Goal: Communication & Community: Answer question/provide support

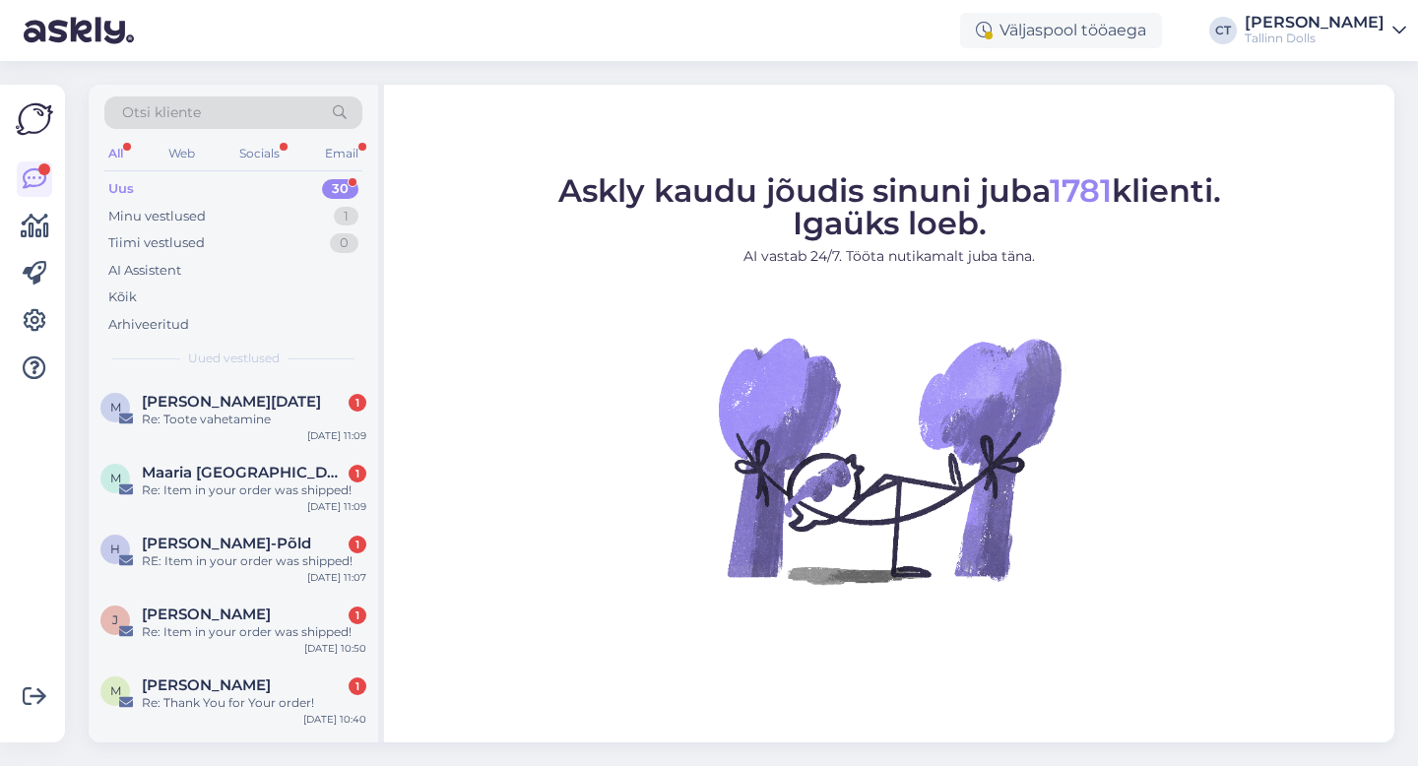
click at [173, 186] on div "Uus 30" at bounding box center [233, 189] width 258 height 28
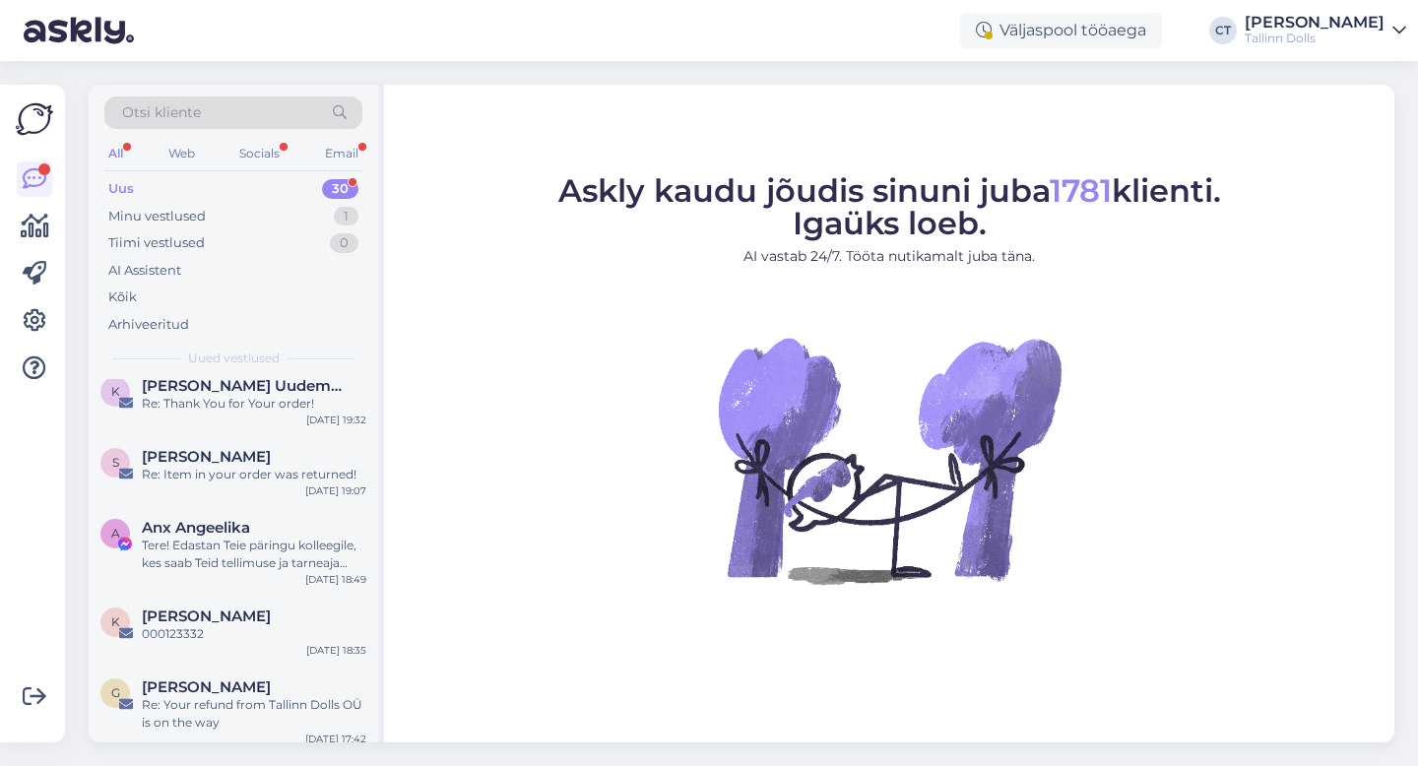
scroll to position [1924, 0]
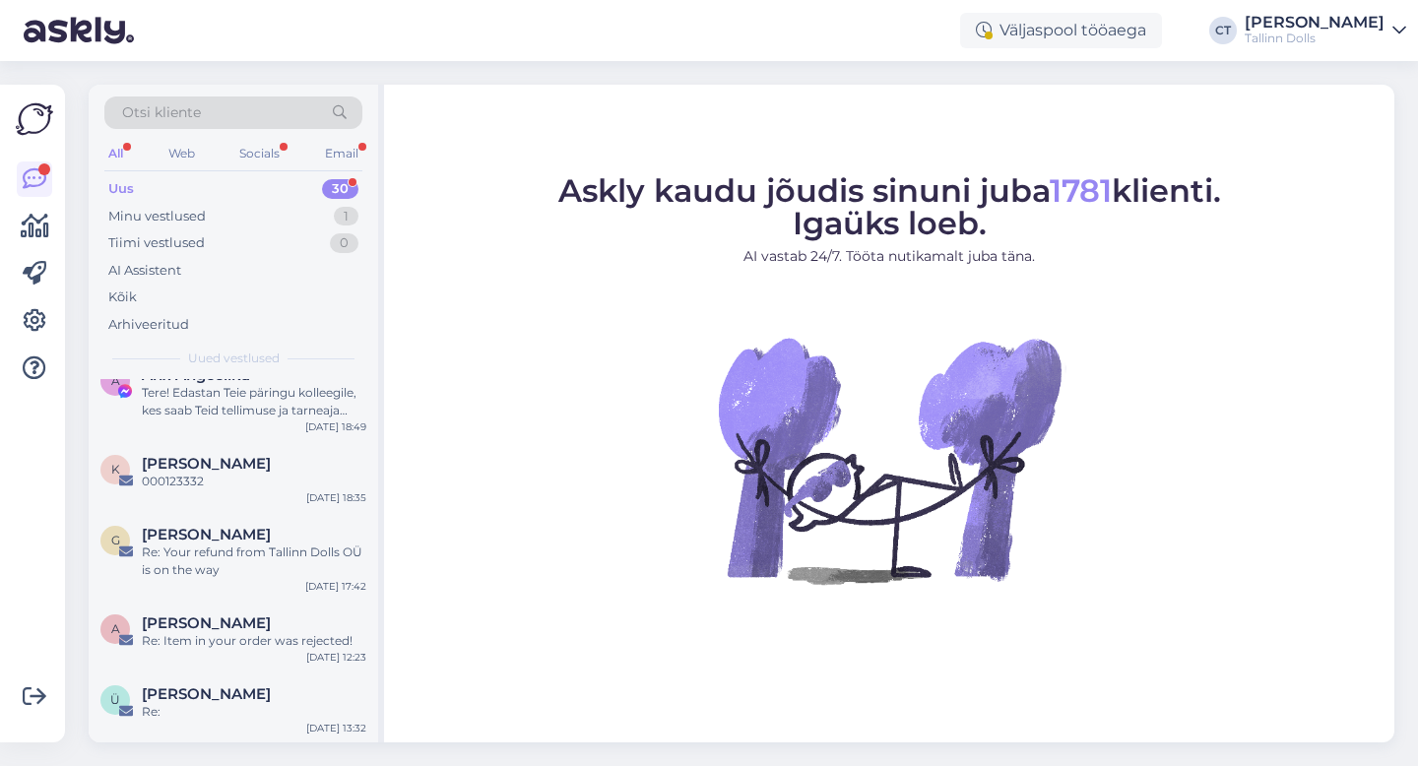
click at [188, 194] on div "Uus 30" at bounding box center [233, 189] width 258 height 28
click at [241, 721] on div "Ü Ülle Korsar Re: [DATE] 13:32" at bounding box center [234, 707] width 290 height 71
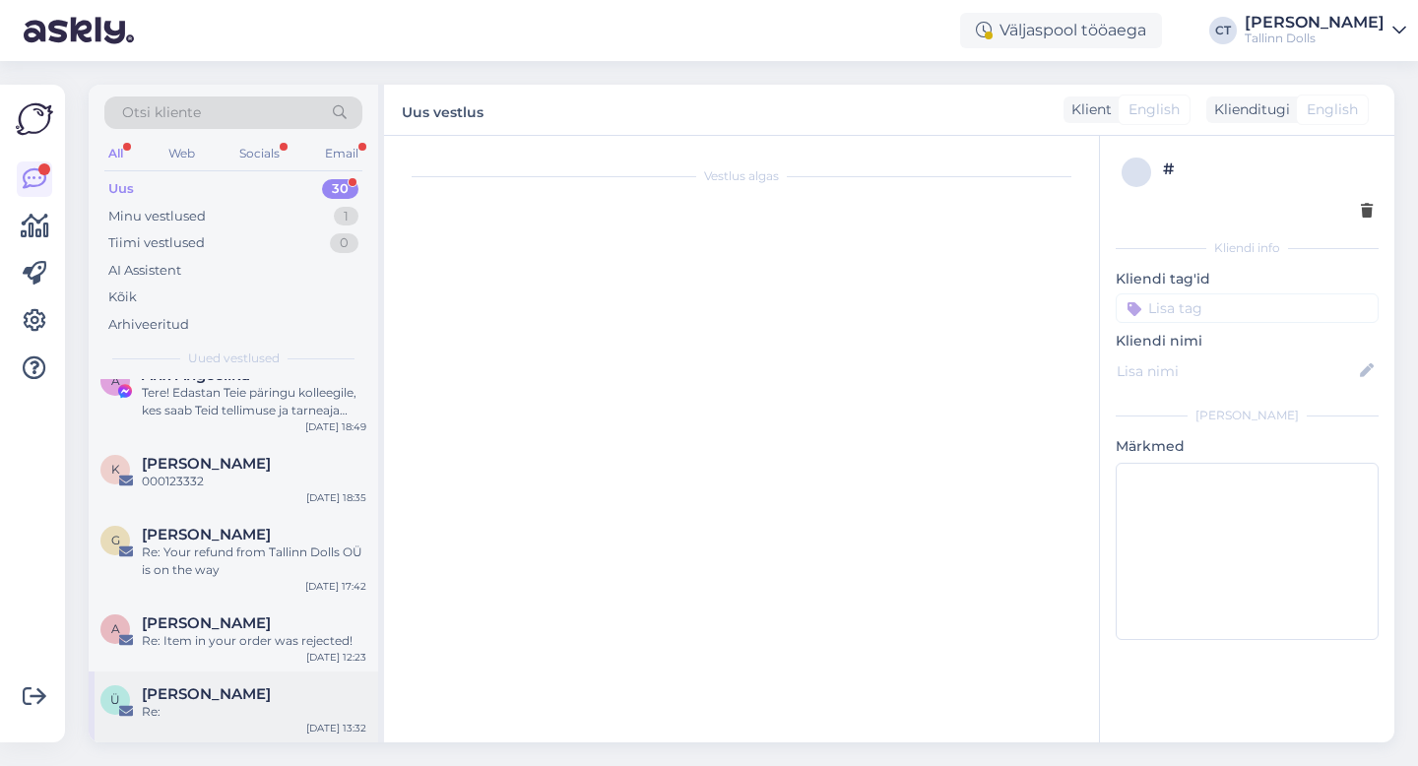
scroll to position [1286, 0]
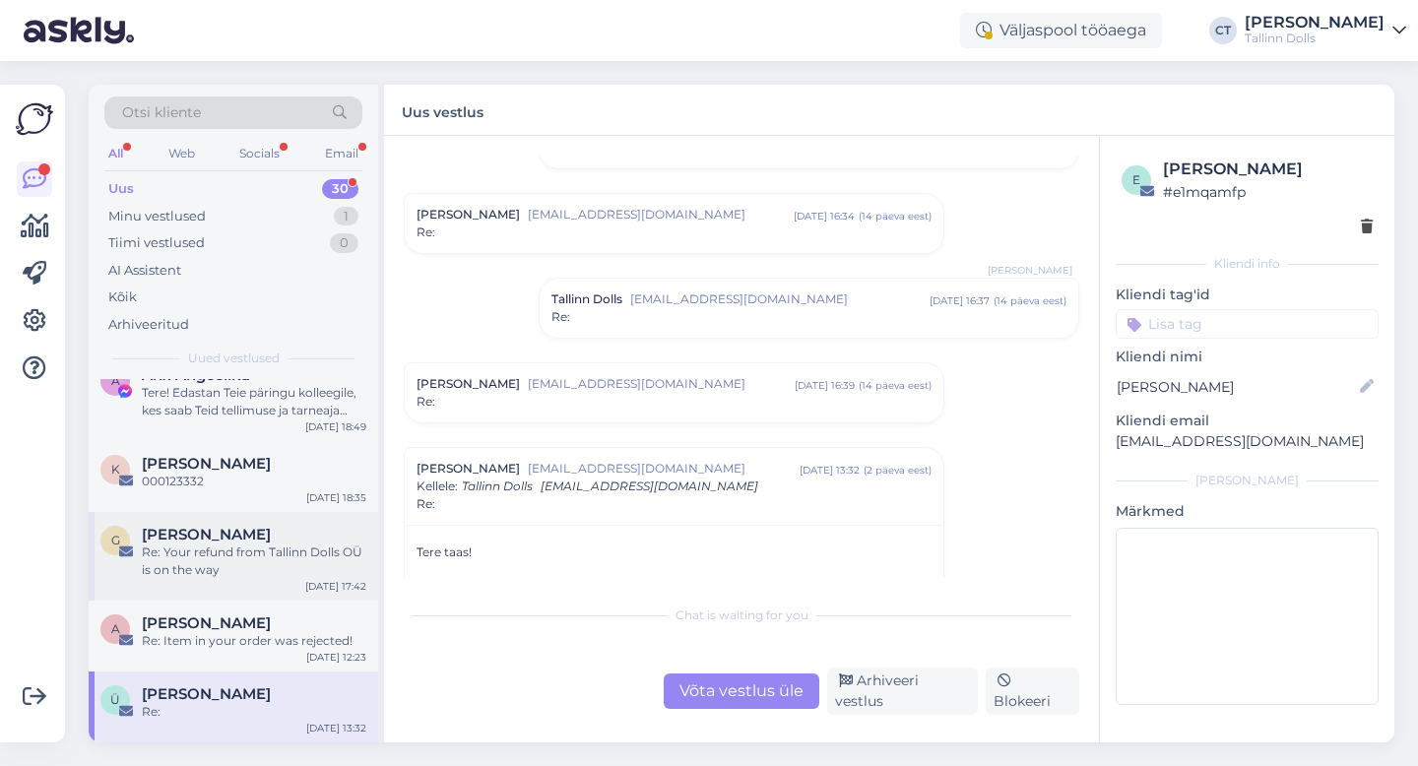
click at [237, 571] on div "Re: Your refund from Tallinn Dolls OÜ is on the way" at bounding box center [254, 561] width 225 height 35
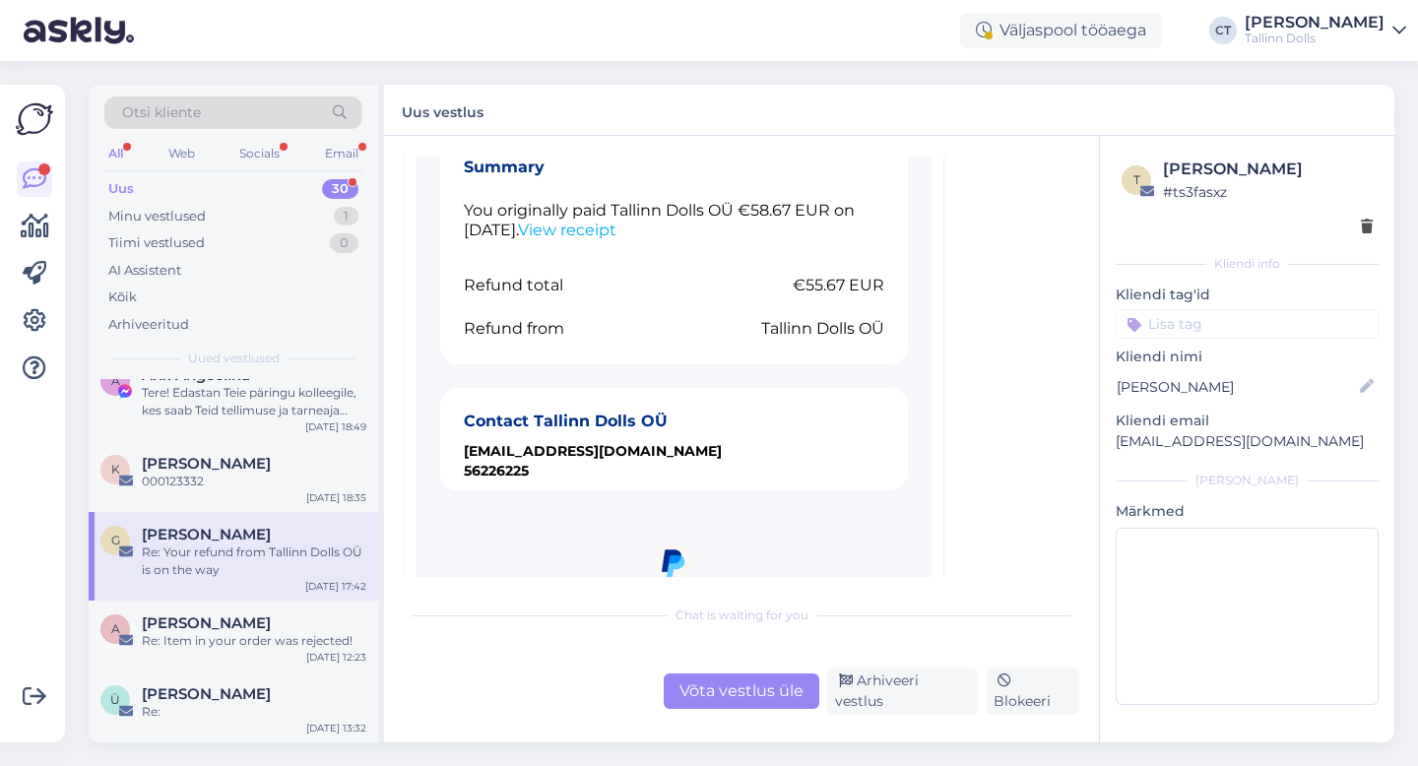
scroll to position [1027, 0]
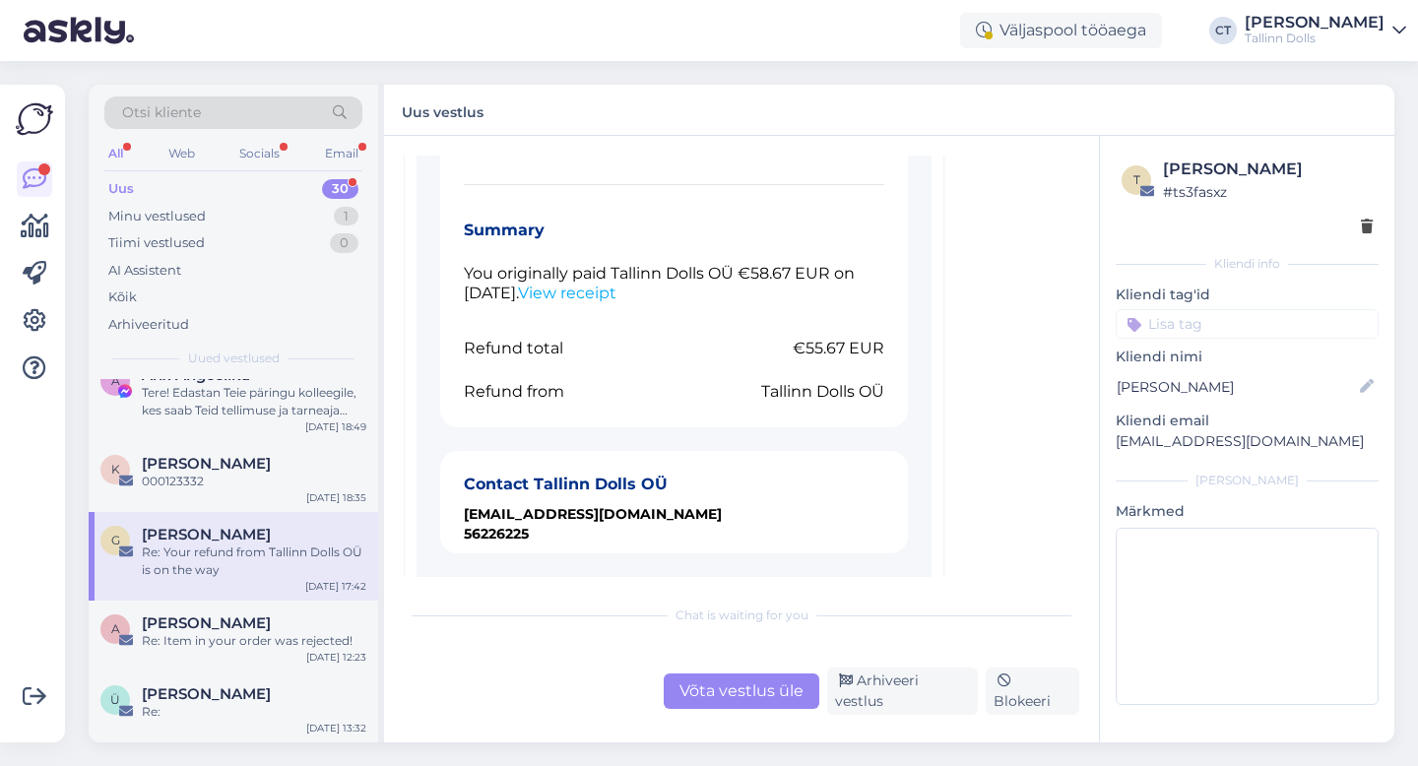
click at [755, 708] on div "Võta vestlus üle" at bounding box center [742, 691] width 156 height 35
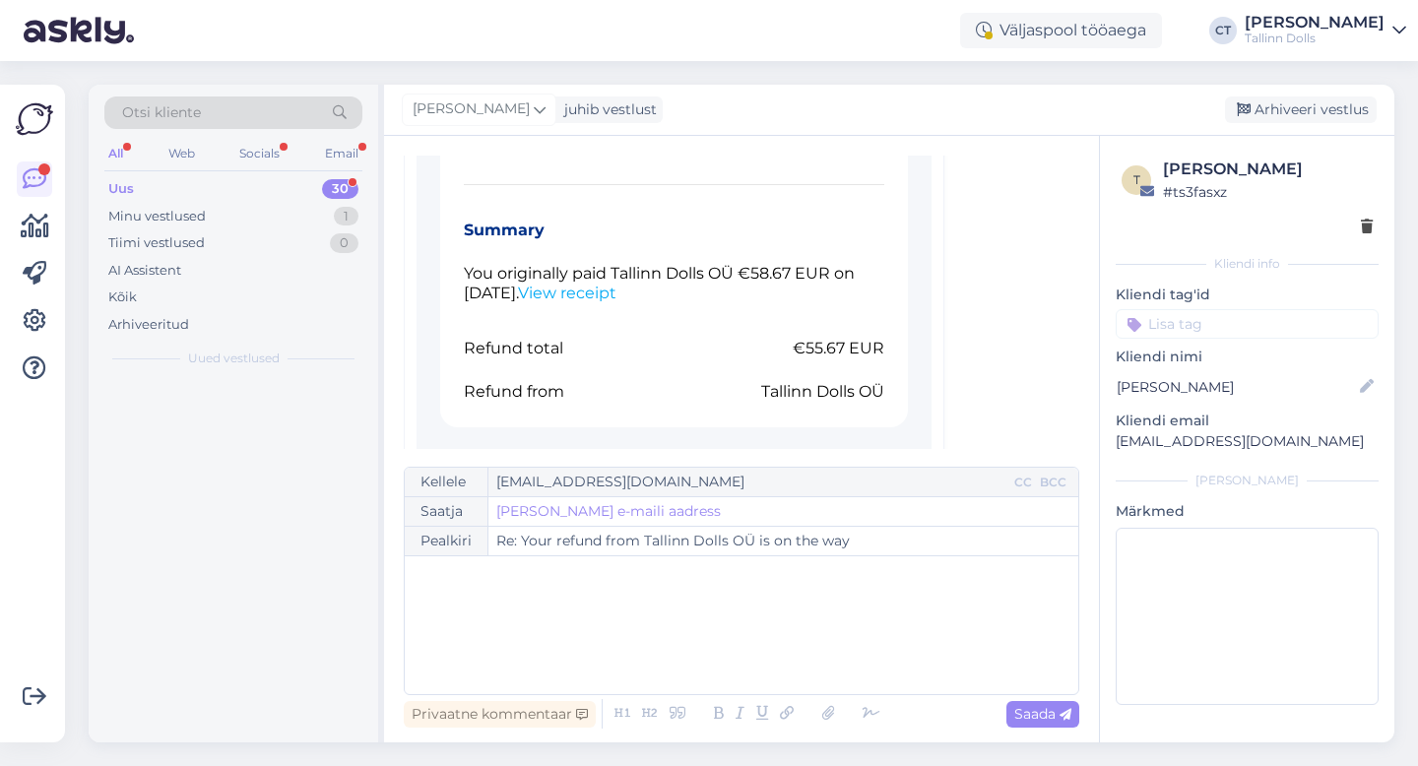
scroll to position [0, 0]
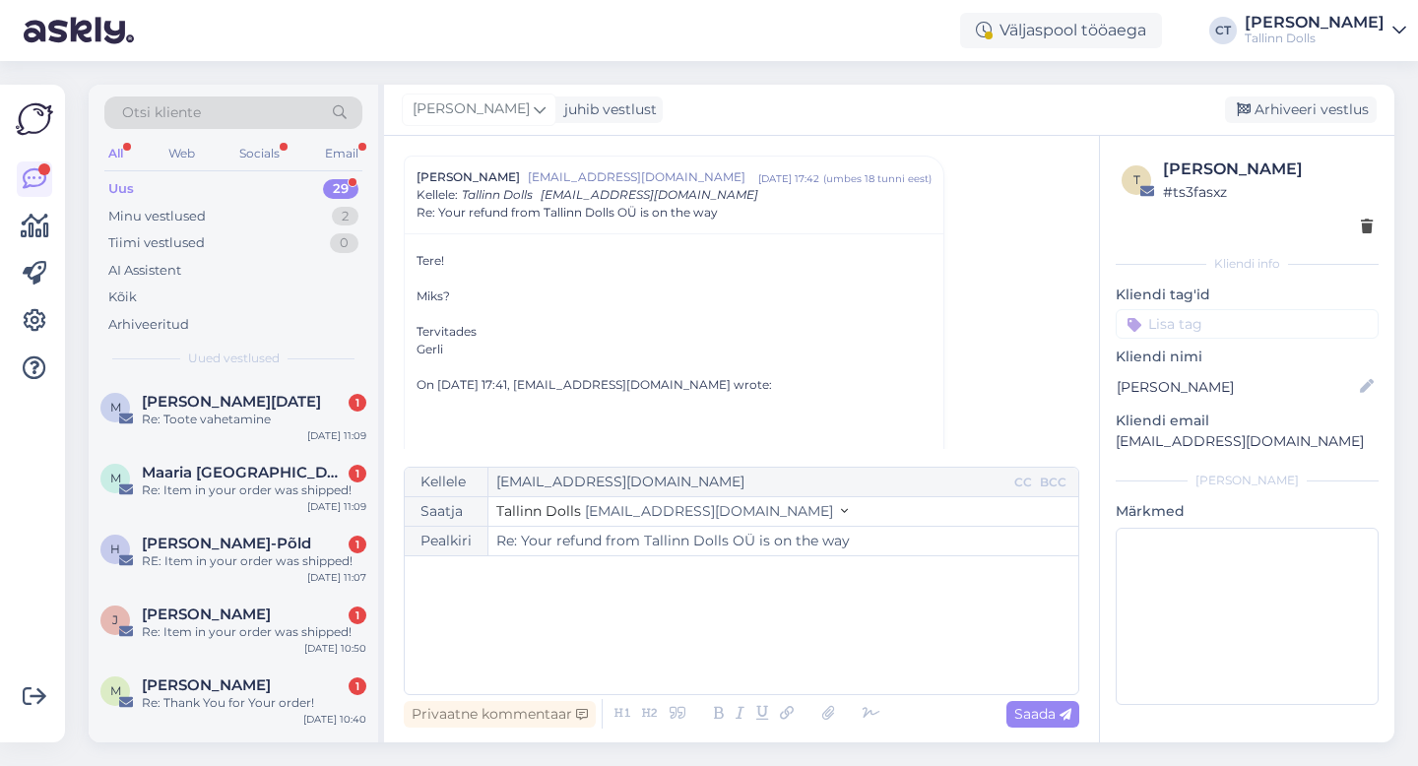
click at [772, 659] on div "﻿" at bounding box center [742, 625] width 654 height 118
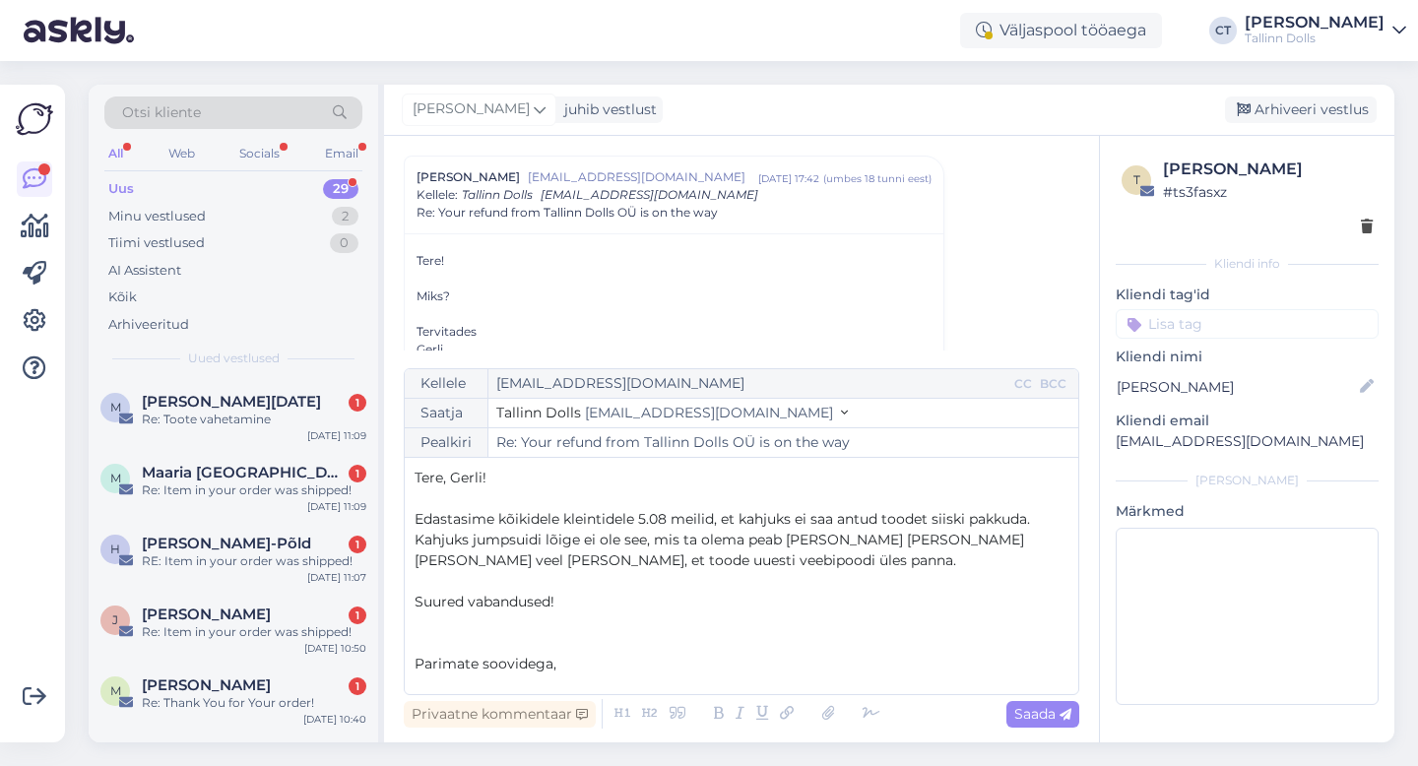
scroll to position [11, 0]
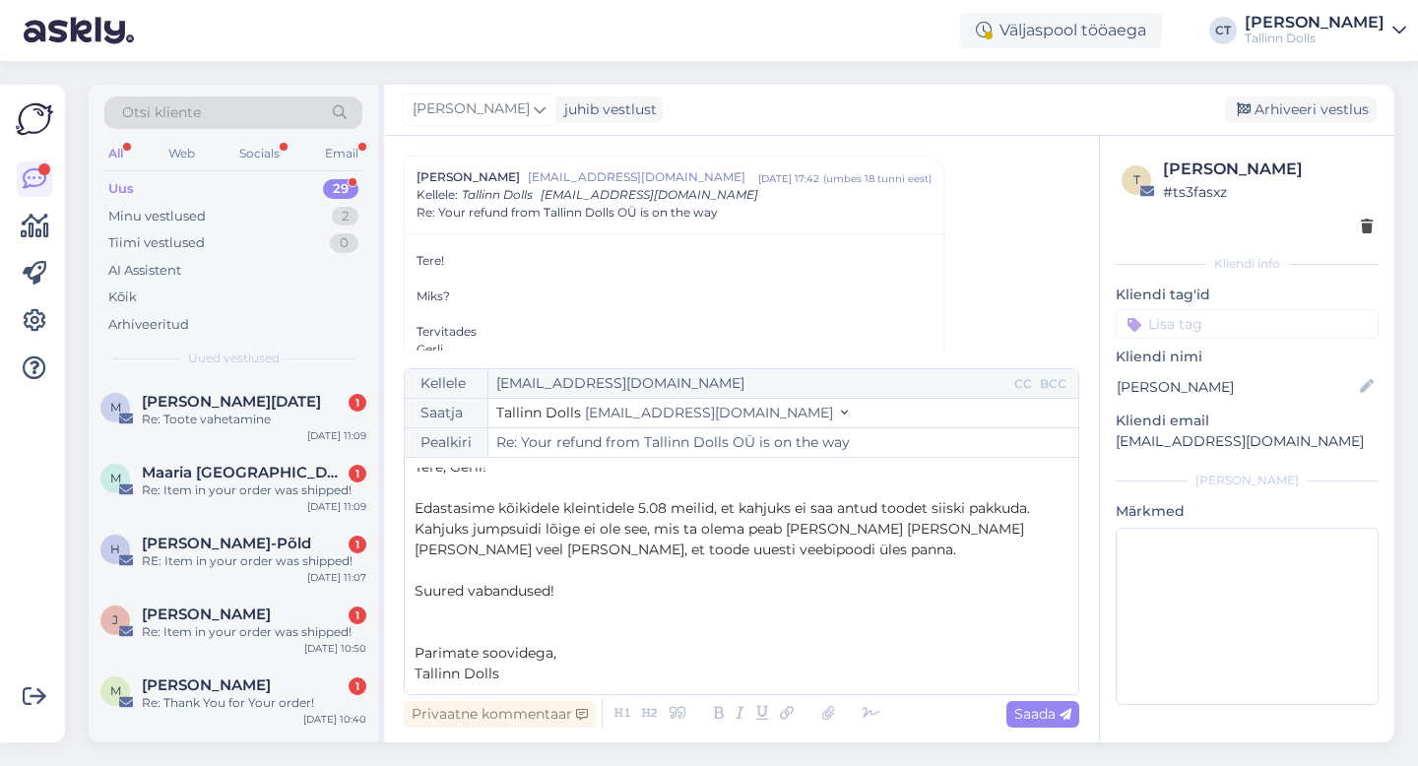
click at [601, 508] on span "Edastasime kõikidele kleintidele 5.08 meilid, et kahjuks ei saa antud toodet si…" at bounding box center [723, 508] width 616 height 18
click at [1062, 720] on icon at bounding box center [1066, 715] width 12 height 12
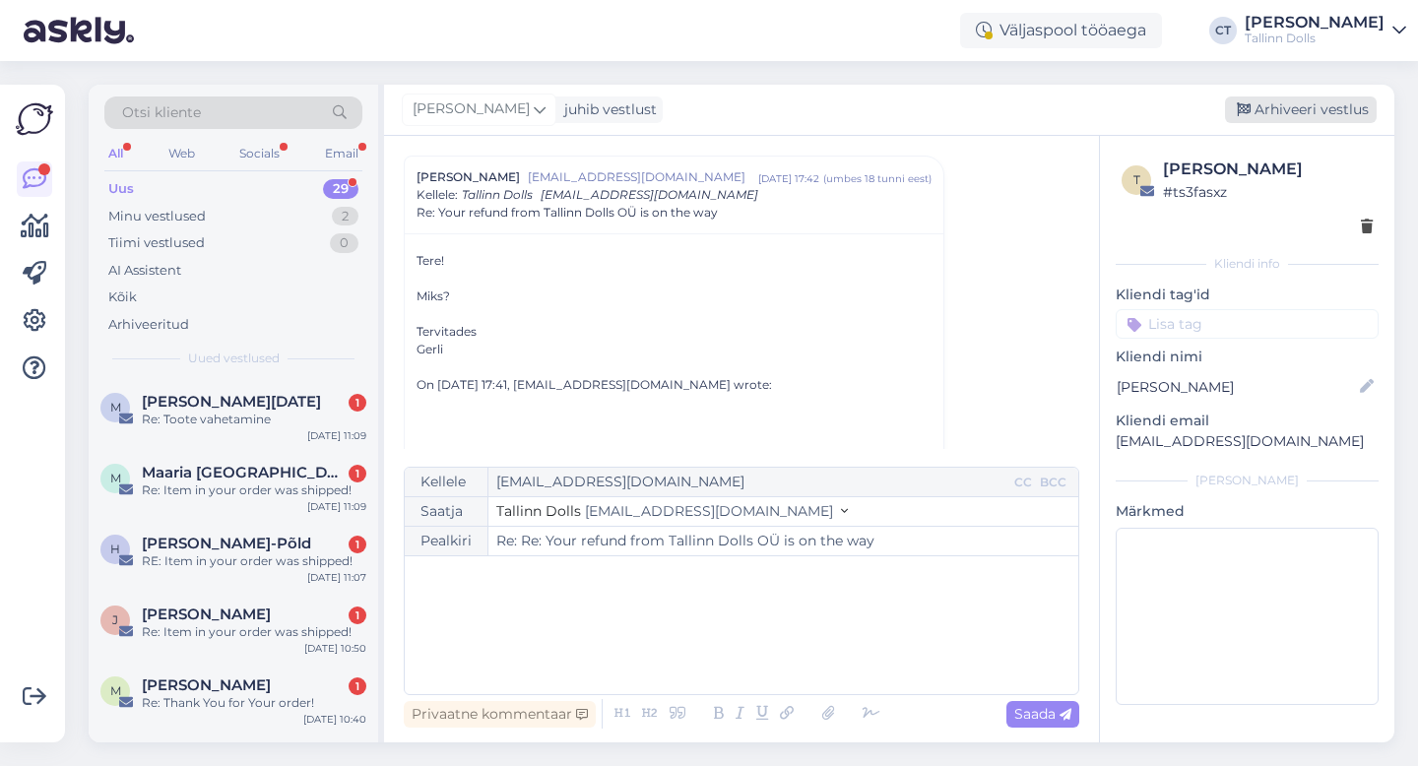
type input "Re: Your refund from Tallinn Dolls OÜ is on the way"
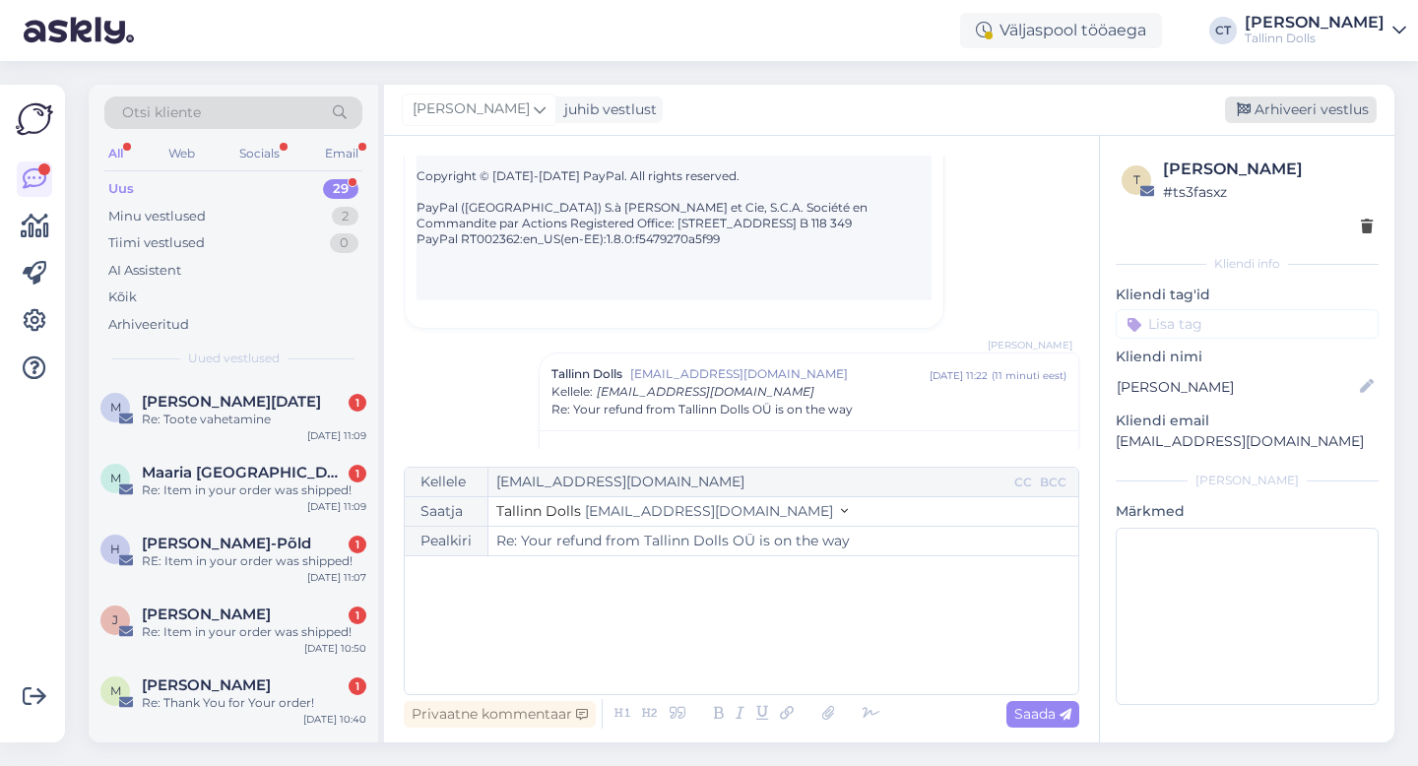
click at [1325, 100] on div "Arhiveeri vestlus" at bounding box center [1301, 110] width 152 height 27
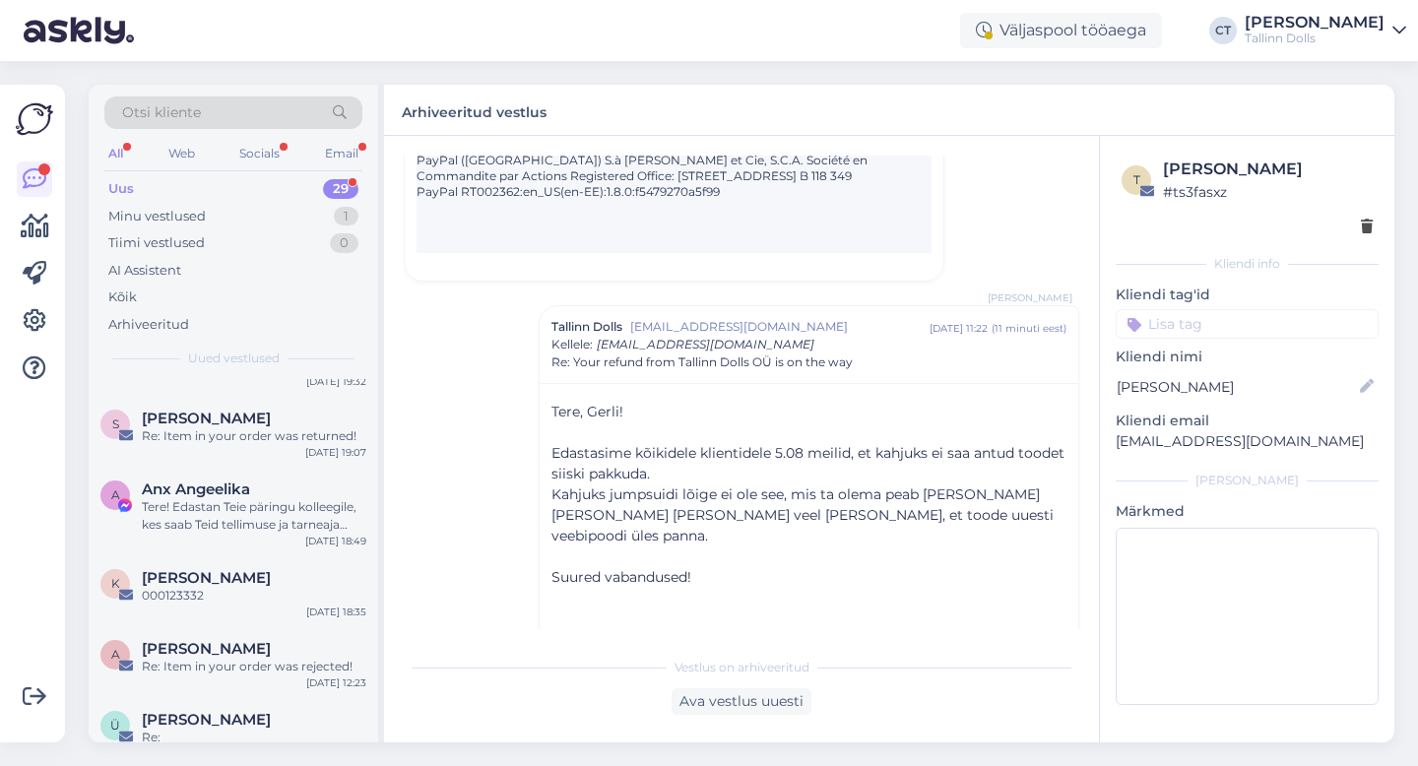
scroll to position [1835, 0]
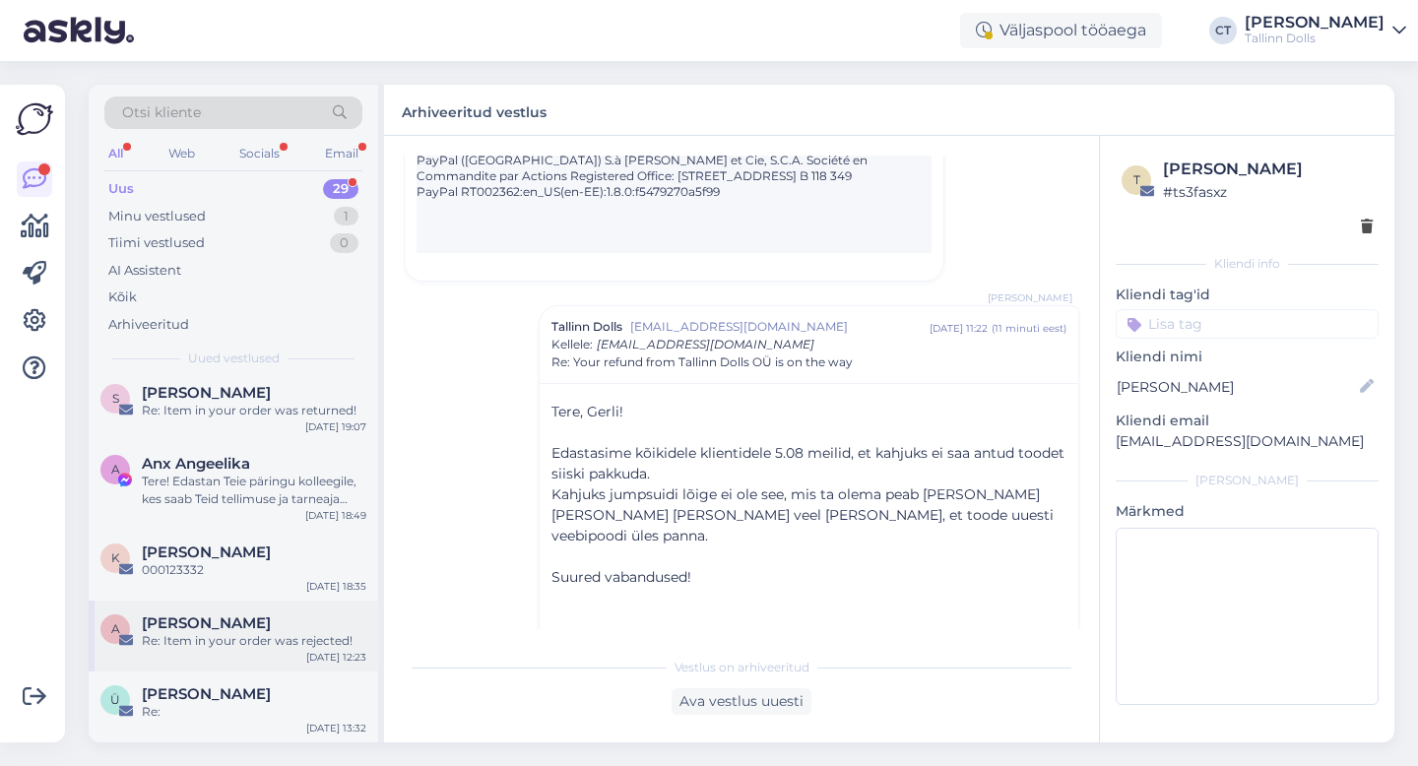
click at [274, 630] on div "[PERSON_NAME]" at bounding box center [254, 624] width 225 height 18
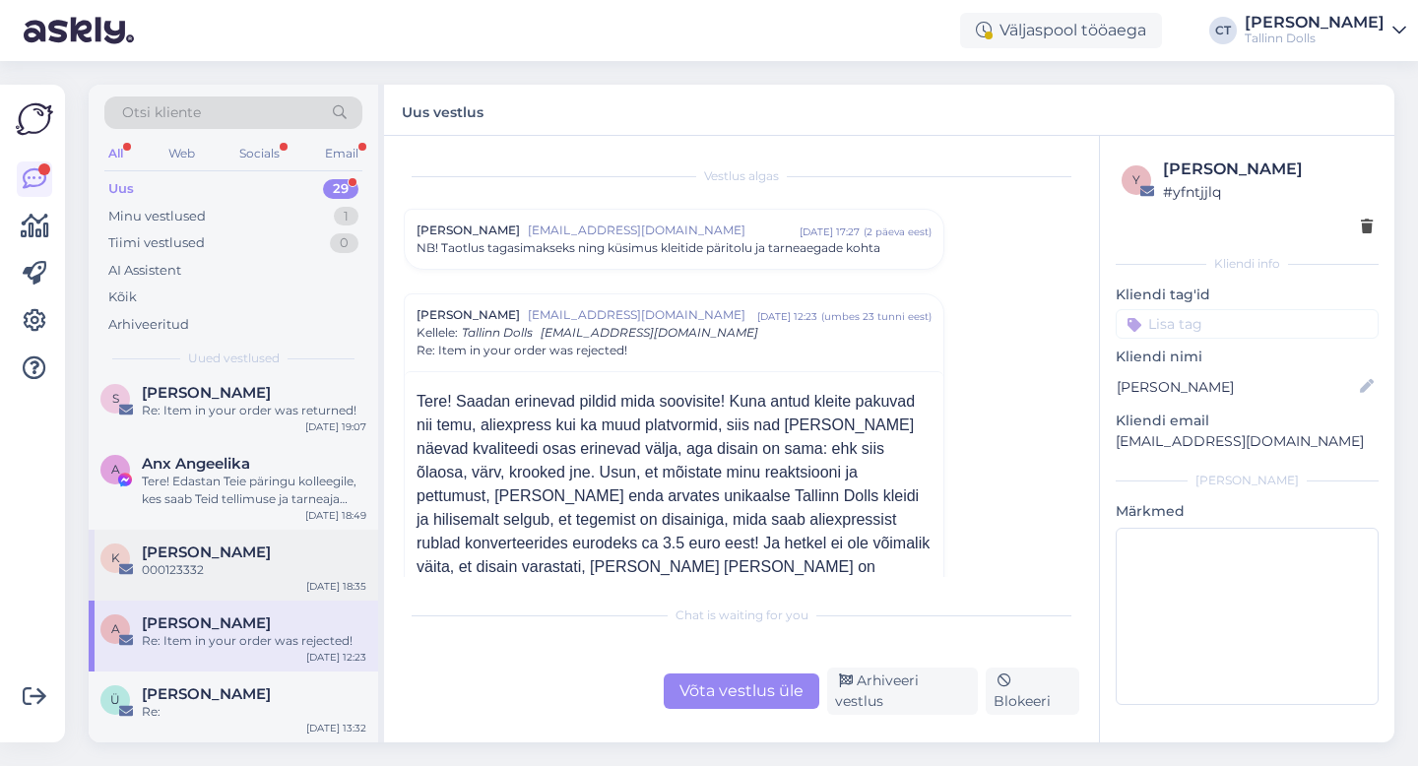
click at [280, 567] on div "000123332" at bounding box center [254, 570] width 225 height 18
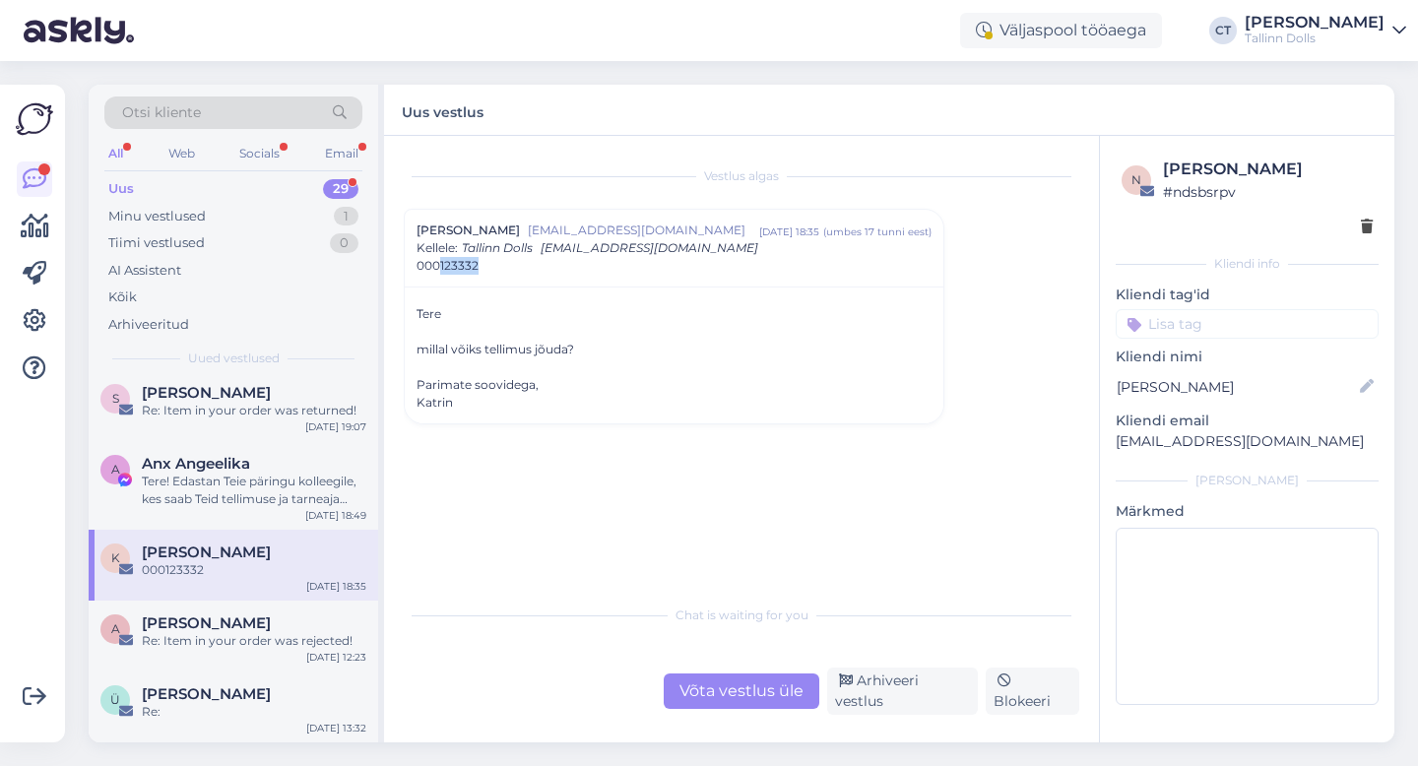
drag, startPoint x: 485, startPoint y: 266, endPoint x: 437, endPoint y: 265, distance: 47.3
click at [437, 265] on div "000123332" at bounding box center [674, 266] width 515 height 18
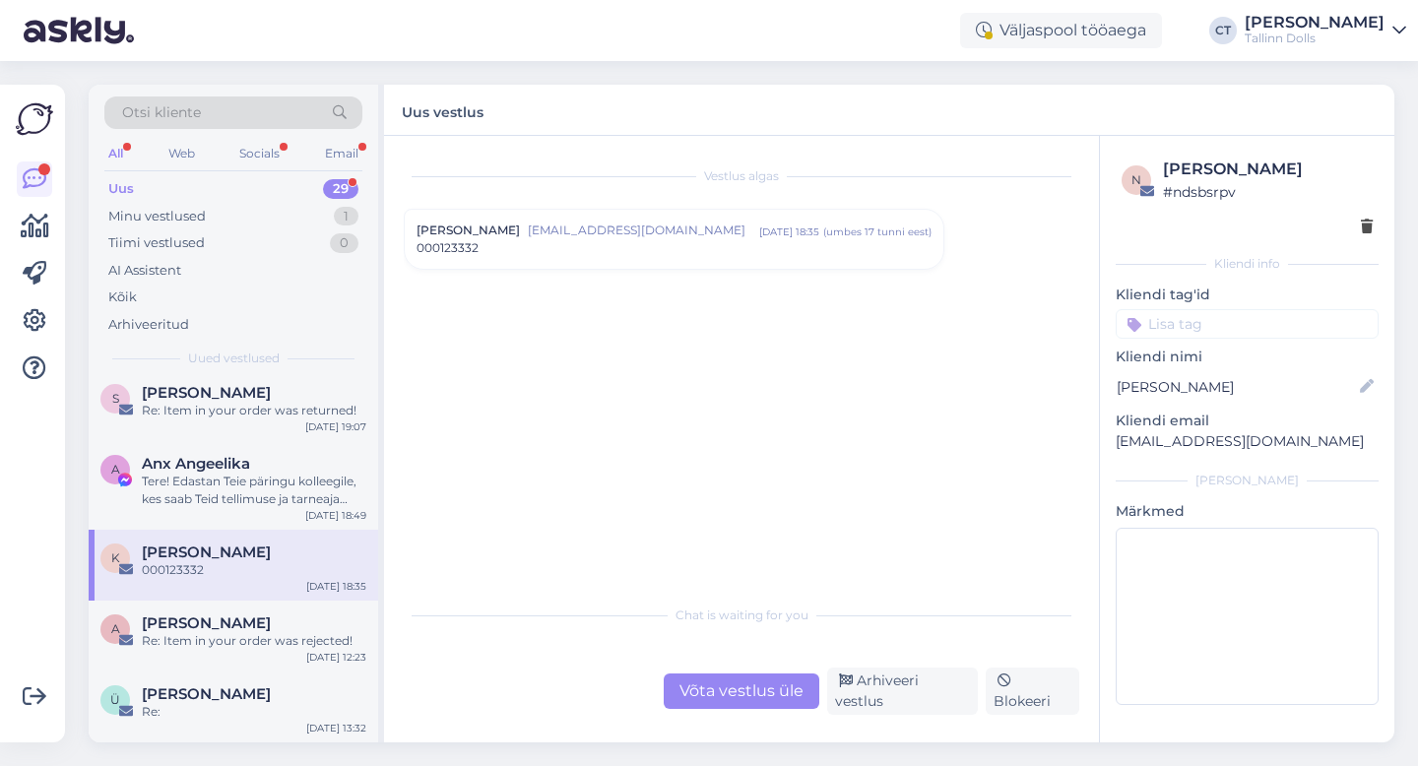
copy span "123332"
click at [437, 265] on div "[PERSON_NAME] [EMAIL_ADDRESS][DOMAIN_NAME] [DATE] 18:35 ( umbes 17 tunni eest )…" at bounding box center [674, 239] width 539 height 59
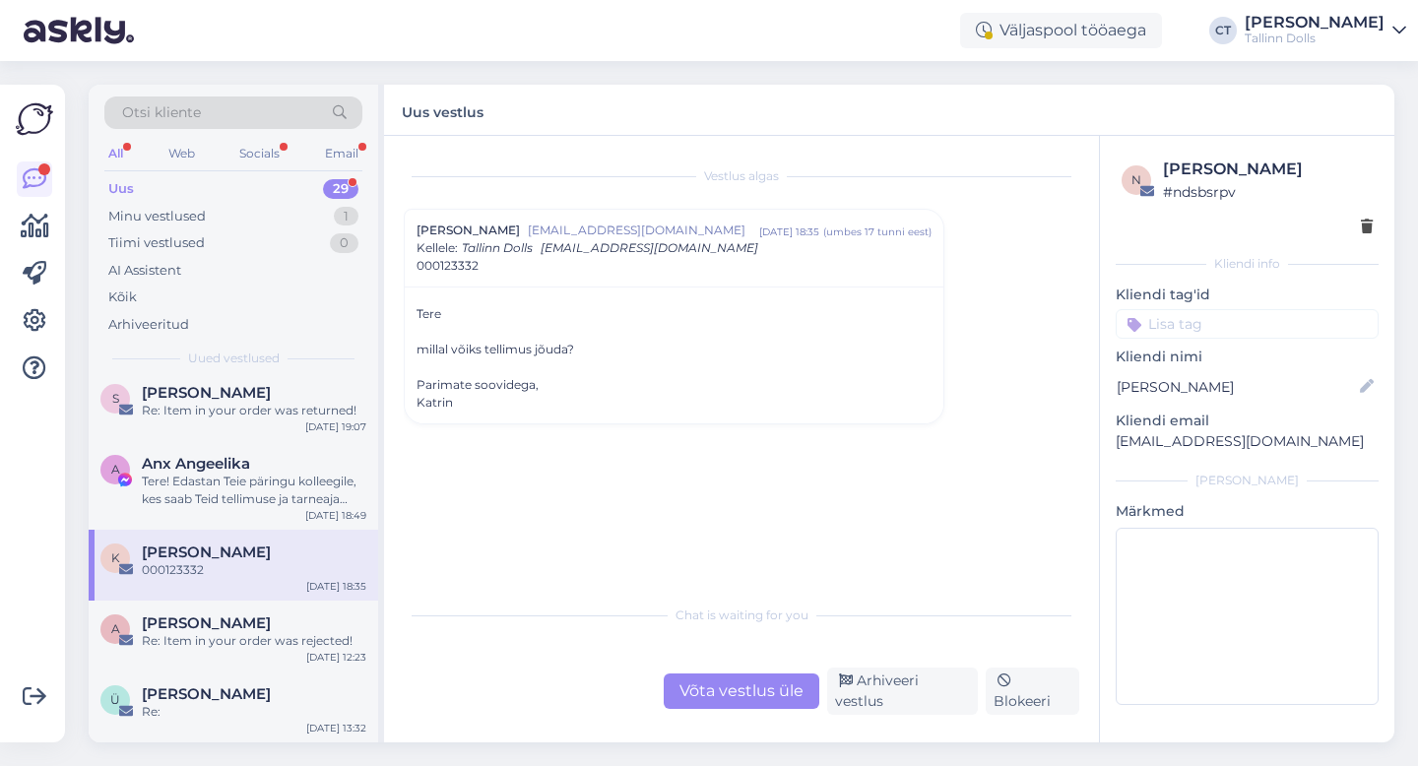
click at [802, 709] on div "Võta vestlus üle" at bounding box center [742, 691] width 156 height 35
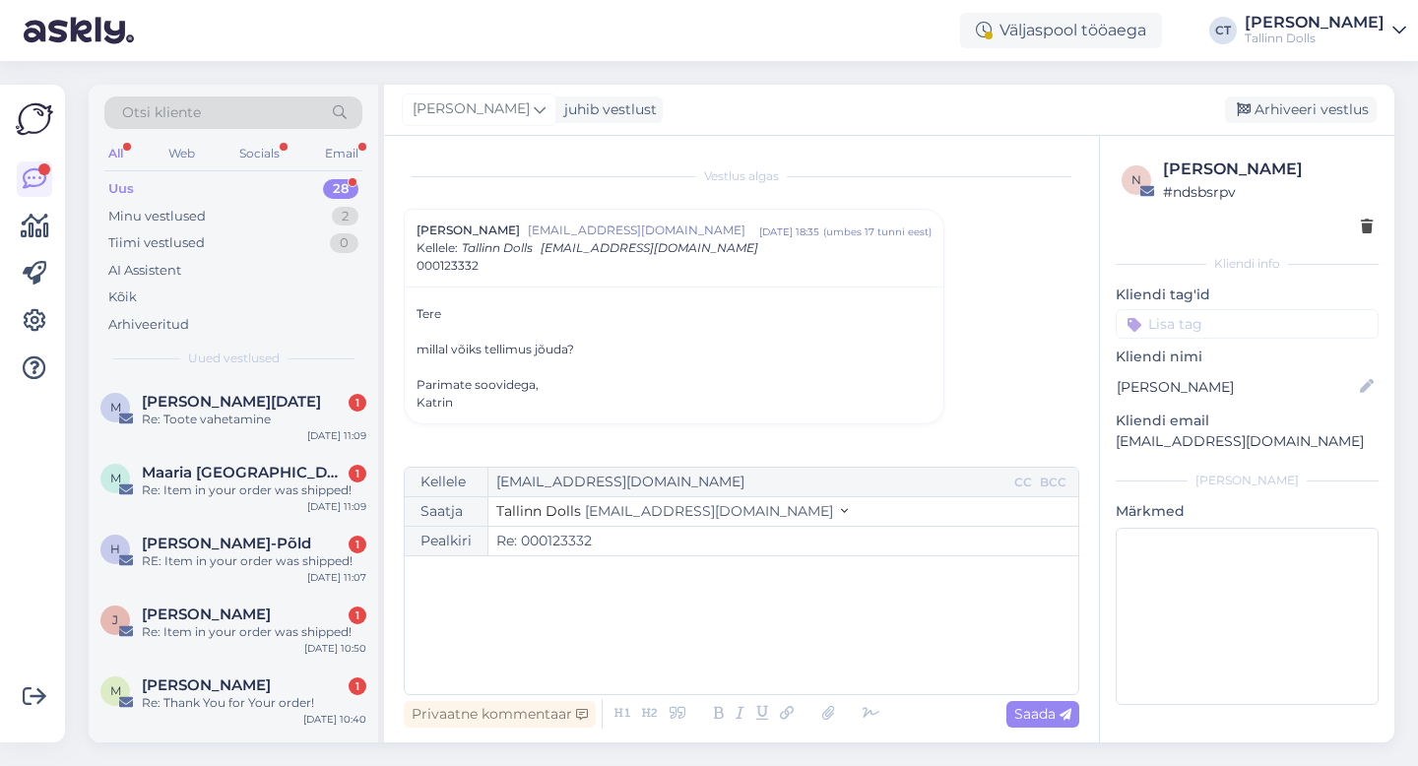
click at [808, 673] on div "﻿" at bounding box center [742, 625] width 654 height 118
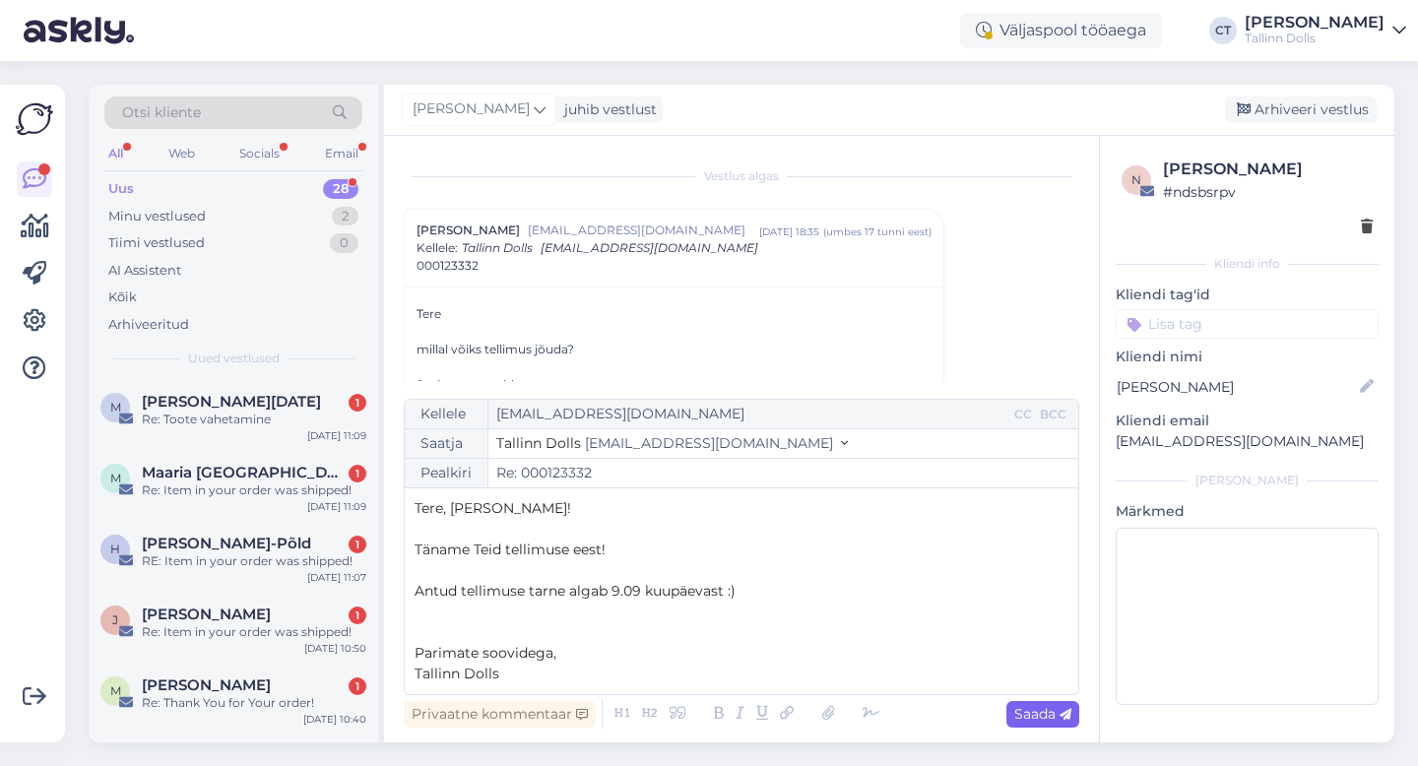
click at [1070, 713] on icon at bounding box center [1066, 715] width 12 height 12
type input "Re: Re: 000123332"
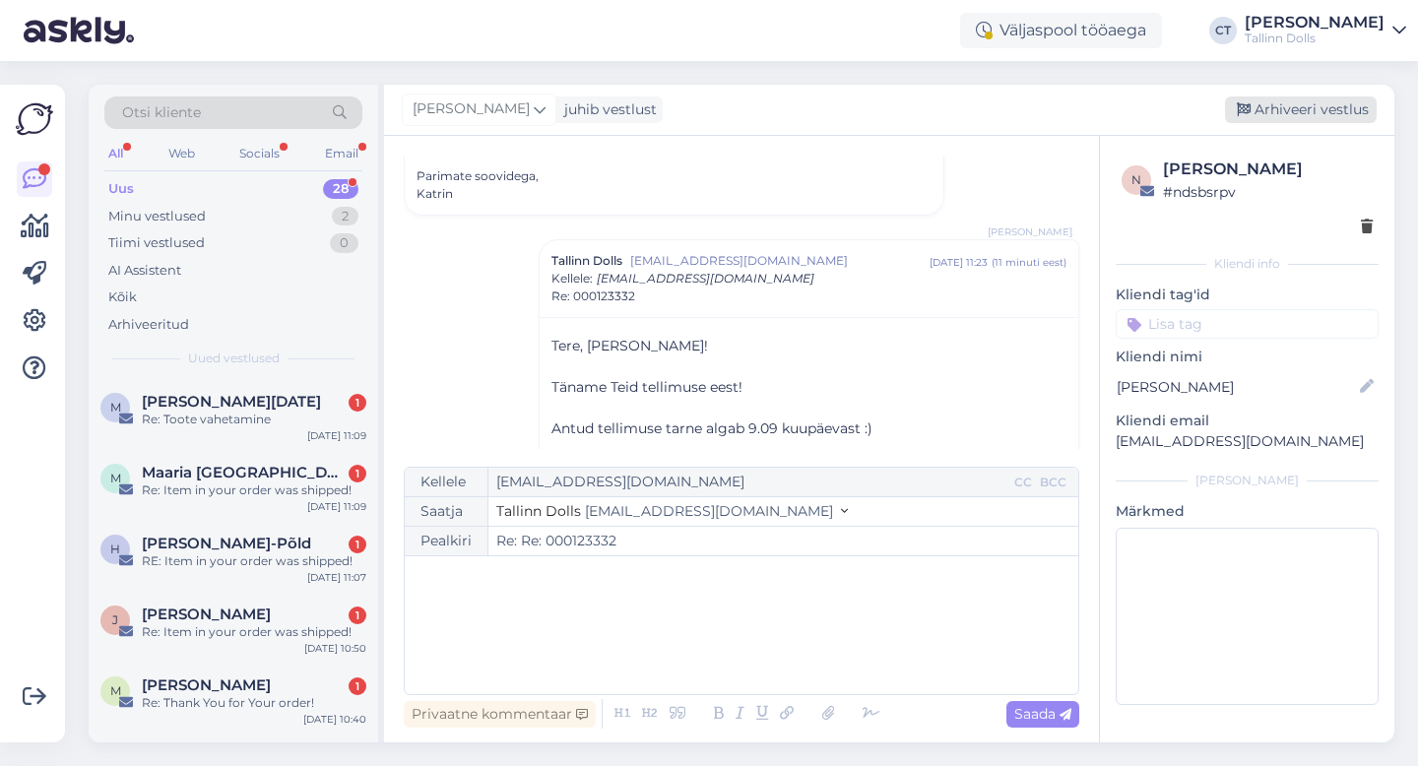
click at [1320, 99] on div "Arhiveeri vestlus" at bounding box center [1301, 110] width 152 height 27
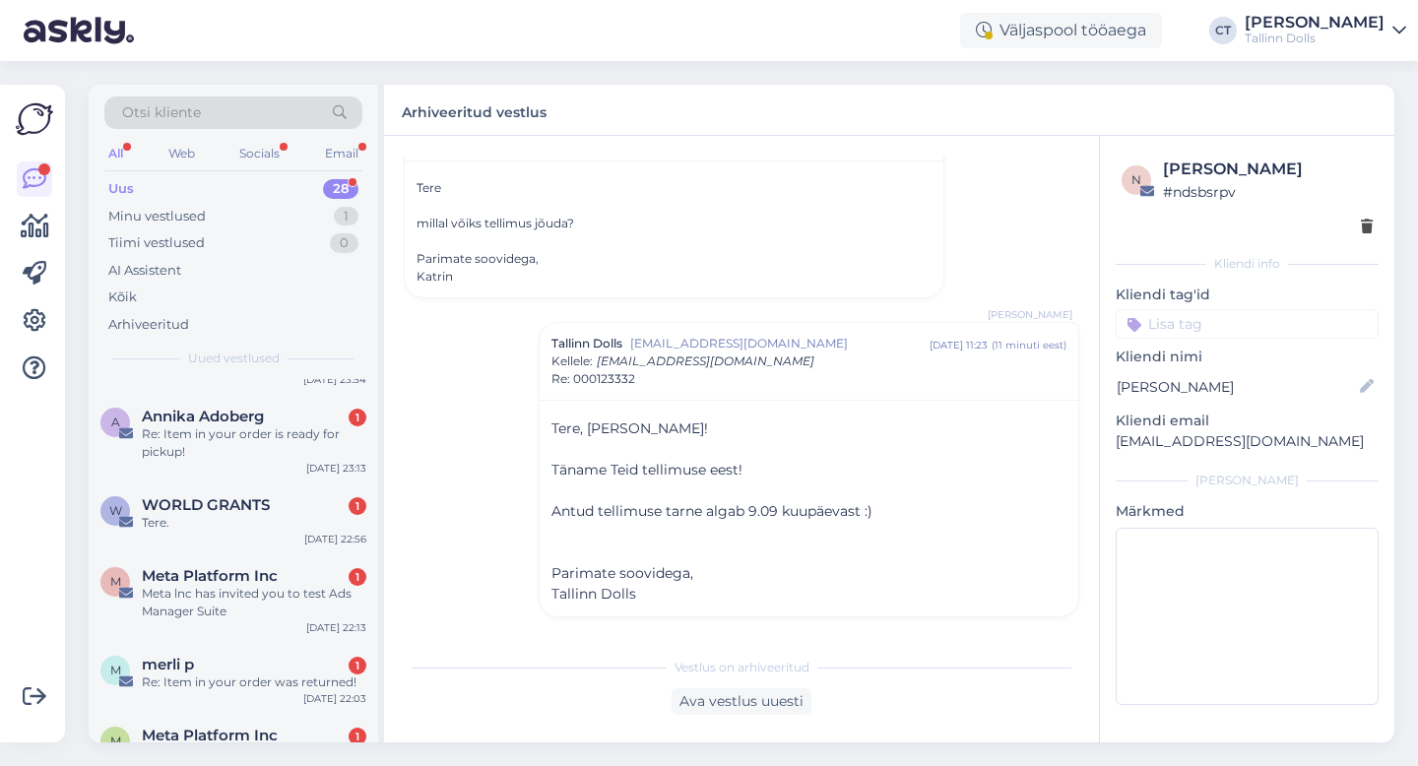
scroll to position [1764, 0]
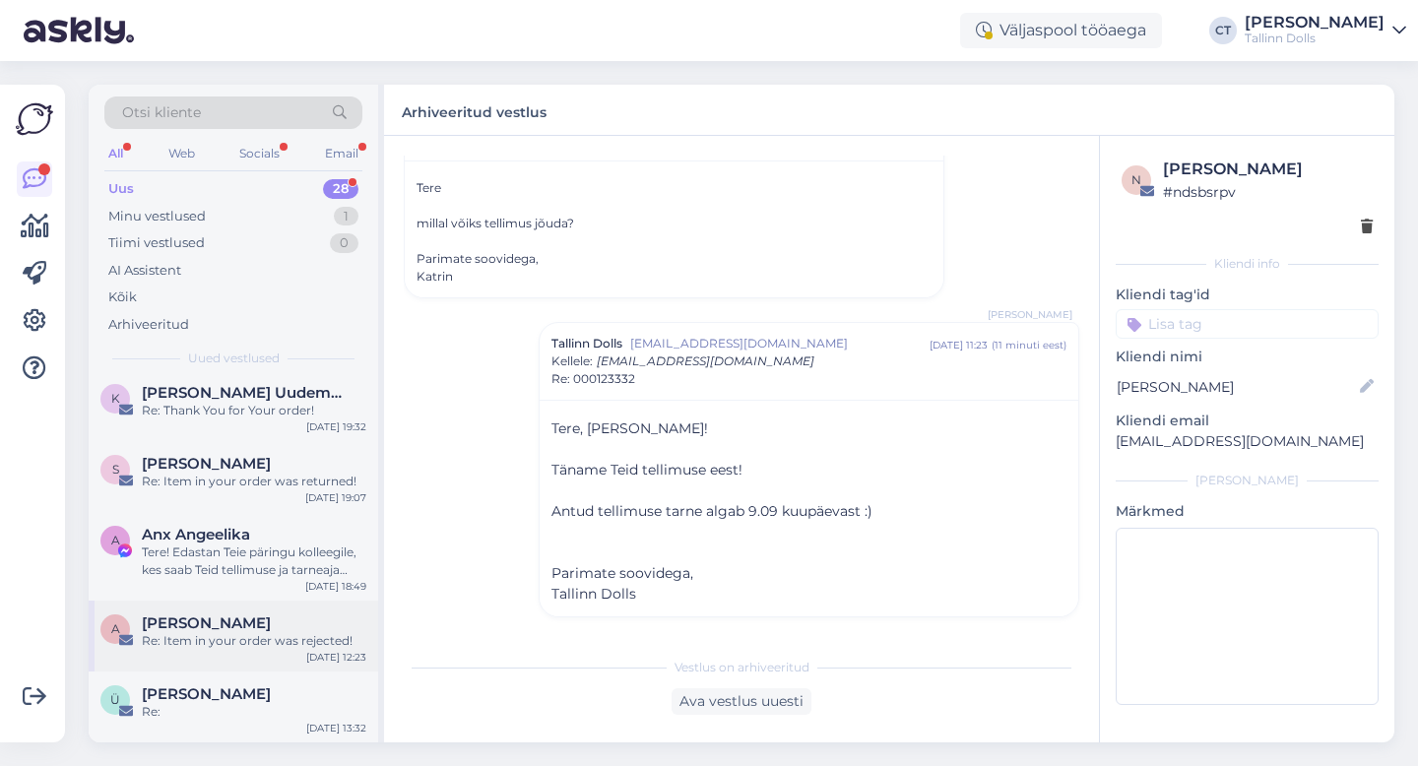
click at [253, 643] on div "Re: Item in your order was rejected!" at bounding box center [254, 641] width 225 height 18
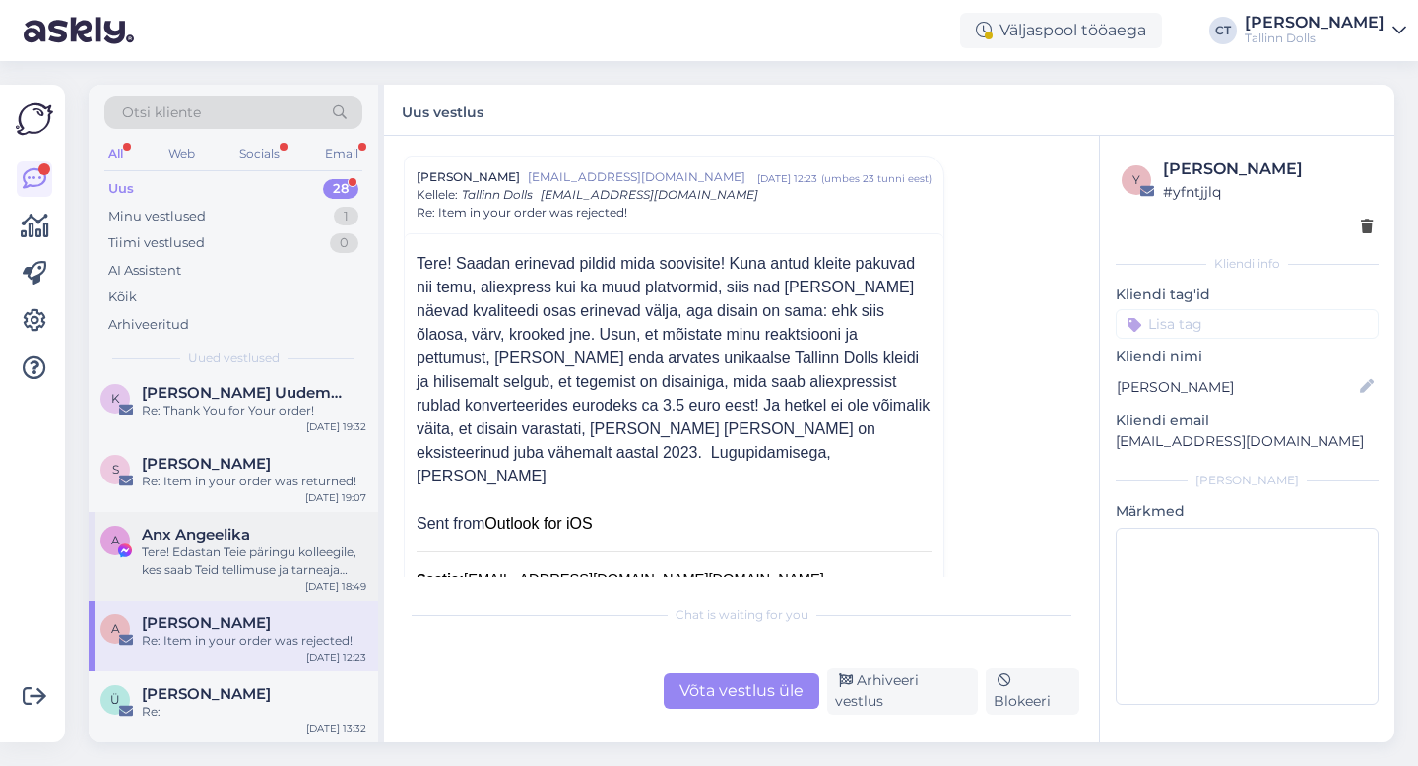
click at [277, 553] on div "Tere! Edastan Teie päringu kolleegile, kes saab Teid tellimuse ja tarneaja osas…" at bounding box center [254, 561] width 225 height 35
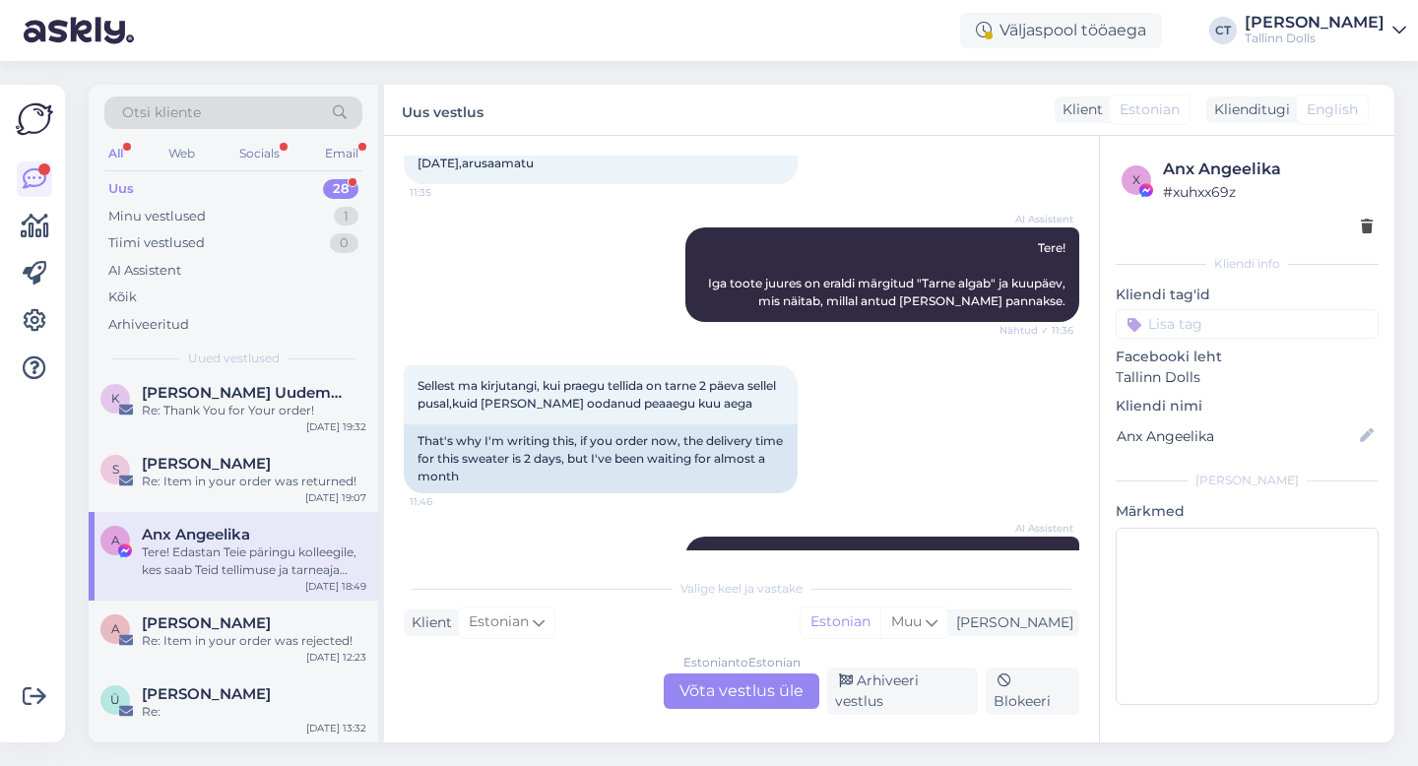
scroll to position [180, 0]
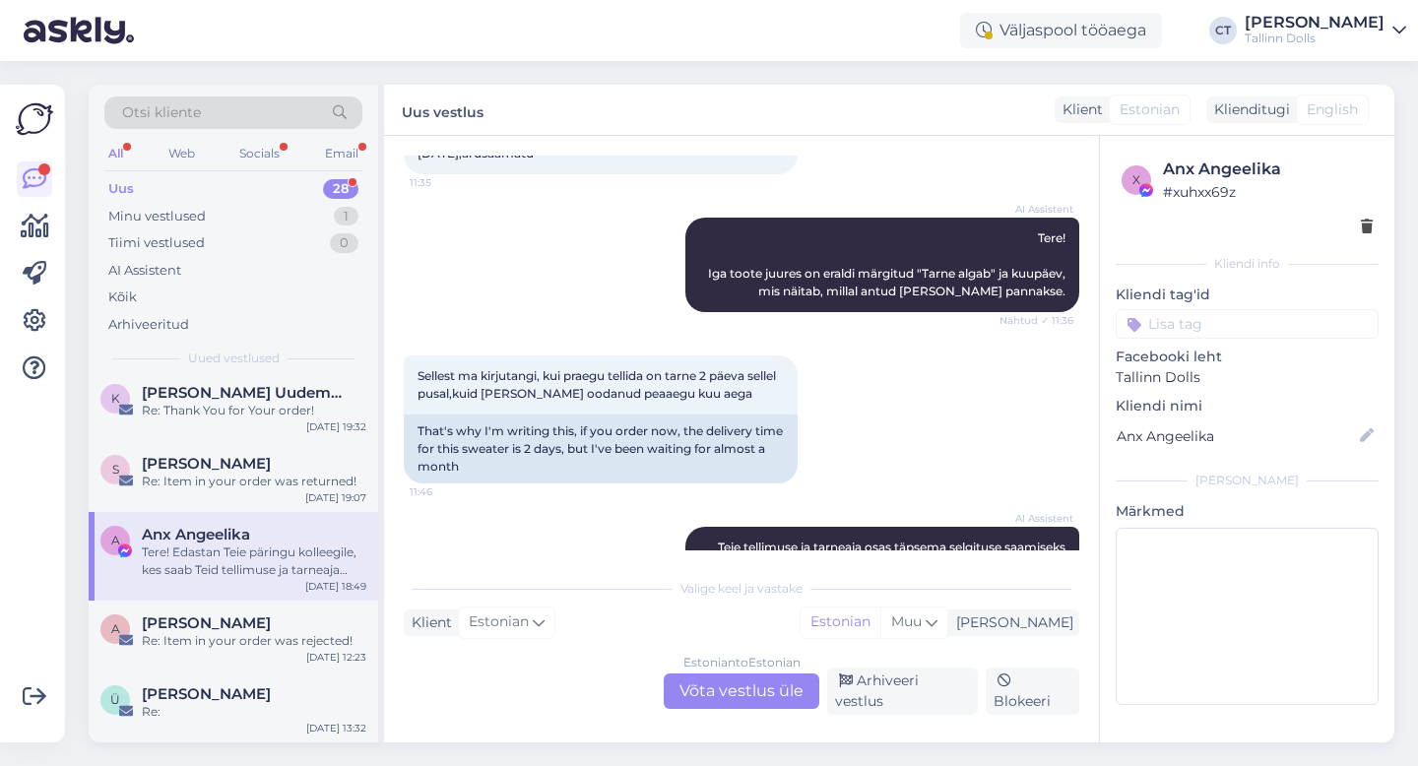
click at [764, 682] on div "Estonian to Estonian Võta vestlus üle" at bounding box center [742, 691] width 156 height 35
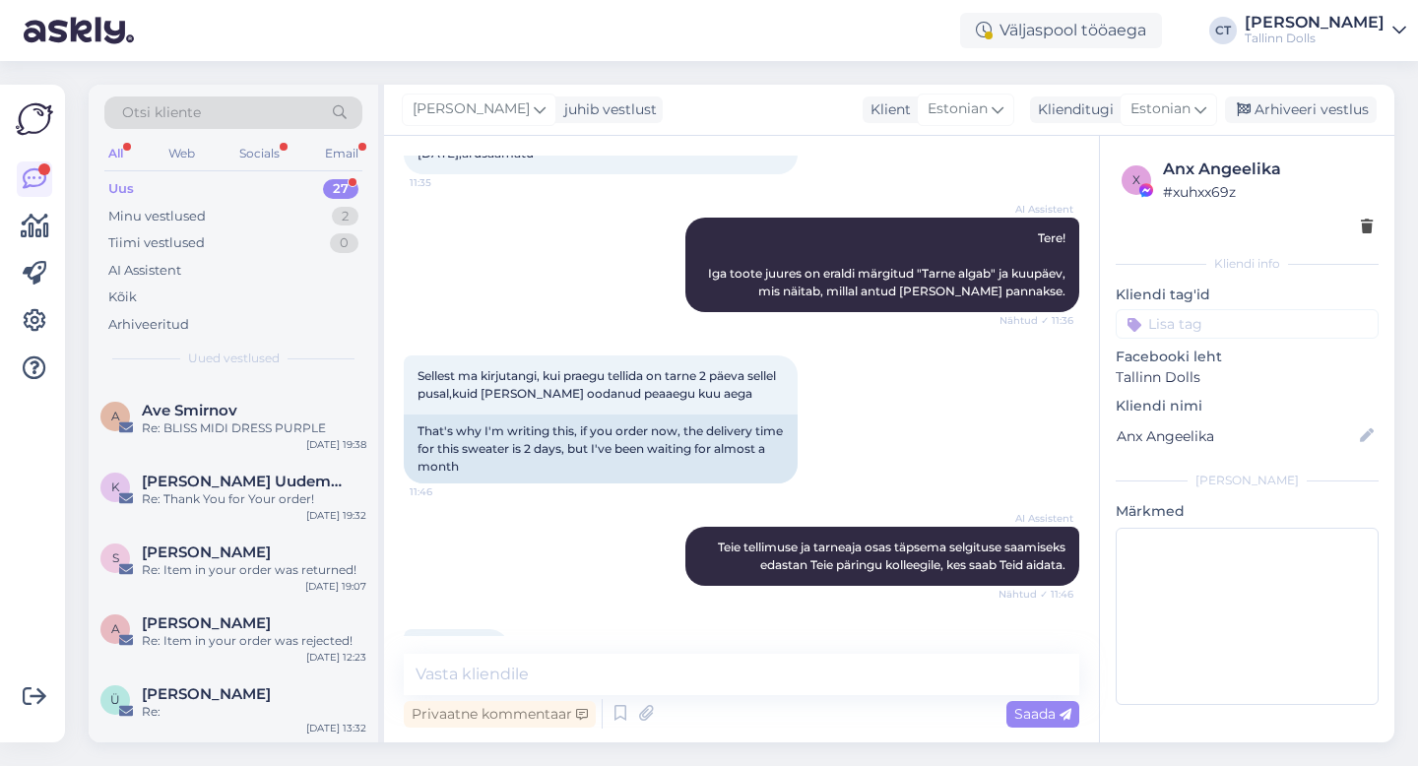
scroll to position [0, 0]
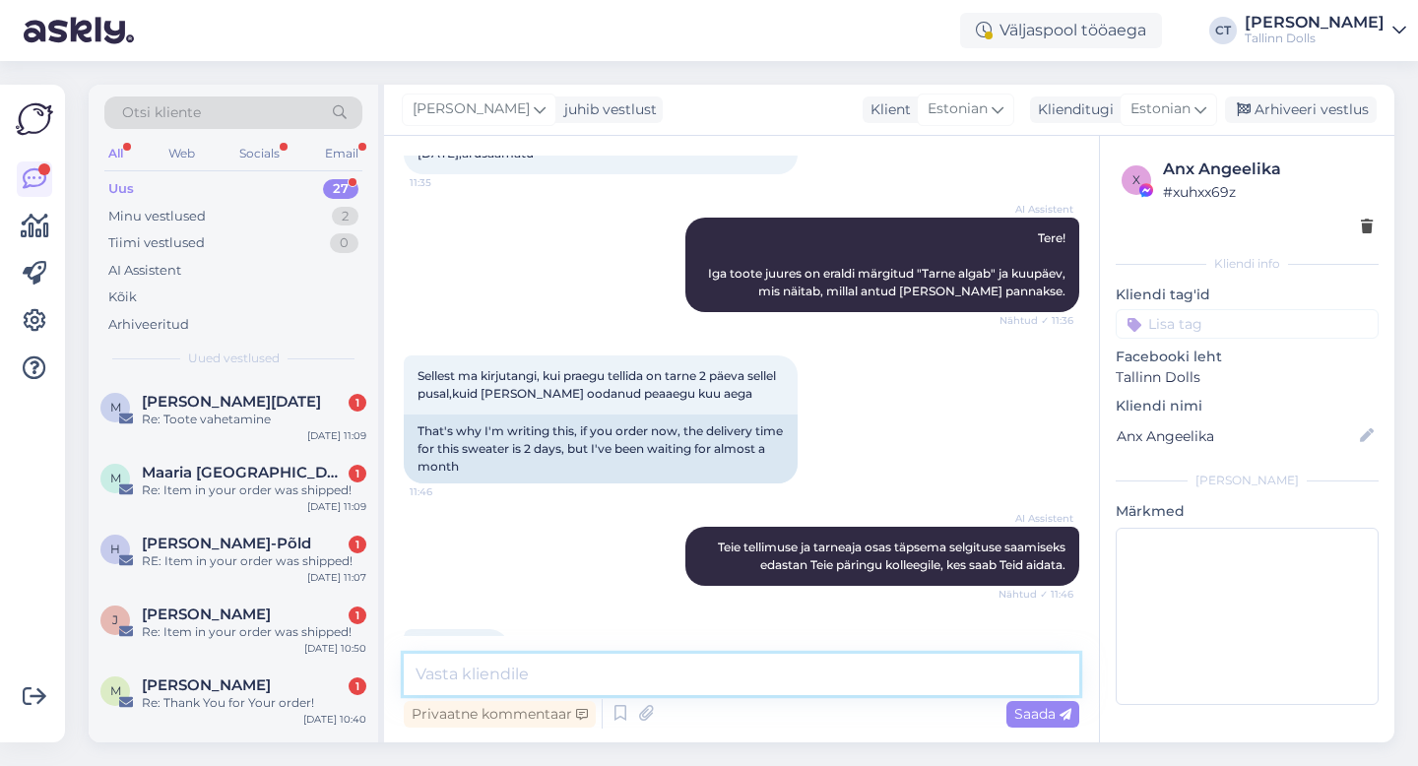
click at [768, 665] on textarea at bounding box center [742, 674] width 676 height 41
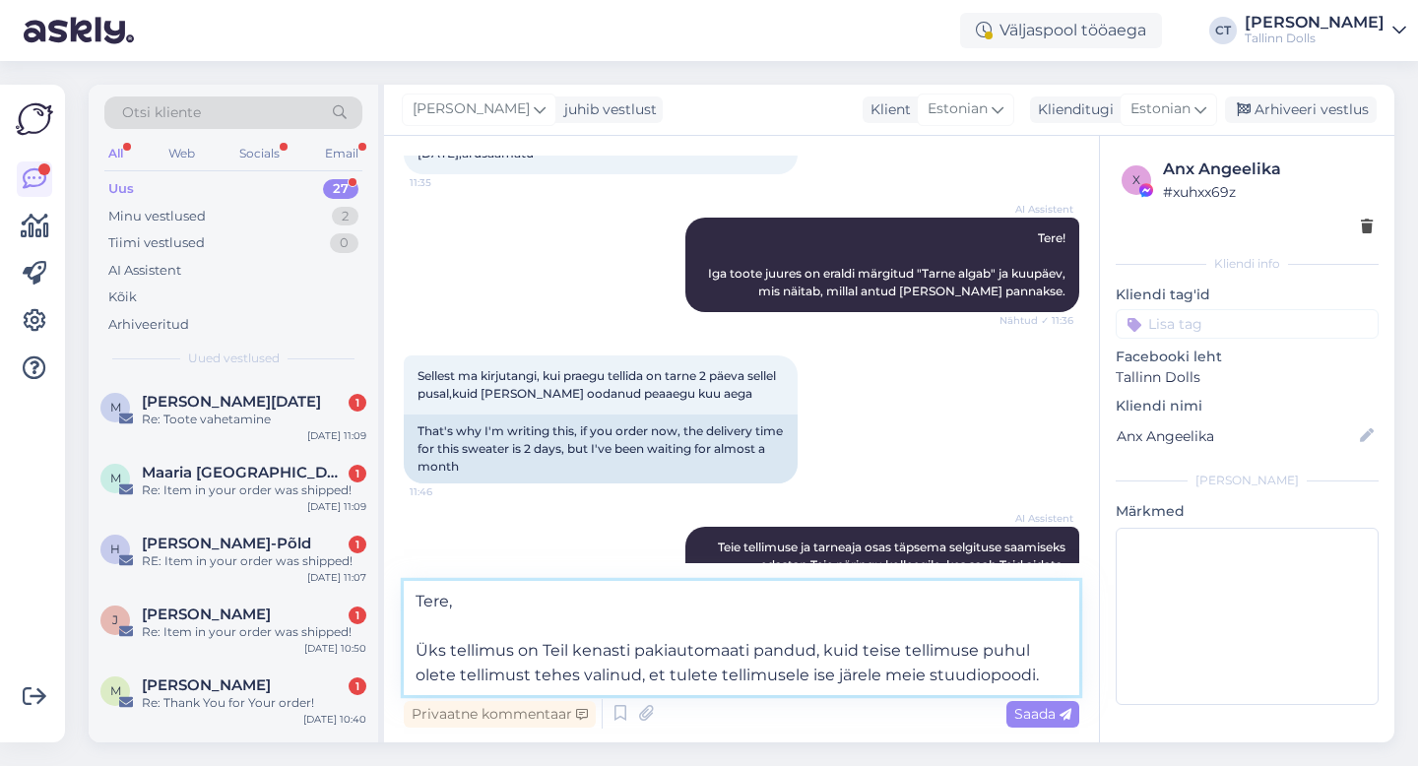
type textarea "Tere, Üks tellimus on Teil kenasti pakiautomaati pandud, kuid teise tellimuse p…"
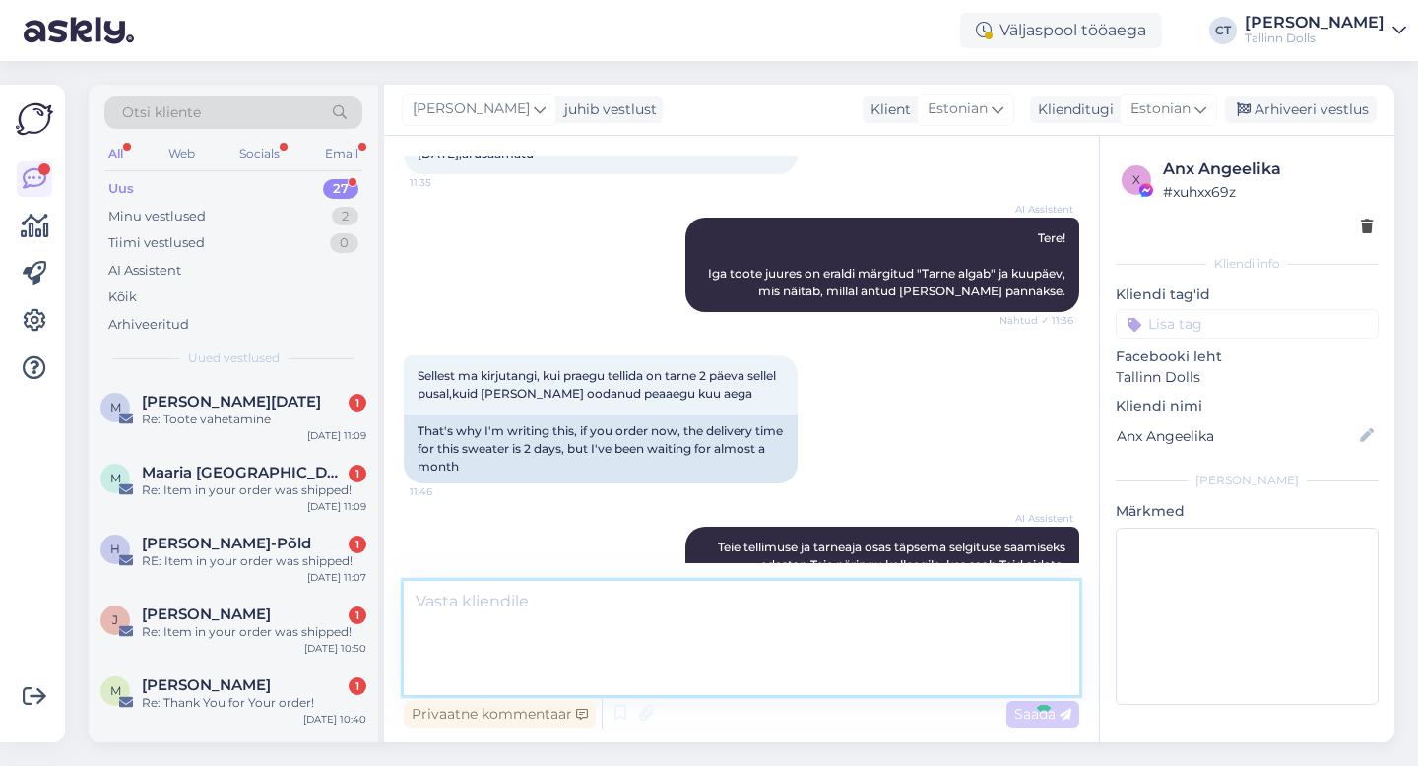
scroll to position [2206, 0]
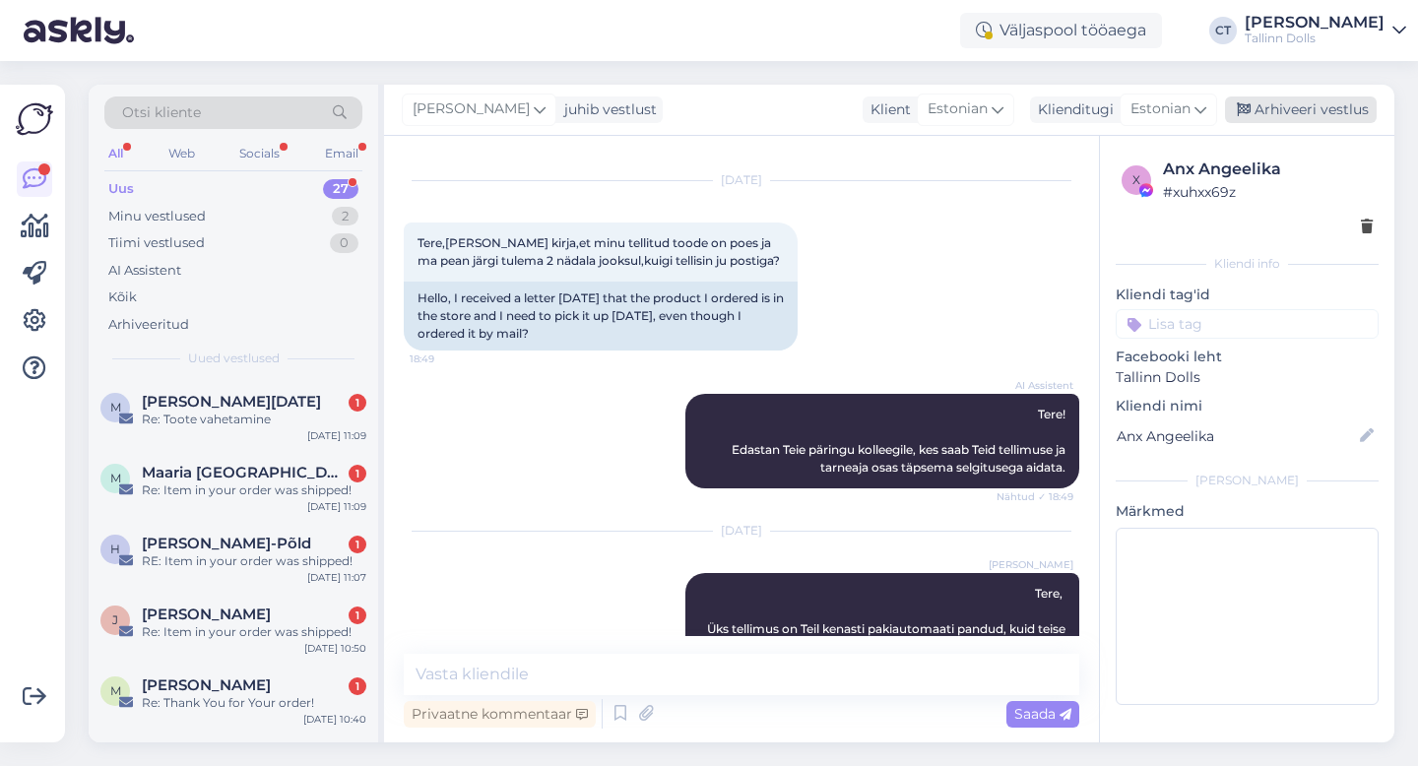
click at [1306, 115] on div "Arhiveeri vestlus" at bounding box center [1301, 110] width 152 height 27
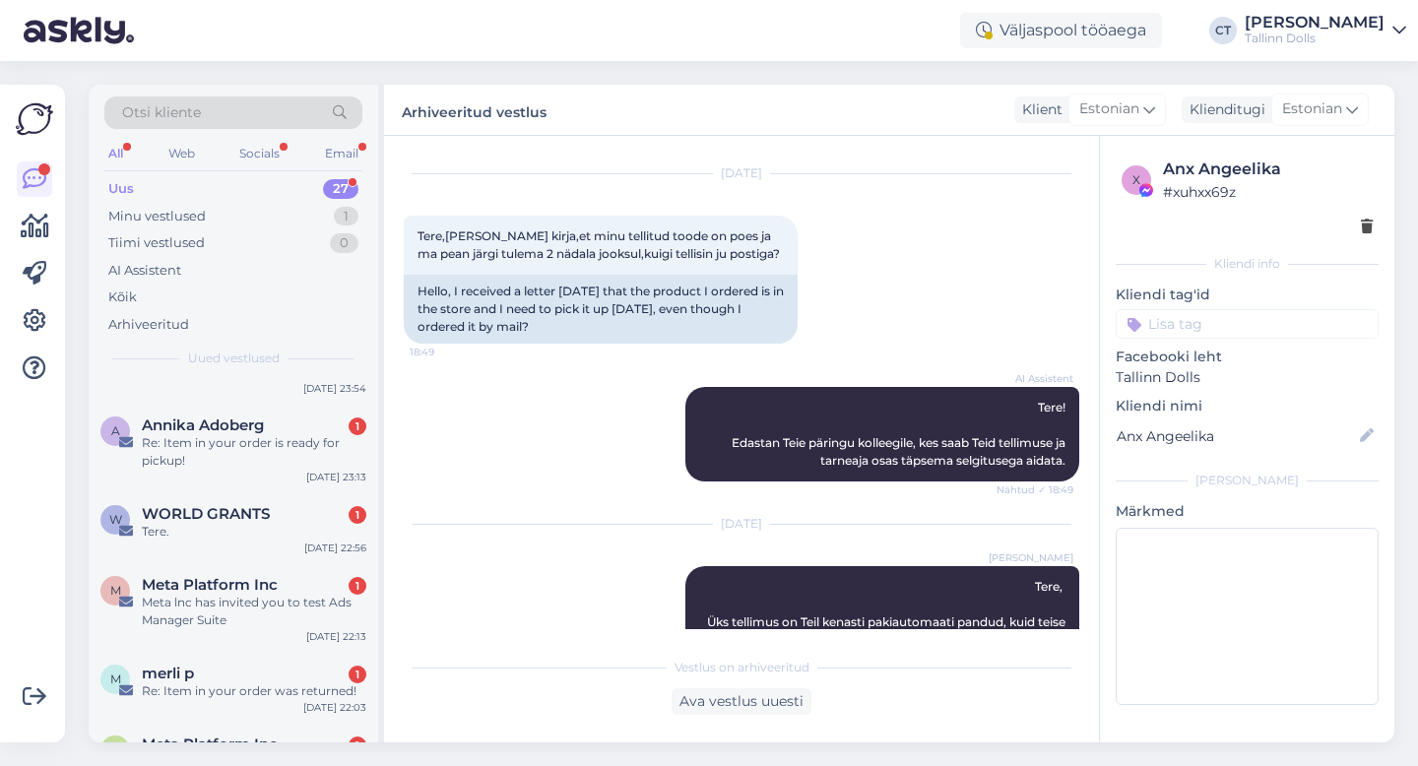
scroll to position [1675, 0]
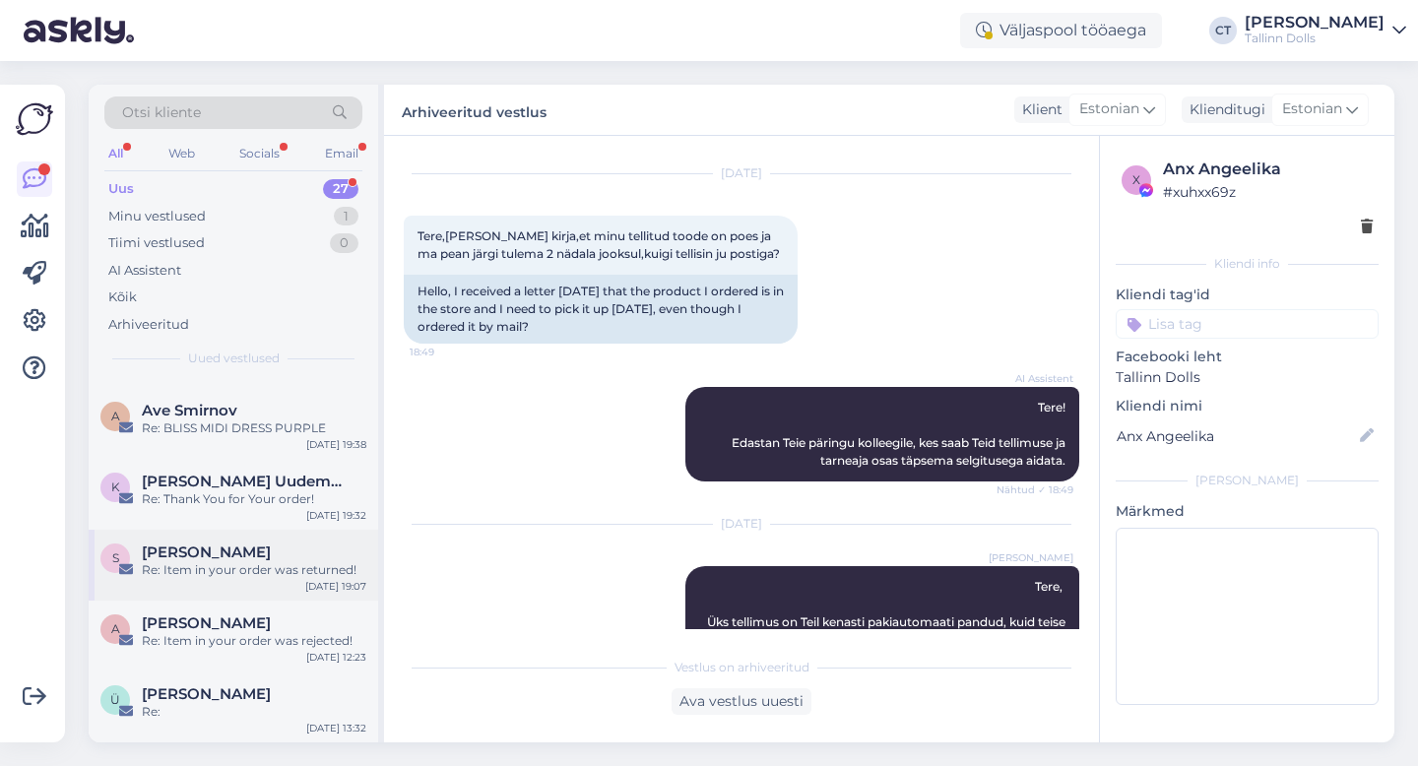
click at [247, 572] on div "Re: Item in your order was returned!" at bounding box center [254, 570] width 225 height 18
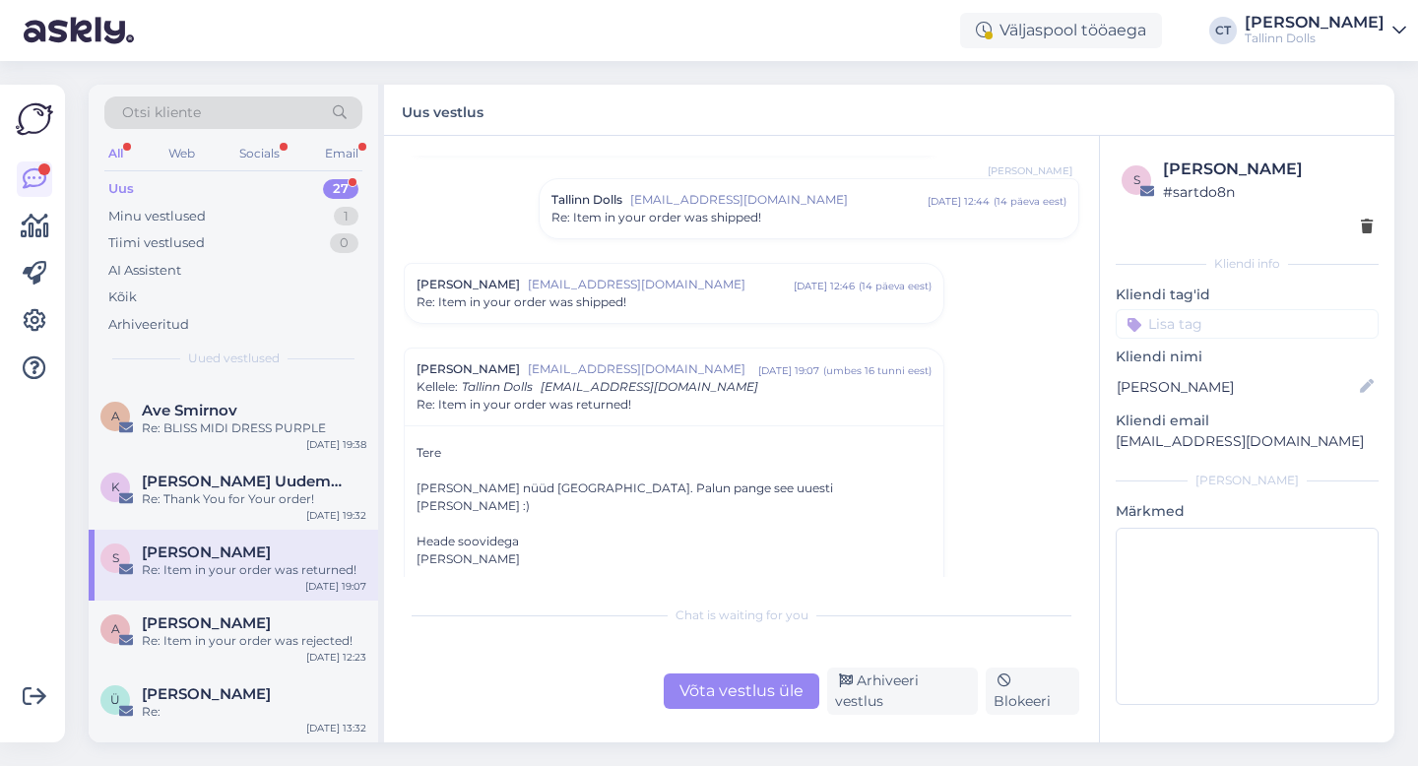
scroll to position [995, 0]
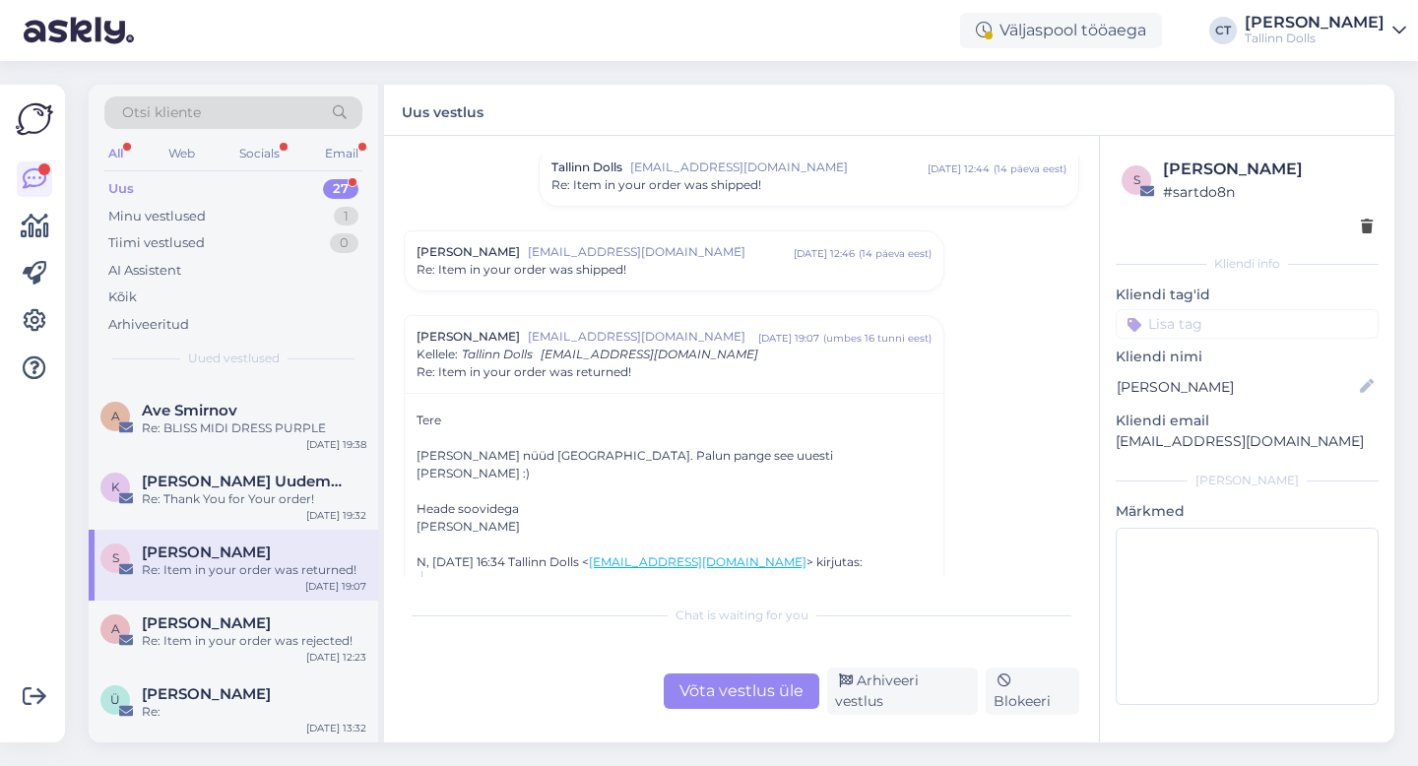
click at [656, 284] on div "Silja Avastu [EMAIL_ADDRESS][DOMAIN_NAME] [DATE] 12:46 ( 14 päeva eest ) Re: It…" at bounding box center [674, 260] width 539 height 59
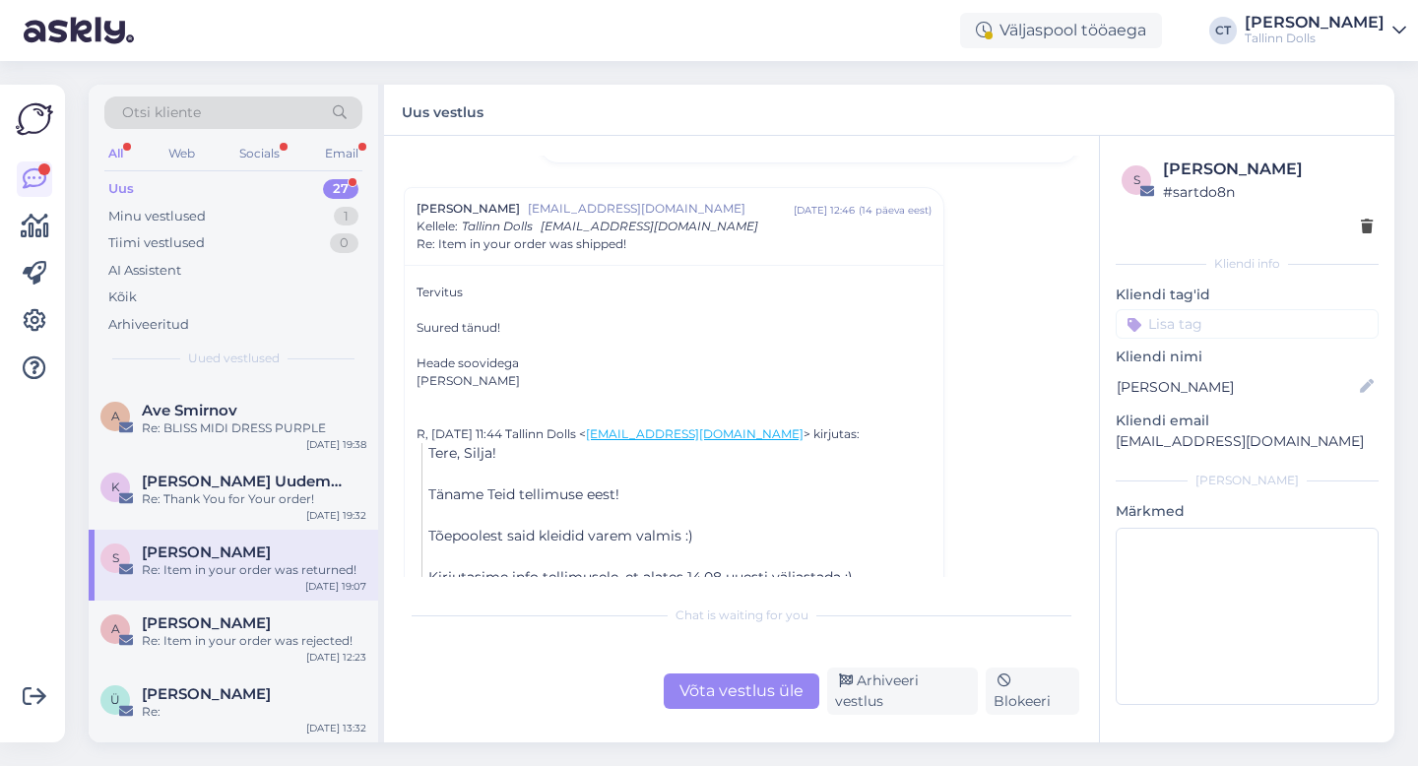
scroll to position [911, 0]
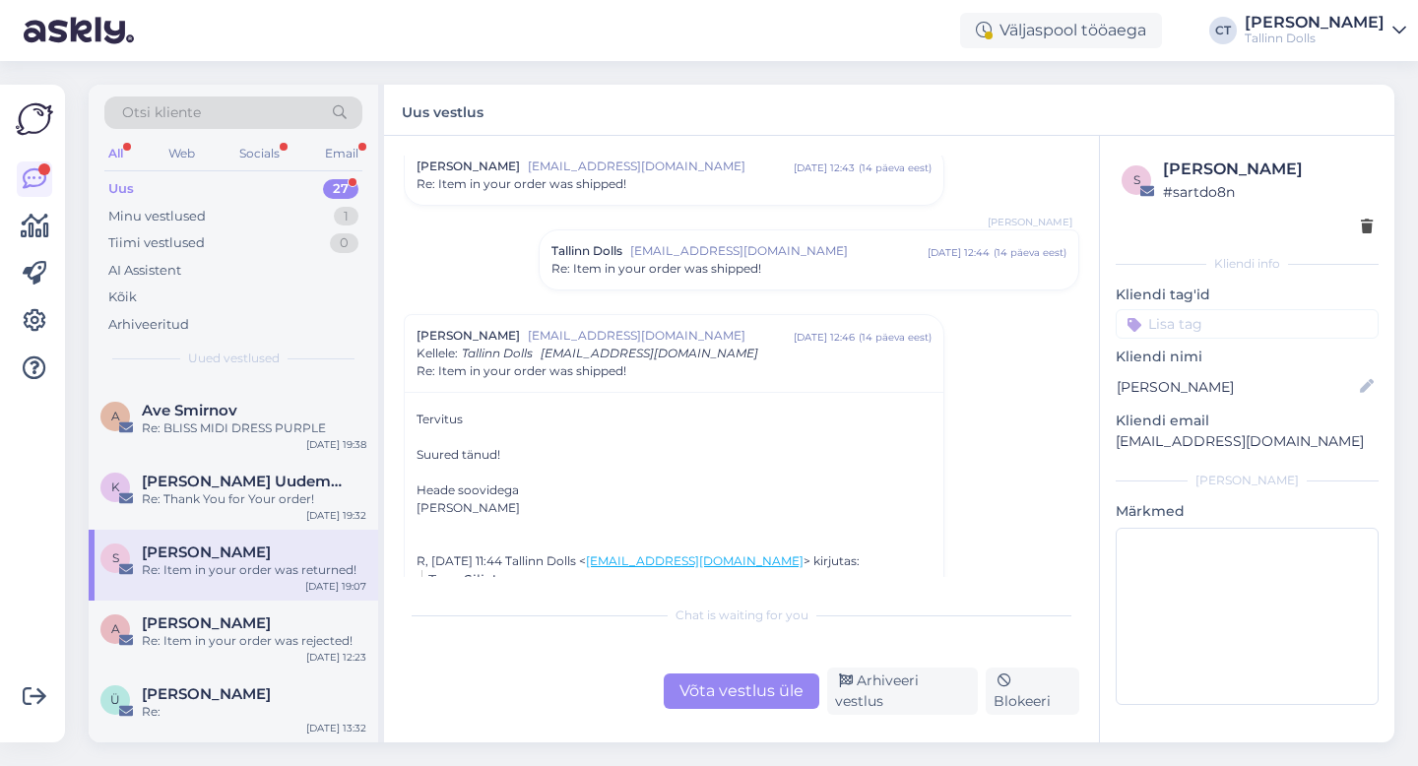
click at [738, 251] on span "[EMAIL_ADDRESS][DOMAIN_NAME]" at bounding box center [778, 251] width 297 height 18
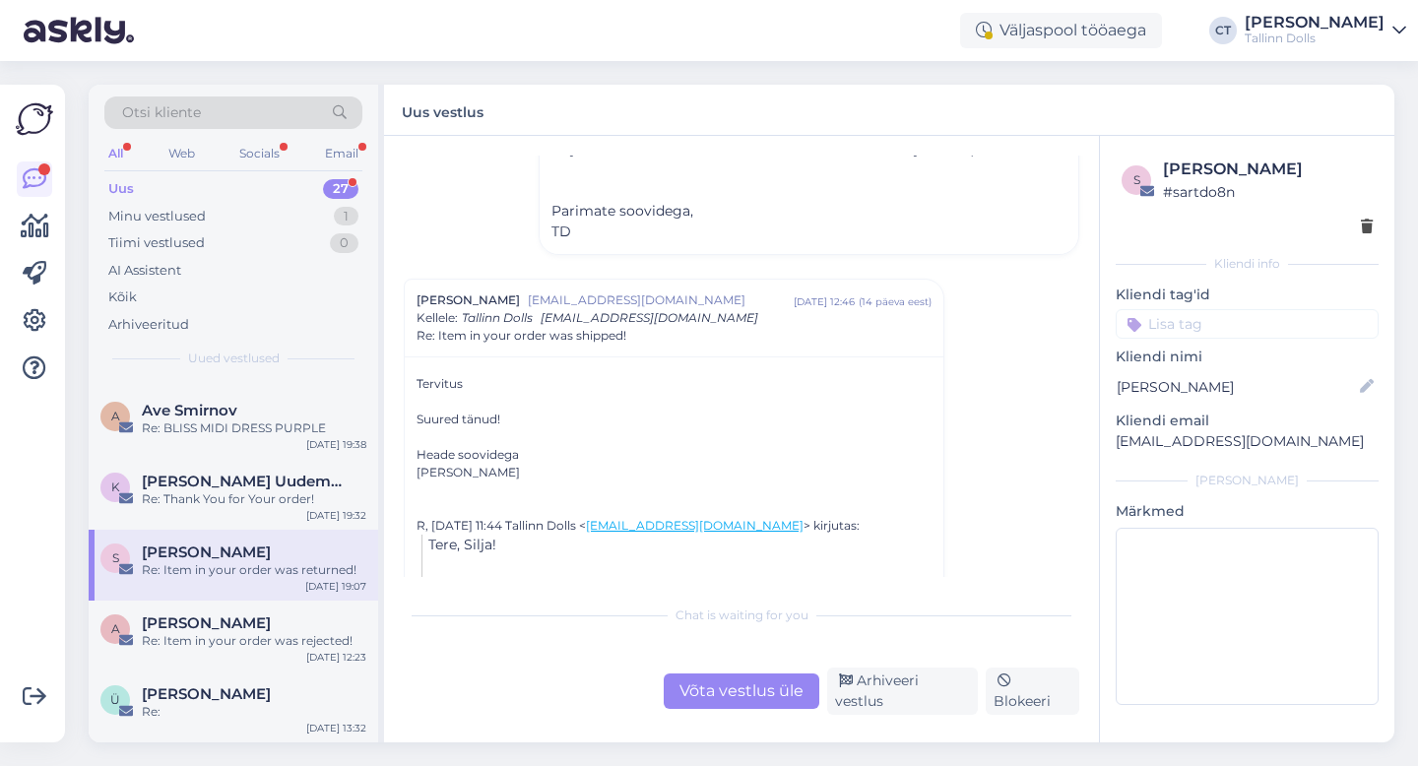
scroll to position [1302, 0]
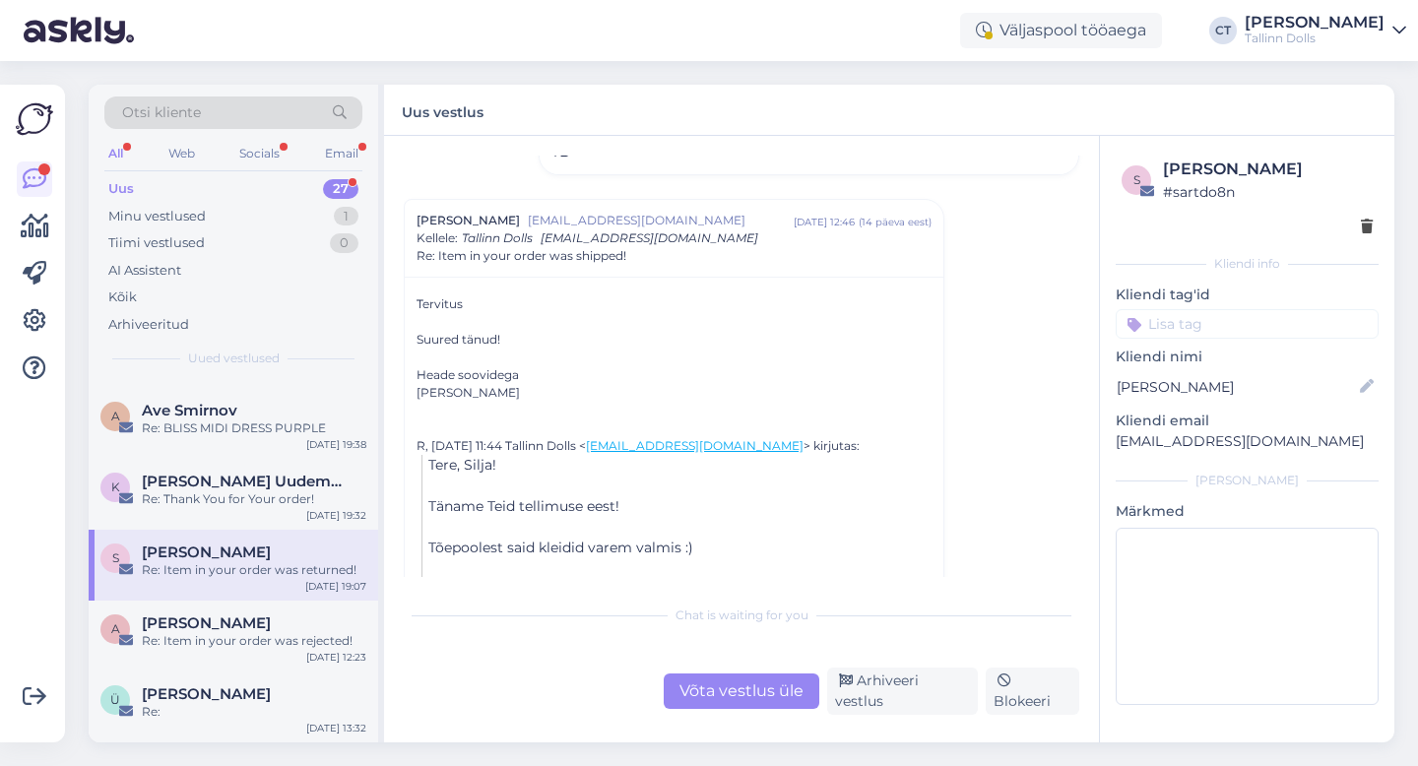
click at [783, 691] on div "Võta vestlus üle" at bounding box center [742, 691] width 156 height 35
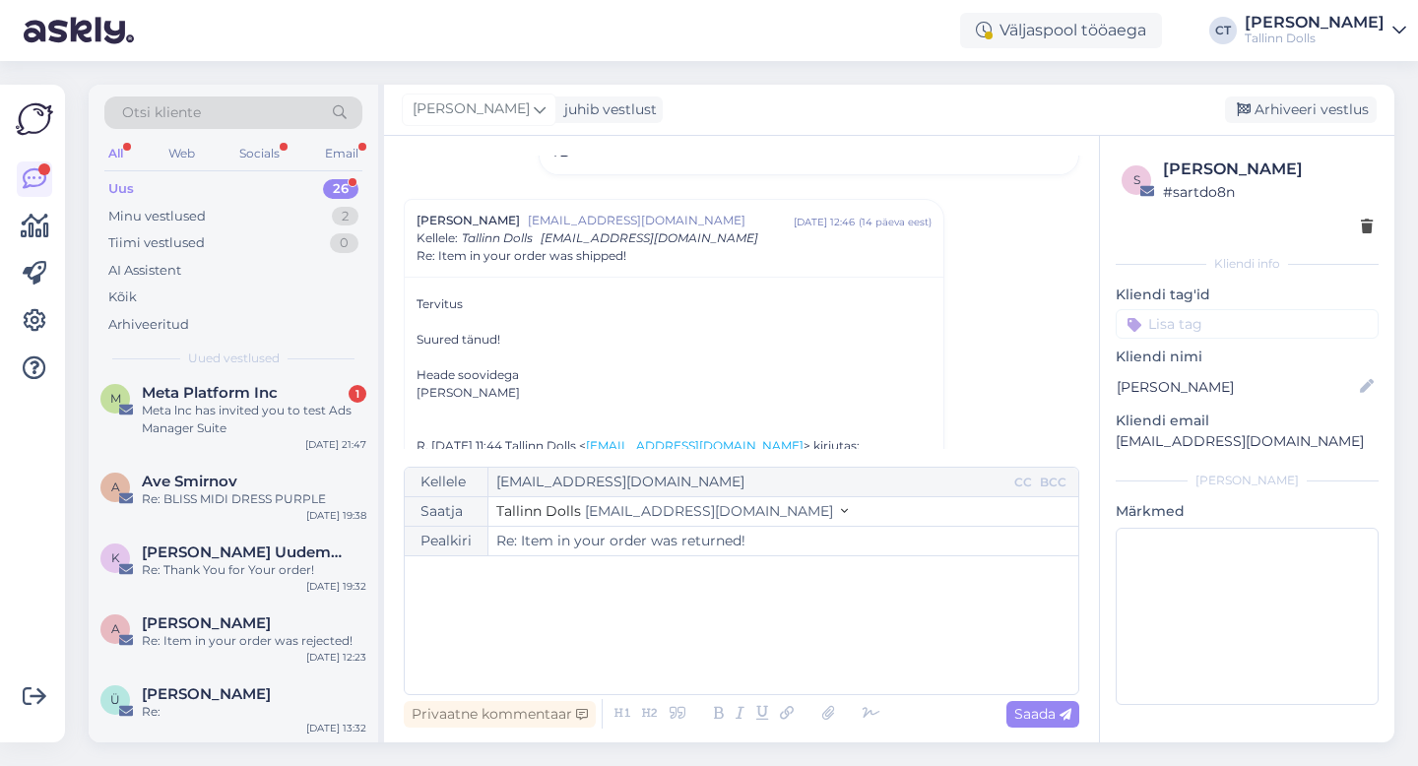
scroll to position [0, 0]
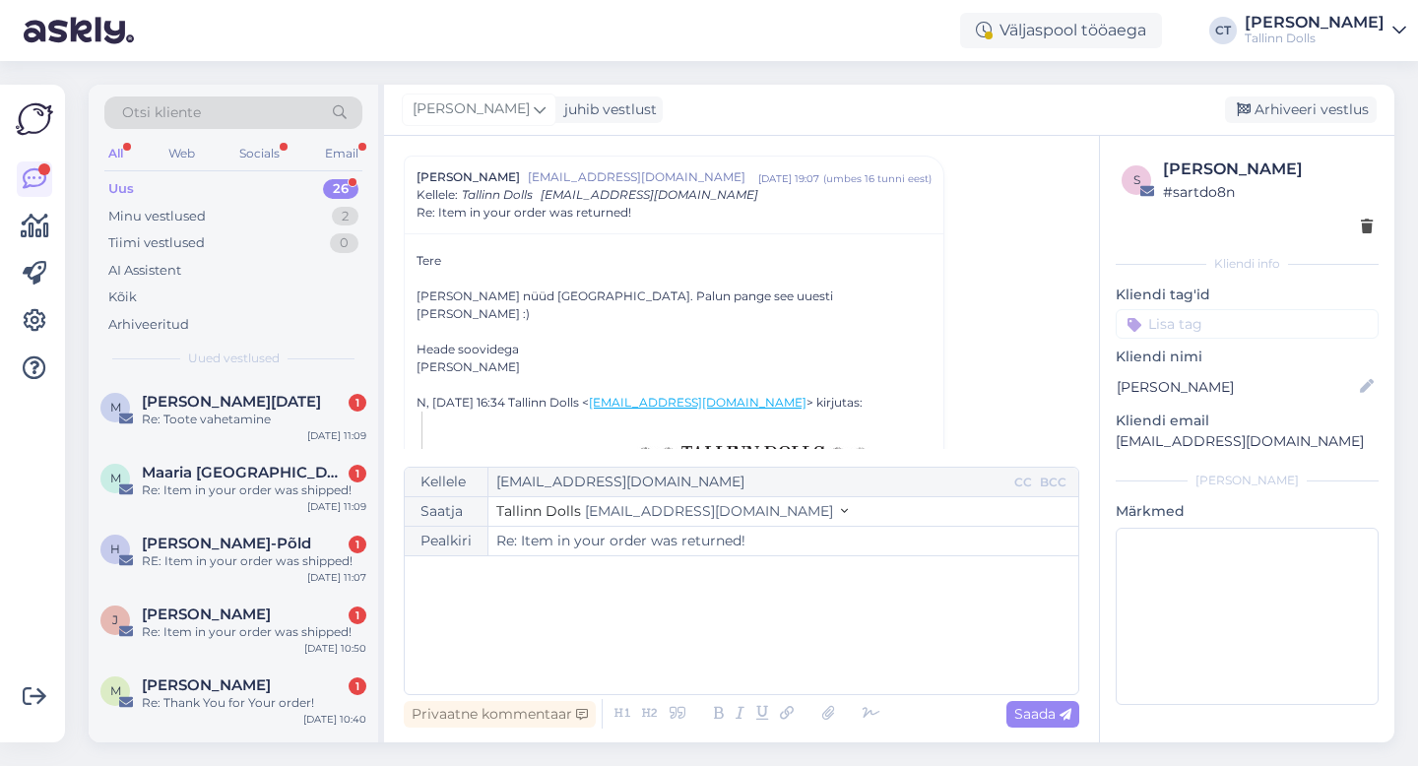
click at [793, 678] on div "﻿" at bounding box center [742, 625] width 654 height 118
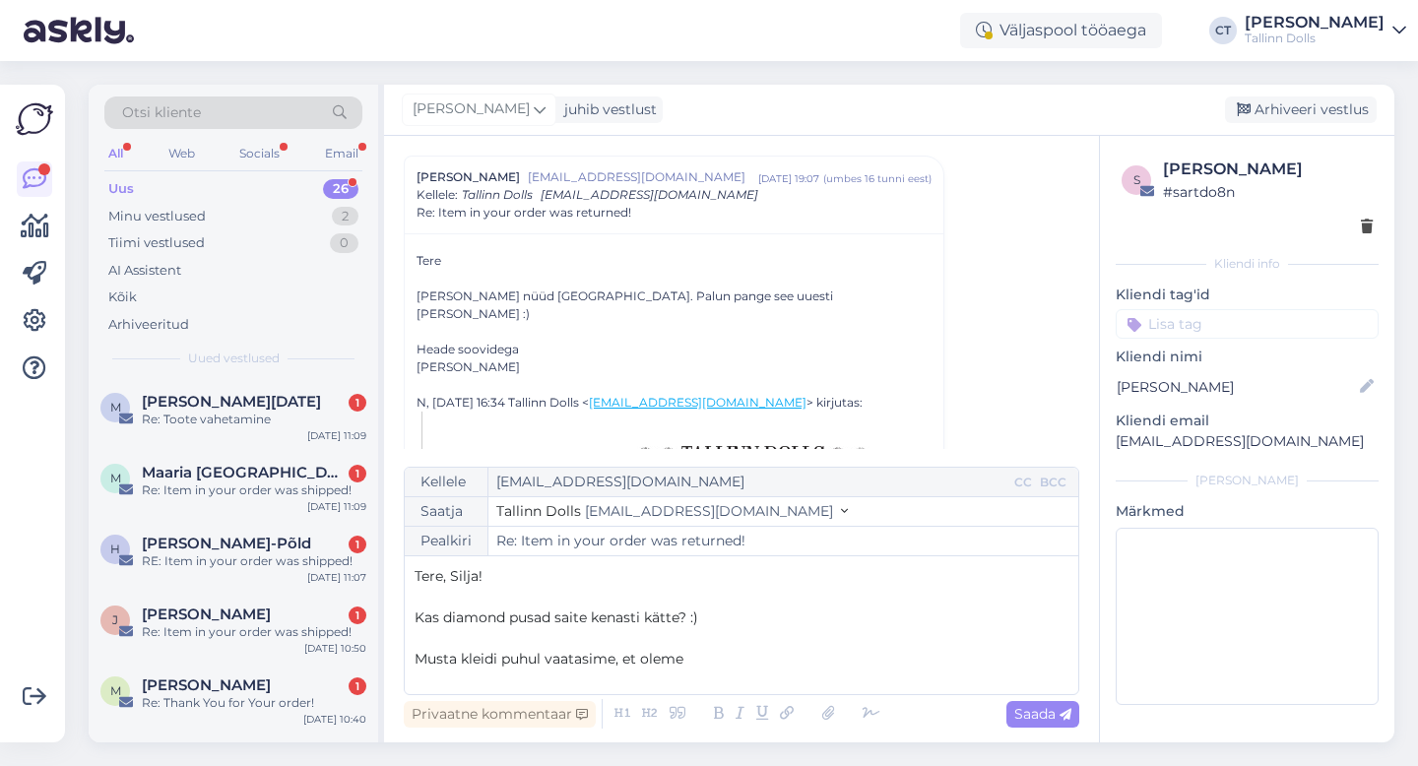
drag, startPoint x: 704, startPoint y: 658, endPoint x: 549, endPoint y: 655, distance: 155.6
click at [549, 655] on p "Musta kleidi puhul vaatasime, et oleme" at bounding box center [742, 659] width 654 height 21
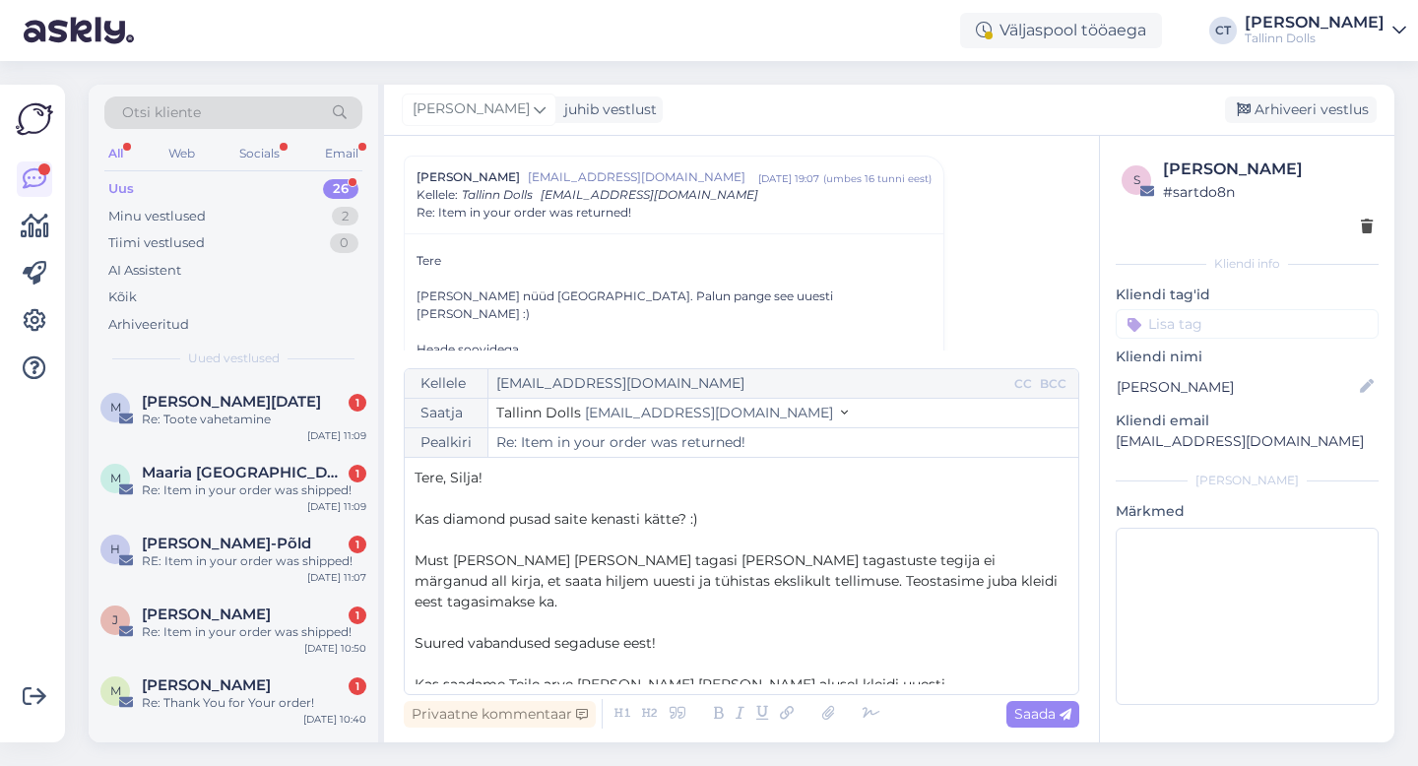
drag, startPoint x: 725, startPoint y: 519, endPoint x: 418, endPoint y: 520, distance: 307.3
click at [418, 520] on p "Kas diamond pusad saite kenasti kätte? :)" at bounding box center [742, 519] width 654 height 21
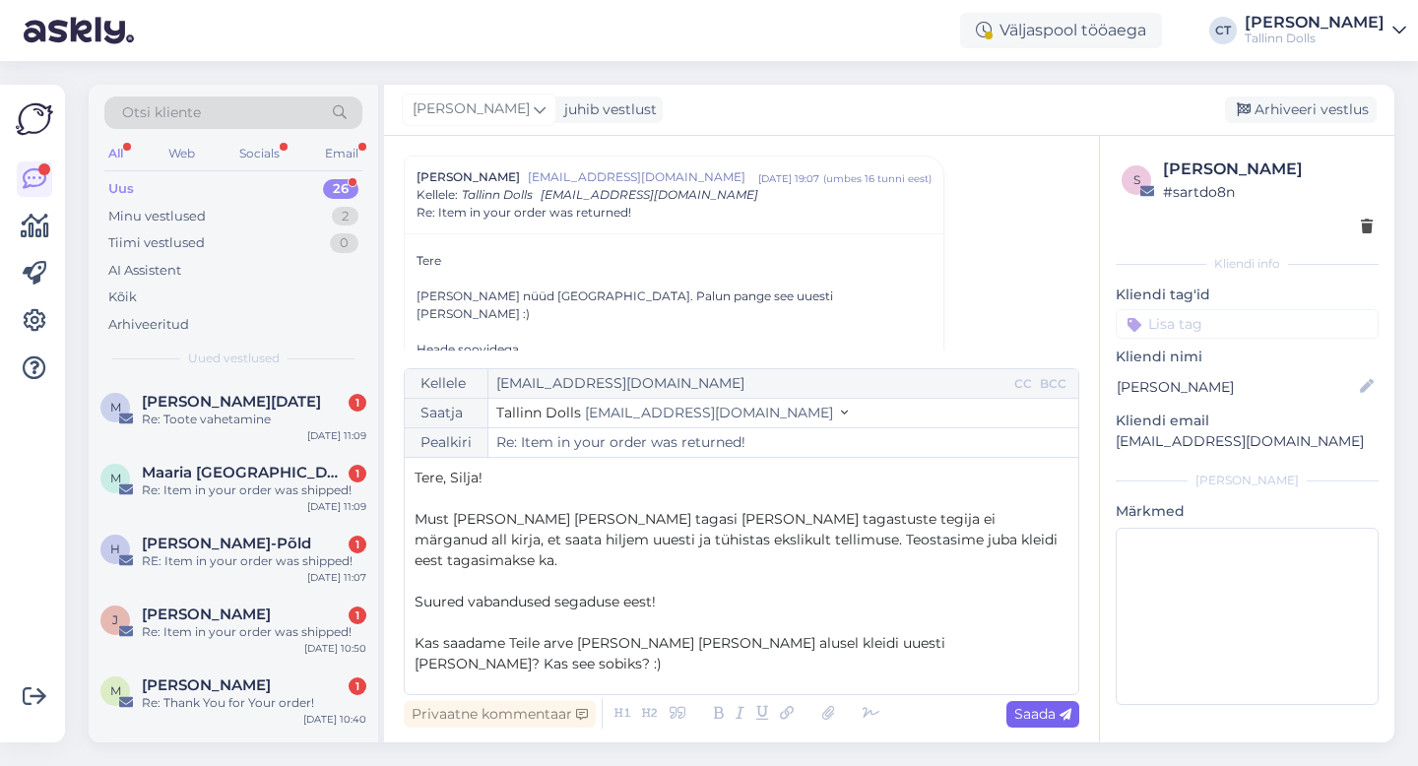
click at [1071, 721] on icon at bounding box center [1066, 715] width 12 height 12
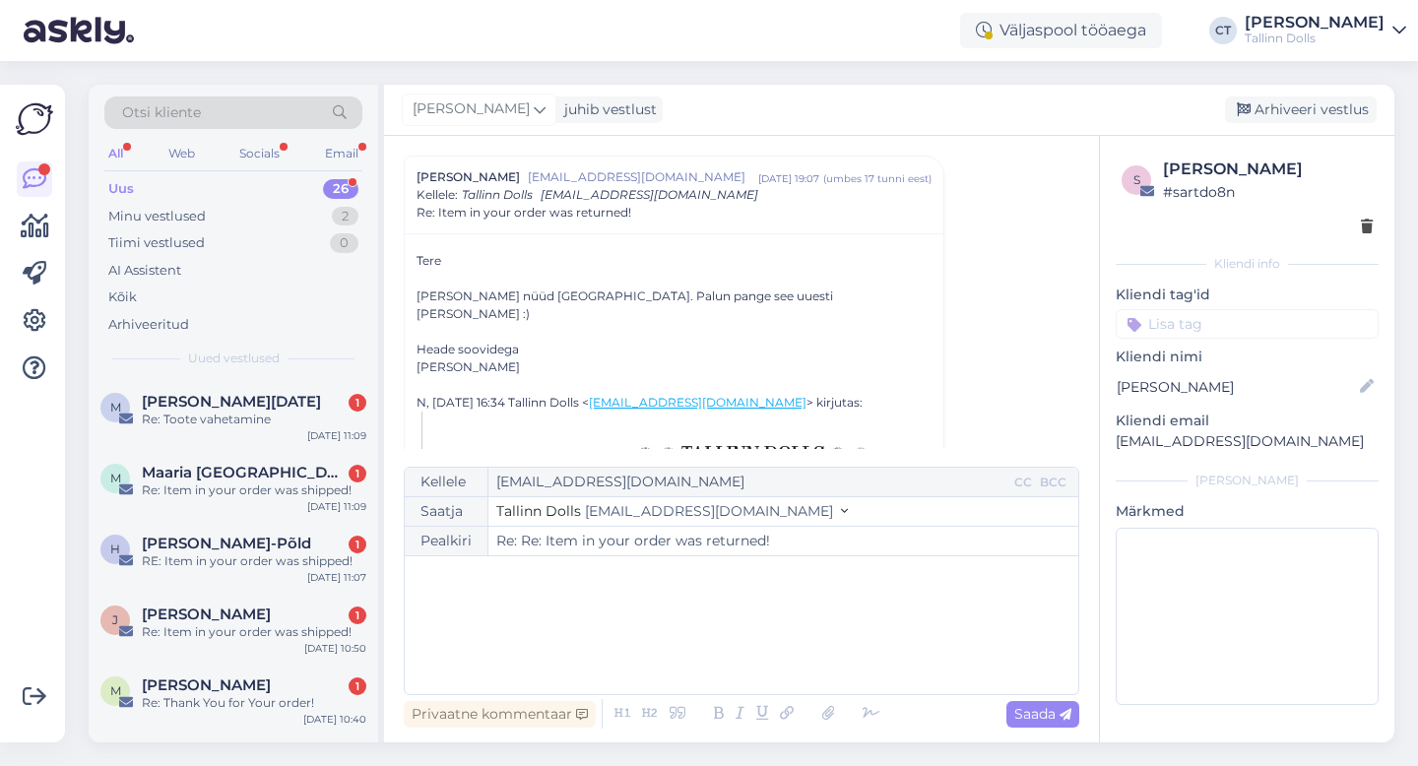
type input "Re: Item in your order was returned!"
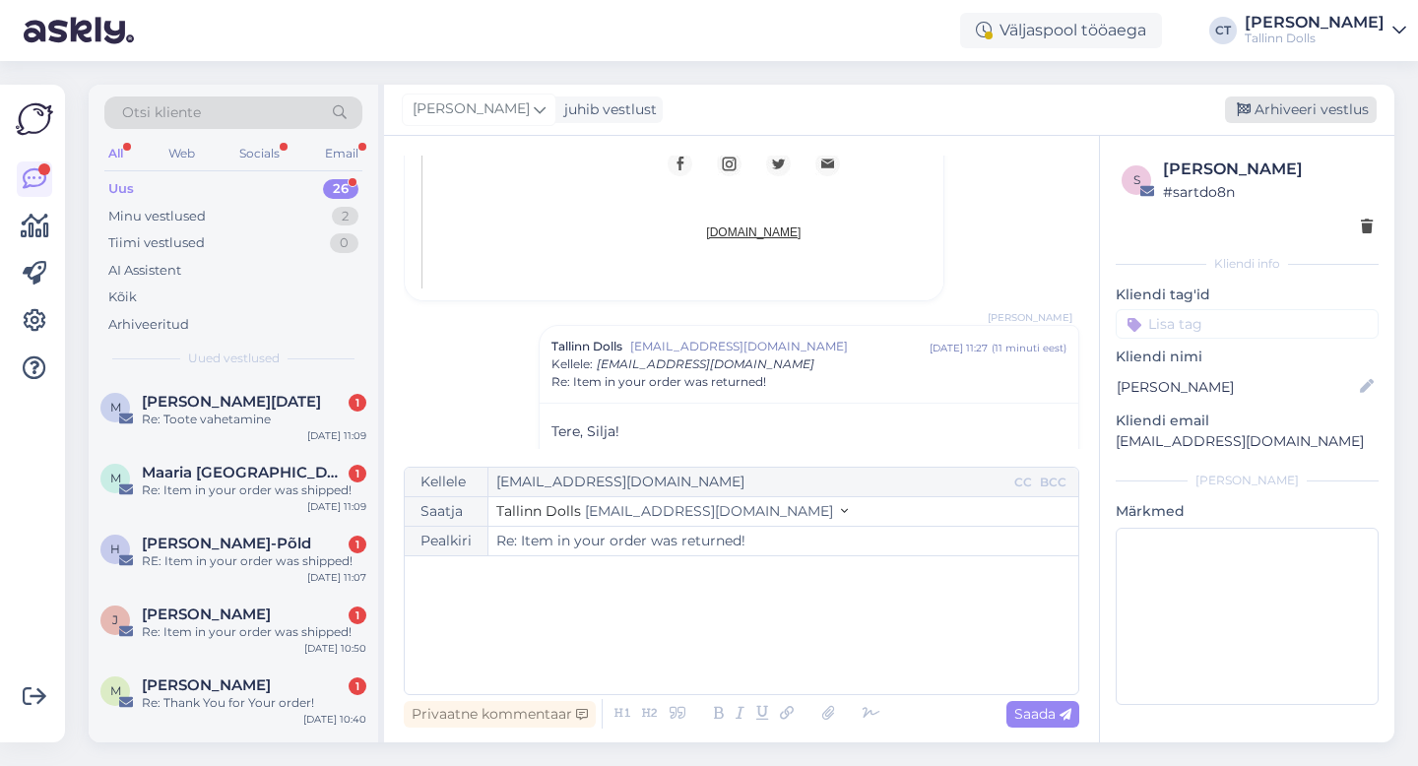
click at [1304, 117] on div "Arhiveeri vestlus" at bounding box center [1301, 110] width 152 height 27
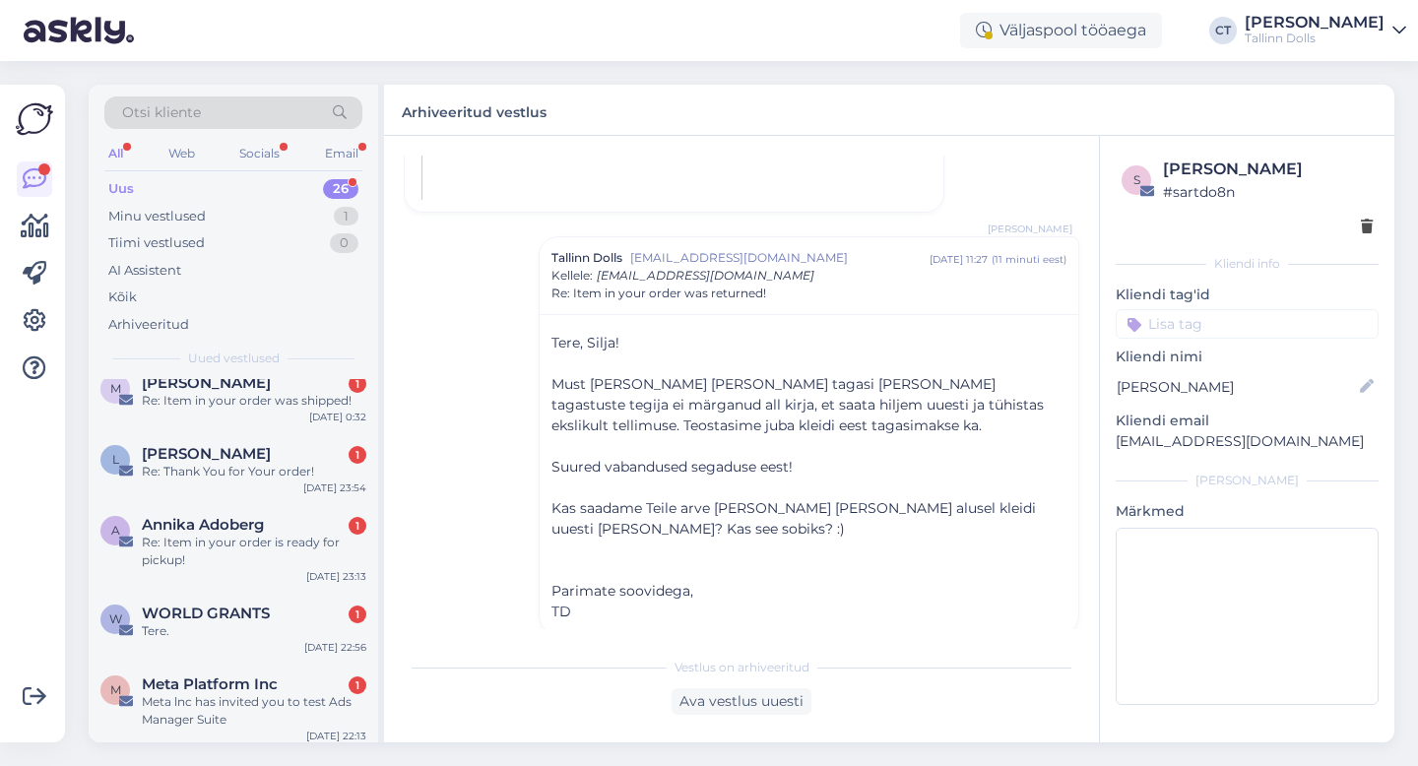
scroll to position [1604, 0]
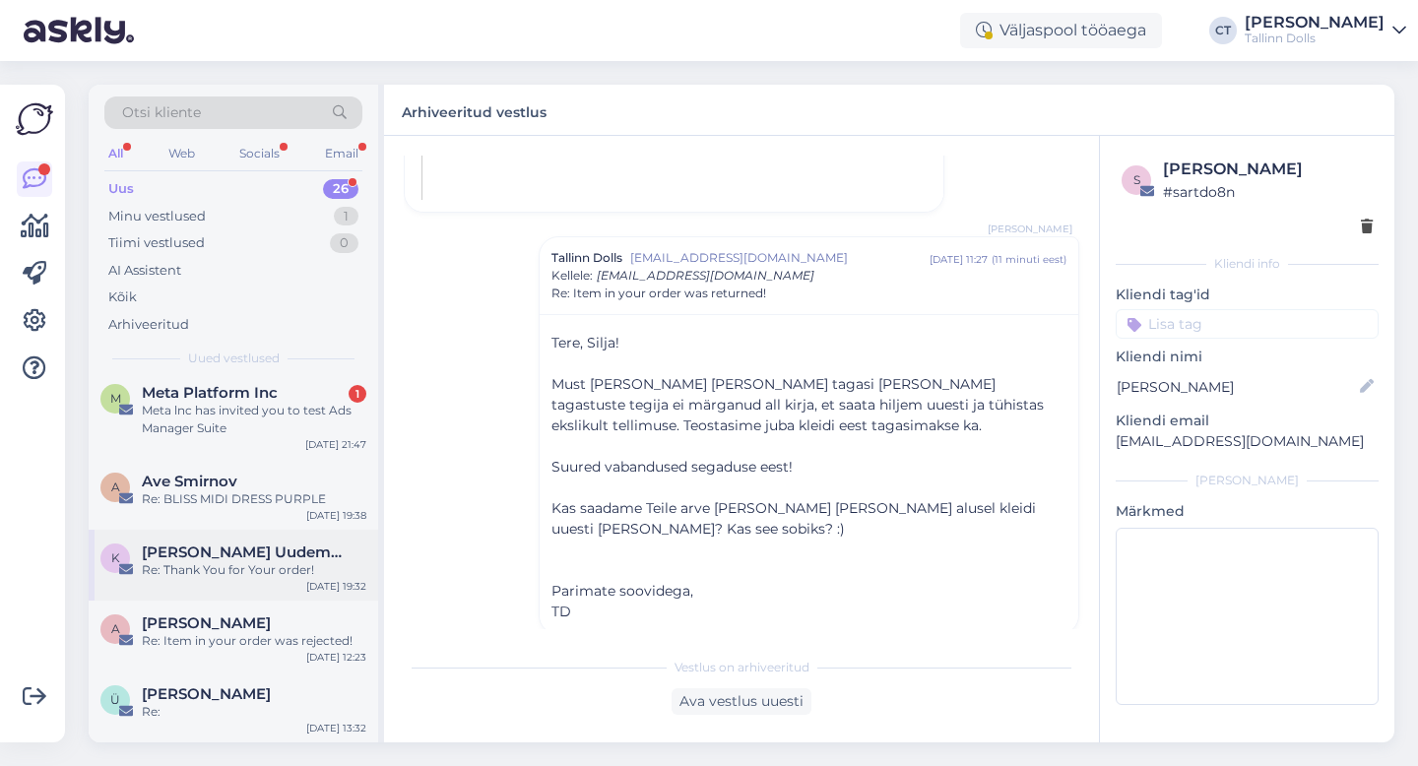
click at [252, 564] on div "Re: Thank You for Your order!" at bounding box center [254, 570] width 225 height 18
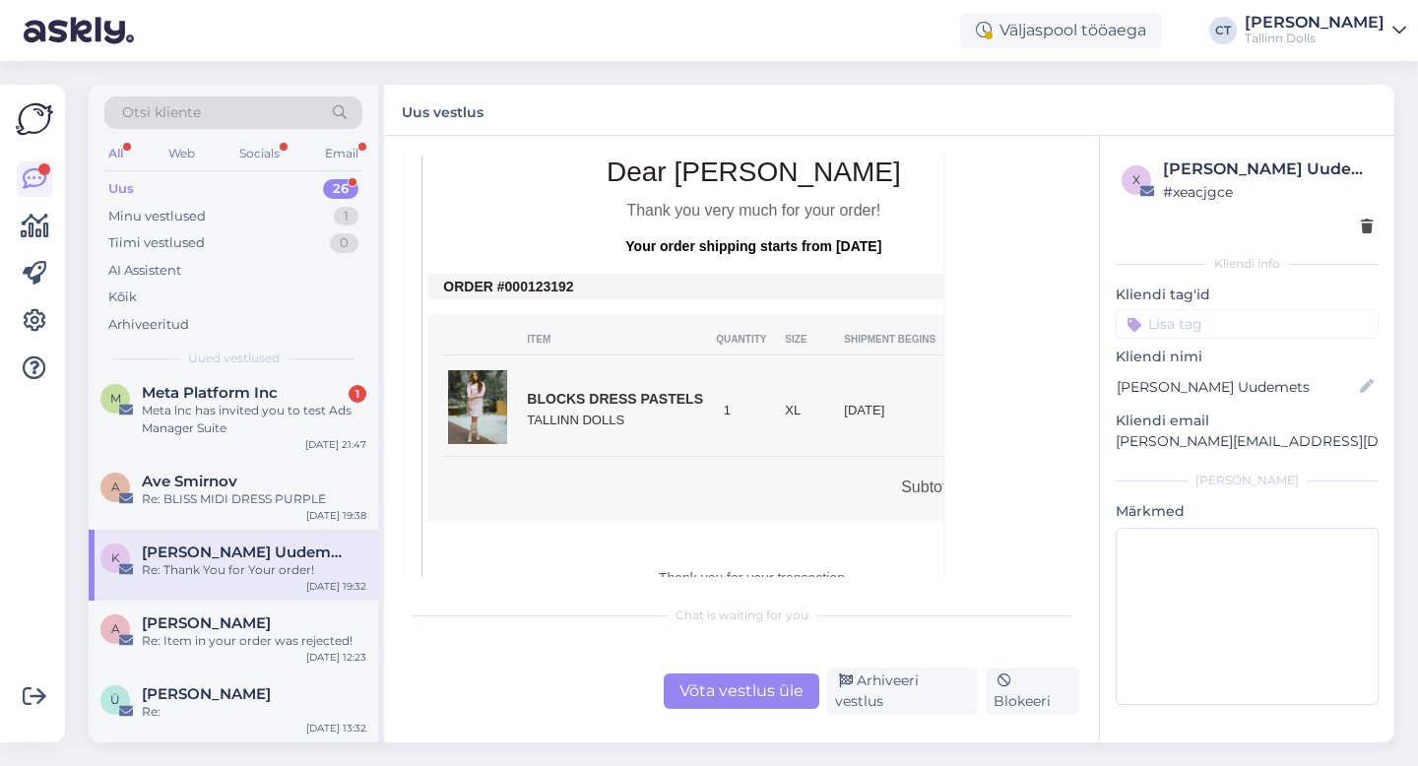
scroll to position [527, 0]
drag, startPoint x: 581, startPoint y: 291, endPoint x: 522, endPoint y: 286, distance: 59.3
click at [522, 286] on td "ORDER #000123192" at bounding box center [753, 286] width 620 height 16
copy td "0123192"
click at [764, 696] on div "Võta vestlus üle" at bounding box center [742, 691] width 156 height 35
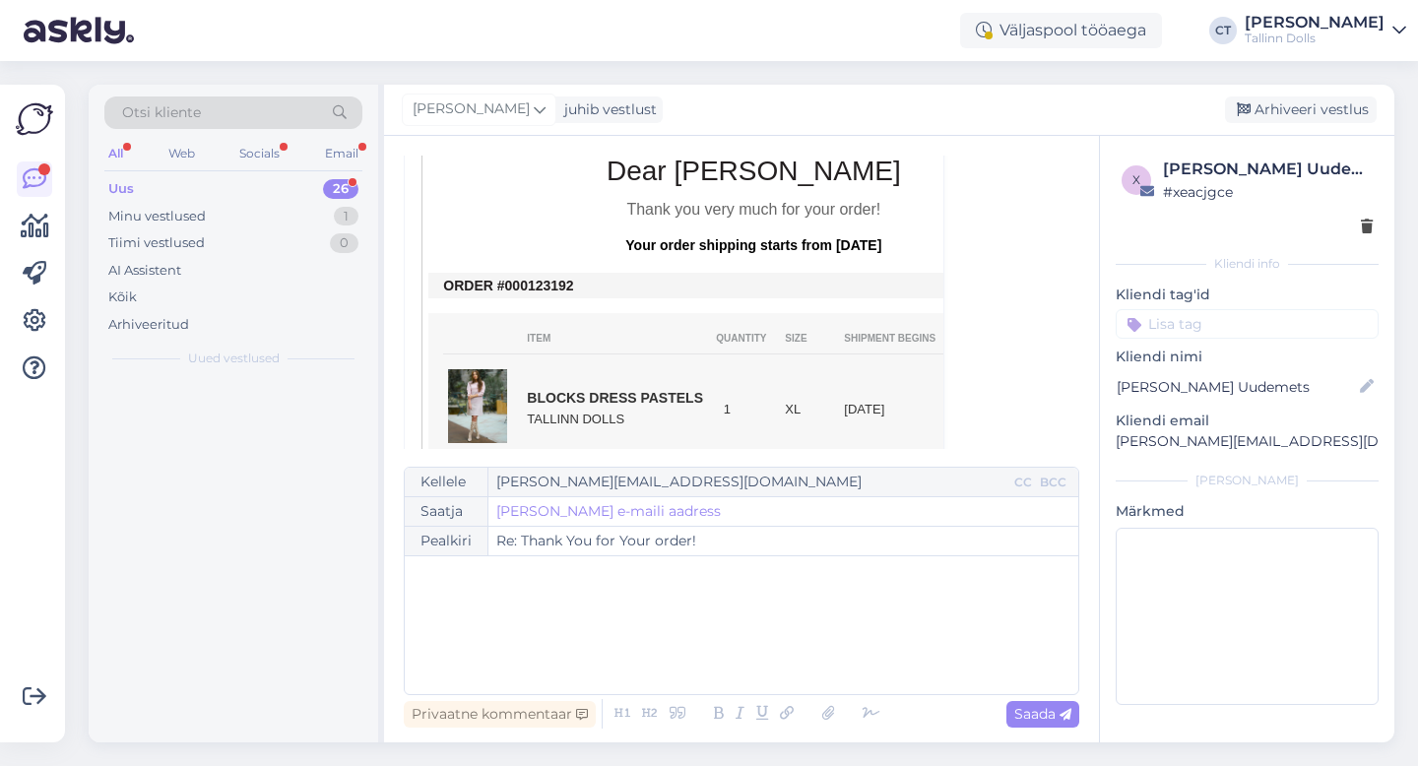
scroll to position [0, 0]
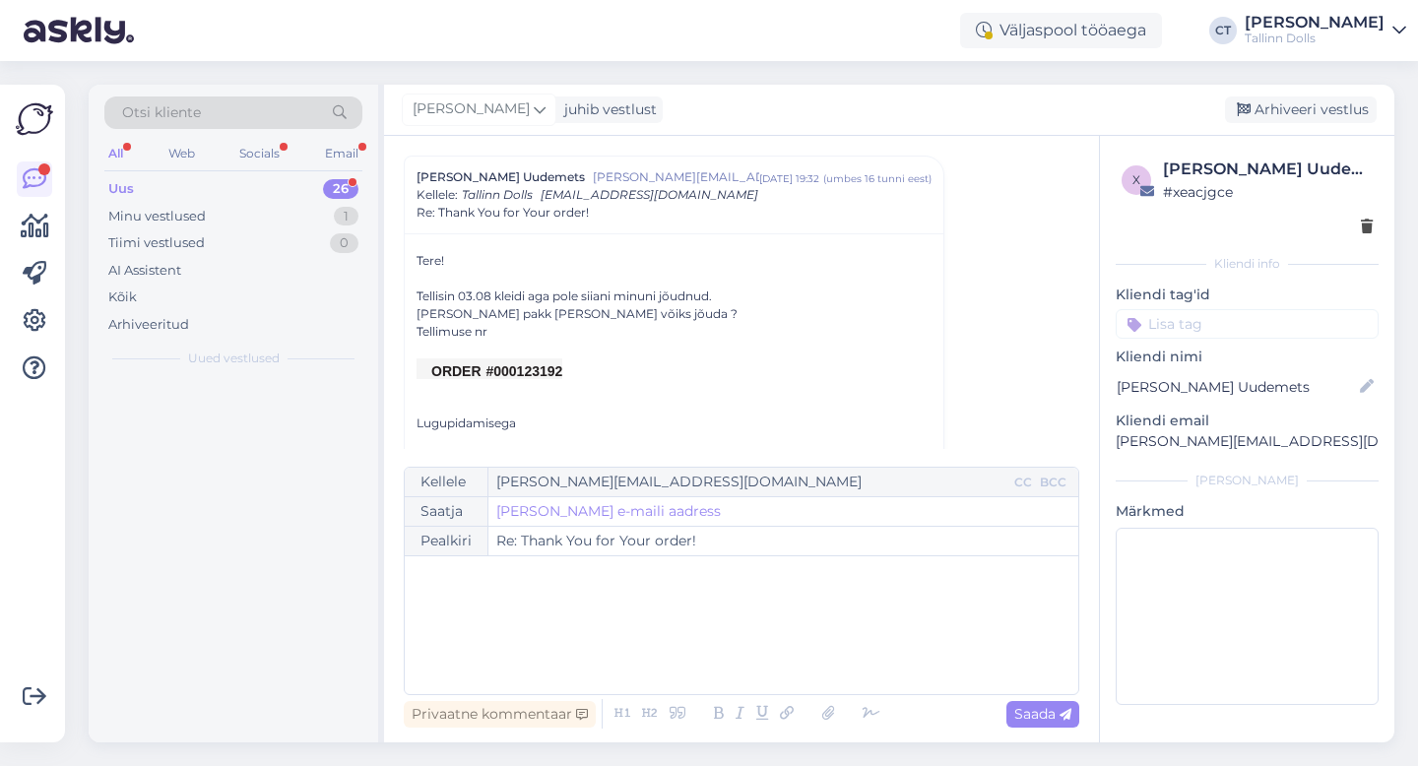
click at [775, 662] on div "﻿" at bounding box center [742, 625] width 654 height 118
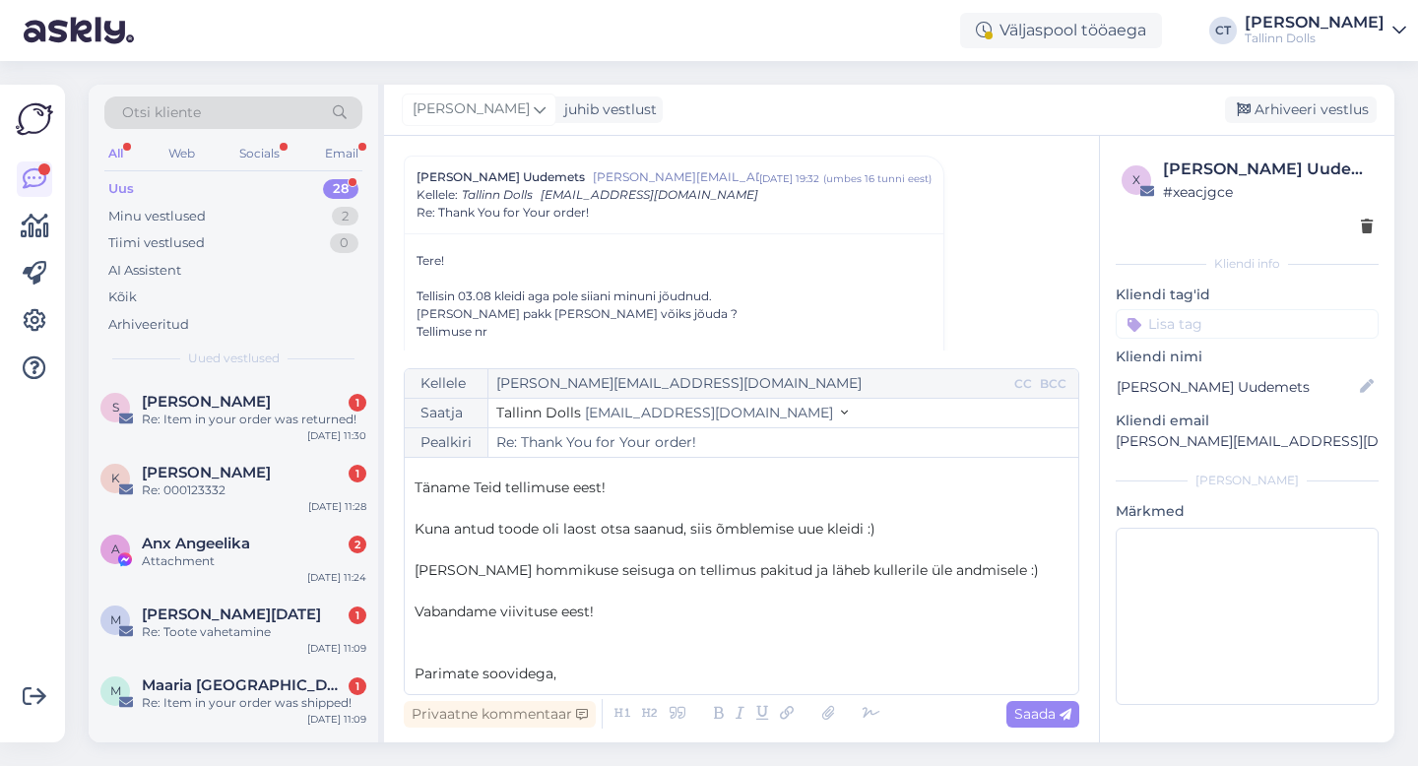
scroll to position [52, 0]
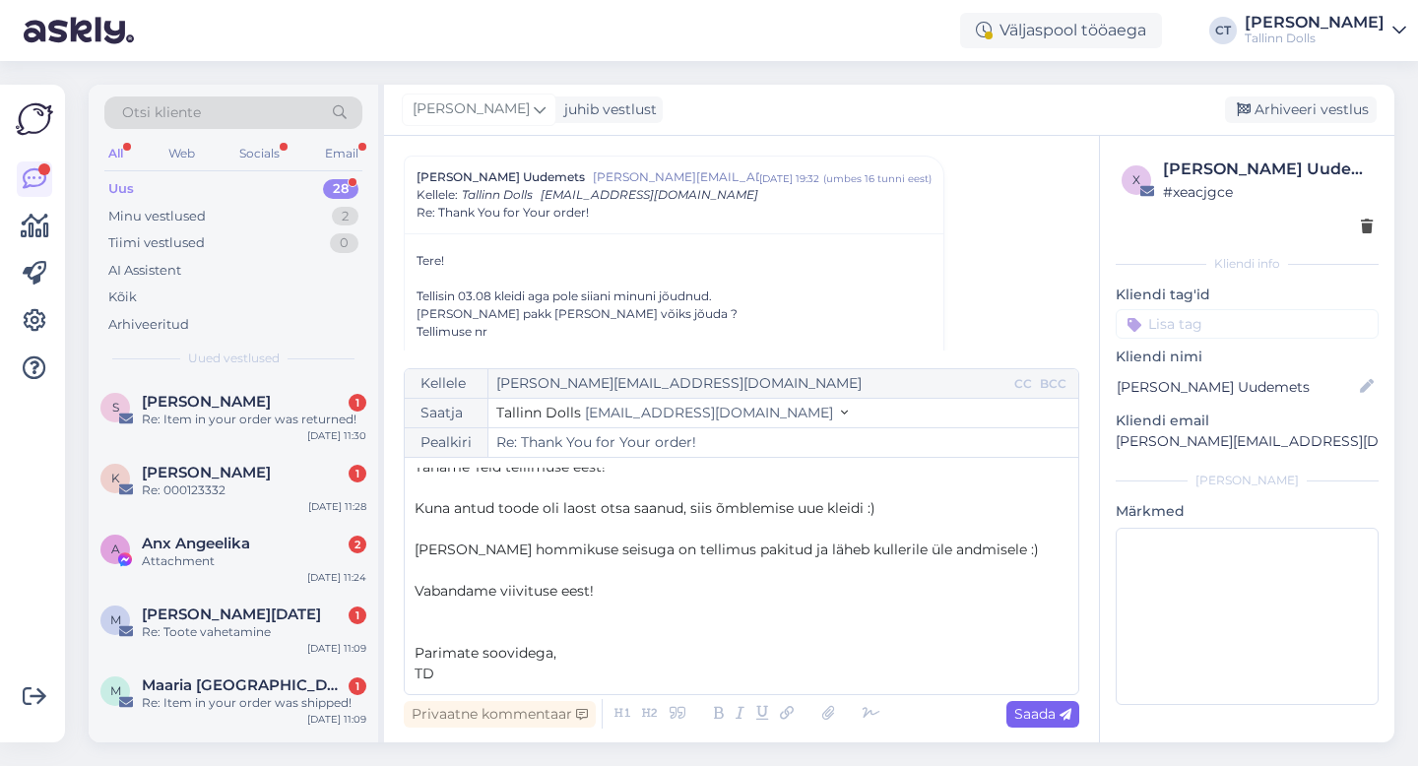
click at [1062, 716] on icon at bounding box center [1066, 715] width 12 height 12
type input "Re: Re: Thank You for Your order!"
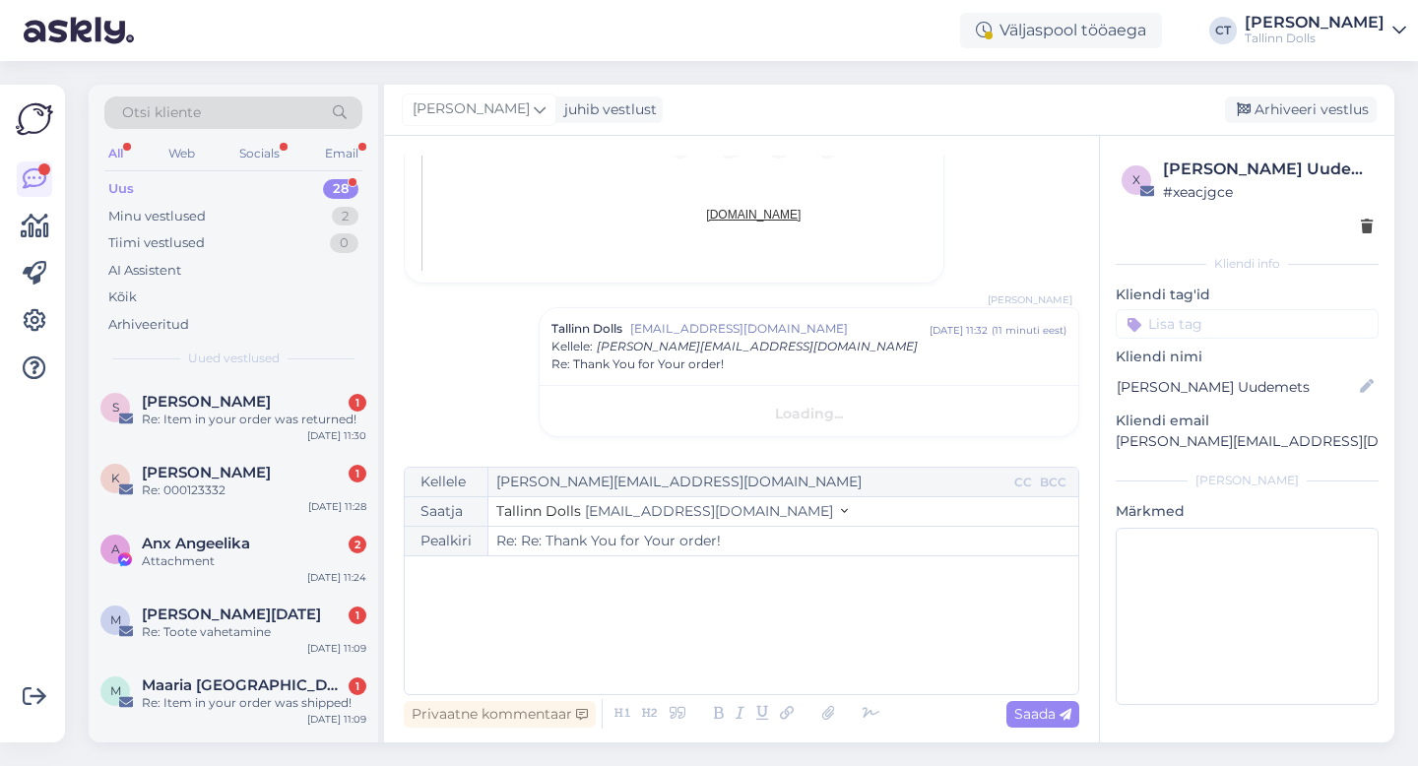
scroll to position [0, 0]
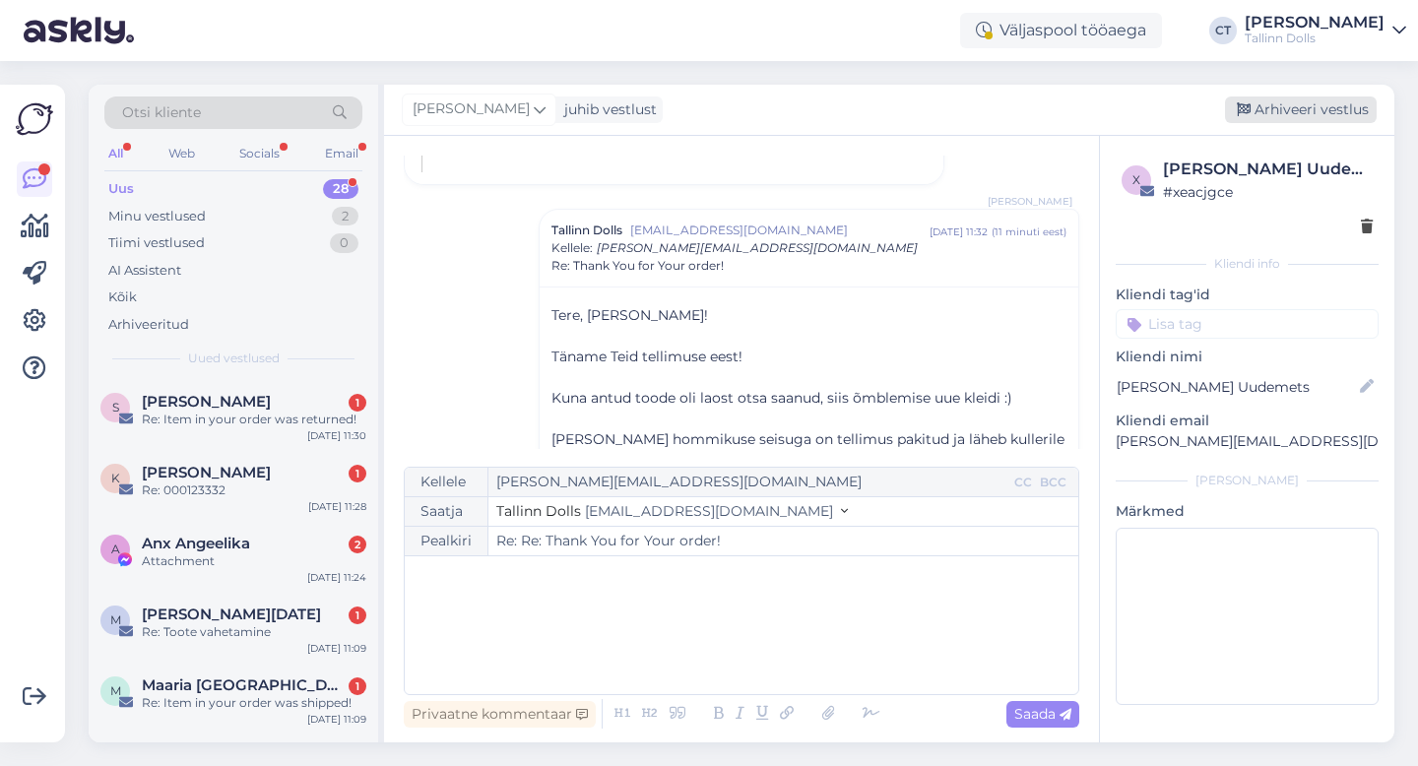
click at [1291, 111] on div "Arhiveeri vestlus" at bounding box center [1301, 110] width 152 height 27
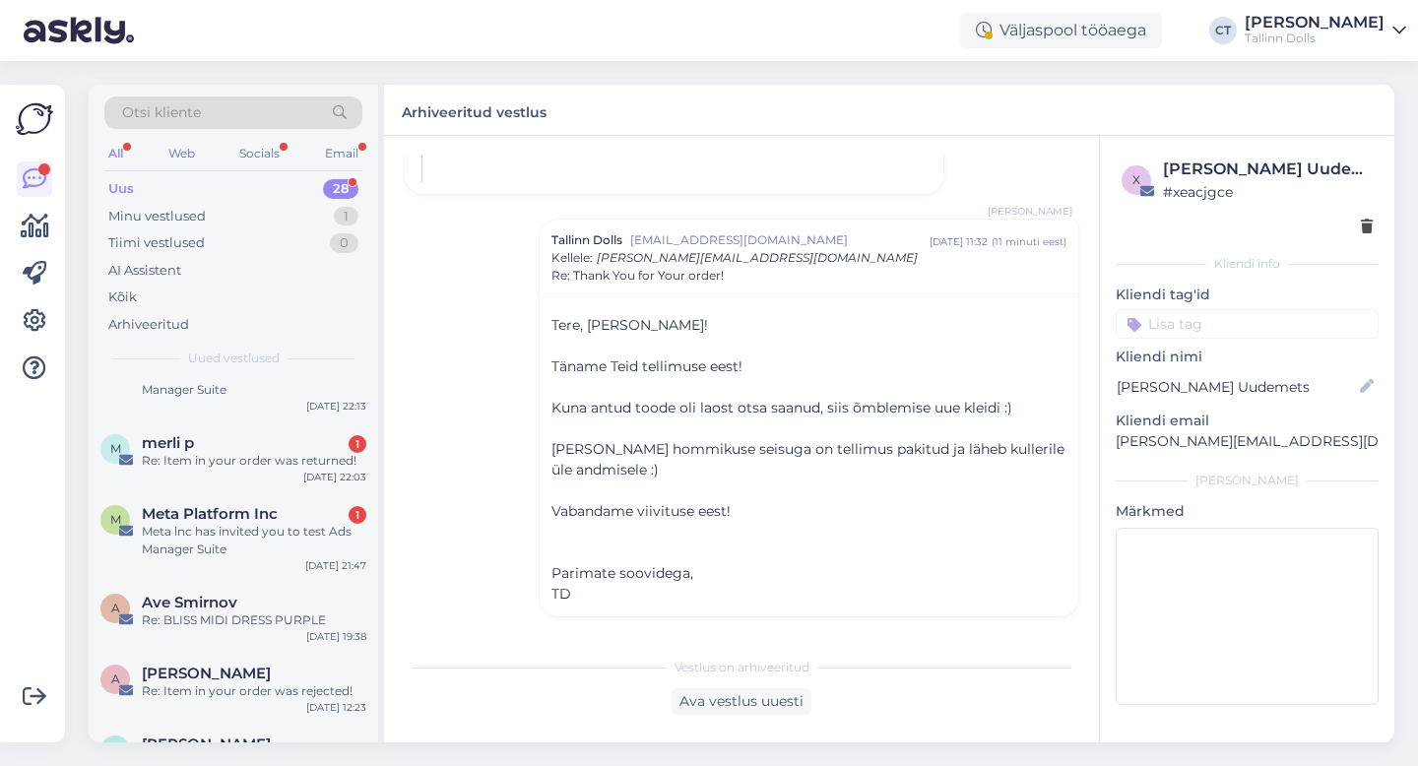
scroll to position [1746, 0]
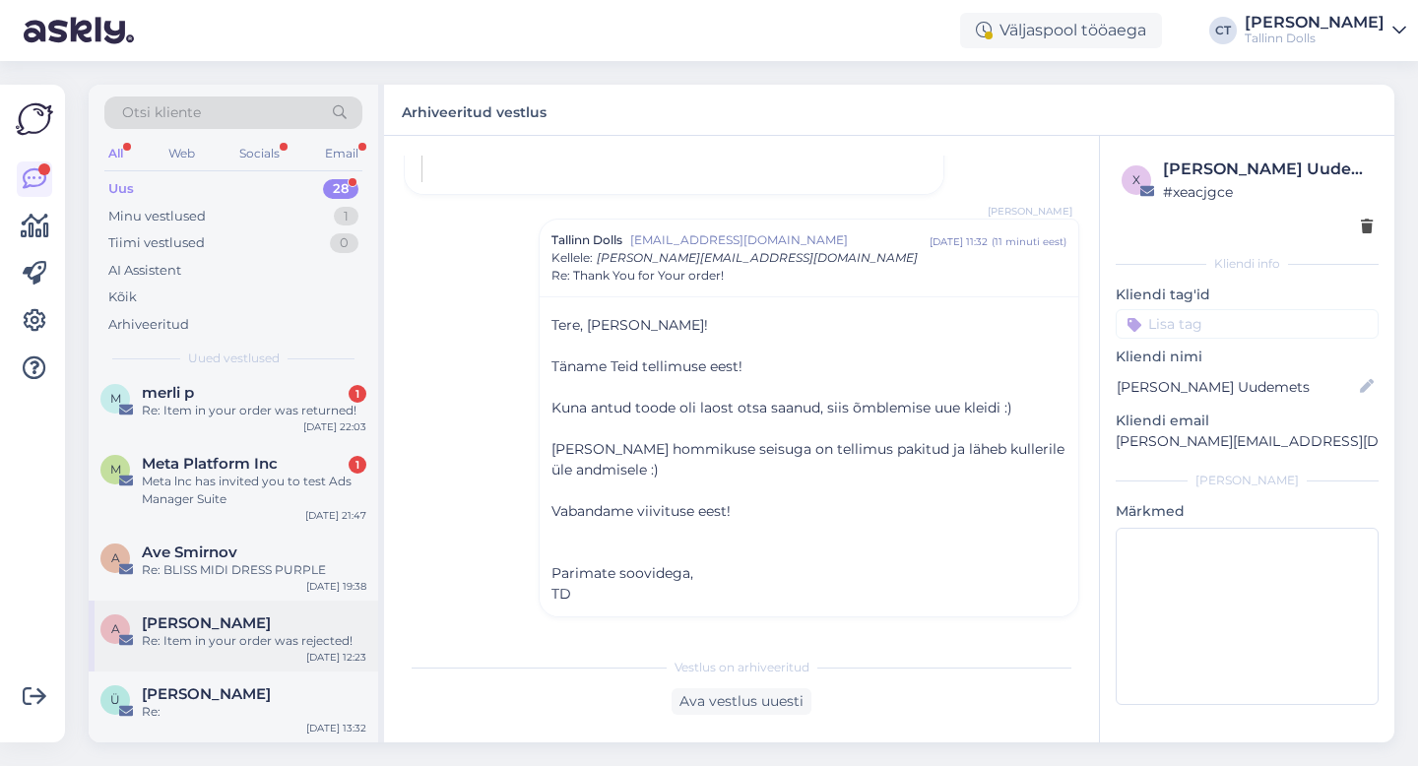
click at [221, 633] on div "Re: Item in your order was rejected!" at bounding box center [254, 641] width 225 height 18
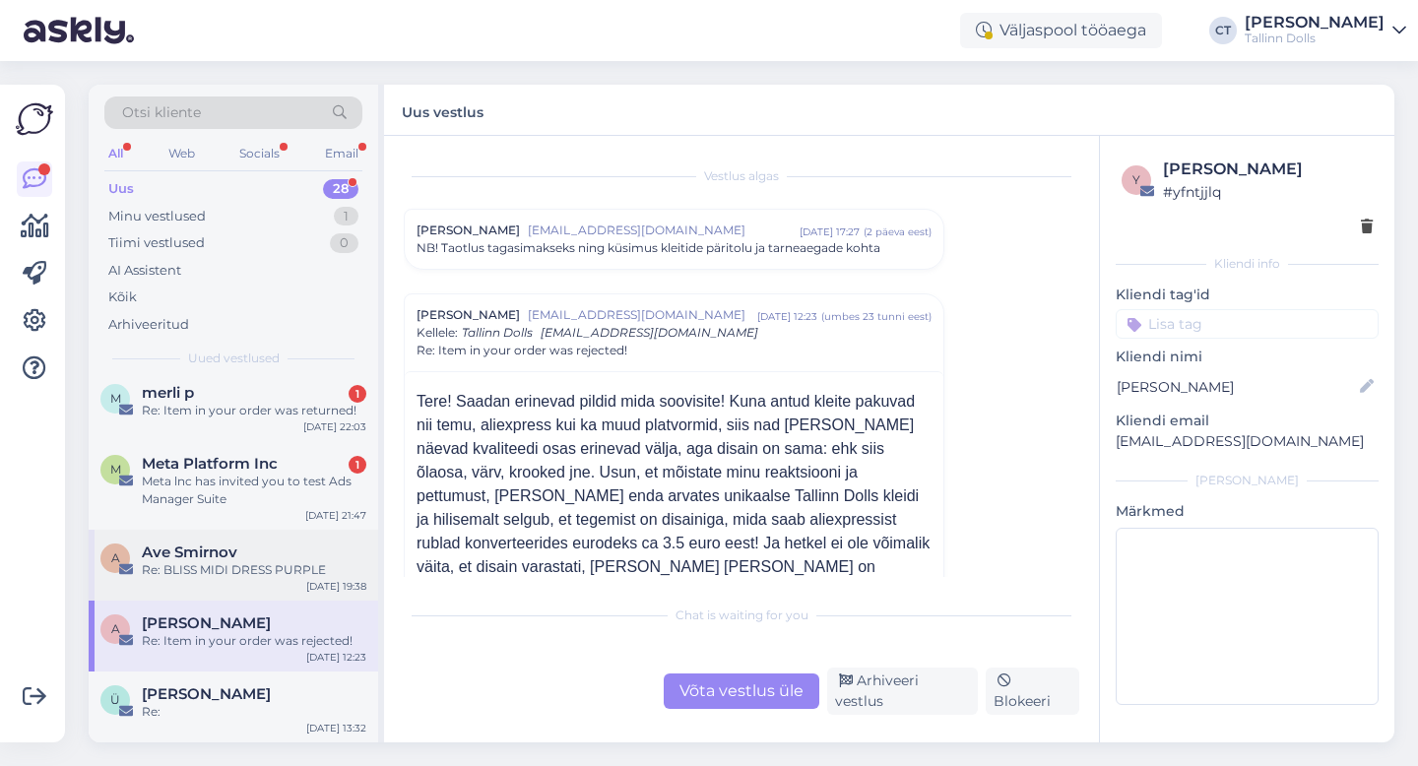
click at [273, 547] on div "Ave Smirnov" at bounding box center [254, 553] width 225 height 18
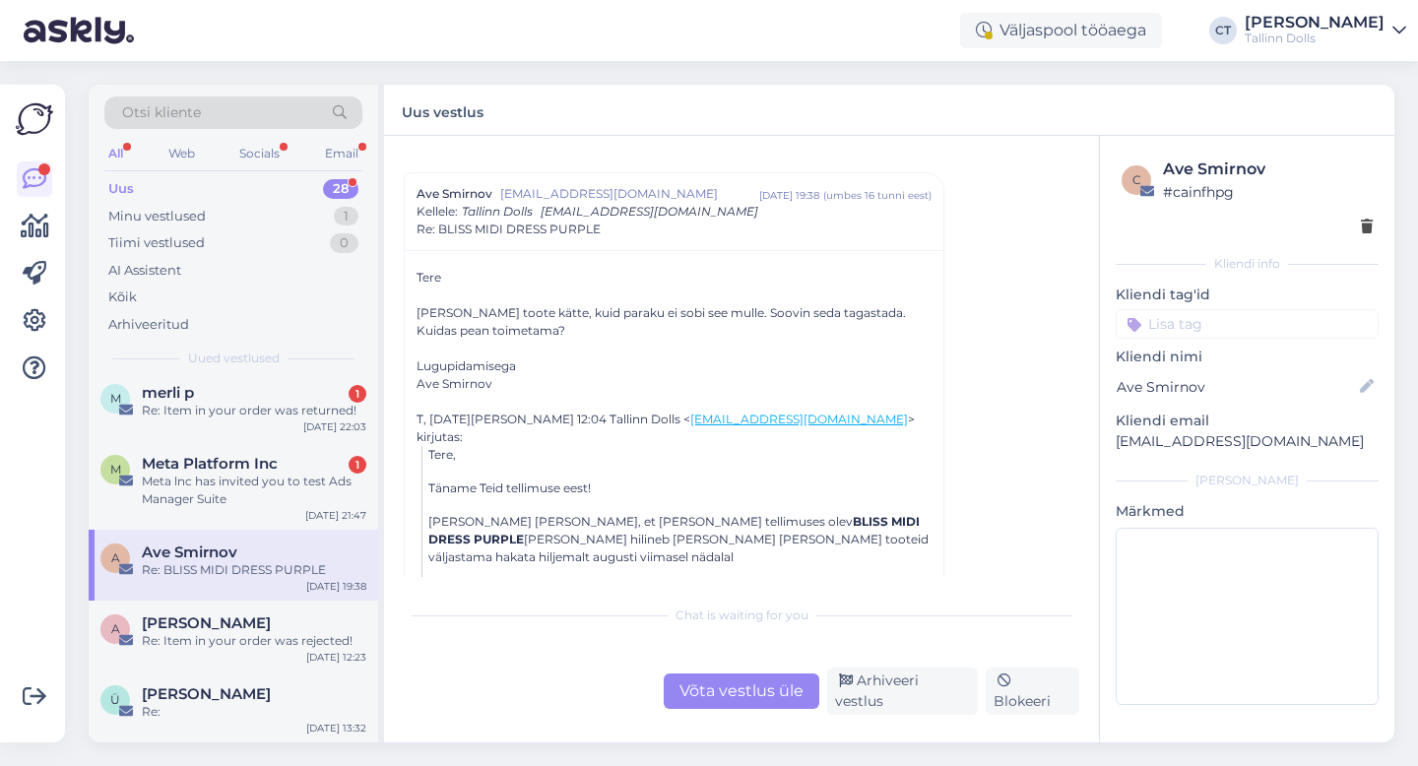
scroll to position [38, 0]
click at [710, 689] on div "Võta vestlus üle" at bounding box center [742, 691] width 156 height 35
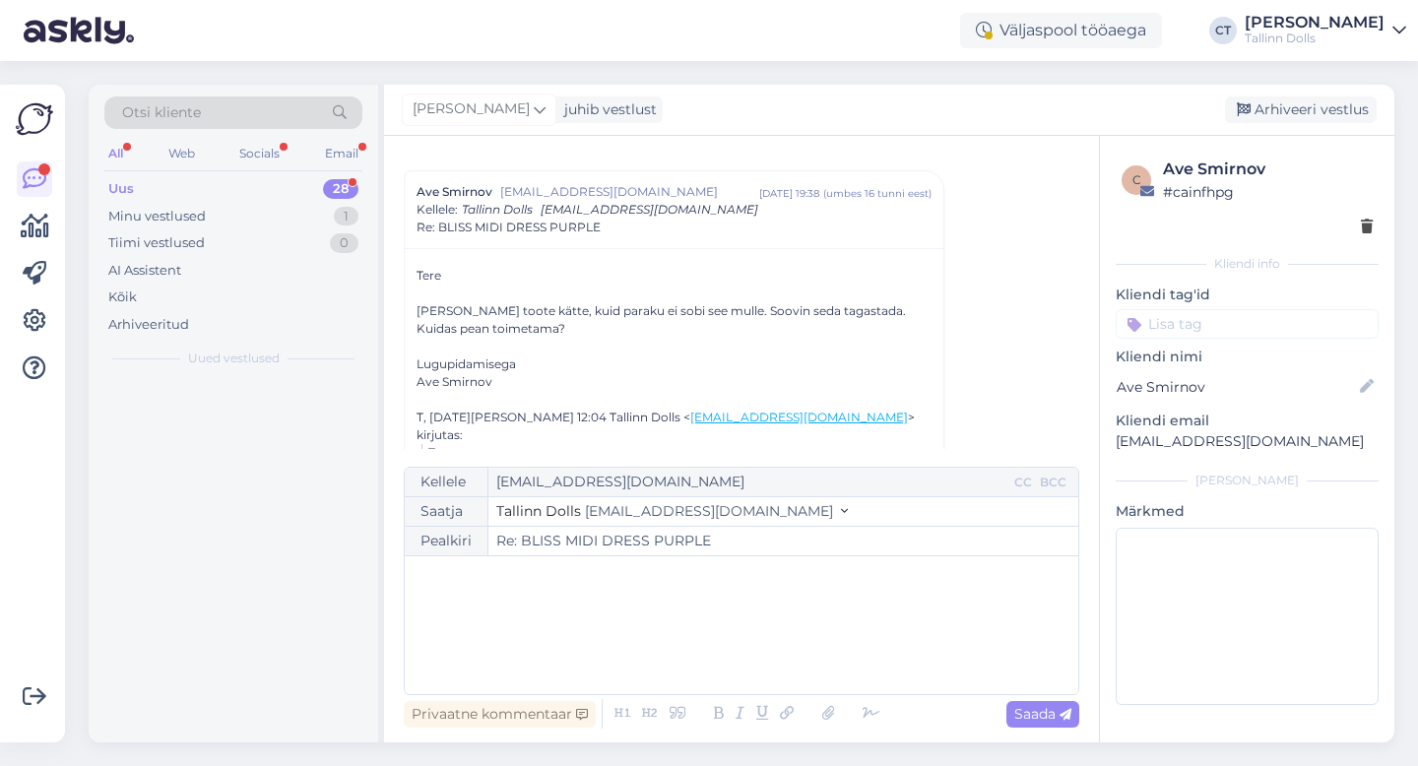
scroll to position [0, 0]
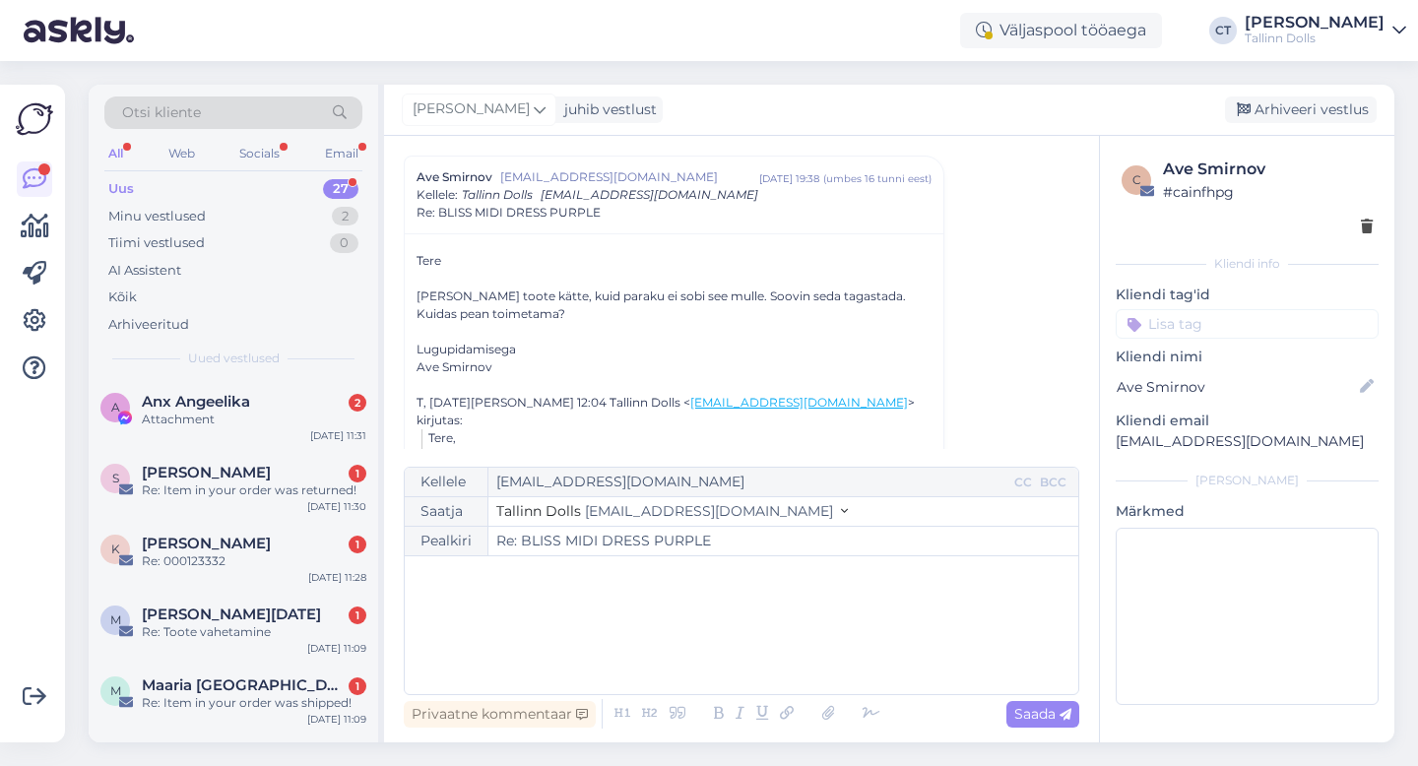
click at [733, 642] on div "﻿" at bounding box center [742, 625] width 654 height 118
click at [516, 666] on div "﻿" at bounding box center [742, 625] width 654 height 118
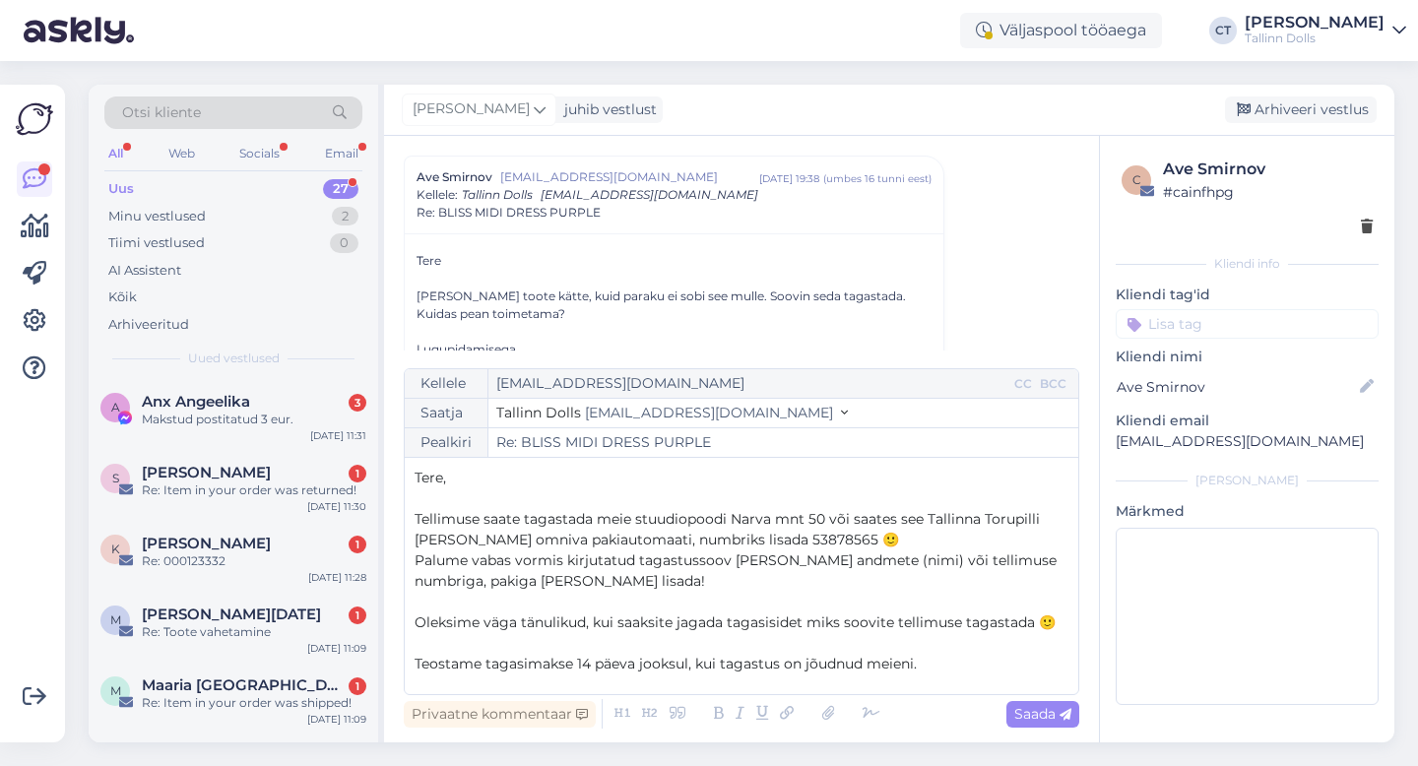
scroll to position [73, 0]
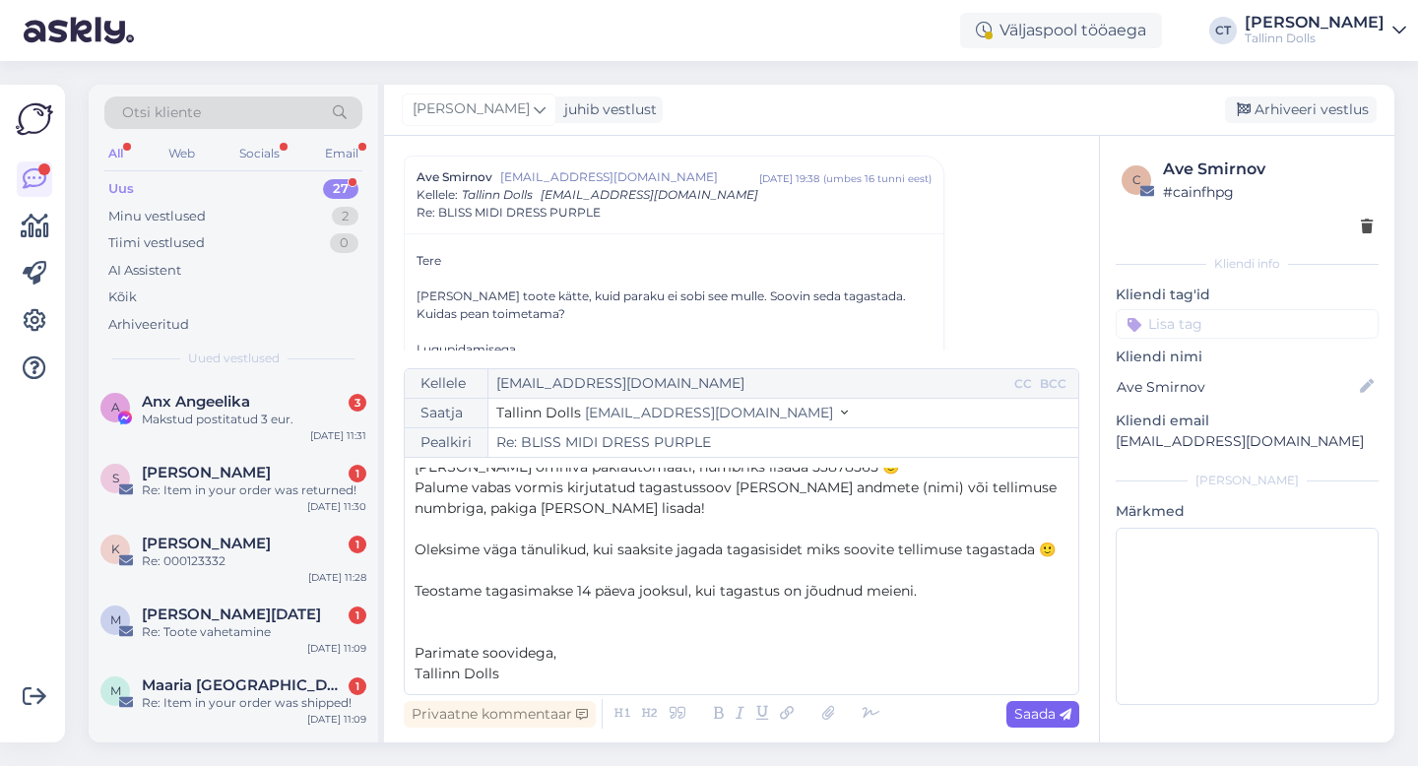
click at [1032, 725] on div "Saada" at bounding box center [1043, 714] width 73 height 27
type input "Re: Re: BLISS MIDI DRESS PURPLE"
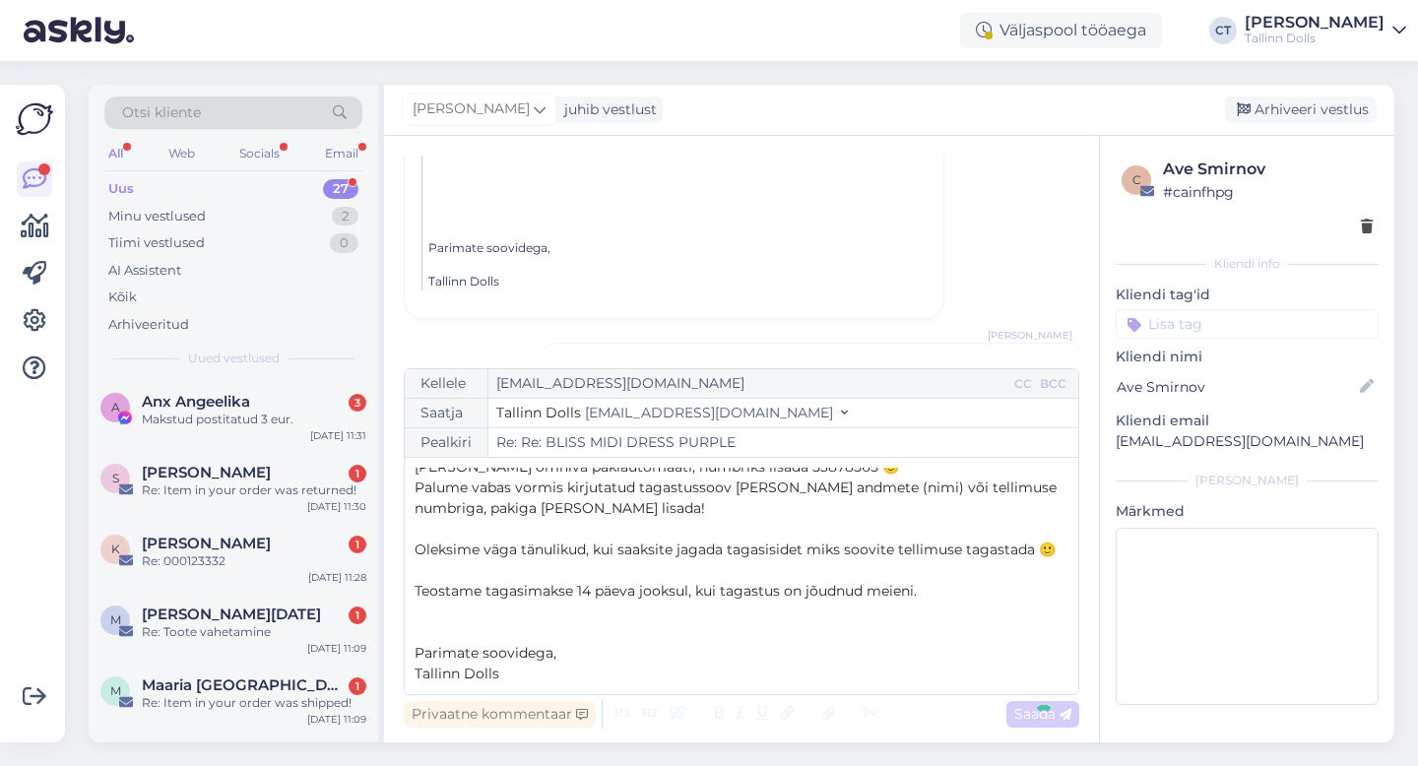
scroll to position [0, 0]
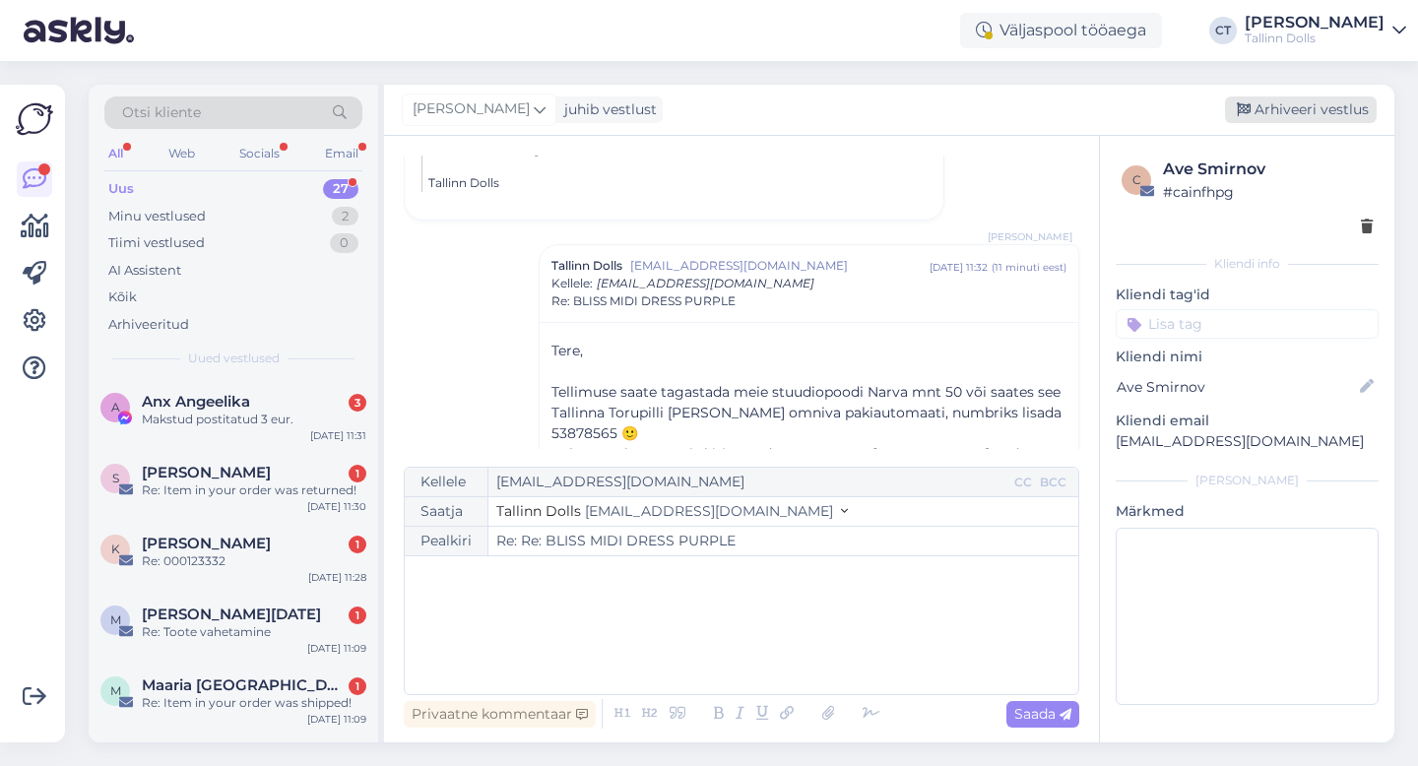
click at [1319, 103] on div "Arhiveeri vestlus" at bounding box center [1301, 110] width 152 height 27
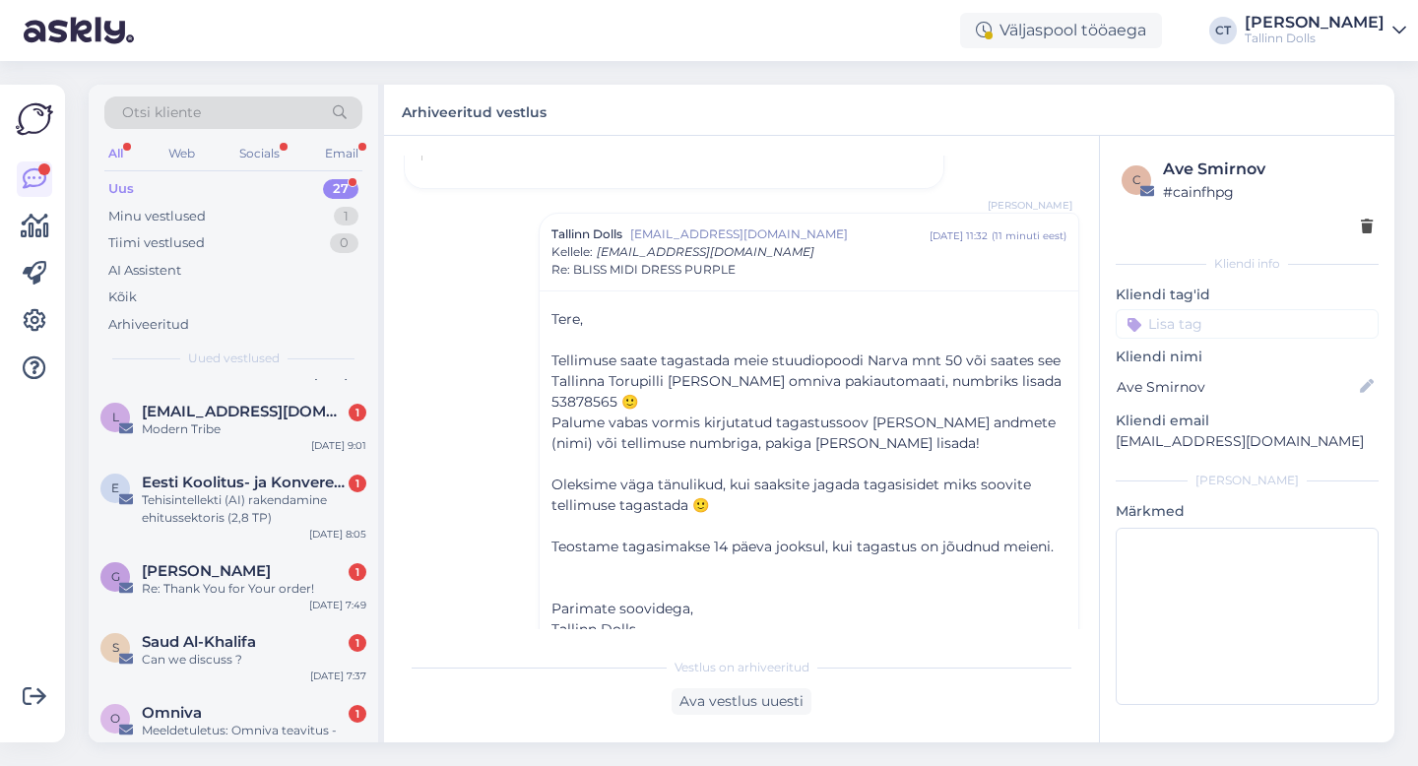
scroll to position [1675, 0]
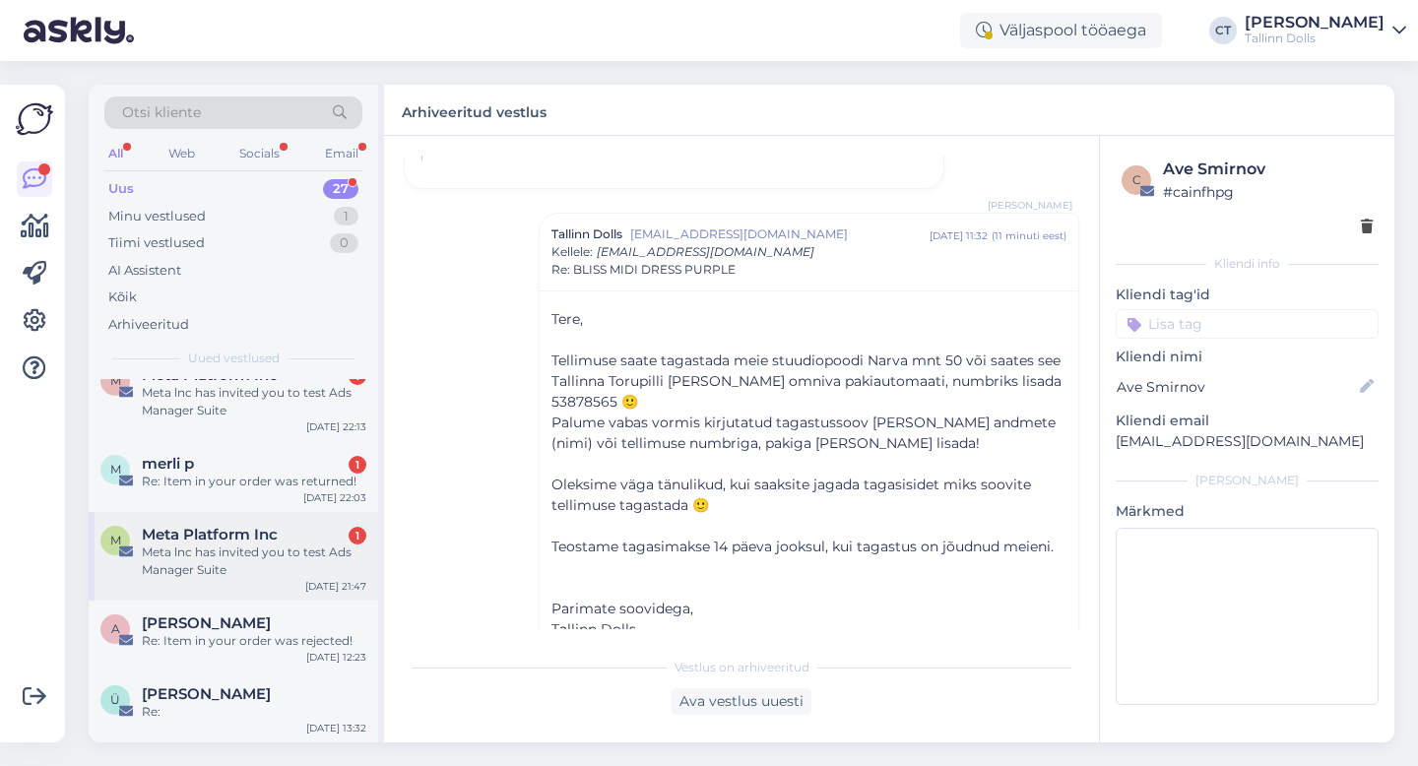
click at [268, 558] on div "Meta lnc has invited you to test Ads Manager Suite" at bounding box center [254, 561] width 225 height 35
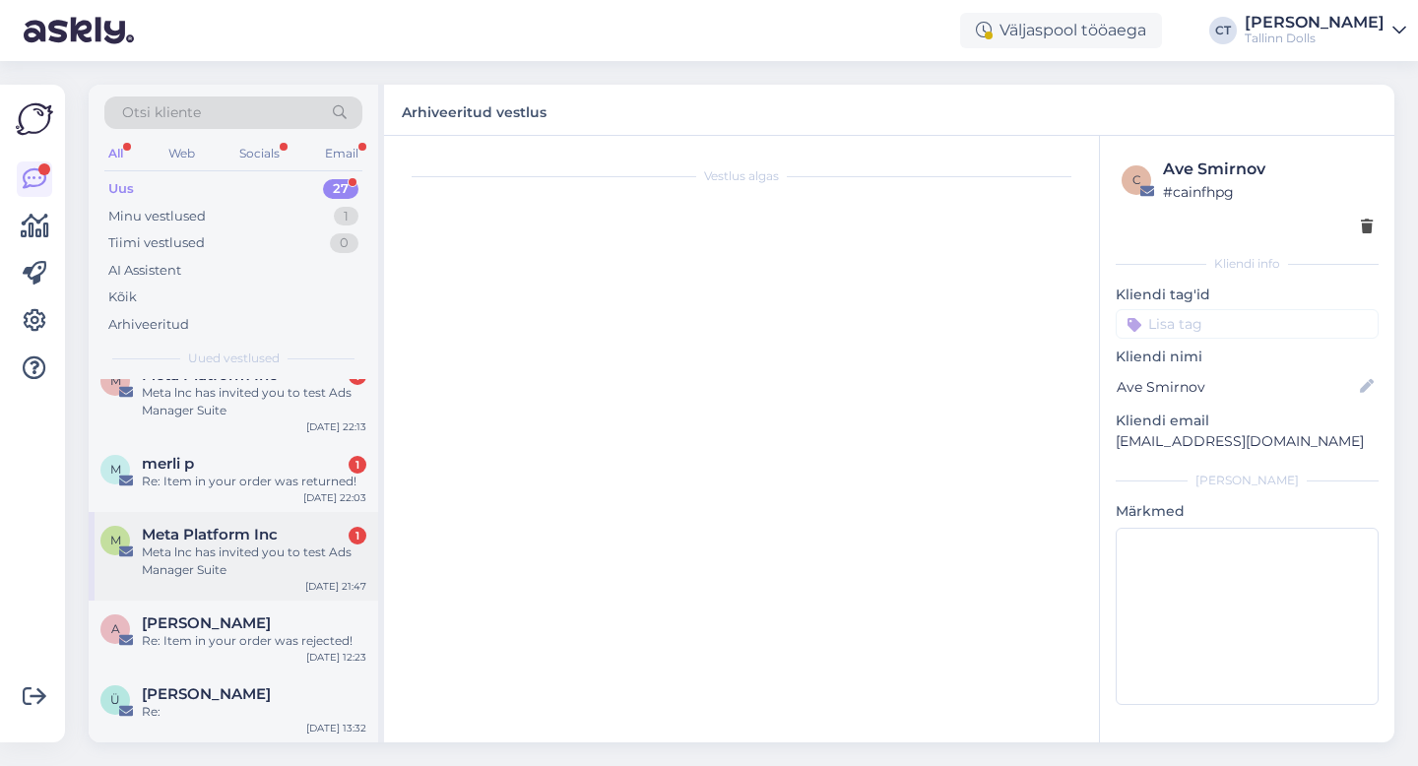
scroll to position [0, 0]
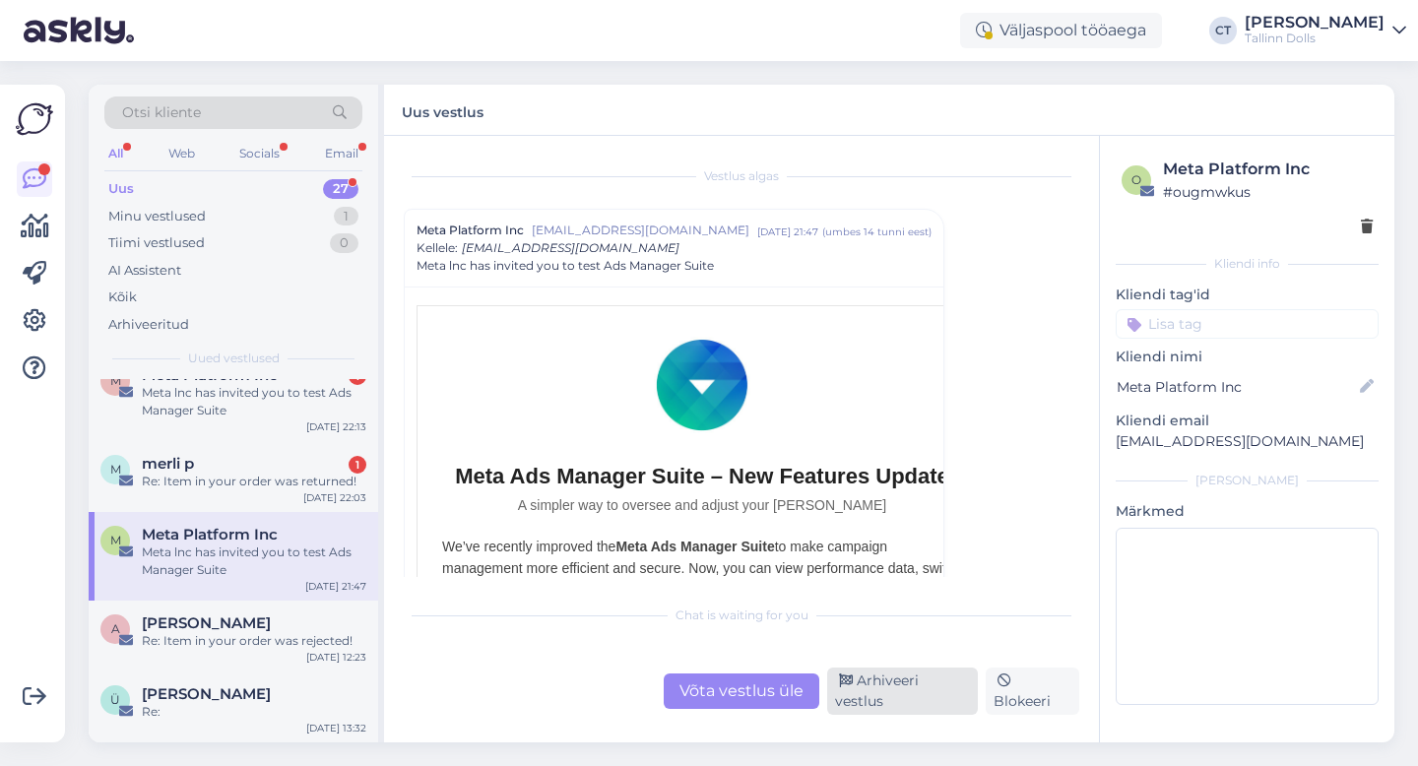
click at [929, 709] on div "Arhiveeri vestlus" at bounding box center [902, 691] width 151 height 47
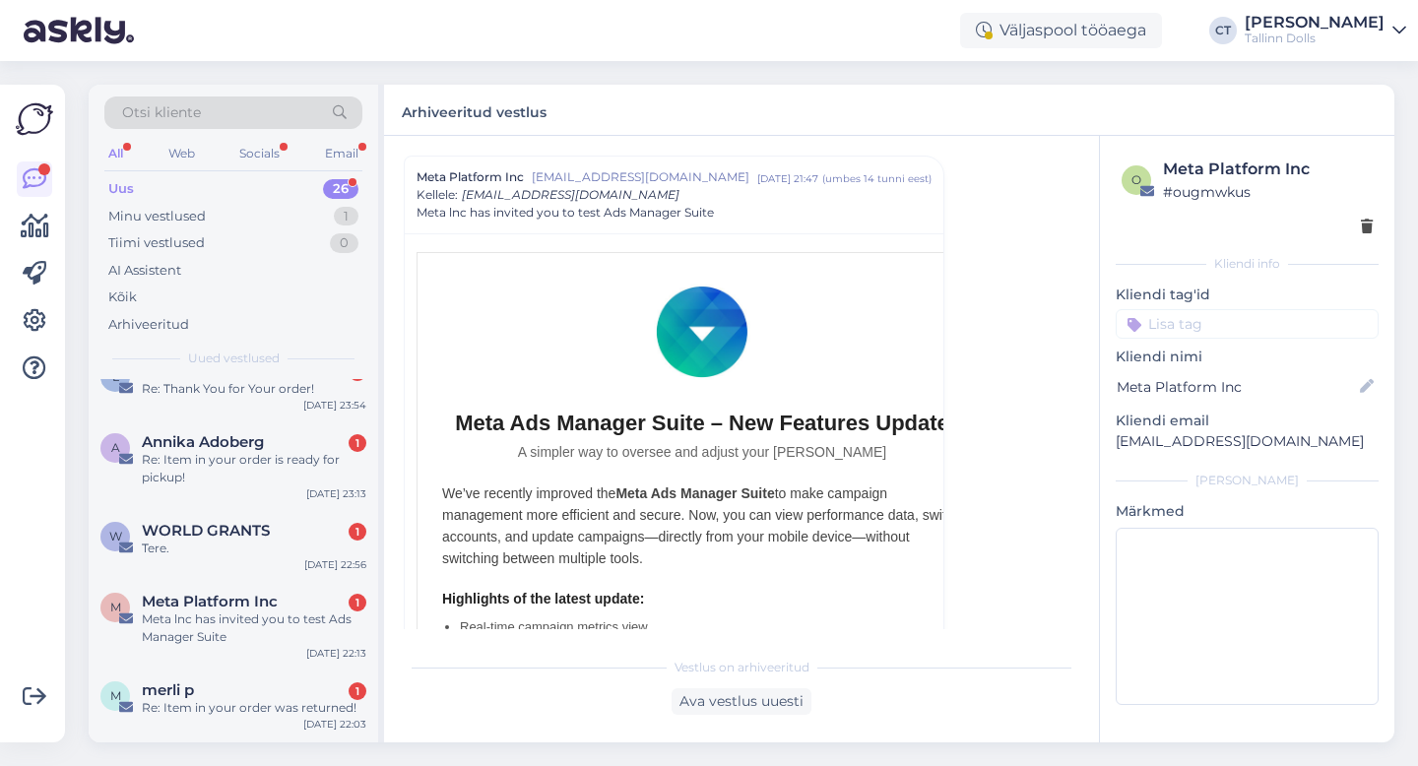
scroll to position [1587, 0]
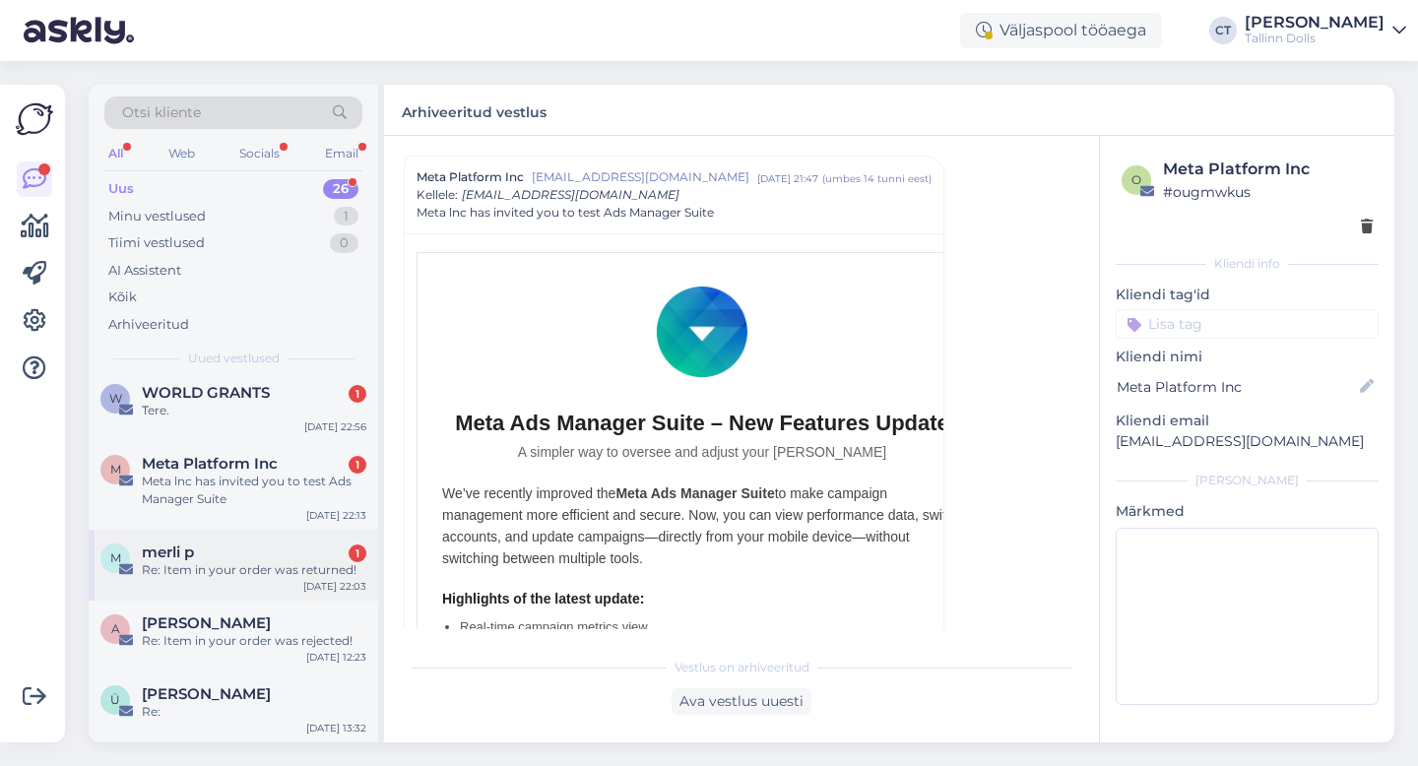
click at [291, 562] on div "Re: Item in your order was returned!" at bounding box center [254, 570] width 225 height 18
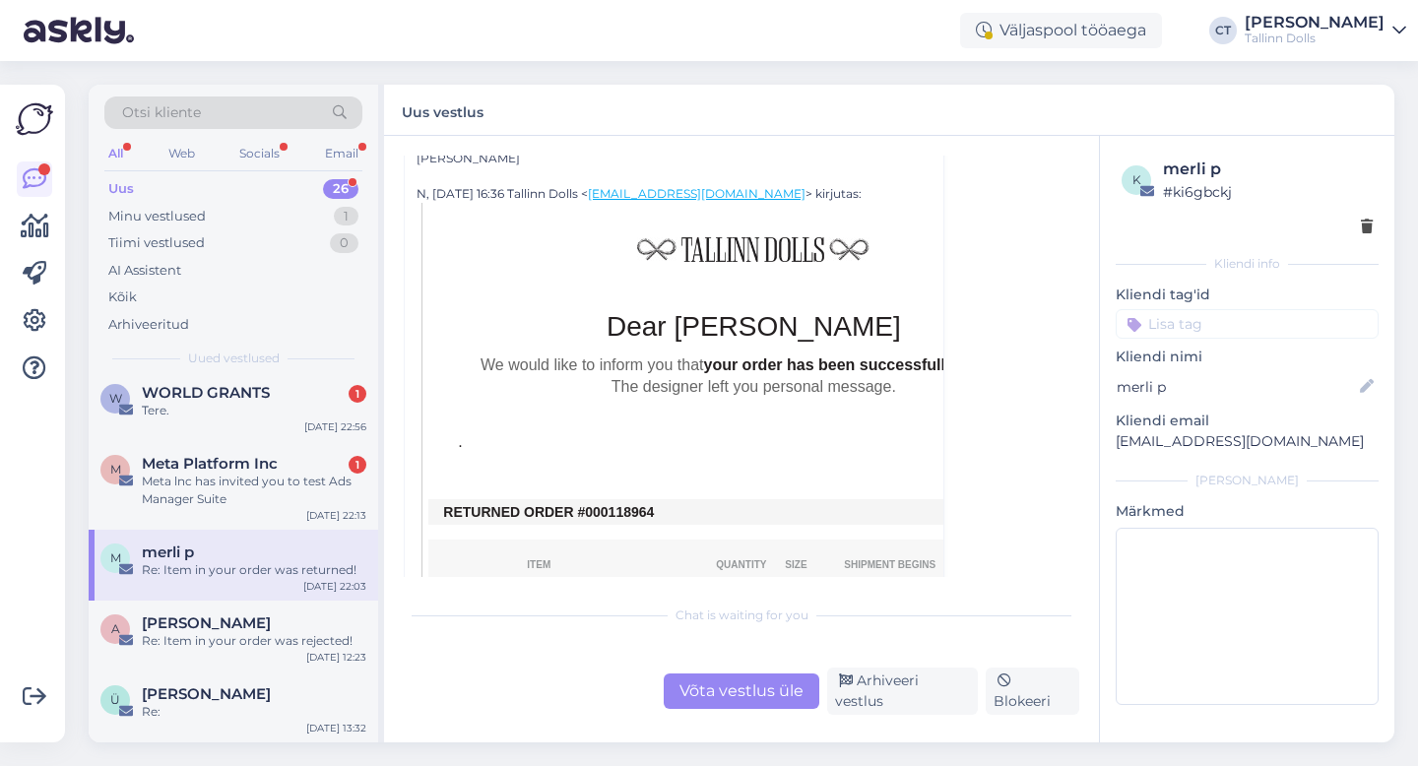
scroll to position [1071, 0]
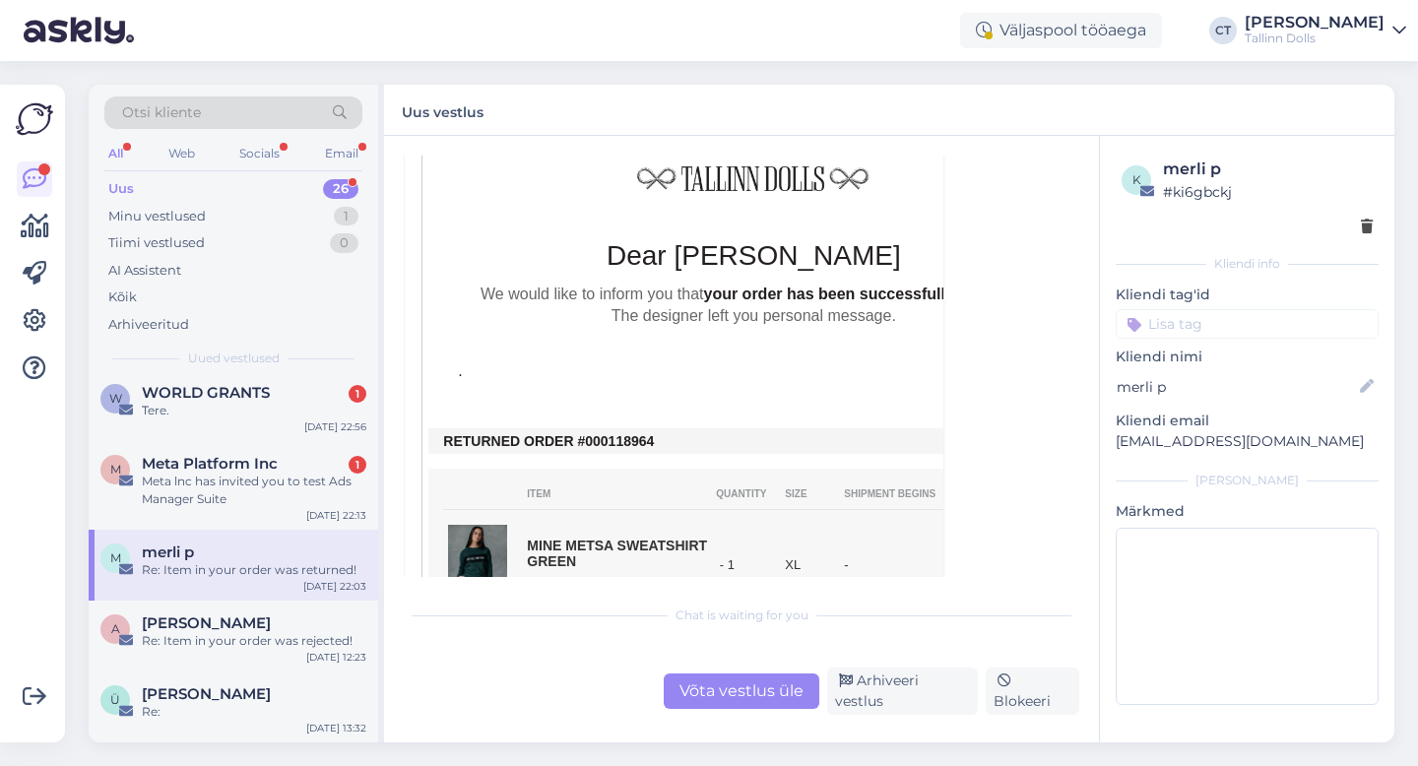
drag, startPoint x: 665, startPoint y: 437, endPoint x: 605, endPoint y: 432, distance: 60.3
click at [605, 433] on td "RETURNED ORDER #000118964" at bounding box center [753, 441] width 620 height 16
copy tbody "RETURNED ORDER #000118964"
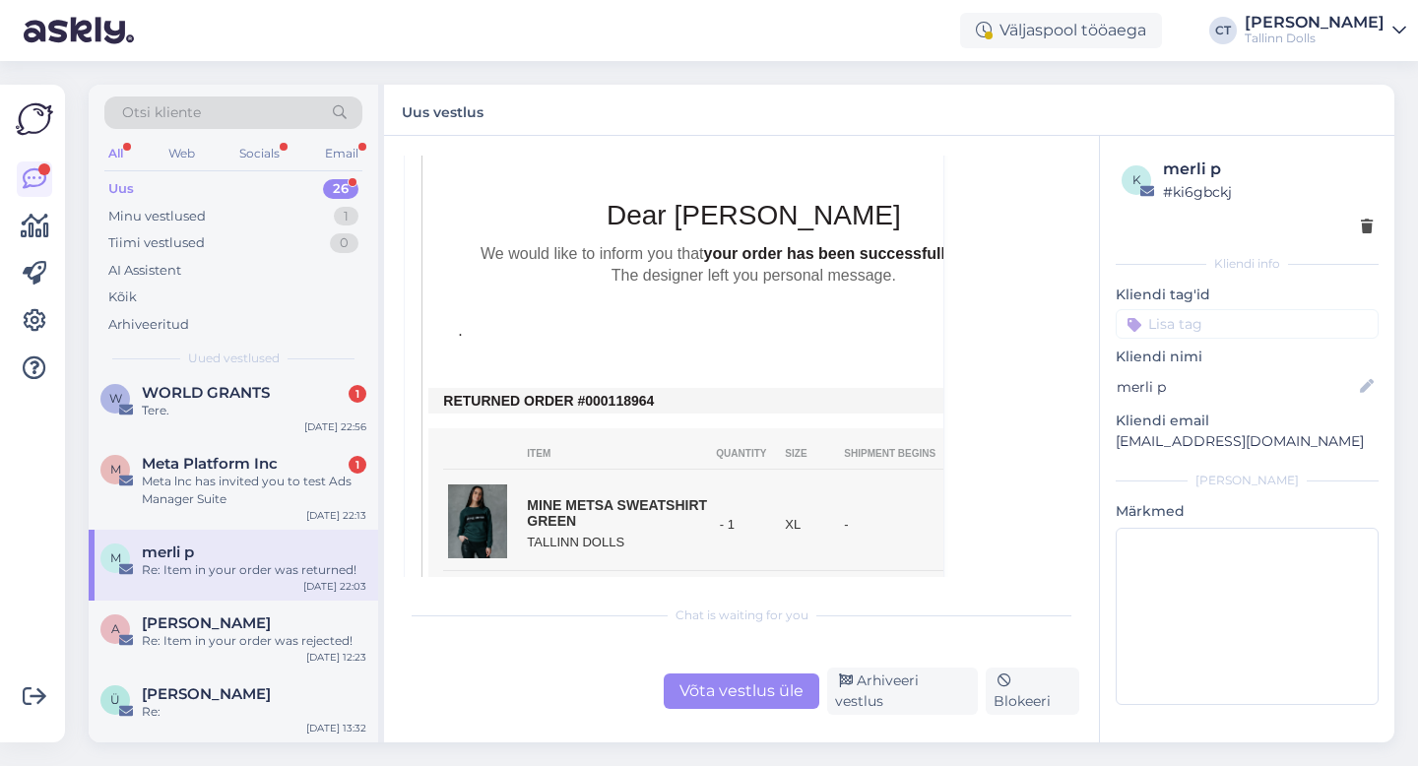
click at [744, 687] on div "Võta vestlus üle" at bounding box center [742, 691] width 156 height 35
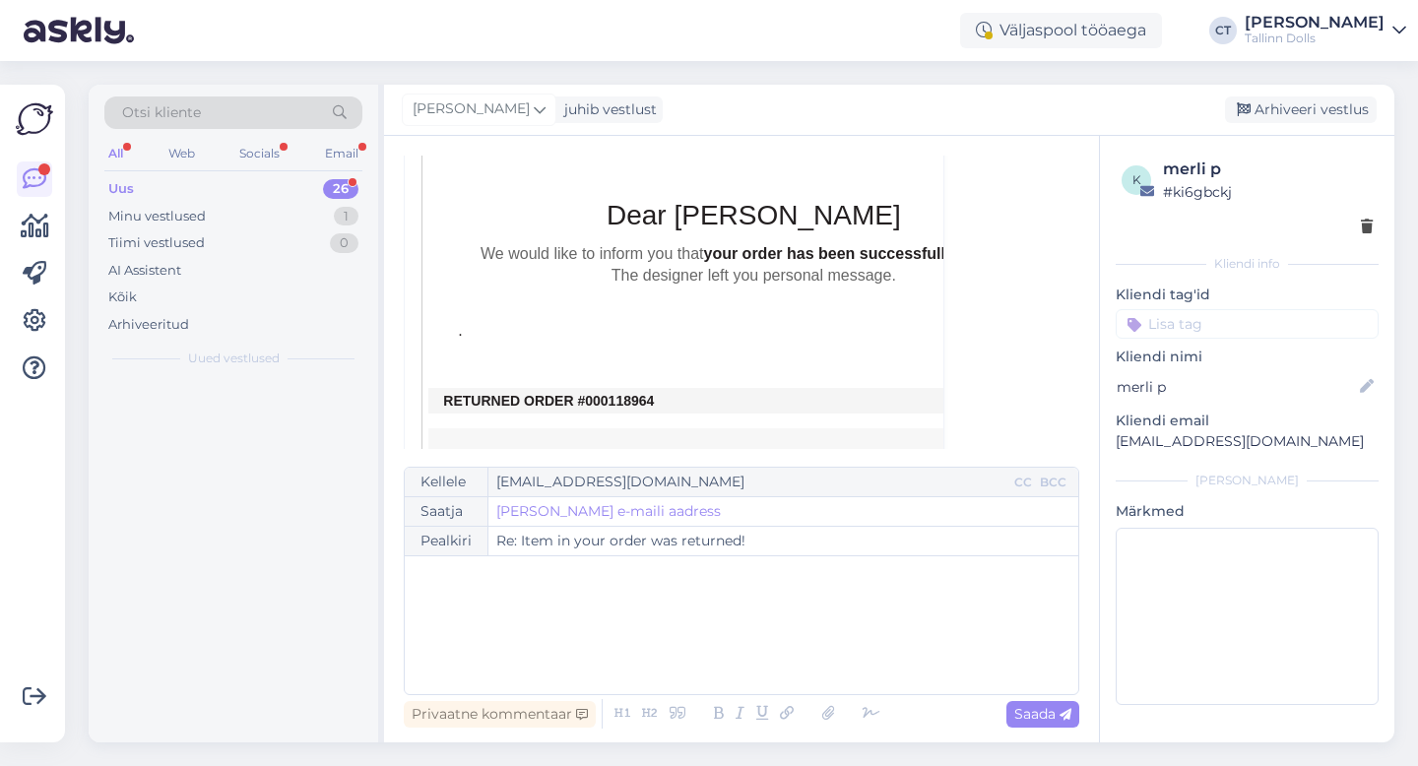
scroll to position [0, 0]
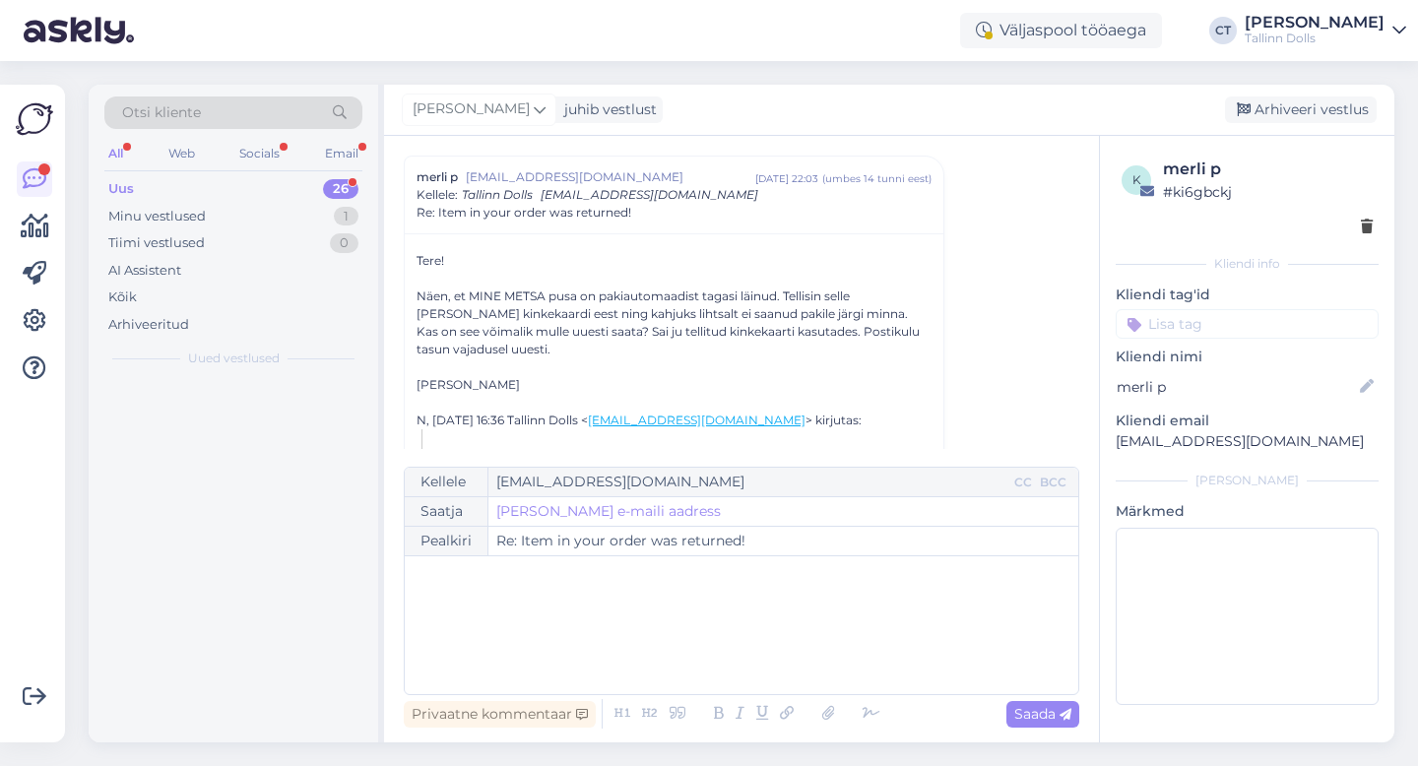
click at [765, 644] on div "﻿" at bounding box center [742, 625] width 654 height 118
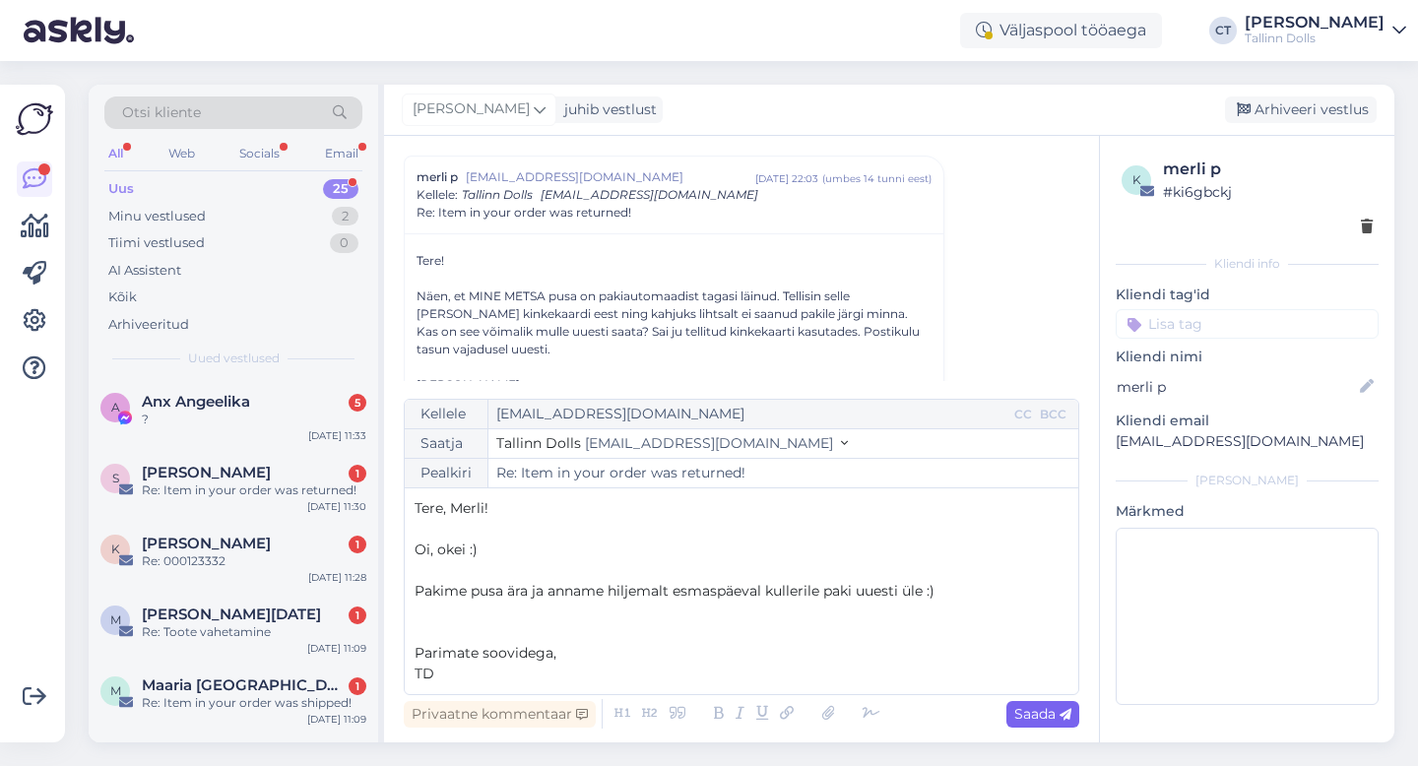
click at [1062, 726] on div "Saada" at bounding box center [1043, 714] width 73 height 27
type input "Re: Re: Item in your order was returned!"
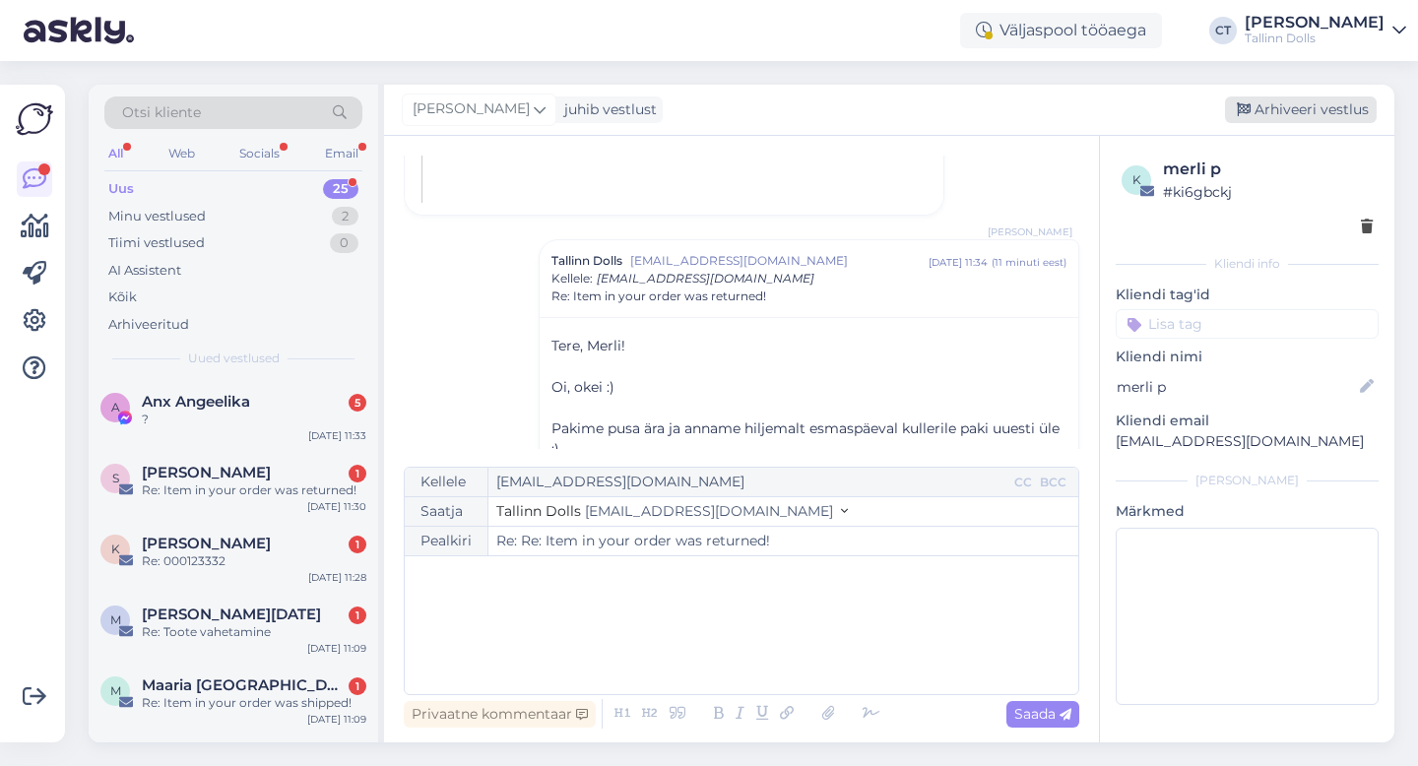
click at [1337, 111] on div "Arhiveeri vestlus" at bounding box center [1301, 110] width 152 height 27
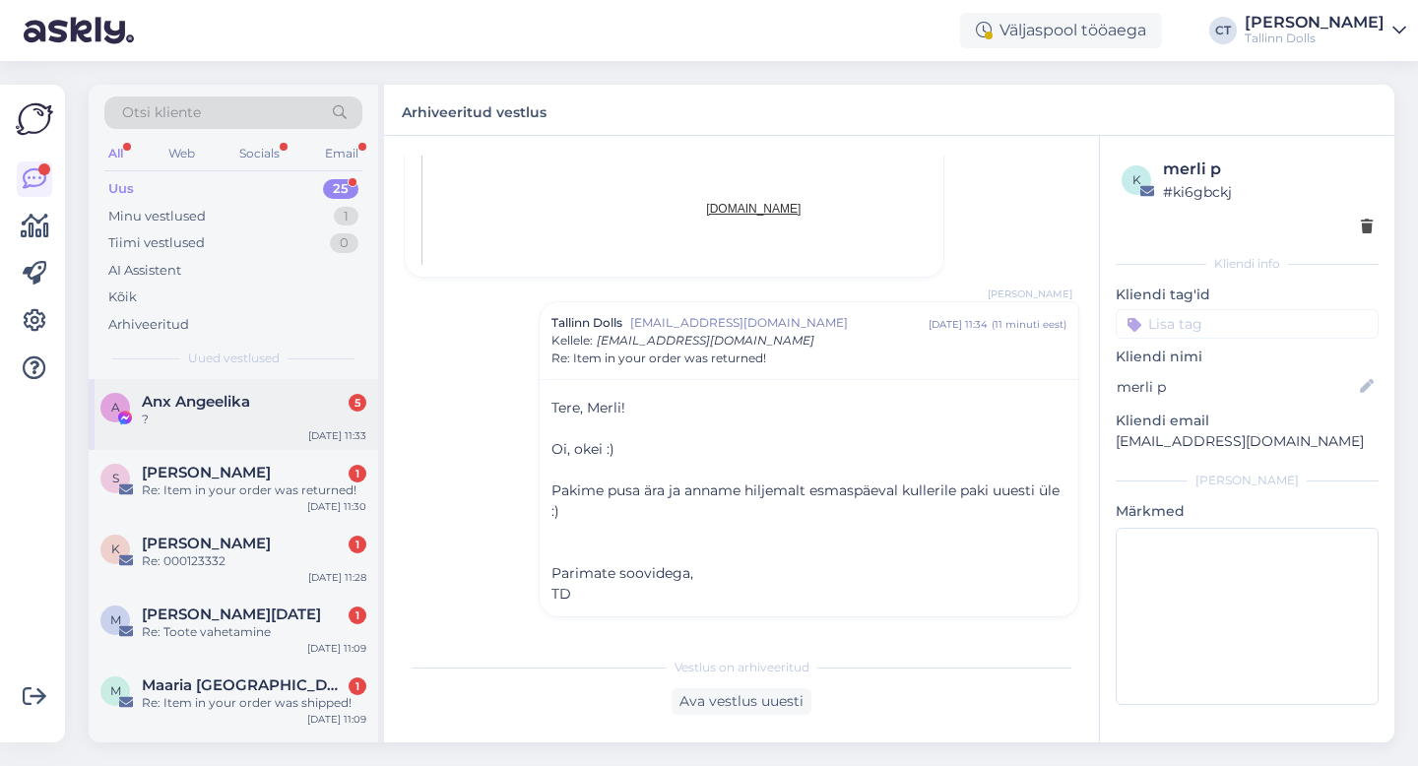
click at [286, 444] on div "A Anx [GEOGRAPHIC_DATA] 5 ? [DATE] 11:33" at bounding box center [234, 414] width 290 height 71
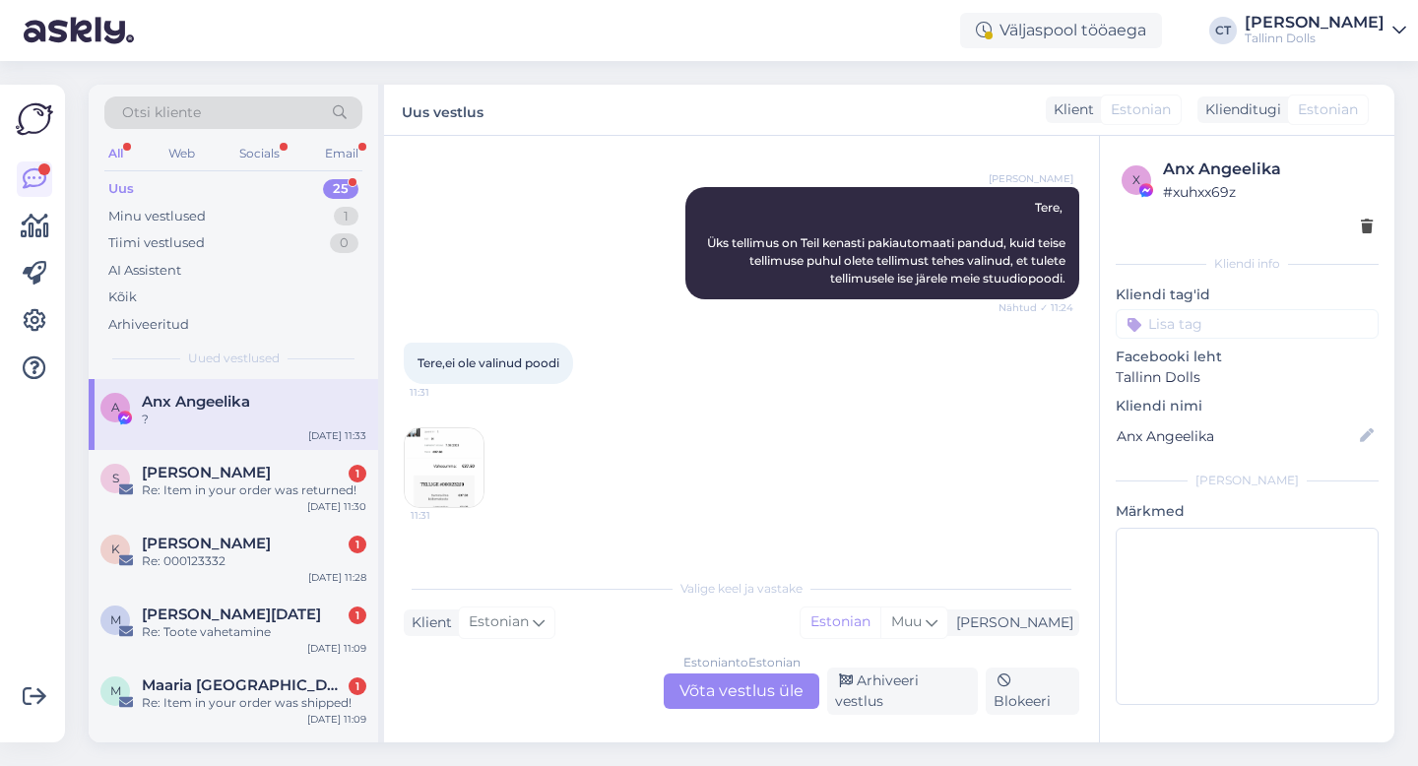
scroll to position [2591, 0]
click at [774, 703] on div "Estonian to Estonian Võta vestlus üle" at bounding box center [742, 691] width 156 height 35
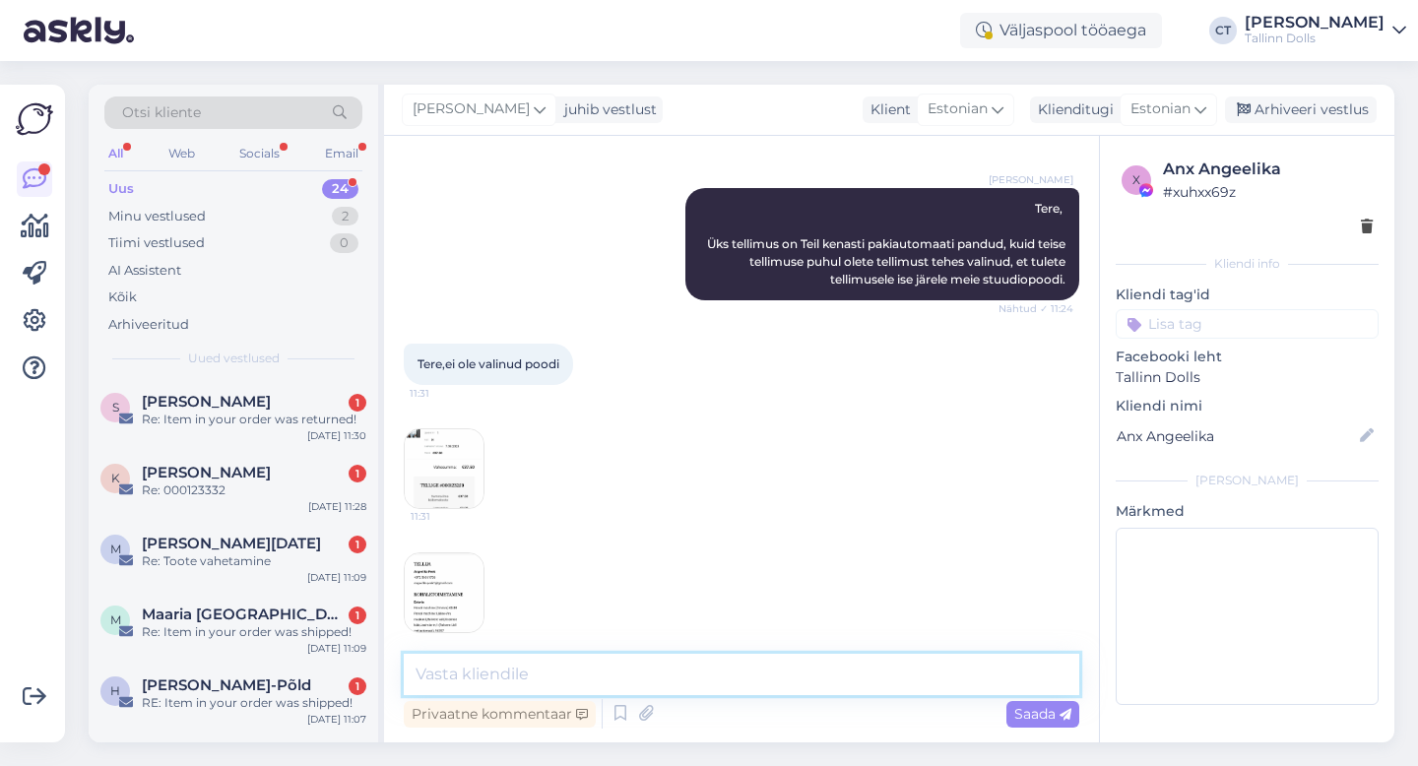
click at [789, 674] on textarea at bounding box center [742, 674] width 676 height 41
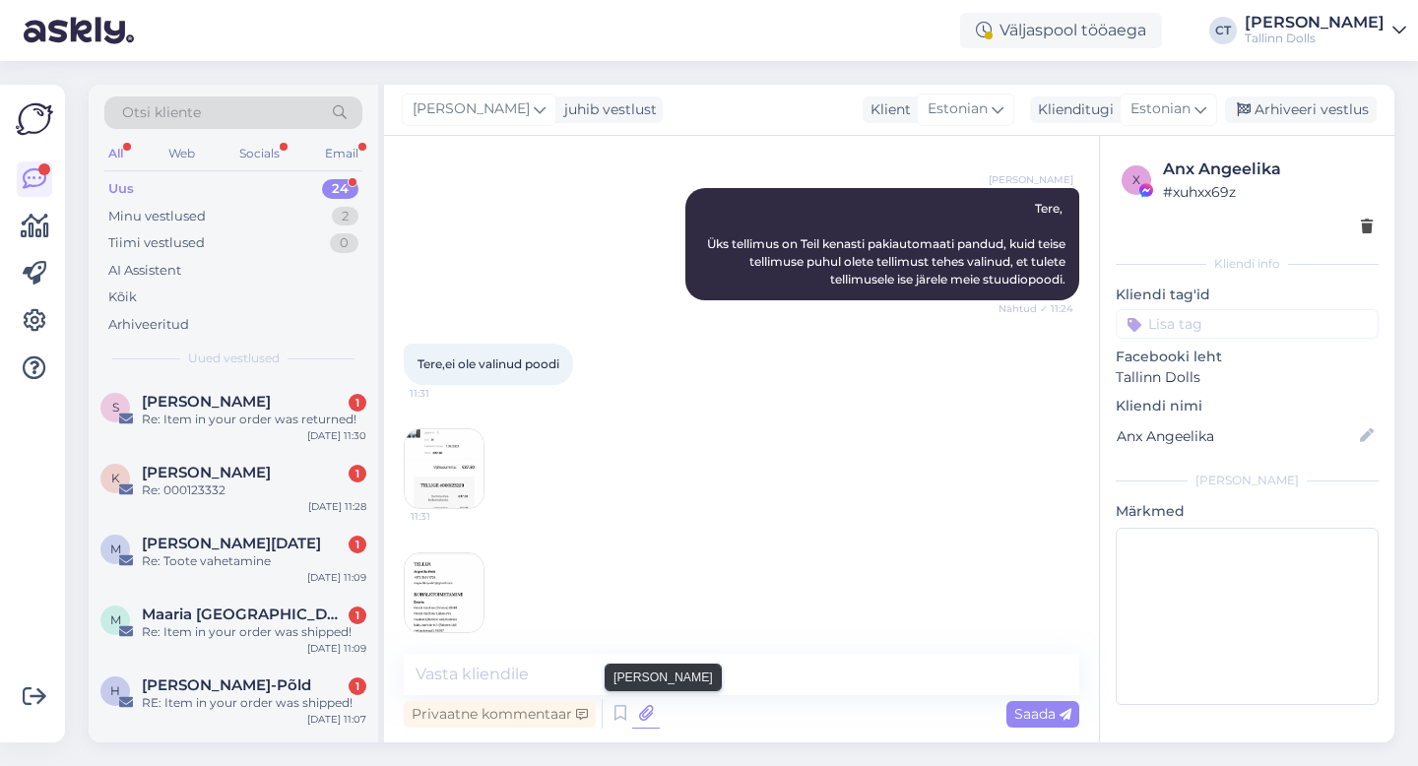
click at [639, 714] on icon at bounding box center [646, 714] width 28 height 30
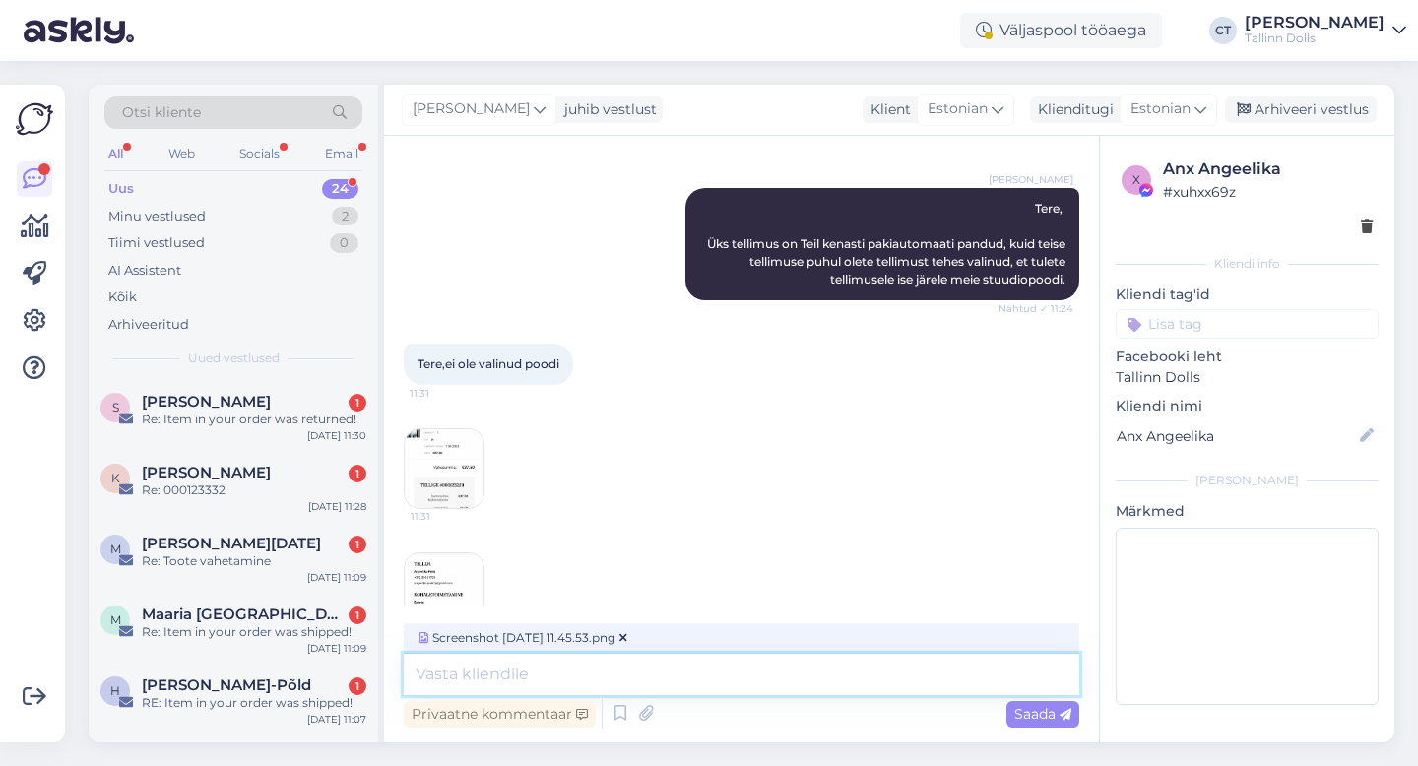
click at [915, 686] on textarea at bounding box center [742, 674] width 676 height 41
type textarea "Pusa ee"
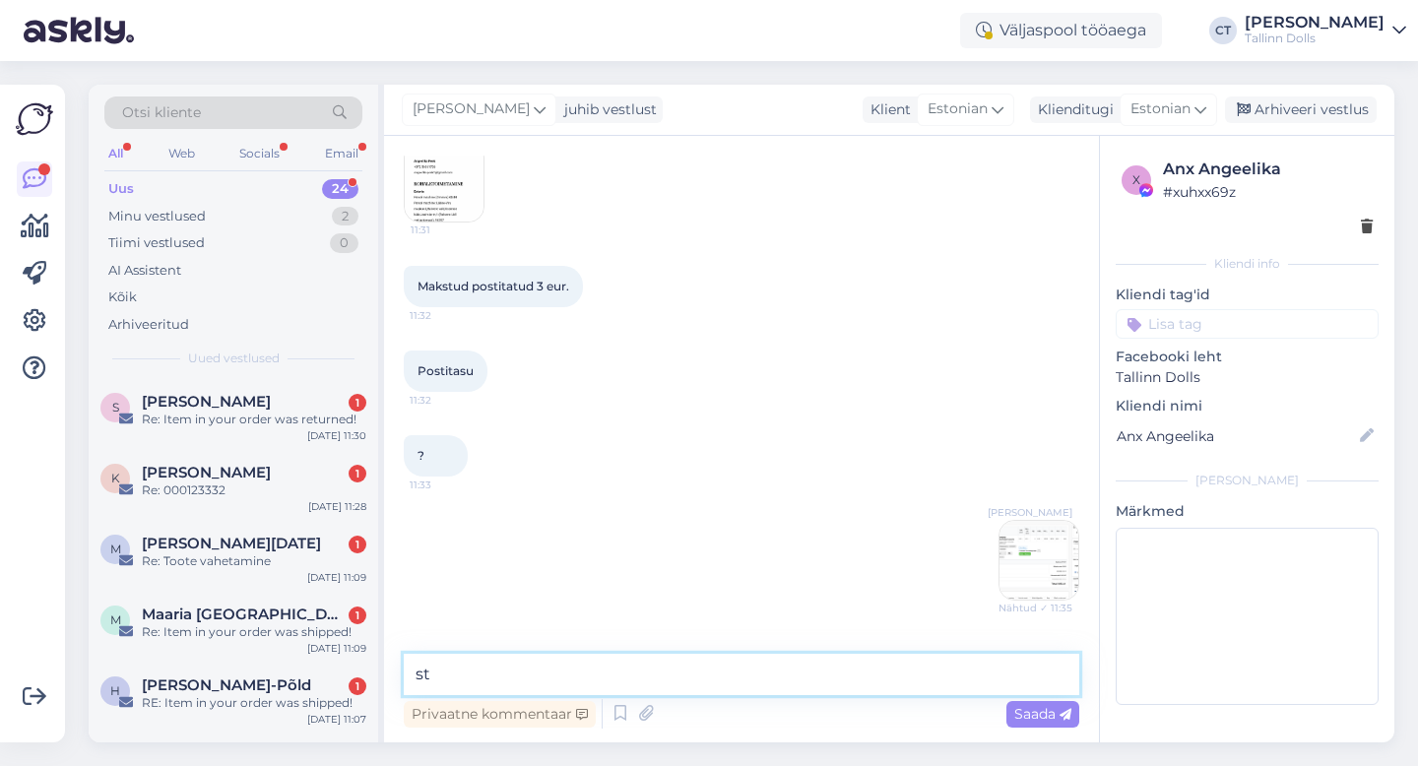
type textarea "s"
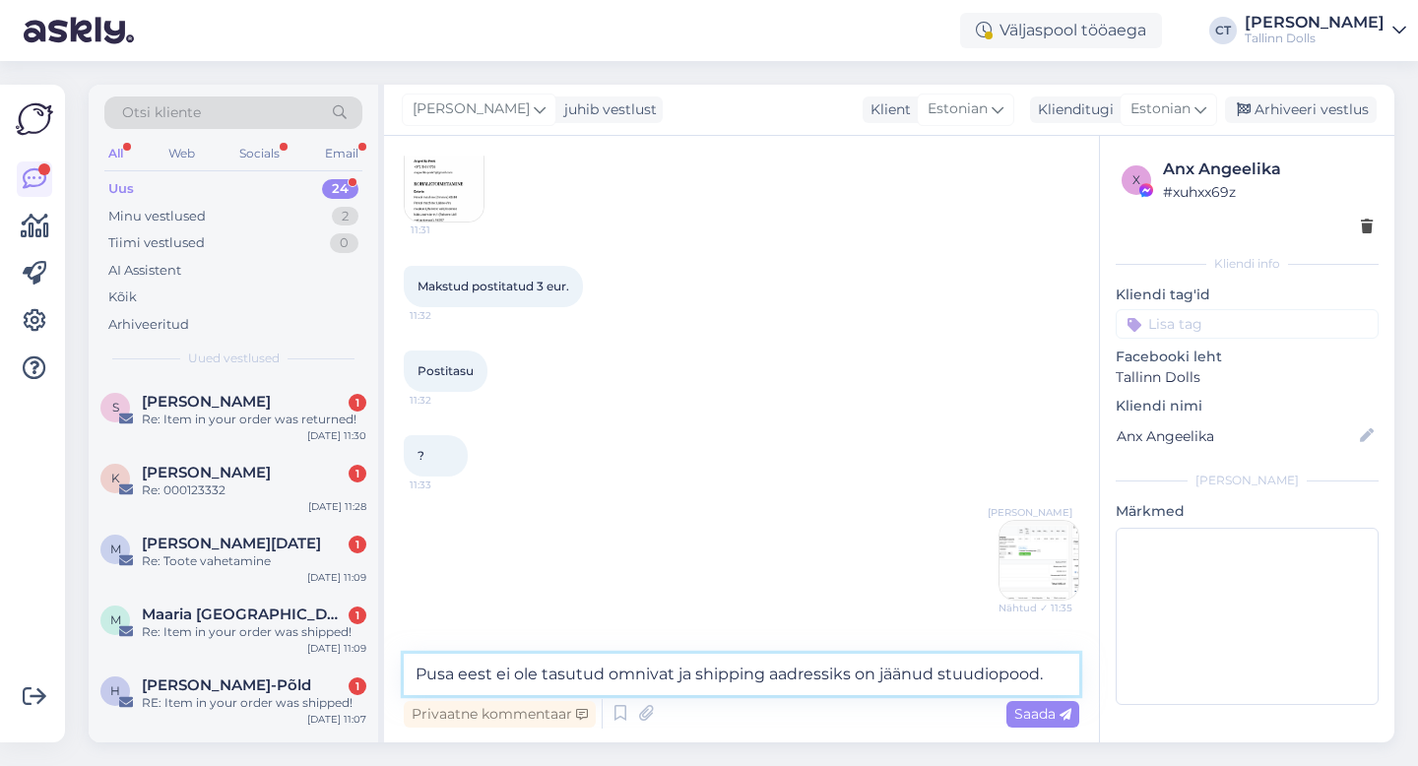
type textarea "Pusa eest ei ole tasutud omnivat ja shipping aadressiks on jäänud stuudiopood."
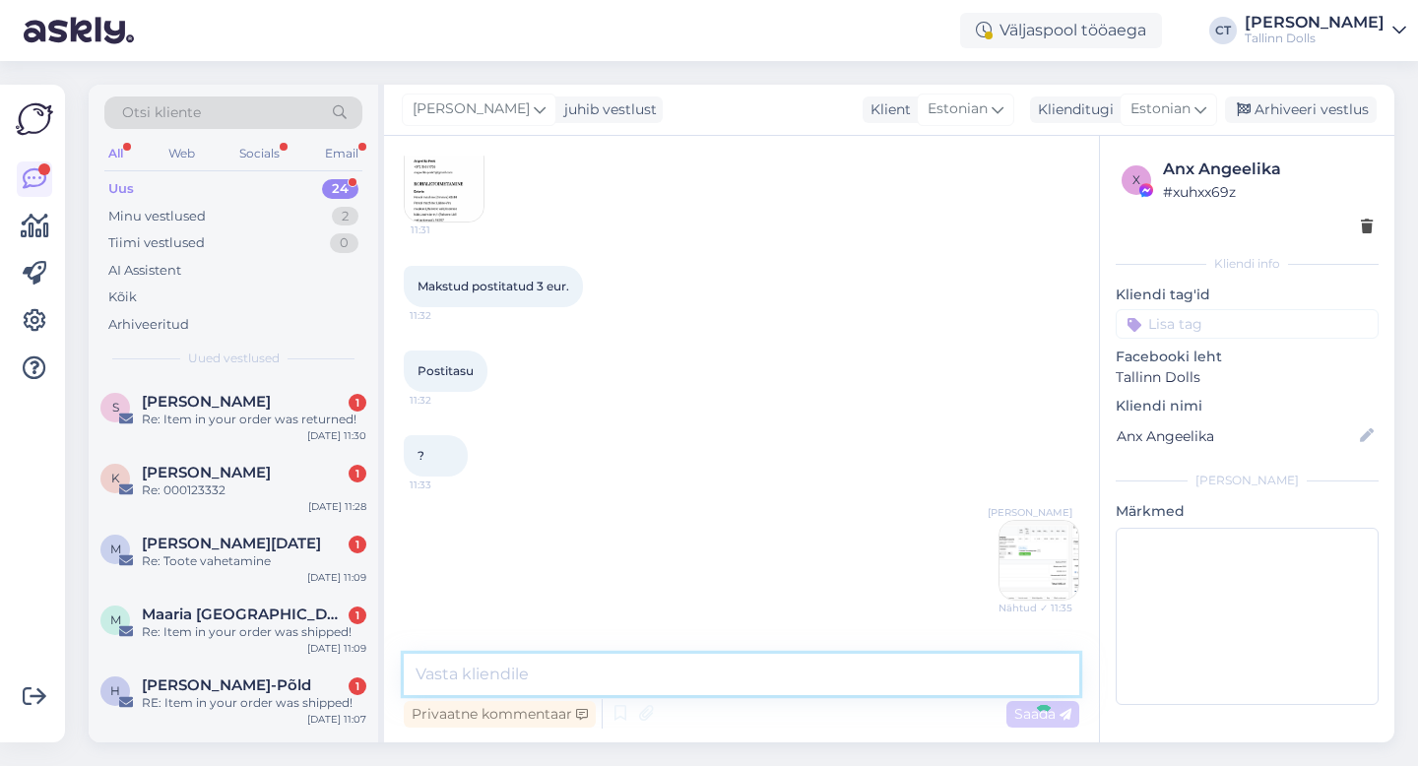
scroll to position [3104, 0]
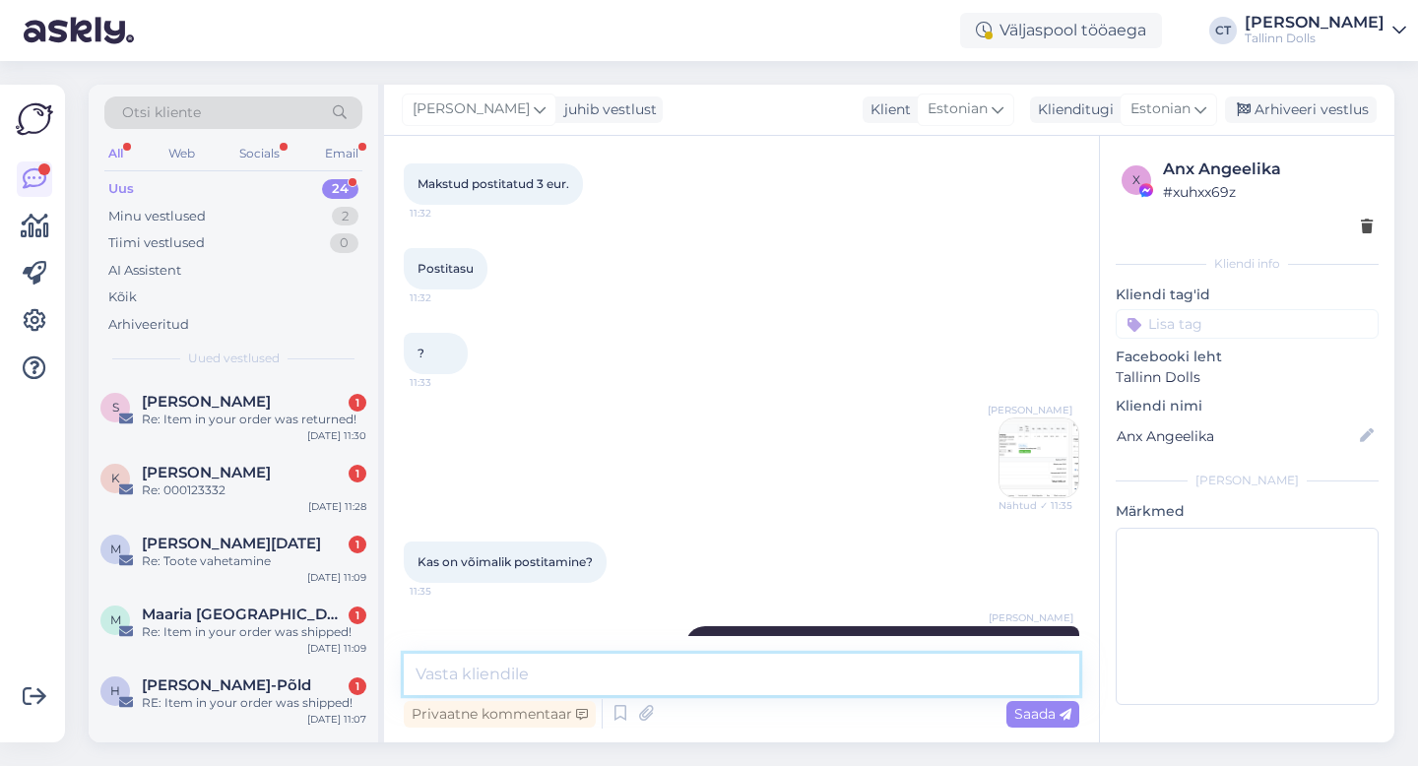
click at [664, 668] on textarea at bounding box center [742, 674] width 676 height 41
type textarea "Pakime tellimuse ära ja paneme hiljemalt esmaspäeval [PERSON_NAME] :)"
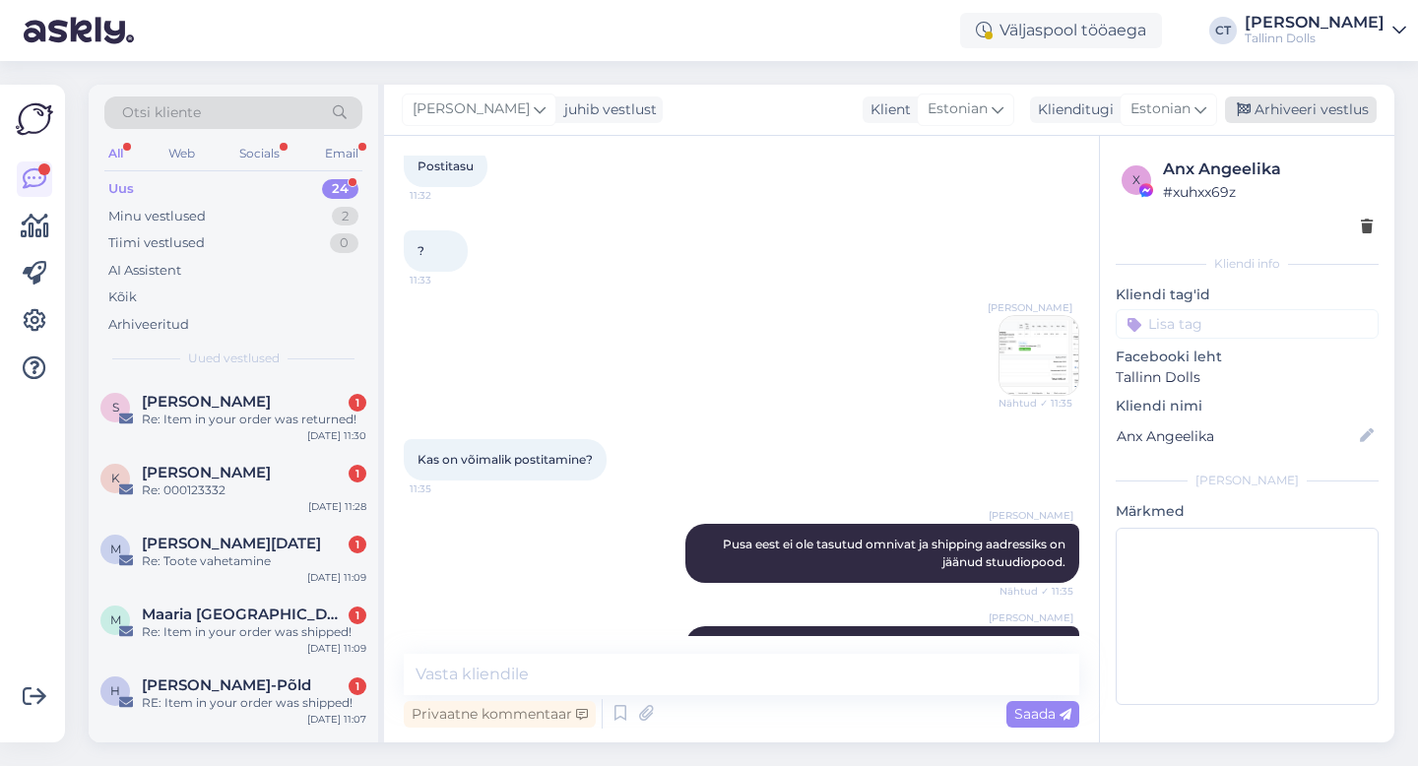
click at [1354, 101] on div "Arhiveeri vestlus" at bounding box center [1301, 110] width 152 height 27
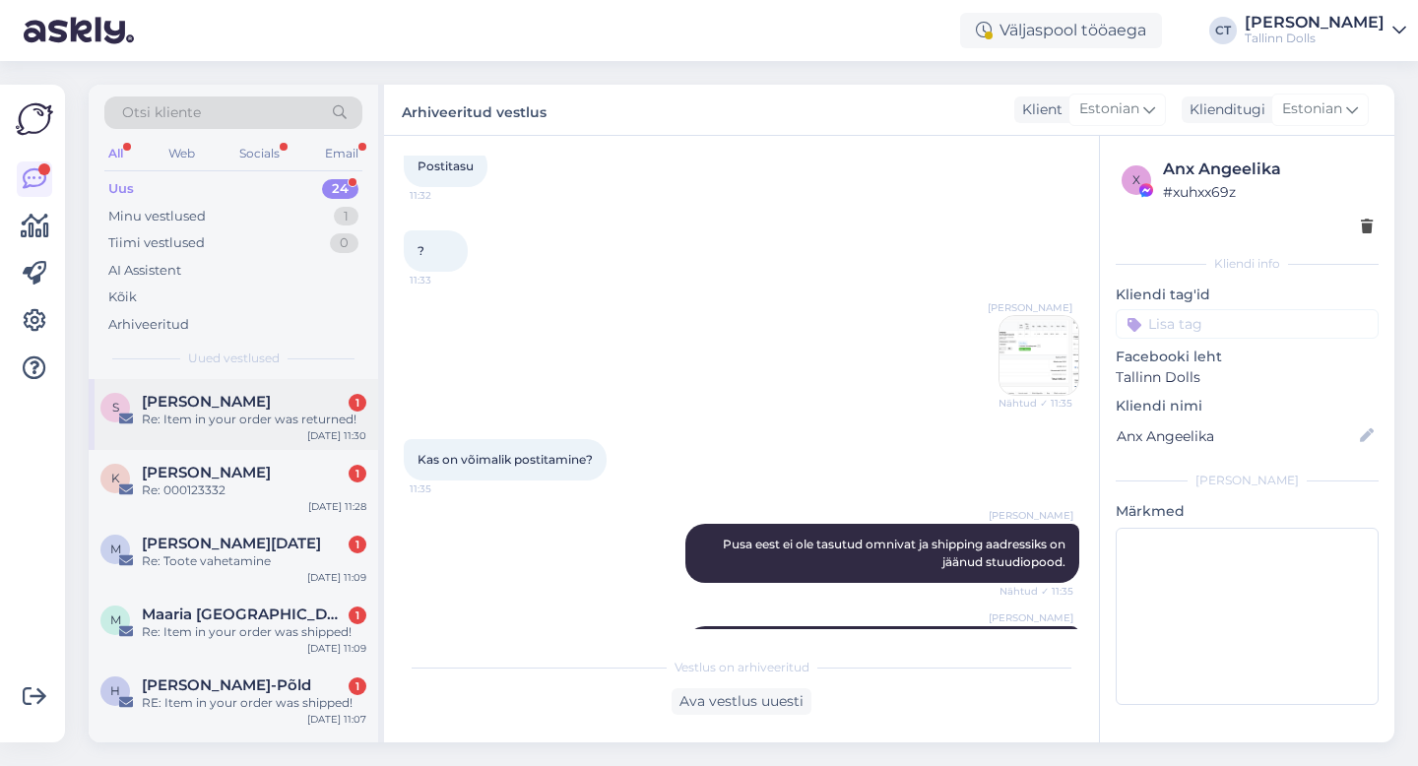
click at [218, 423] on div "Re: Item in your order was returned!" at bounding box center [254, 420] width 225 height 18
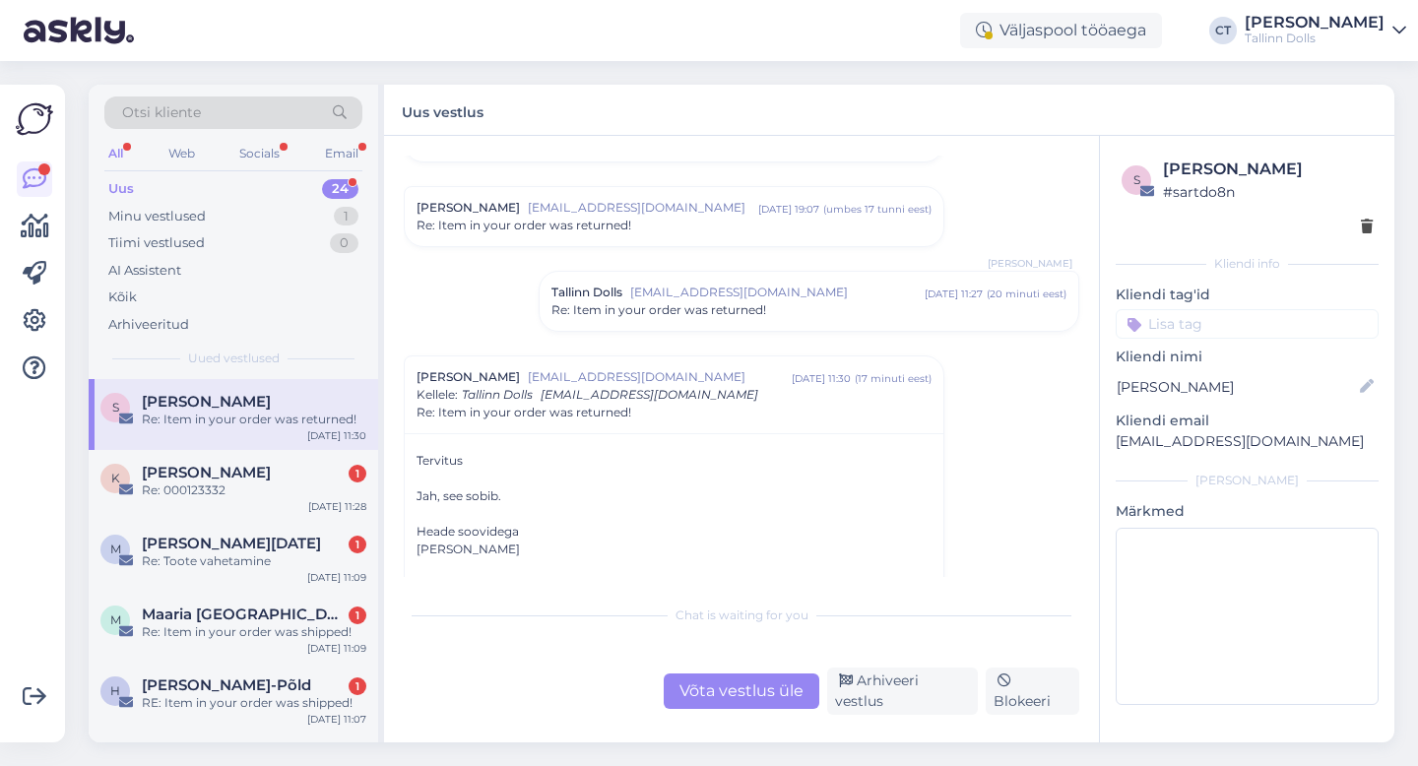
scroll to position [1168, 0]
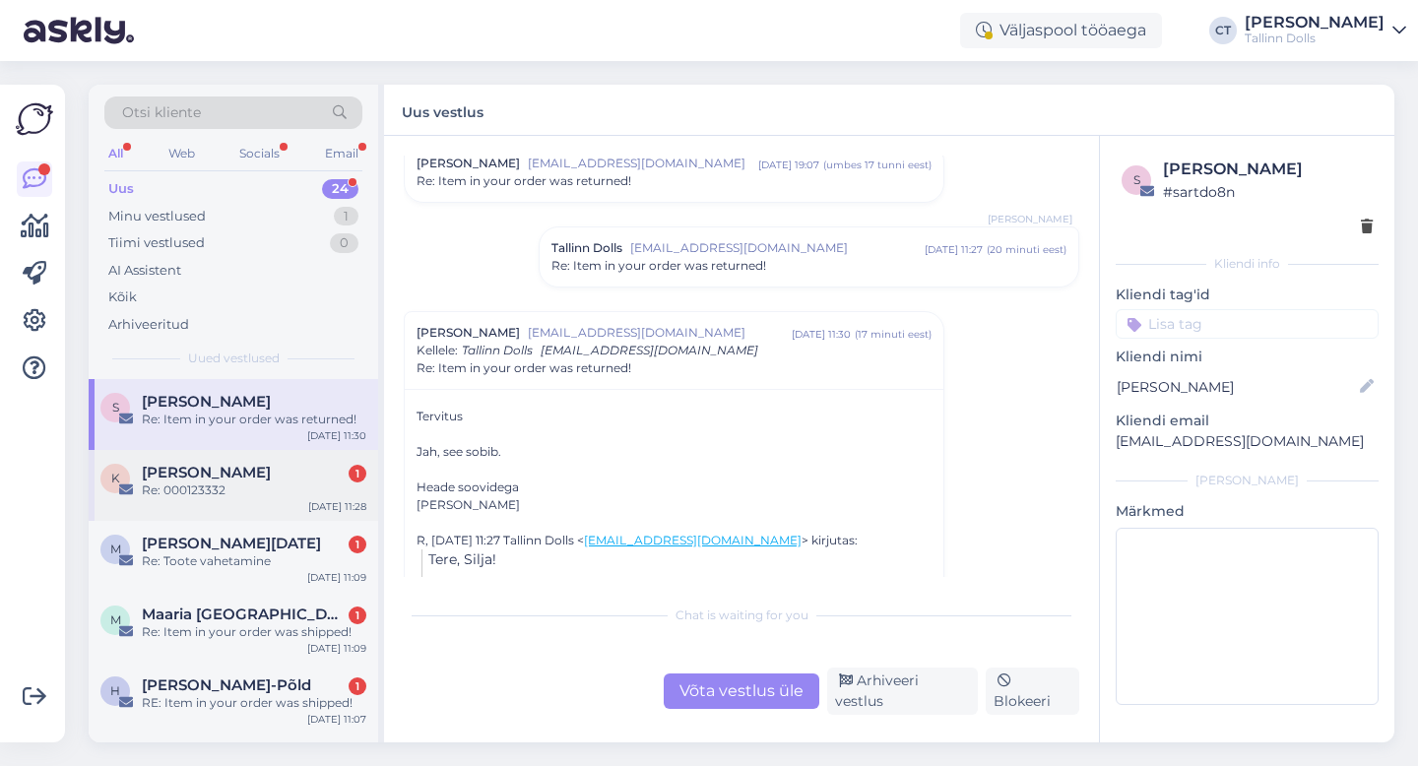
click at [258, 471] on div "[PERSON_NAME] 1" at bounding box center [254, 473] width 225 height 18
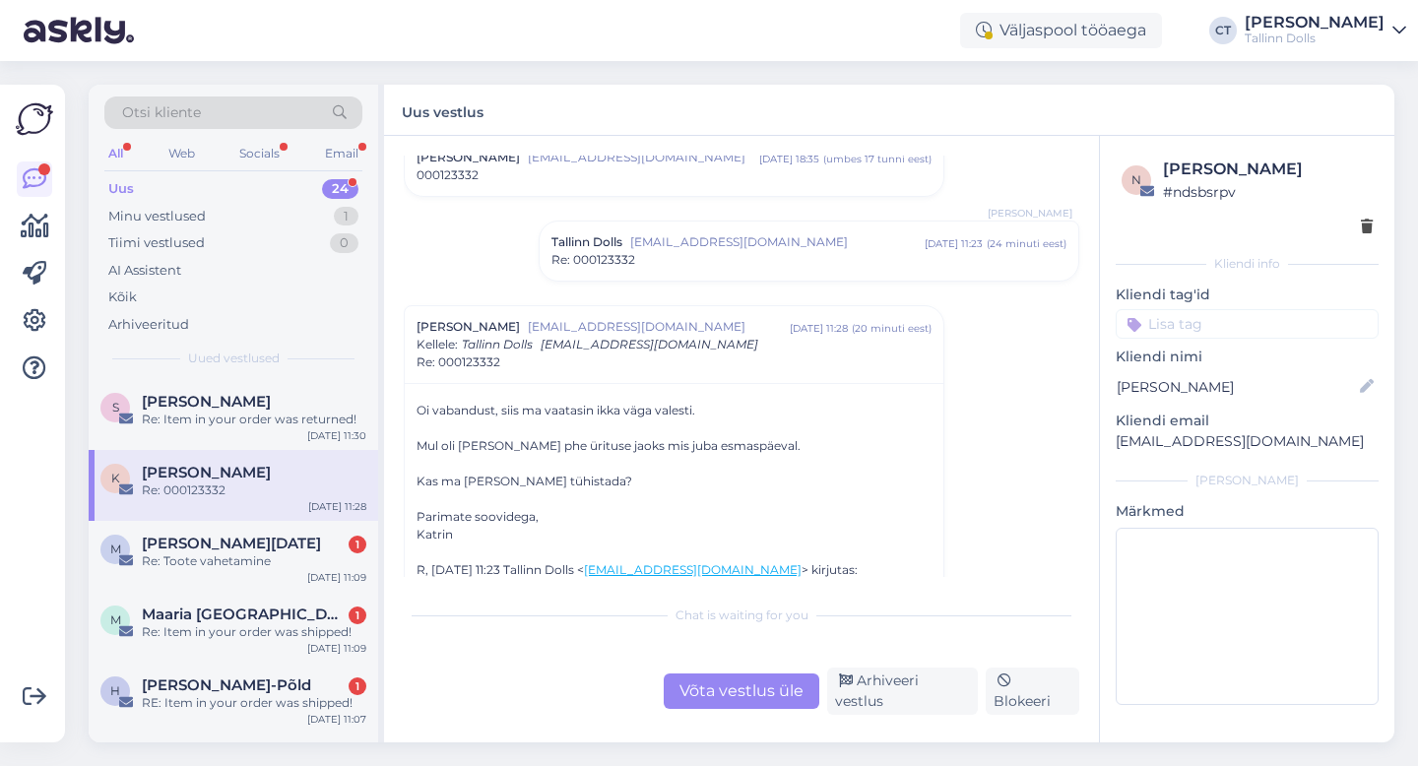
scroll to position [75, 0]
click at [721, 693] on div "Võta vestlus üle" at bounding box center [742, 691] width 156 height 35
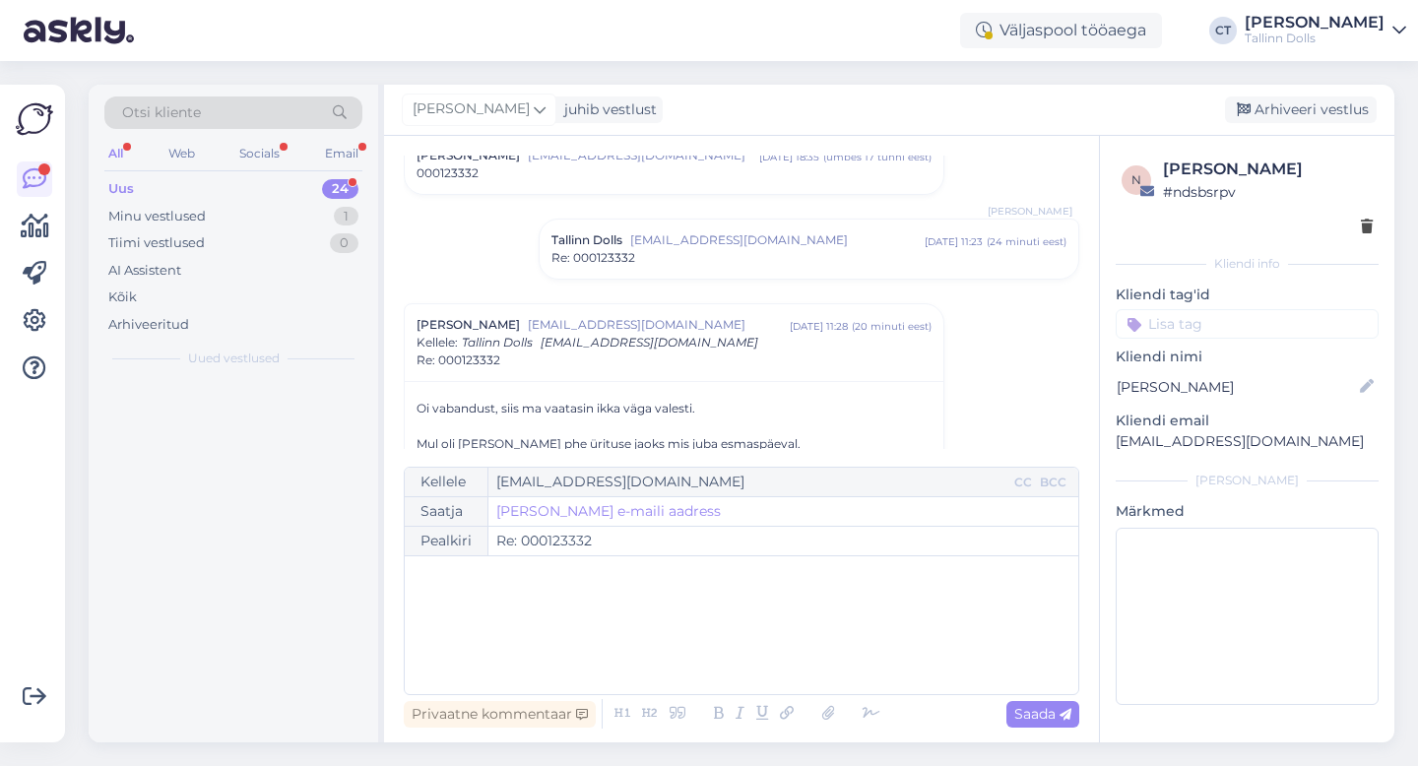
scroll to position [223, 0]
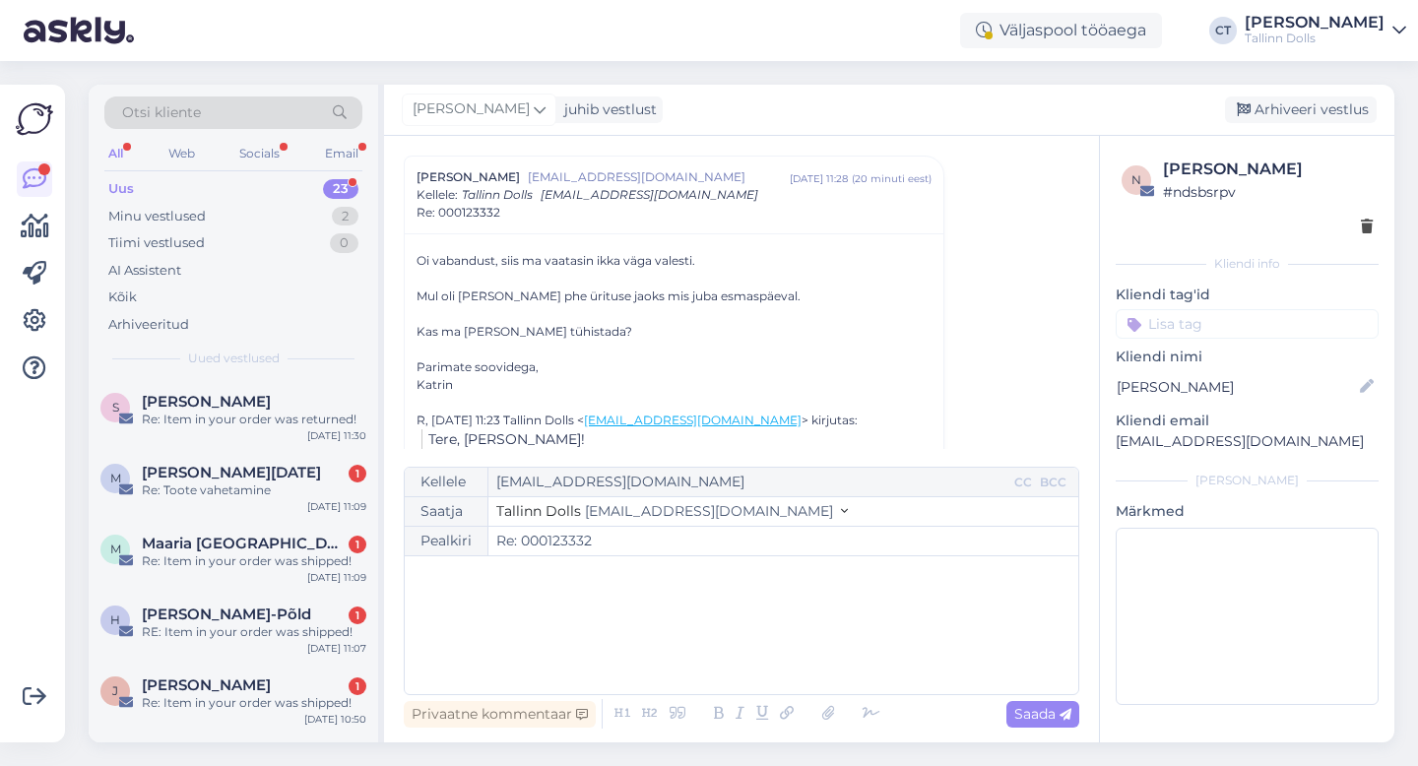
click at [748, 653] on div "﻿" at bounding box center [742, 625] width 654 height 118
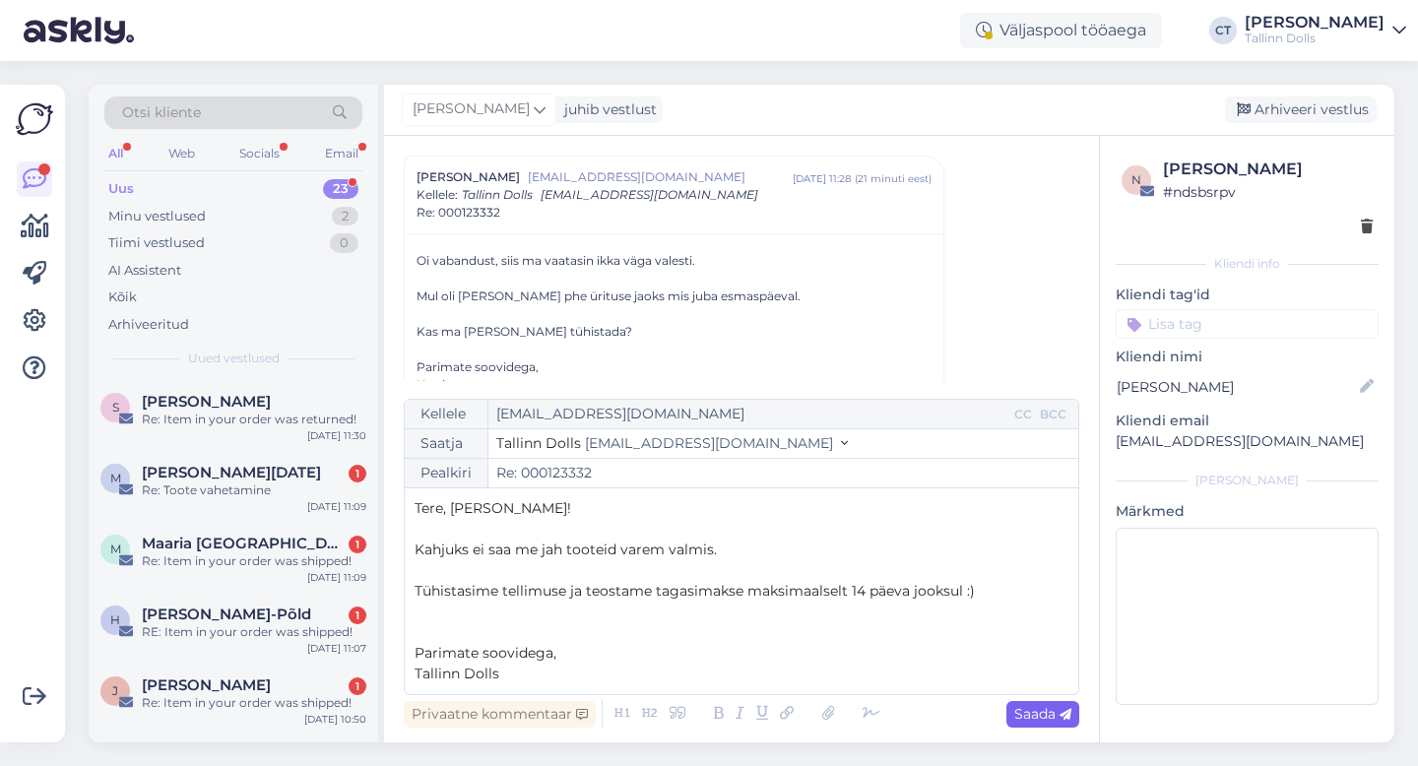
click at [1061, 709] on icon at bounding box center [1066, 715] width 12 height 12
type input "Re: Re: 000123332"
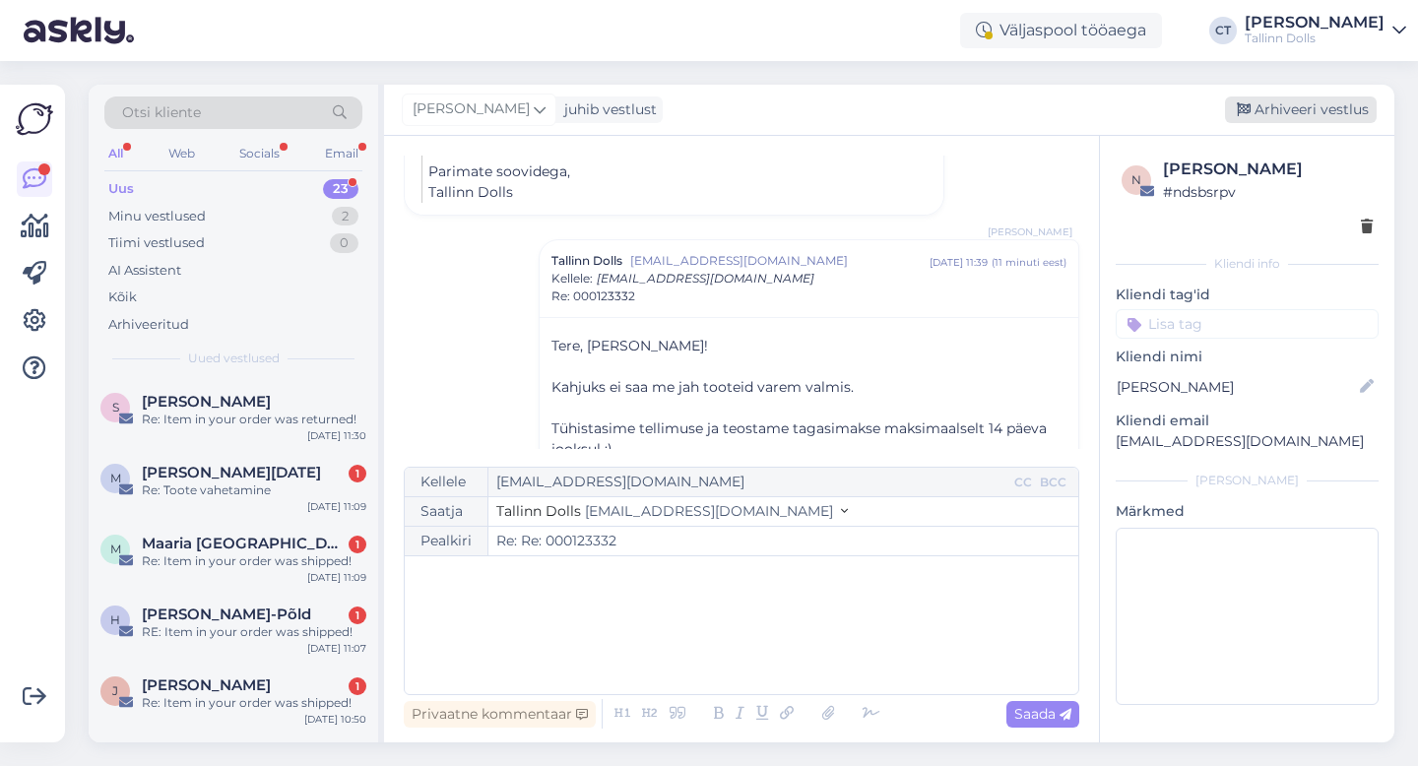
click at [1315, 106] on div "Arhiveeri vestlus" at bounding box center [1301, 110] width 152 height 27
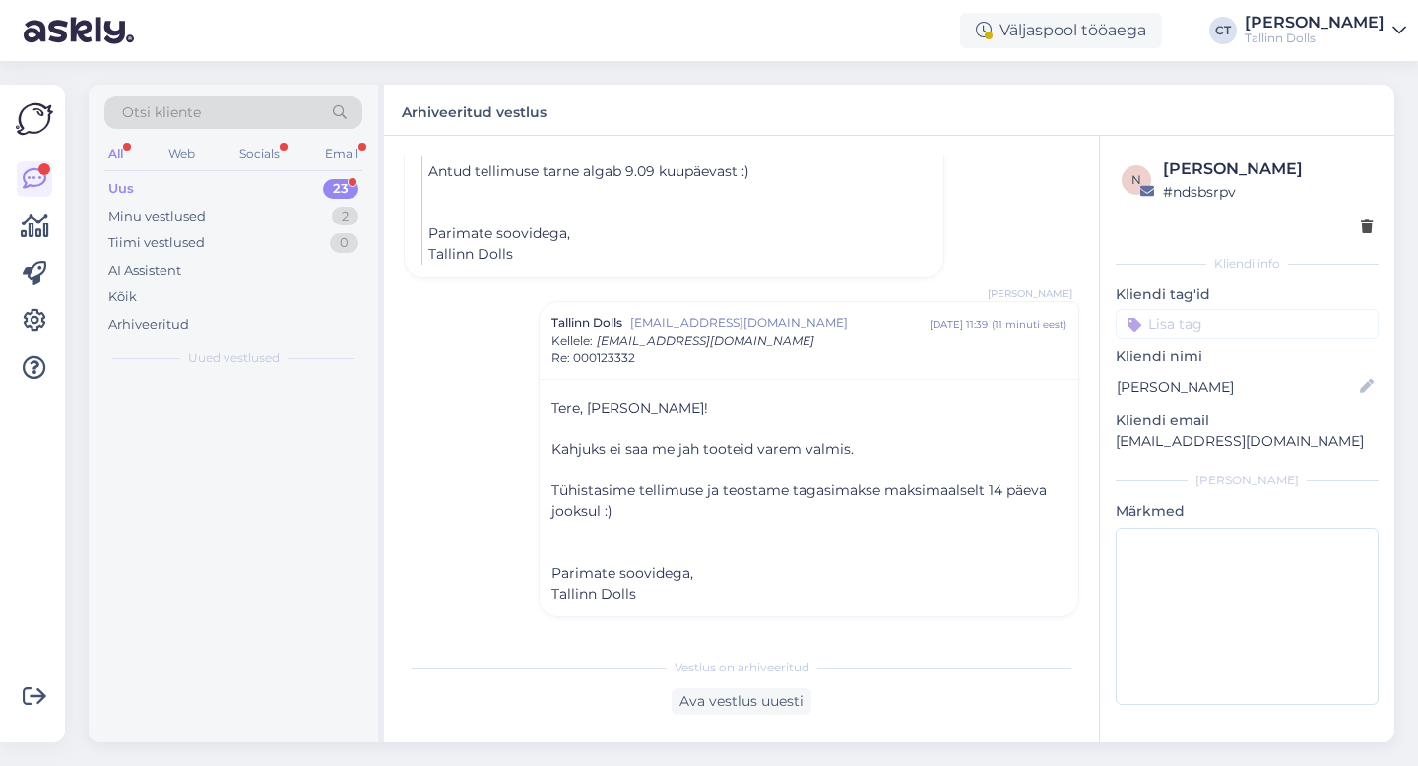
scroll to position [573, 0]
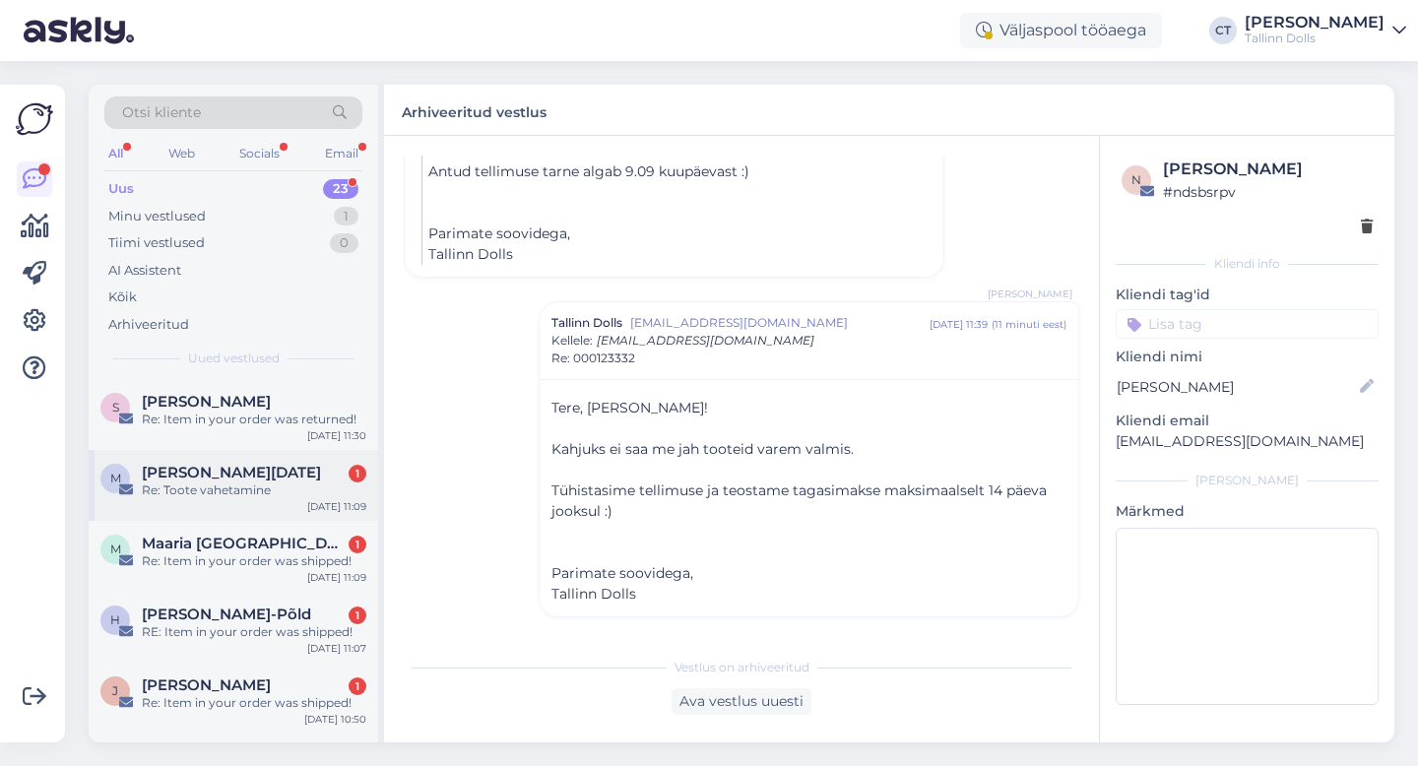
click at [265, 492] on div "Re: Toote vahetamine" at bounding box center [254, 491] width 225 height 18
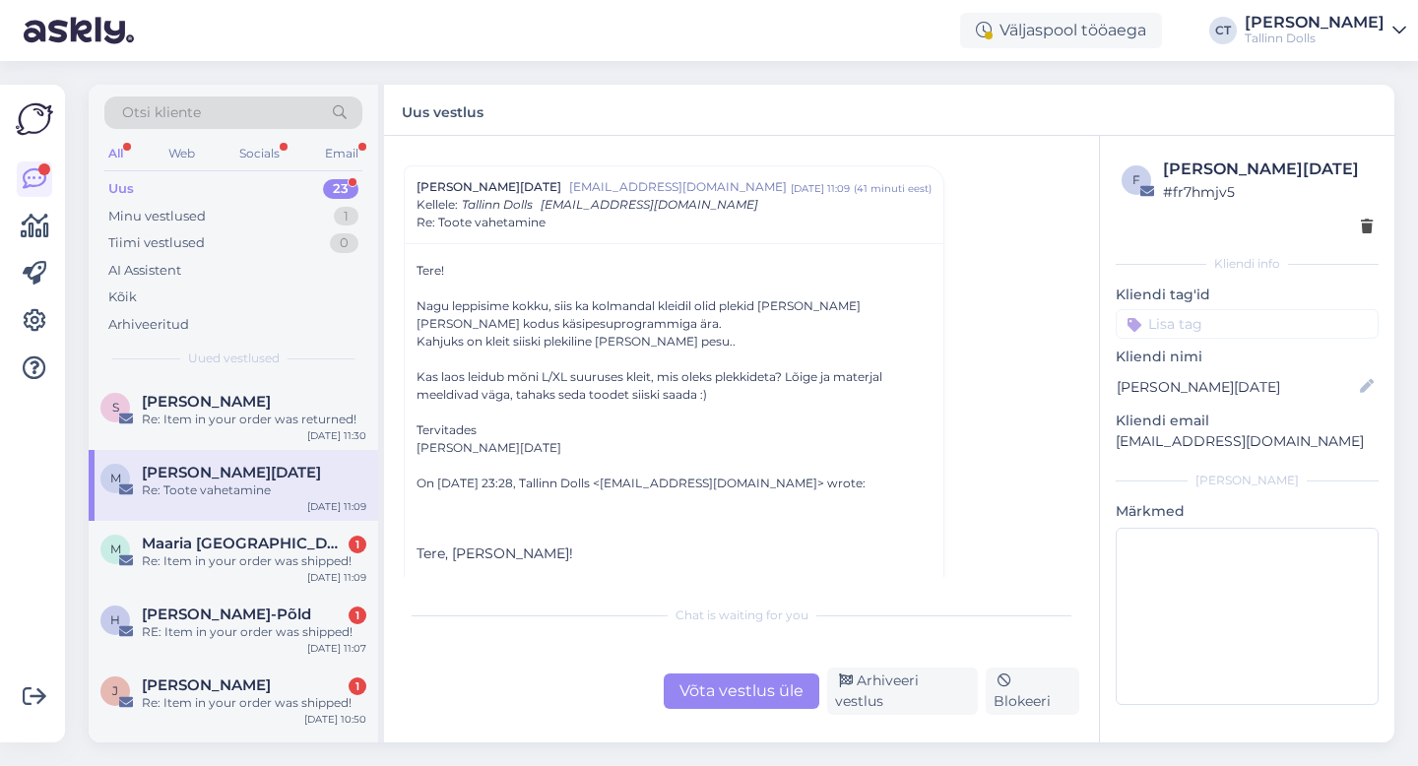
scroll to position [345, 0]
click at [209, 529] on div "M Maaria Soome 1 Re: Item in your order was shipped! [DATE] 11:09" at bounding box center [234, 556] width 290 height 71
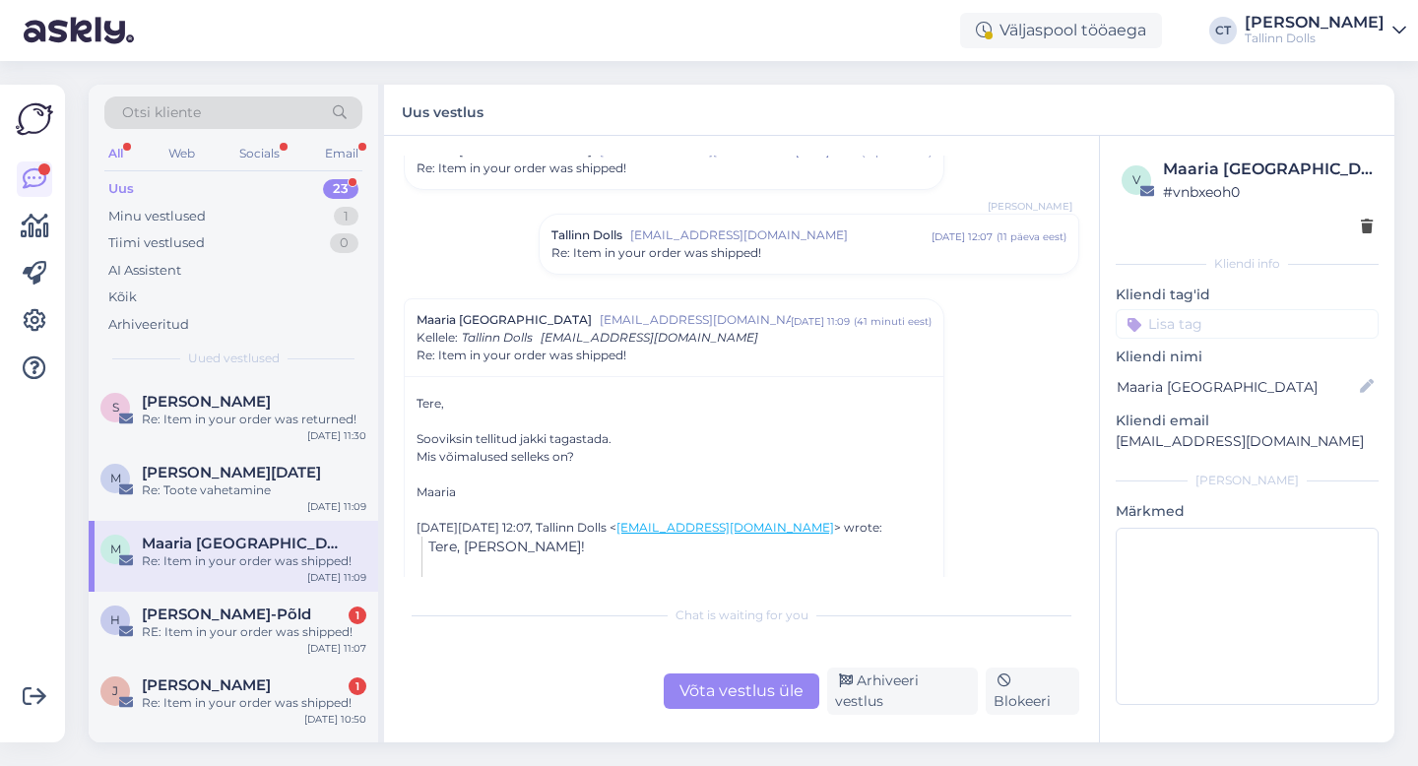
scroll to position [109, 0]
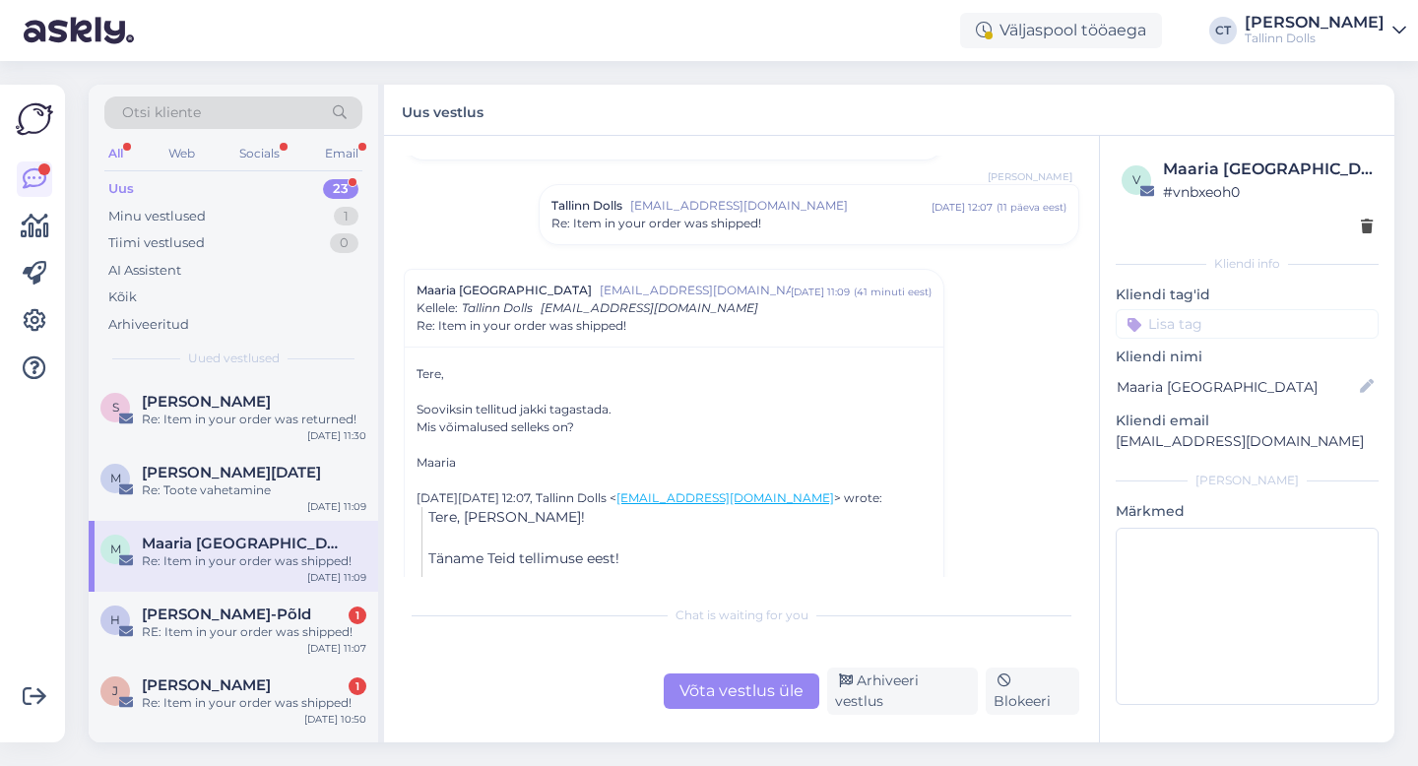
click at [802, 220] on div "Re: Item in your order was shipped!" at bounding box center [809, 224] width 515 height 18
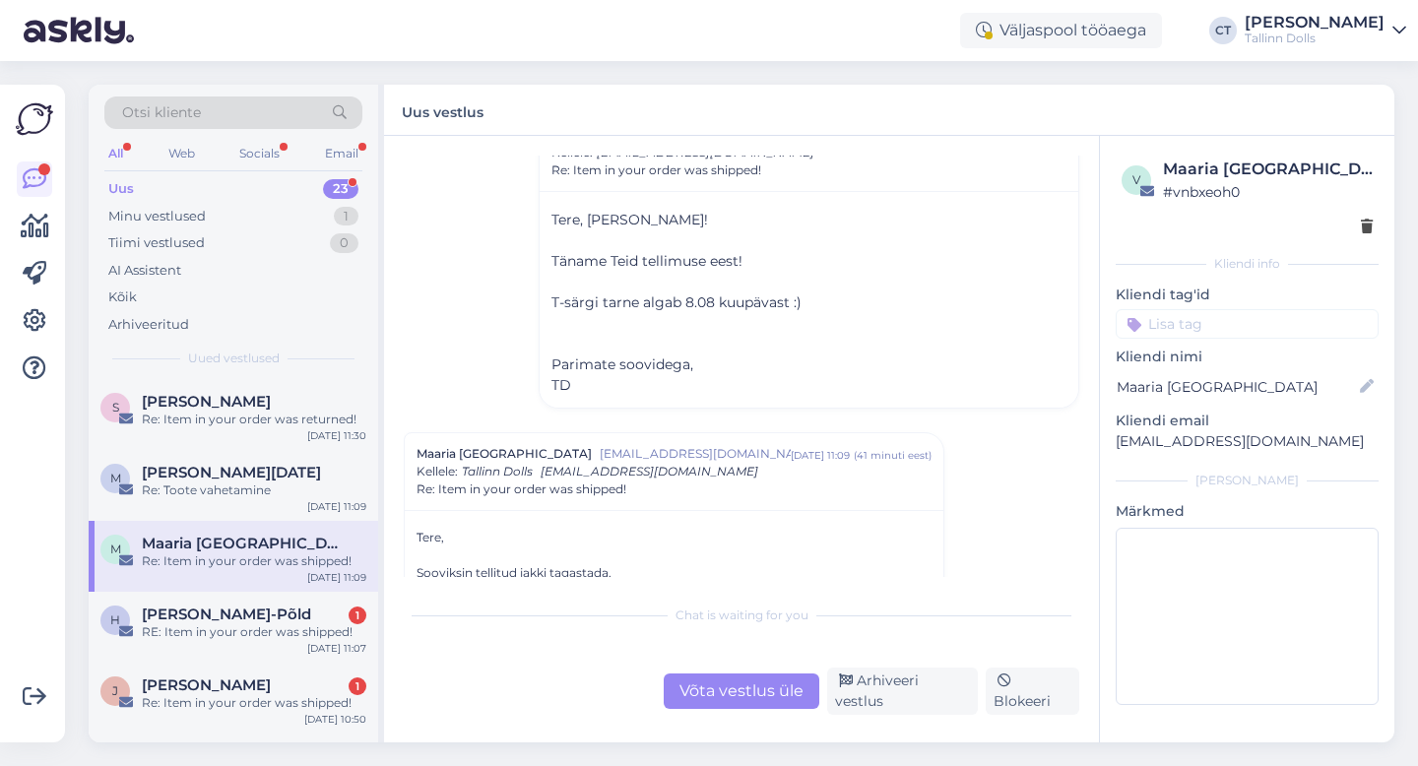
scroll to position [209, 0]
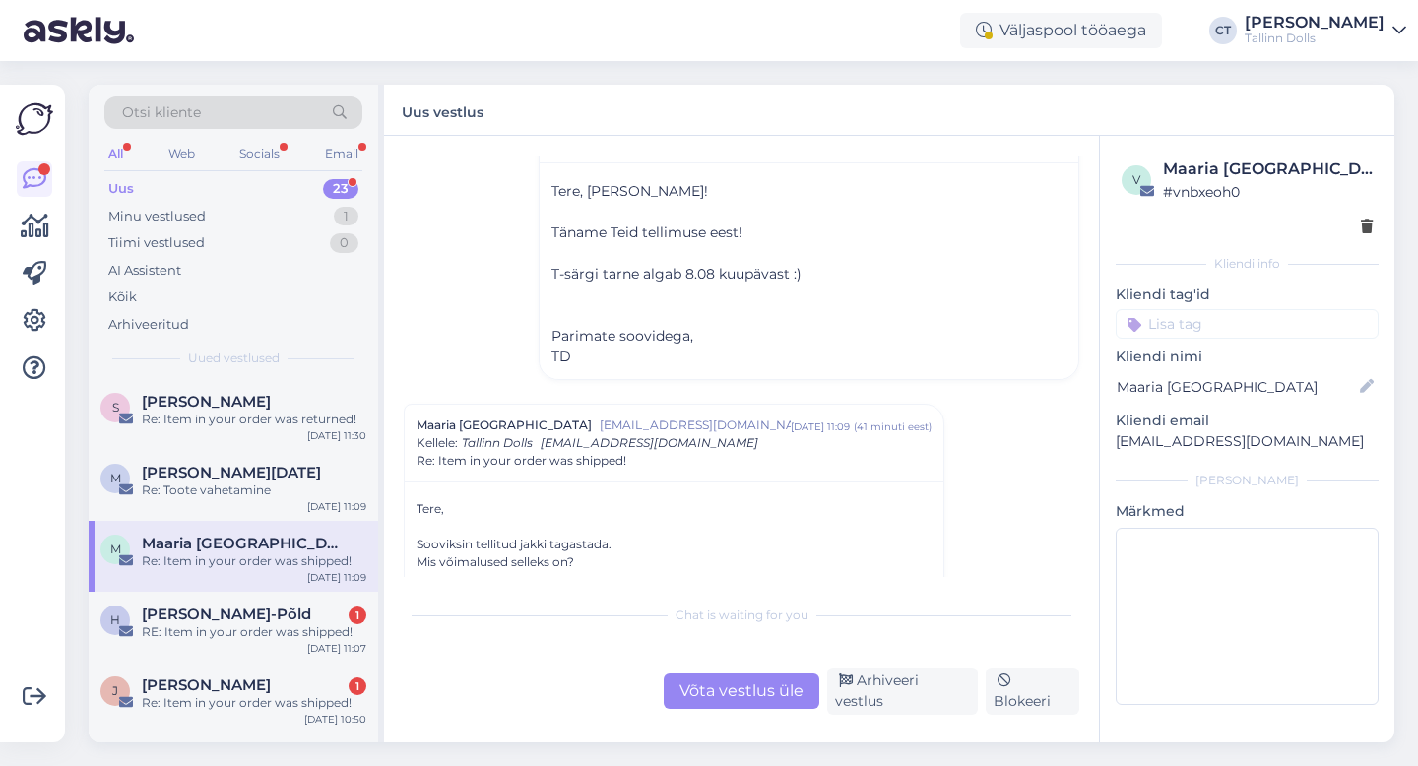
click at [744, 697] on div "Võta vestlus üle" at bounding box center [742, 691] width 156 height 35
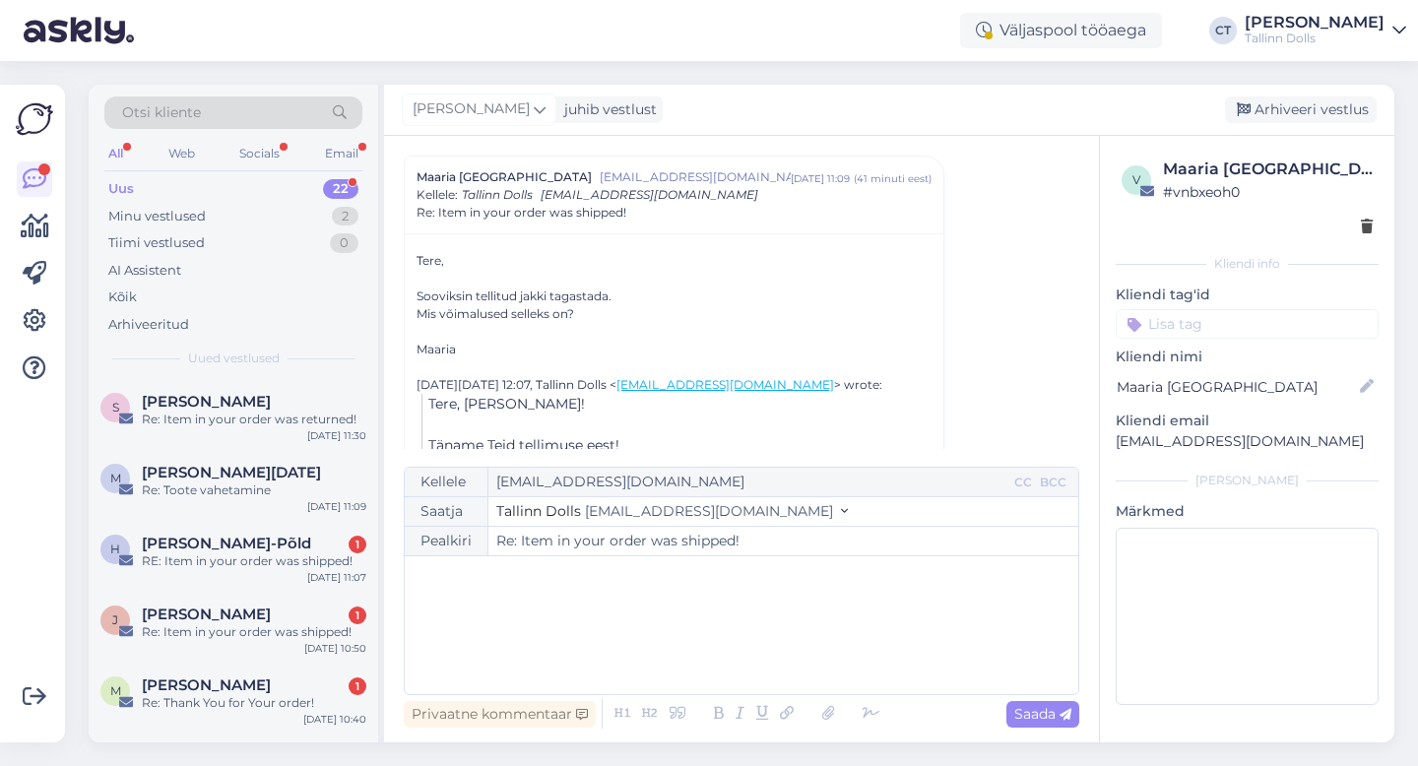
click at [745, 635] on div "﻿" at bounding box center [742, 625] width 654 height 118
click at [521, 637] on div "﻿" at bounding box center [742, 625] width 654 height 118
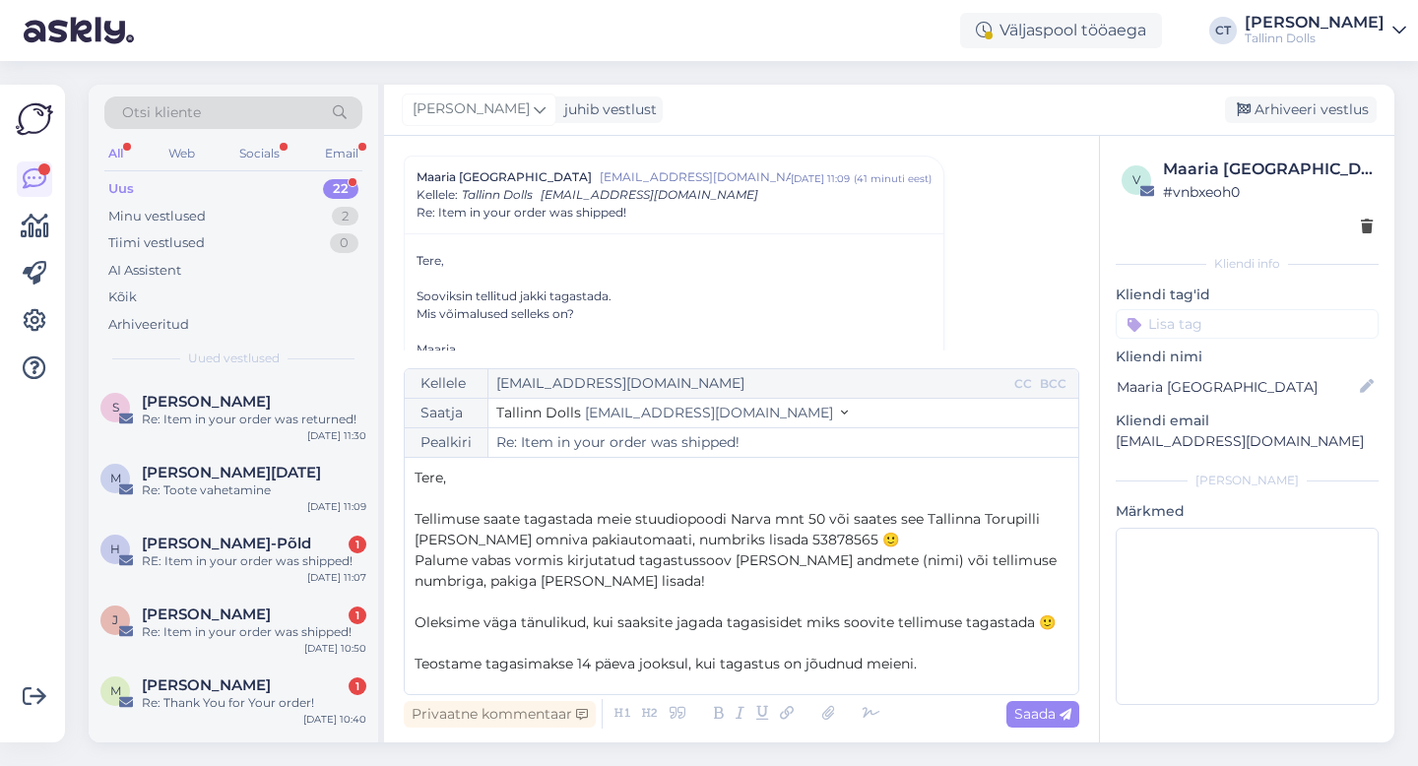
scroll to position [73, 0]
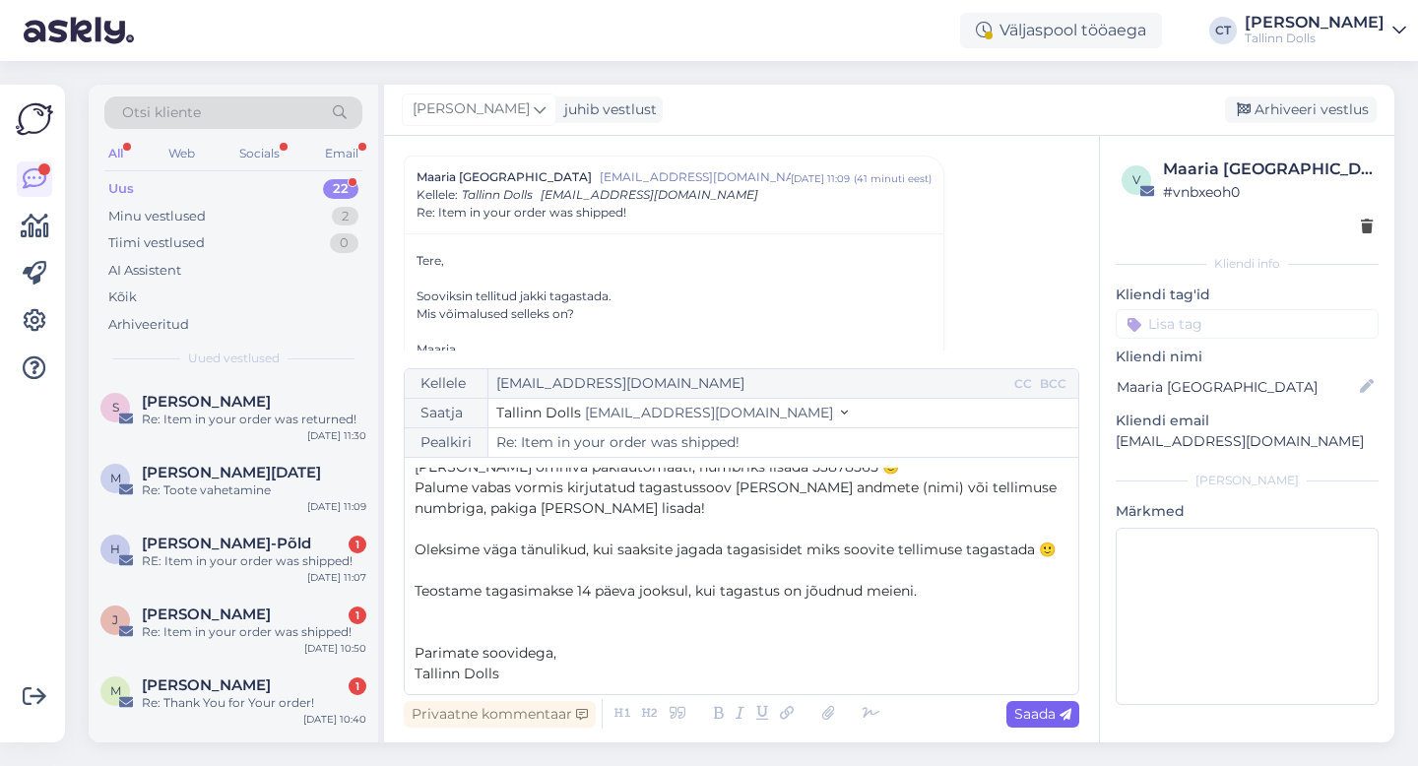
click at [1057, 721] on span "Saada" at bounding box center [1042, 714] width 57 height 18
type input "Re: Re: Item in your order was shipped!"
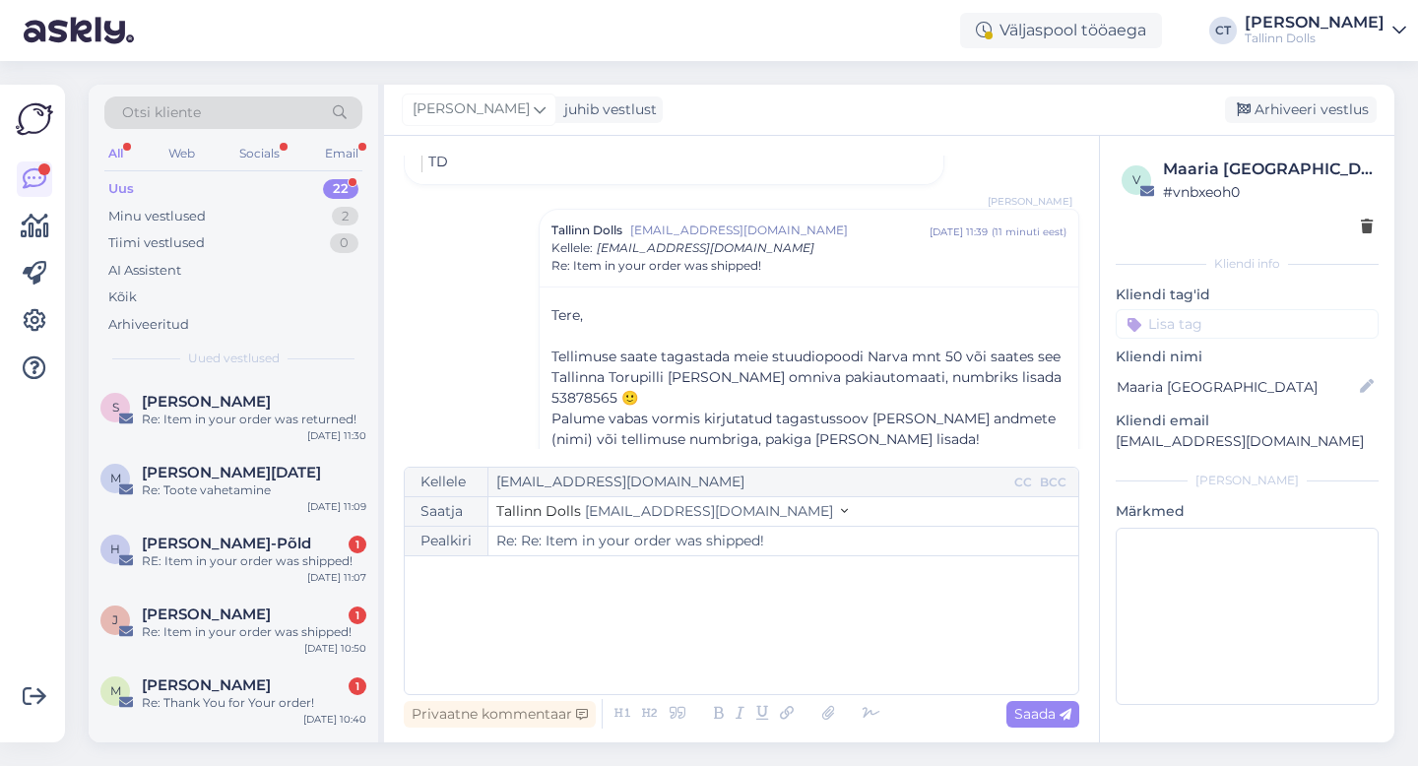
scroll to position [0, 0]
click at [1315, 117] on div "Arhiveeri vestlus" at bounding box center [1301, 110] width 152 height 27
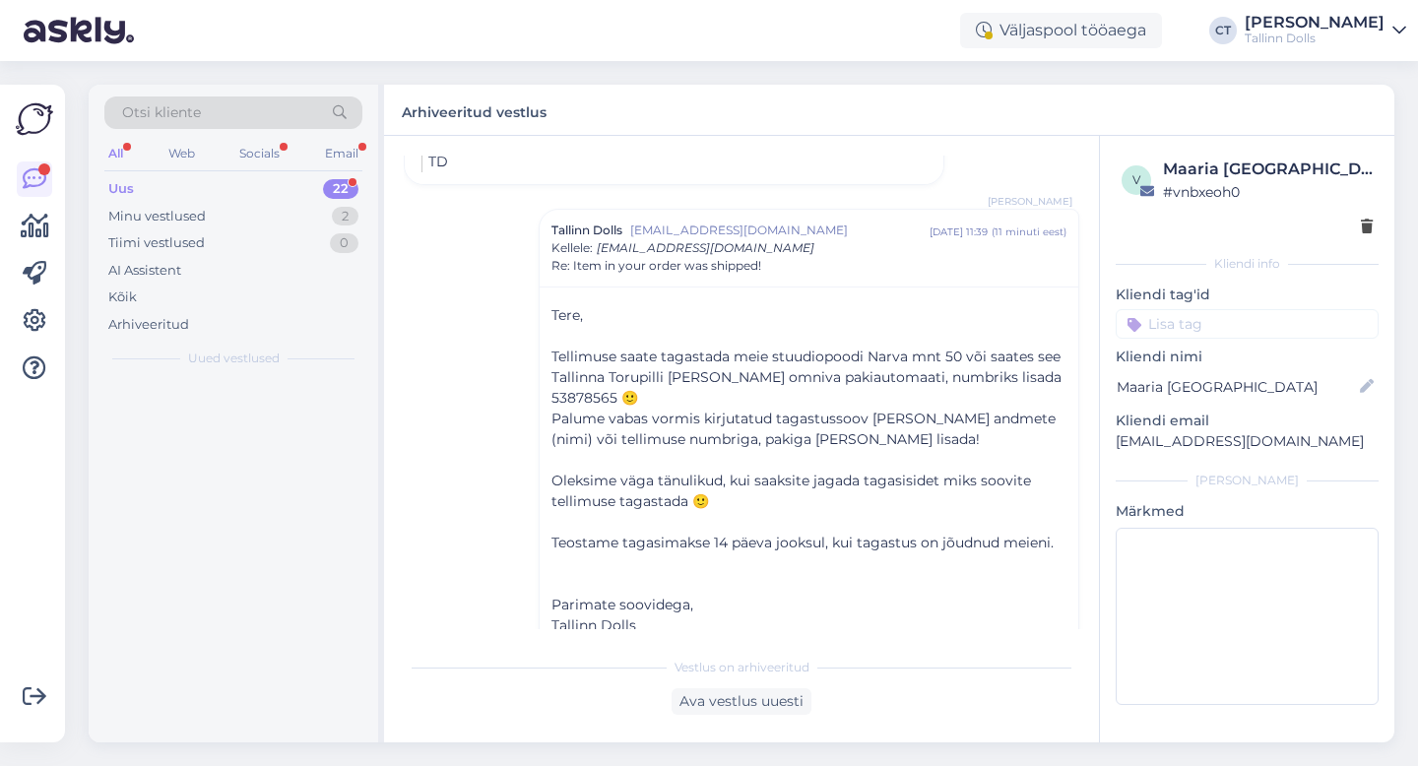
scroll to position [896, 0]
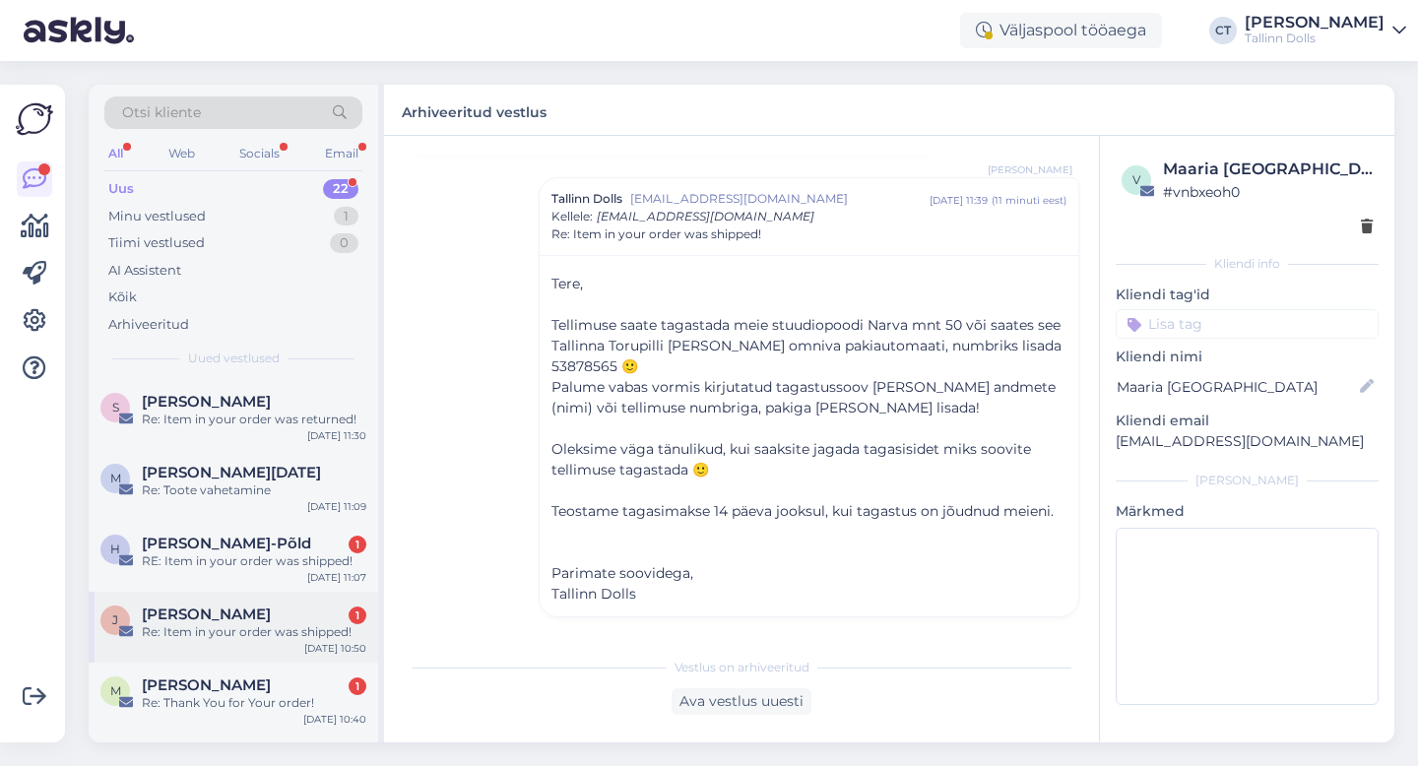
click at [222, 627] on div "Re: Item in your order was shipped!" at bounding box center [254, 632] width 225 height 18
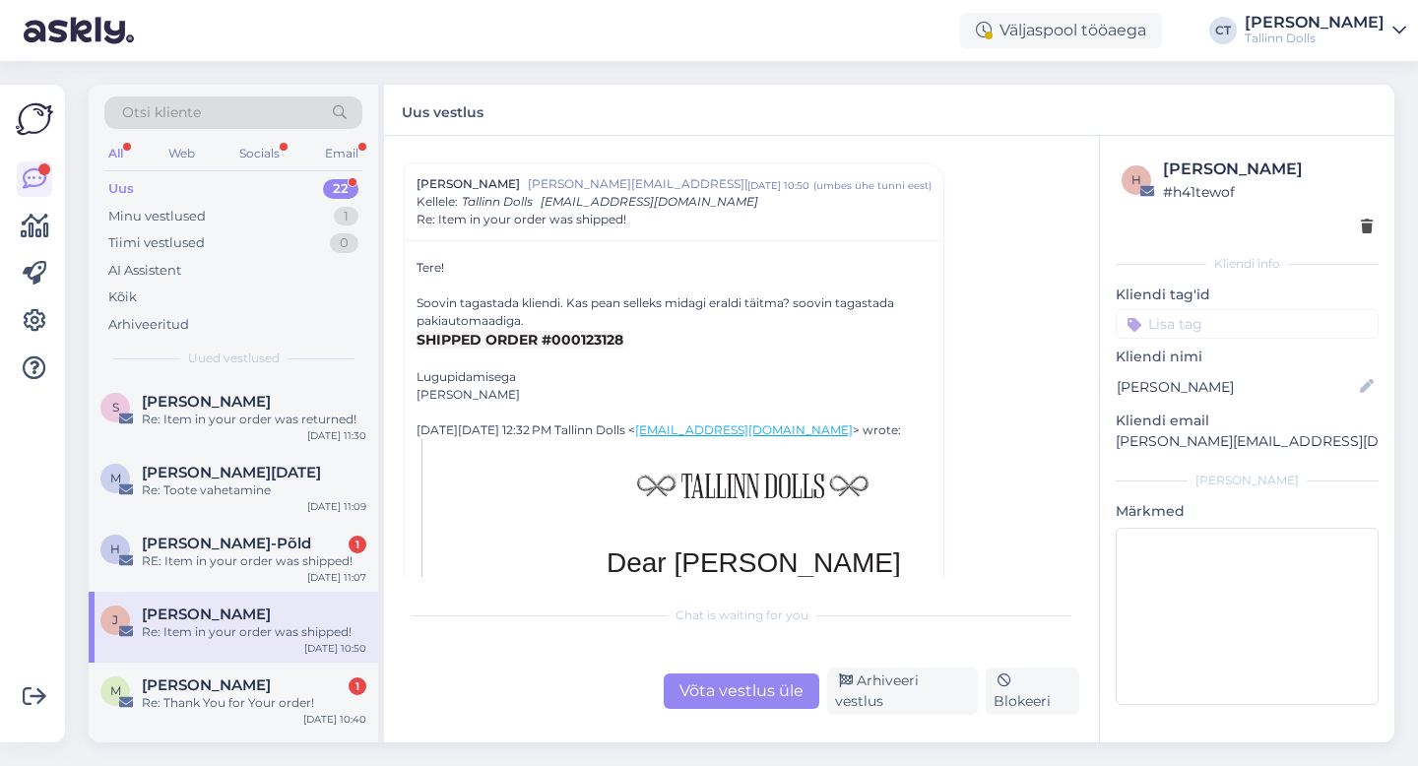
scroll to position [48, 0]
click at [735, 694] on div "Võta vestlus üle" at bounding box center [742, 691] width 156 height 35
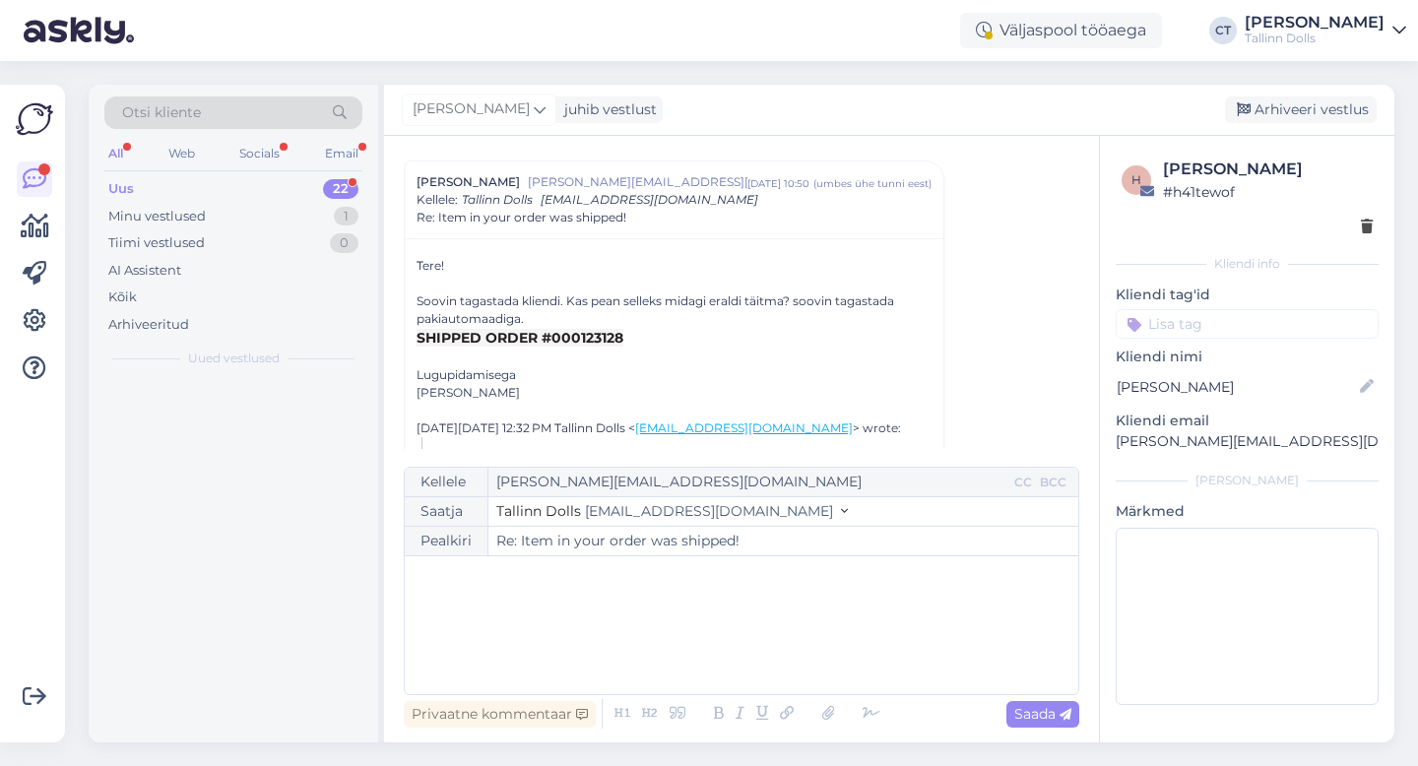
scroll to position [53, 0]
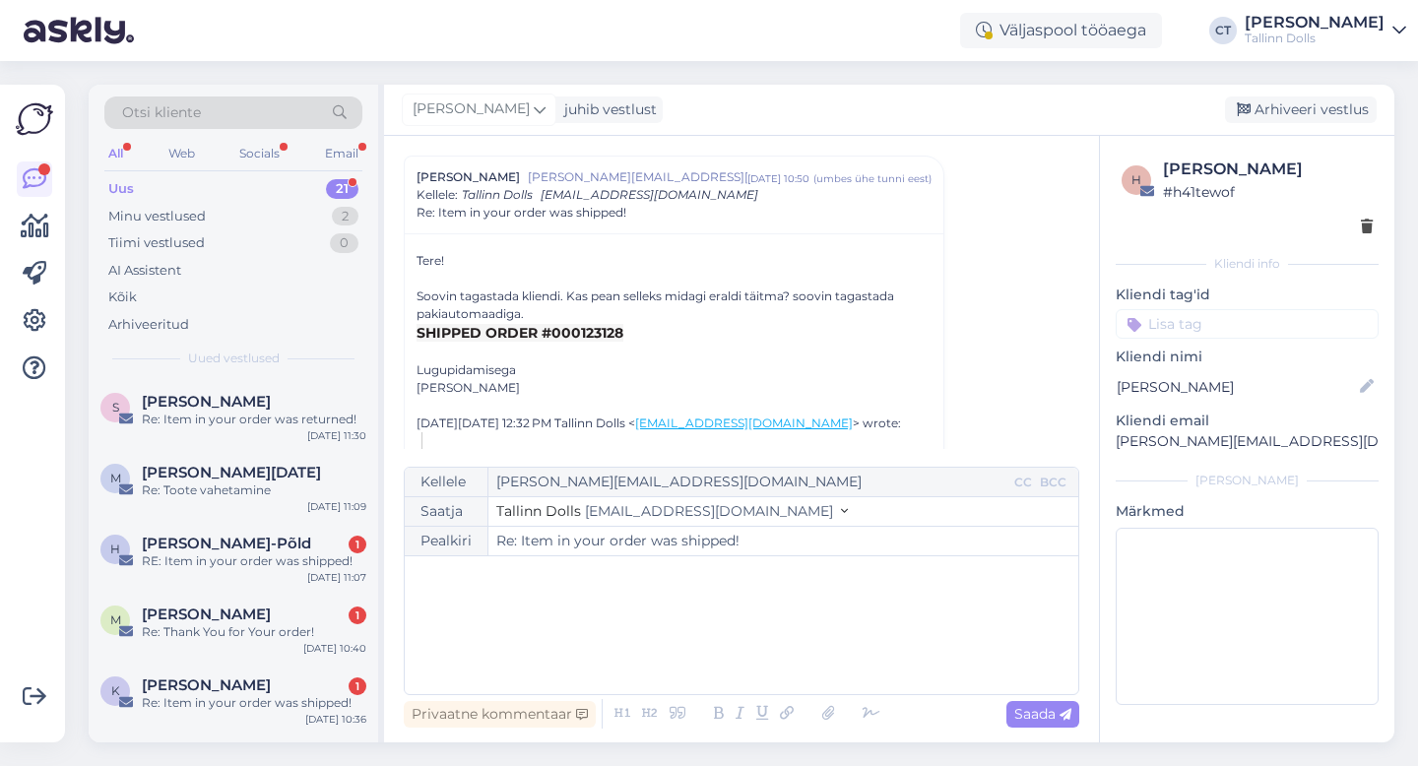
click at [788, 620] on div "﻿" at bounding box center [742, 625] width 654 height 118
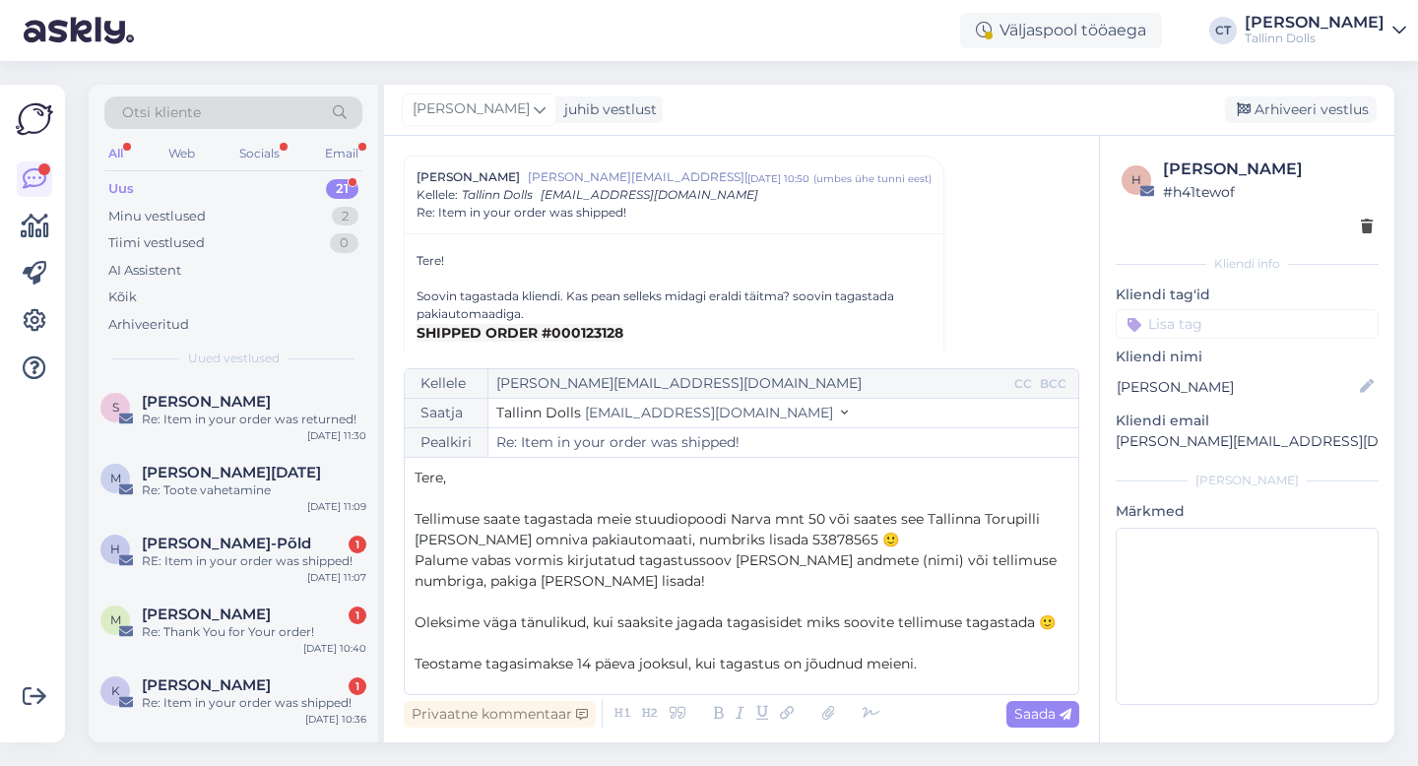
scroll to position [73, 0]
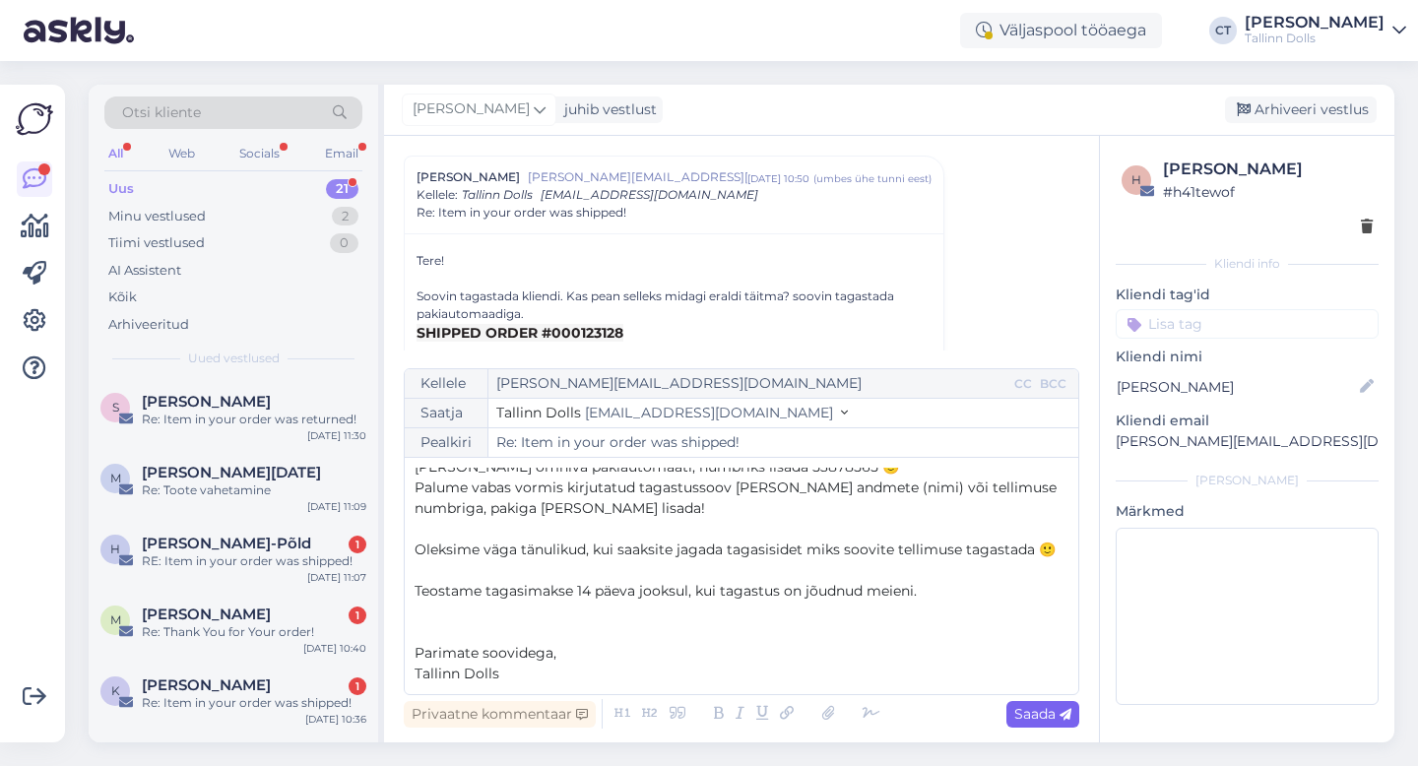
click at [1055, 711] on span "Saada" at bounding box center [1042, 714] width 57 height 18
type input "Re: Item in your order was shipped!"
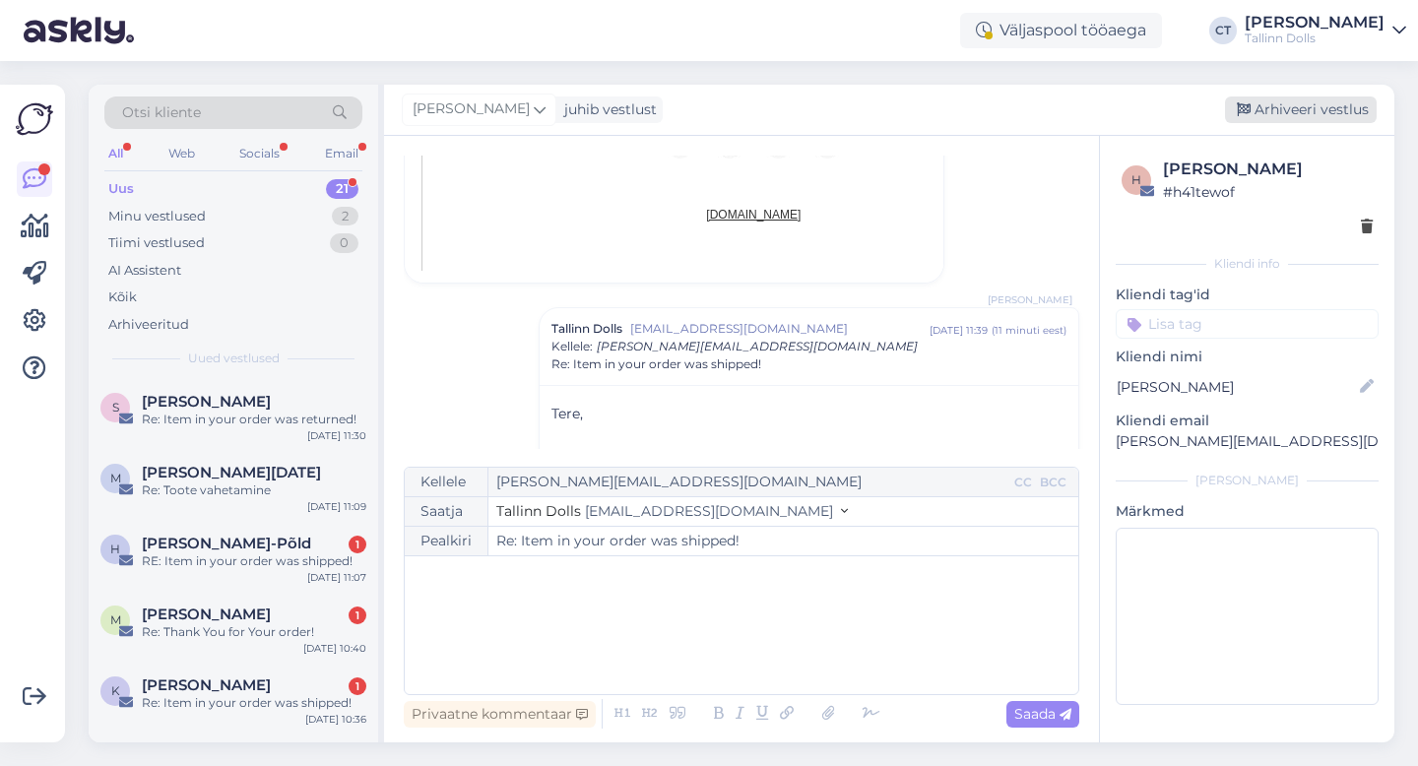
click at [1343, 106] on div "Arhiveeri vestlus" at bounding box center [1301, 110] width 152 height 27
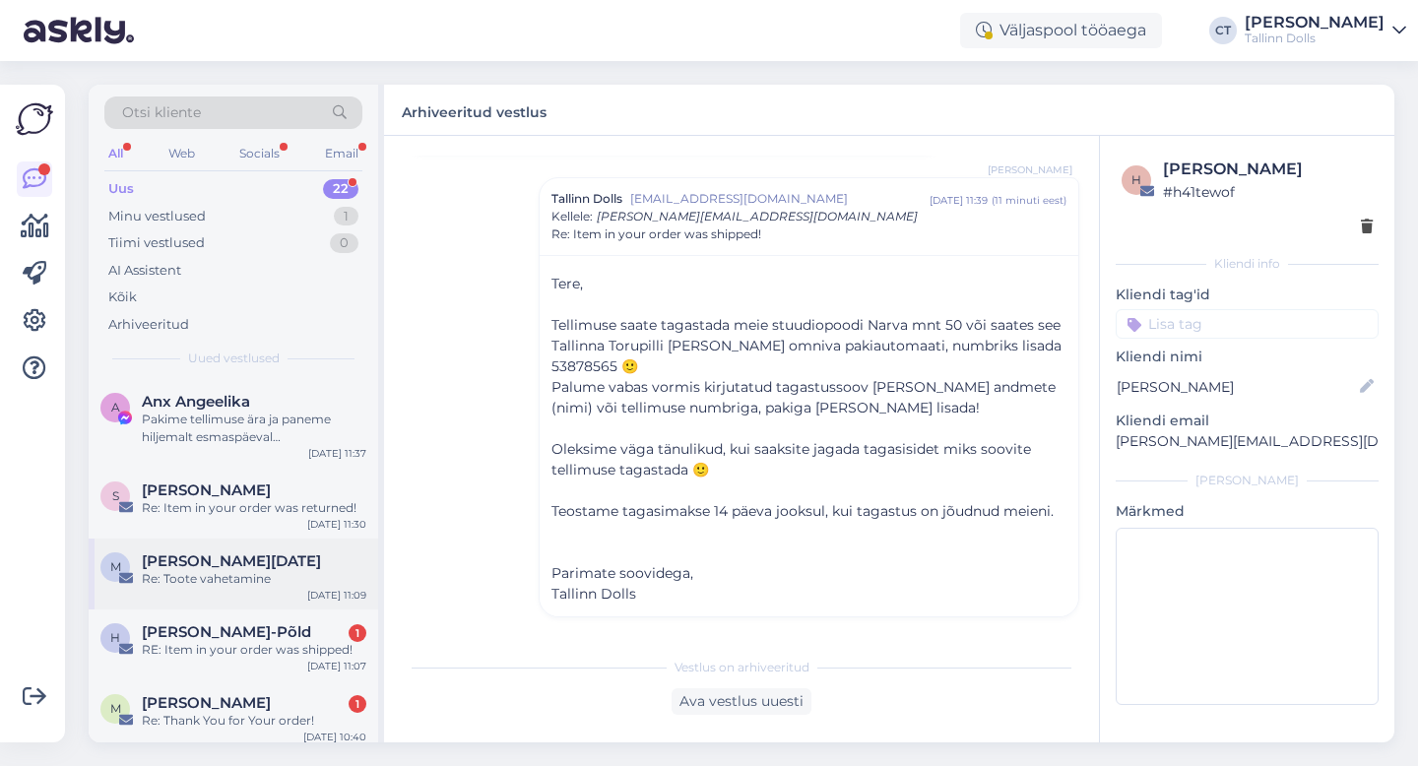
click at [250, 568] on div "[PERSON_NAME][DATE]" at bounding box center [254, 562] width 225 height 18
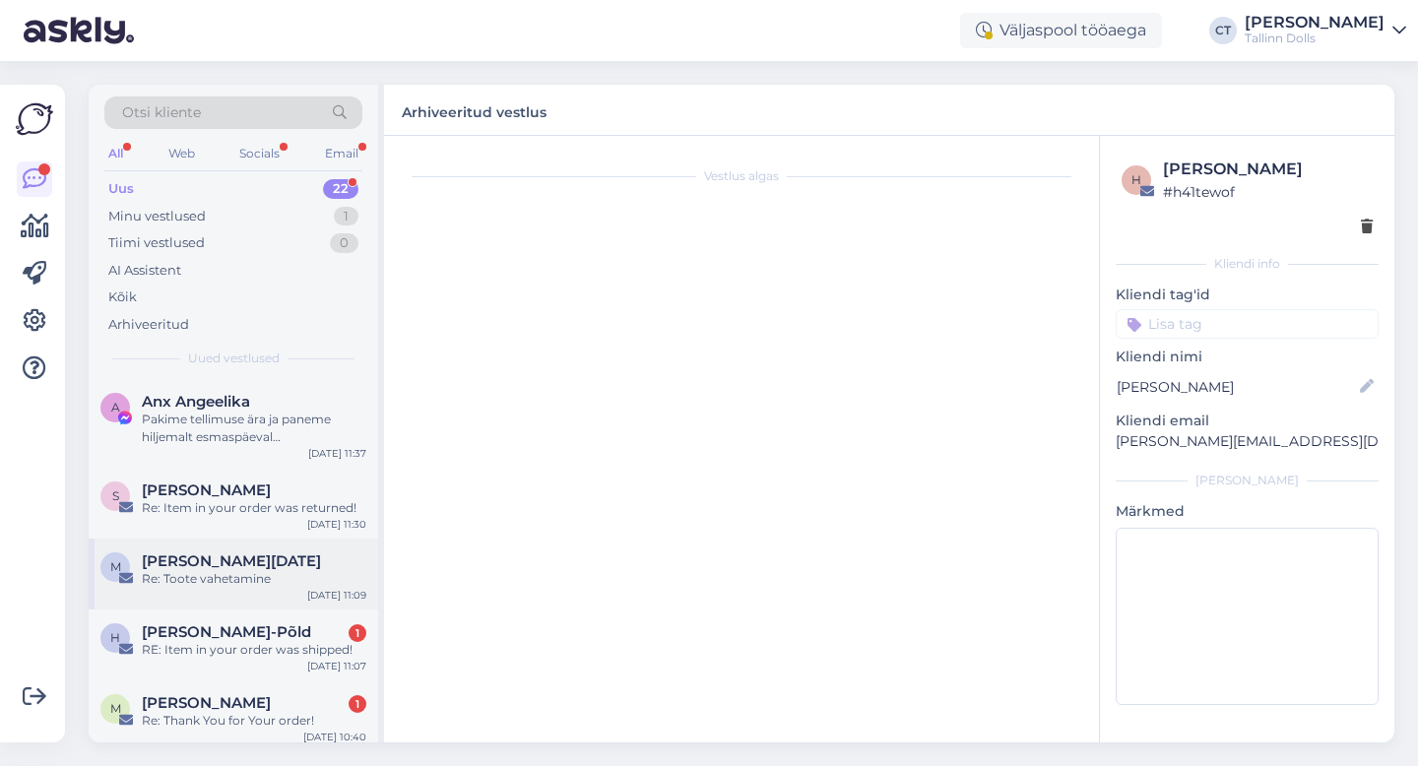
scroll to position [350, 0]
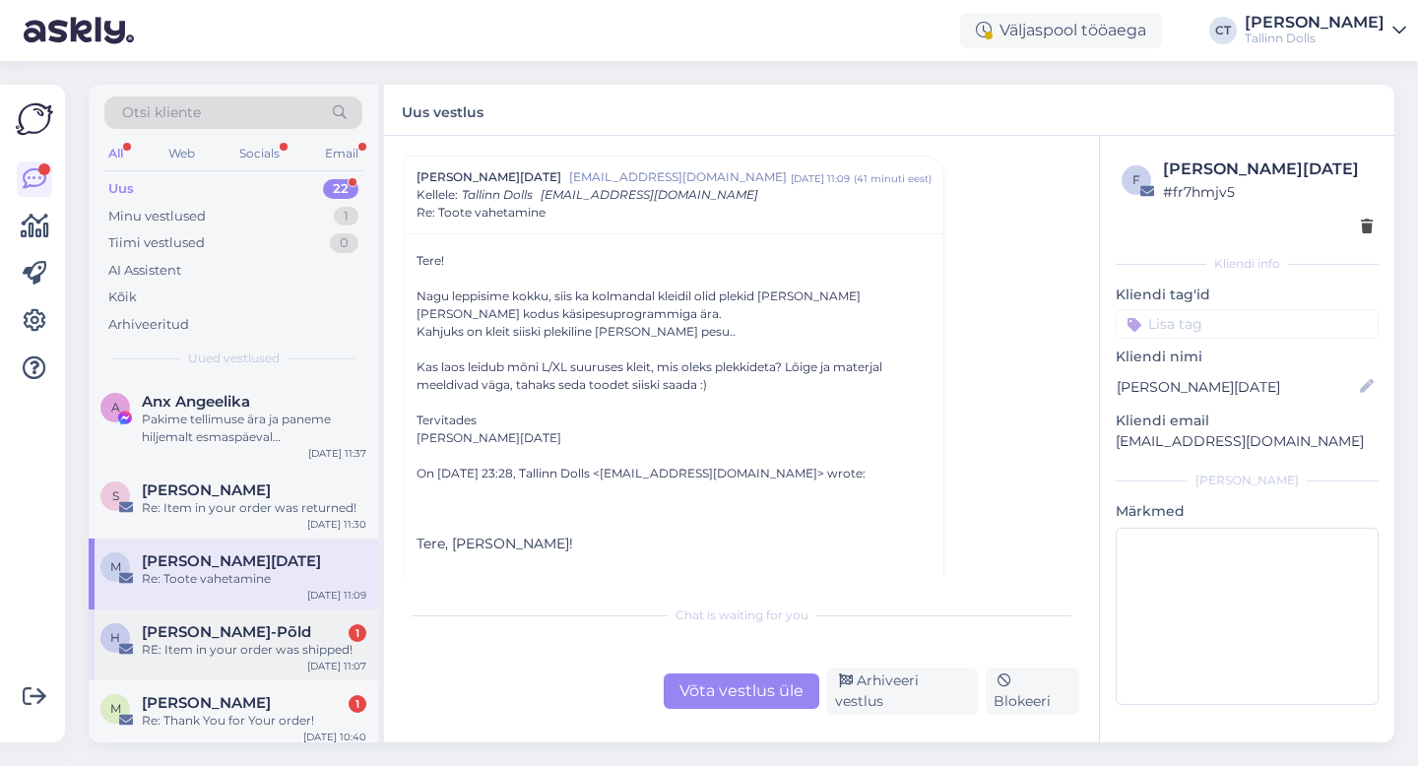
click at [264, 663] on div "H [PERSON_NAME]-Põld 1 RE: Item in your order was shipped! [DATE] 11:07" at bounding box center [234, 645] width 290 height 71
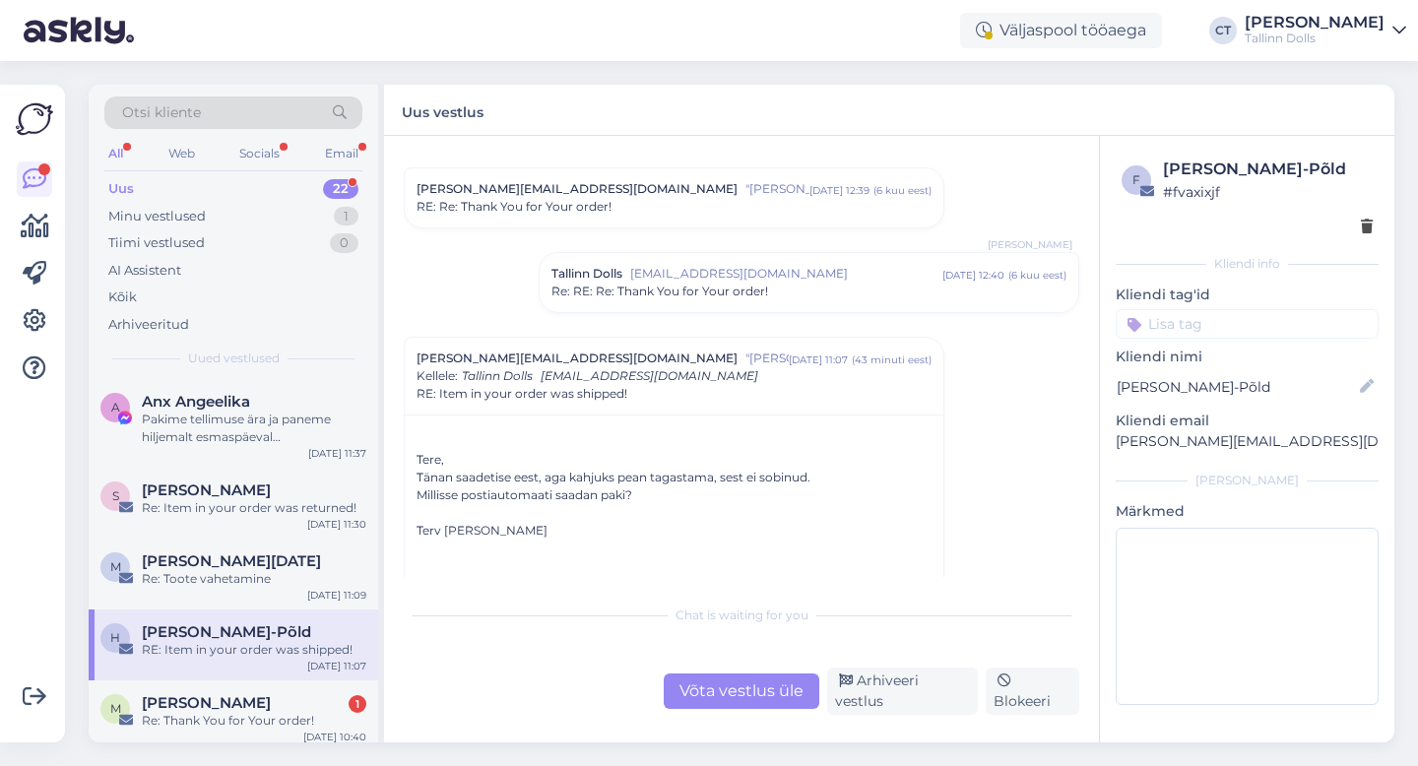
scroll to position [214, 0]
click at [740, 697] on div "Võta vestlus üle" at bounding box center [742, 691] width 156 height 35
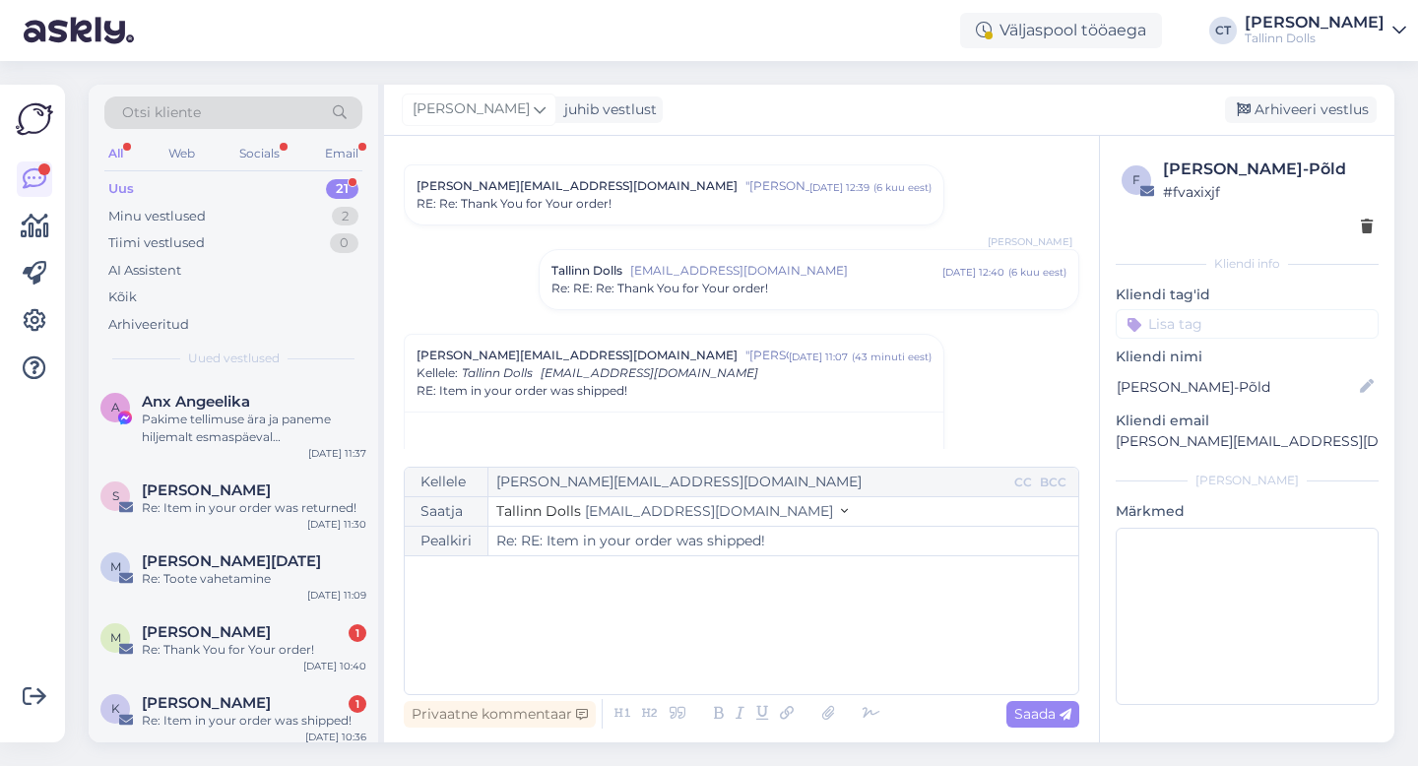
scroll to position [392, 0]
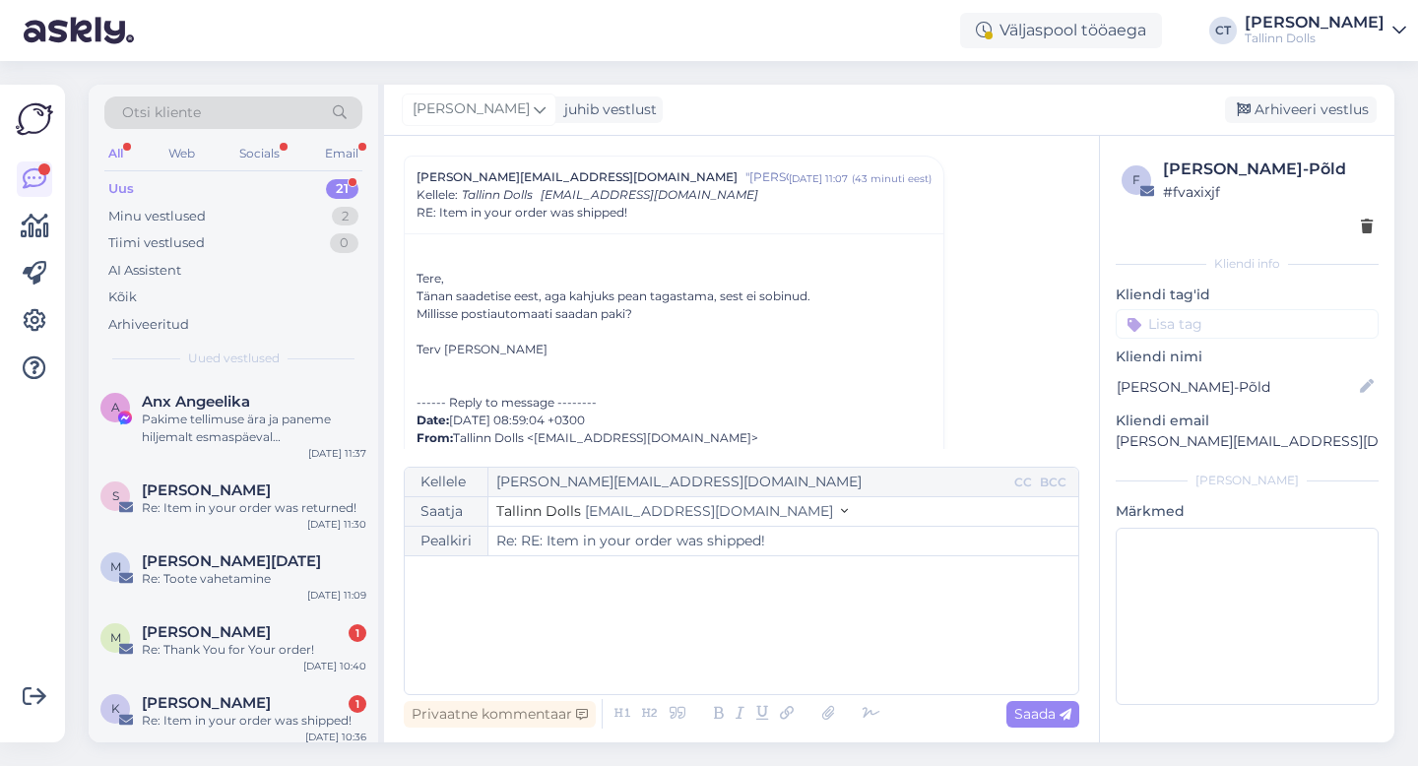
click at [771, 656] on div "﻿" at bounding box center [742, 625] width 654 height 118
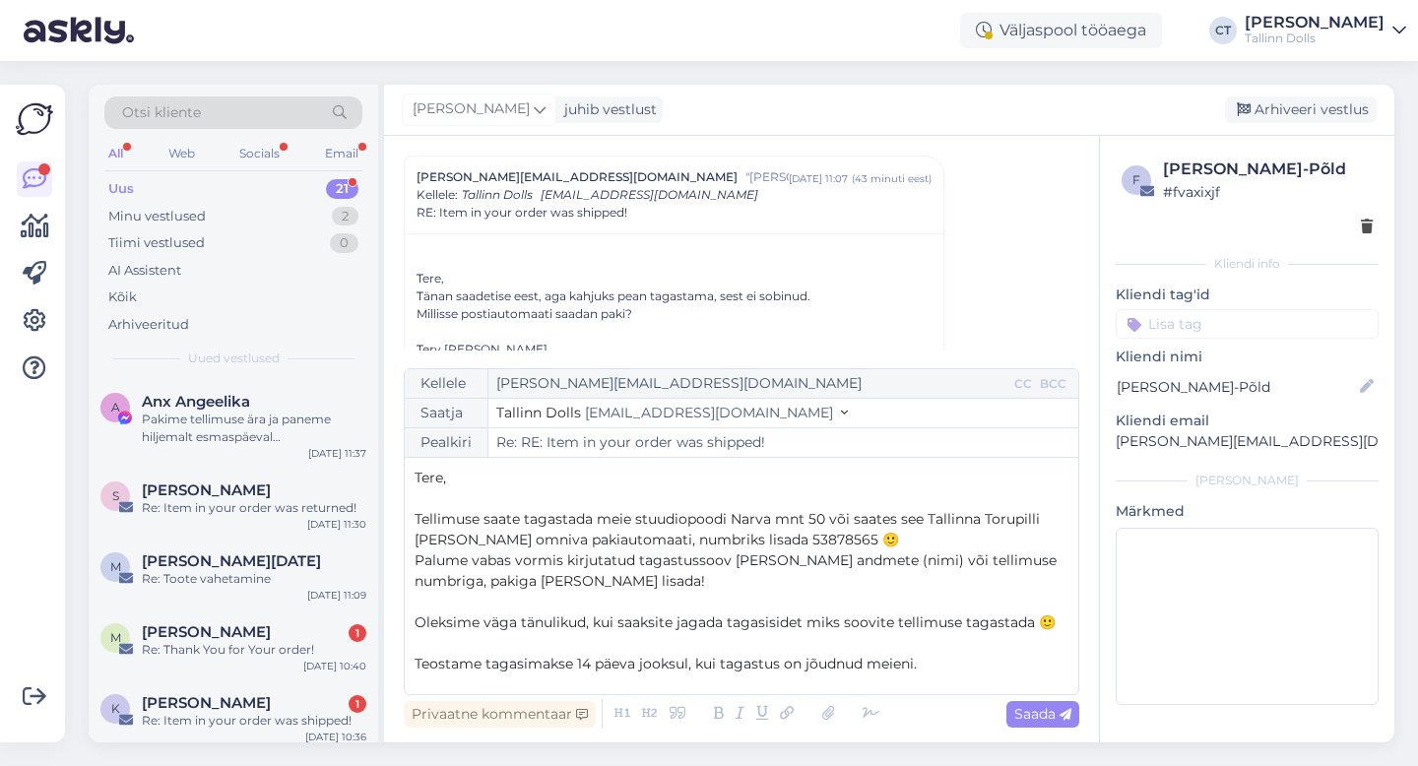
scroll to position [73, 0]
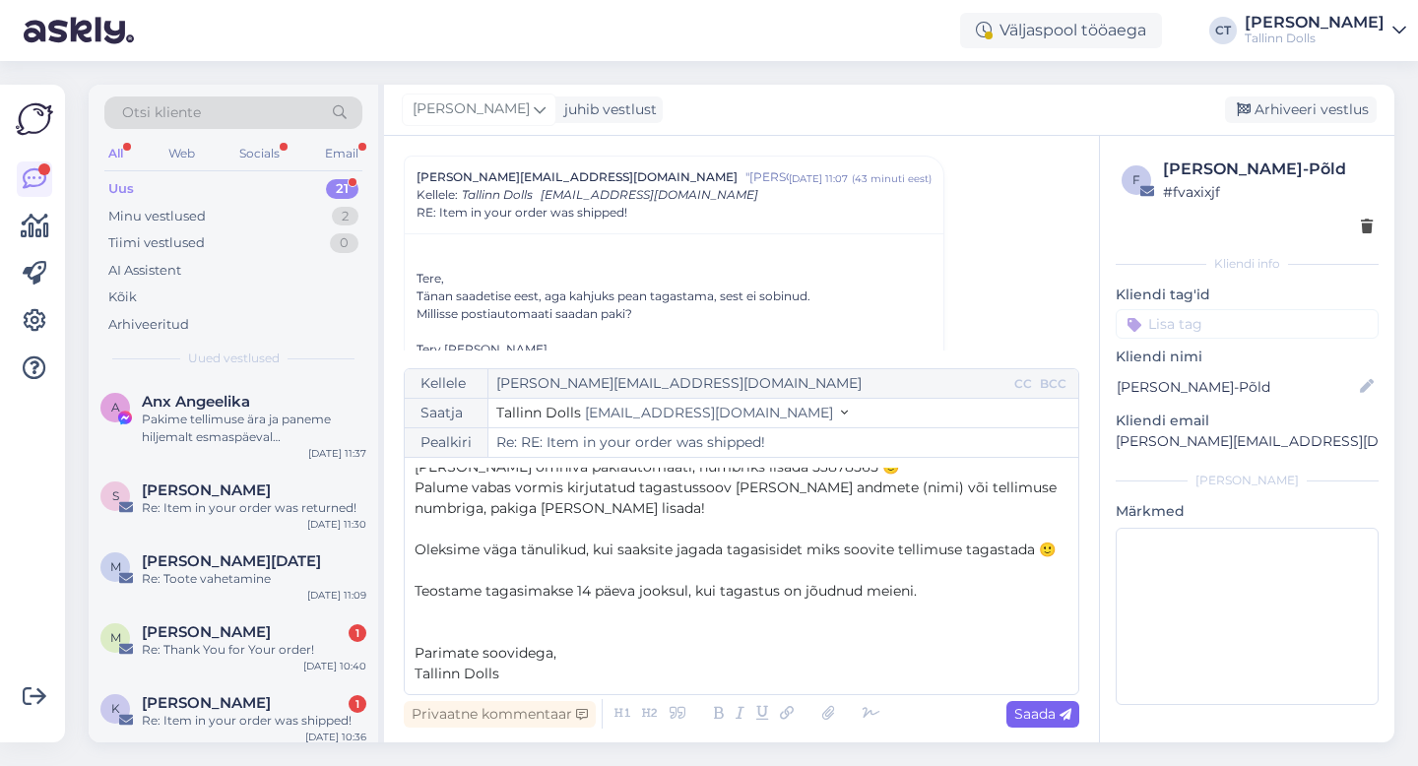
click at [1037, 724] on div "Saada" at bounding box center [1043, 714] width 73 height 27
type input "Re: Re: RE: Item in your order was shipped!"
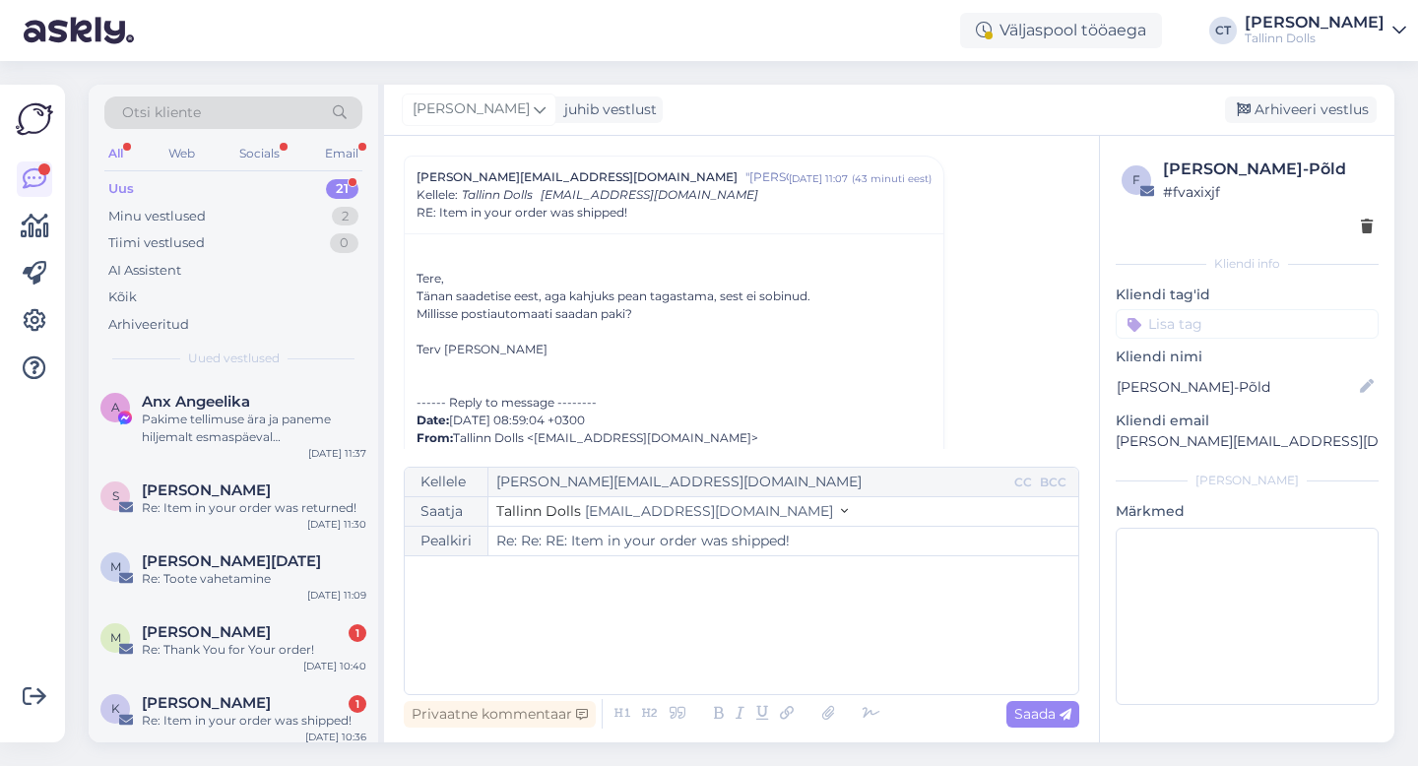
scroll to position [0, 0]
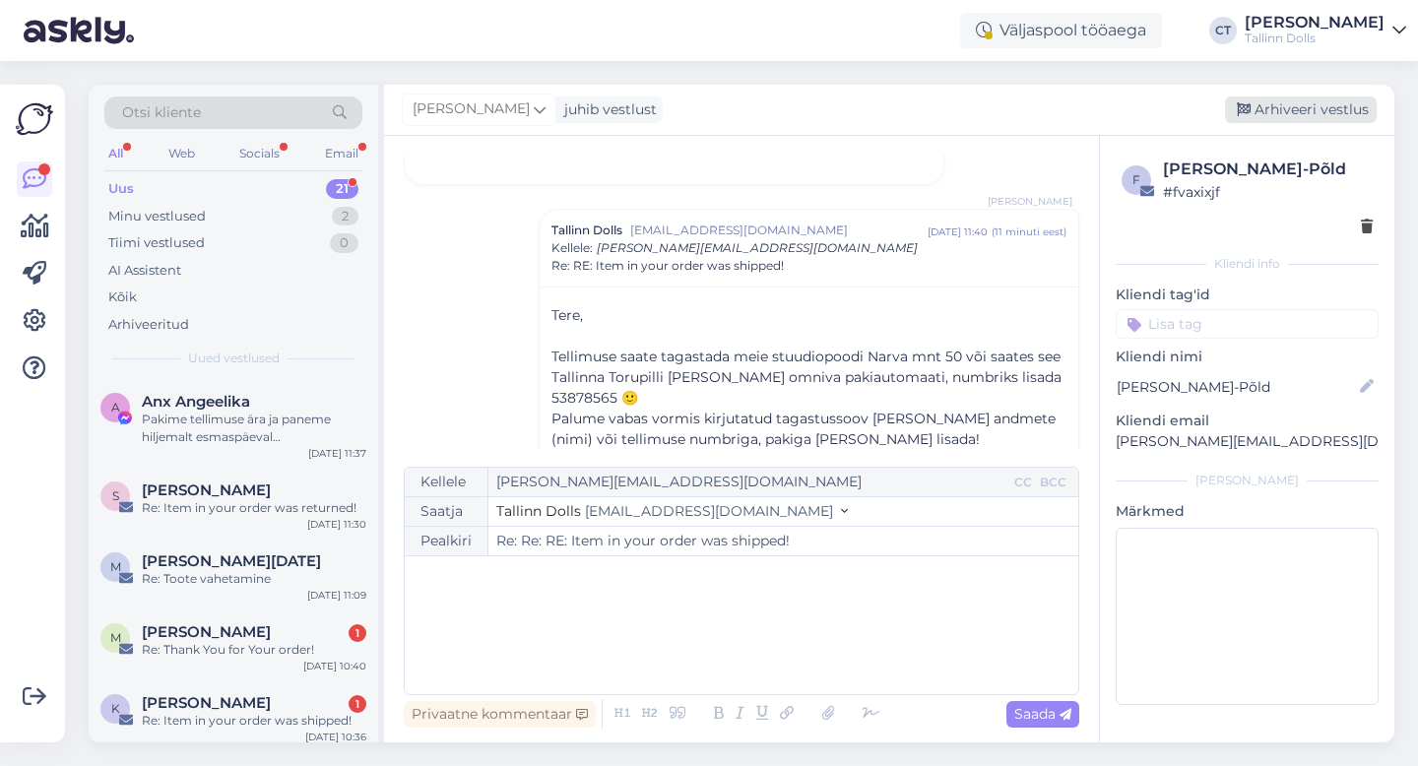
click at [1318, 106] on div "Arhiveeri vestlus" at bounding box center [1301, 110] width 152 height 27
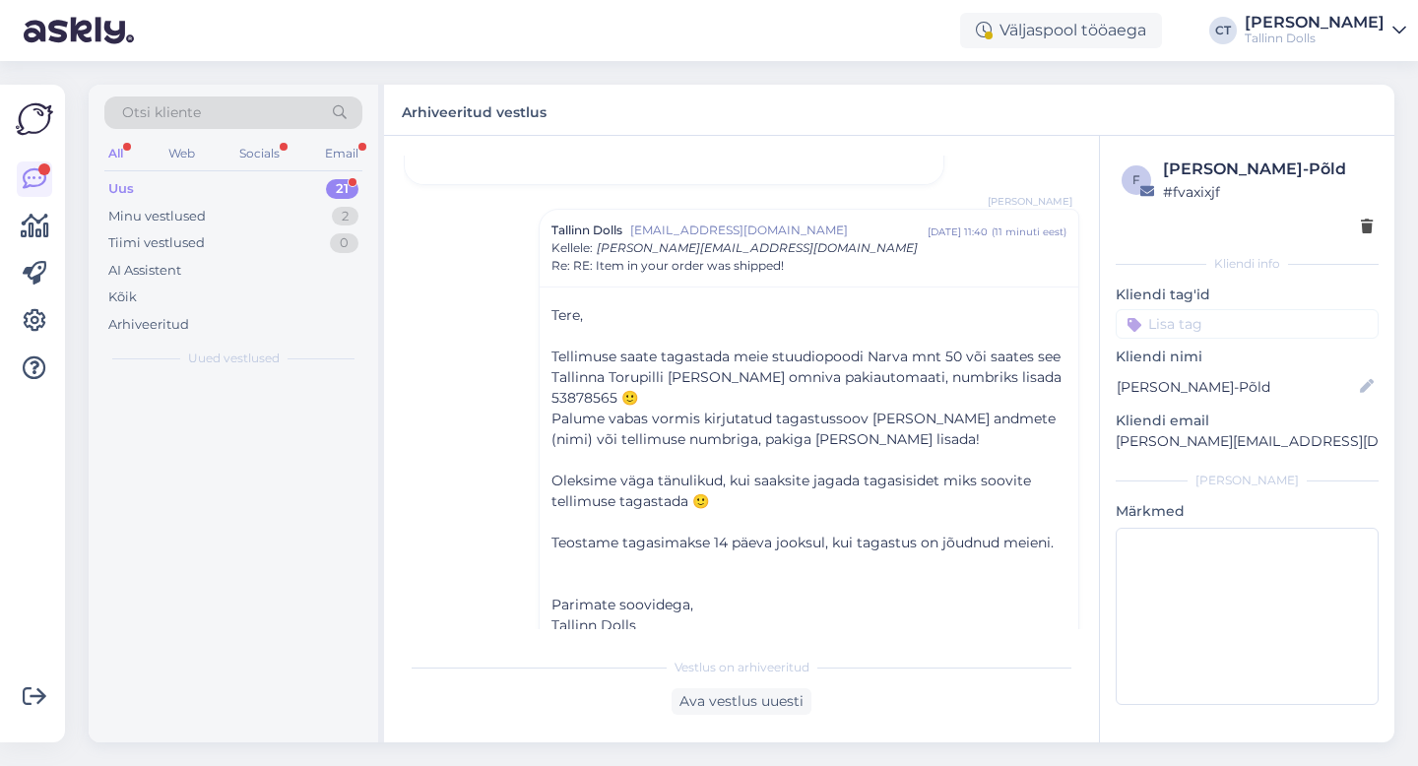
scroll to position [1898, 0]
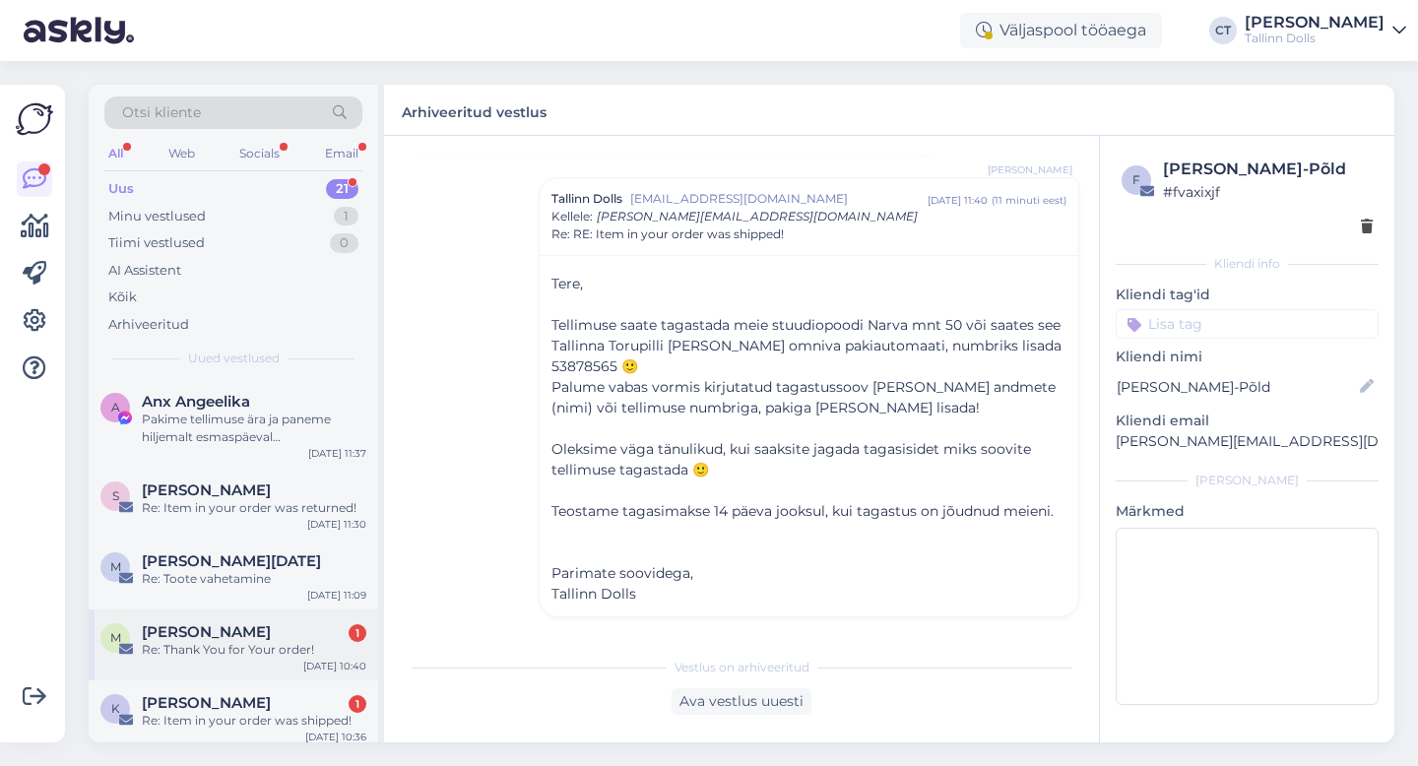
click at [265, 651] on div "Re: Thank You for Your order!" at bounding box center [254, 650] width 225 height 18
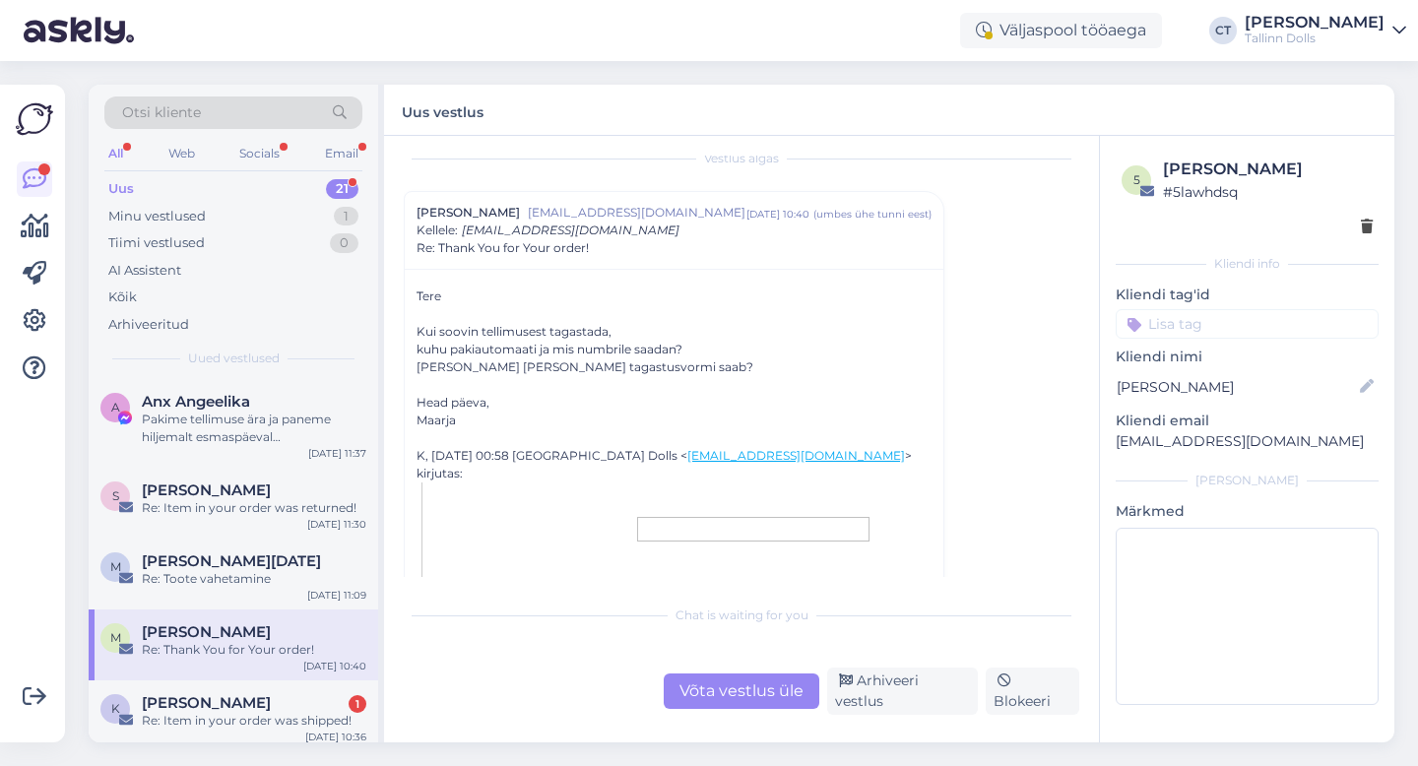
scroll to position [19, 0]
click at [711, 690] on div "Võta vestlus üle" at bounding box center [742, 691] width 156 height 35
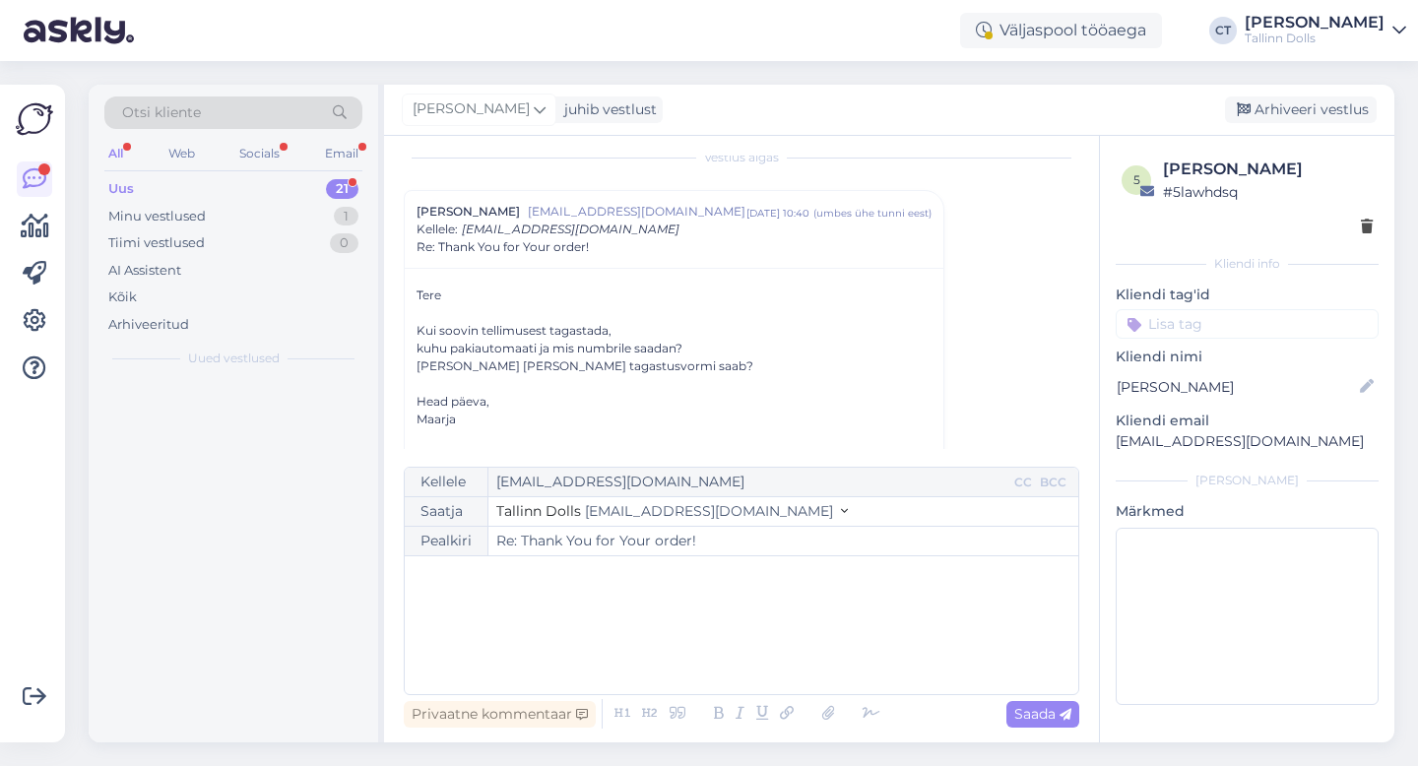
scroll to position [53, 0]
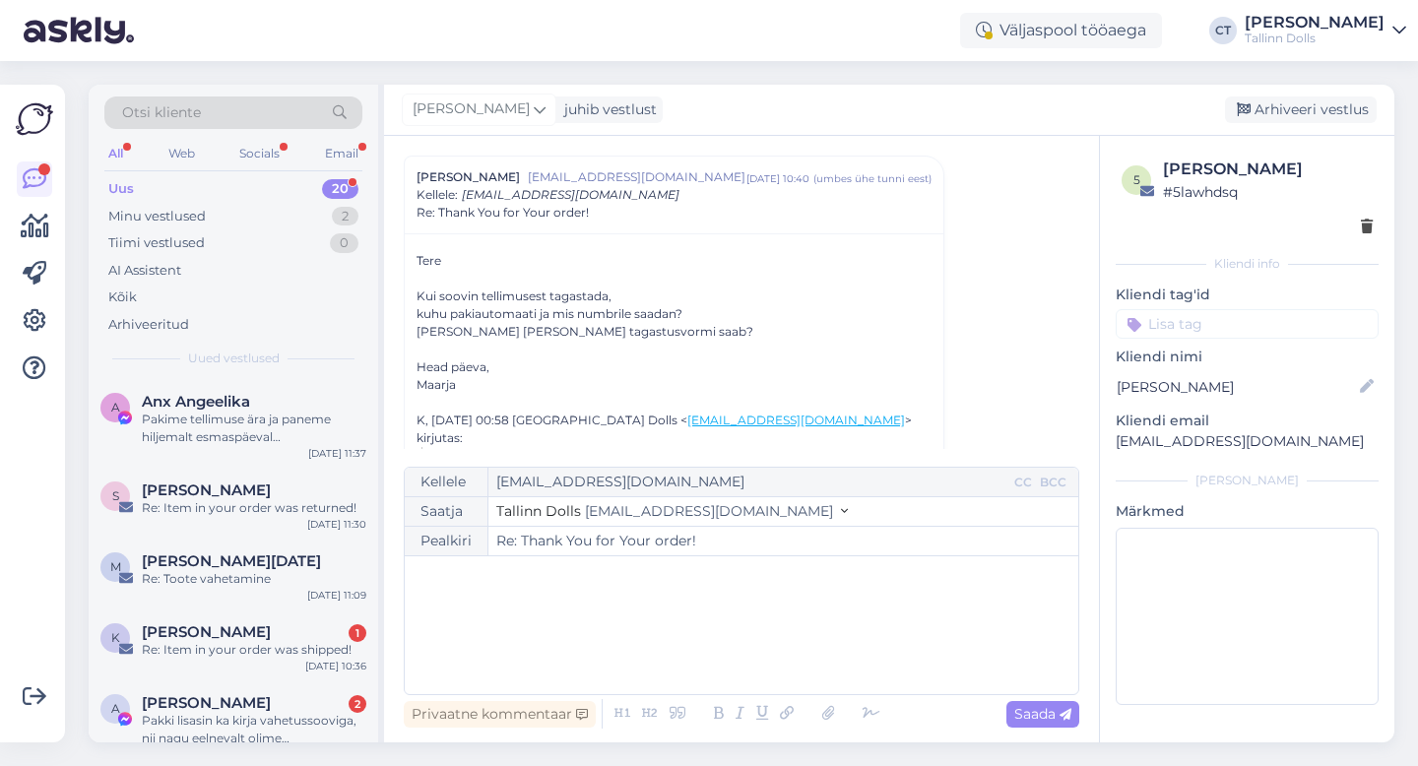
click at [760, 615] on div "﻿" at bounding box center [742, 625] width 654 height 118
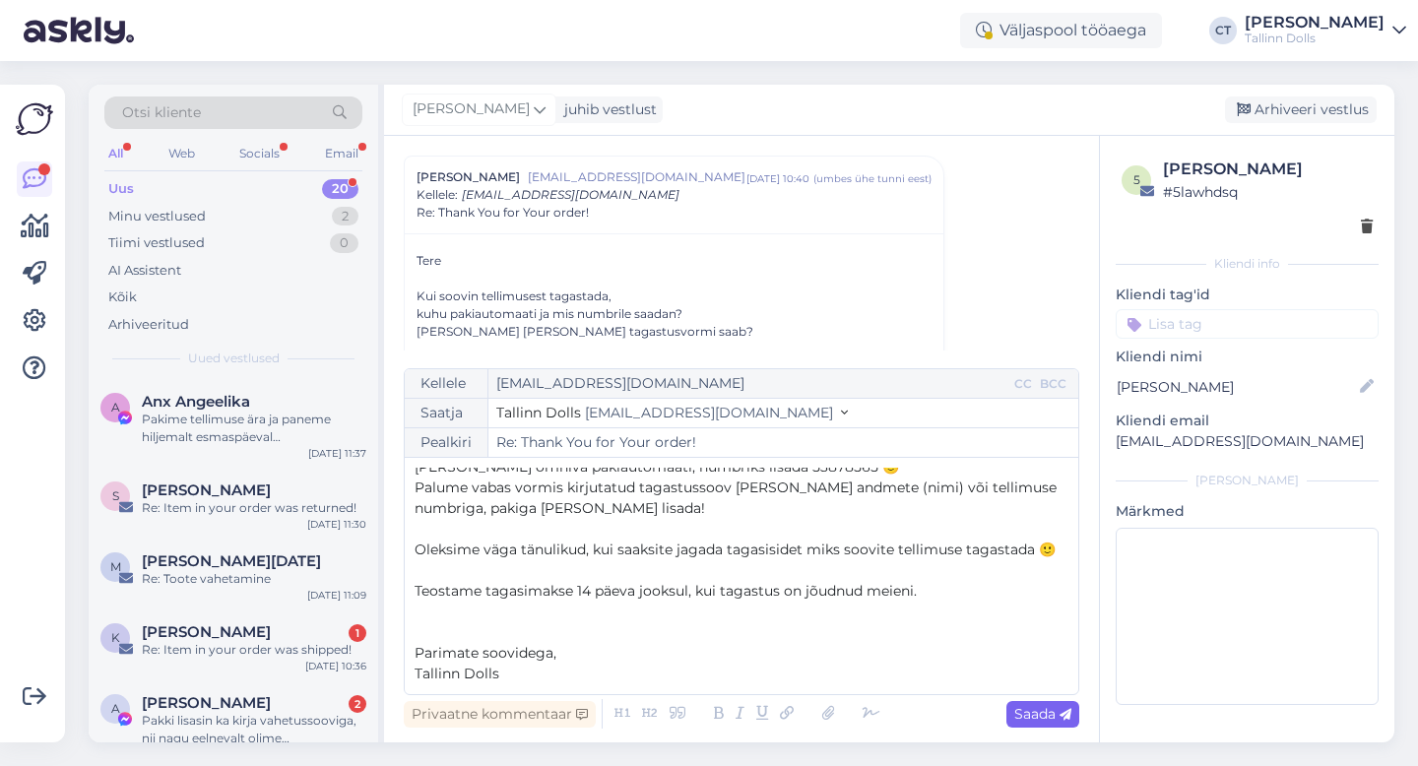
click at [1038, 707] on span "Saada" at bounding box center [1042, 714] width 57 height 18
type input "Re: Re: Thank You for Your order!"
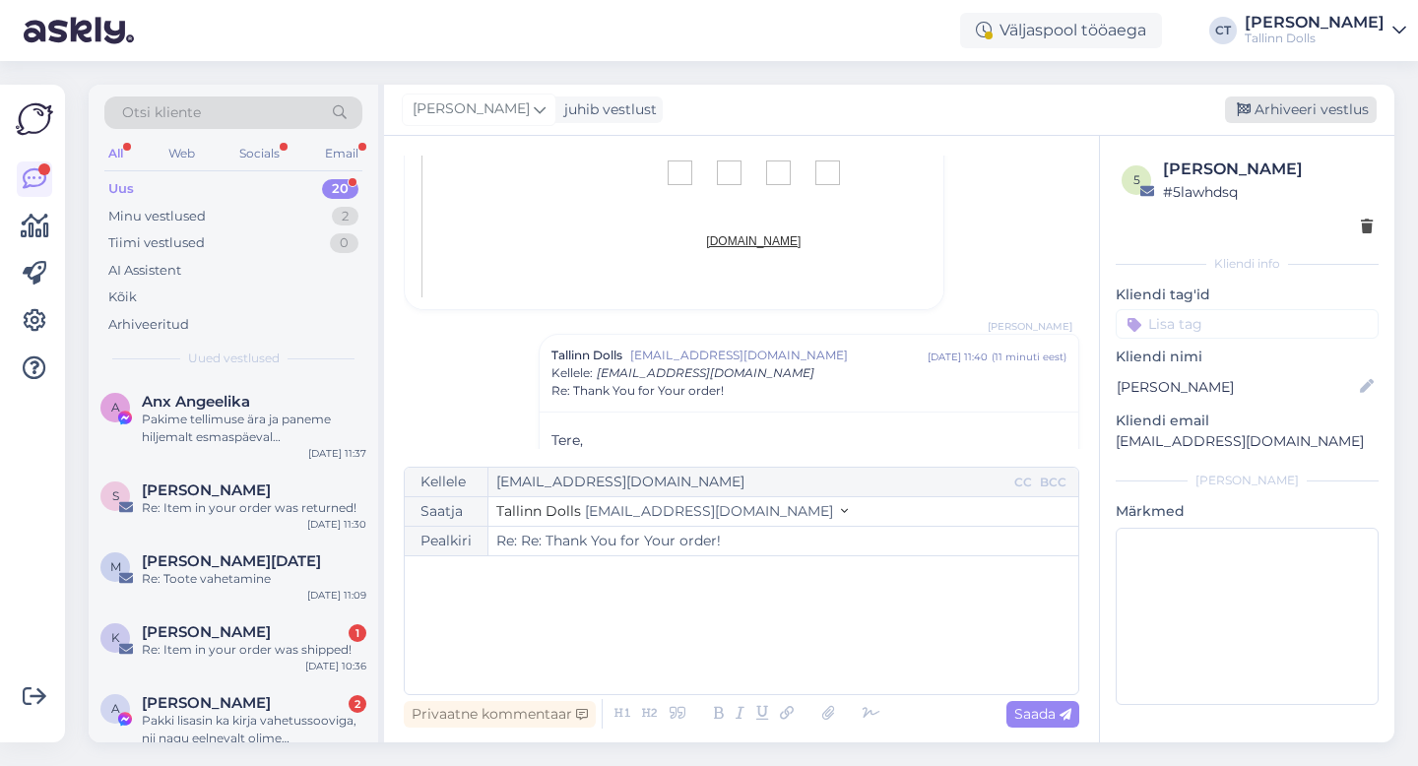
click at [1305, 108] on div "Arhiveeri vestlus" at bounding box center [1301, 110] width 152 height 27
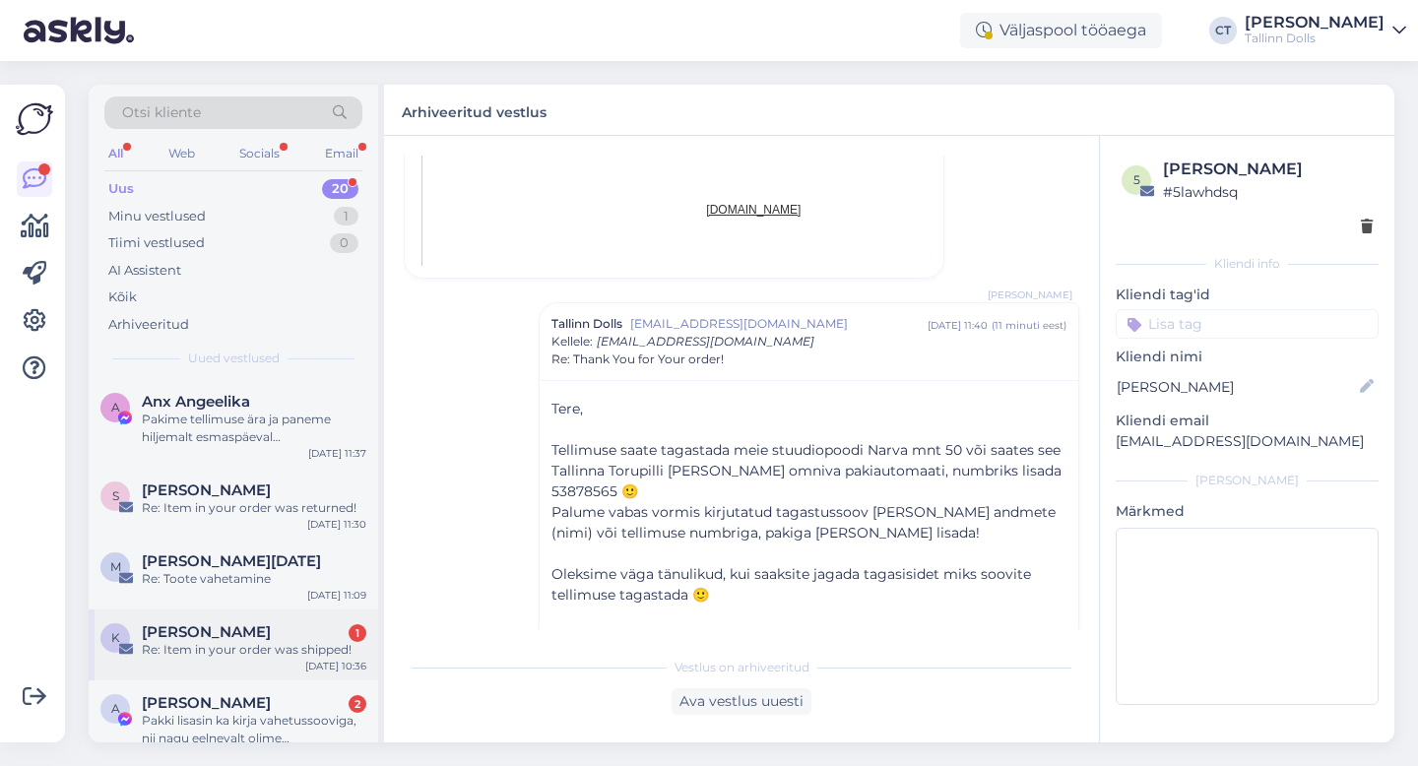
click at [208, 629] on span "[PERSON_NAME]" at bounding box center [206, 632] width 129 height 18
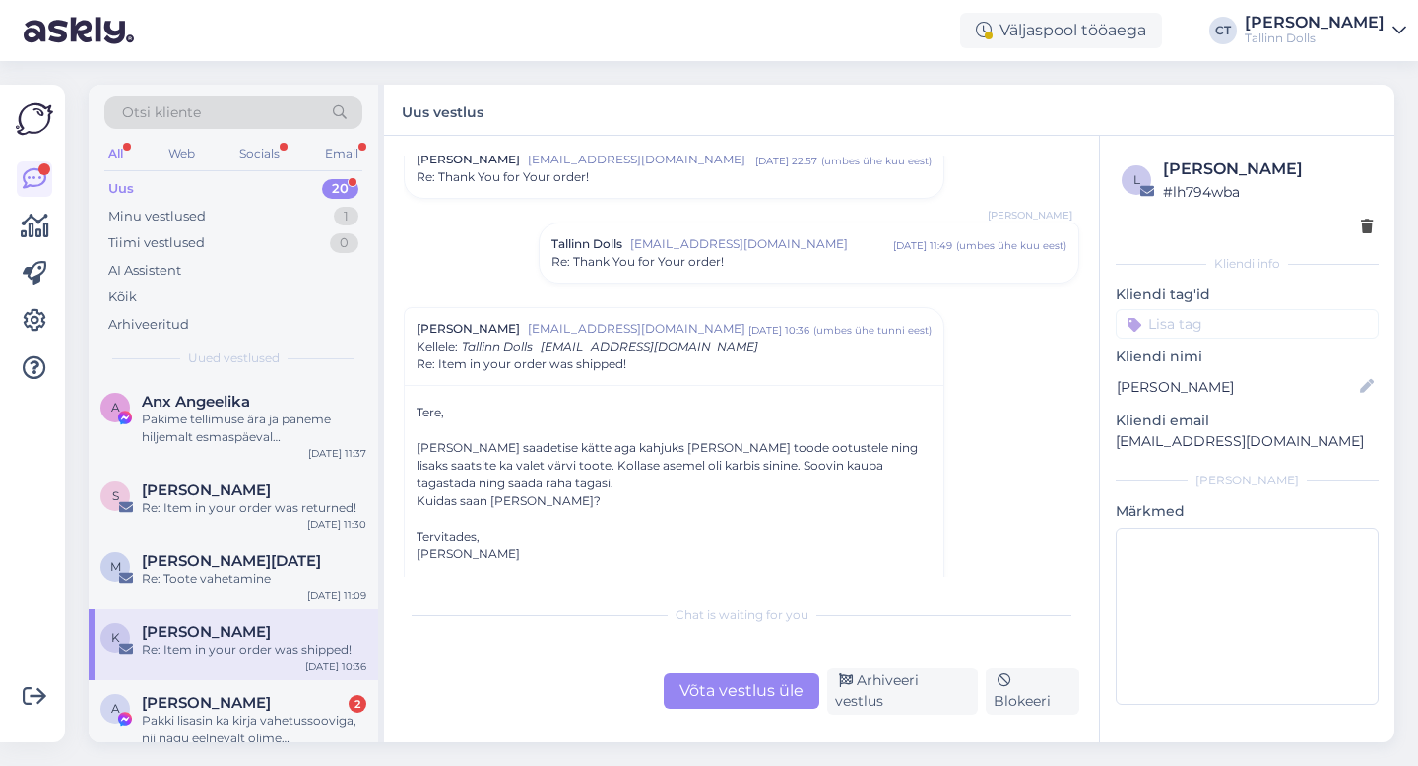
click at [721, 696] on div "Võta vestlus üle" at bounding box center [742, 691] width 156 height 35
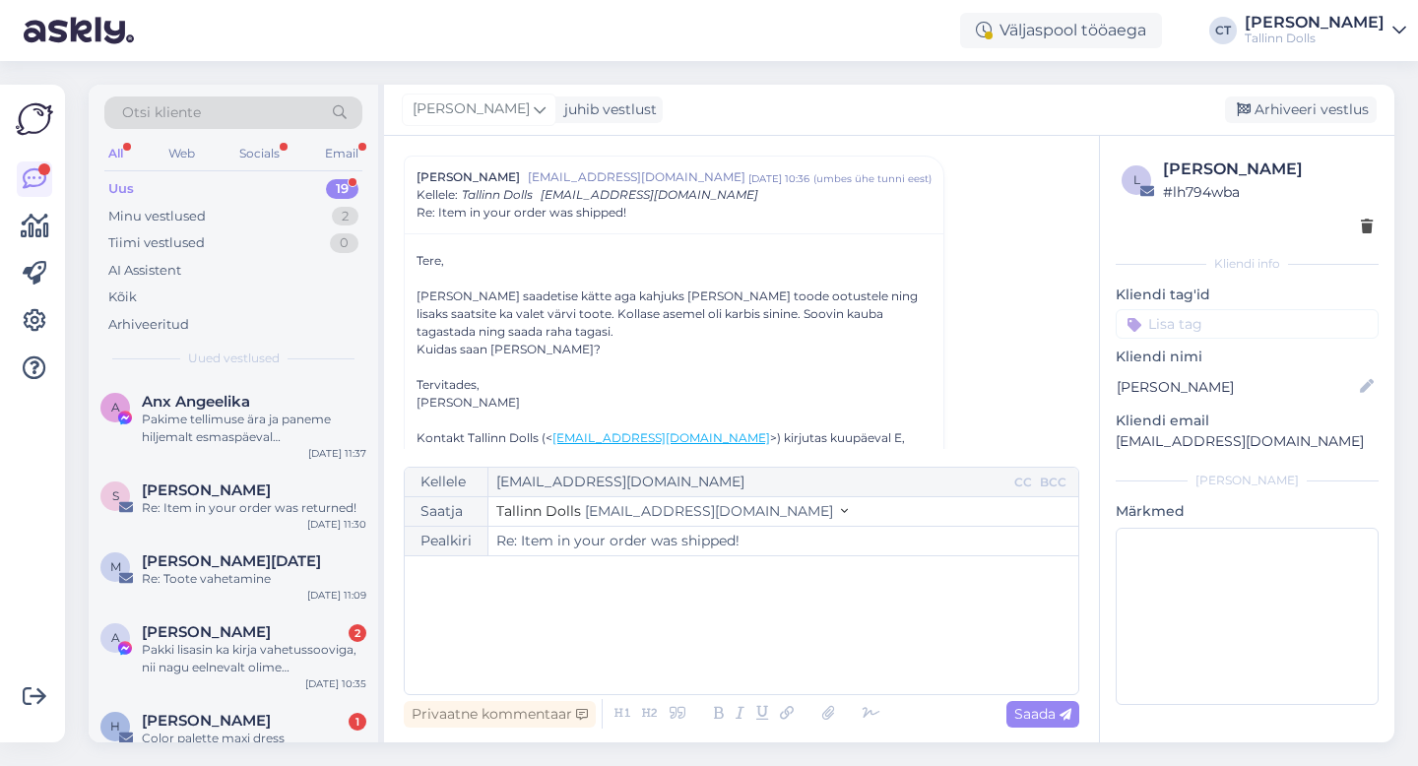
click at [813, 625] on div "﻿" at bounding box center [742, 625] width 654 height 118
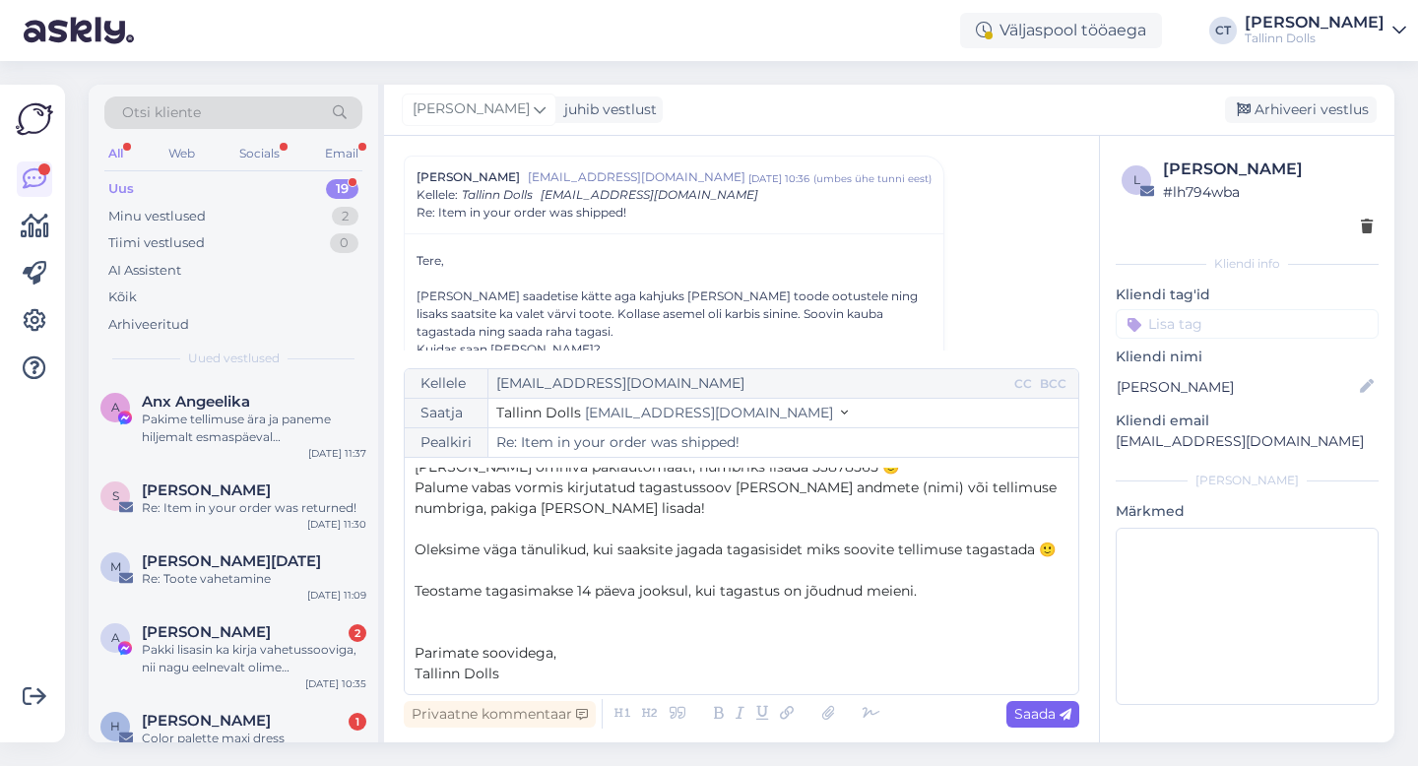
click at [1025, 711] on span "Saada" at bounding box center [1042, 714] width 57 height 18
type input "Re: Item in your order was shipped!"
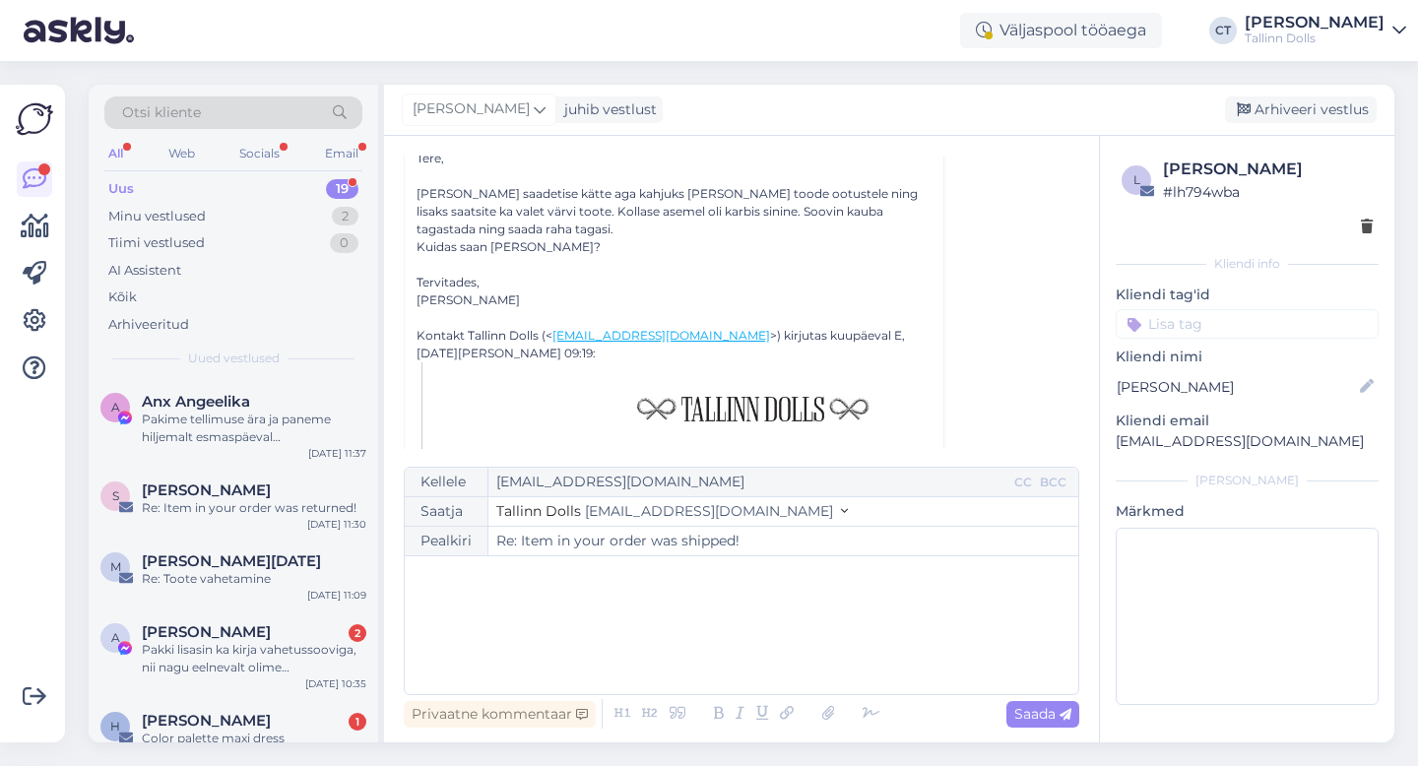
click at [693, 698] on div "Privaatne kommentaar Saada" at bounding box center [742, 713] width 676 height 37
click at [804, 586] on p "﻿" at bounding box center [742, 576] width 654 height 21
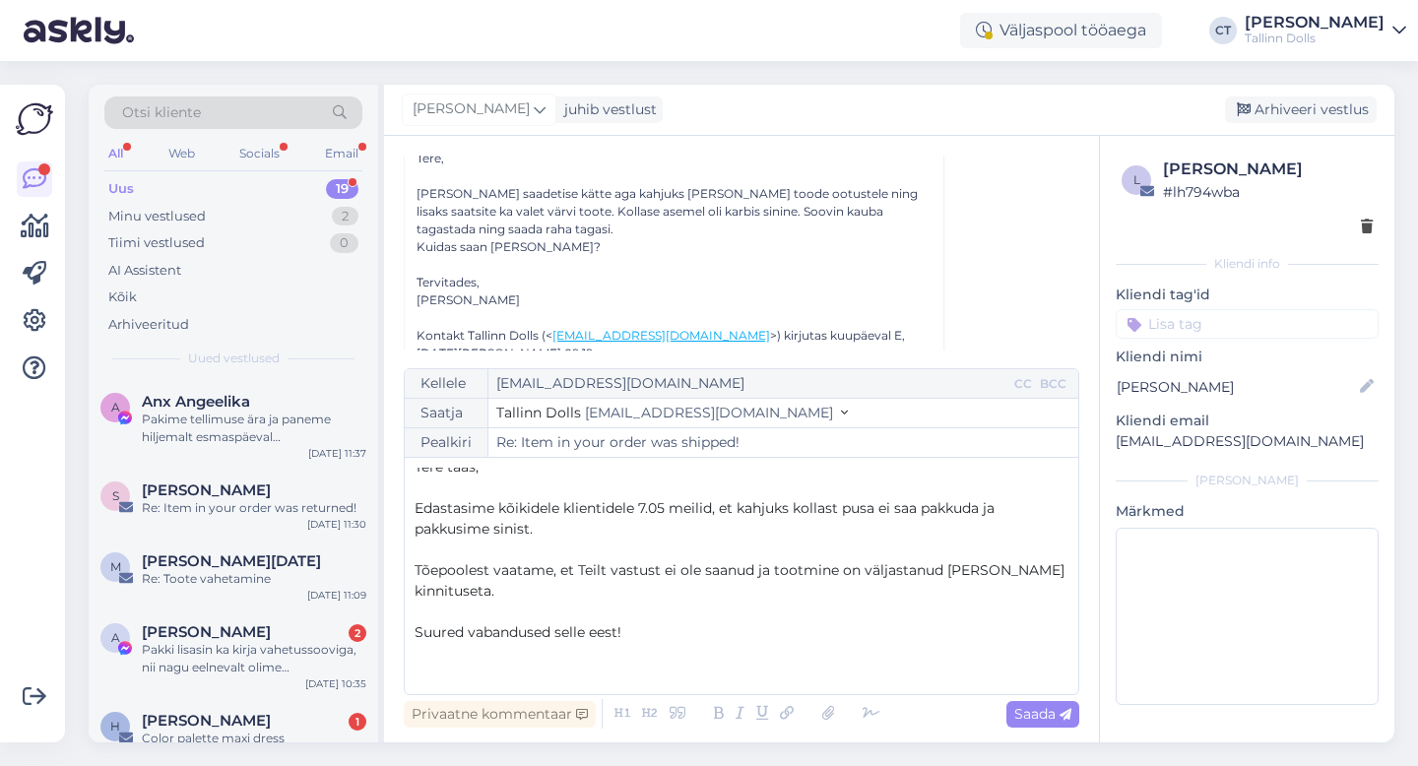
scroll to position [32, 0]
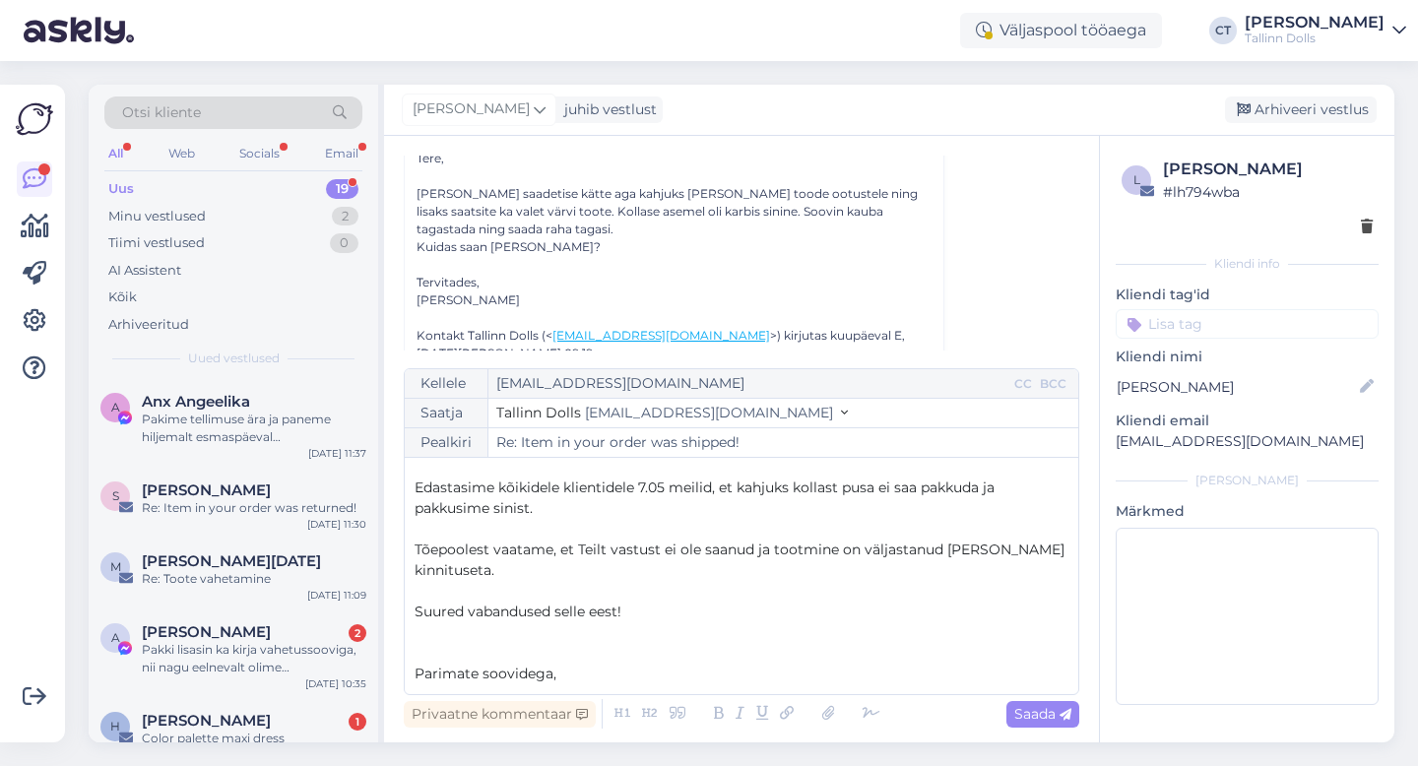
click at [1062, 697] on div "Privaatne kommentaar Saada" at bounding box center [742, 713] width 676 height 37
click at [1064, 718] on icon at bounding box center [1066, 715] width 12 height 12
type input "Re: Re: Item in your order was shipped!"
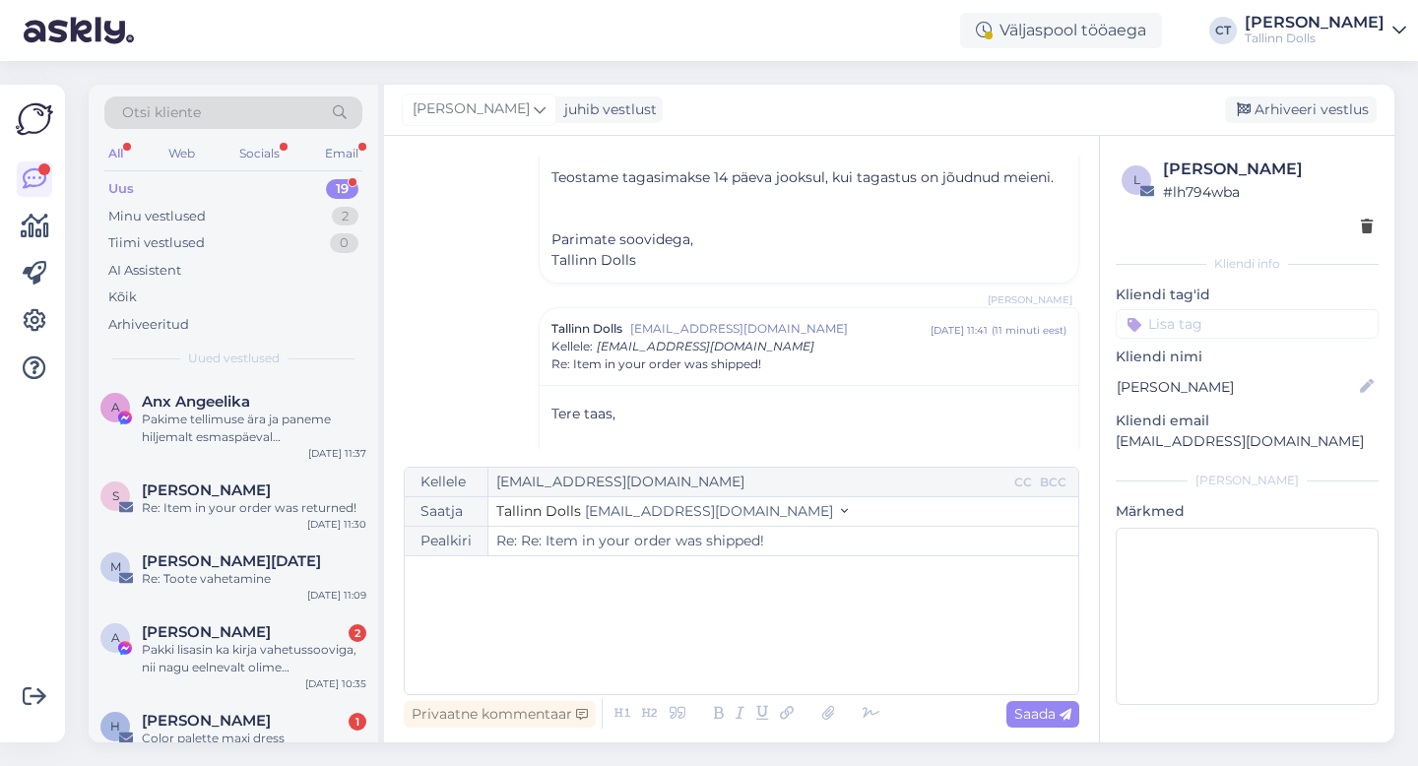
scroll to position [0, 0]
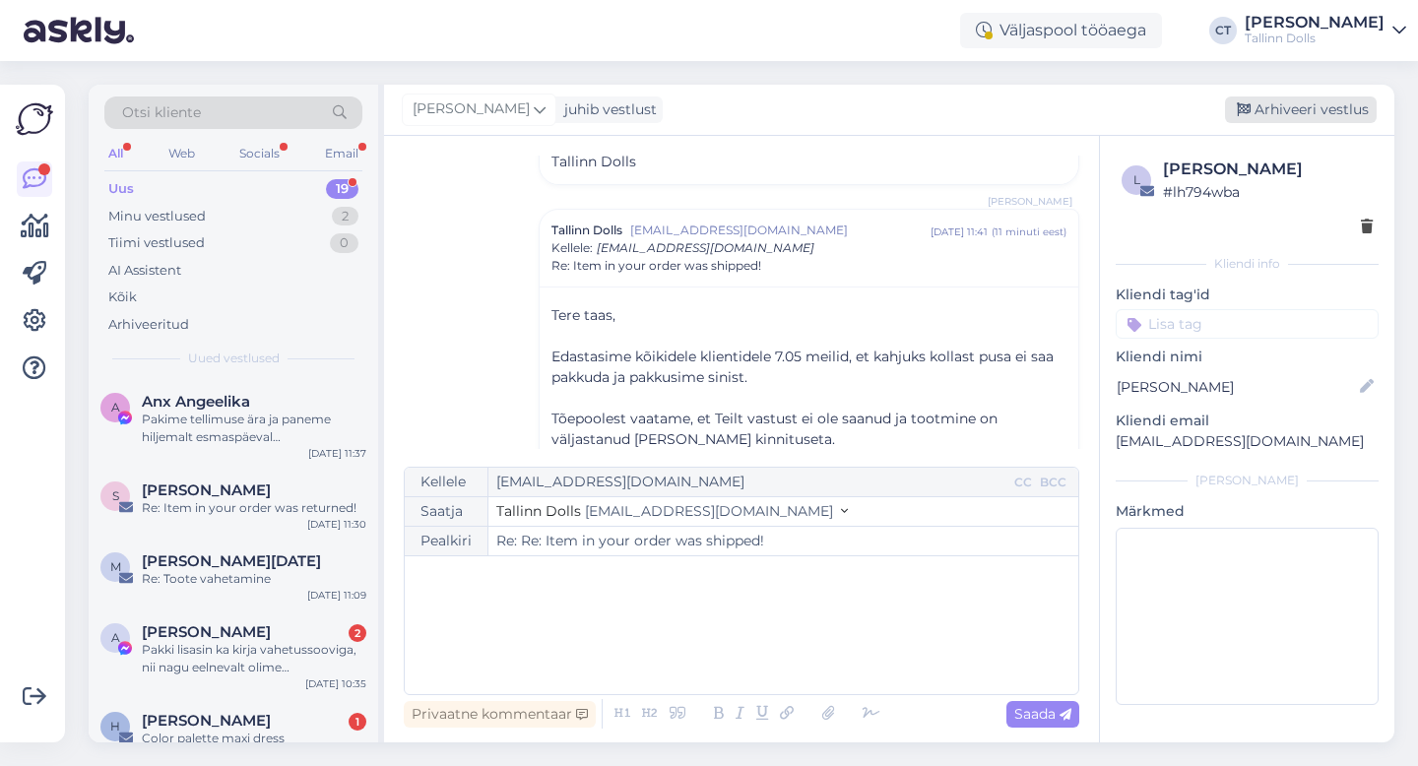
click at [1318, 109] on div "Arhiveeri vestlus" at bounding box center [1301, 110] width 152 height 27
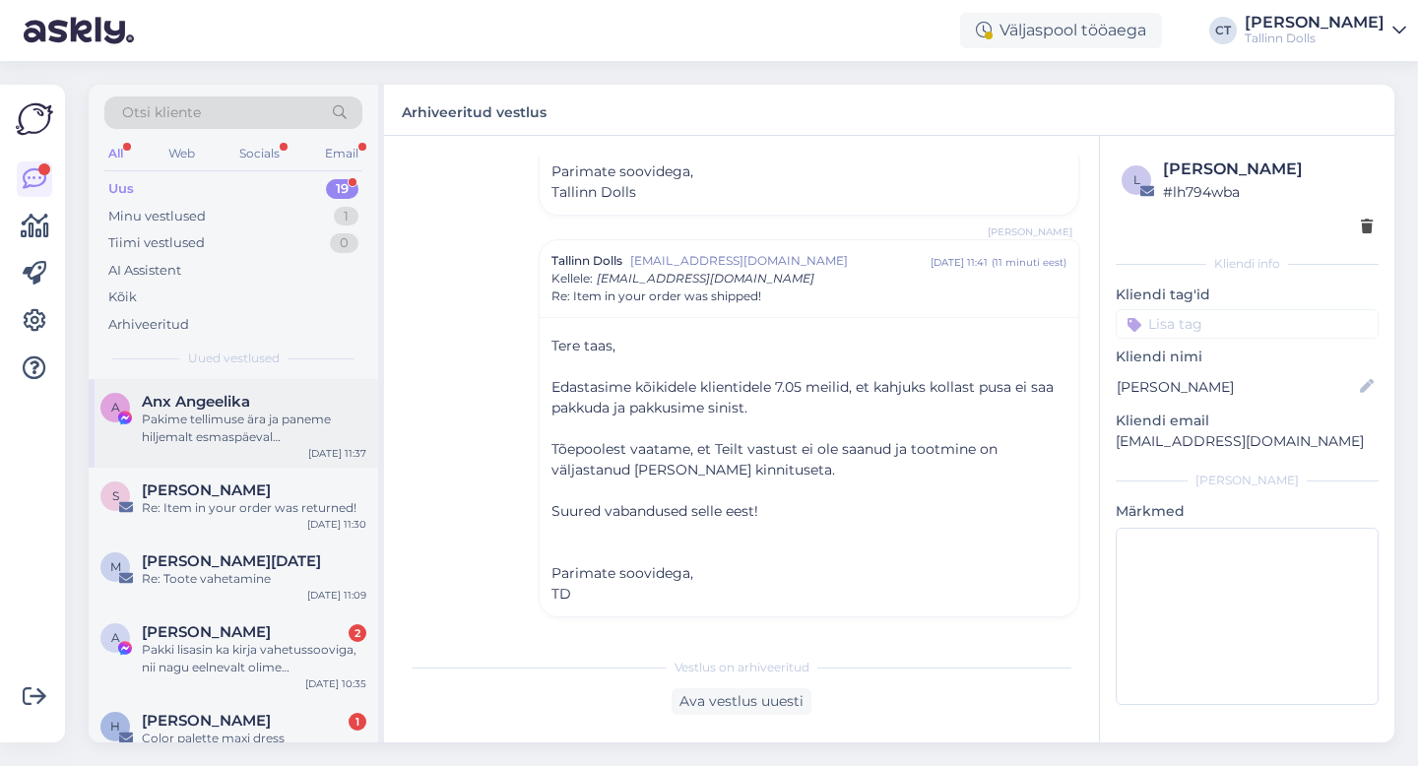
click at [220, 424] on div "Pakime tellimuse ära ja paneme hiljemalt esmaspäeval [PERSON_NAME] :)" at bounding box center [254, 428] width 225 height 35
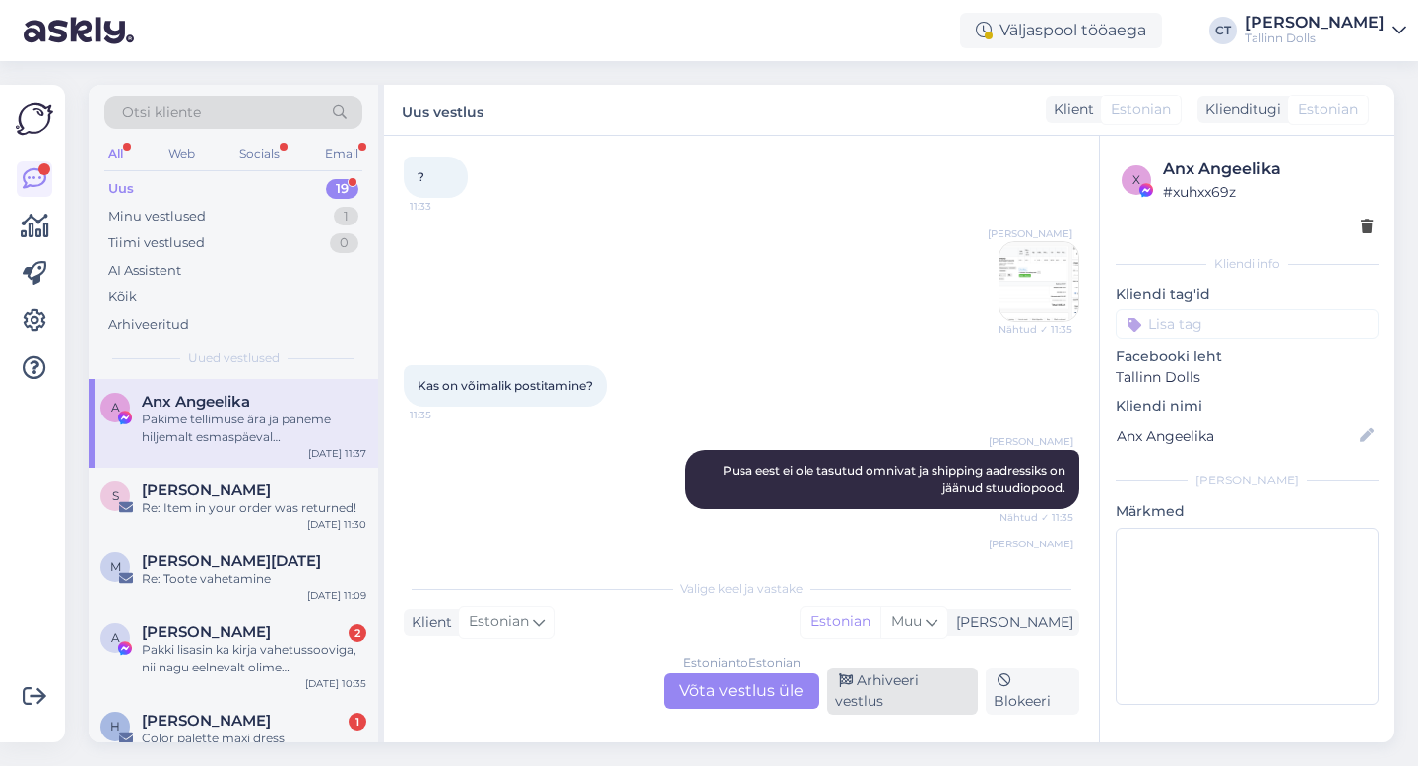
click at [914, 690] on div "Arhiveeri vestlus" at bounding box center [902, 691] width 151 height 47
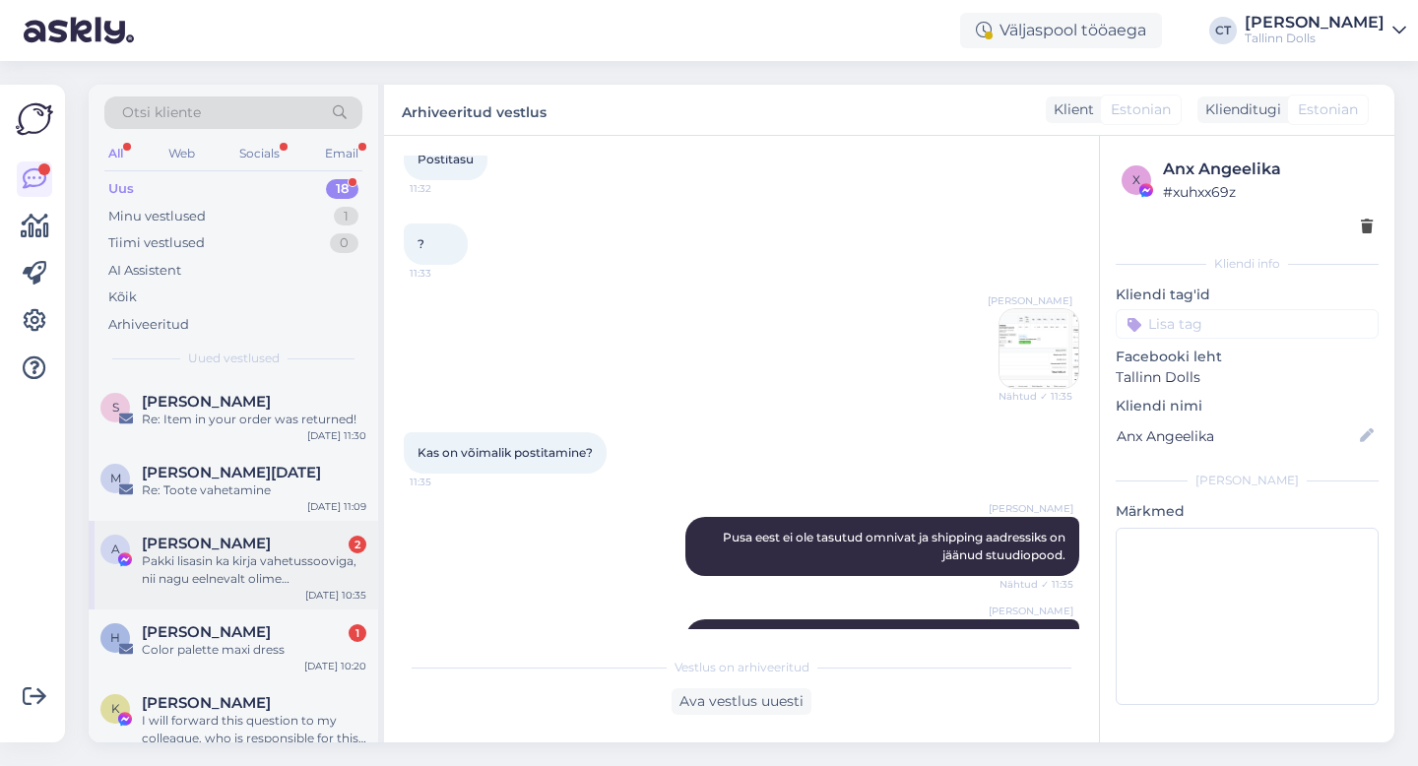
click at [213, 563] on div "Pakki lisasin ka kirja vahetussooviga, nii nagu eelnevalt olime [PERSON_NAME] k…" at bounding box center [254, 570] width 225 height 35
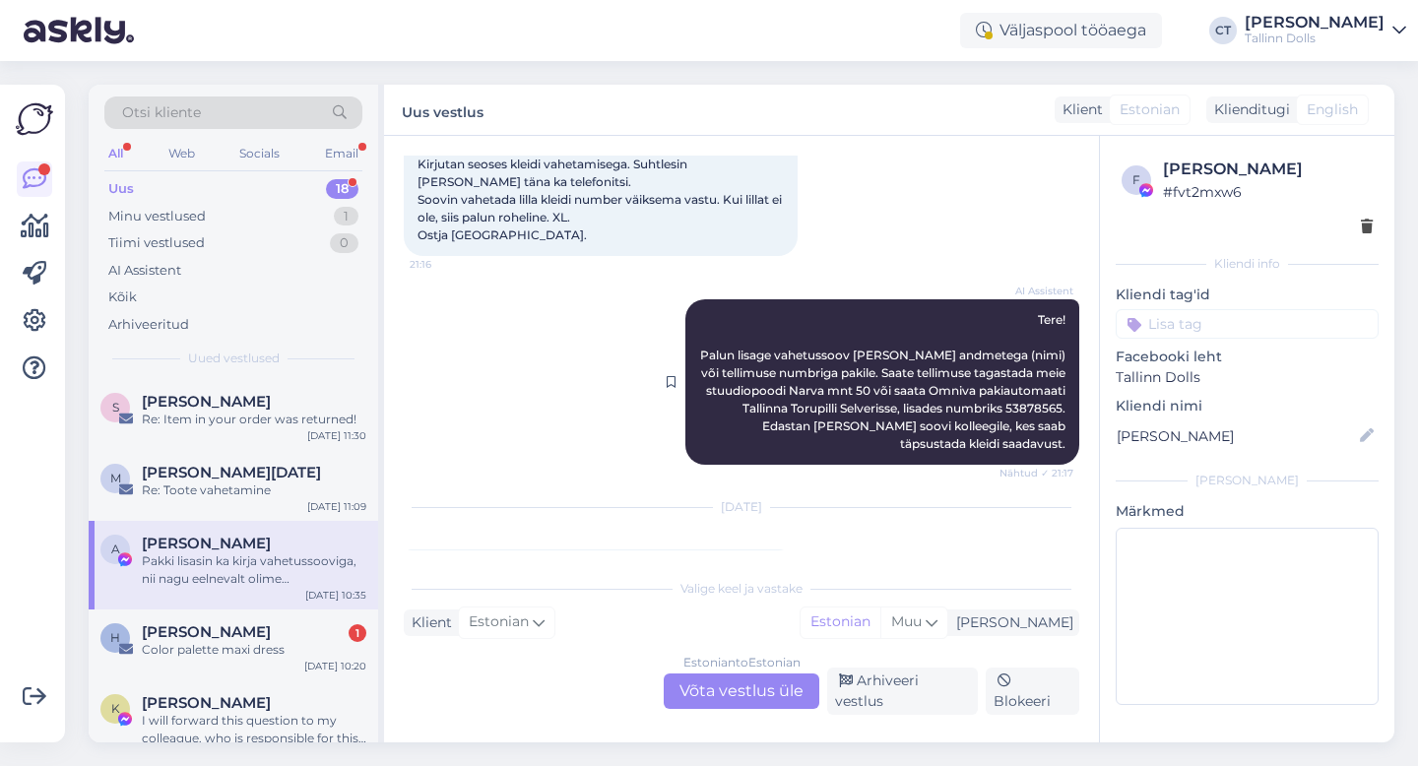
scroll to position [161, 0]
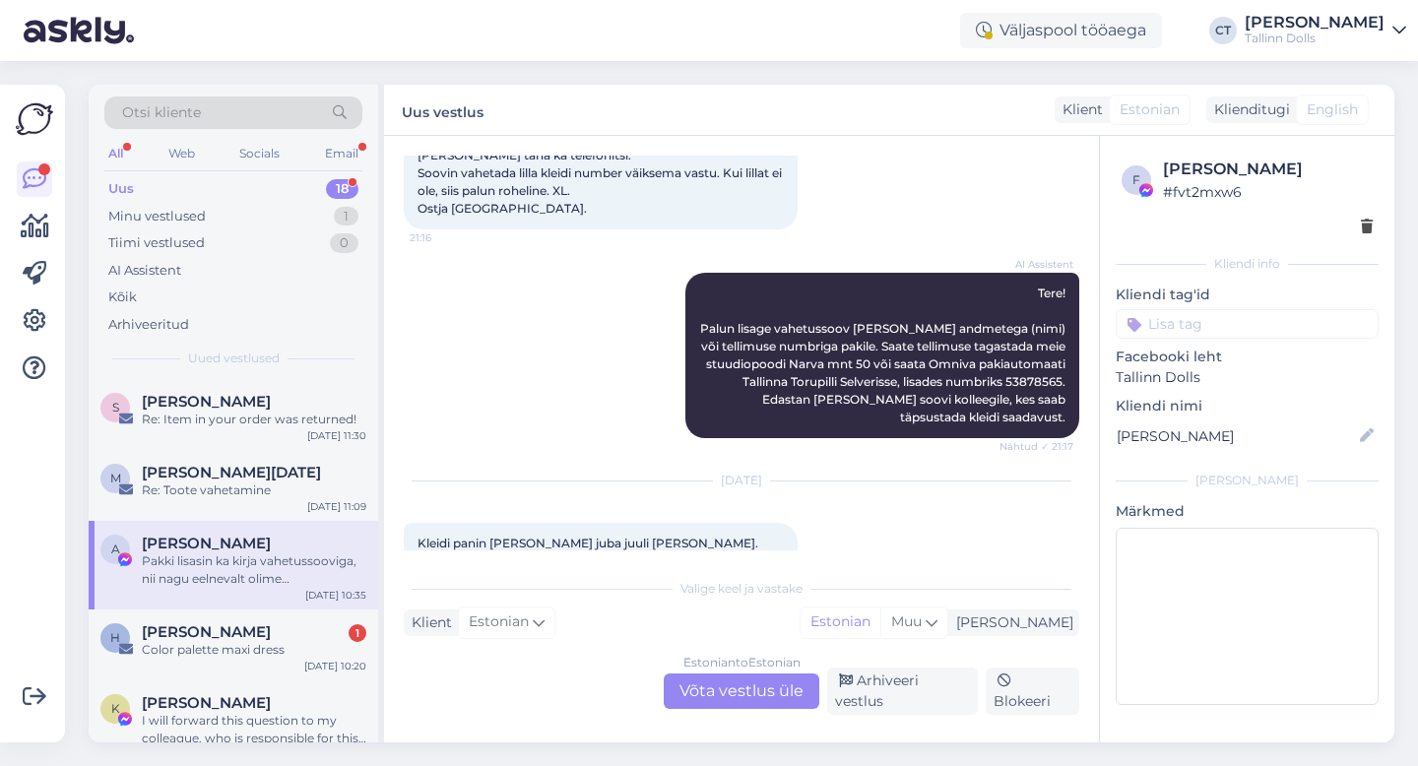
click at [742, 707] on div "Estonian to Estonian Võta vestlus üle" at bounding box center [742, 691] width 156 height 35
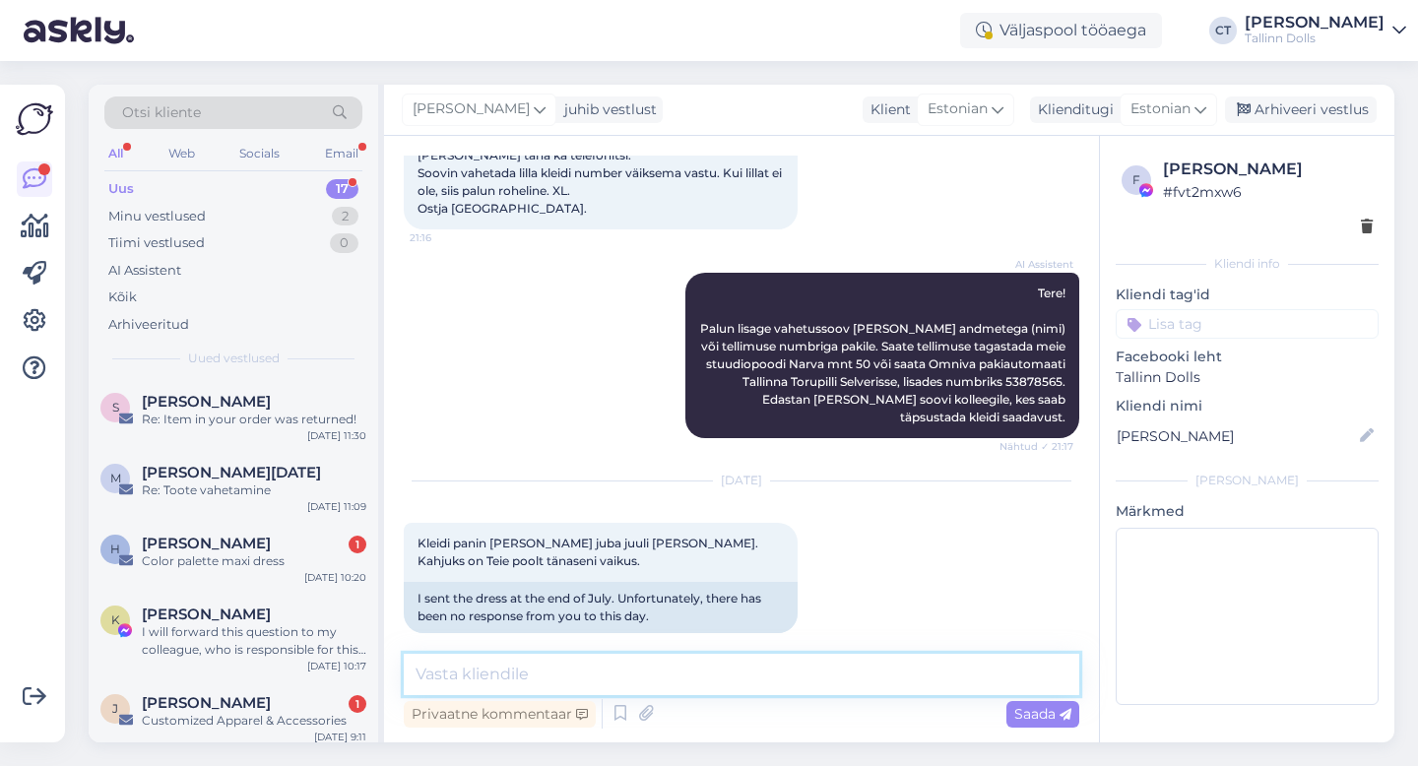
click at [767, 684] on textarea at bounding box center [742, 674] width 676 height 41
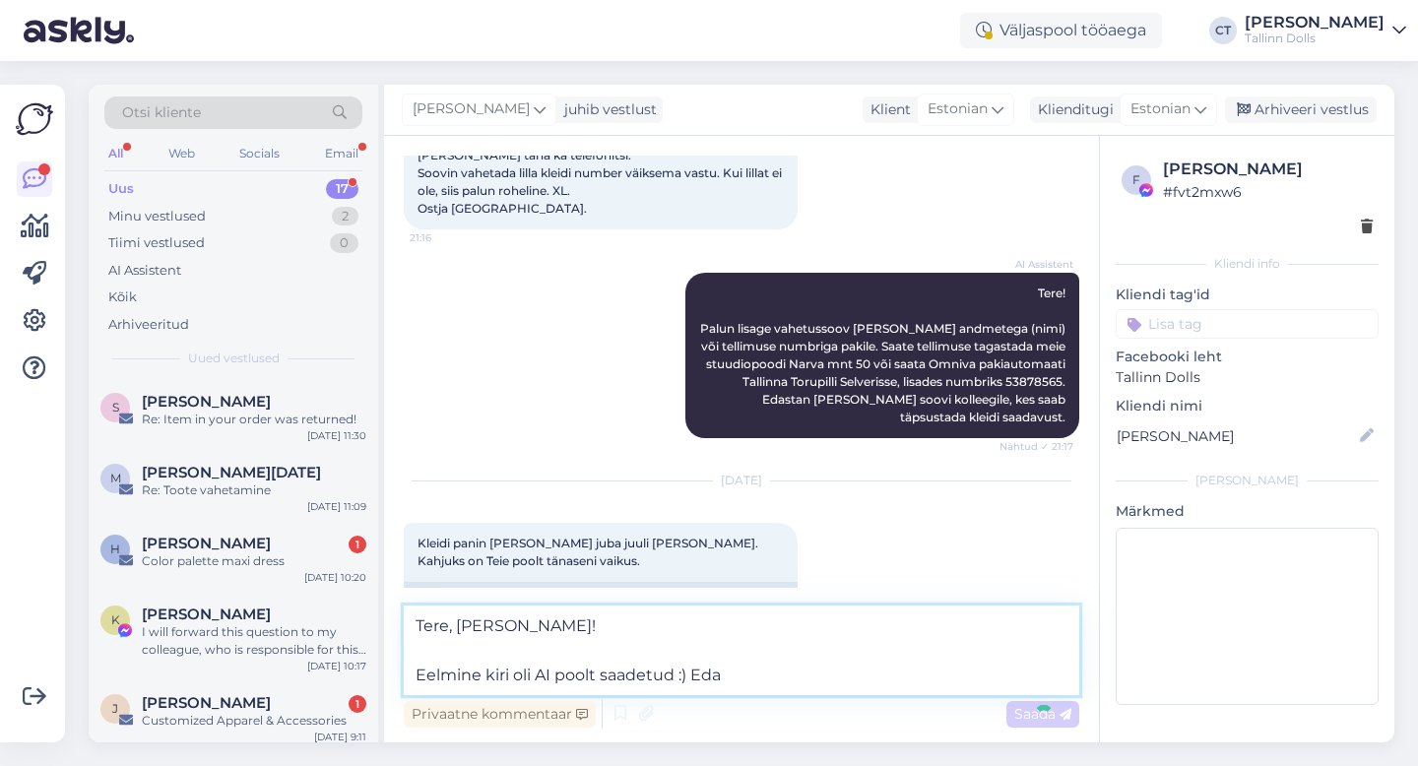
type textarea "Tere, [PERSON_NAME]! Eelmine kiri oli AI poolt saadetud :) Edas"
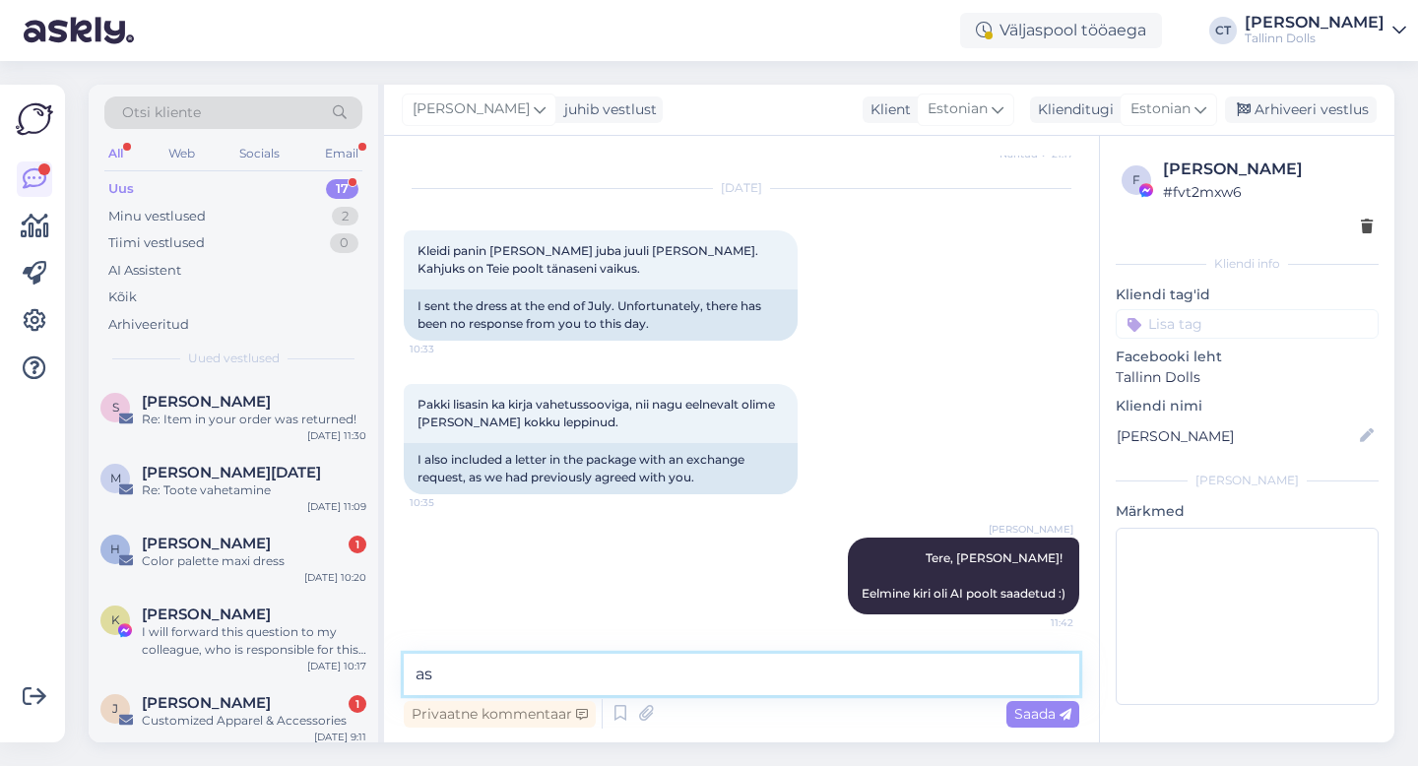
type textarea "a"
type textarea "Edastasime info tootmisele ja paneme vahetuse [PERSON_NAME] :)"
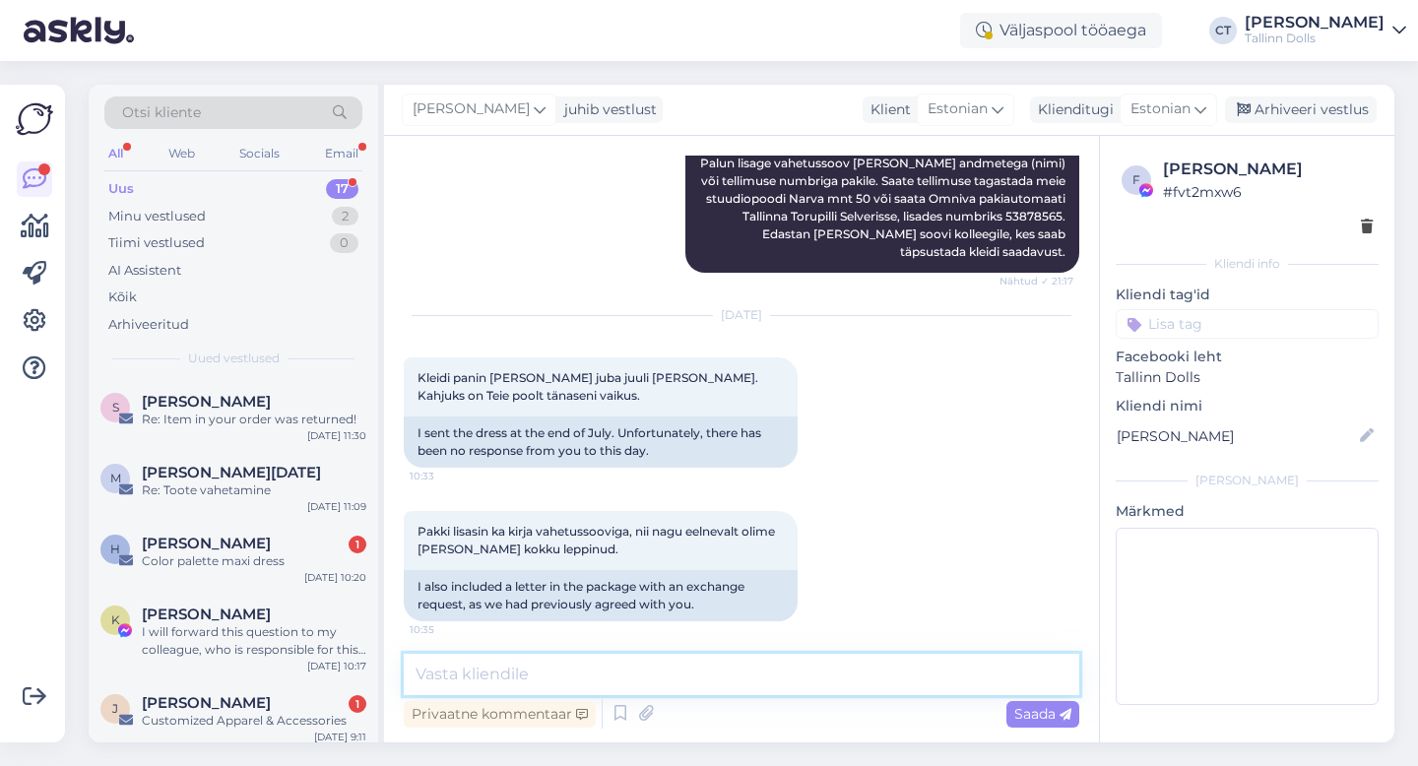
scroll to position [538, 0]
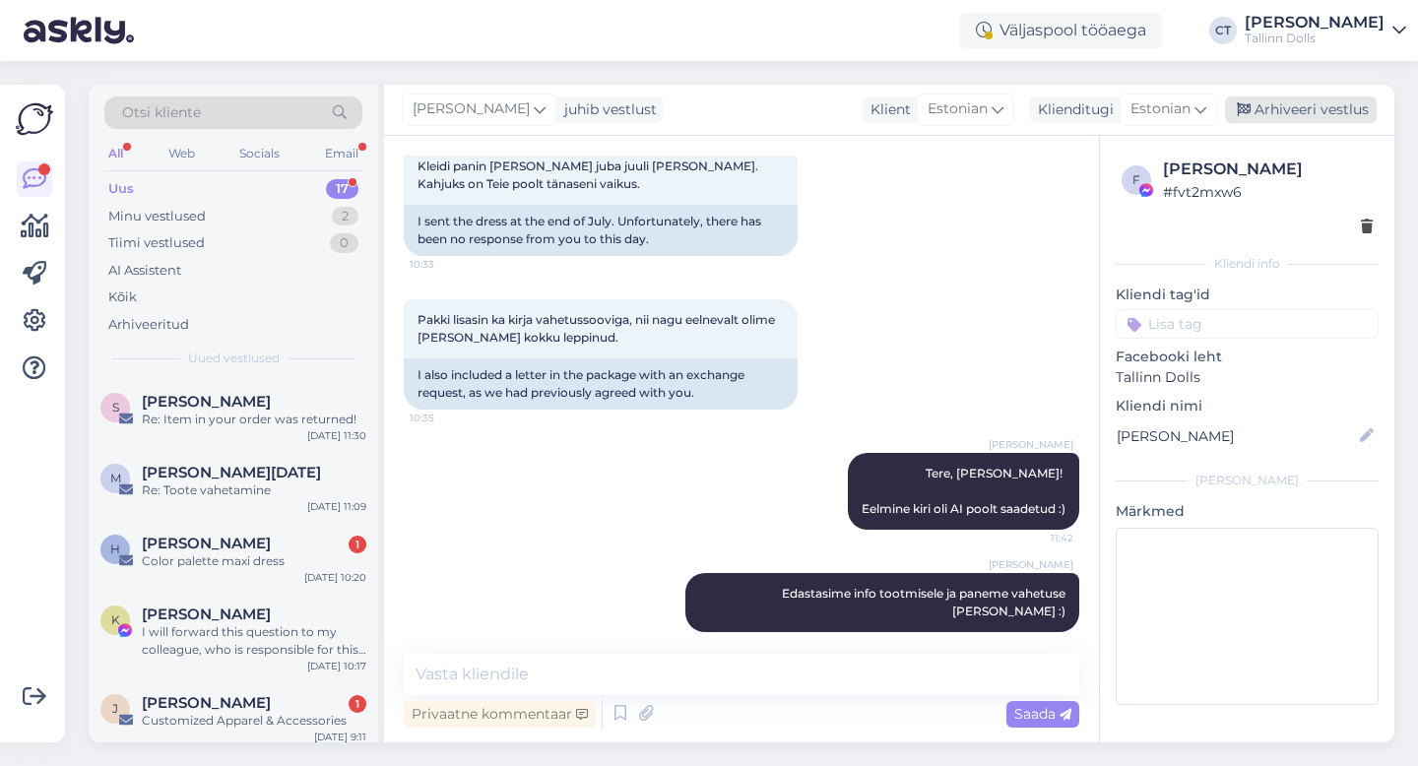
click at [1313, 116] on div "Arhiveeri vestlus" at bounding box center [1301, 110] width 152 height 27
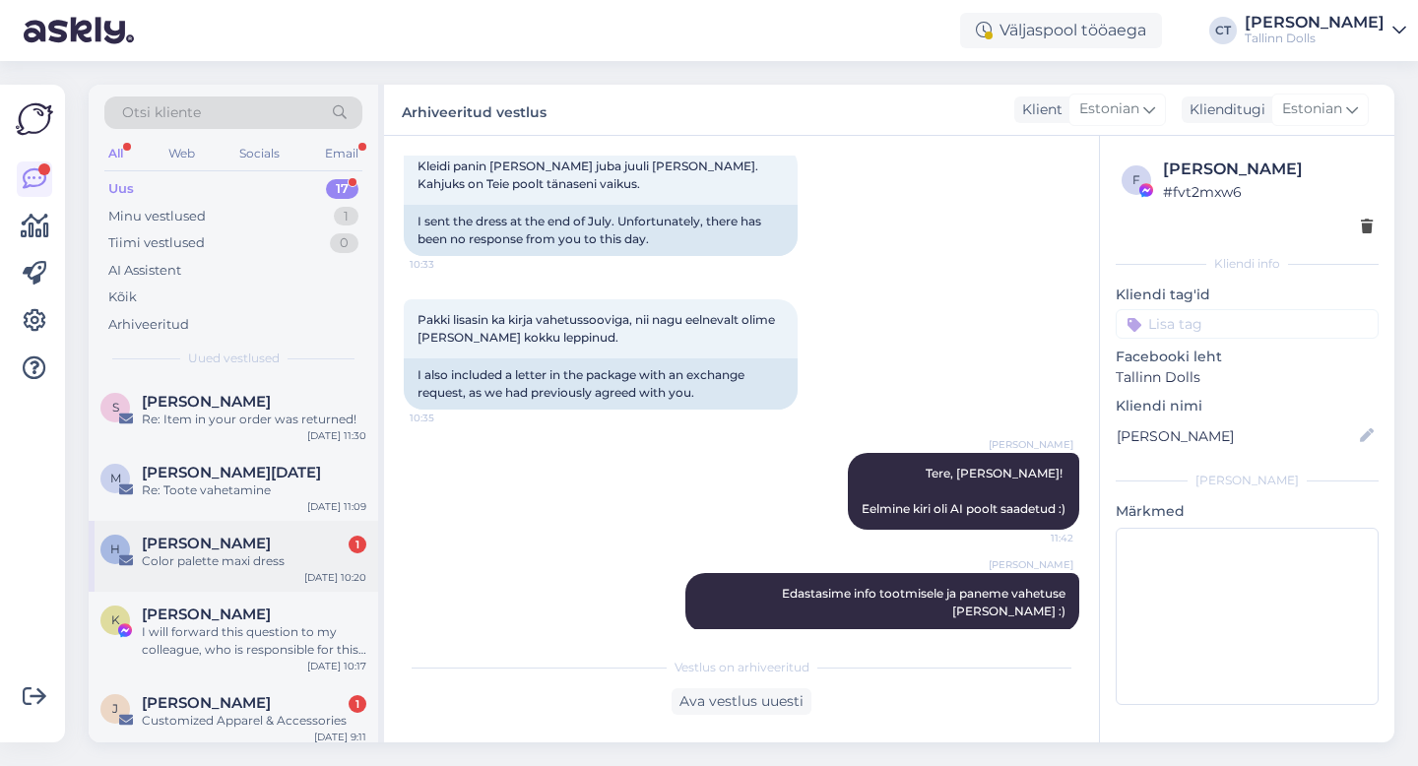
click at [212, 546] on span "[PERSON_NAME]" at bounding box center [206, 544] width 129 height 18
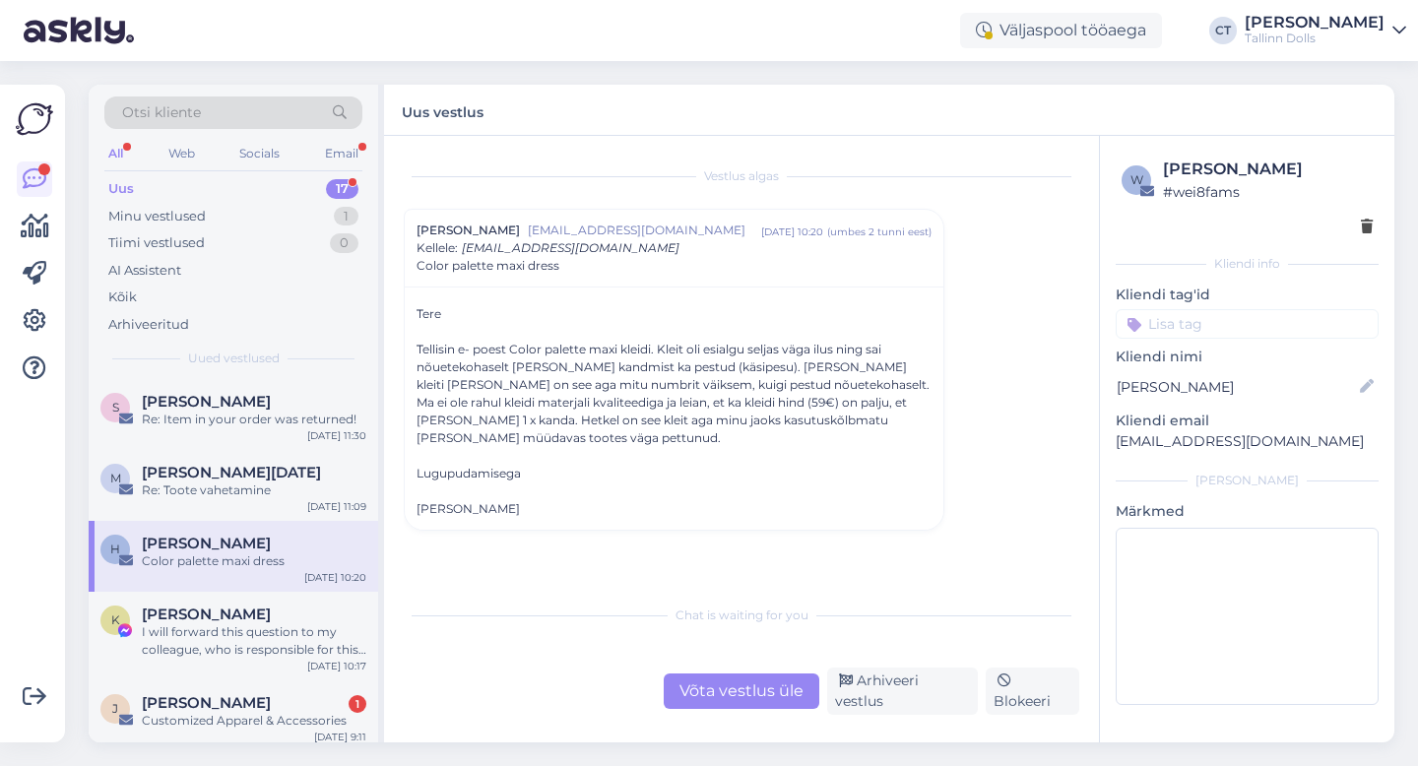
scroll to position [66, 0]
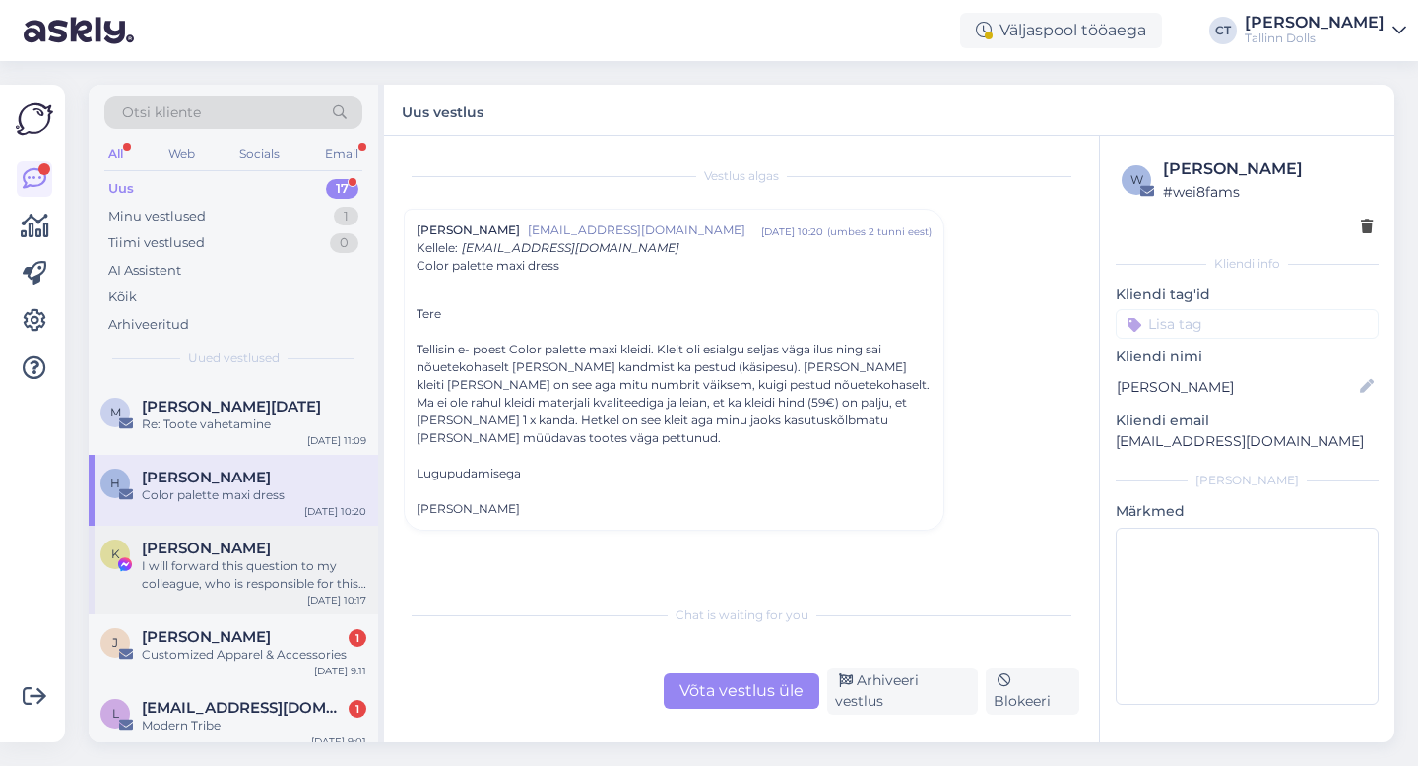
click at [249, 565] on div "I will forward this question to my colleague, who is responsible for this. The …" at bounding box center [254, 574] width 225 height 35
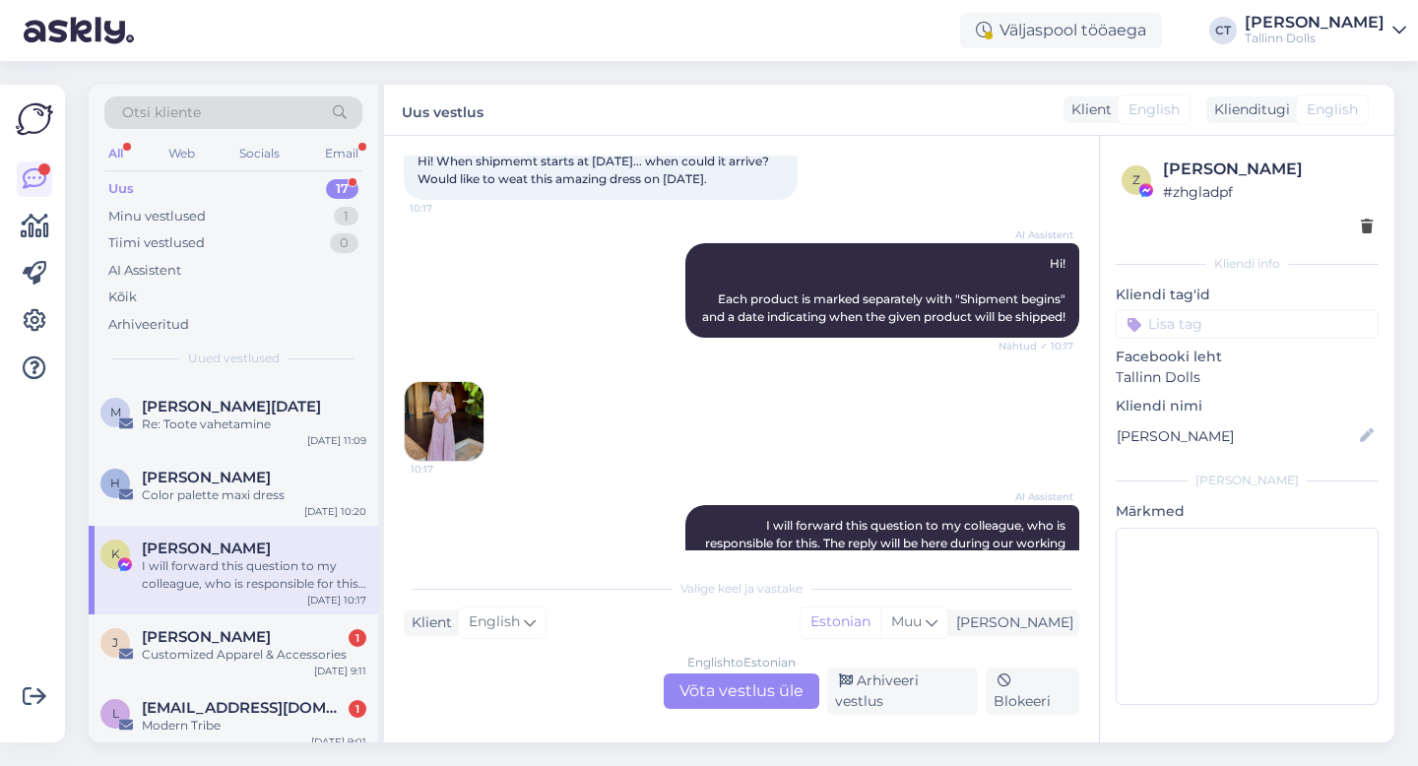
scroll to position [178, 0]
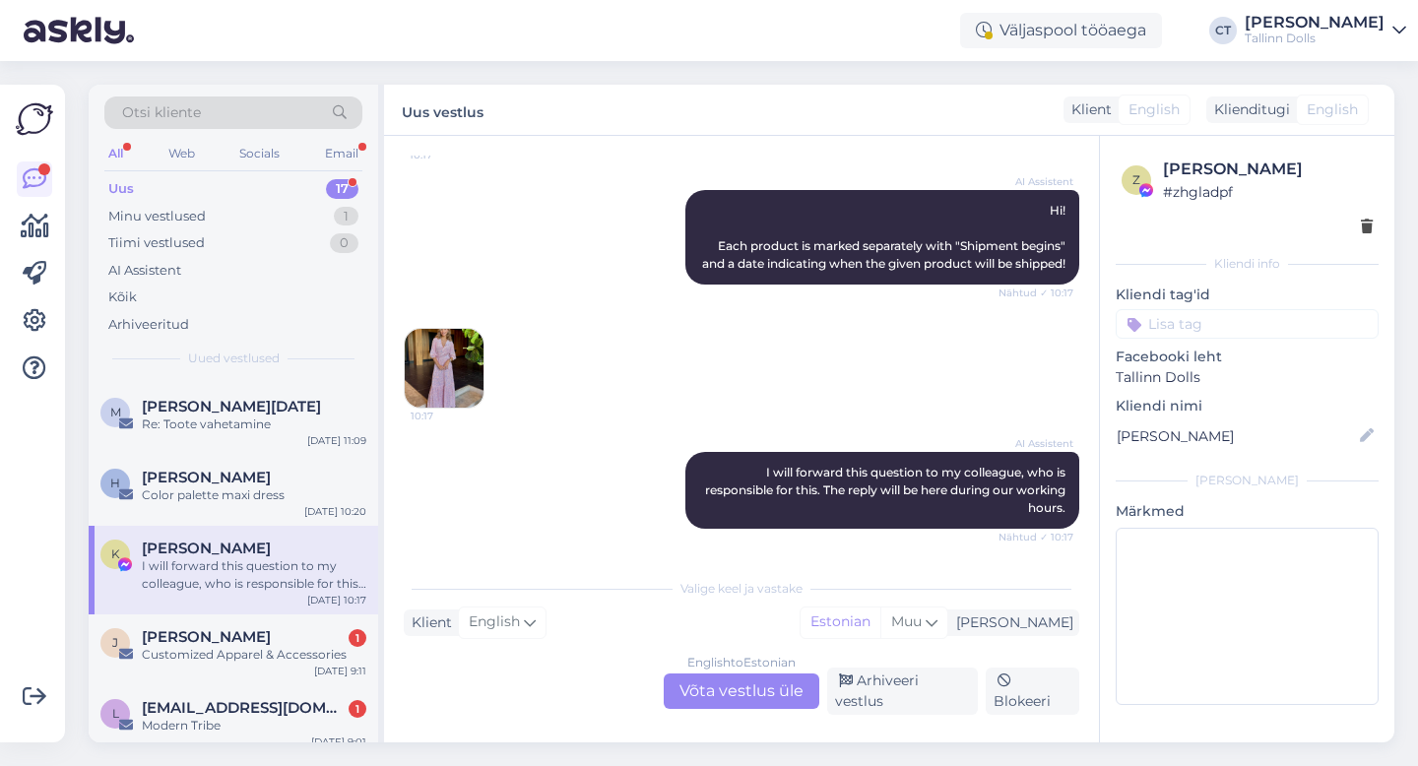
click at [729, 708] on div "English to Estonian Võta vestlus üle" at bounding box center [742, 691] width 156 height 35
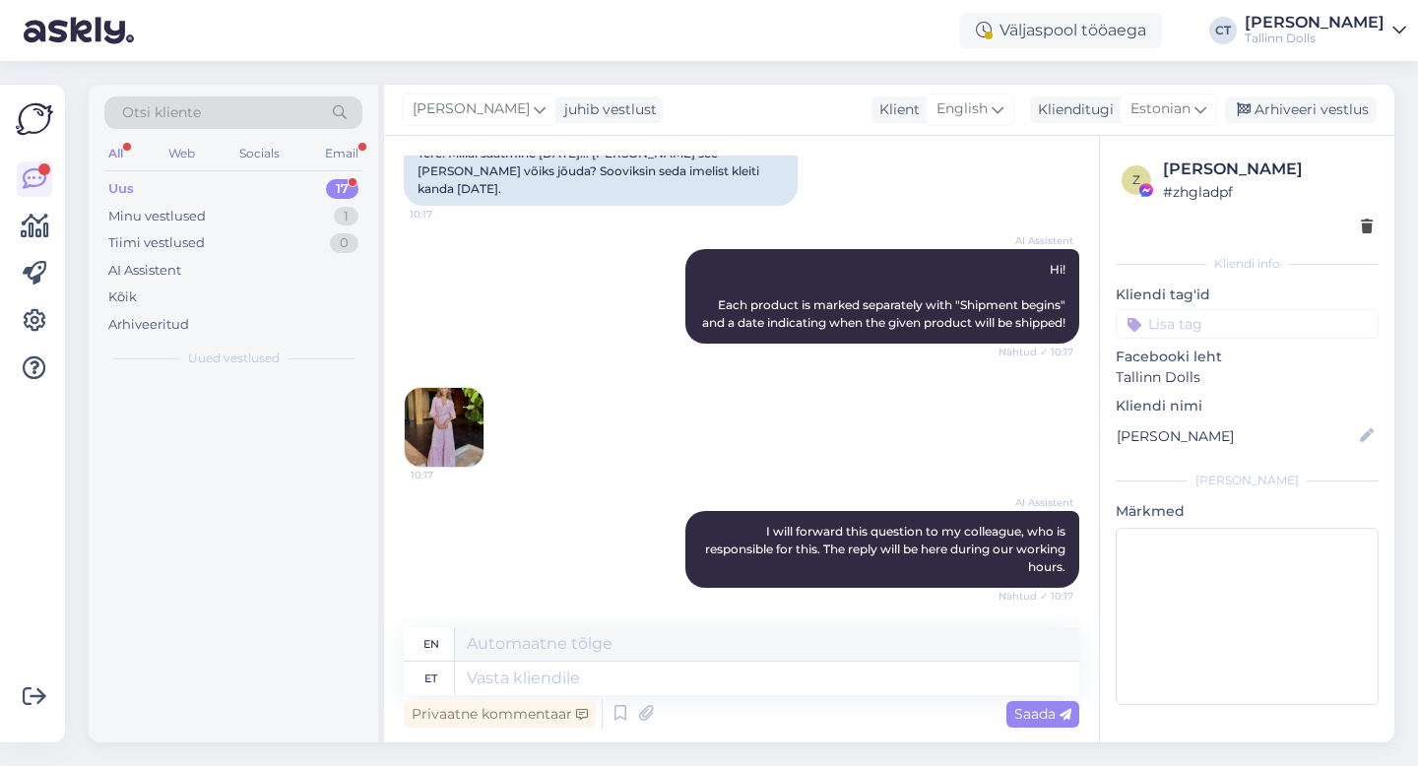
scroll to position [0, 0]
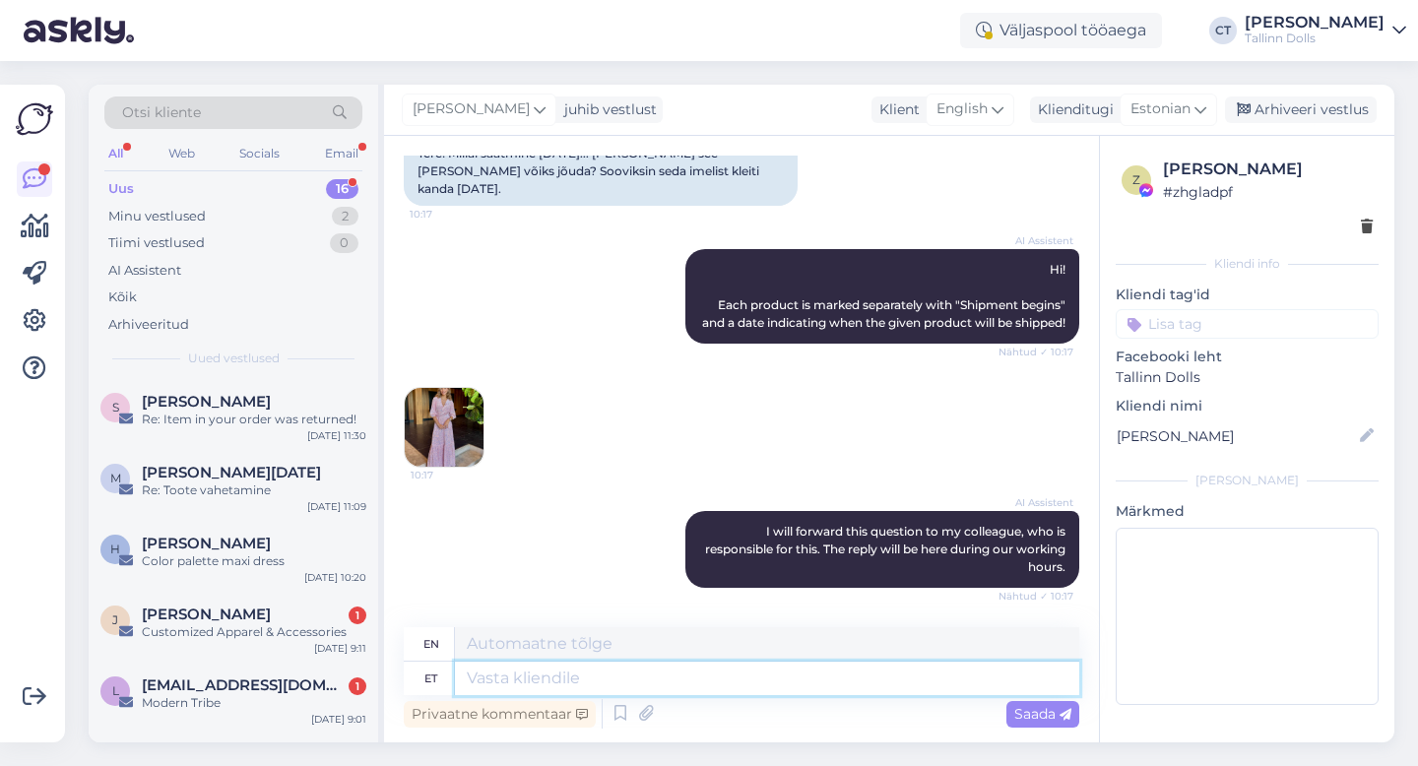
click at [767, 676] on textarea at bounding box center [767, 678] width 624 height 33
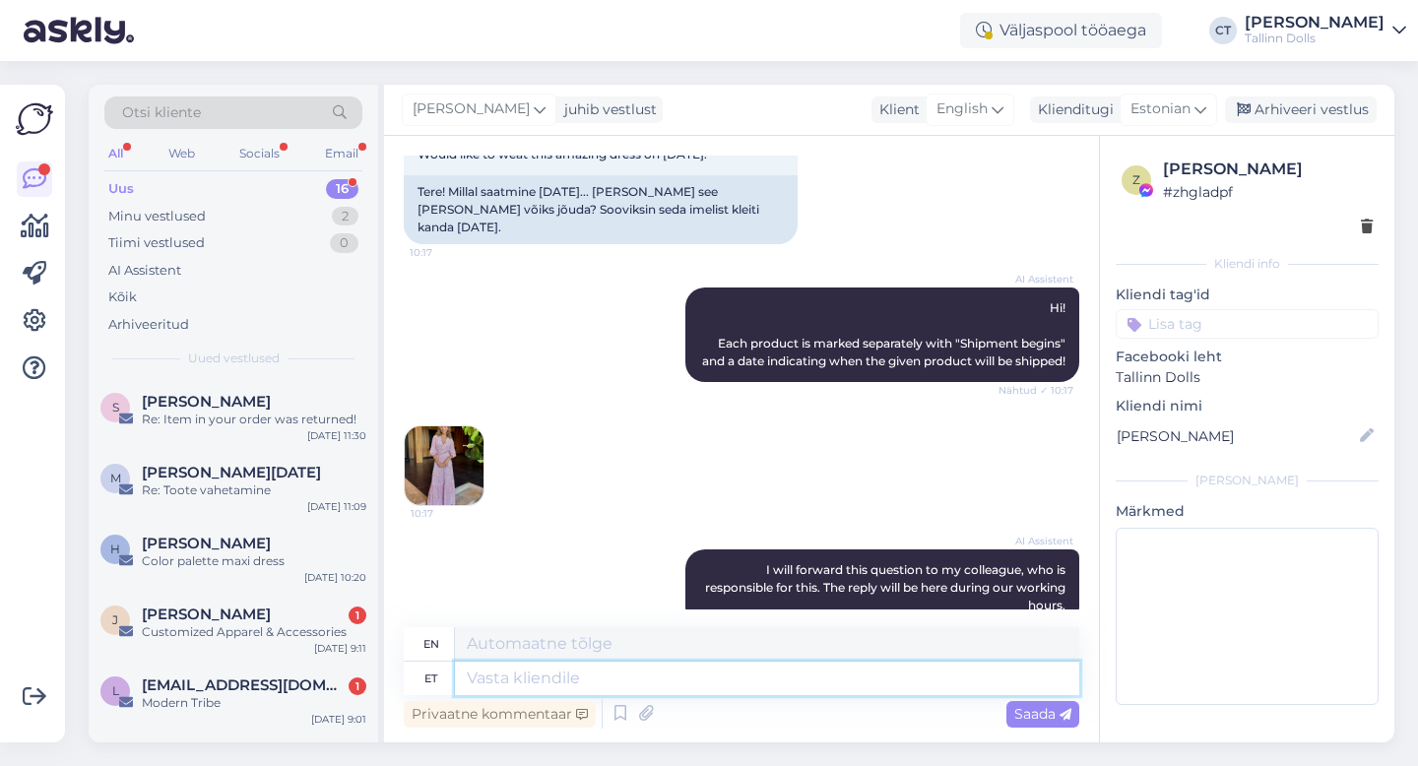
scroll to position [147, 0]
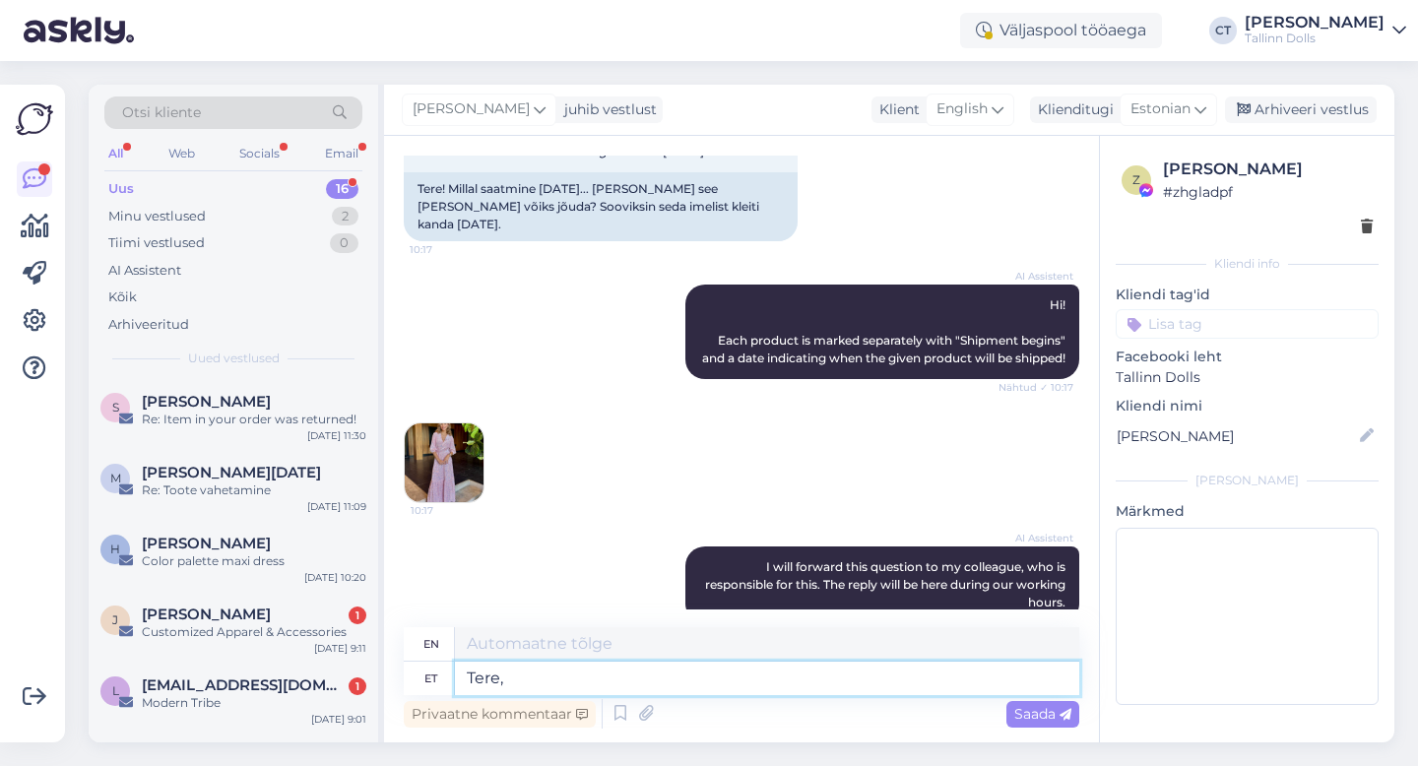
type textarea "Tere,"
type textarea "Hello,"
type textarea "Tere, [PERSON_NAME]!"
type textarea "Hello, [PERSON_NAME]!"
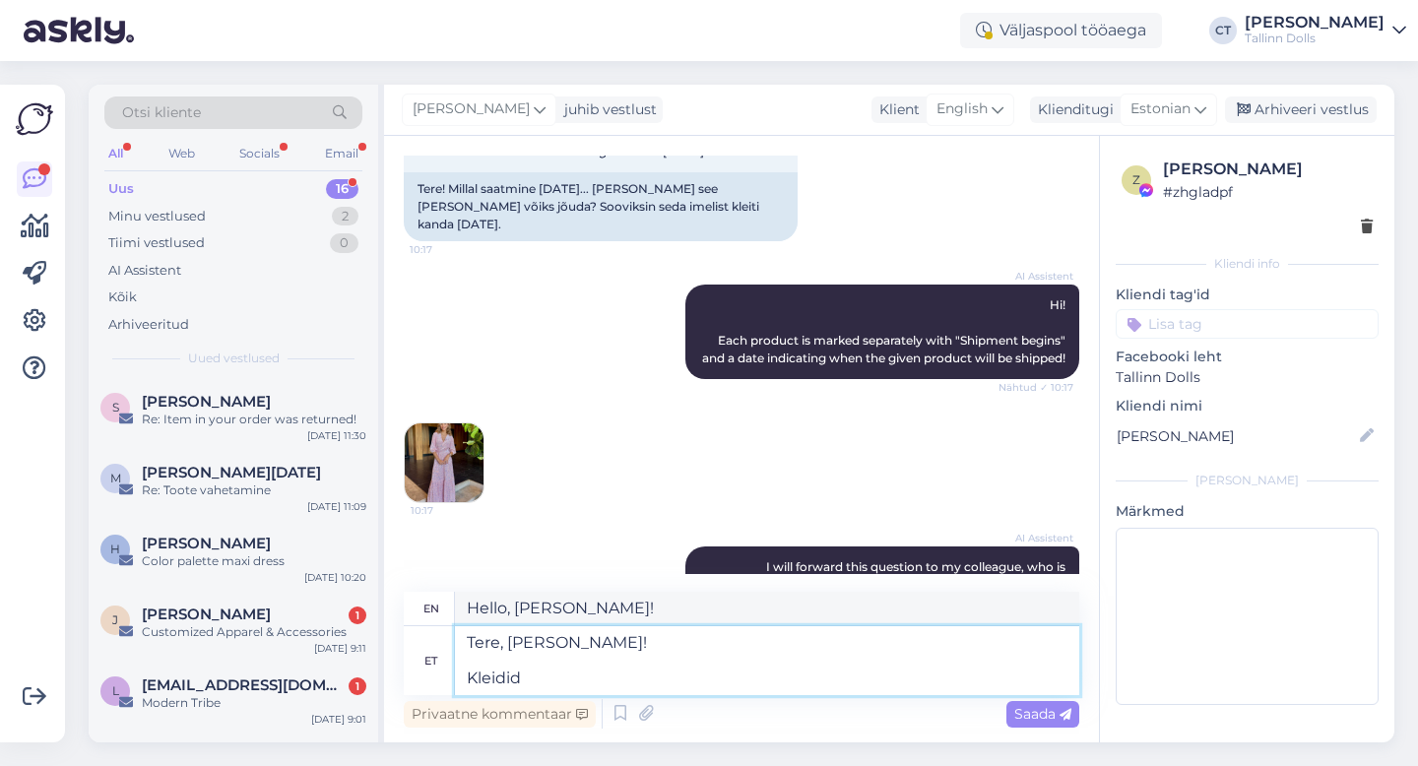
type textarea "Tere, [PERSON_NAME]! Kleidid"
type textarea "Hello [PERSON_NAME]! Dresses"
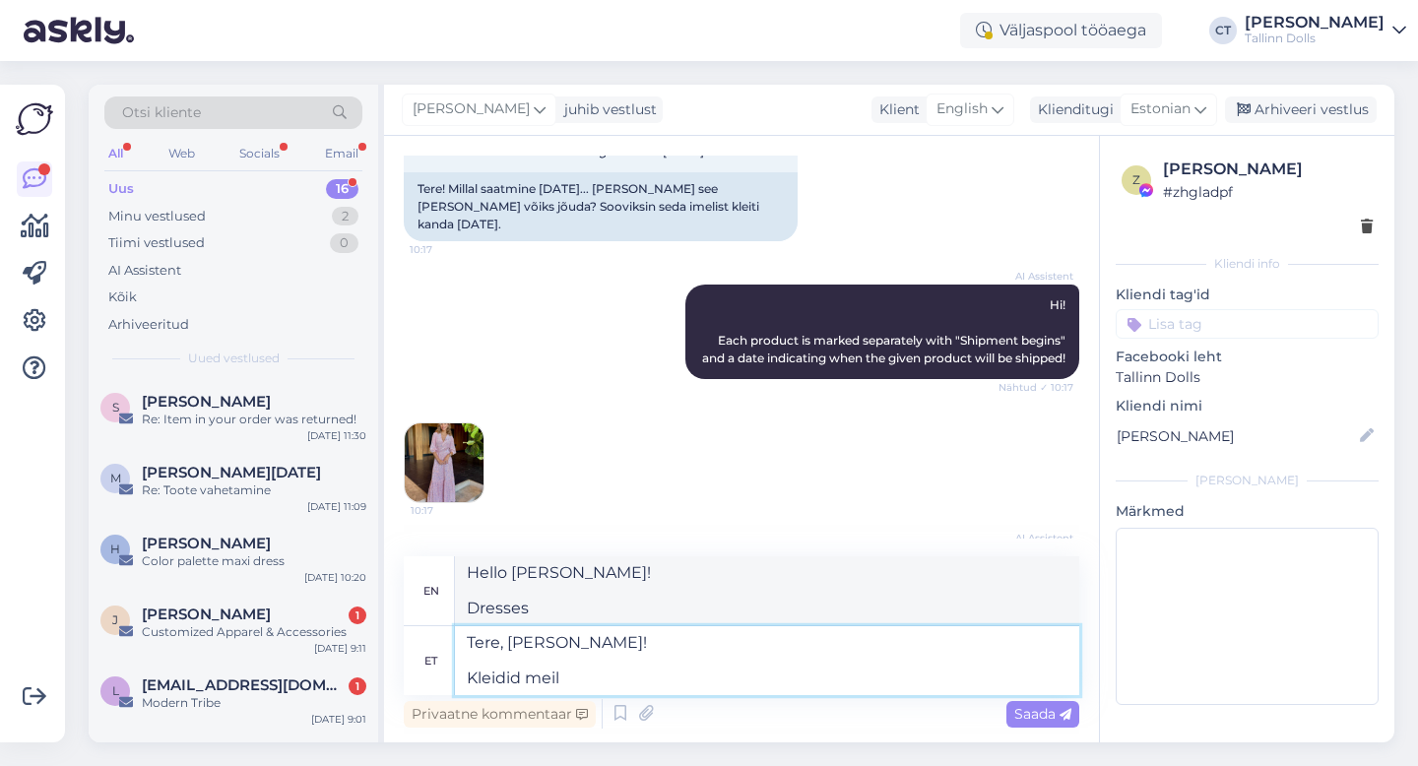
type textarea "Tere, [PERSON_NAME]! Kleidid meil l"
type textarea "Hello, [PERSON_NAME]! Dresses on us"
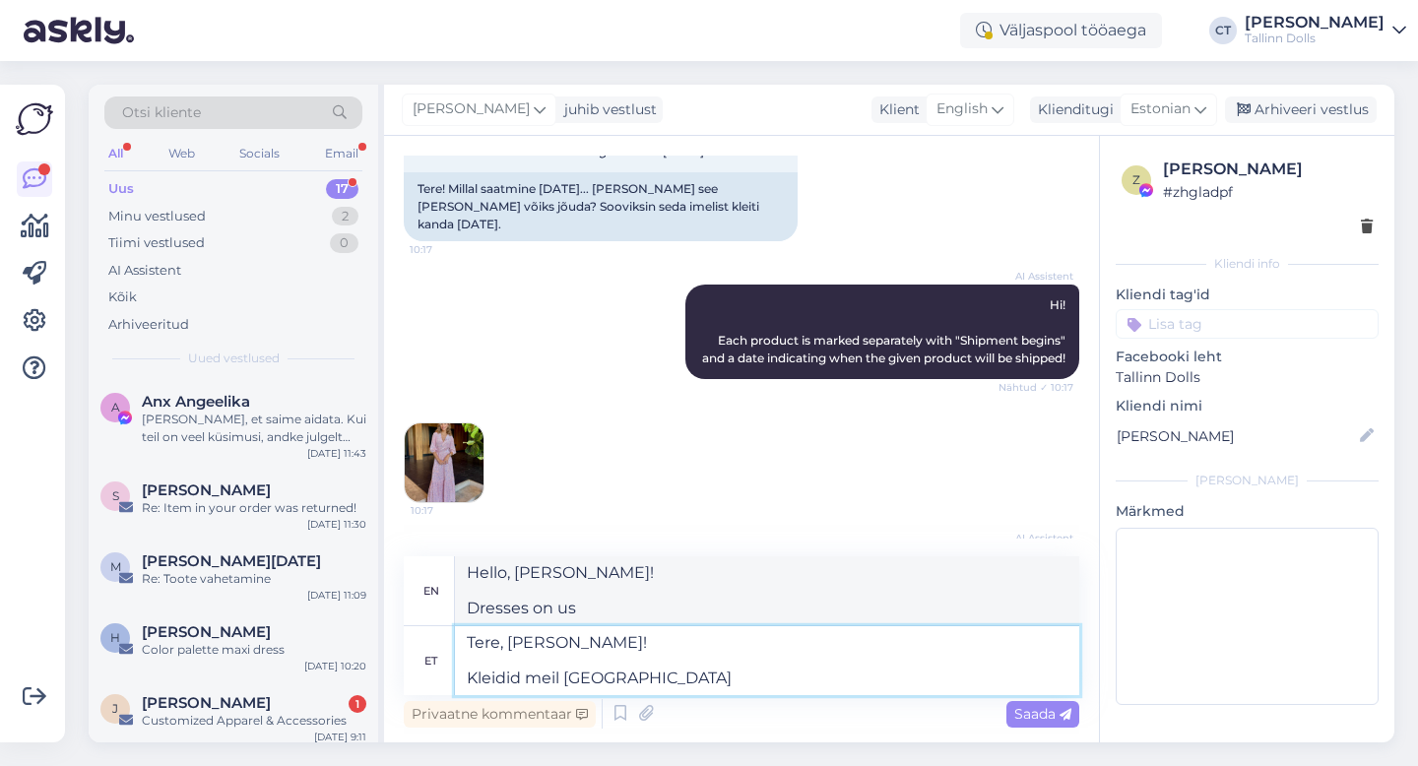
type textarea "Tere, [PERSON_NAME]! Kleidid meil laos v"
type textarea "Hello, [PERSON_NAME]! Dresses in stock"
type textarea "Tere, [PERSON_NAME]! Kleidid meil laos [PERSON_NAME]"
type textarea "Hello, [PERSON_NAME]! We have dresses ready in stock."
type textarea "Tere, [PERSON_NAME]! Kleidid meil laos [PERSON_NAME] s"
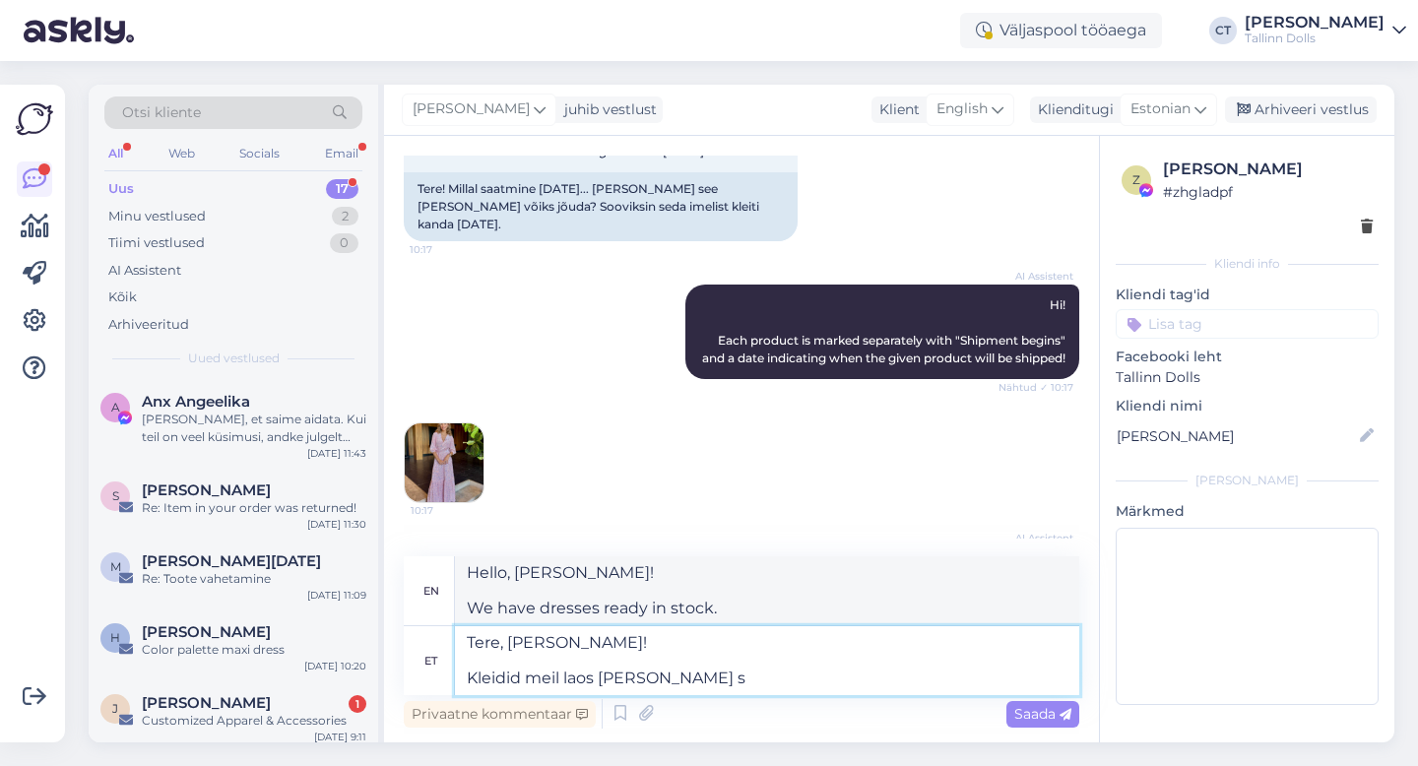
type textarea "Hello, [PERSON_NAME]! We have dresses in stock and ready to ship."
type textarea "Tere, [PERSON_NAME]! Kleidid meil laos valmis [PERSON_NAME] v"
type textarea "Hello, [PERSON_NAME]! We have dresses ready in stock and can"
type textarea "Tere, [PERSON_NAME]! Kleidid meil laos valmis [PERSON_NAME] vajadusel"
type textarea "Hello, [PERSON_NAME]! We have dresses ready in stock and can deliver if needed."
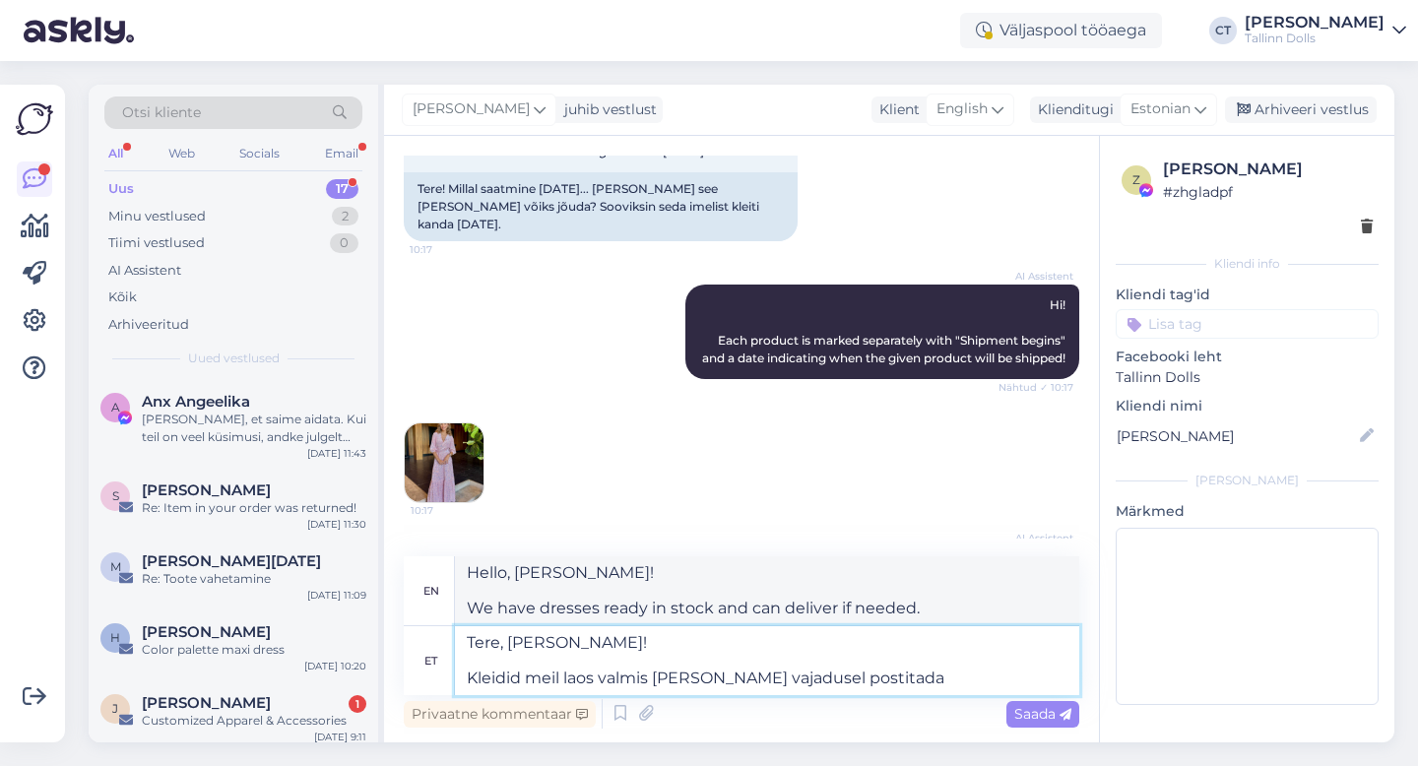
type textarea "Tere, [PERSON_NAME]! Kleidid meil laos valmis [PERSON_NAME] vajadusel postitada"
type textarea "Hello, [PERSON_NAME]! We have dresses in stock and can post them if necessary."
type textarea "Tere, [PERSON_NAME]! Kleidid meil laos valmis [PERSON_NAME] vajadusel postitada…"
type textarea "Hello, [PERSON_NAME]! We have dresses ready in stock and can post them if neces…"
type textarea "Tere, [PERSON_NAME]! Kleidid meil laos valmis [PERSON_NAME] vajadusel postitada…"
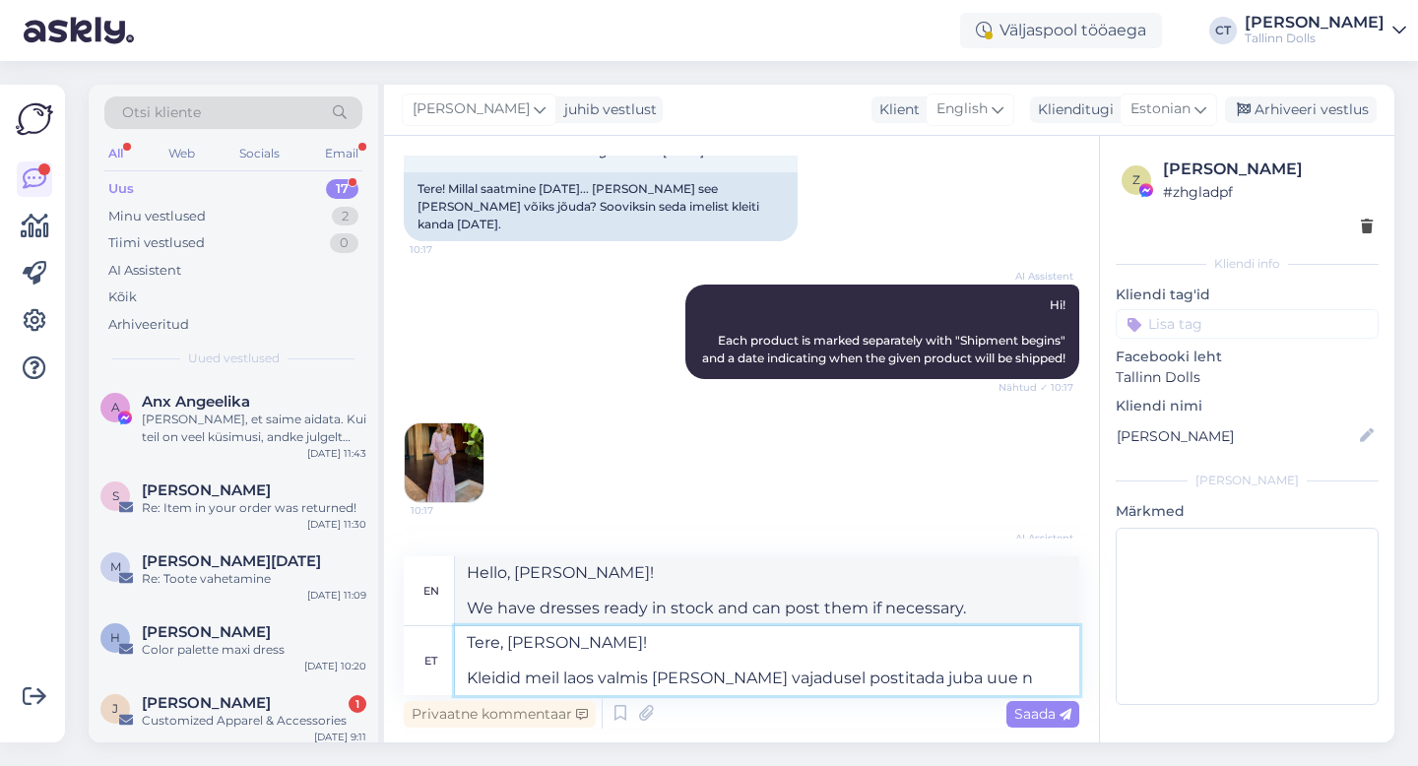
type textarea "Hello, [PERSON_NAME]! We have dresses ready in stock and can post a new one if …"
type textarea "Tere, [PERSON_NAME]! Kleidid meil laos valmis [PERSON_NAME] vajadusel postitada…"
type textarea "Hello, [PERSON_NAME]! We have dresses in stock and can ship them next week if n…"
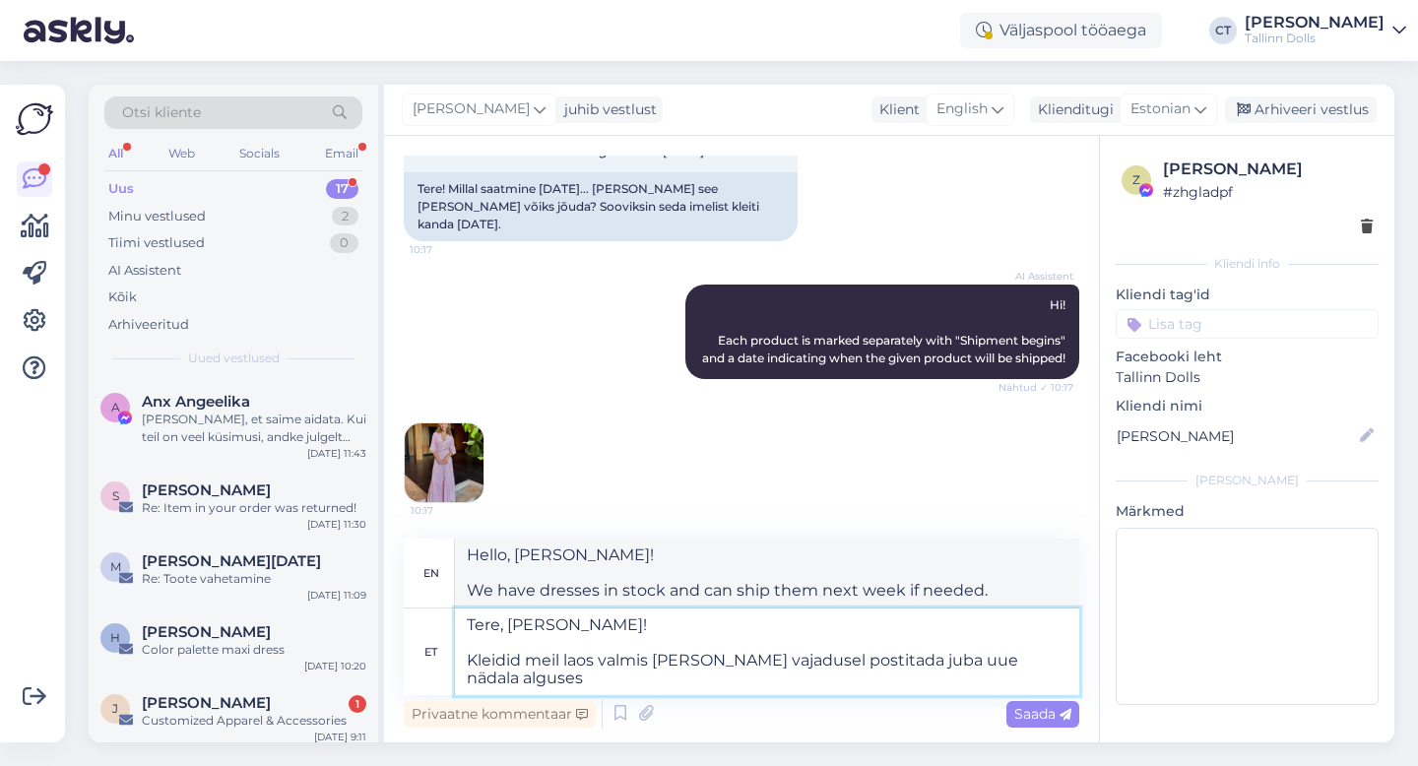
type textarea "Tere, [PERSON_NAME]! Kleidid meil laos valmis [PERSON_NAME] vajadusel postitada…"
type textarea "Hello, [PERSON_NAME]! We have dresses in stock and can post them at the beginni…"
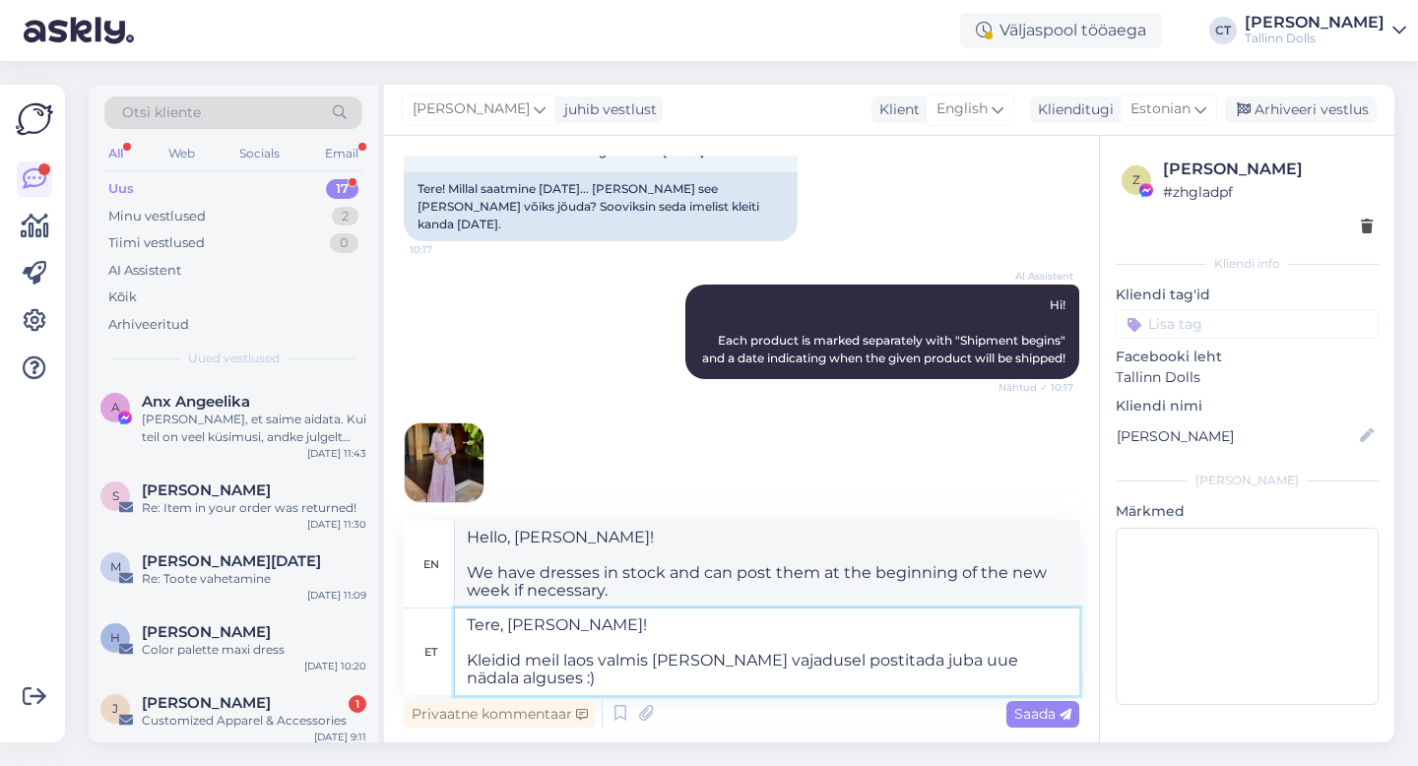
type textarea "Tere, [PERSON_NAME]! Kleidid meil laos valmis [PERSON_NAME] vajadusel postitada…"
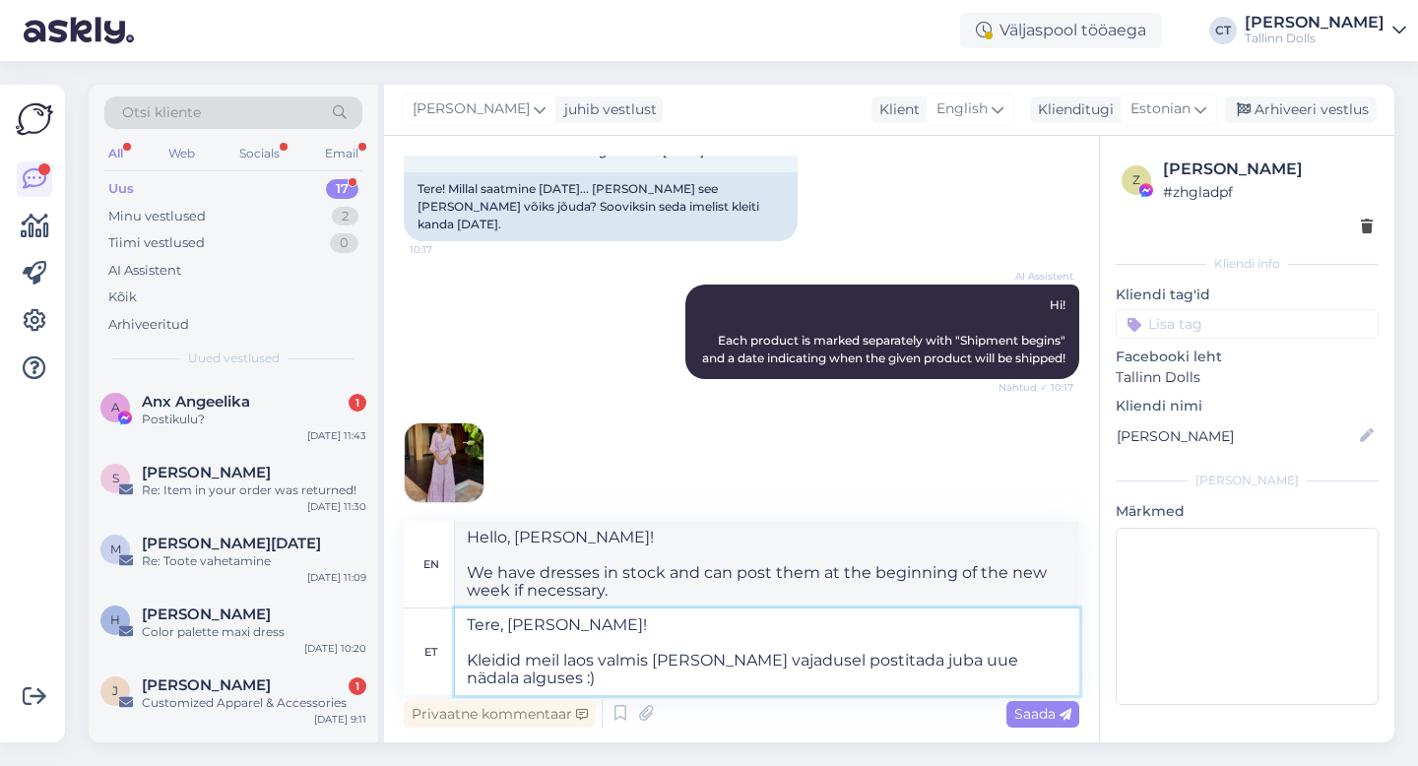
type textarea "Hello, [PERSON_NAME]! We have dresses ready in stock and can post them at the b…"
type textarea "Tere, [PERSON_NAME]! Kleidid meil laos valmis [PERSON_NAME] vajadusel postitada…"
click at [1071, 712] on icon at bounding box center [1066, 715] width 12 height 12
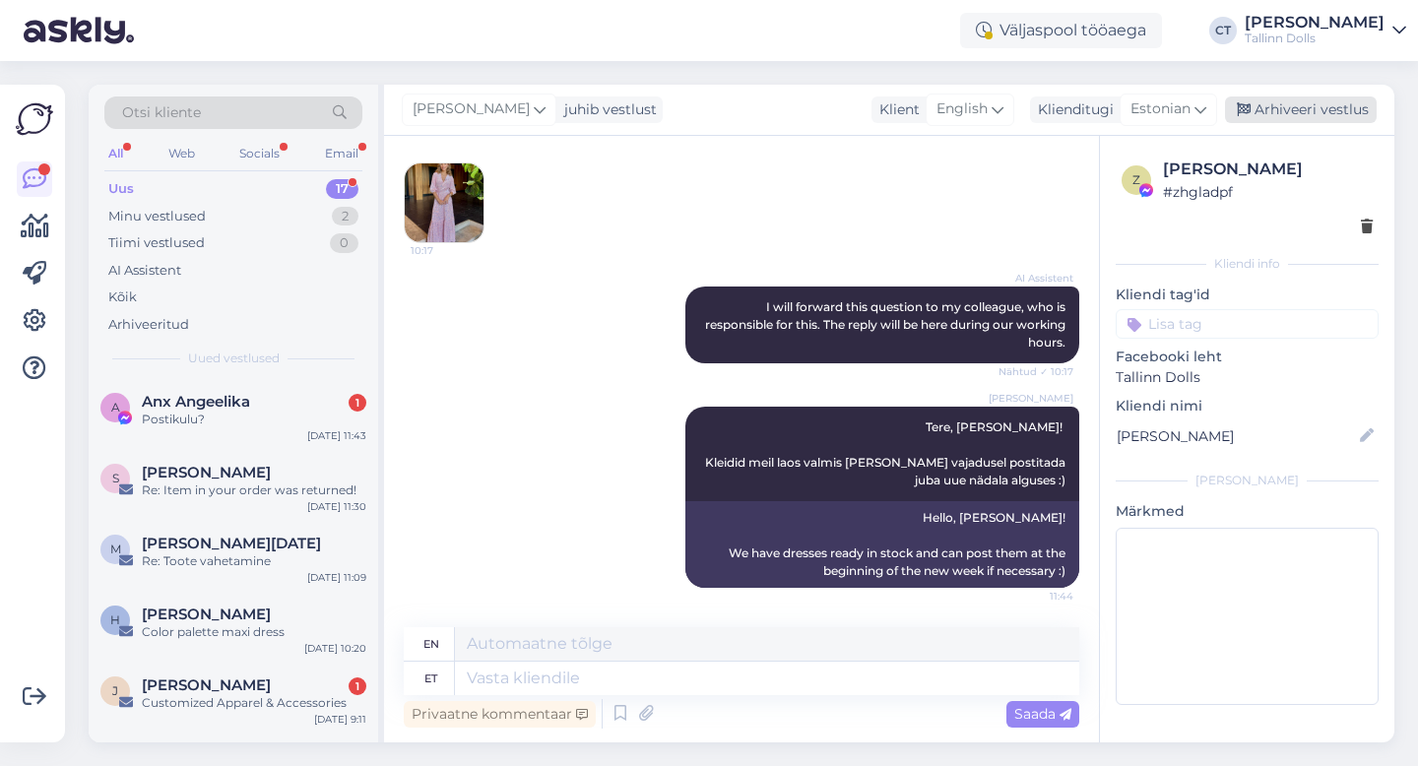
click at [1329, 114] on div "Arhiveeri vestlus" at bounding box center [1301, 110] width 152 height 27
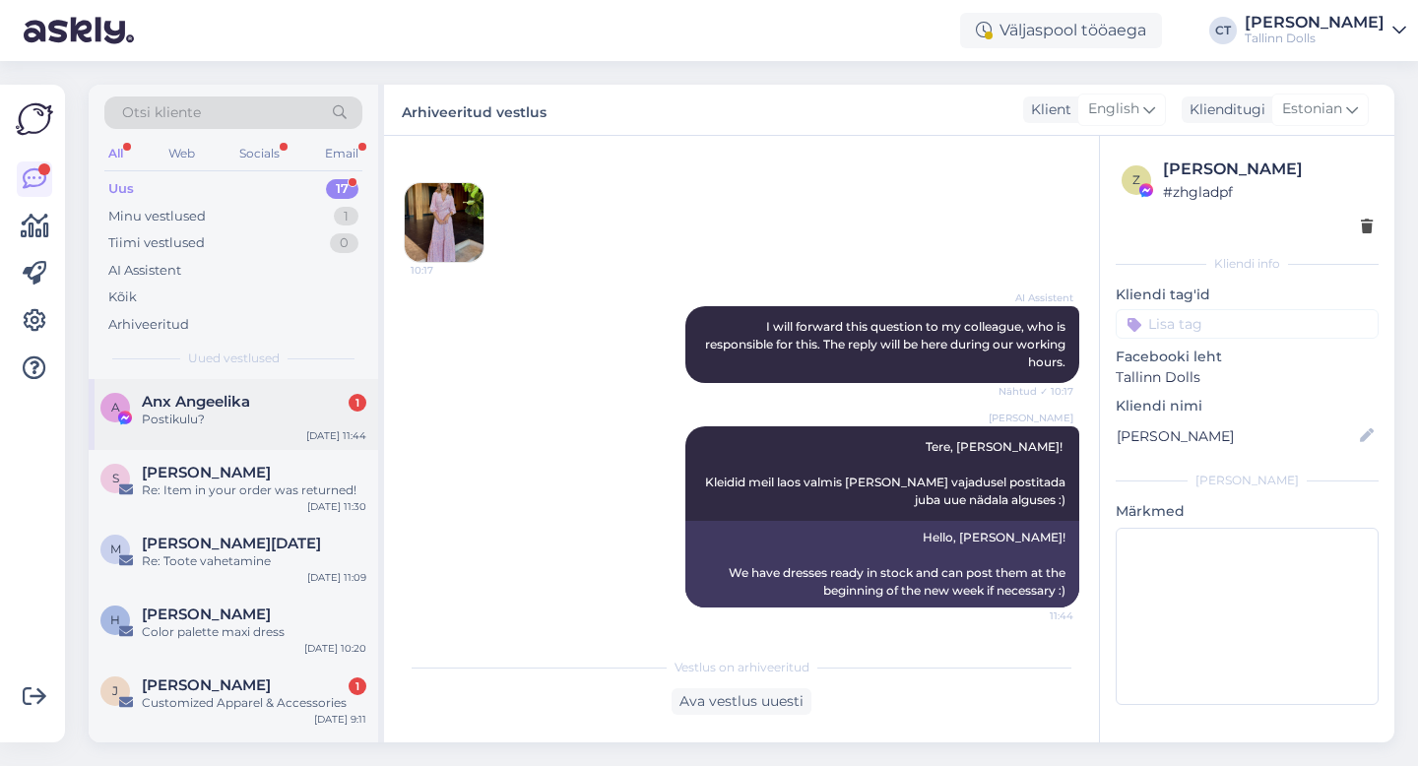
click at [253, 428] on div "A Anx [GEOGRAPHIC_DATA] 1 Postikulu? [DATE] 11:44" at bounding box center [234, 414] width 290 height 71
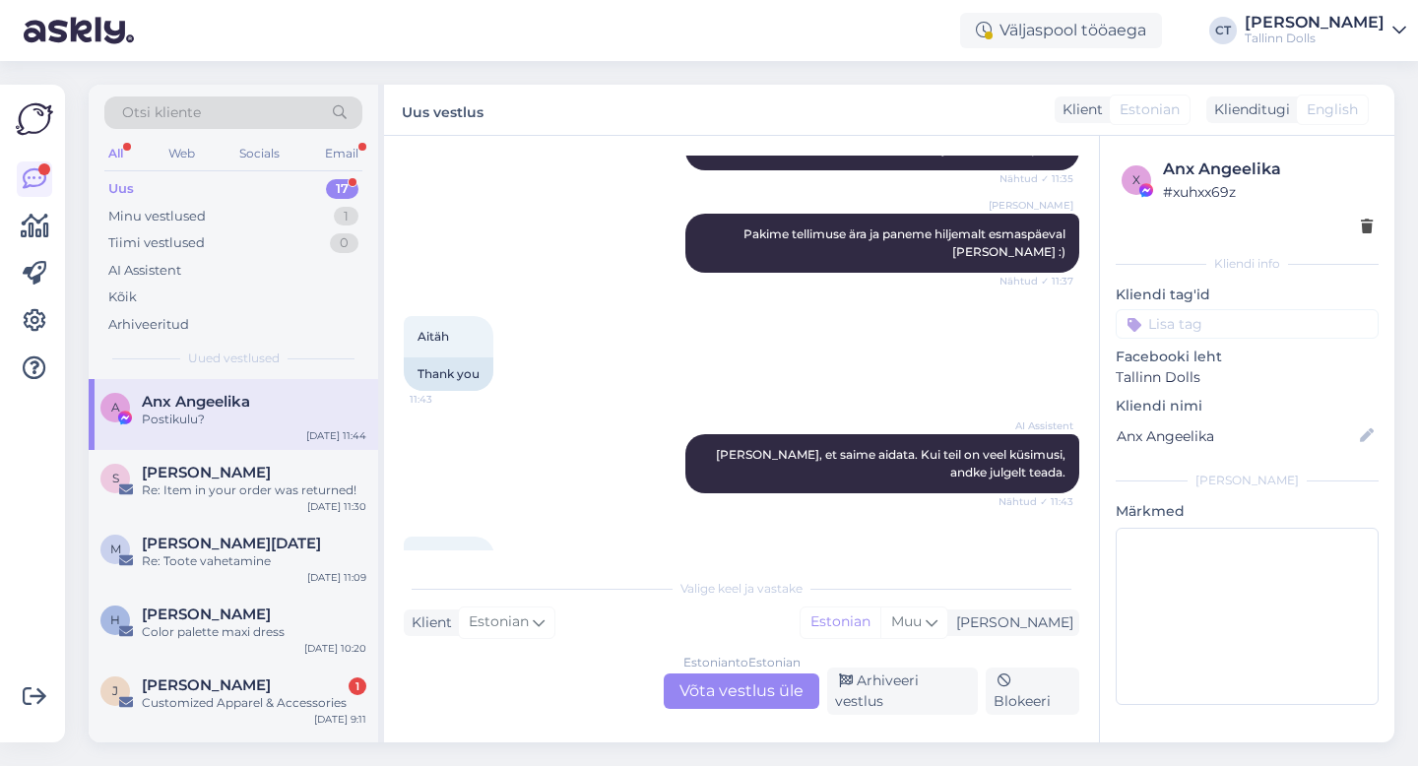
click at [696, 685] on div "Estonian to Estonian Võta vestlus üle" at bounding box center [742, 691] width 156 height 35
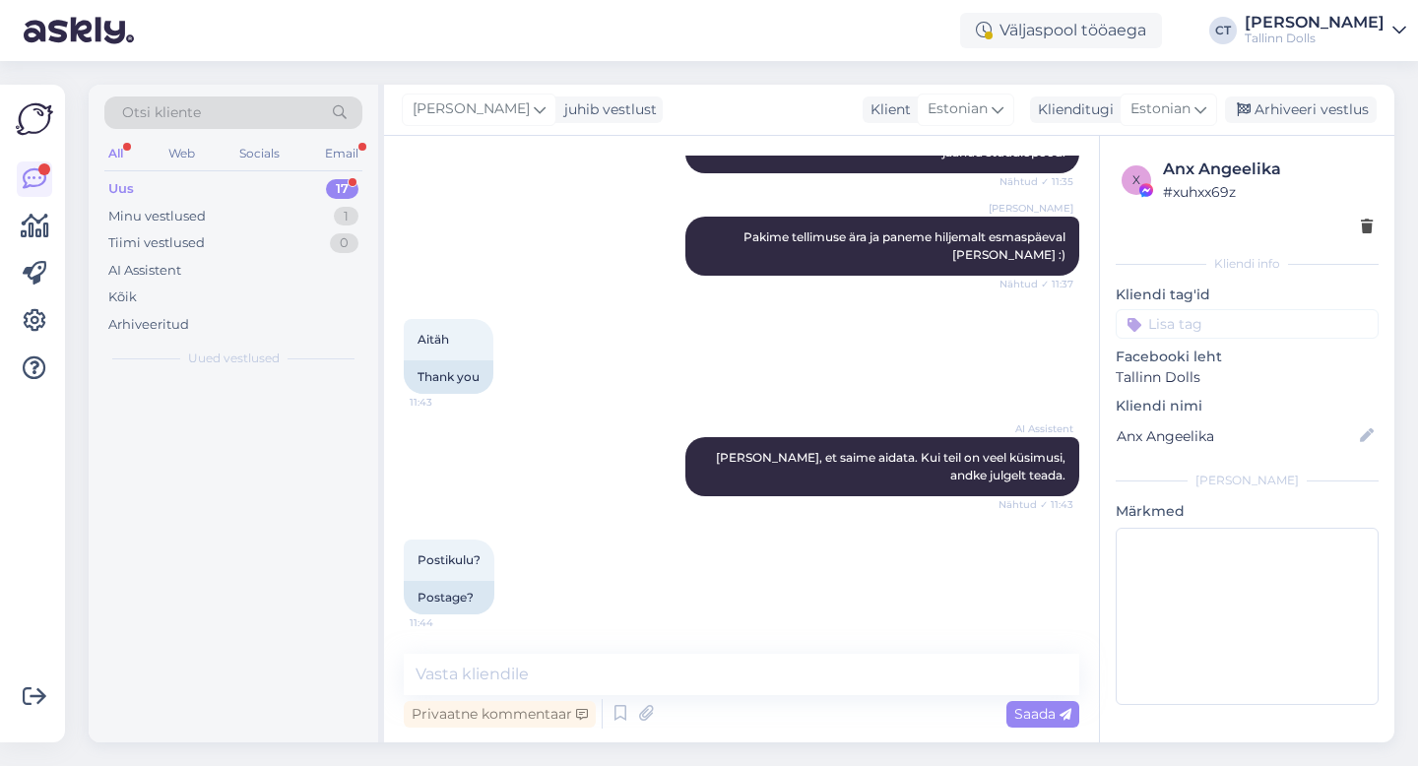
scroll to position [3546, 0]
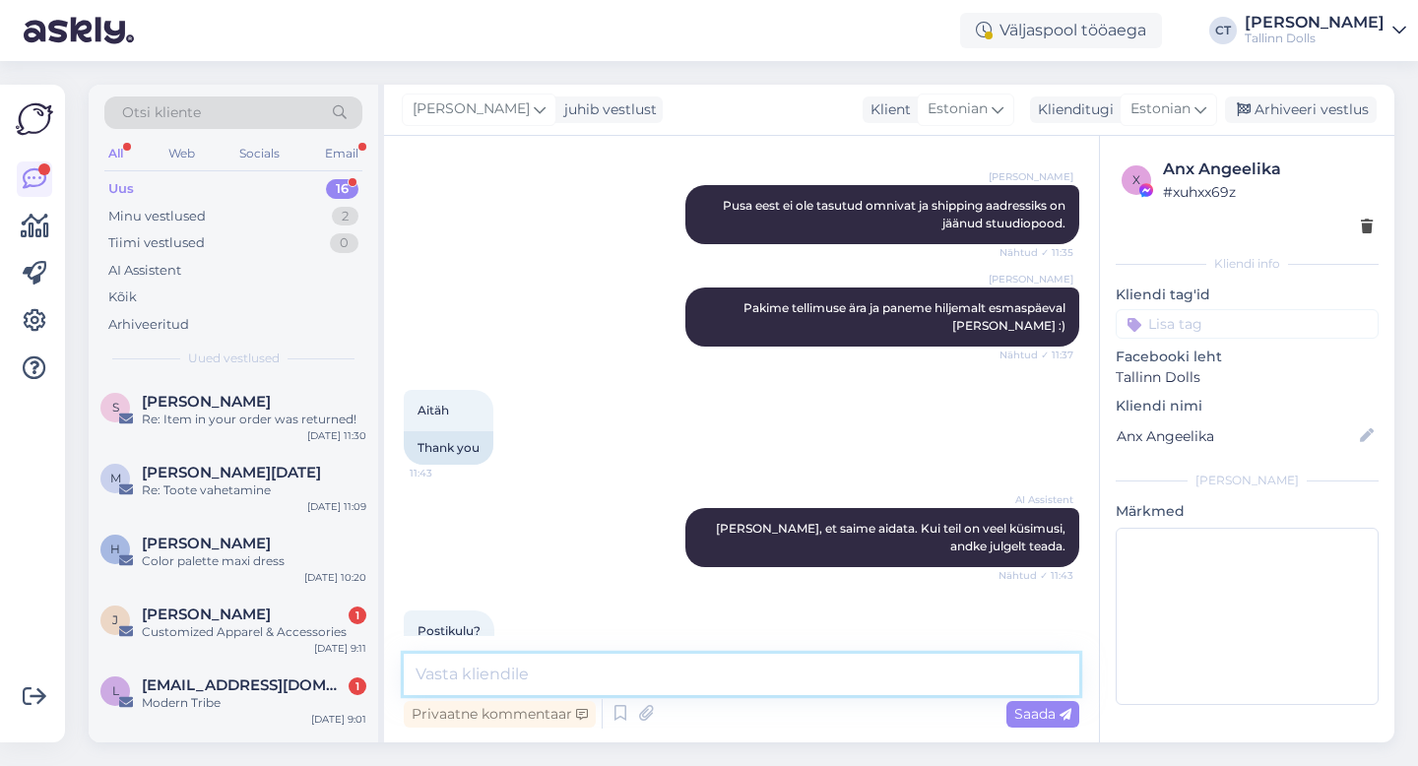
click at [746, 665] on textarea at bounding box center [742, 674] width 676 height 41
type textarea "Saate tasuda omnivas :)"
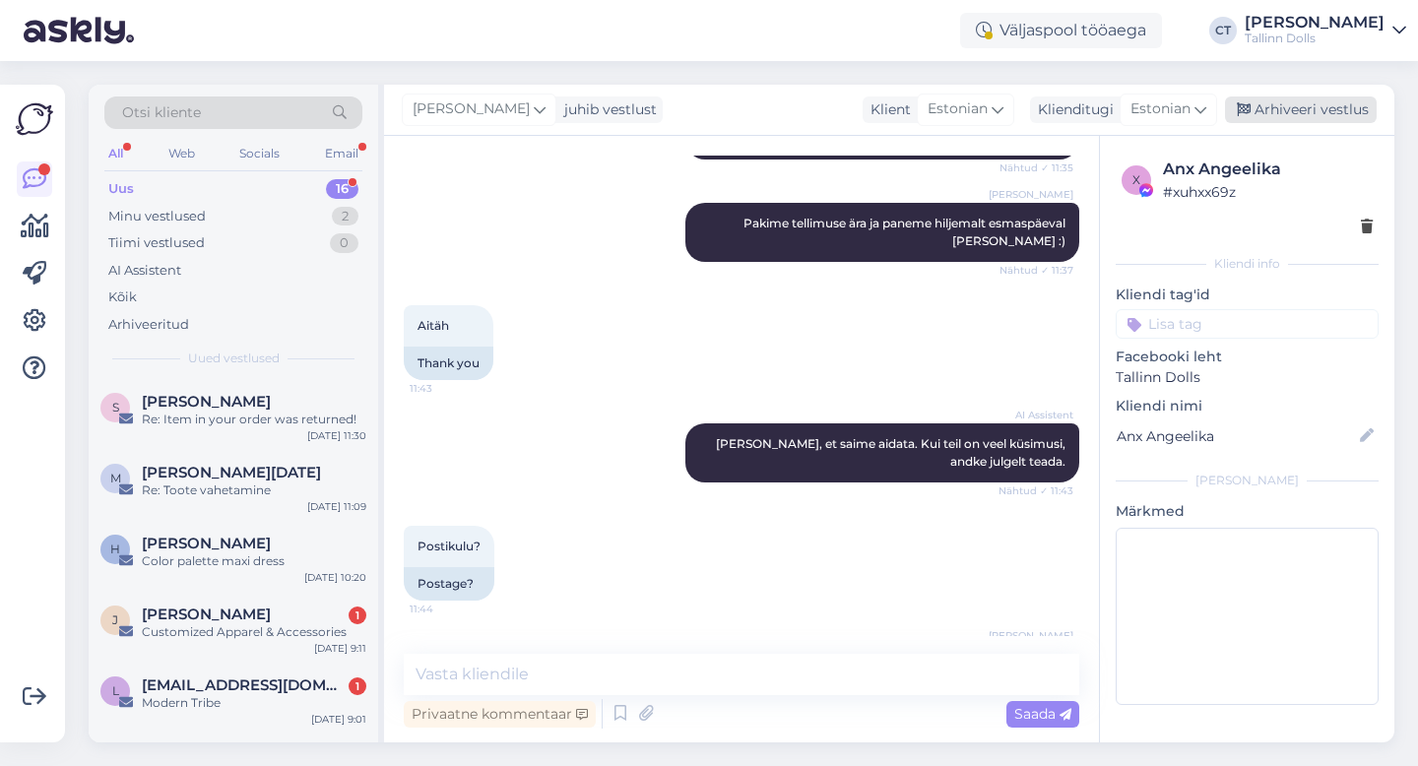
click at [1320, 98] on div "Arhiveeri vestlus" at bounding box center [1301, 110] width 152 height 27
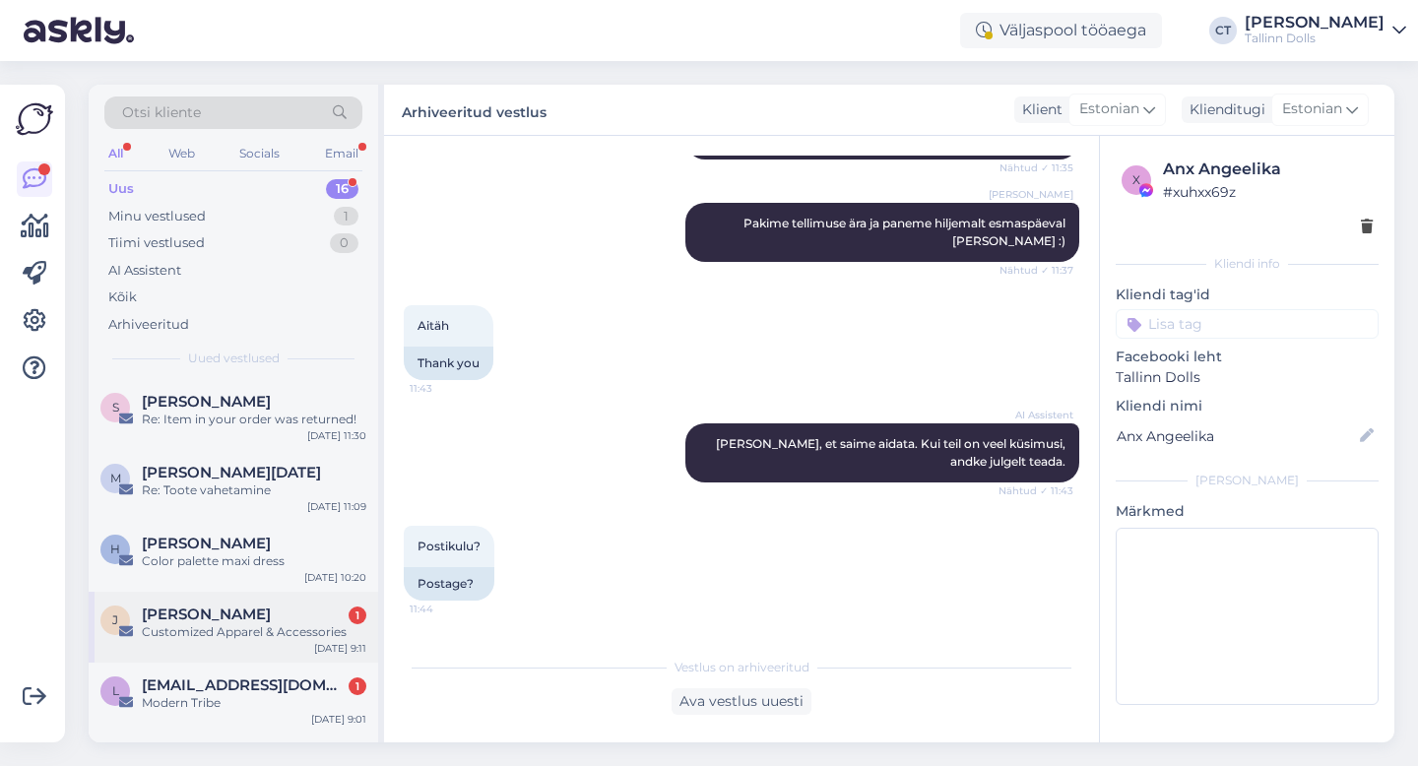
click at [249, 643] on div "J [PERSON_NAME] 1 Customized Apparel & Accessories [DATE] 9:11" at bounding box center [234, 627] width 290 height 71
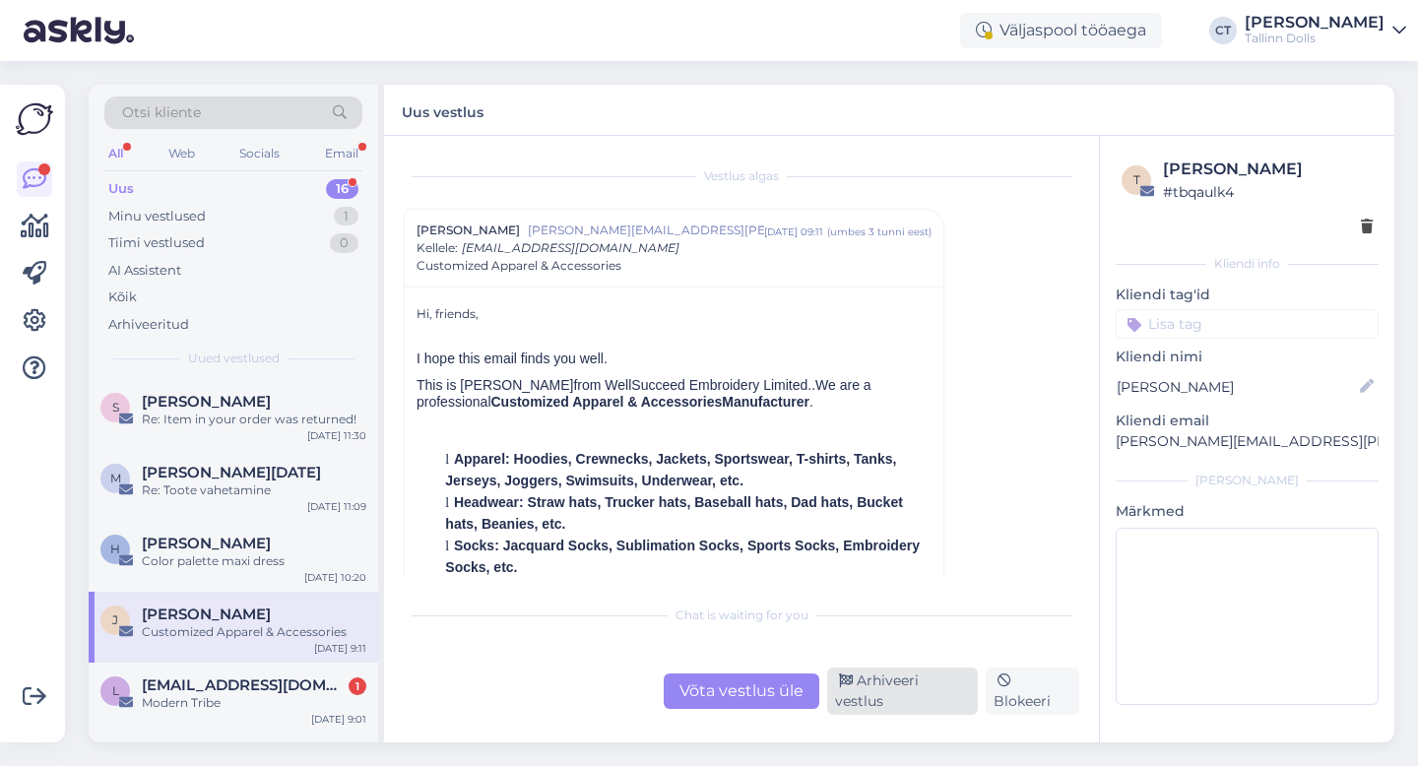
click at [865, 697] on div "Arhiveeri vestlus" at bounding box center [902, 691] width 151 height 47
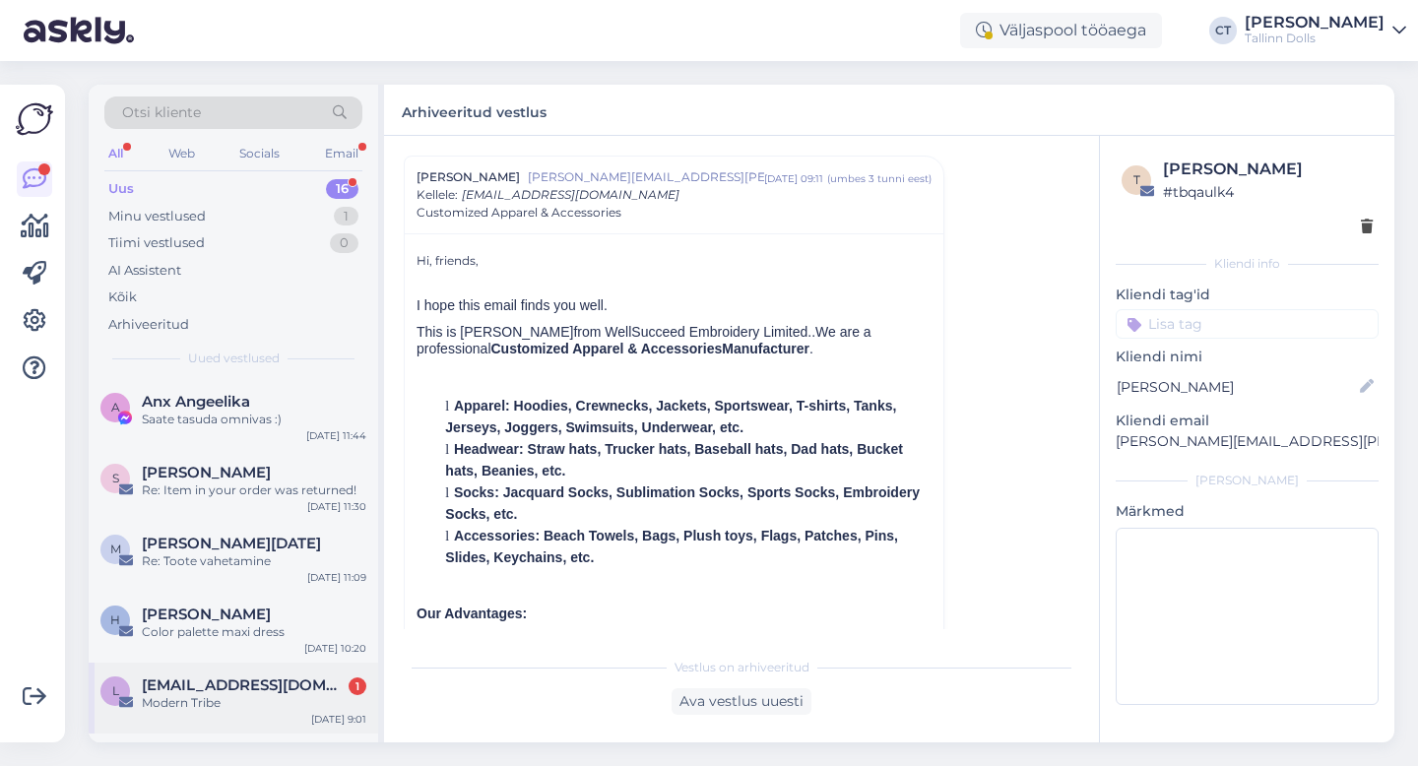
click at [183, 691] on span "[EMAIL_ADDRESS][DOMAIN_NAME]" at bounding box center [244, 686] width 205 height 18
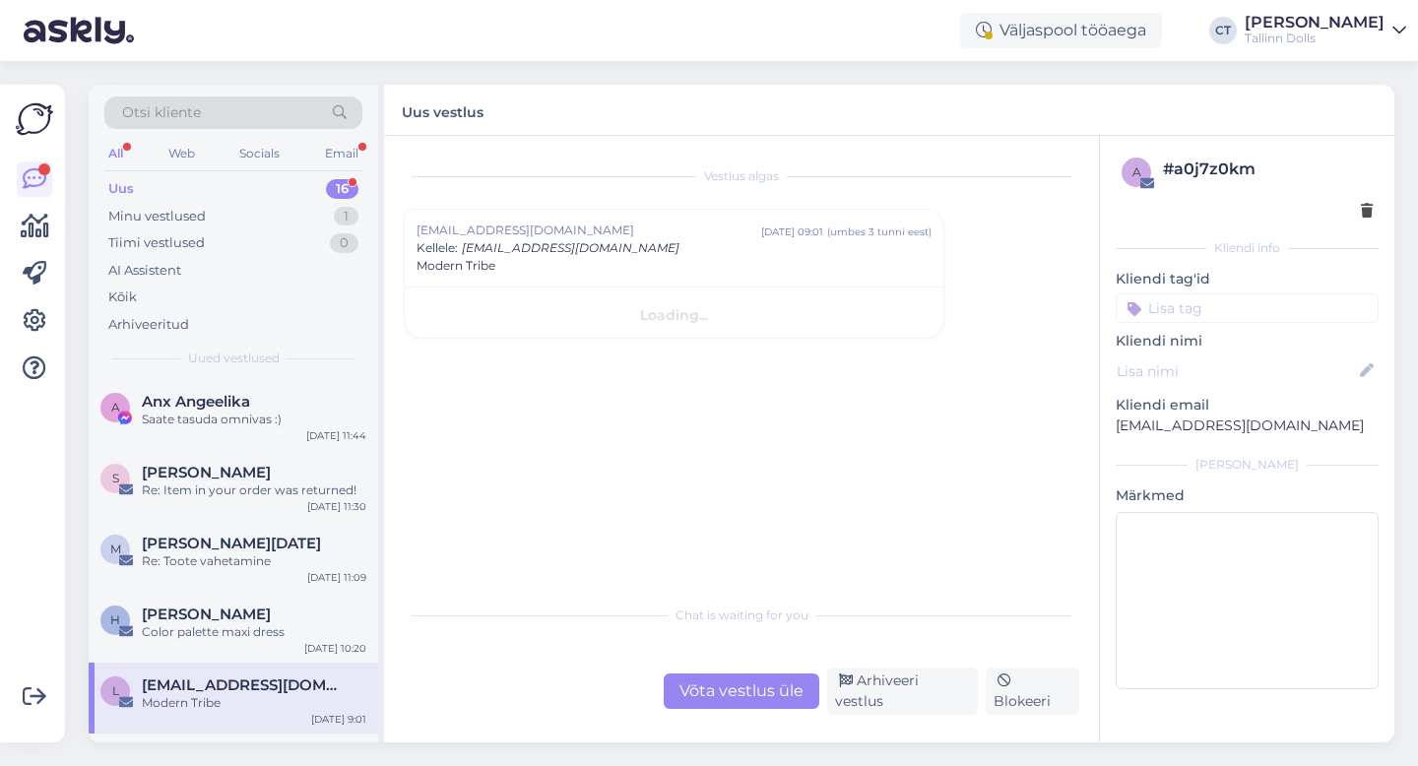
scroll to position [0, 0]
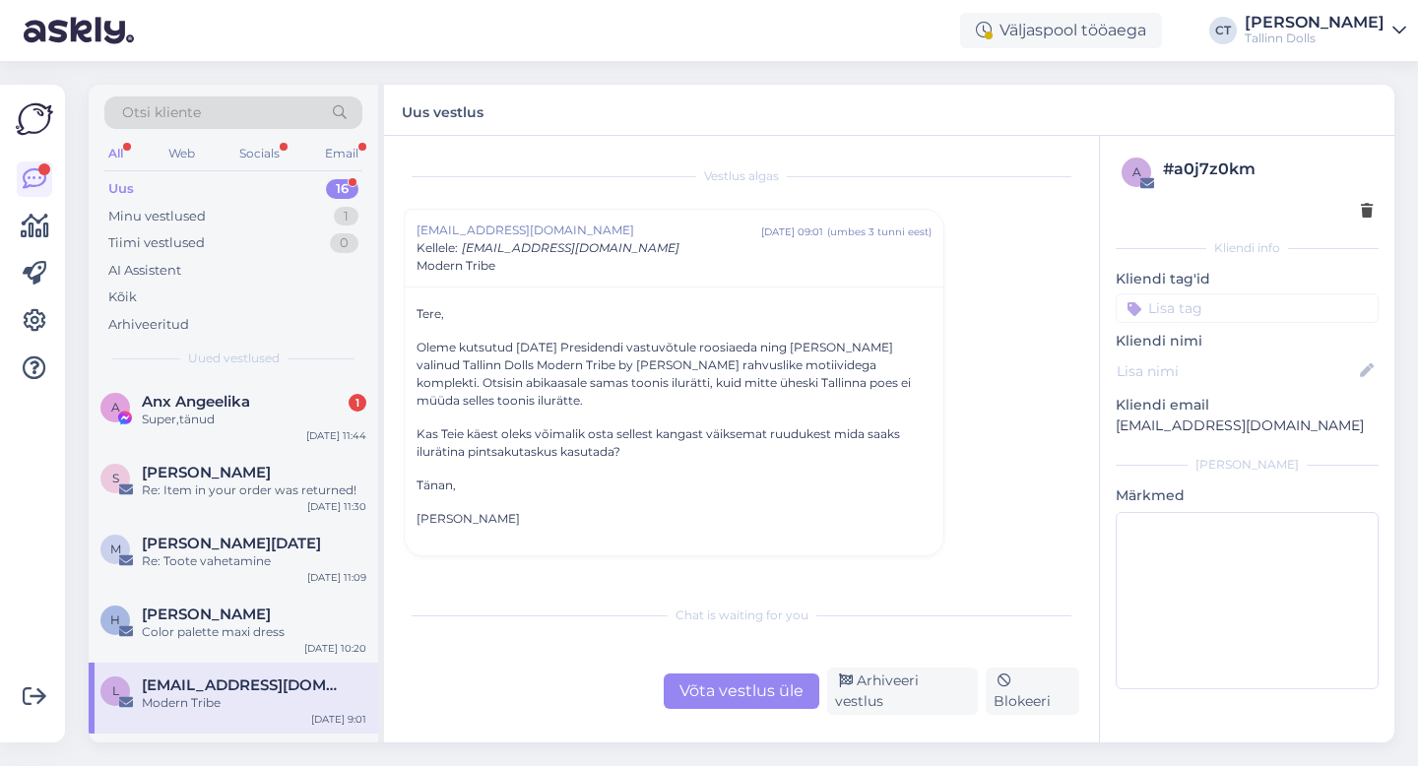
click at [717, 698] on div "Võta vestlus üle" at bounding box center [742, 691] width 156 height 35
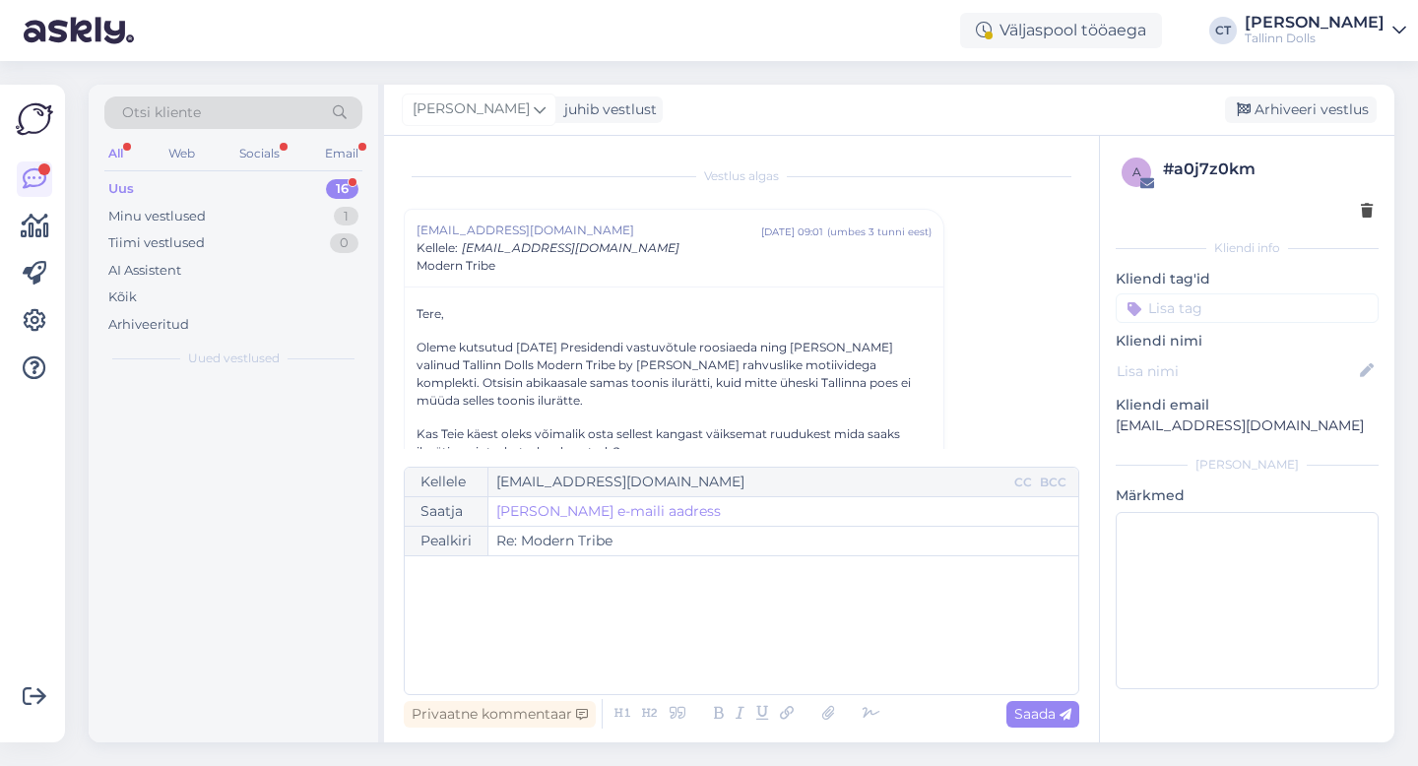
scroll to position [53, 0]
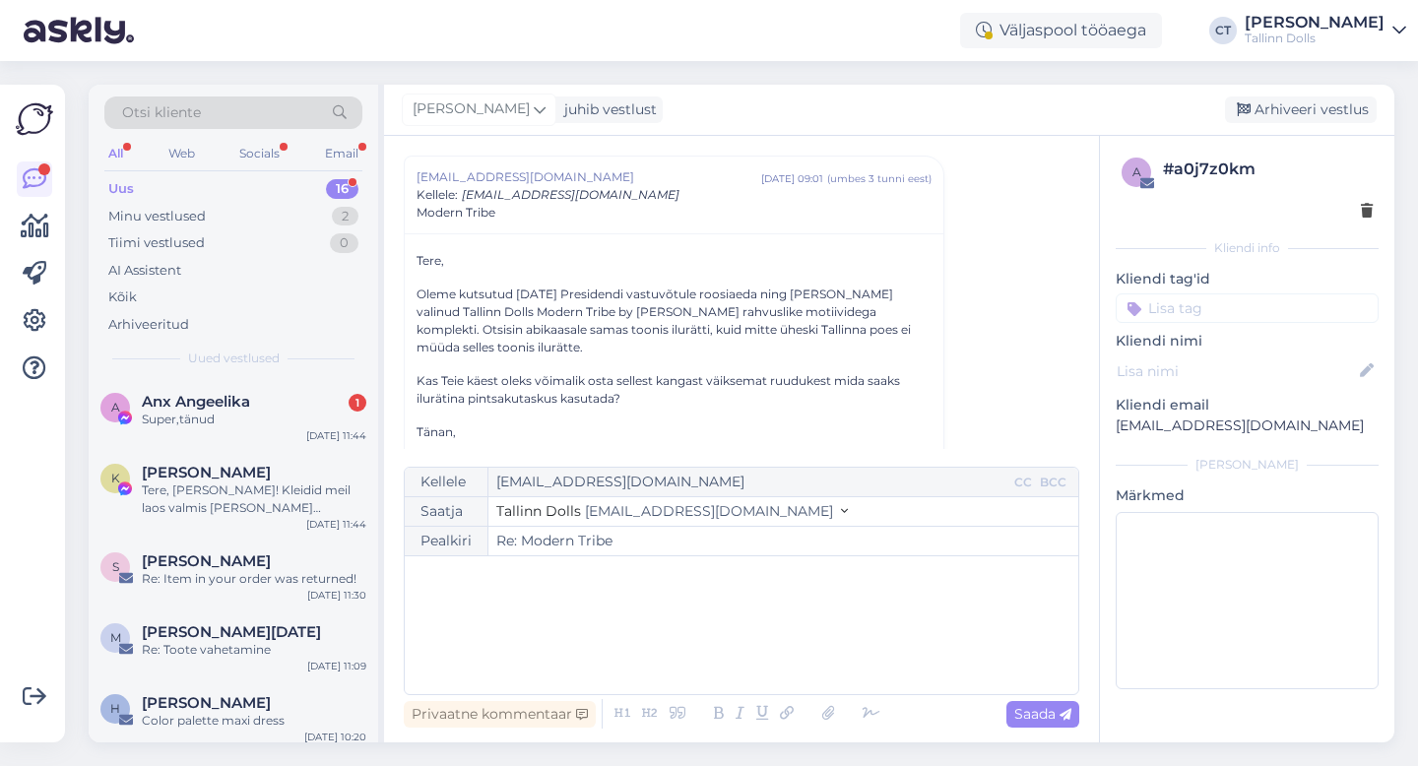
click at [738, 658] on div "﻿" at bounding box center [742, 625] width 654 height 118
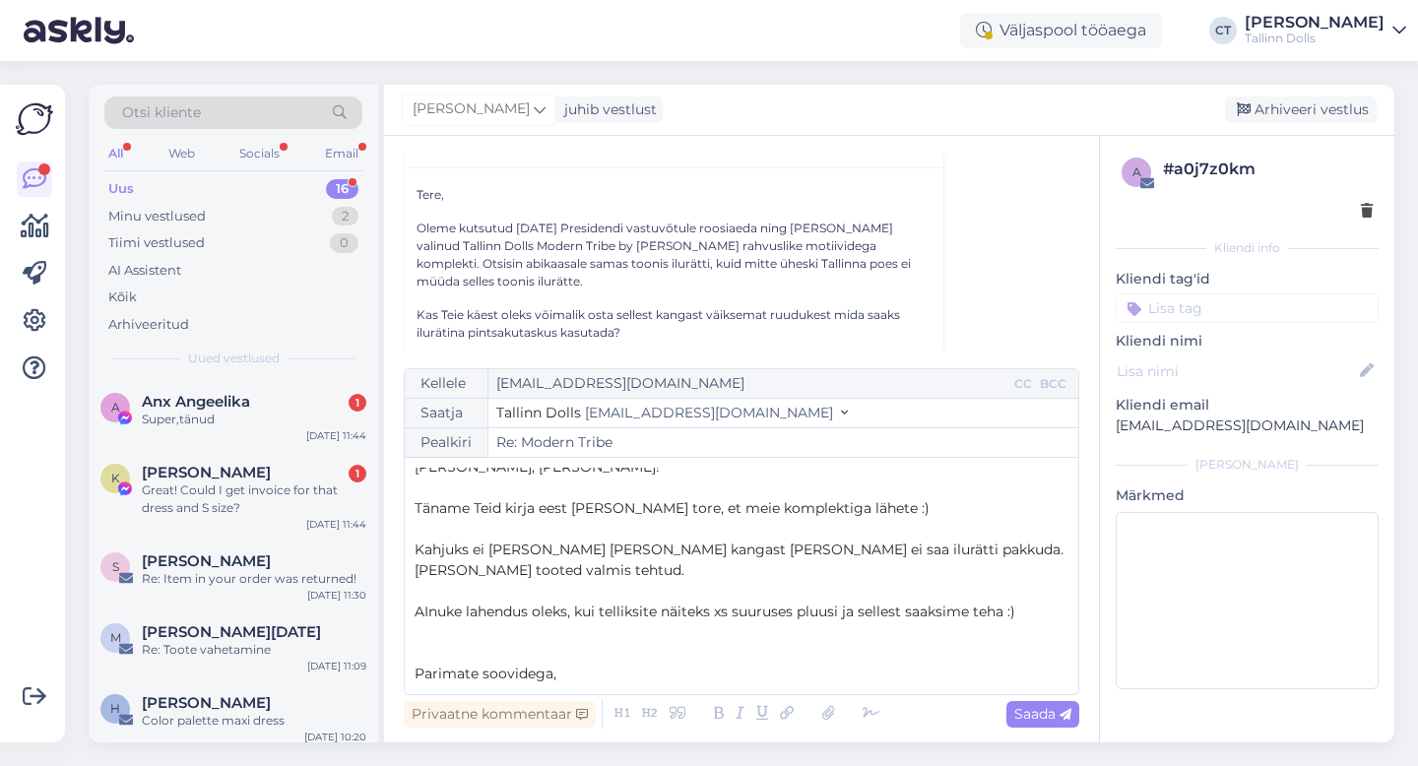
scroll to position [32, 0]
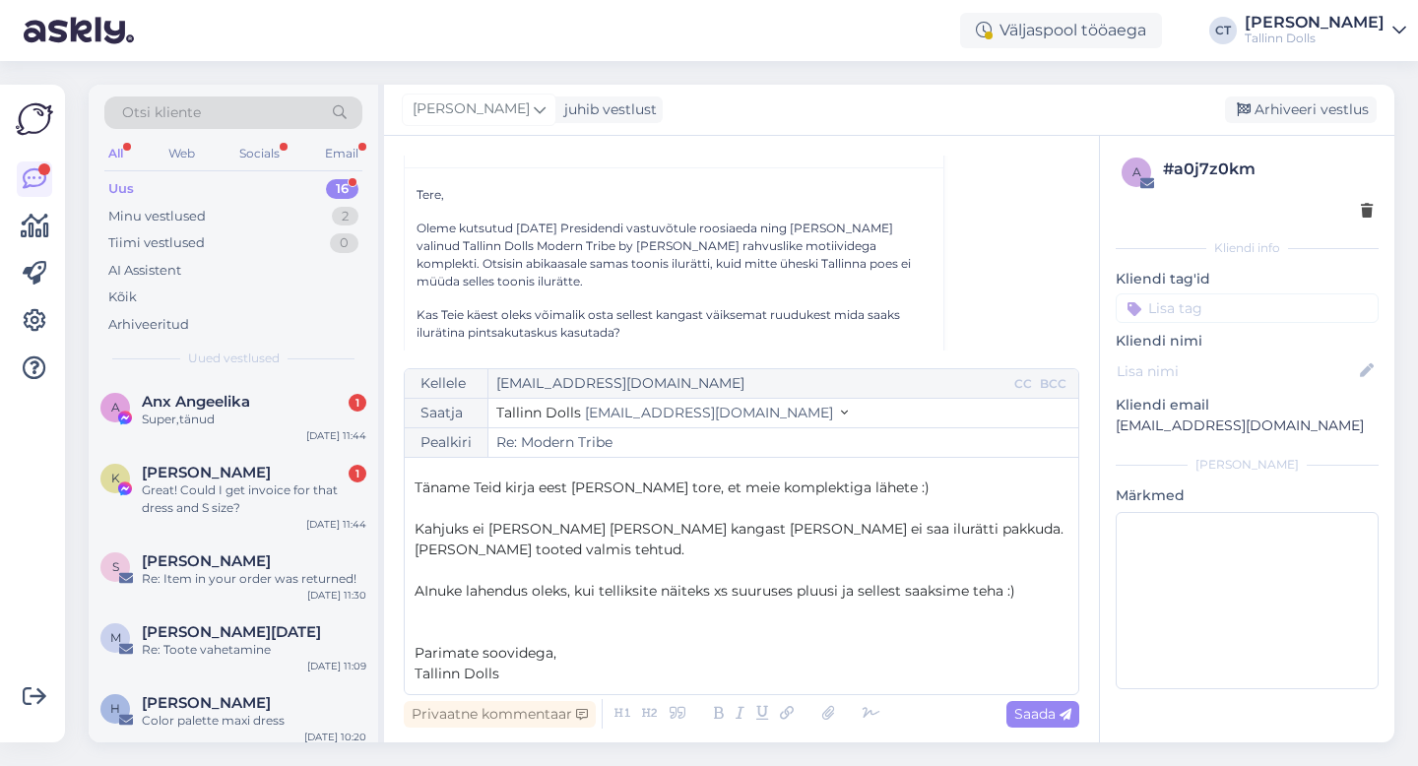
click at [707, 530] on span "Kahjuks ei [PERSON_NAME] [PERSON_NAME] kangast [PERSON_NAME] ei saa ilurätti pa…" at bounding box center [741, 539] width 653 height 38
click at [1031, 710] on span "Saada" at bounding box center [1042, 714] width 57 height 18
type input "Re: Modern Tribe"
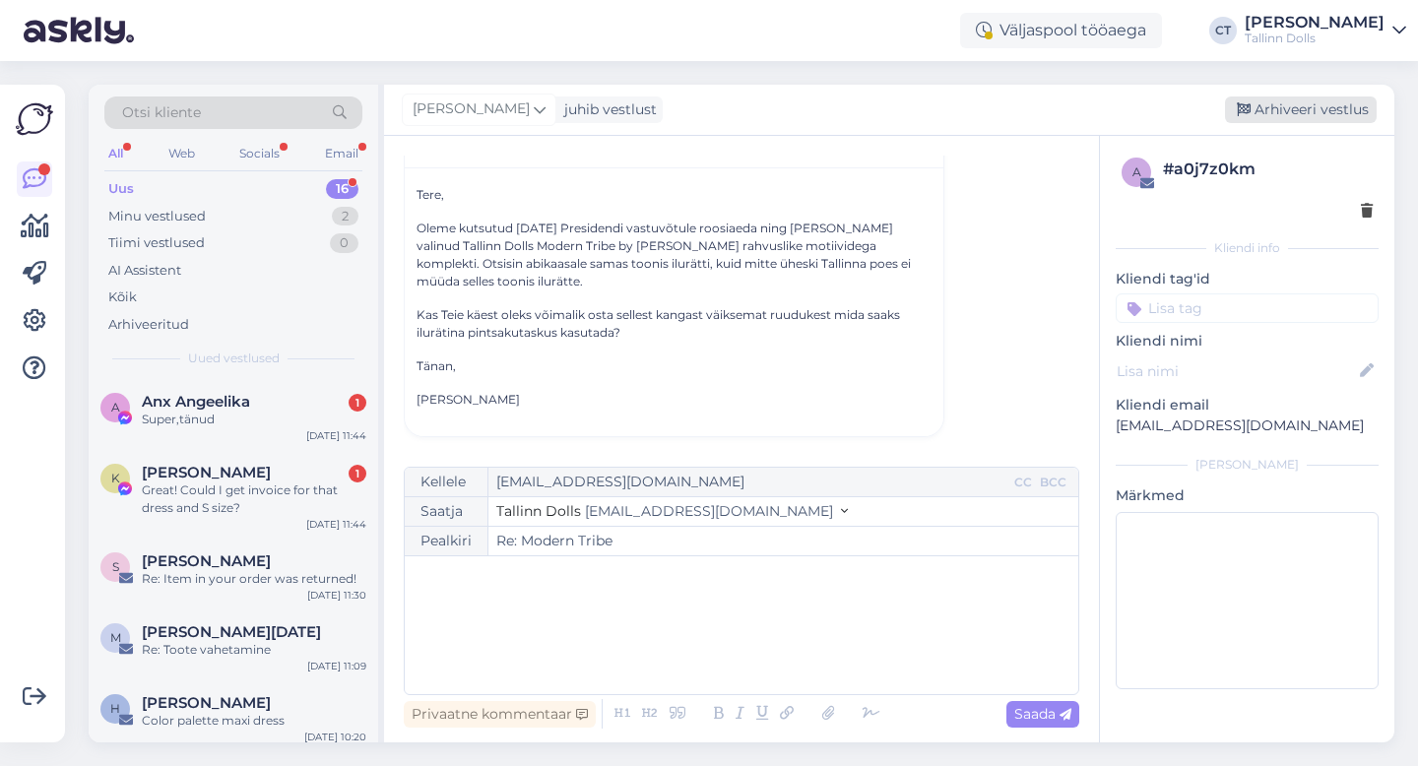
scroll to position [0, 0]
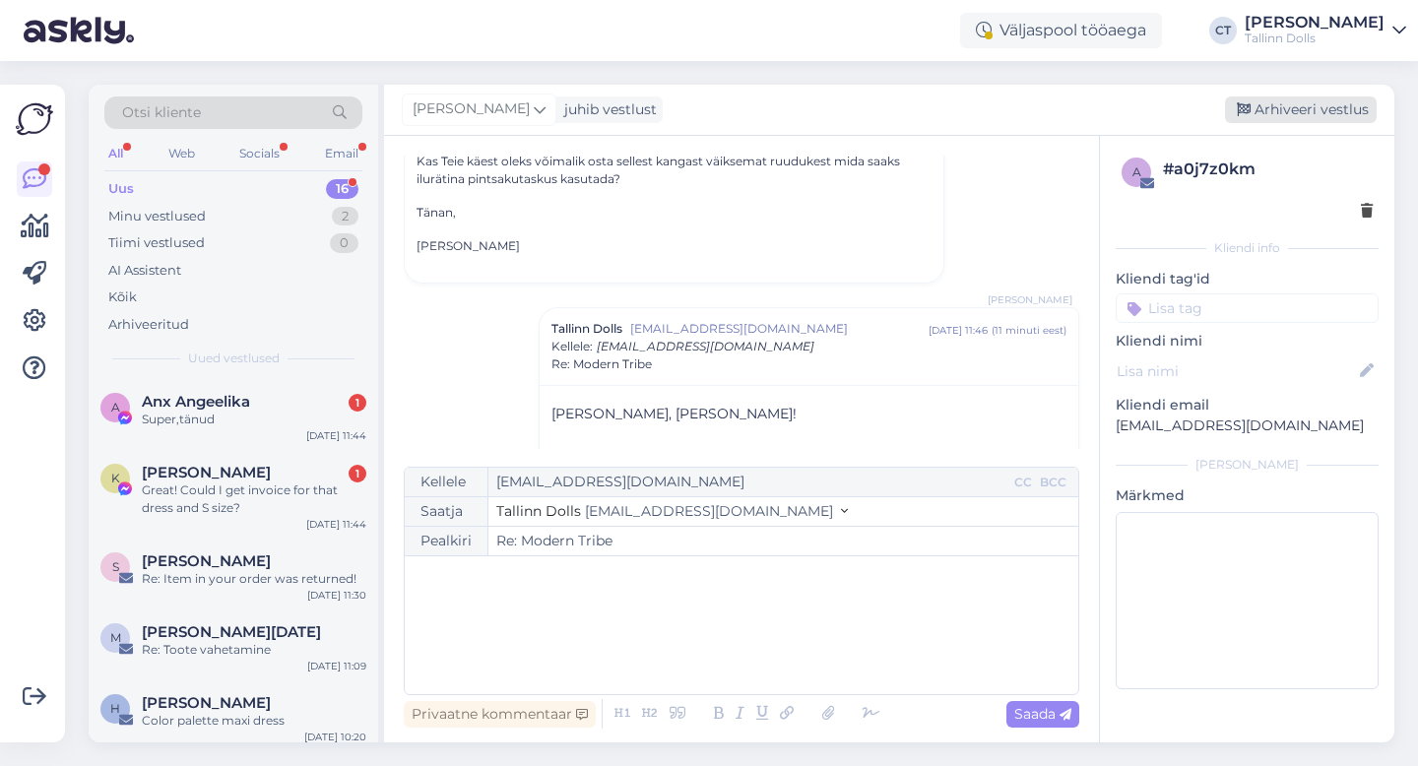
click at [1347, 112] on div "Arhiveeri vestlus" at bounding box center [1301, 110] width 152 height 27
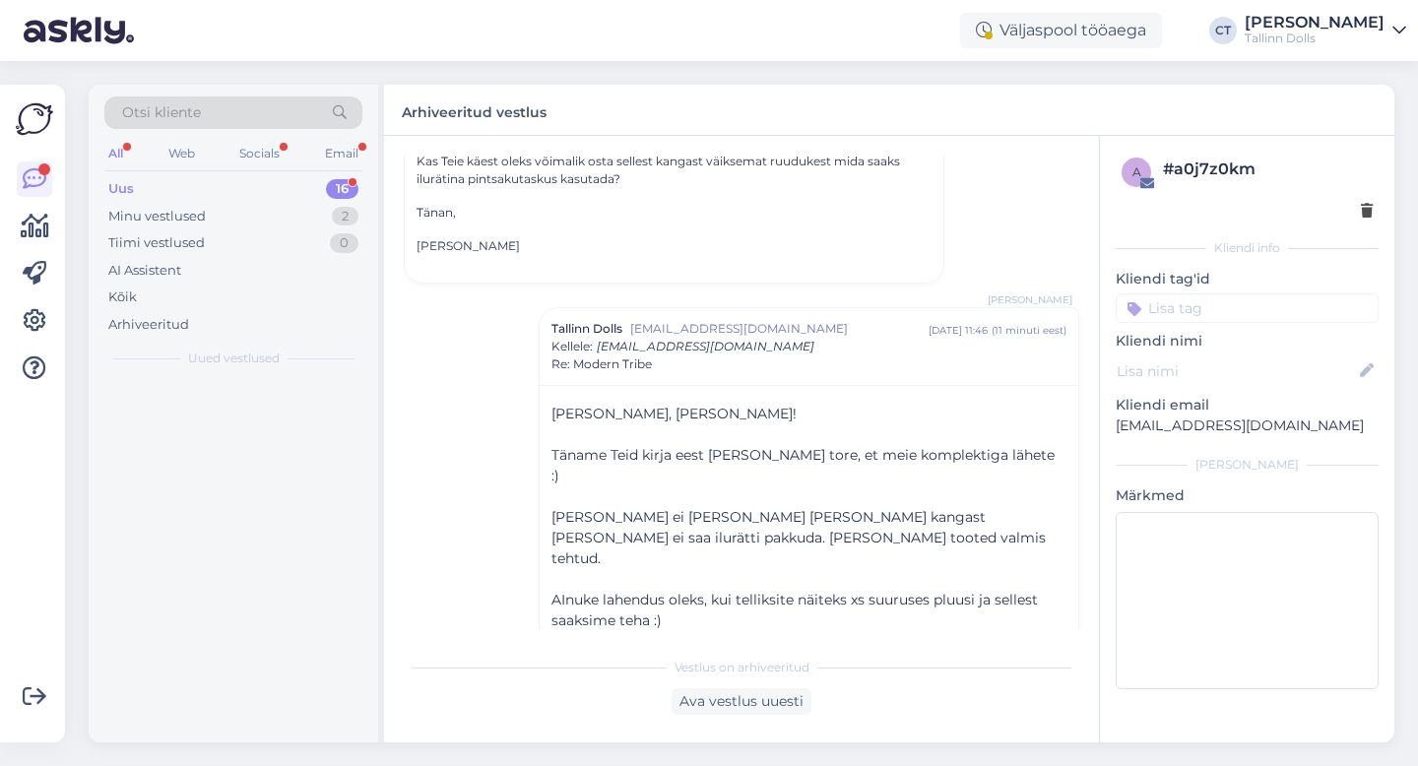
scroll to position [341, 0]
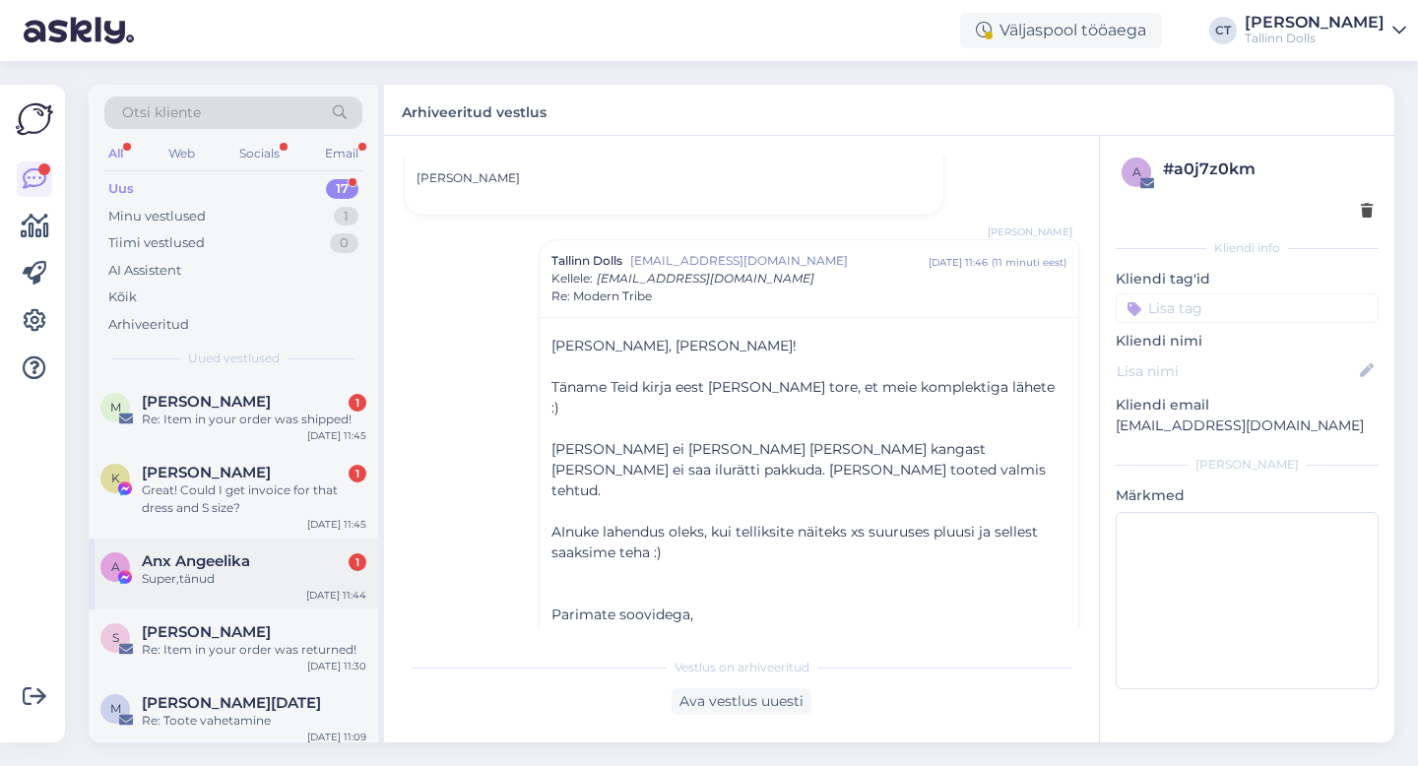
click at [263, 579] on div "Super,tänud" at bounding box center [254, 579] width 225 height 18
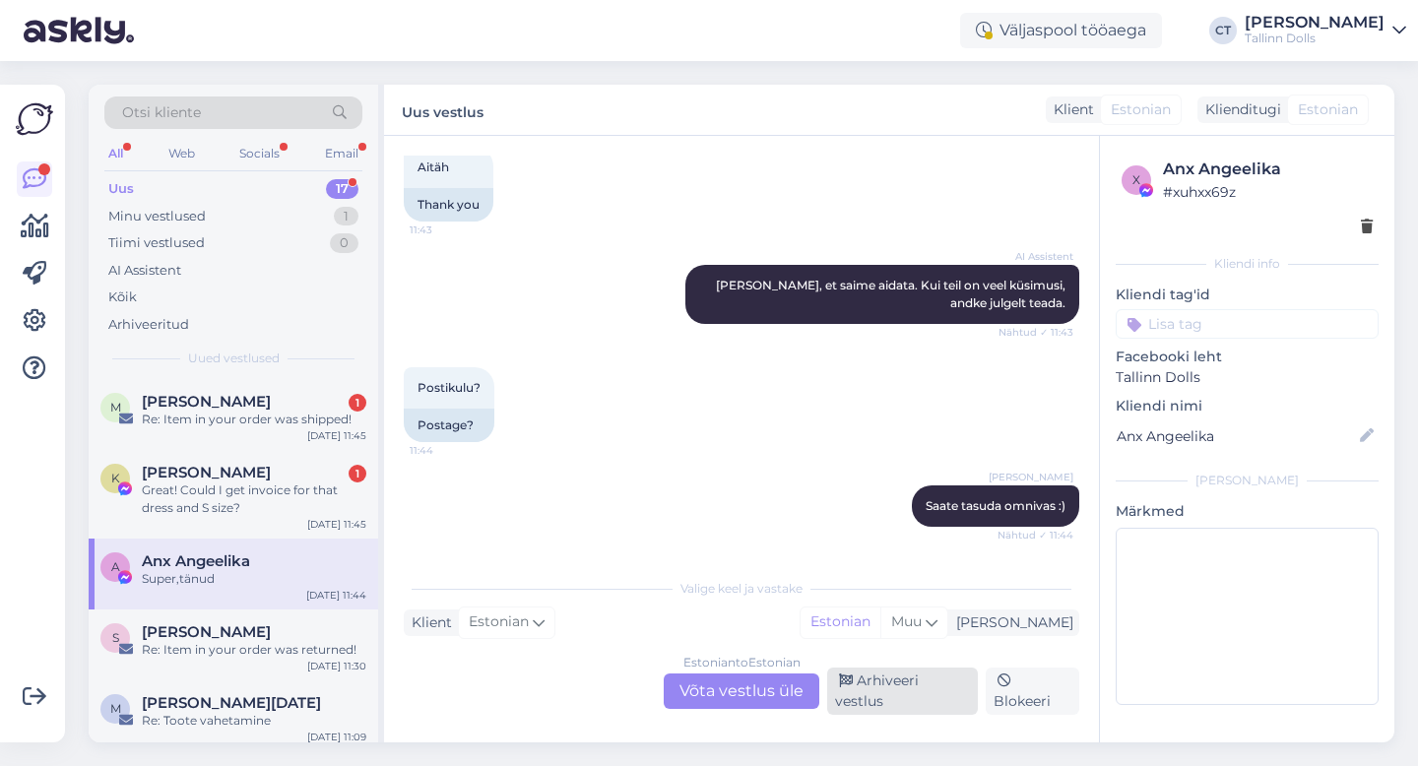
click at [865, 692] on div "Arhiveeri vestlus" at bounding box center [902, 691] width 151 height 47
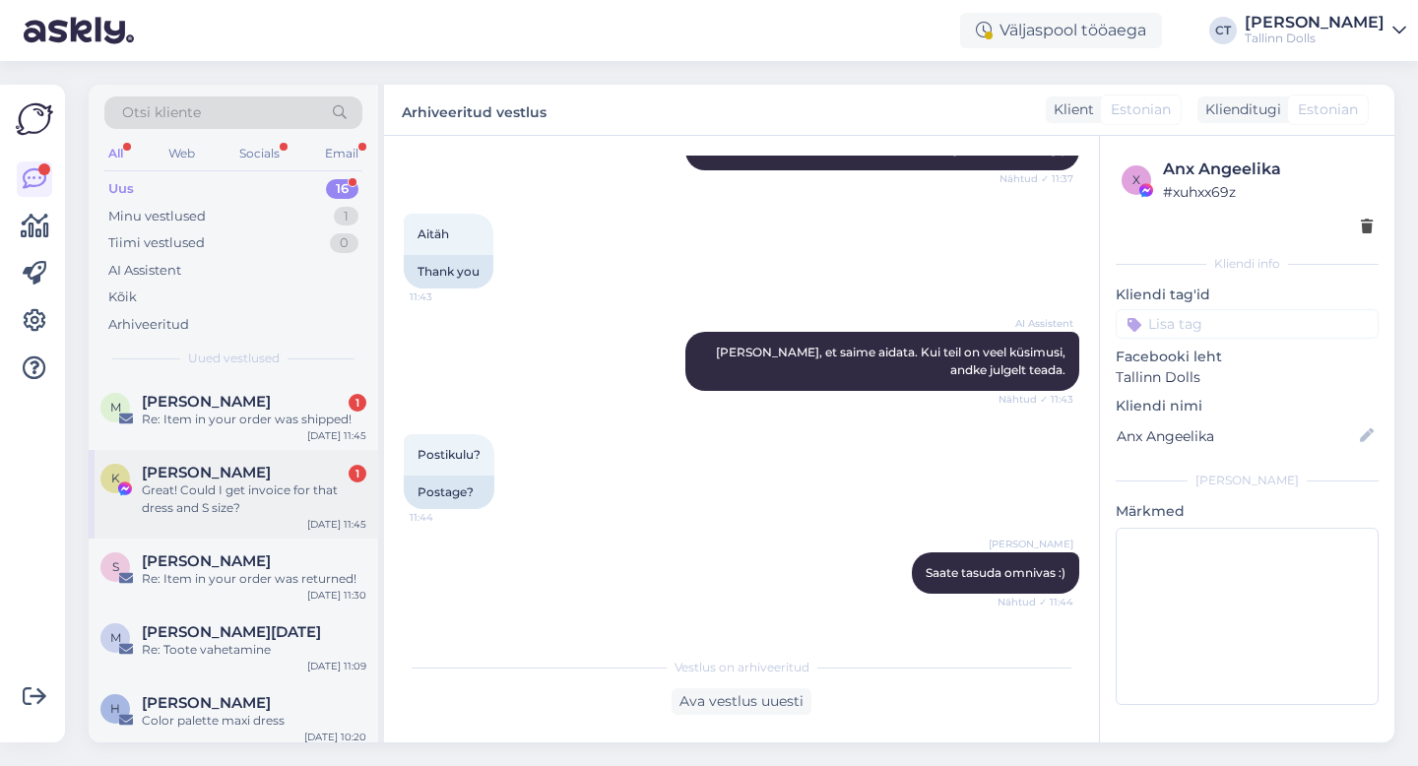
click at [188, 469] on span "[PERSON_NAME]" at bounding box center [206, 473] width 129 height 18
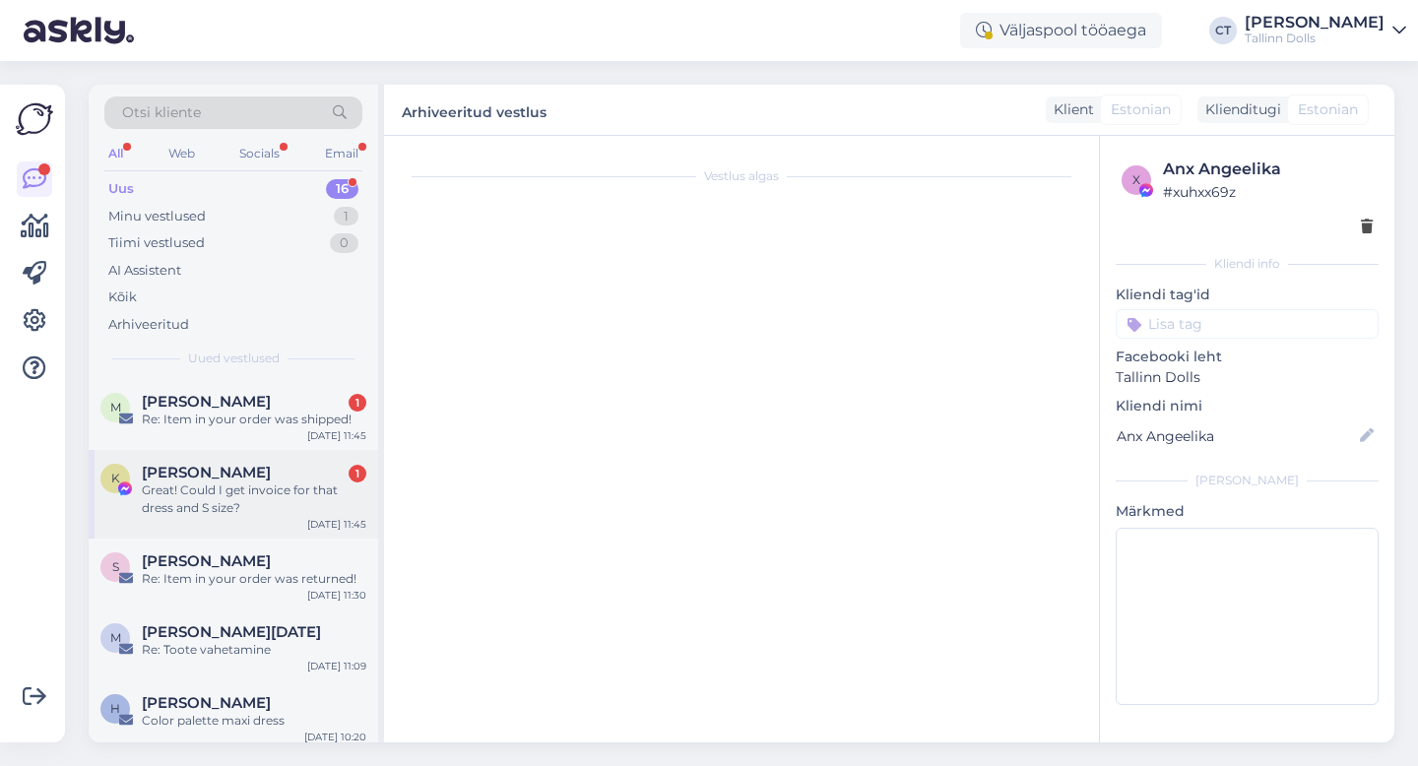
scroll to position [590, 0]
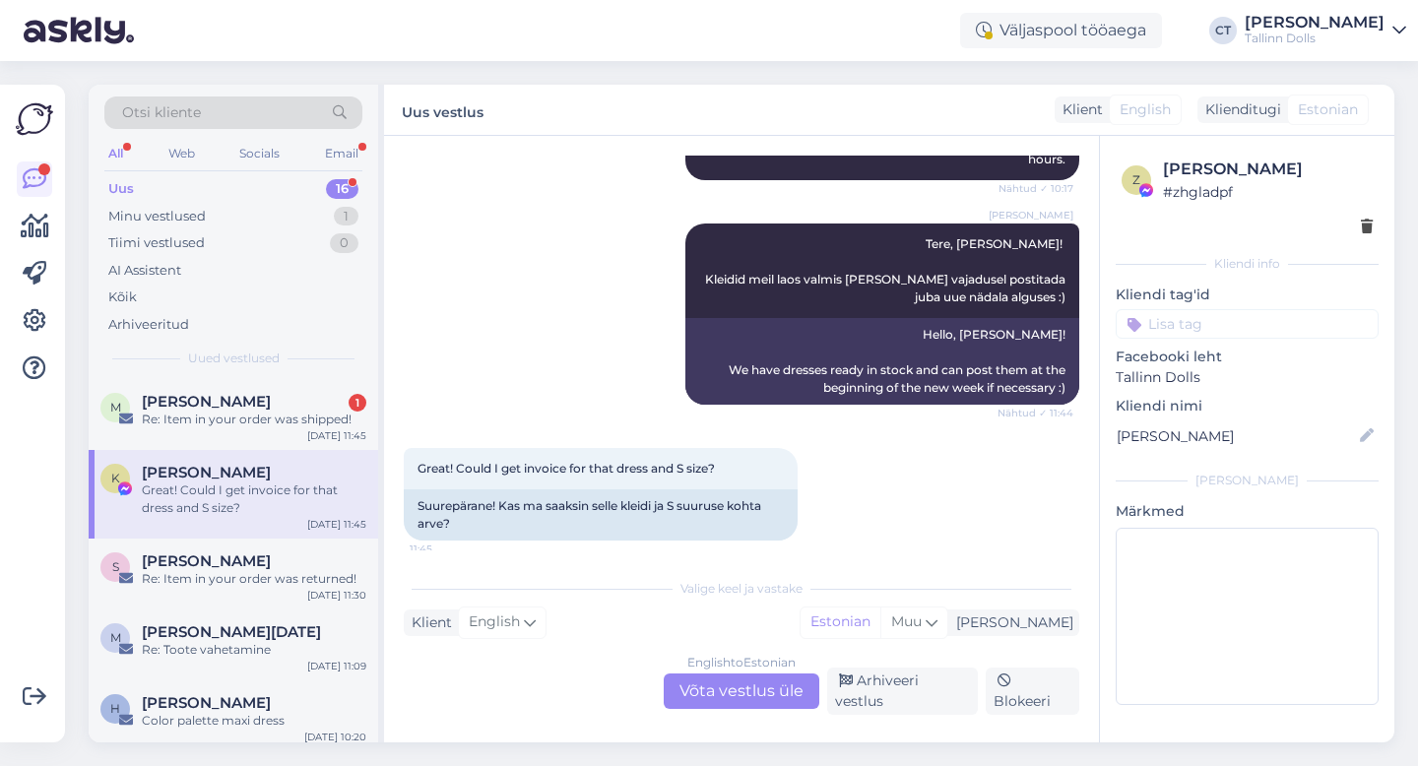
click at [762, 719] on div "Vestlus algas [DATE] Hi! When shipmemt starts at [DATE]... when could it arrive…" at bounding box center [741, 439] width 715 height 607
click at [771, 707] on div "English to Estonian Võta vestlus üle" at bounding box center [742, 691] width 156 height 35
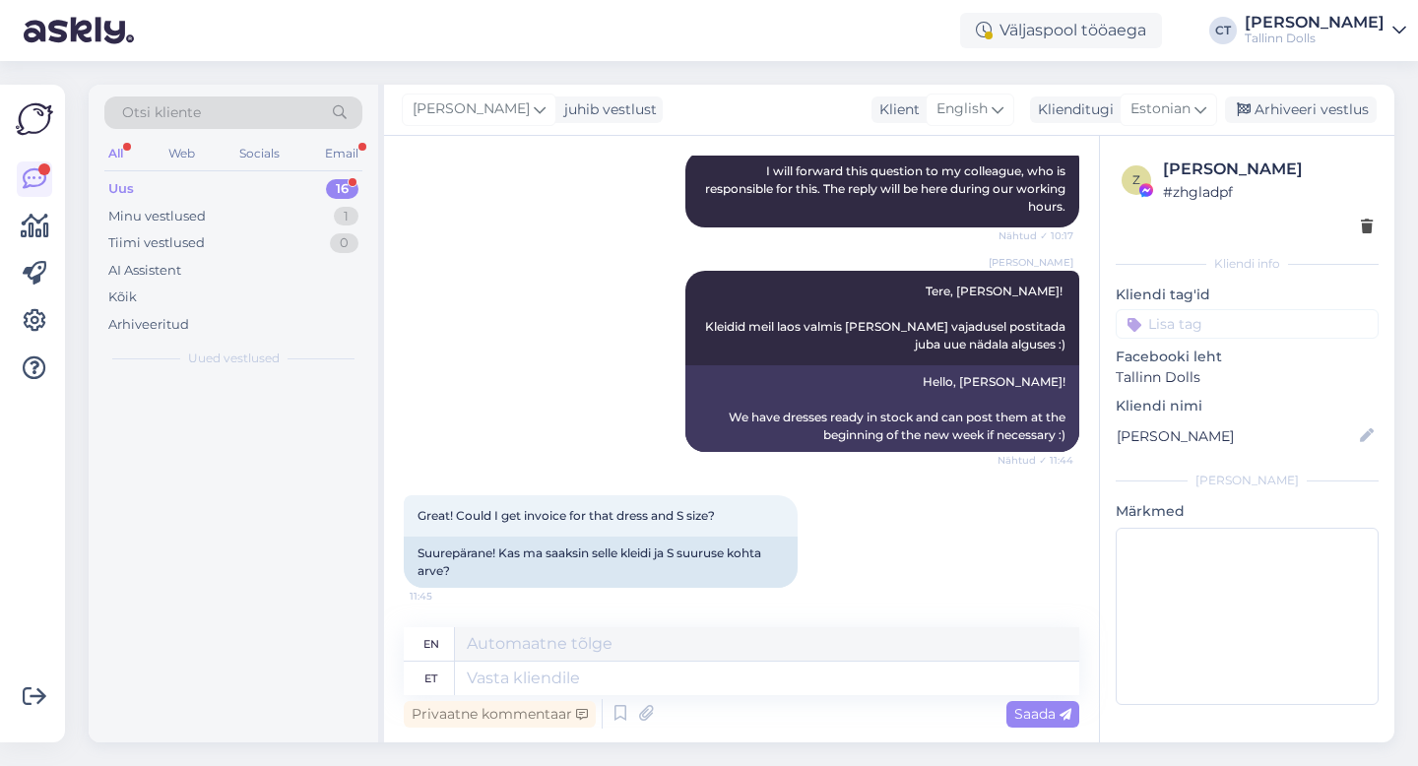
scroll to position [543, 0]
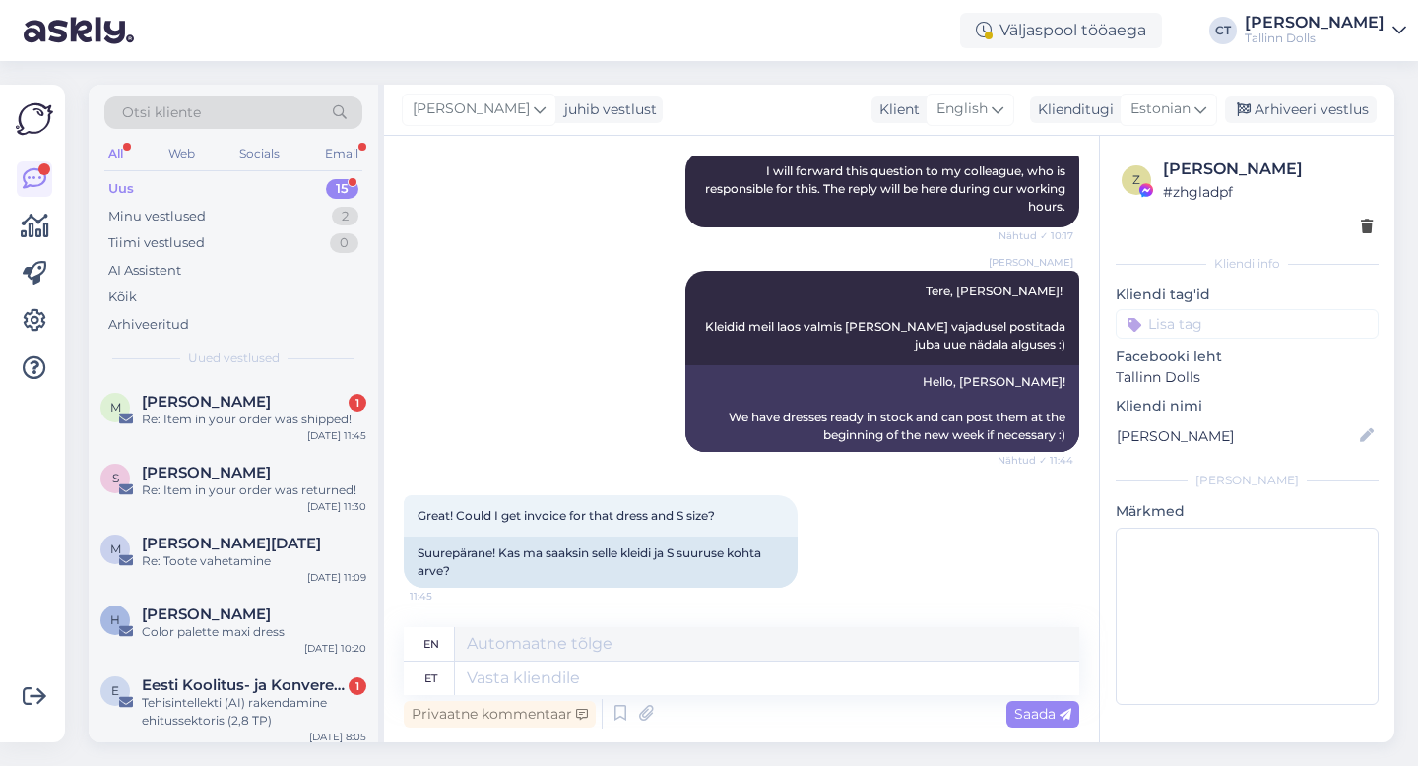
click at [784, 695] on div "Privaatne kommentaar Saada" at bounding box center [742, 713] width 676 height 37
click at [170, 389] on div "M [PERSON_NAME] 1 Re: Item in your order was shipped! [DATE] 11:45" at bounding box center [234, 414] width 290 height 71
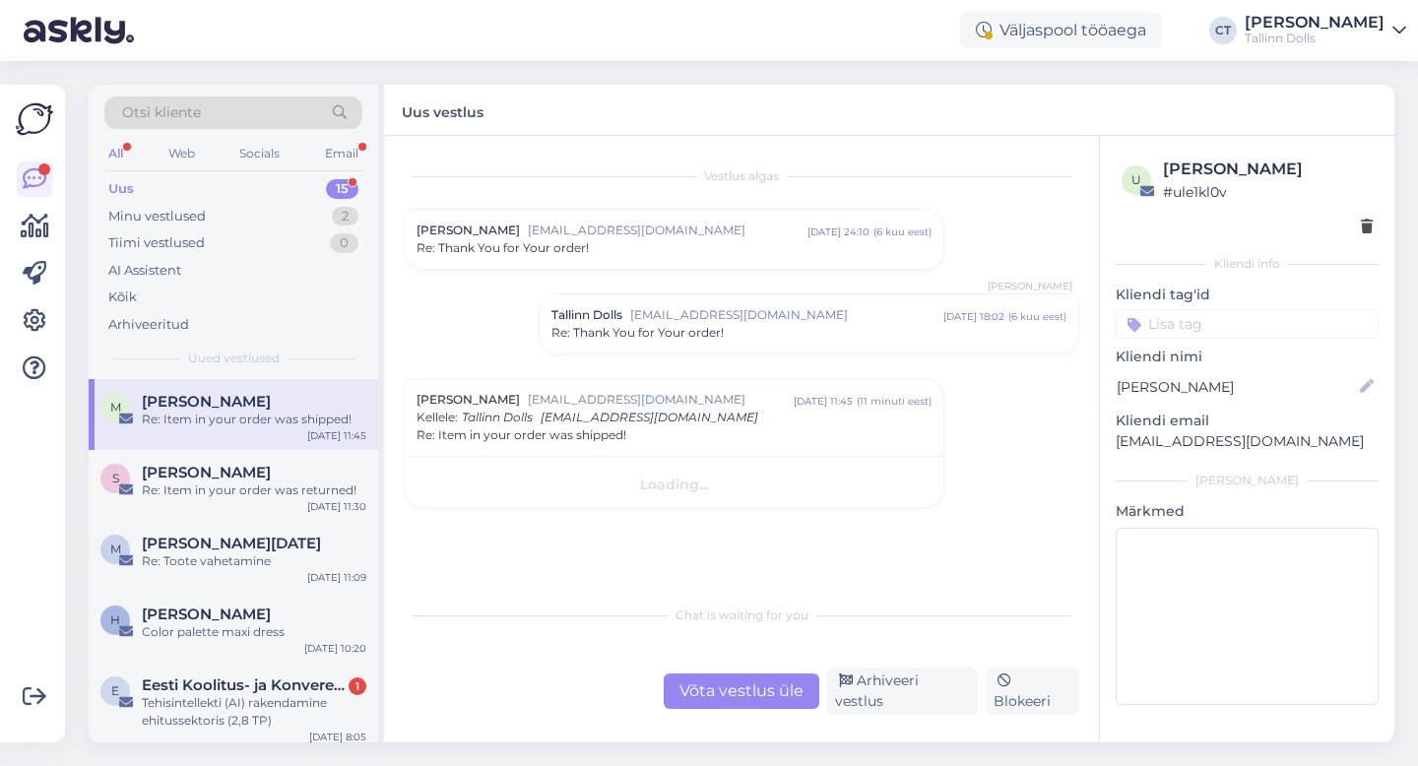
scroll to position [0, 0]
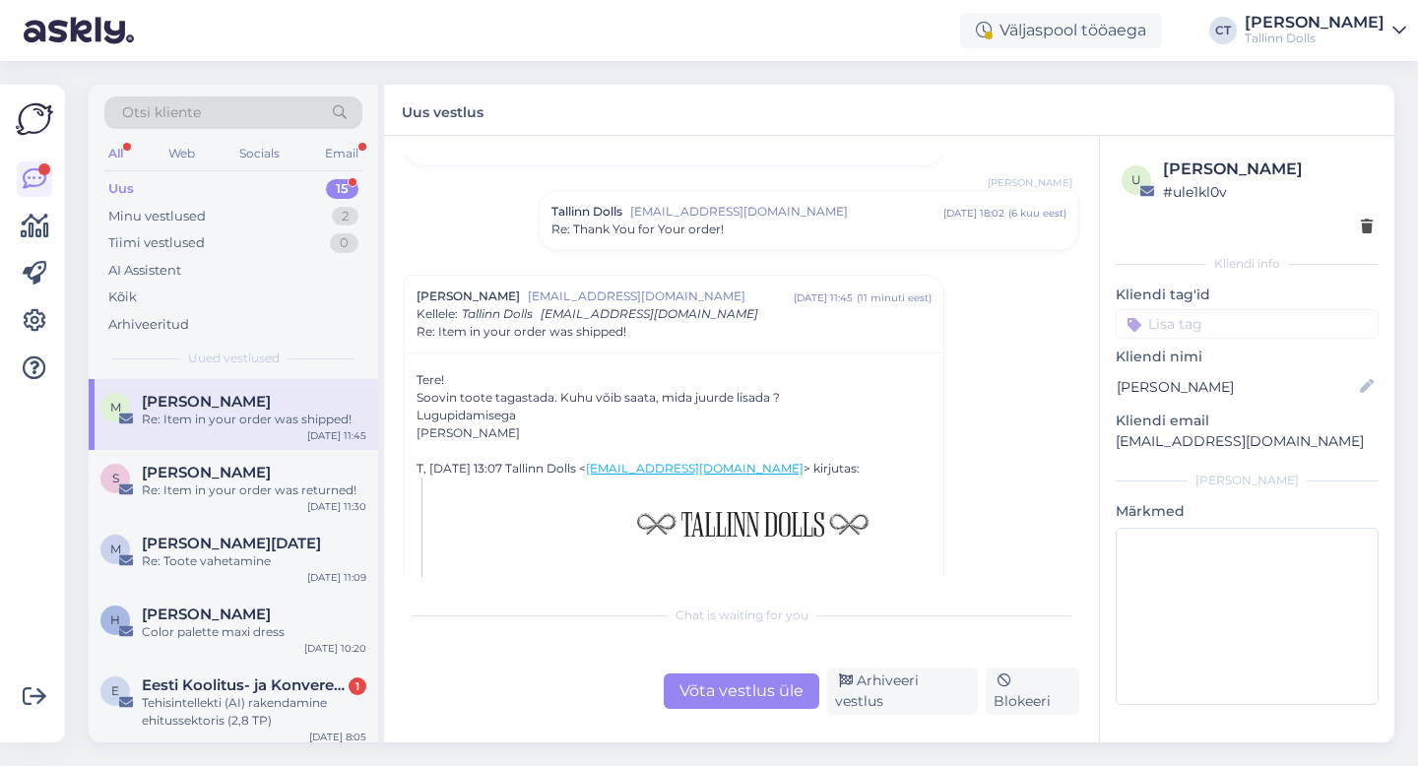
click at [740, 704] on div "Võta vestlus üle" at bounding box center [742, 691] width 156 height 35
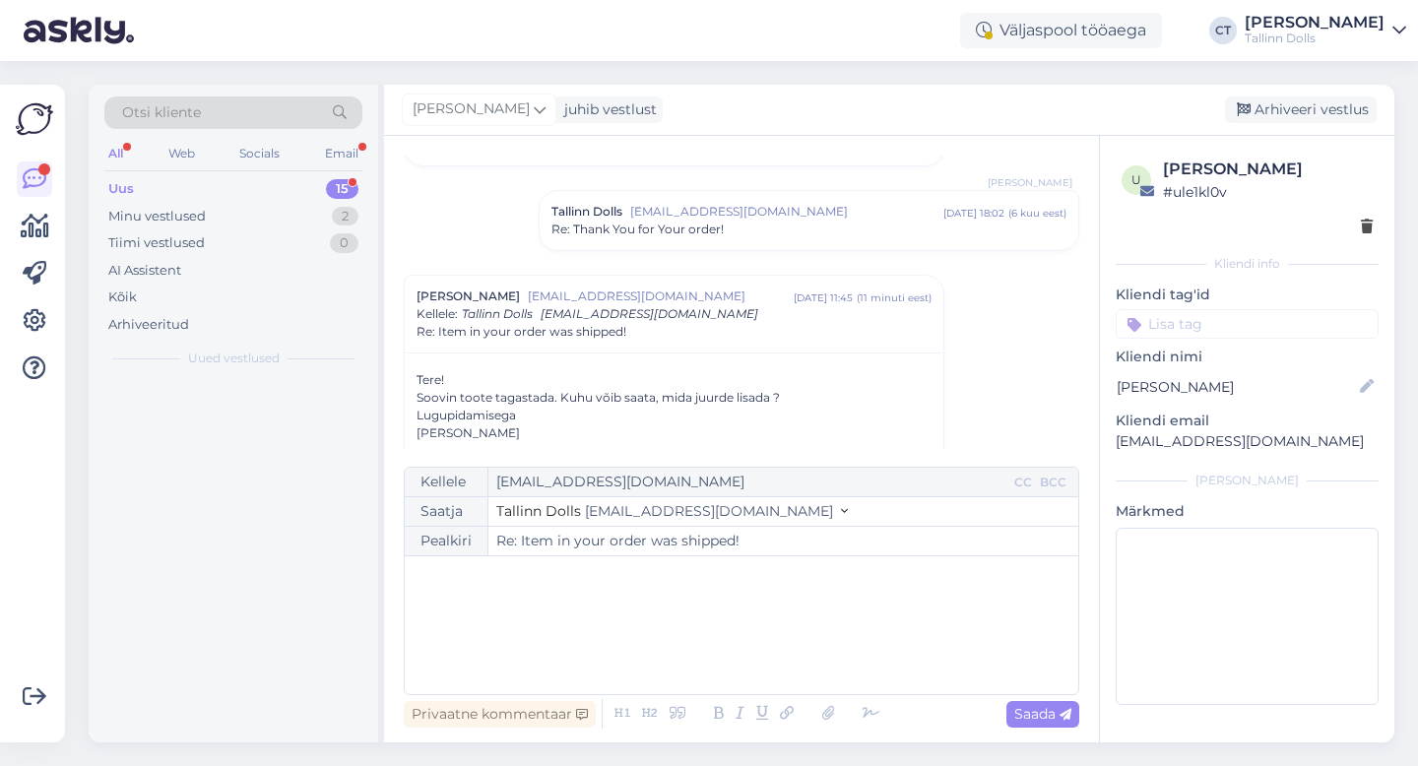
scroll to position [223, 0]
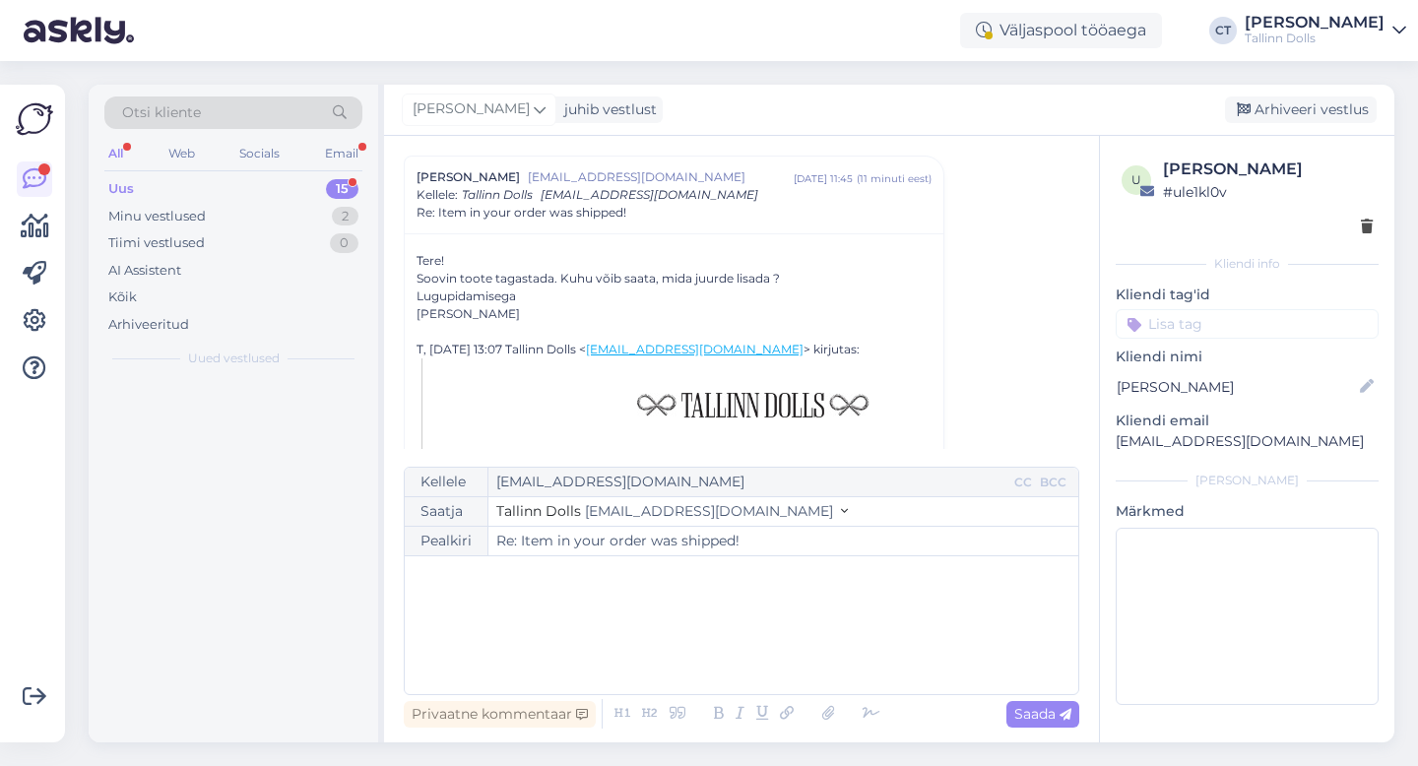
click at [767, 647] on div "﻿" at bounding box center [742, 625] width 654 height 118
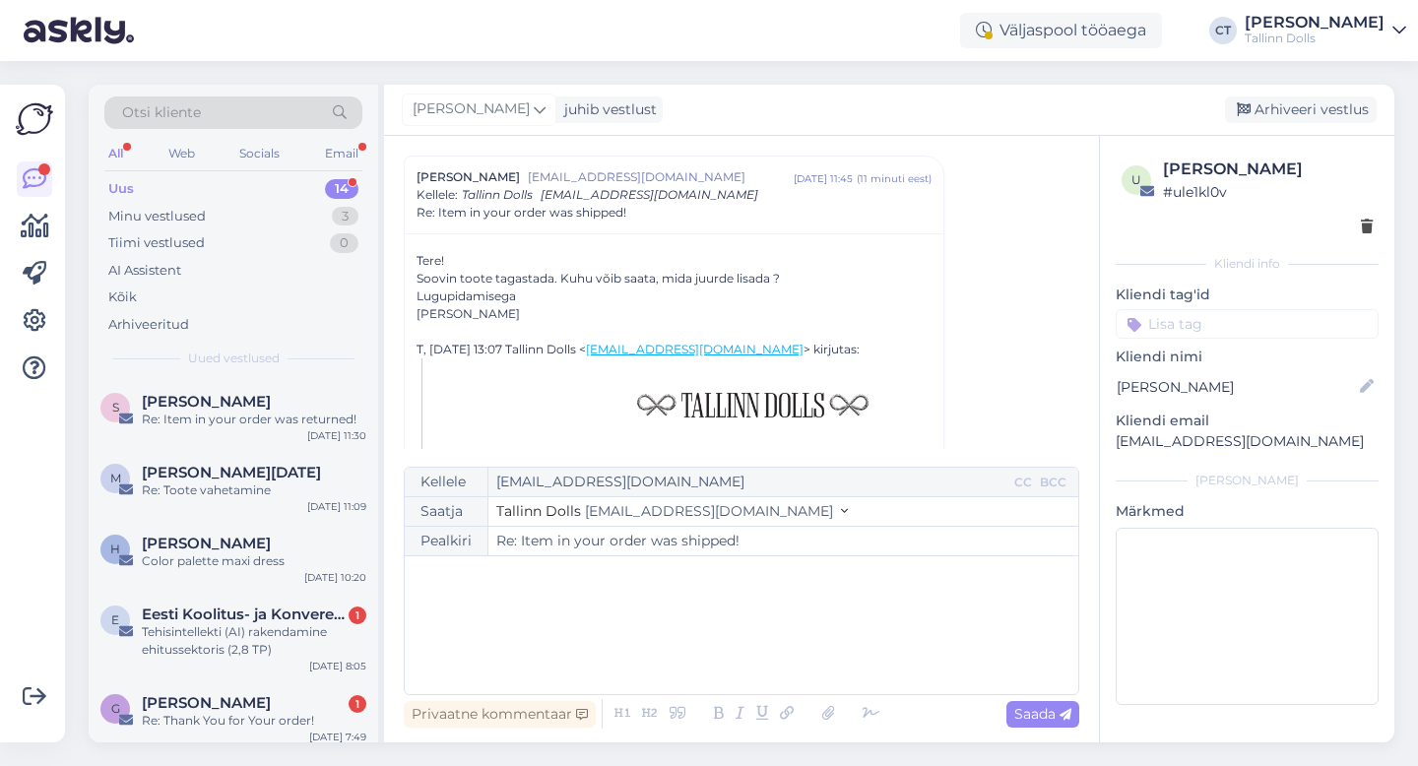
click at [493, 650] on div "﻿" at bounding box center [742, 625] width 654 height 118
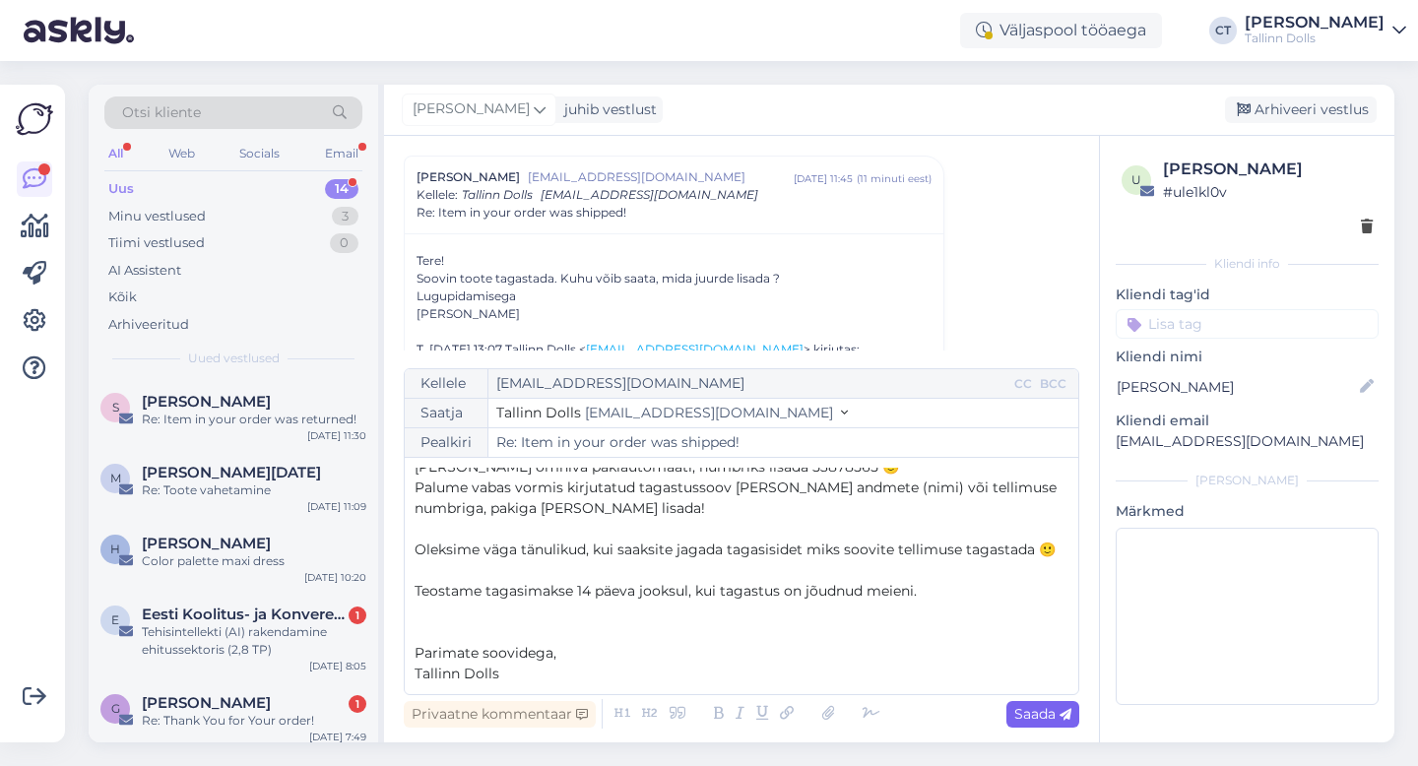
click at [1053, 717] on span "Saada" at bounding box center [1042, 714] width 57 height 18
type input "Re: Re: Item in your order was shipped!"
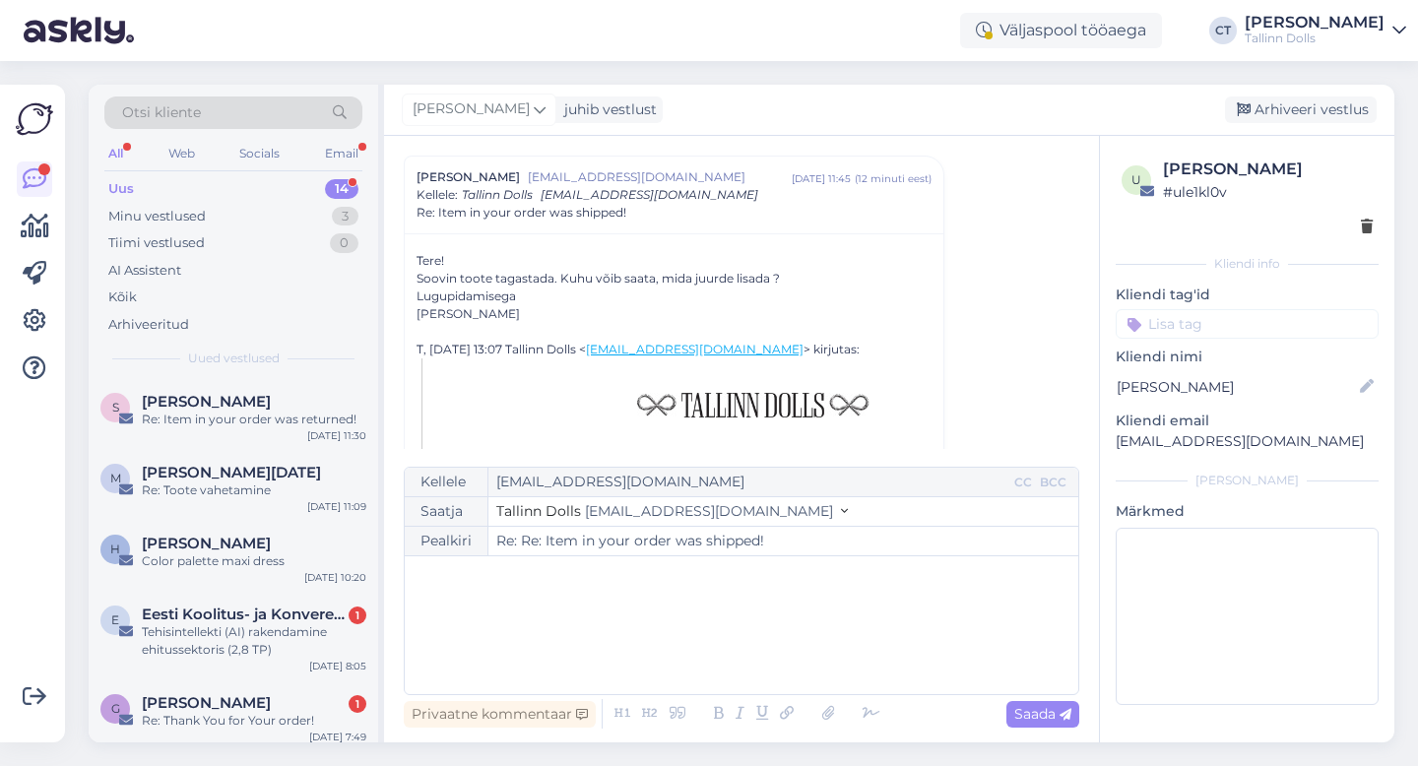
scroll to position [0, 0]
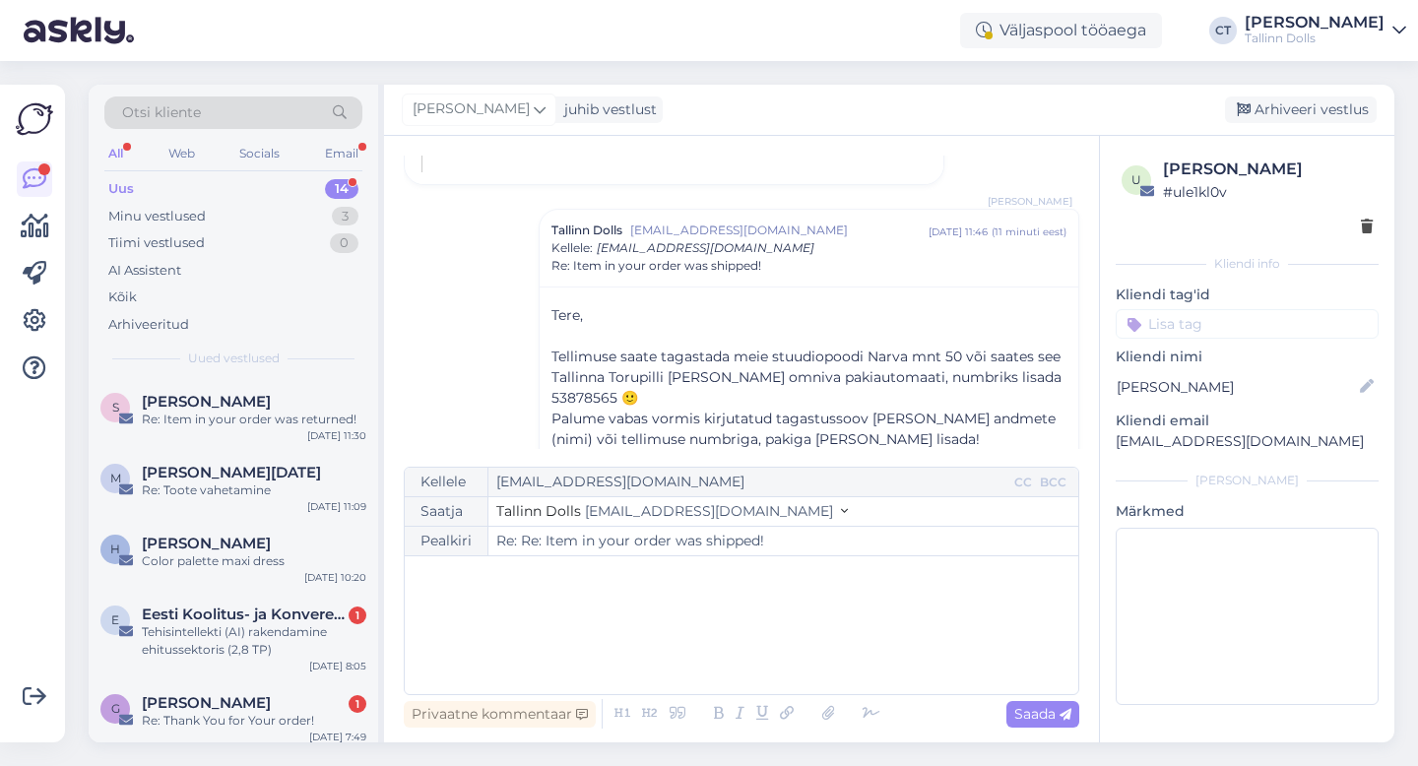
click at [1310, 90] on div "[PERSON_NAME] juhib vestlust [GEOGRAPHIC_DATA] vestlus" at bounding box center [889, 110] width 1011 height 51
click at [1309, 104] on div "Arhiveeri vestlus" at bounding box center [1301, 110] width 152 height 27
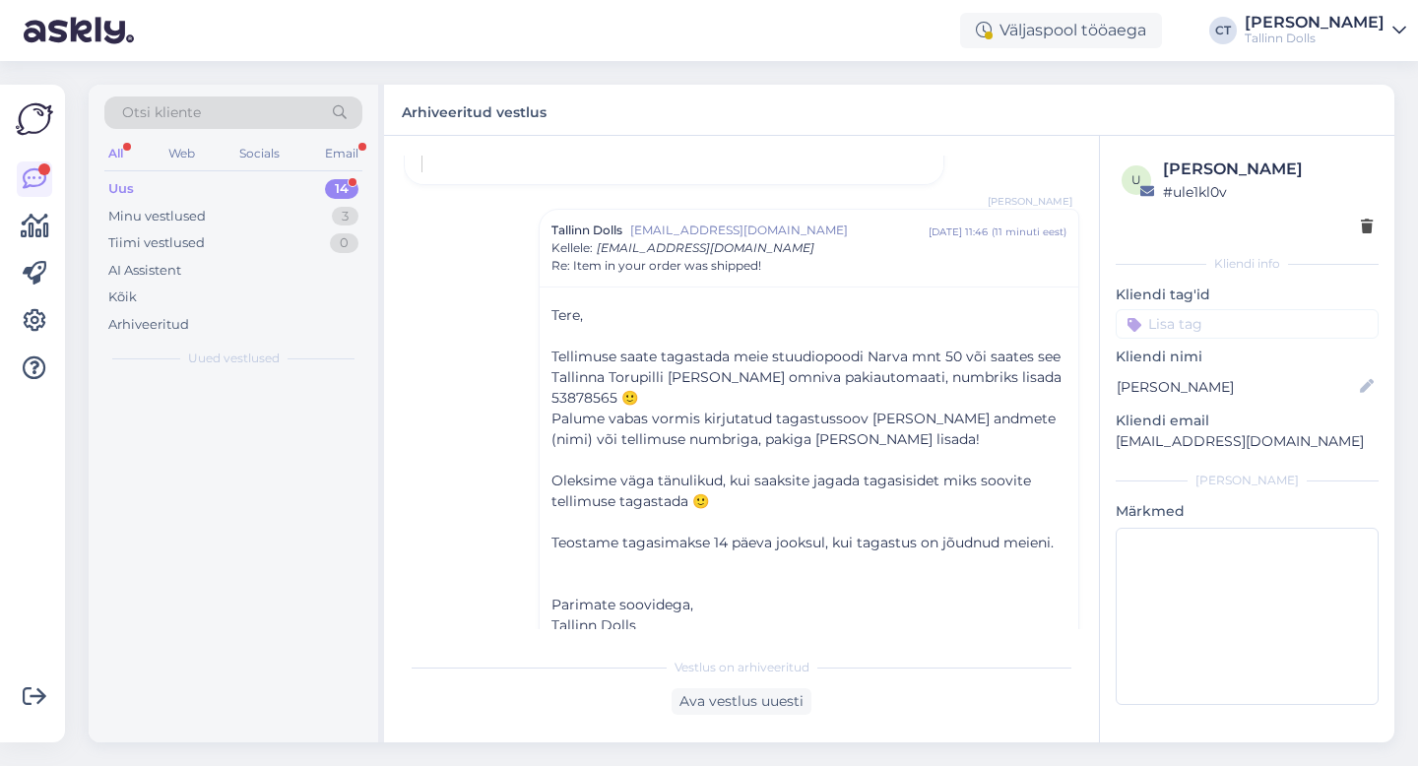
scroll to position [1407, 0]
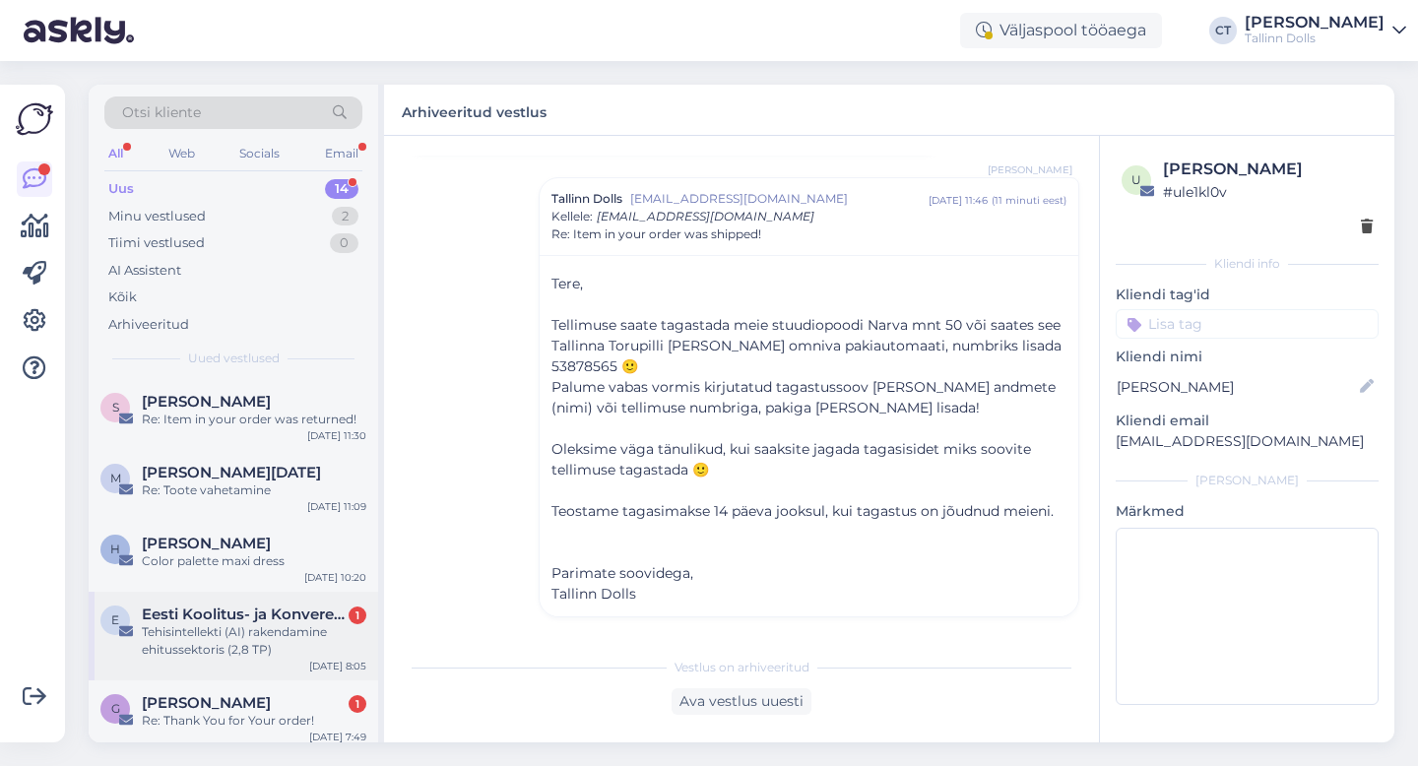
click at [268, 625] on div "Tehisintellekti (AI) rakendamine ehitussektoris (2,8 TP)" at bounding box center [254, 640] width 225 height 35
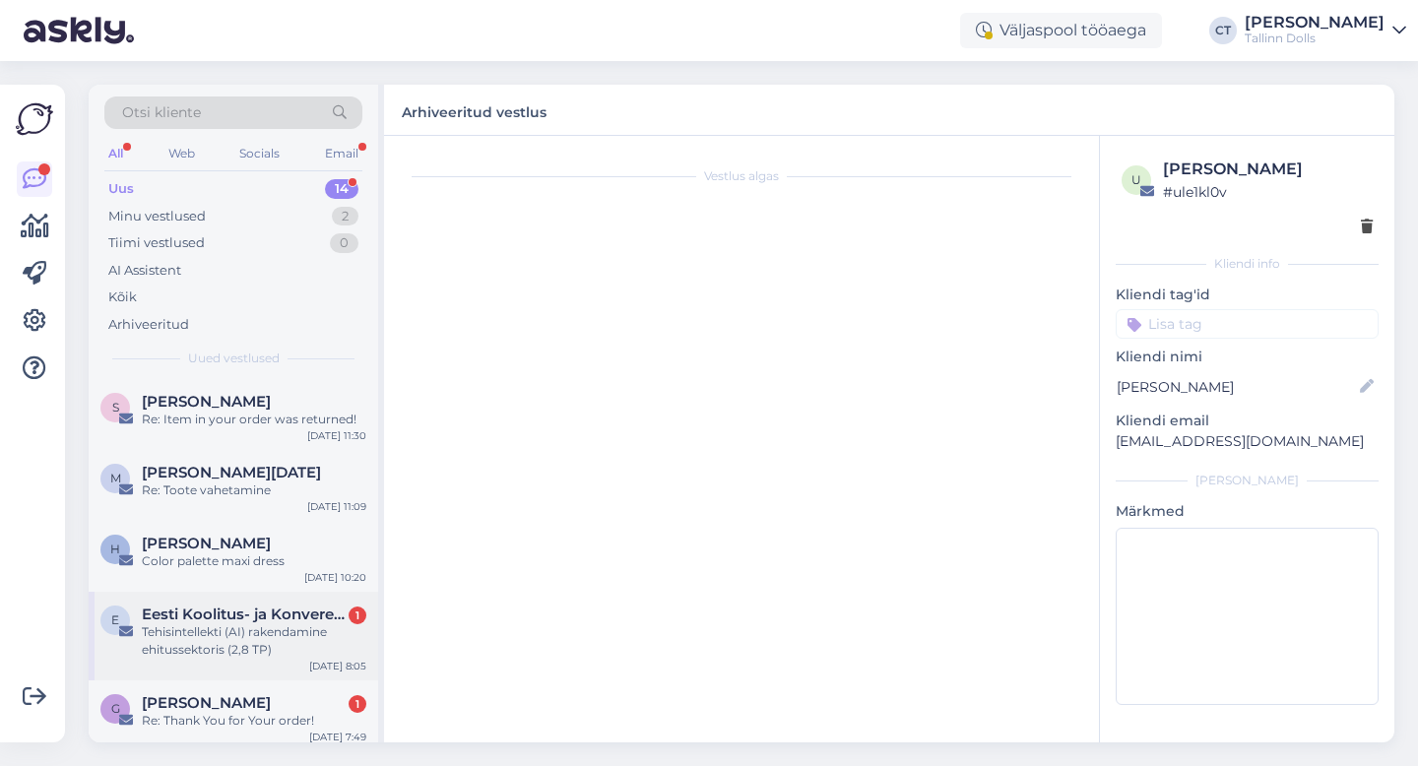
scroll to position [0, 0]
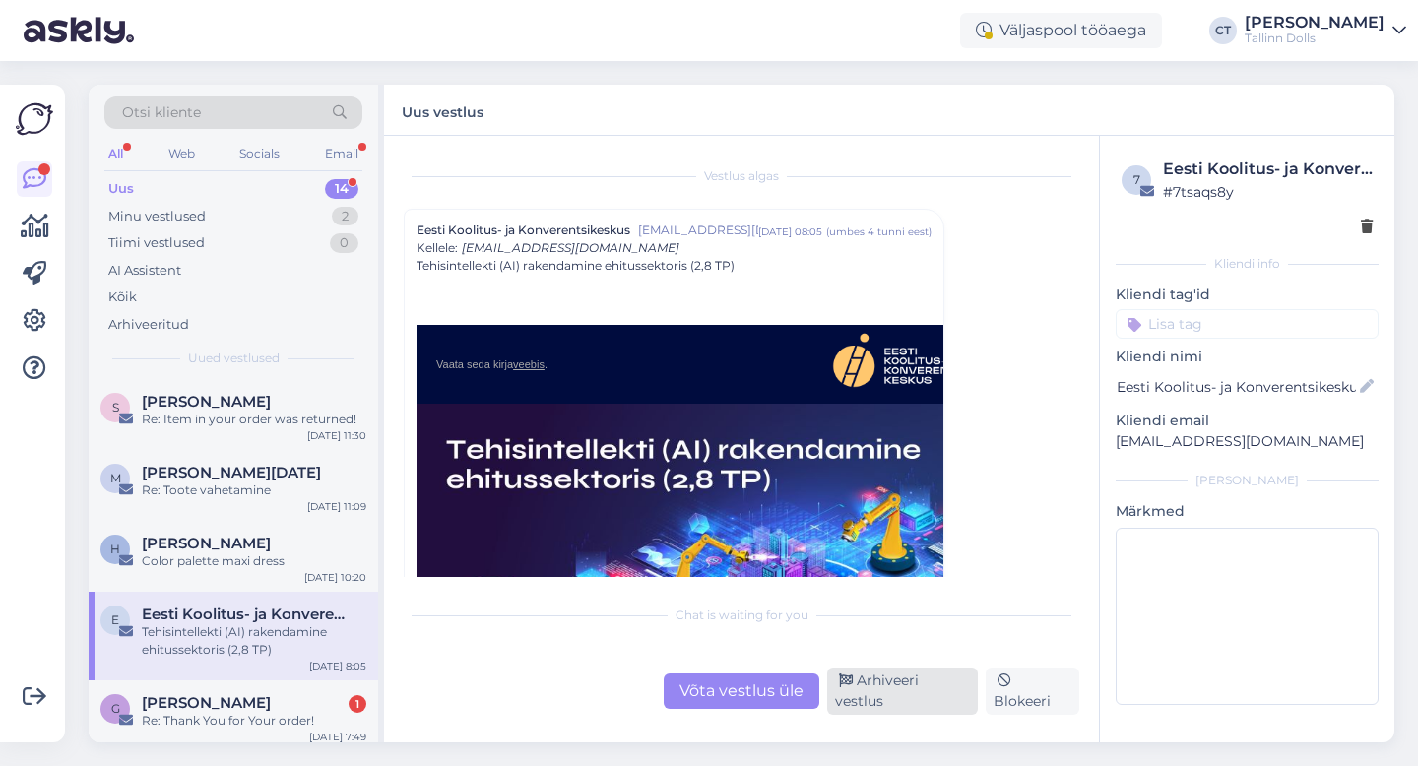
click at [867, 689] on div "Arhiveeri vestlus" at bounding box center [902, 691] width 151 height 47
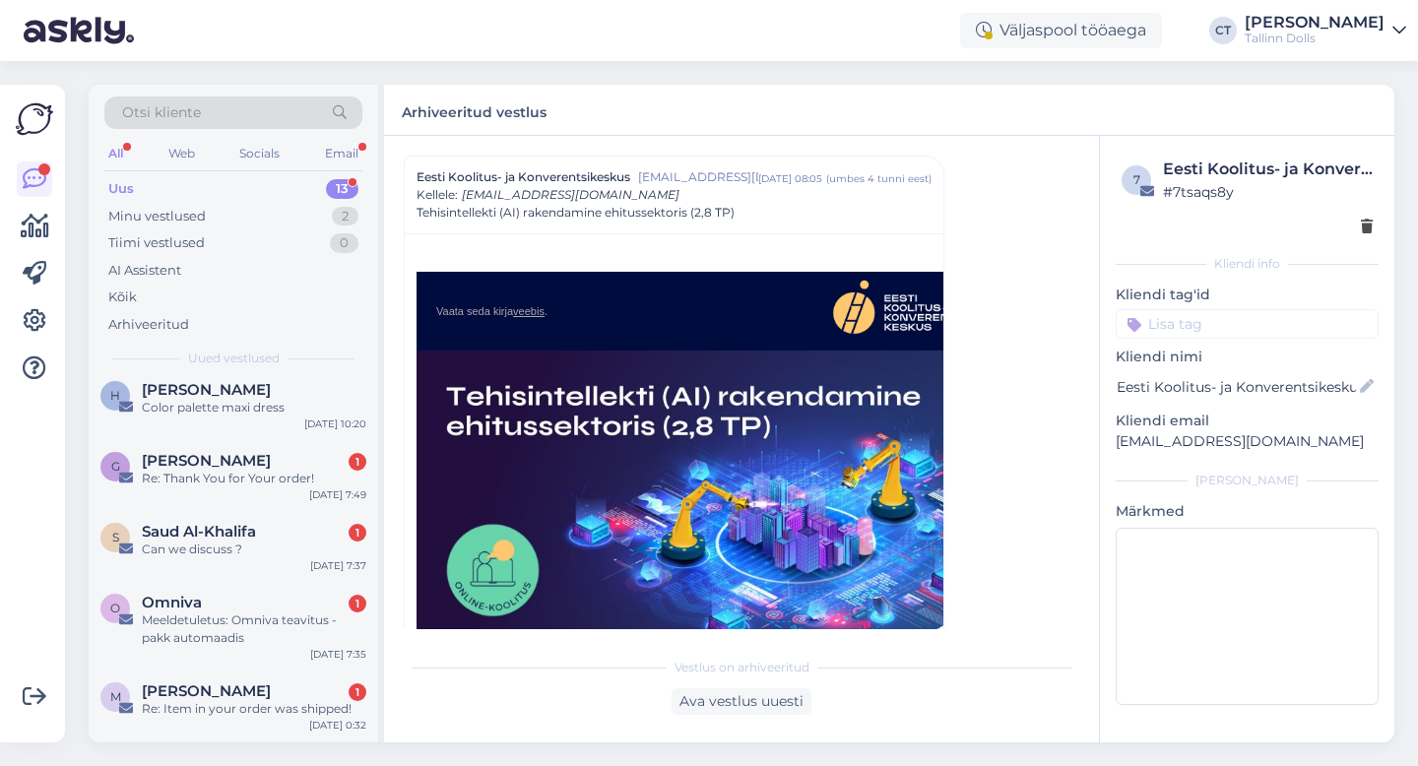
scroll to position [165, 0]
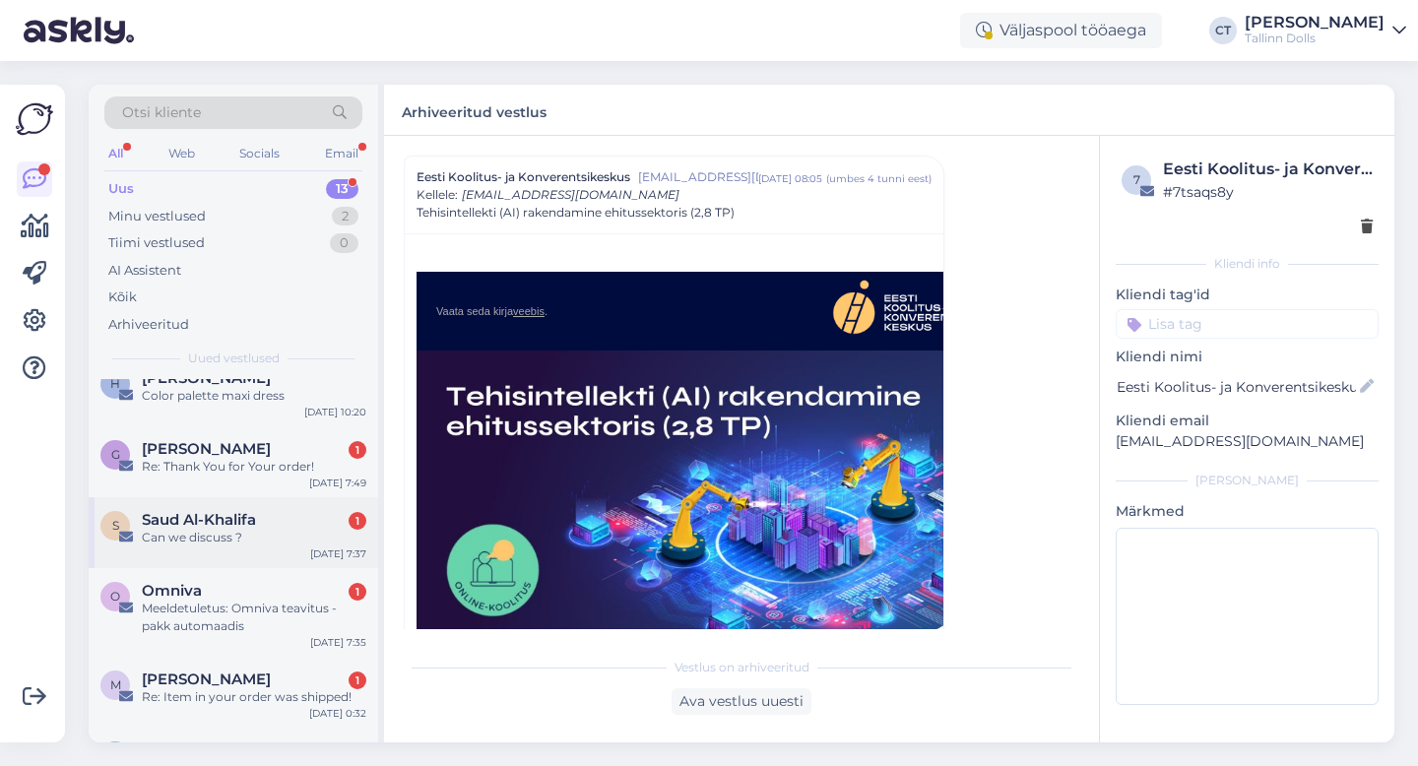
click at [236, 538] on div "Can we discuss ?" at bounding box center [254, 538] width 225 height 18
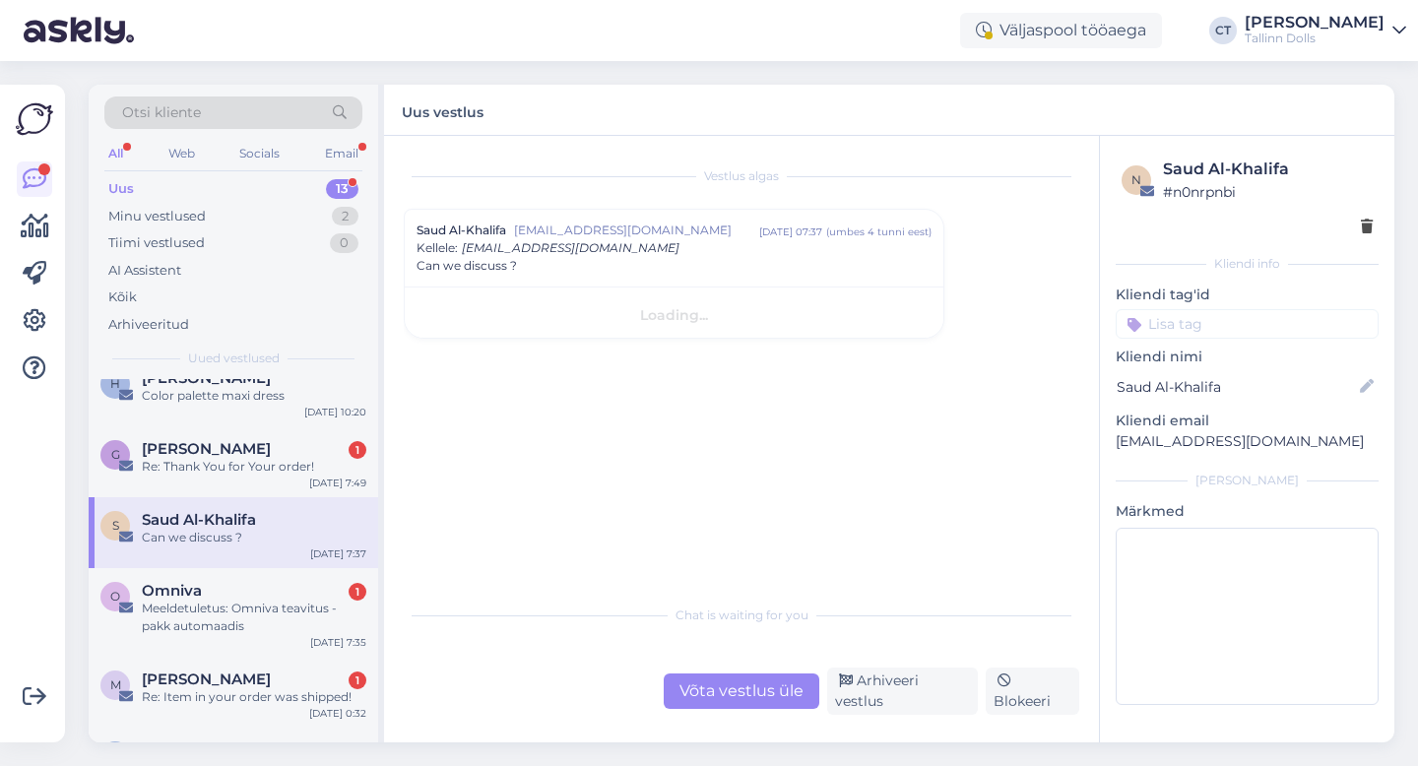
scroll to position [0, 0]
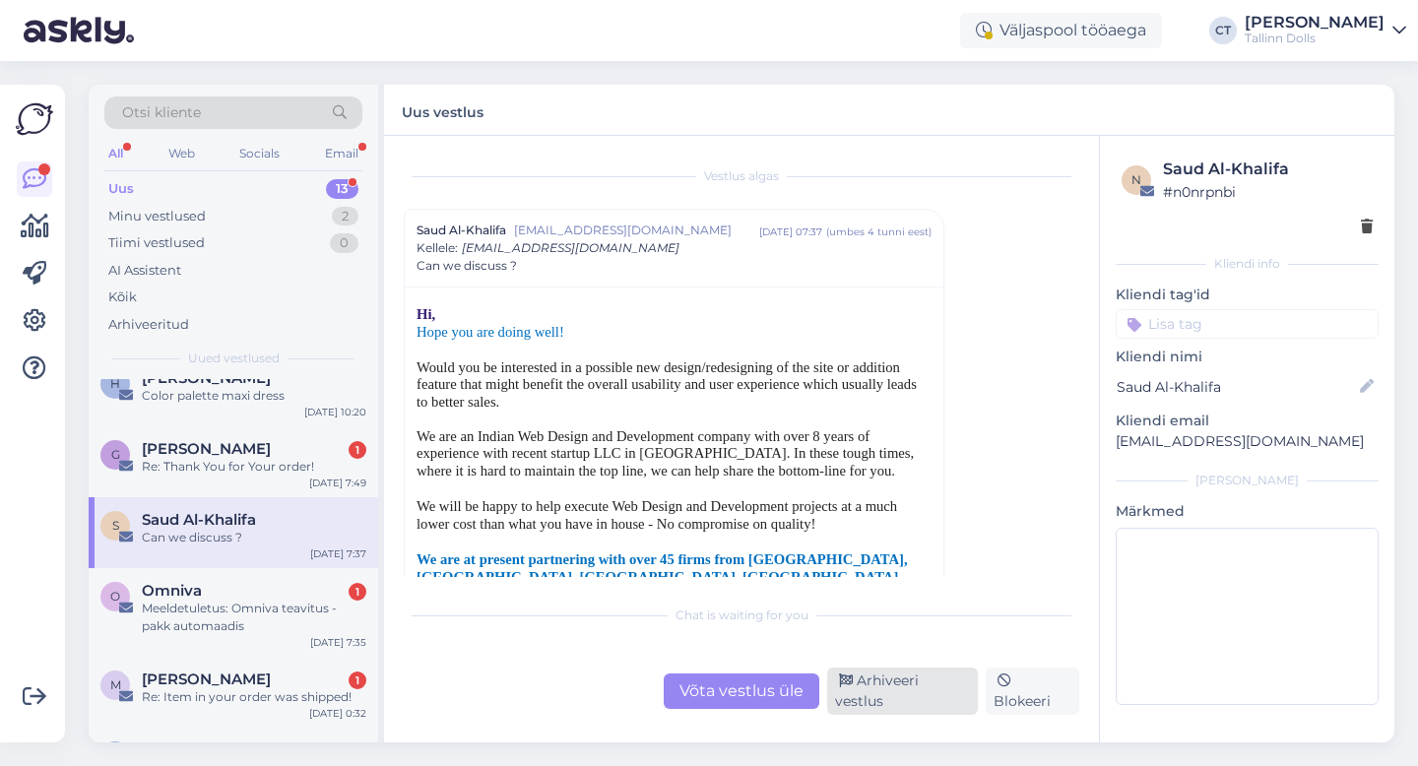
click at [847, 688] on icon at bounding box center [846, 682] width 14 height 14
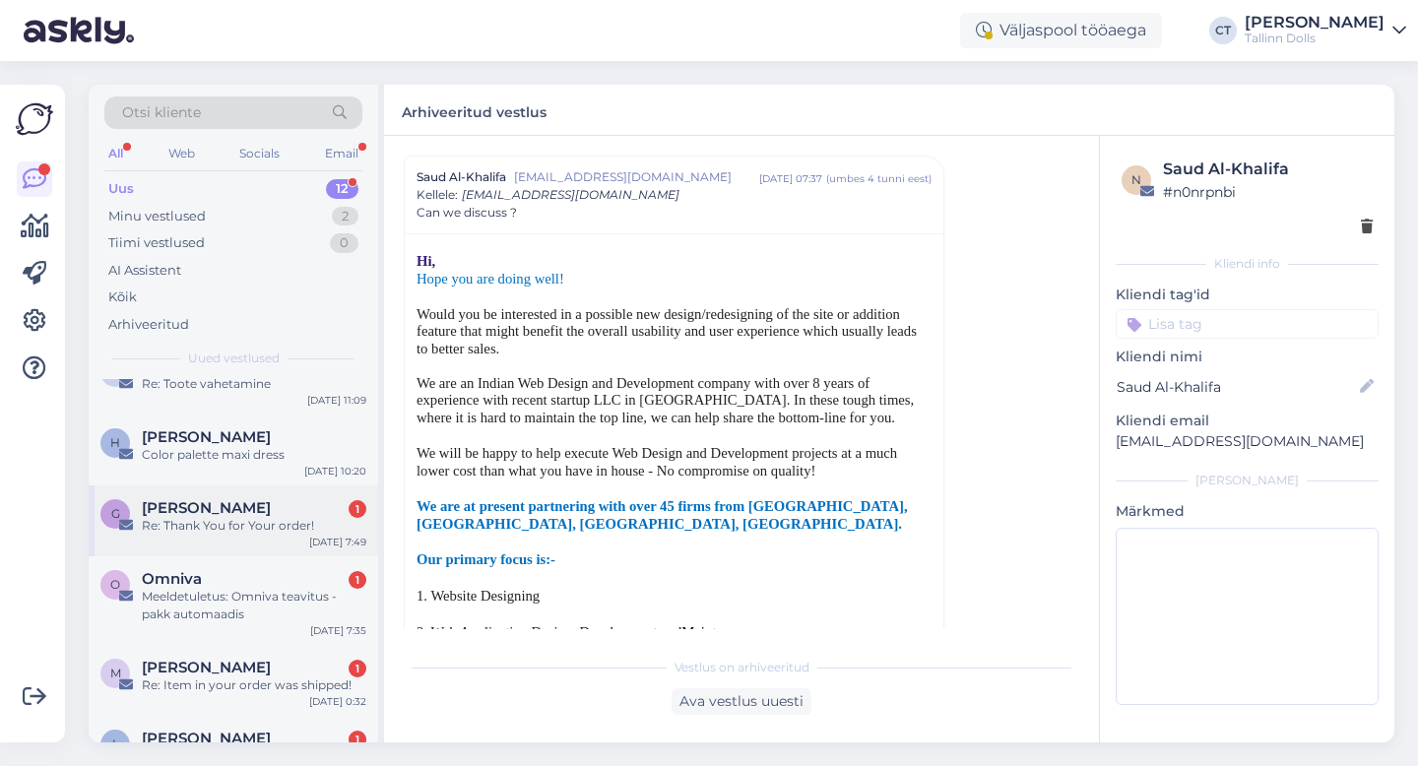
scroll to position [118, 0]
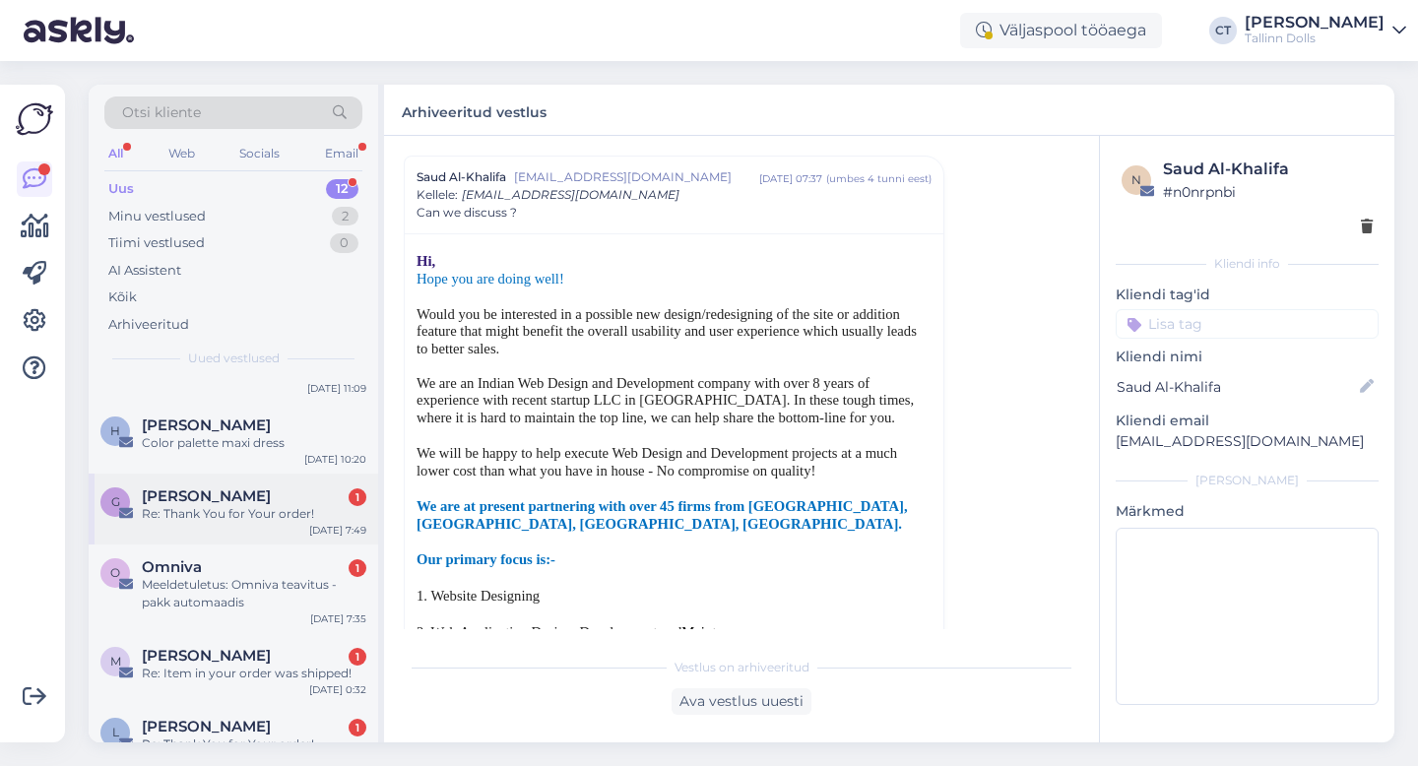
click at [258, 592] on div "Meeldetuletus: Omniva teavitus - pakk automaadis" at bounding box center [254, 593] width 225 height 35
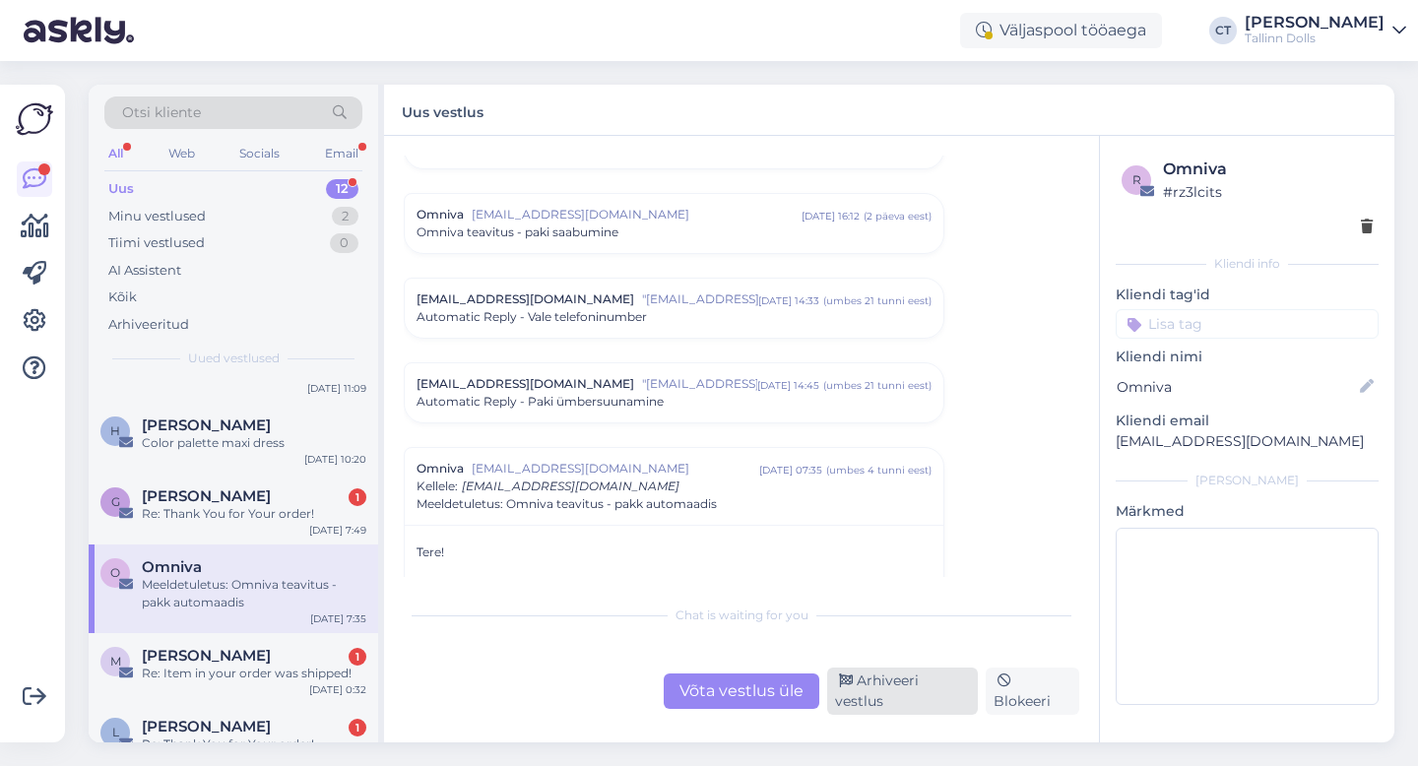
click at [881, 703] on div "Arhiveeri vestlus" at bounding box center [902, 691] width 151 height 47
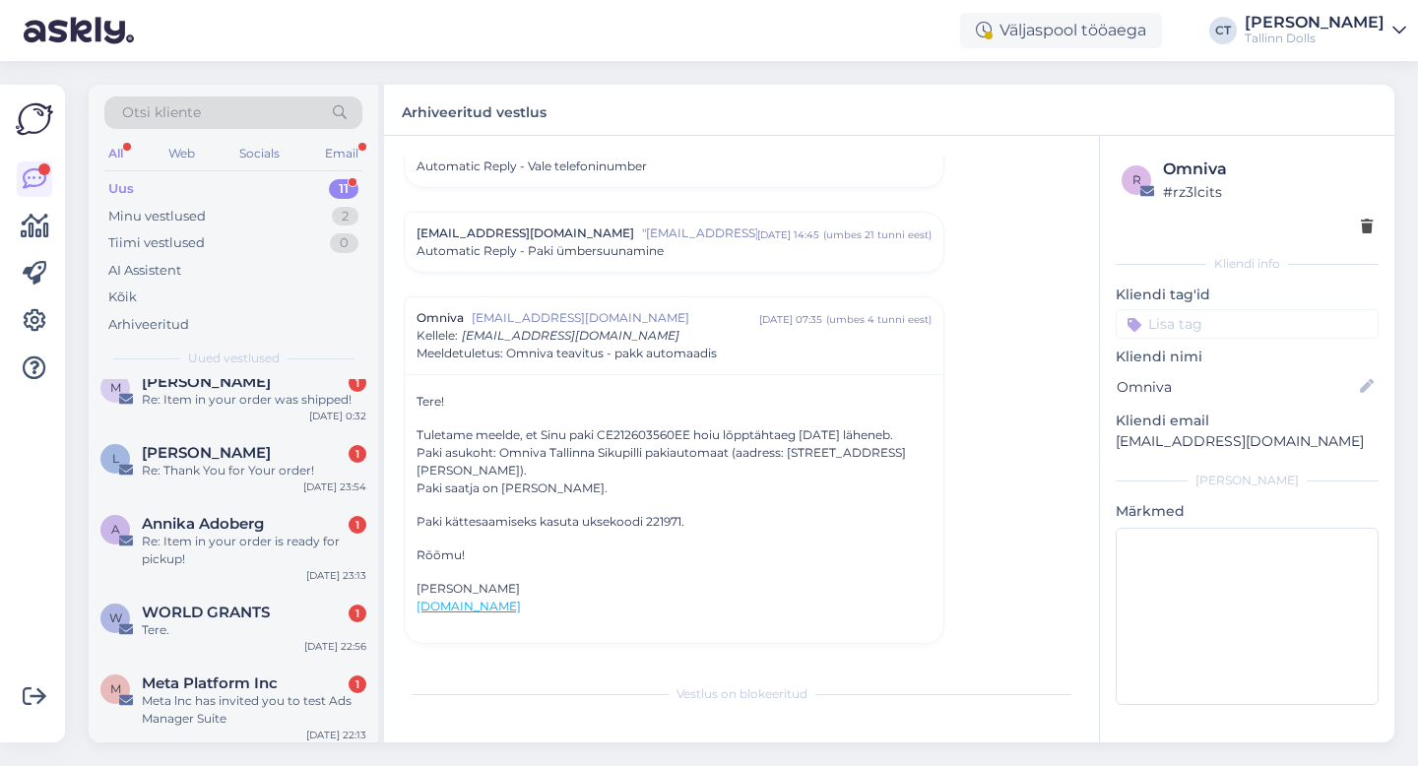
scroll to position [308, 0]
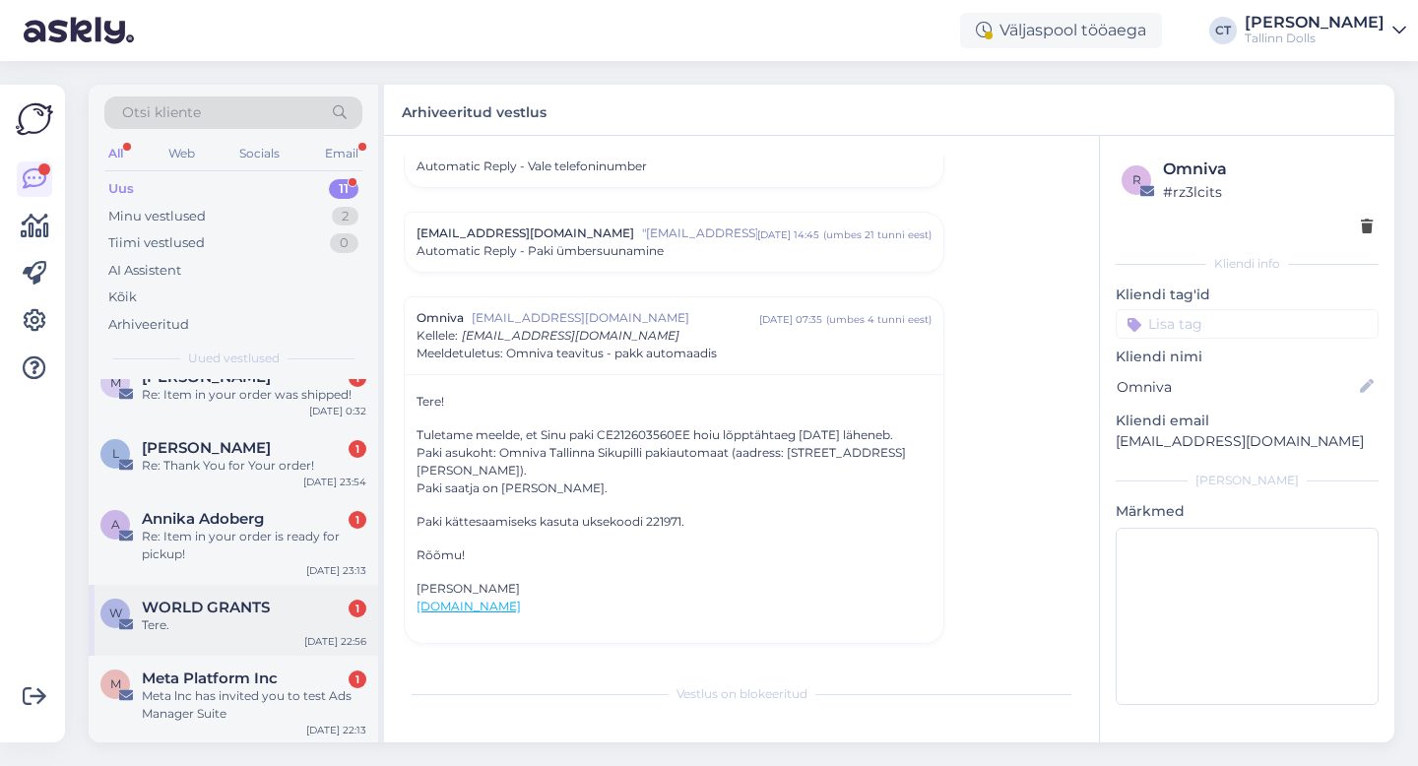
click at [232, 620] on div "Tere." at bounding box center [254, 626] width 225 height 18
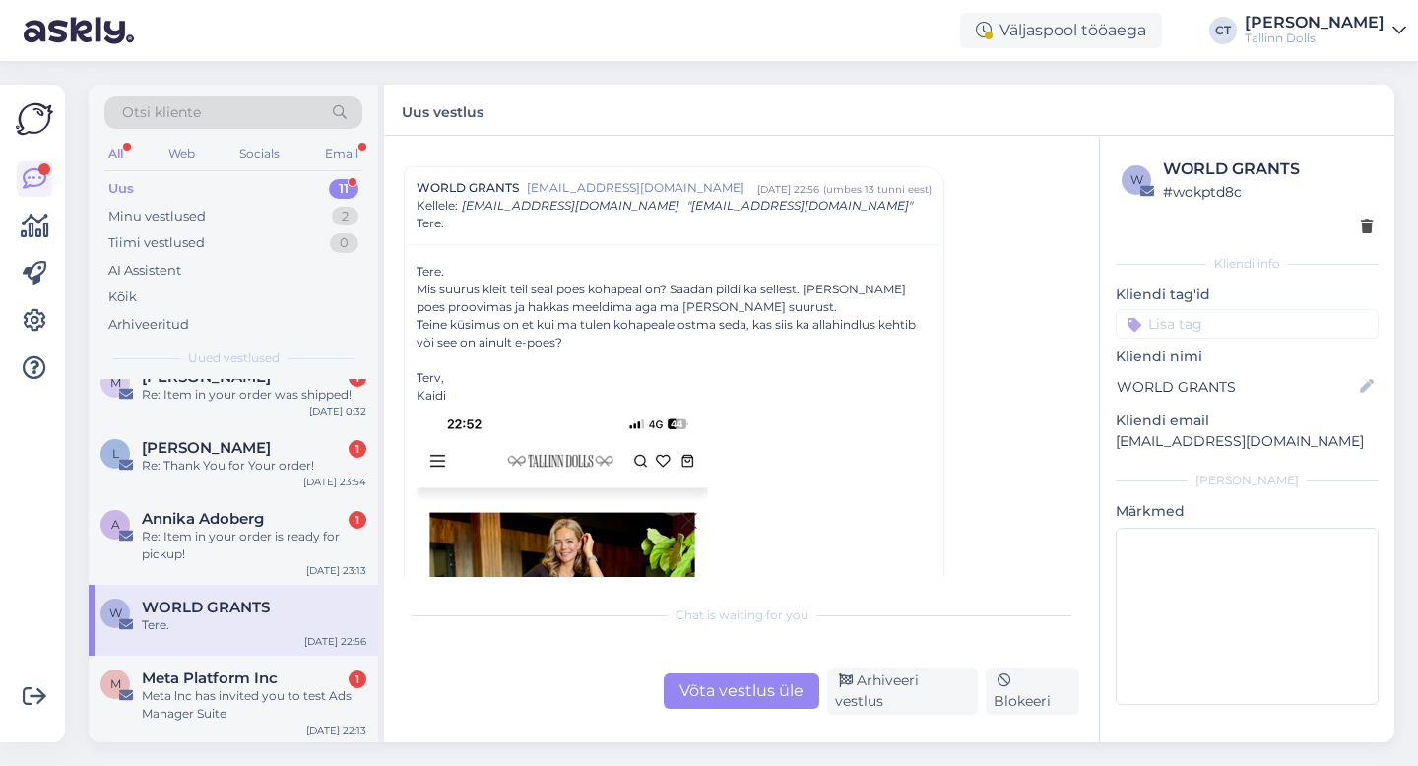
scroll to position [17, 0]
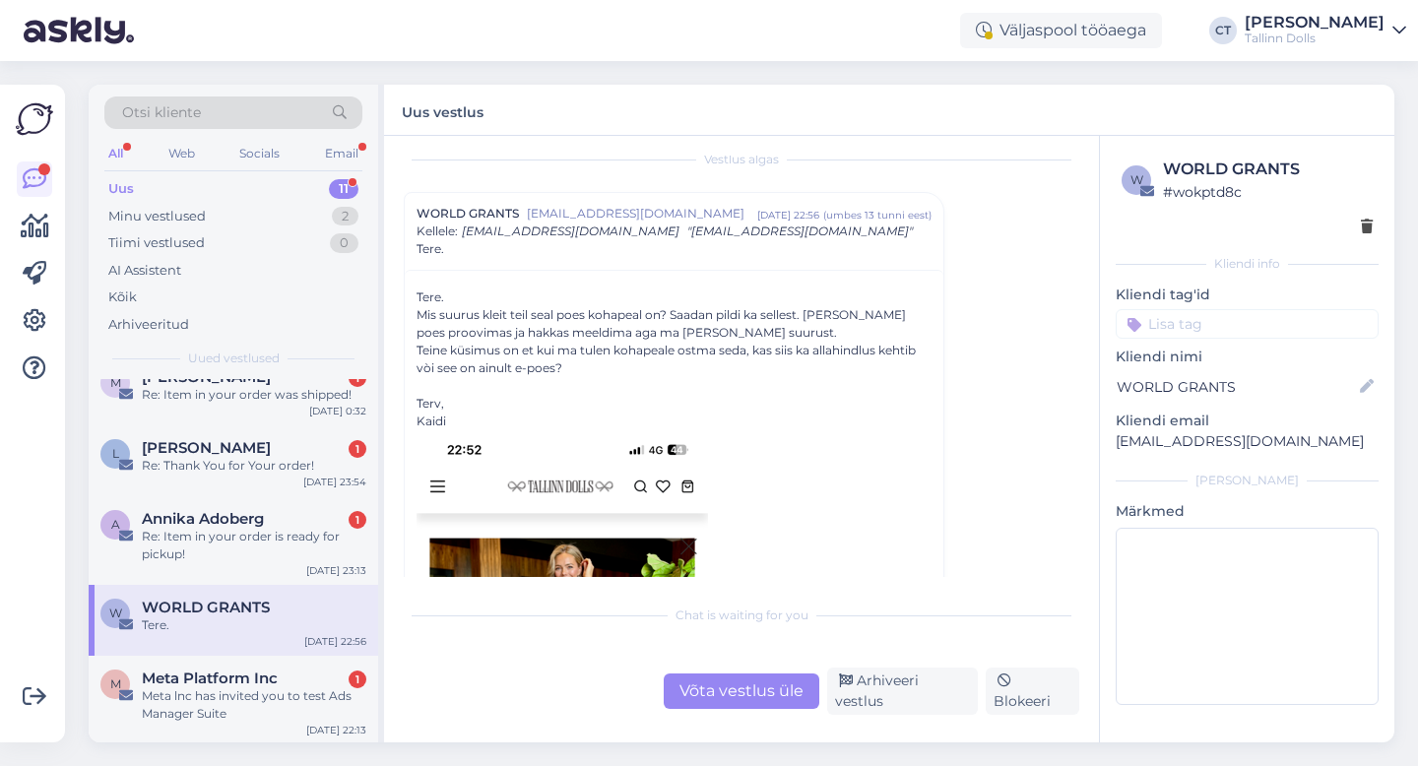
click at [753, 727] on div "Vestlus algas WORLD GRANTS [EMAIL_ADDRESS][DOMAIN_NAME] [DATE] 22:56 ( umbes 13…" at bounding box center [741, 439] width 715 height 607
click at [753, 699] on div "Võta vestlus üle" at bounding box center [742, 691] width 156 height 35
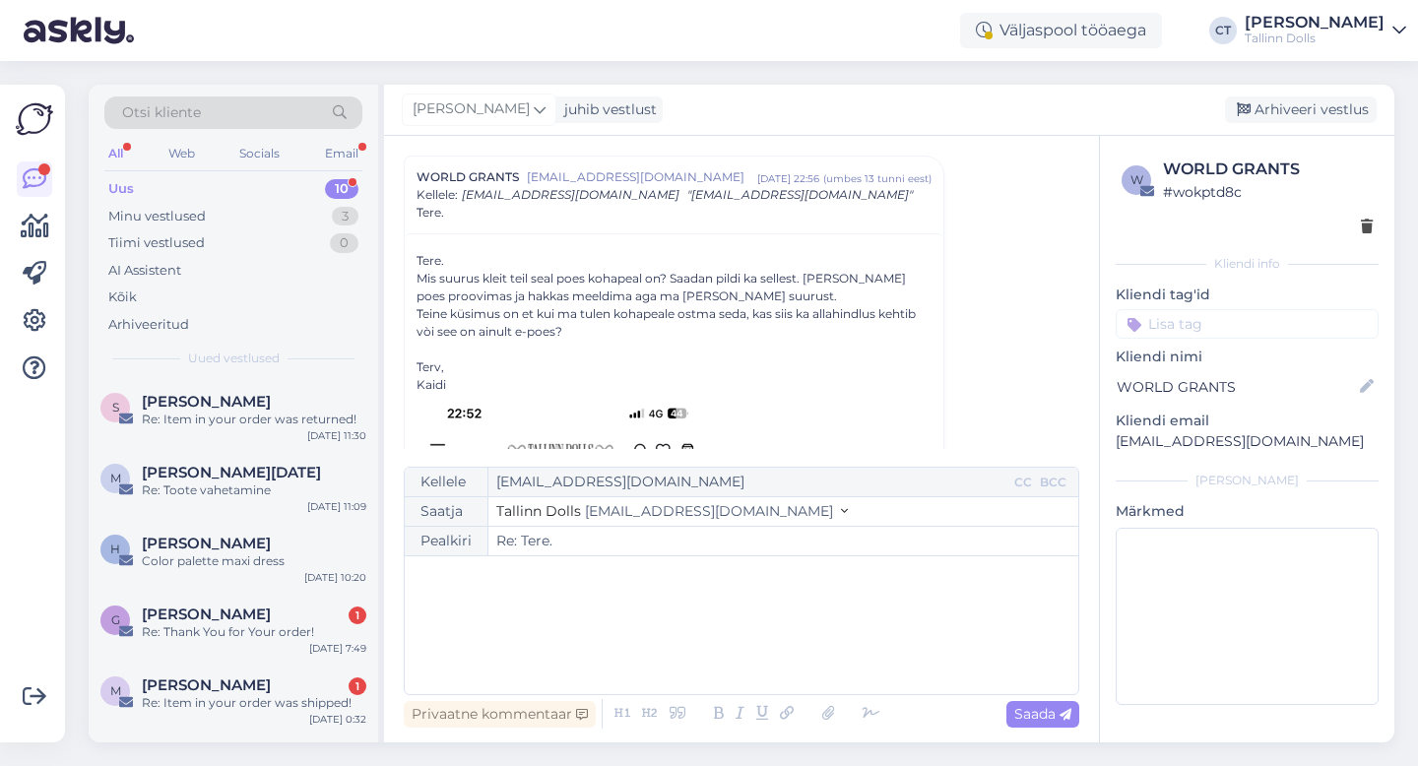
click at [764, 662] on div "﻿" at bounding box center [742, 625] width 654 height 118
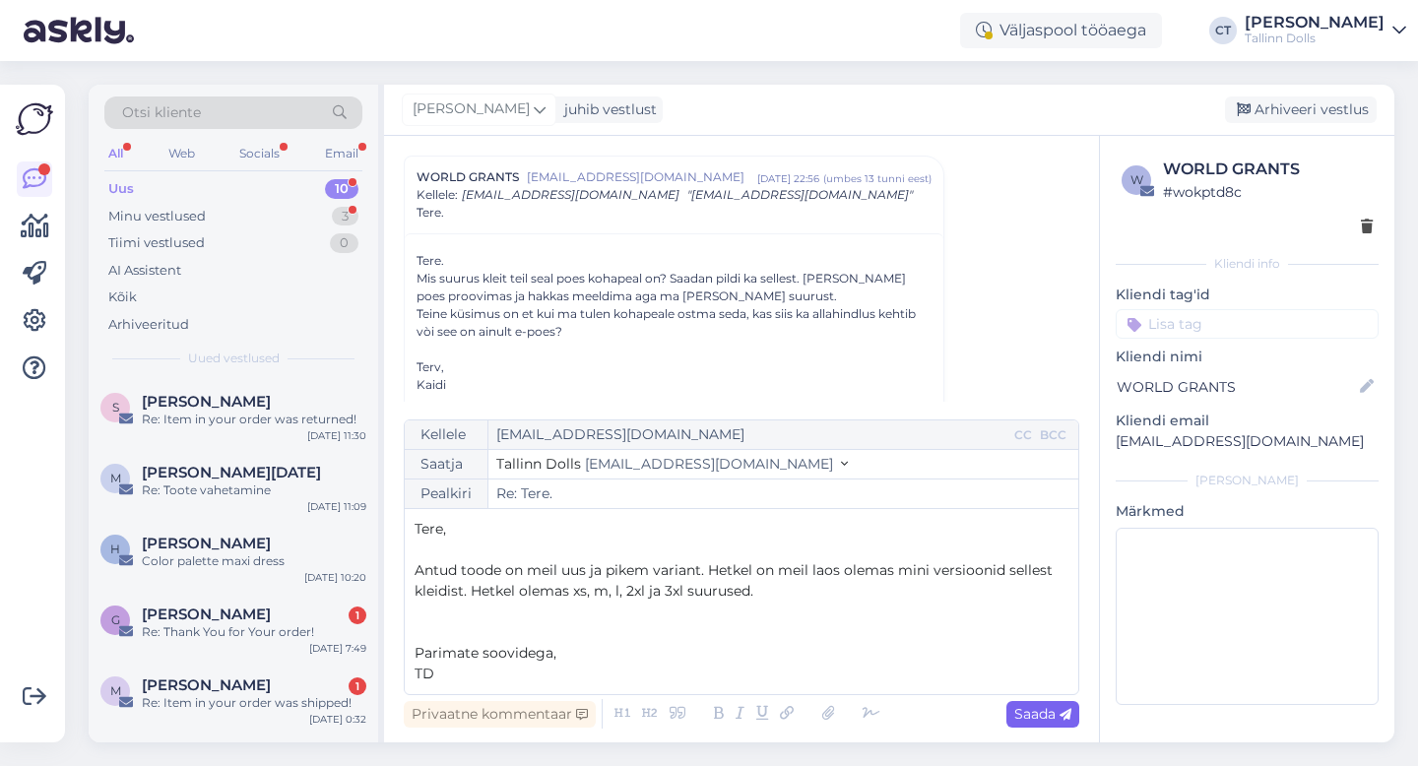
click at [1058, 711] on span "Saada" at bounding box center [1042, 714] width 57 height 18
type input "Re: Tere."
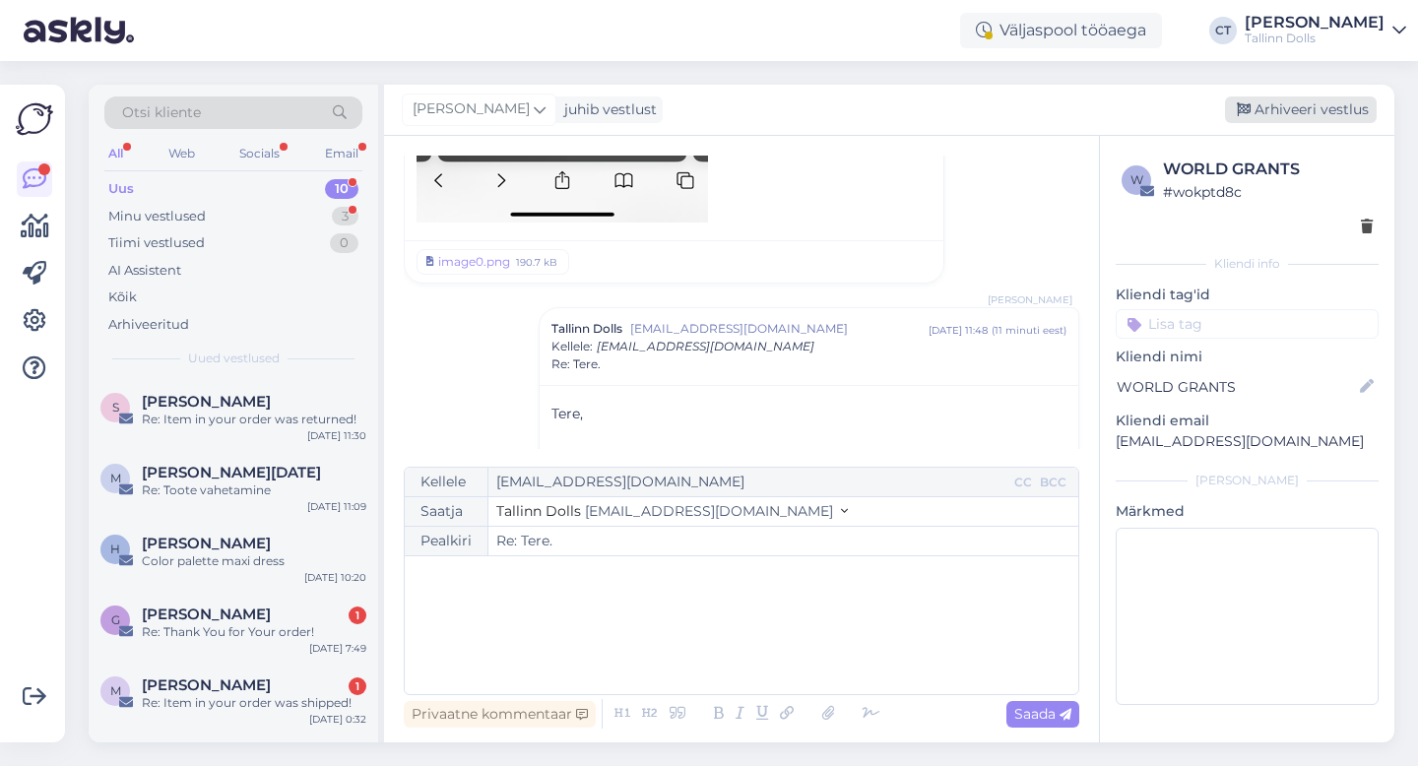
click at [1321, 107] on div "Arhiveeri vestlus" at bounding box center [1301, 110] width 152 height 27
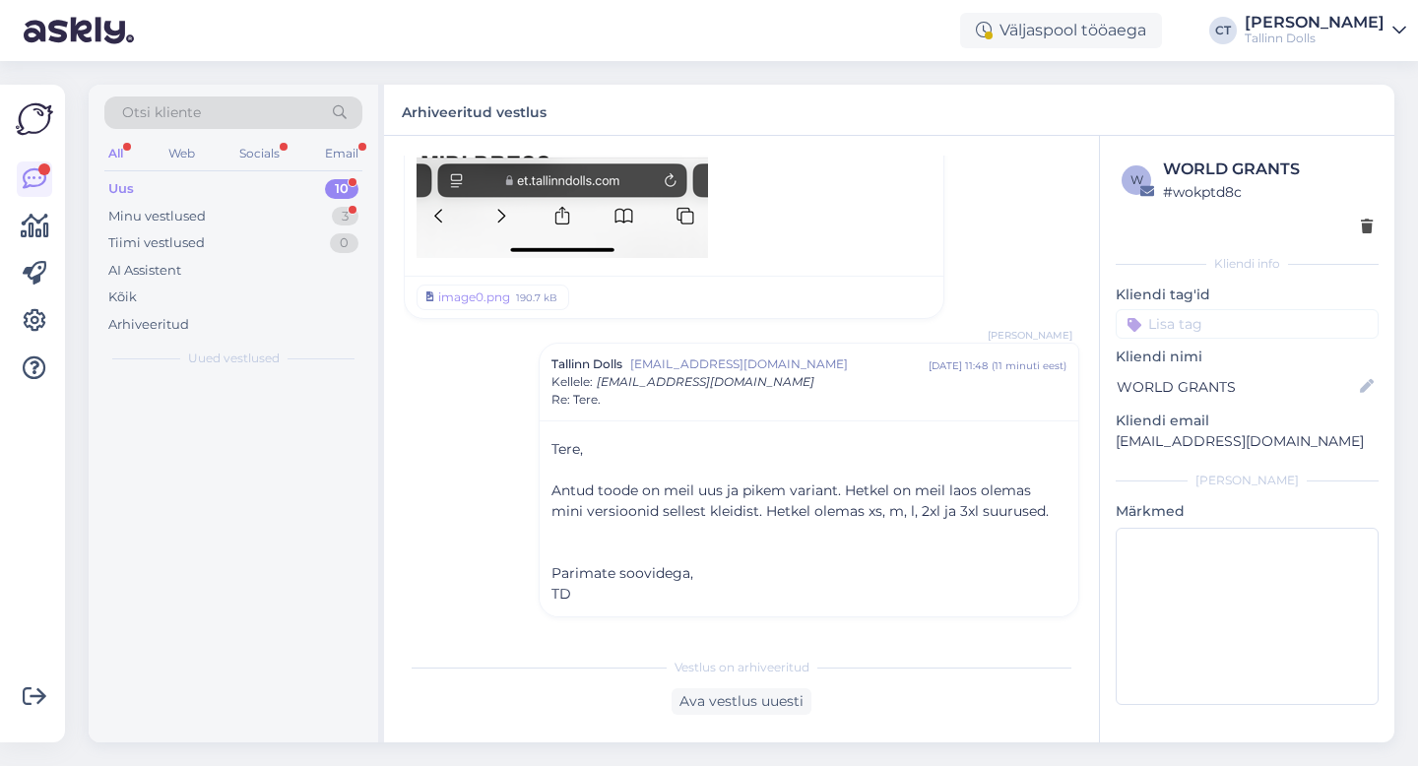
scroll to position [819, 0]
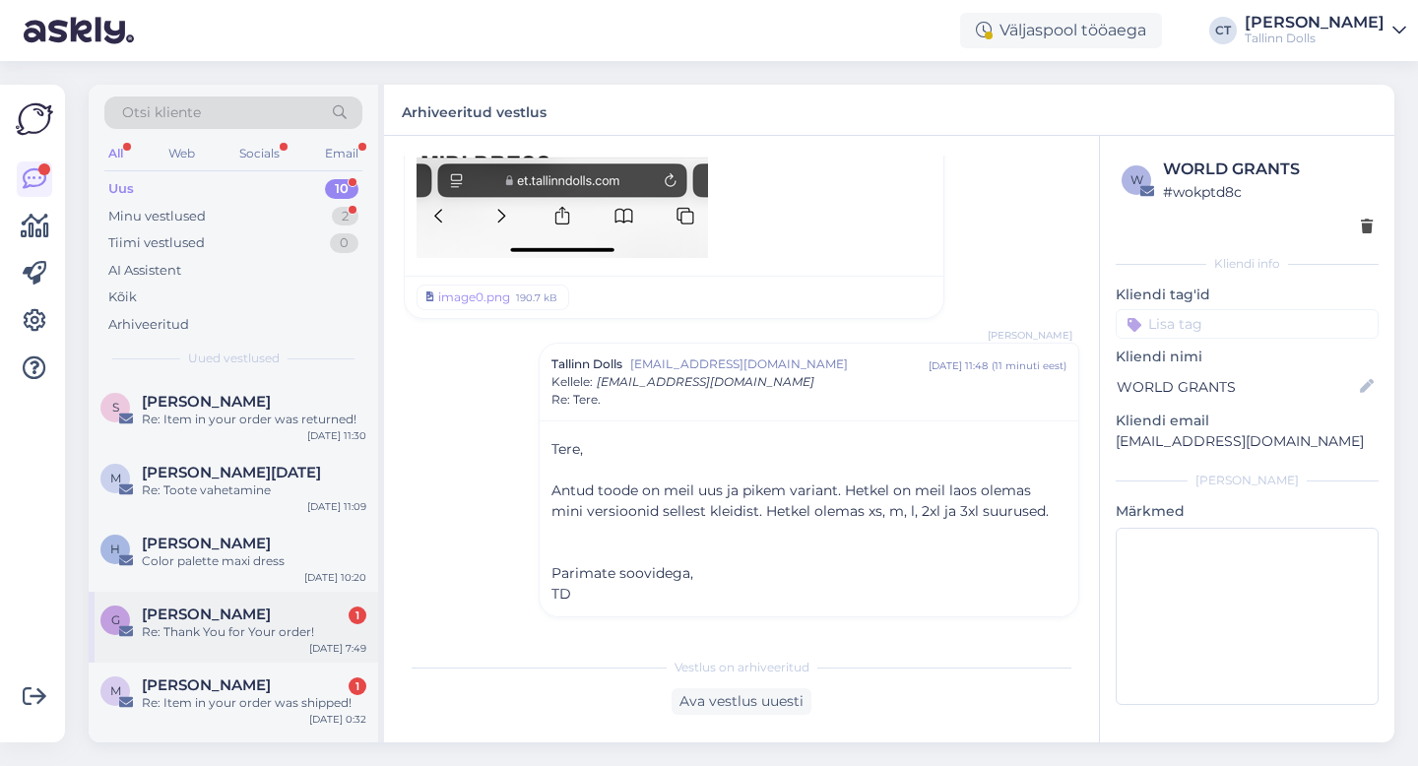
click at [319, 620] on div "[PERSON_NAME] 1" at bounding box center [254, 615] width 225 height 18
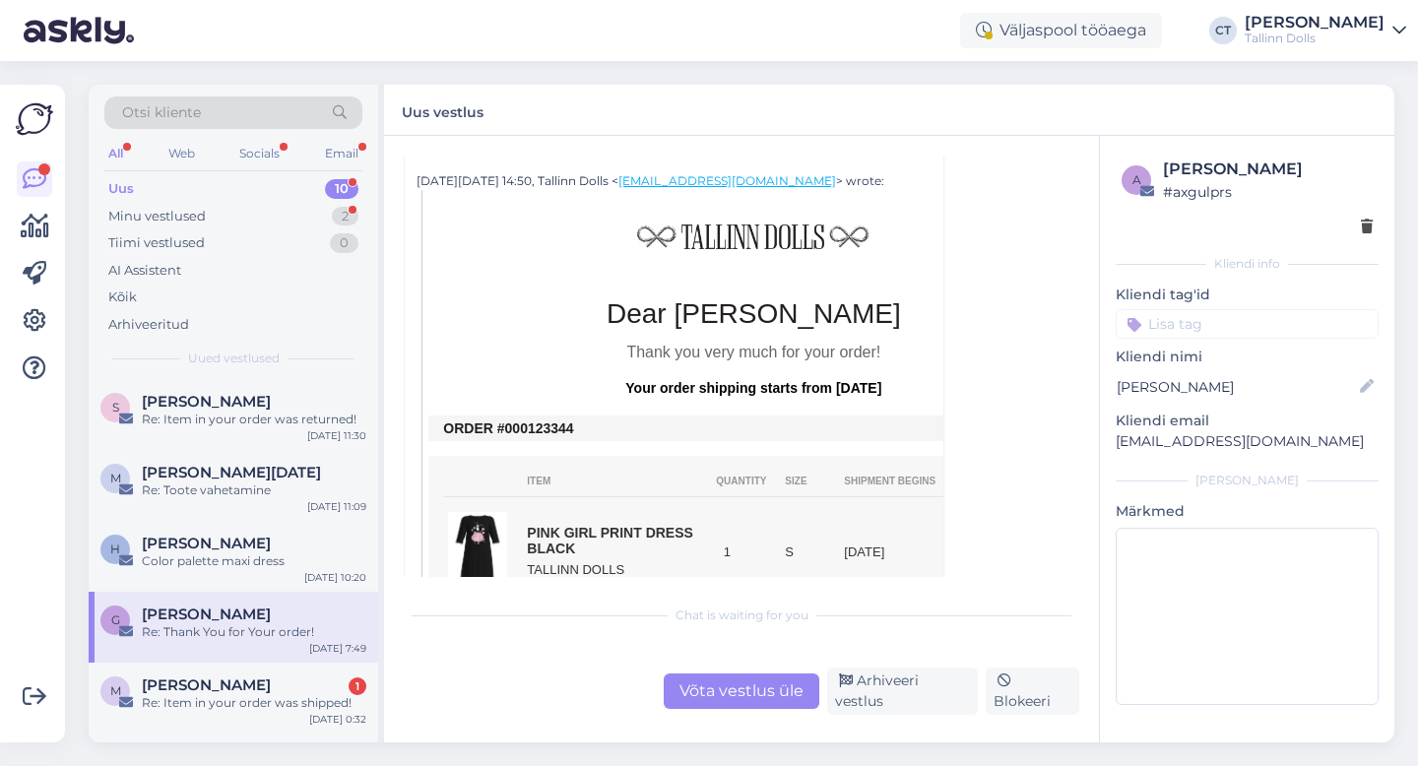
scroll to position [416, 0]
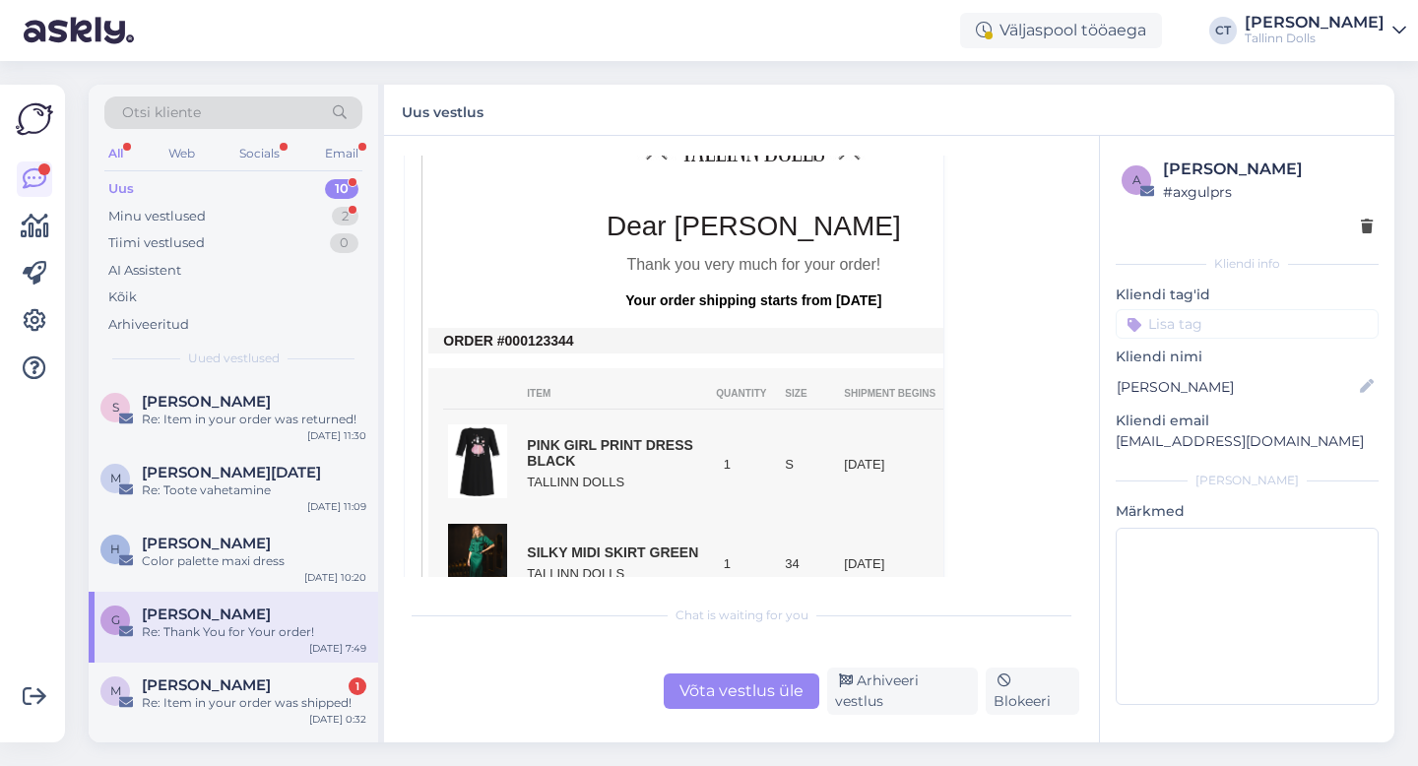
click at [730, 694] on div "Võta vestlus üle" at bounding box center [742, 691] width 156 height 35
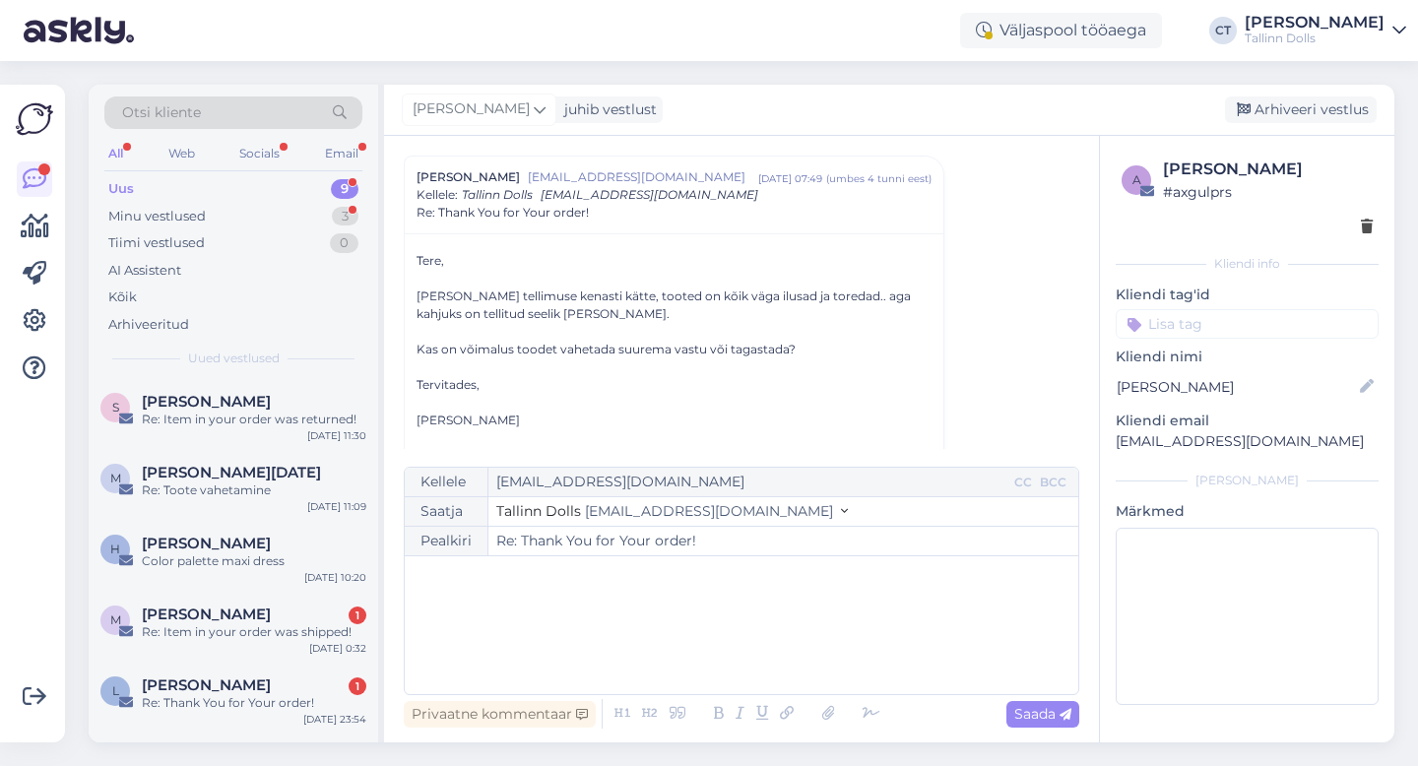
click at [722, 645] on div "﻿" at bounding box center [742, 625] width 654 height 118
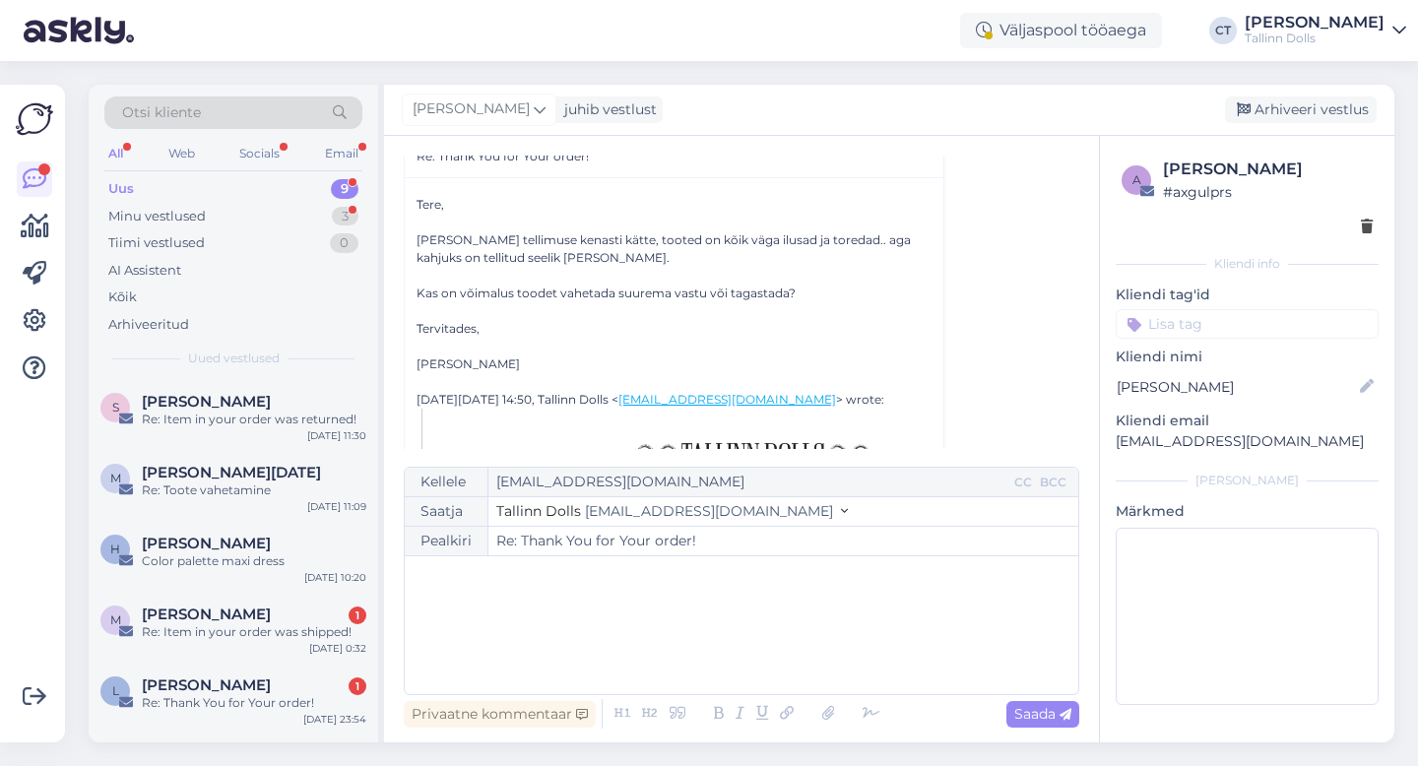
click at [522, 639] on div "﻿" at bounding box center [742, 625] width 654 height 118
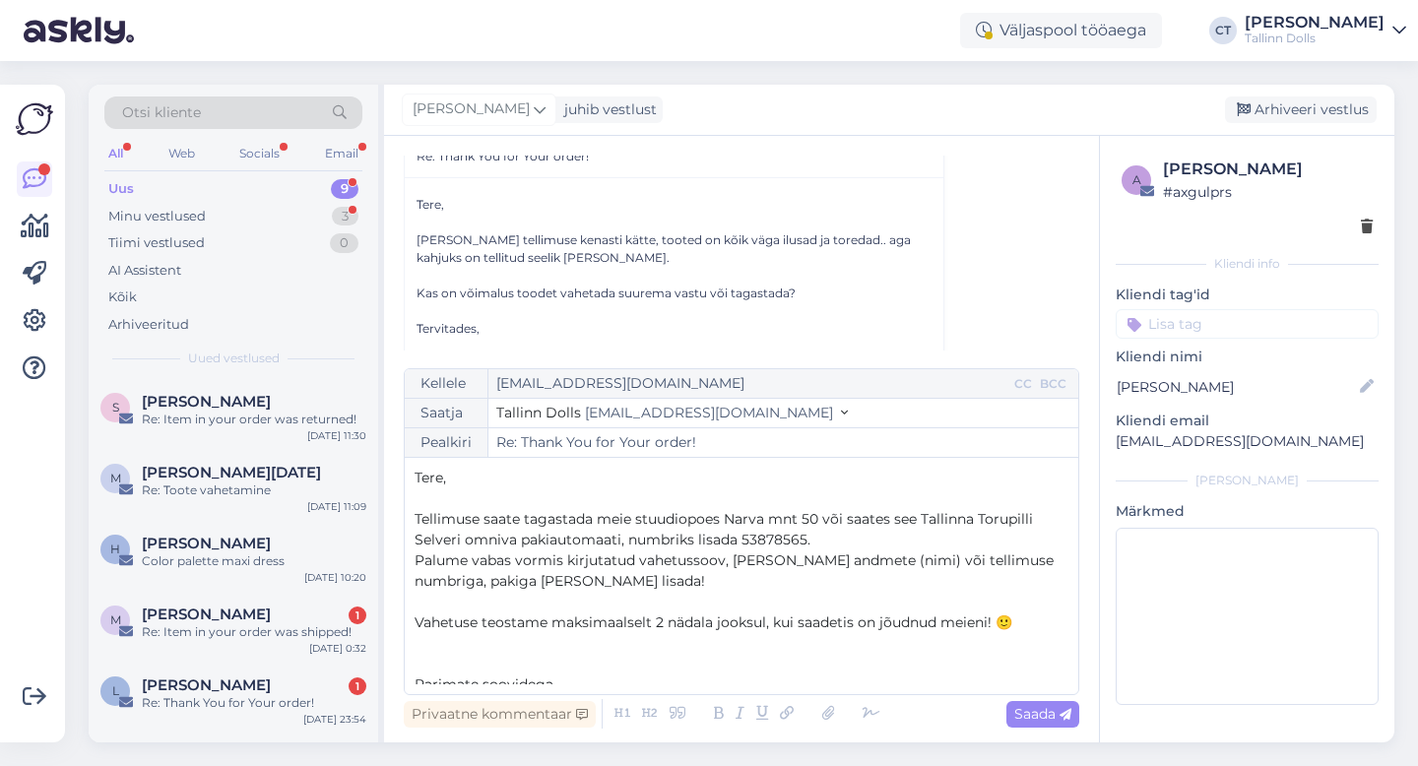
scroll to position [52, 0]
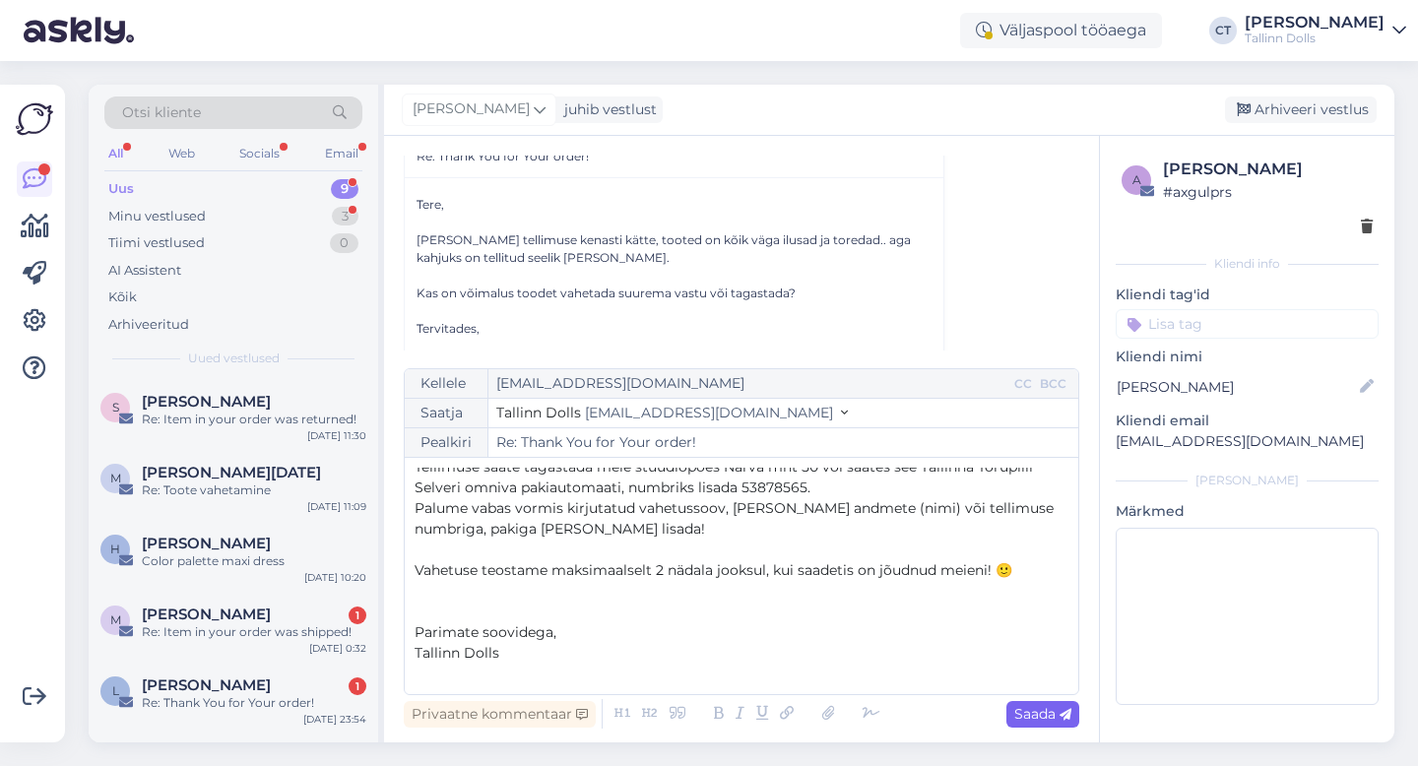
click at [1029, 716] on span "Saada" at bounding box center [1042, 714] width 57 height 18
type input "Re: Re: Thank You for Your order!"
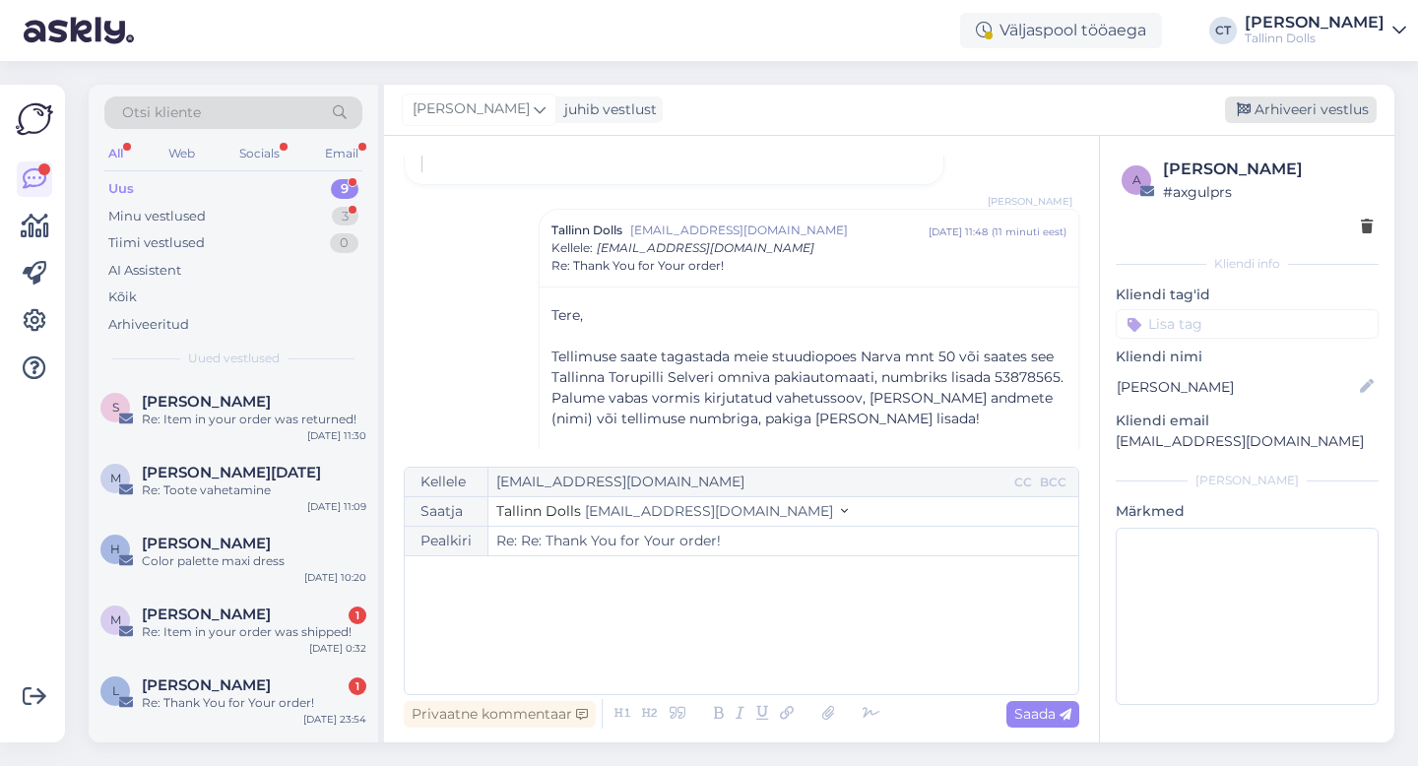
scroll to position [0, 0]
click at [1280, 101] on div "Arhiveeri vestlus" at bounding box center [1301, 110] width 152 height 27
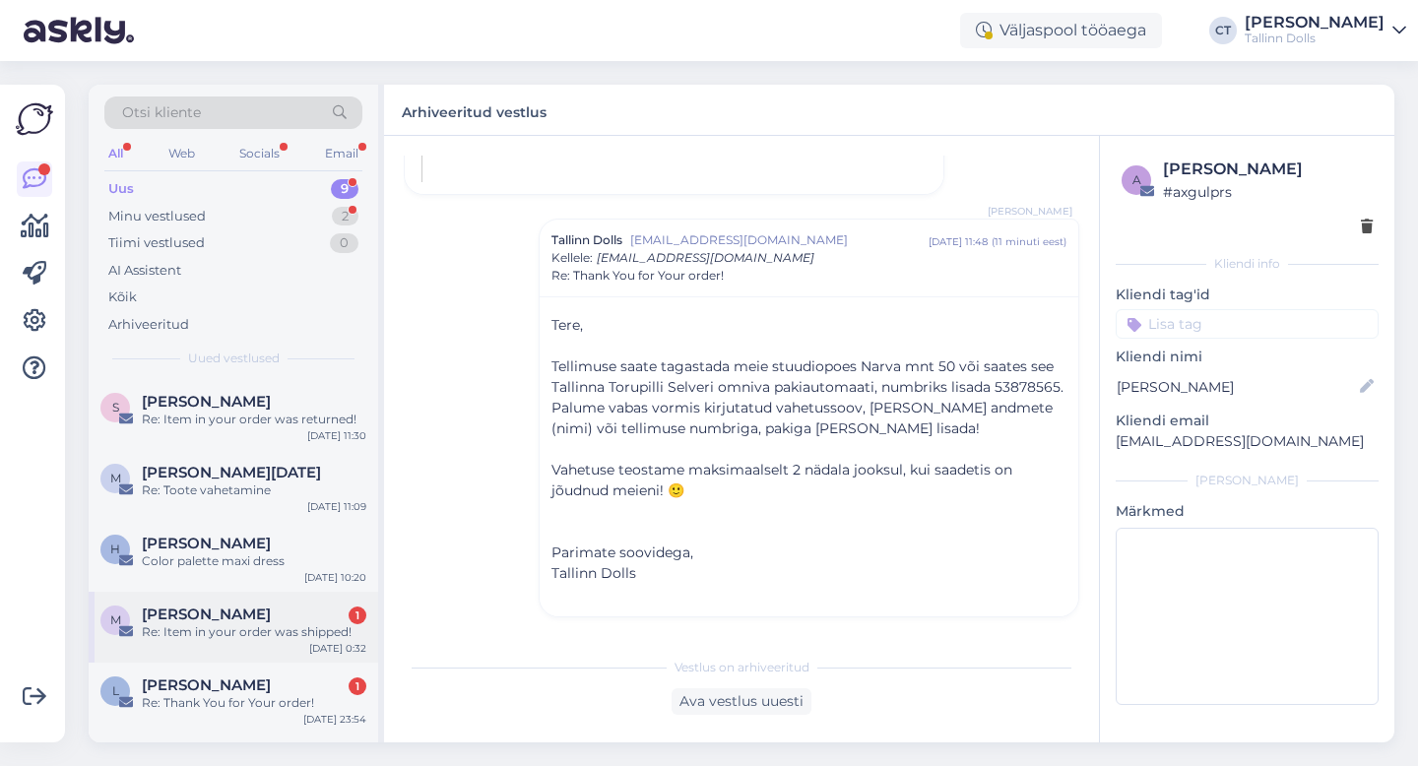
click at [252, 616] on span "[PERSON_NAME]" at bounding box center [206, 615] width 129 height 18
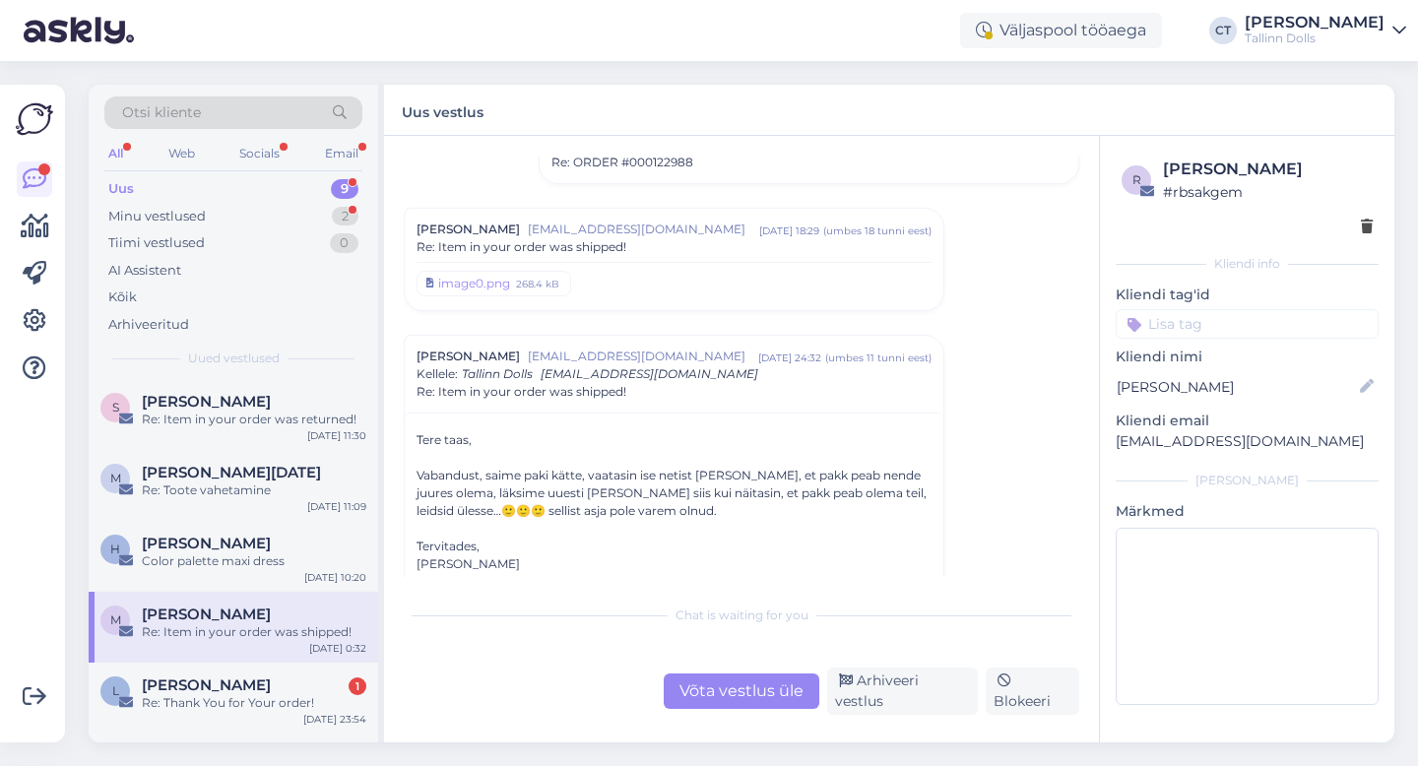
scroll to position [717, 0]
click at [727, 246] on div "Re: Item in your order was shipped!" at bounding box center [674, 251] width 515 height 18
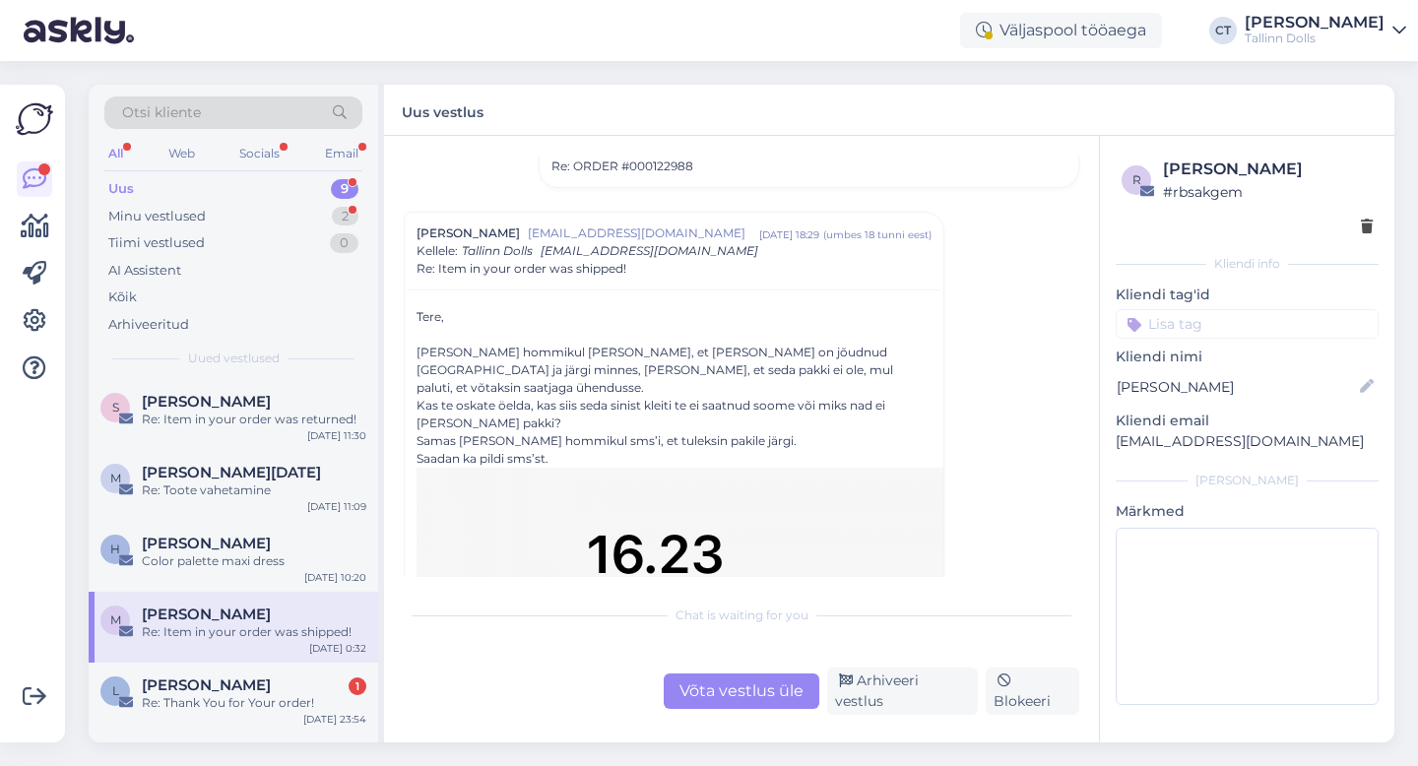
scroll to position [756, 0]
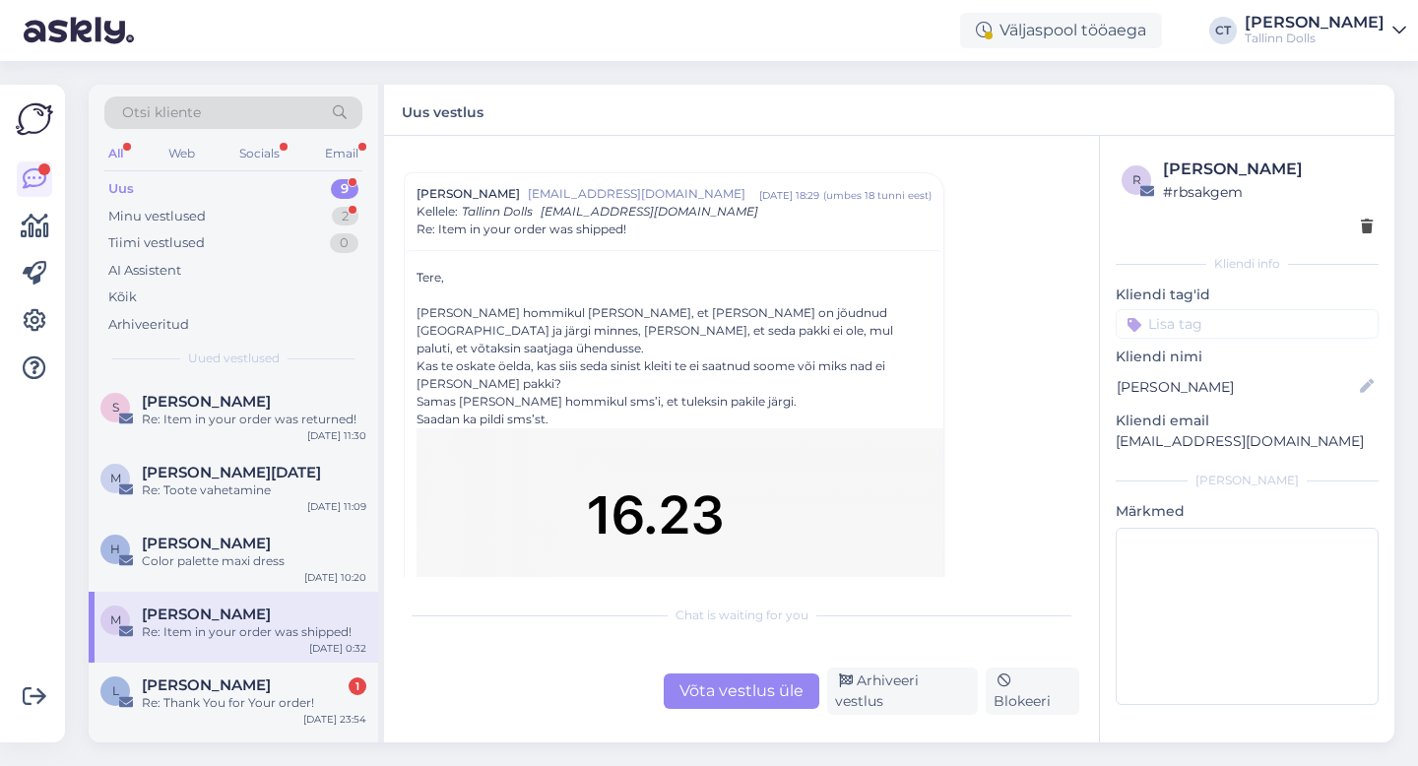
click at [732, 696] on div "Võta vestlus üle" at bounding box center [742, 691] width 156 height 35
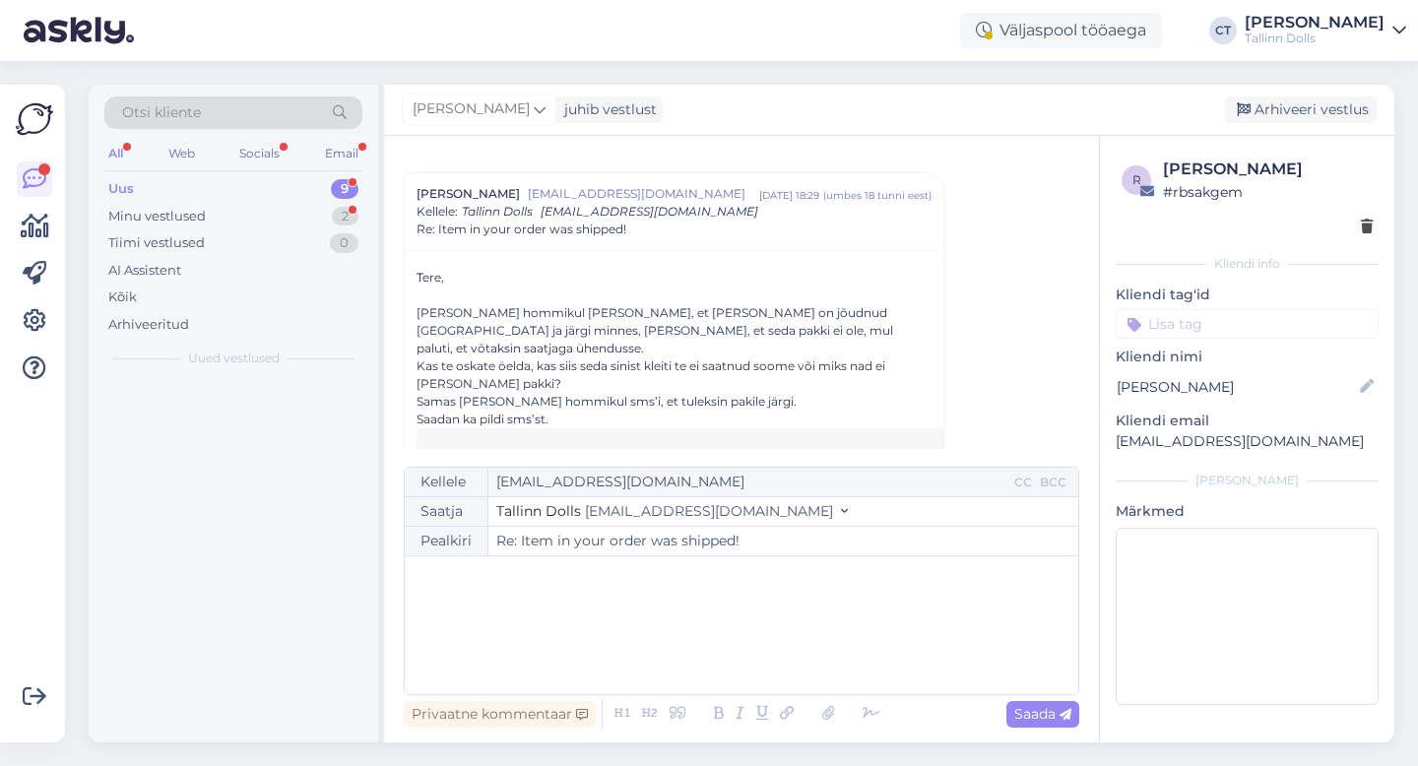
scroll to position [5008, 0]
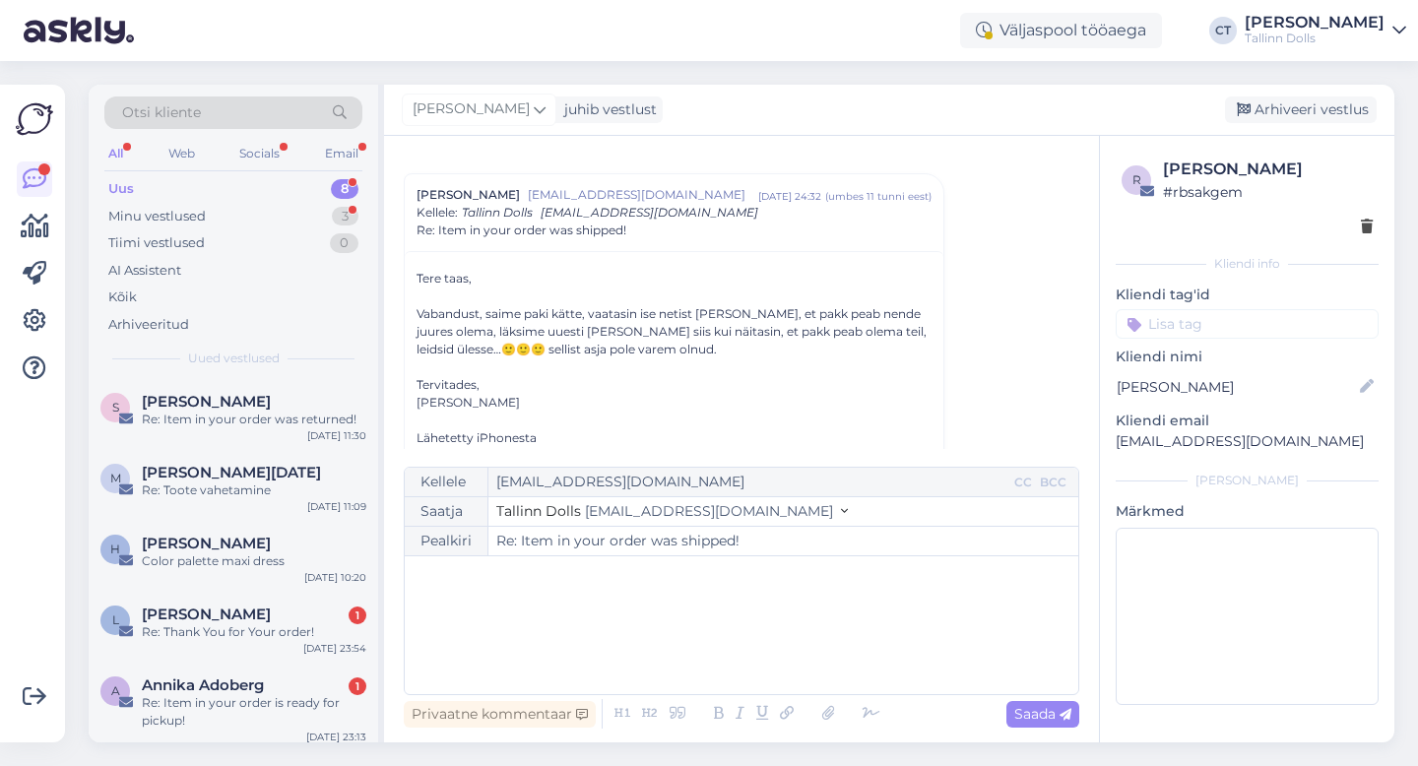
click at [757, 643] on div "﻿" at bounding box center [742, 625] width 654 height 118
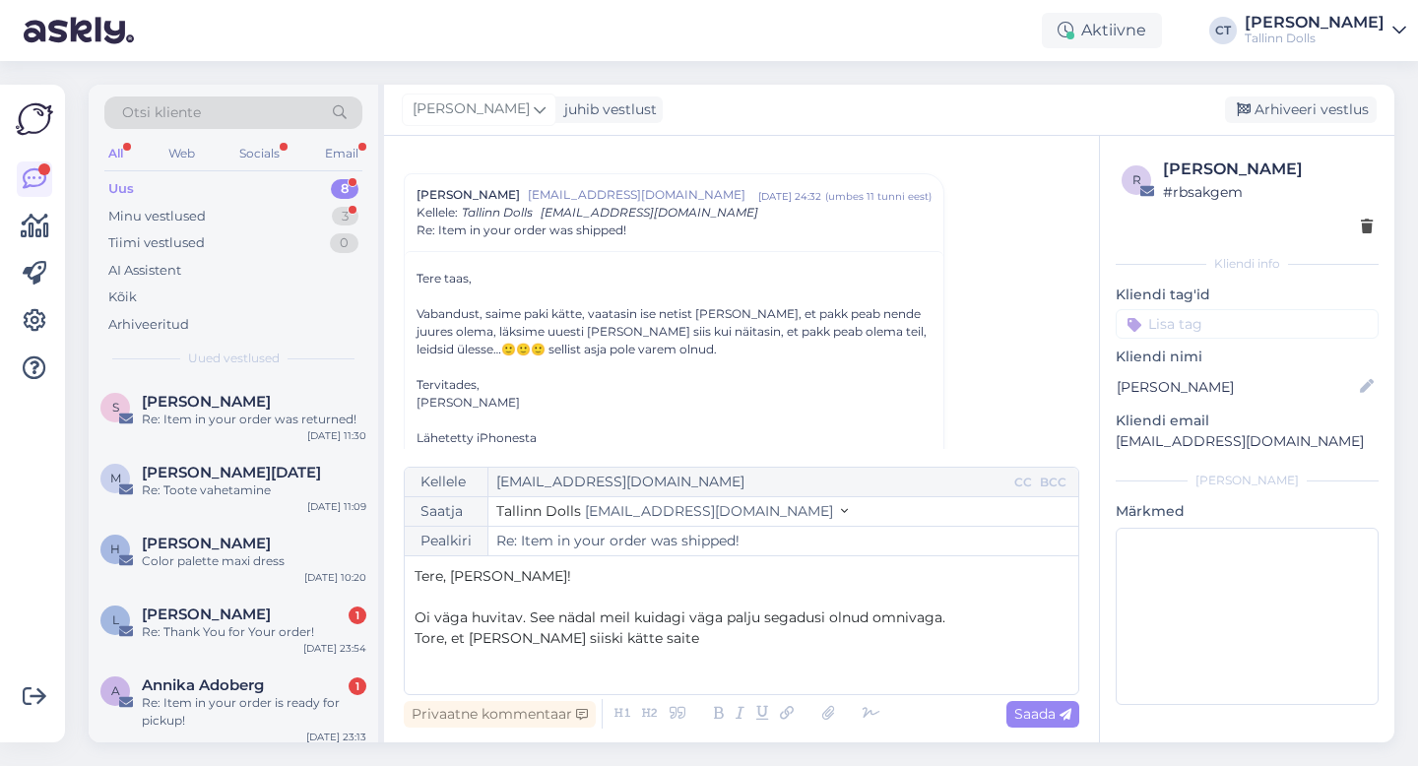
click at [506, 643] on span "Tore, et [PERSON_NAME] siiski kätte saite" at bounding box center [557, 638] width 285 height 18
click at [637, 646] on p "Tore, et paki siiski kätte saite" at bounding box center [742, 638] width 654 height 21
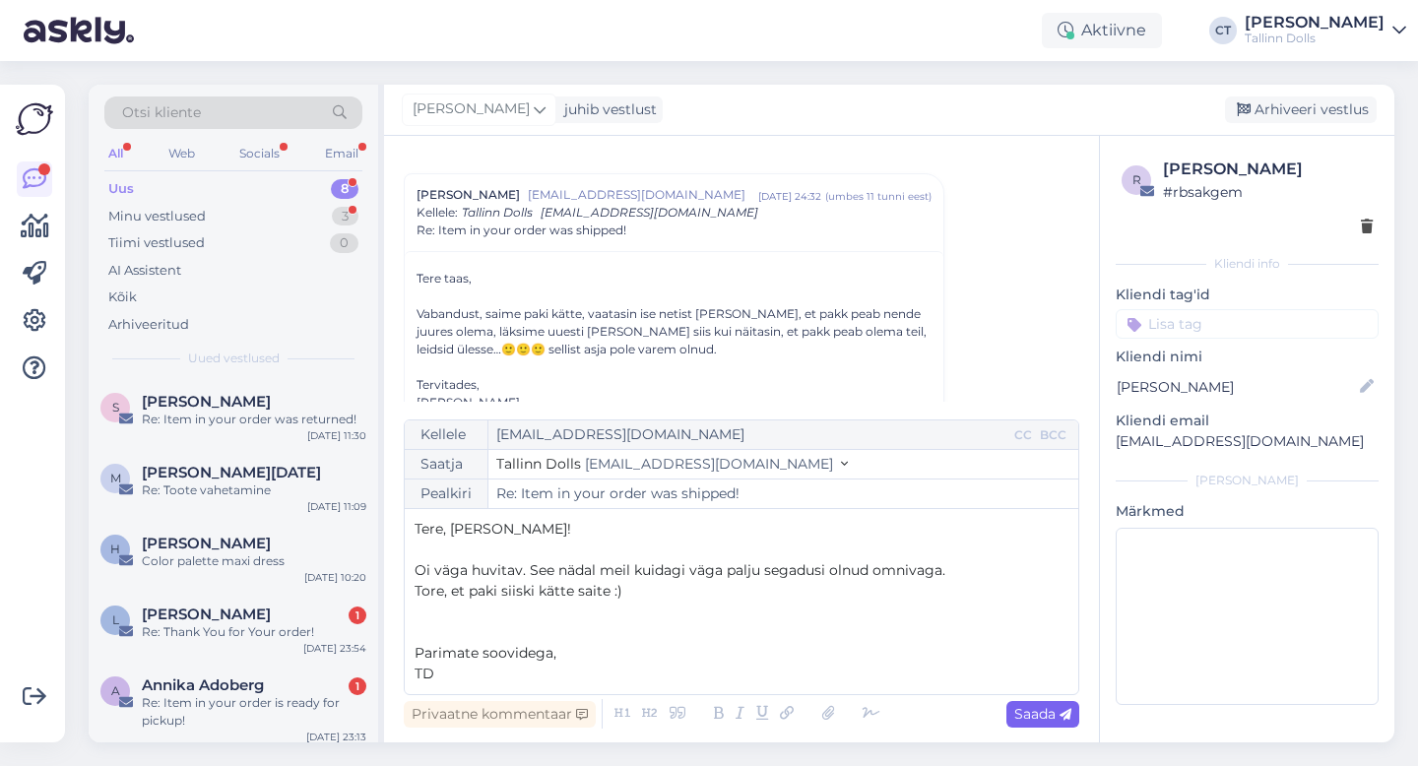
click at [1046, 718] on span "Saada" at bounding box center [1042, 714] width 57 height 18
type input "Re: Re: Item in your order was shipped!"
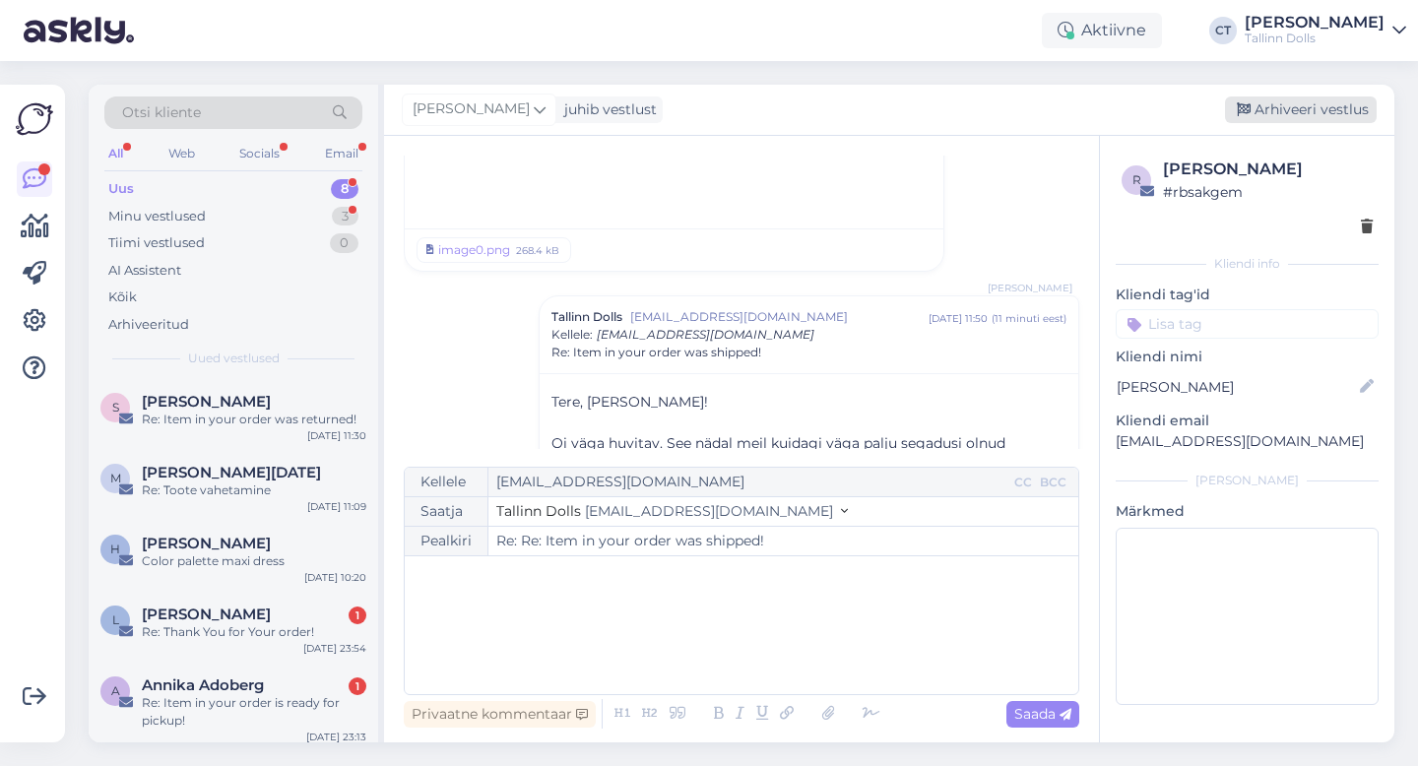
click at [1309, 115] on div "Arhiveeri vestlus" at bounding box center [1301, 110] width 152 height 27
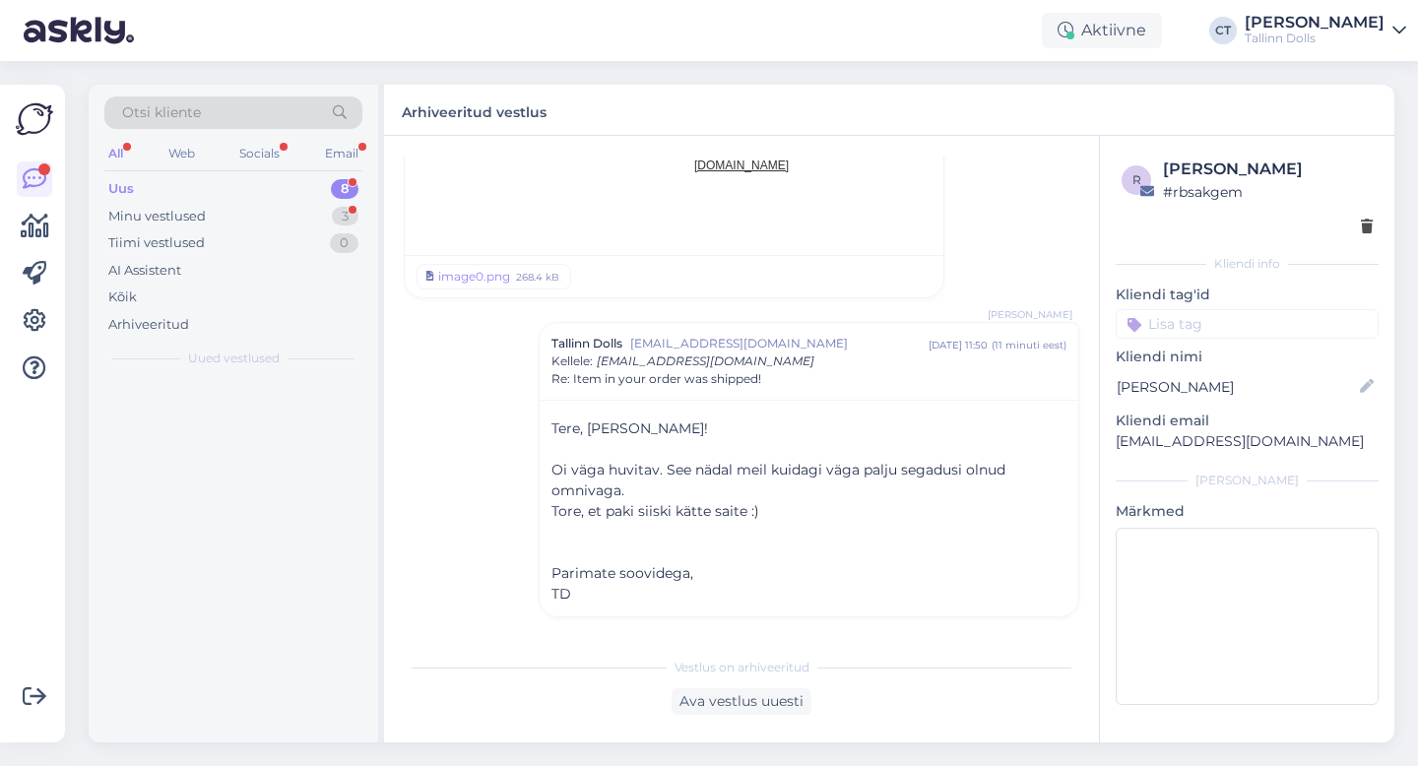
scroll to position [6605, 0]
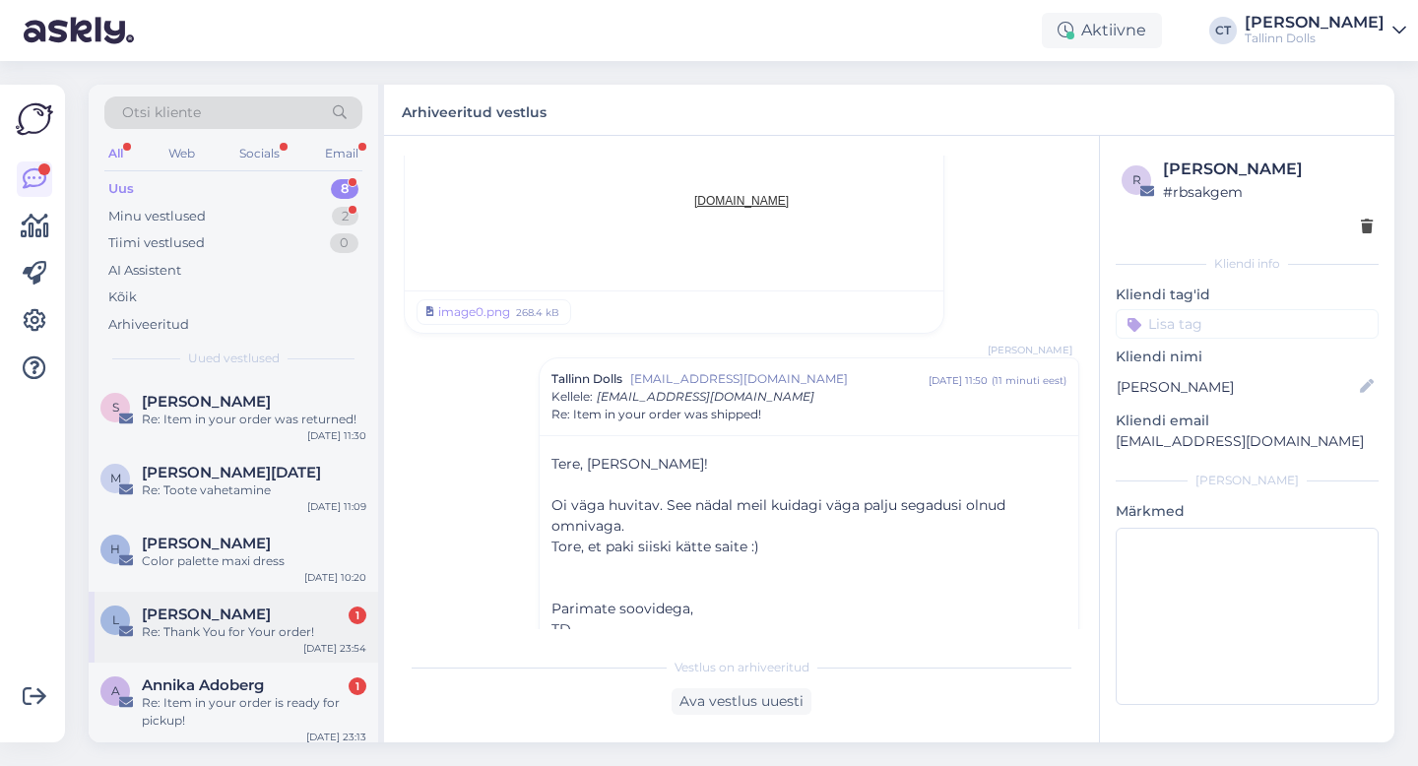
click at [239, 594] on div "L [PERSON_NAME] 1 Re: Thank You for Your order! [DATE] 23:54" at bounding box center [234, 627] width 290 height 71
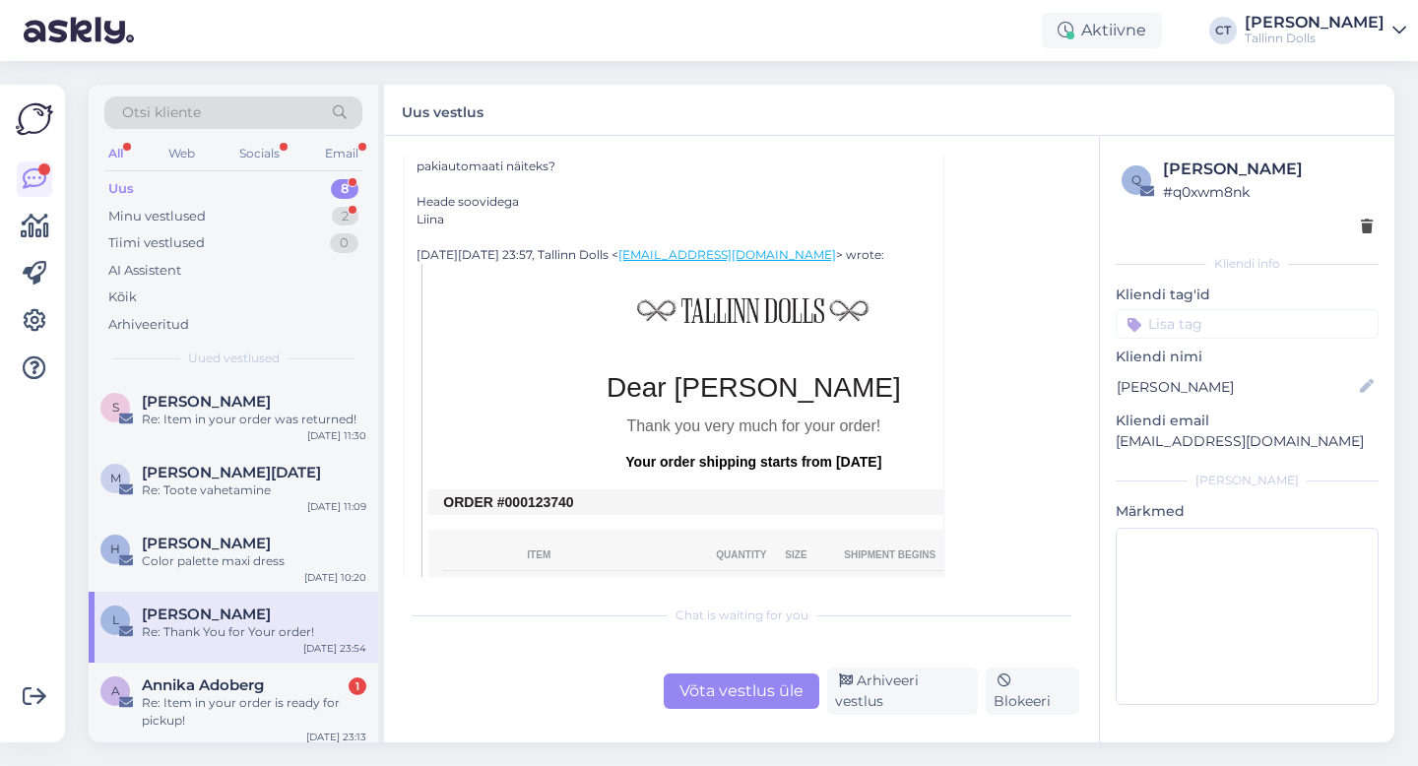
scroll to position [402, 0]
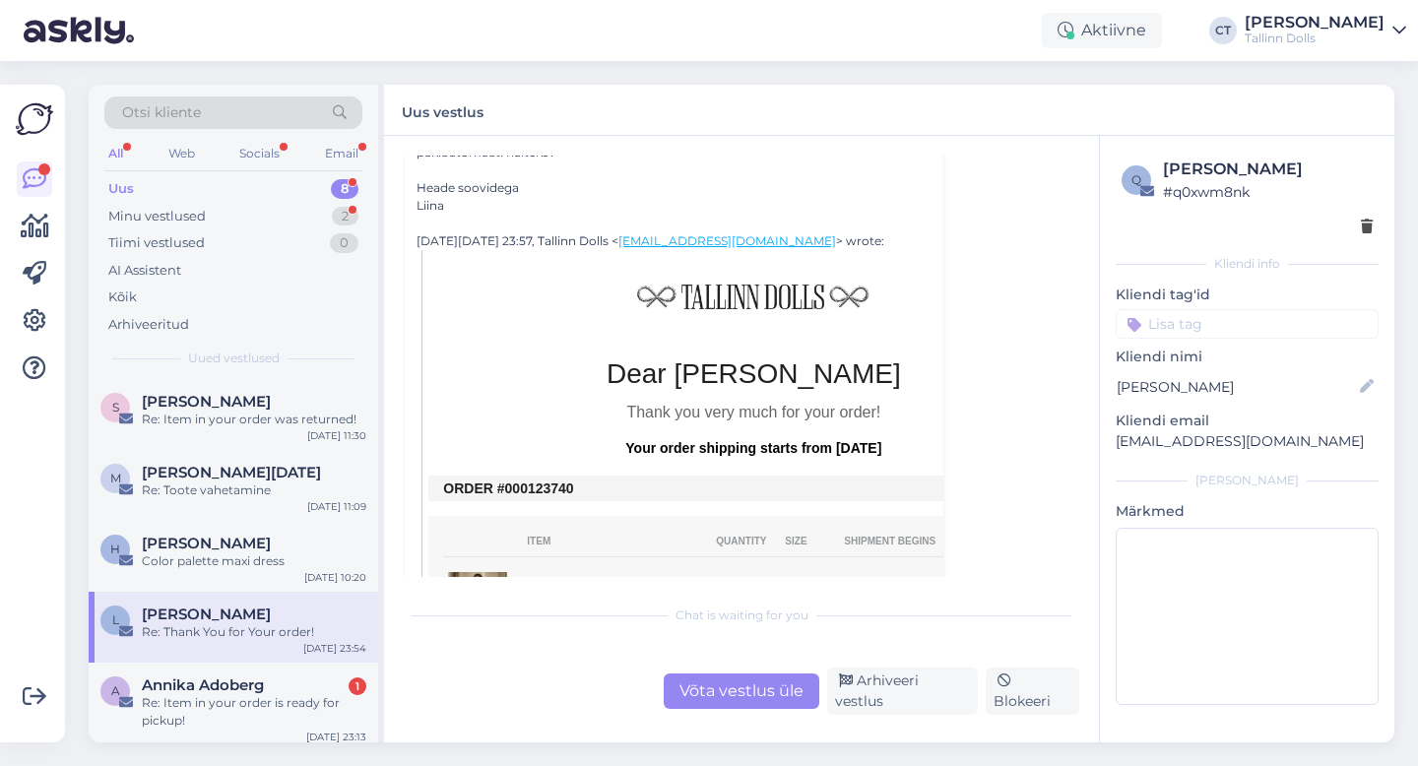
drag, startPoint x: 581, startPoint y: 494, endPoint x: 524, endPoint y: 487, distance: 57.7
click at [524, 487] on td "ORDER #000123740" at bounding box center [753, 489] width 620 height 16
copy td "0123740"
drag, startPoint x: 591, startPoint y: 485, endPoint x: 519, endPoint y: 484, distance: 71.9
click at [519, 484] on td "ORDER #000123740" at bounding box center [753, 489] width 620 height 16
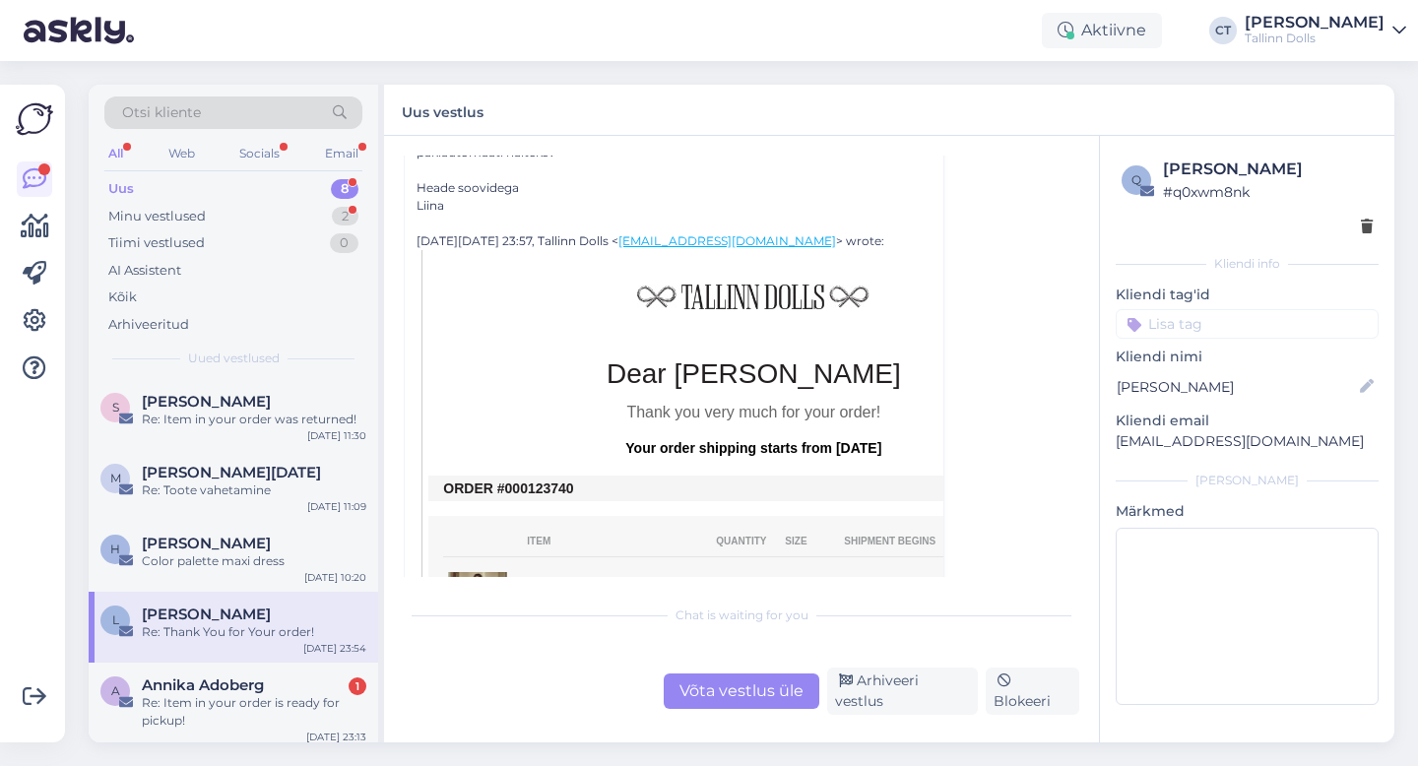
copy td "0123740"
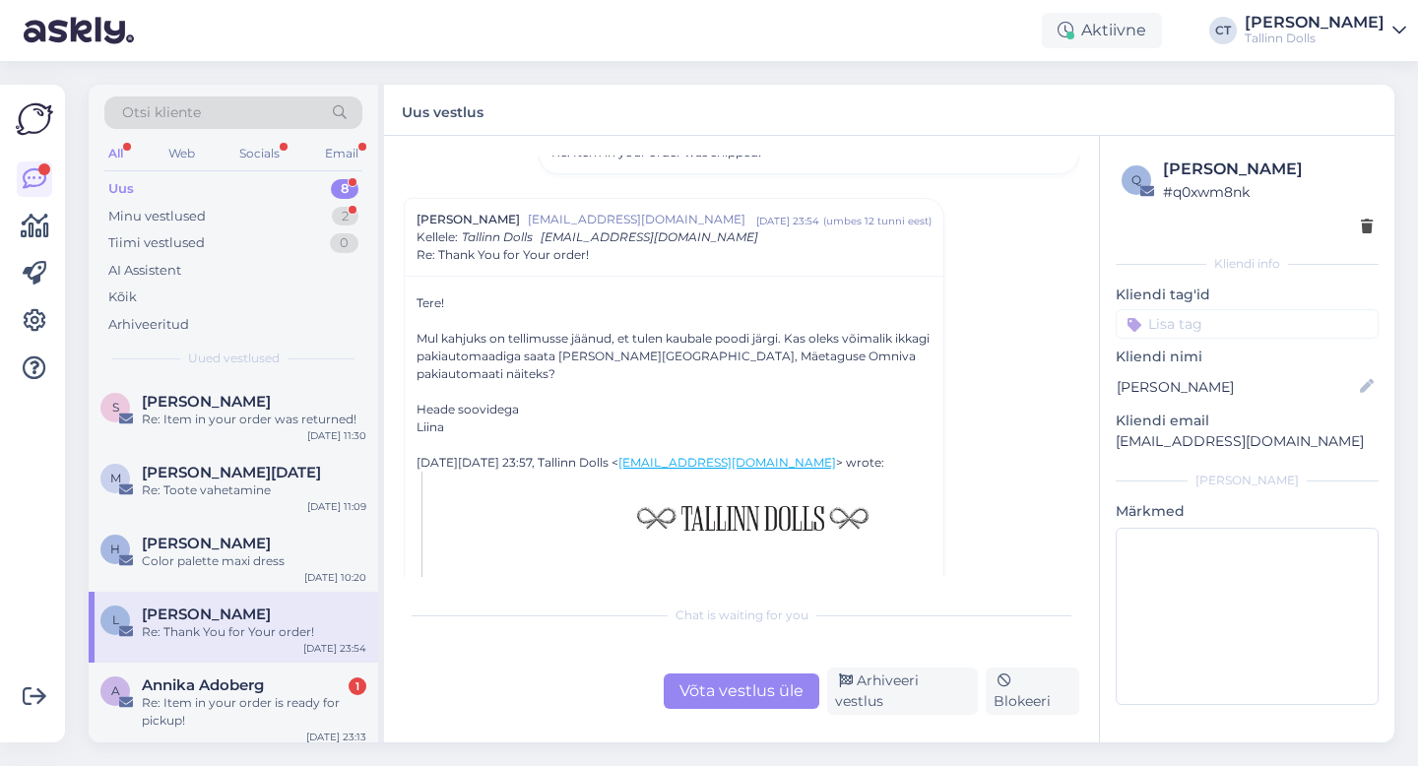
click at [731, 709] on div "Võta vestlus üle" at bounding box center [742, 691] width 156 height 35
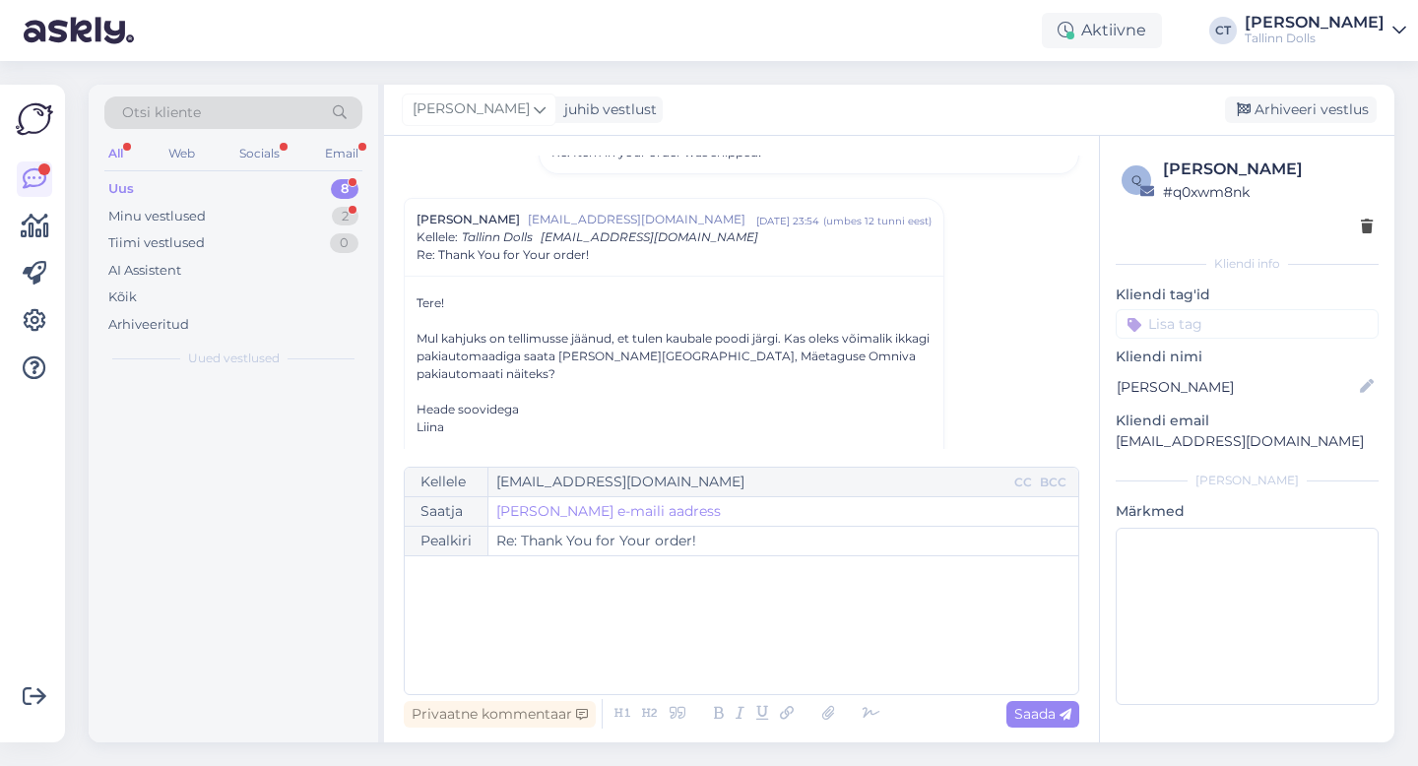
scroll to position [223, 0]
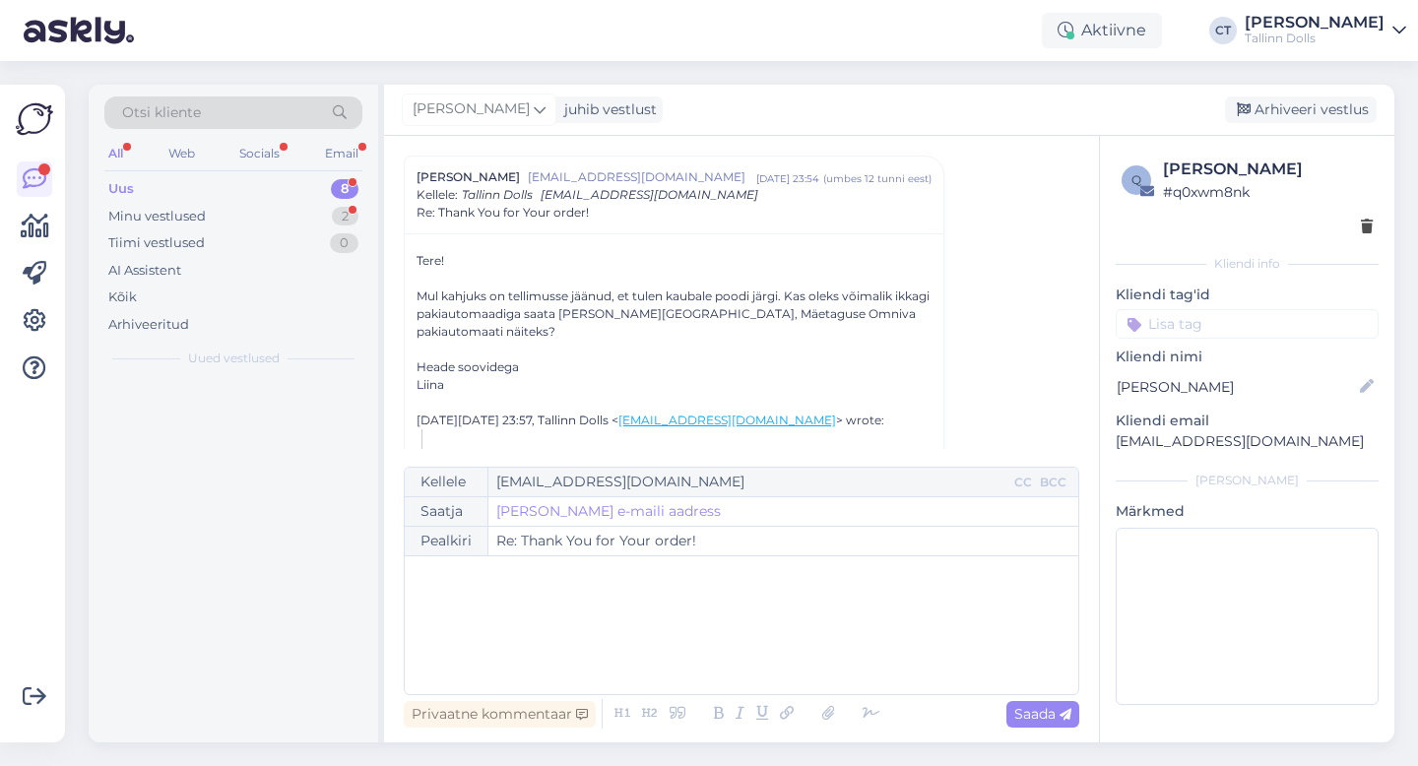
click at [776, 642] on div "﻿" at bounding box center [742, 625] width 654 height 118
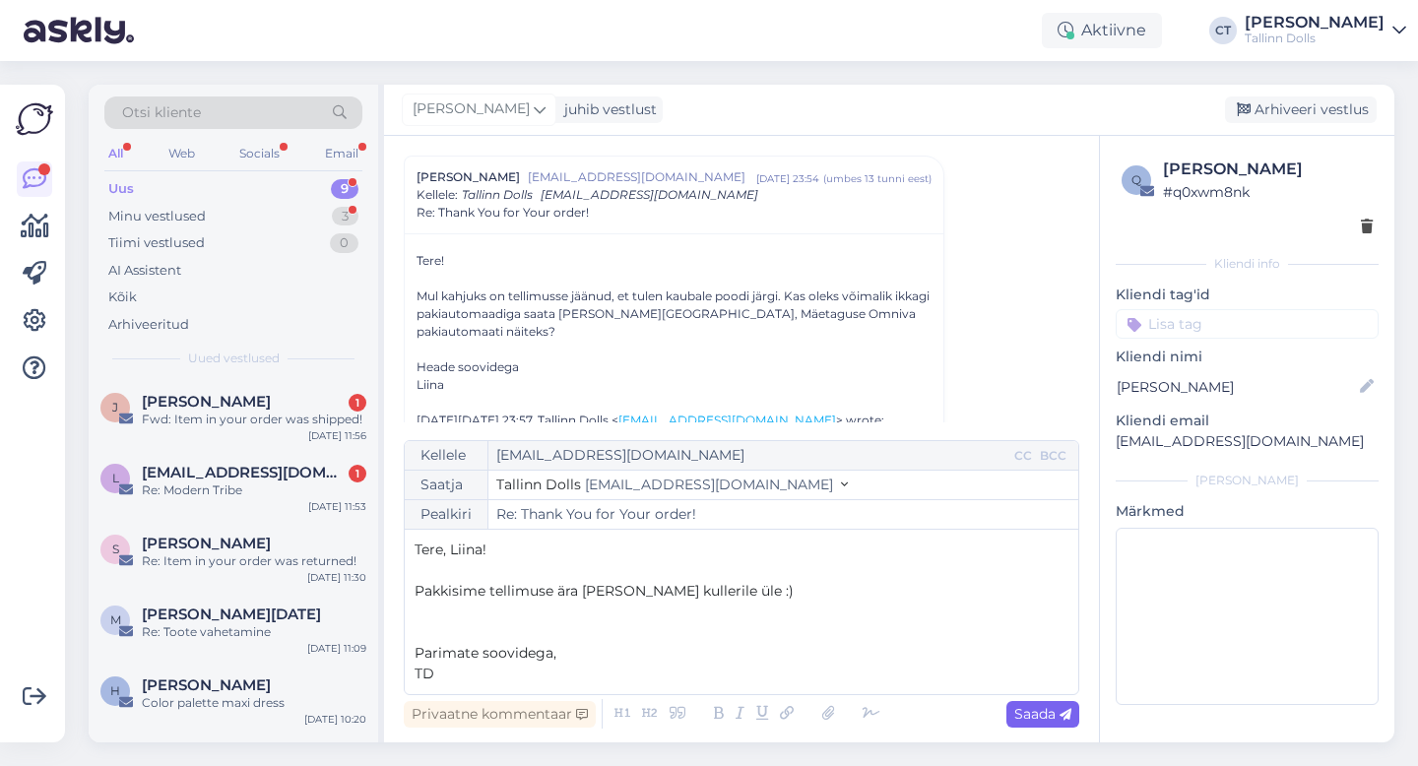
click at [1023, 713] on span "Saada" at bounding box center [1042, 714] width 57 height 18
type input "Re: Re: Thank You for Your order!"
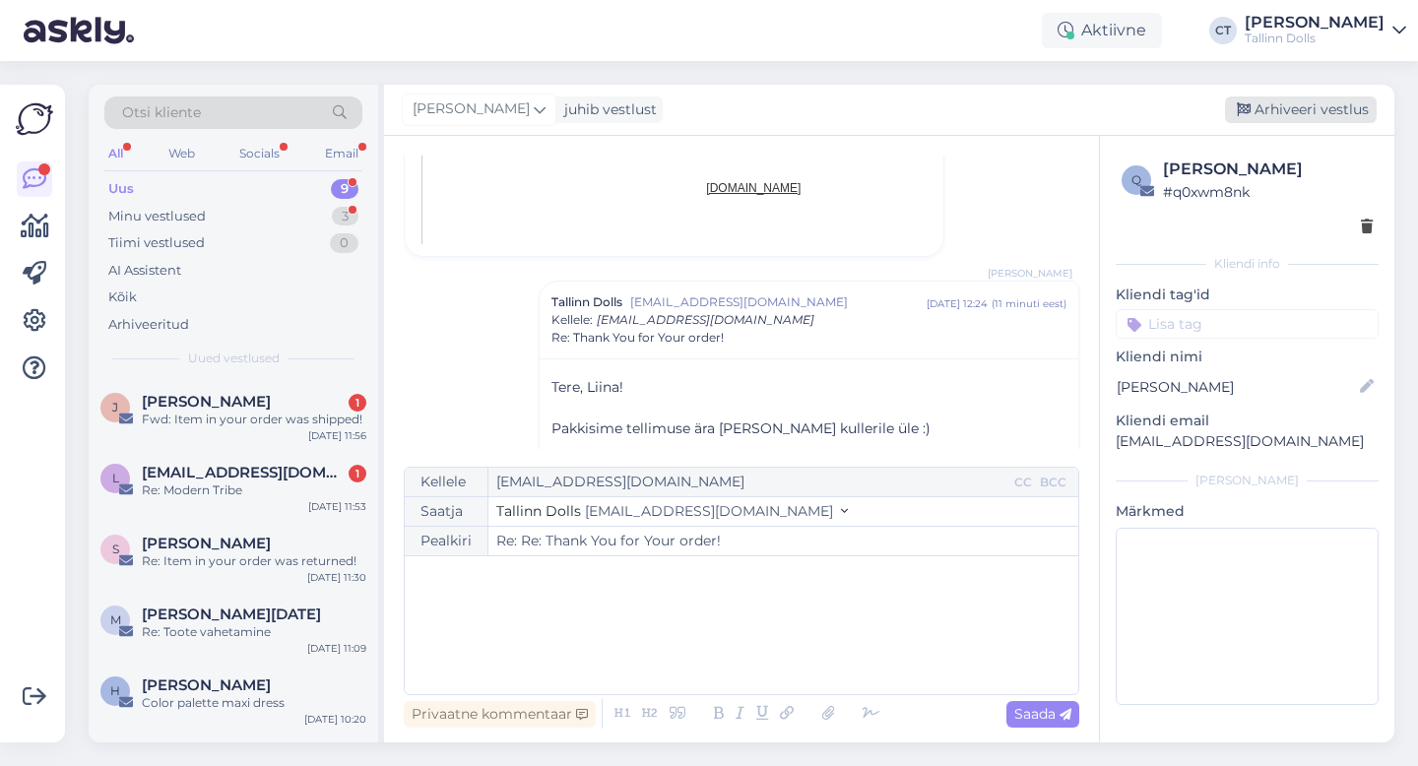
click at [1304, 112] on div "Arhiveeri vestlus" at bounding box center [1301, 110] width 152 height 27
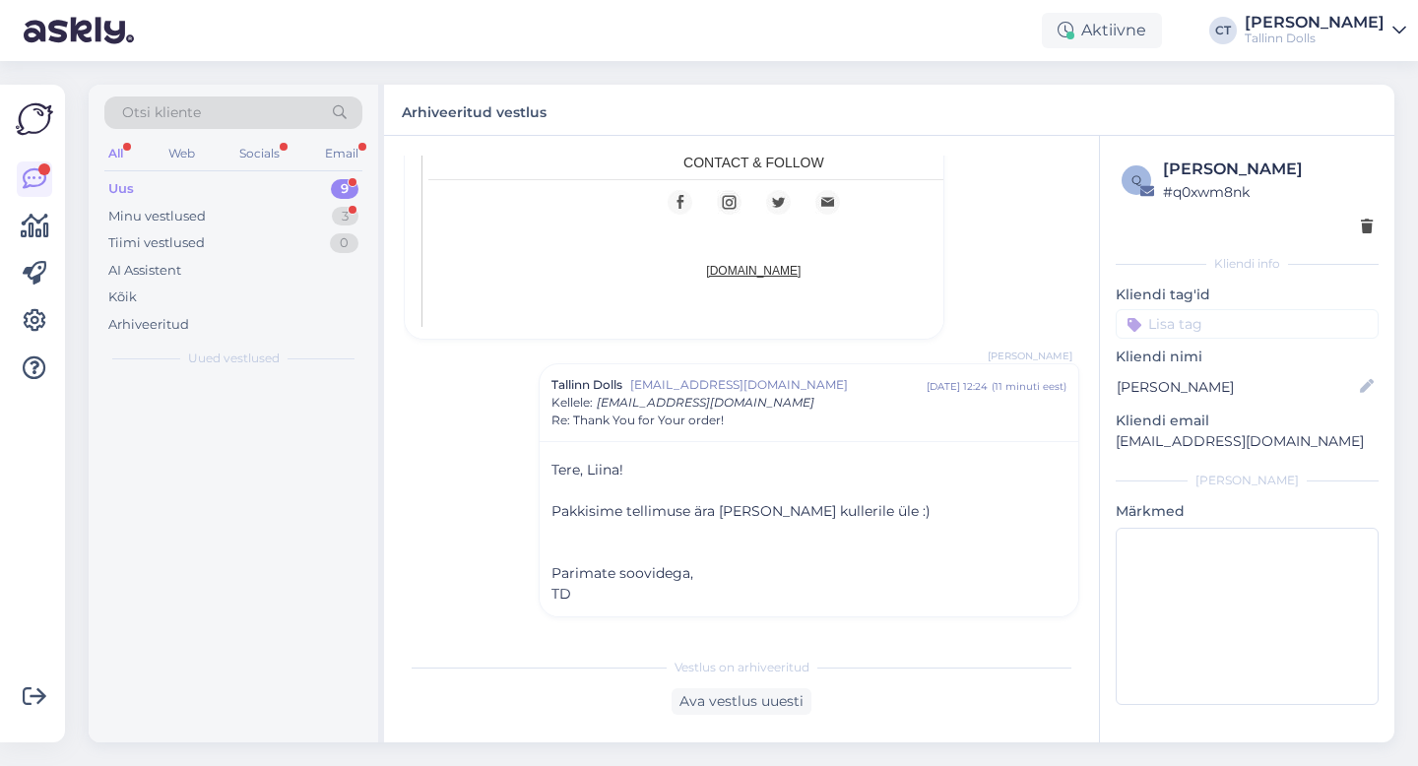
scroll to position [1261, 0]
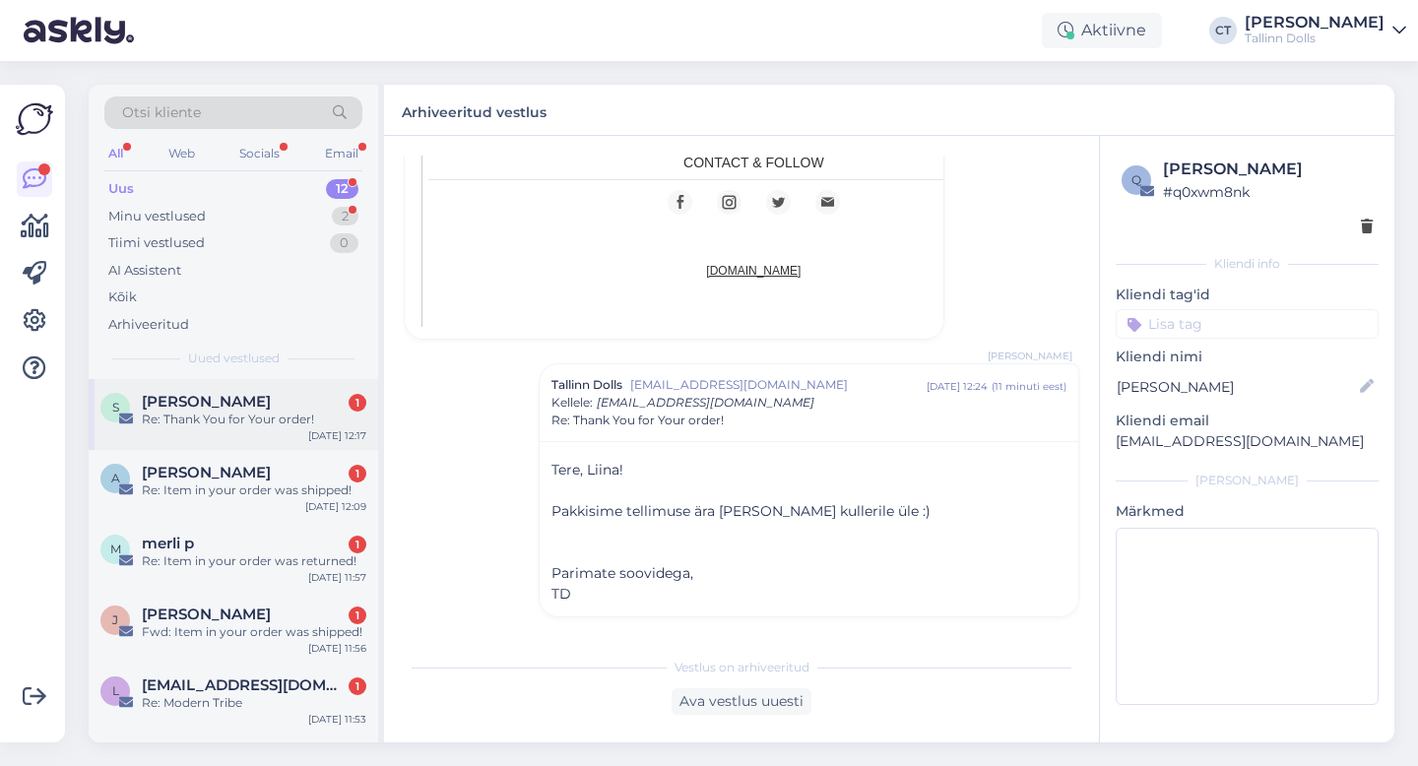
click at [276, 404] on div "Sirli Olde 1" at bounding box center [254, 402] width 225 height 18
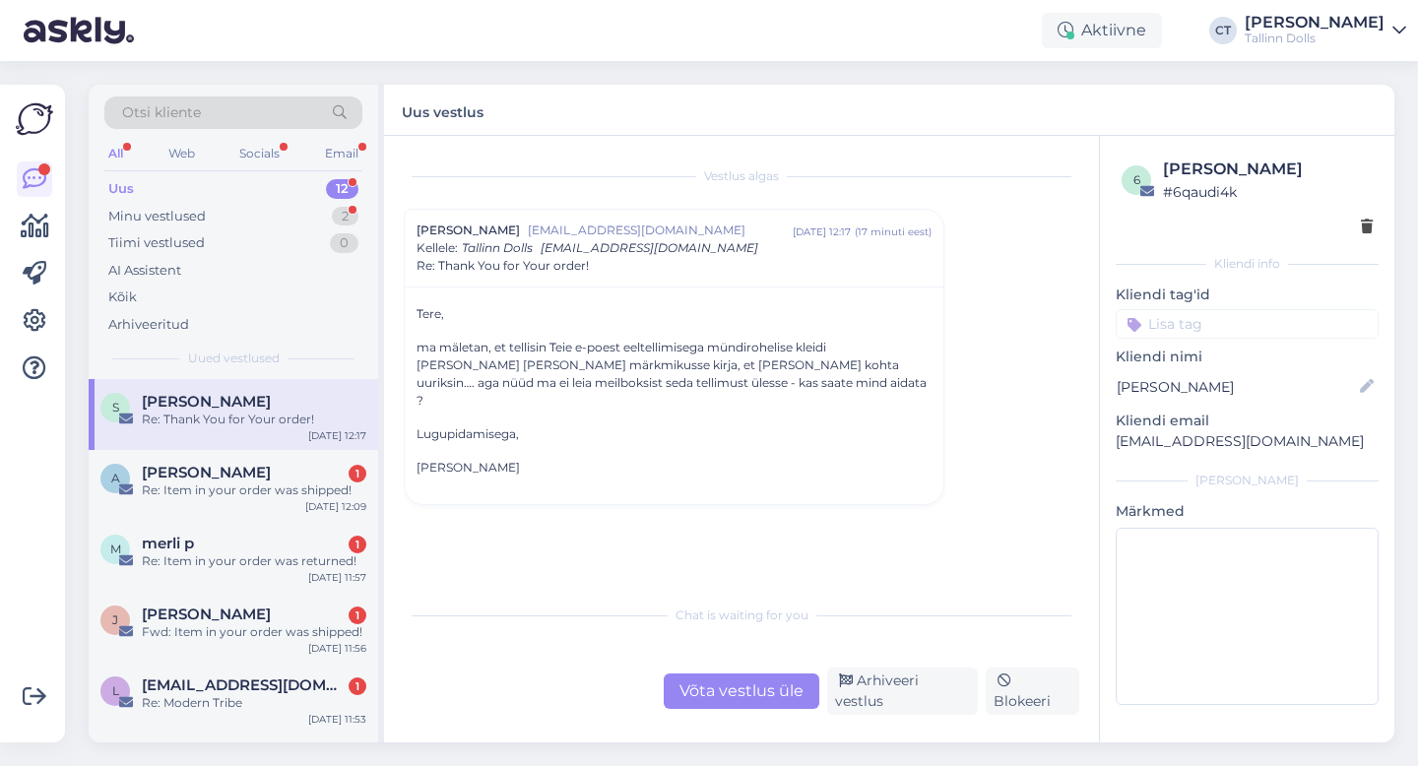
click at [756, 696] on div "Võta vestlus üle" at bounding box center [742, 691] width 156 height 35
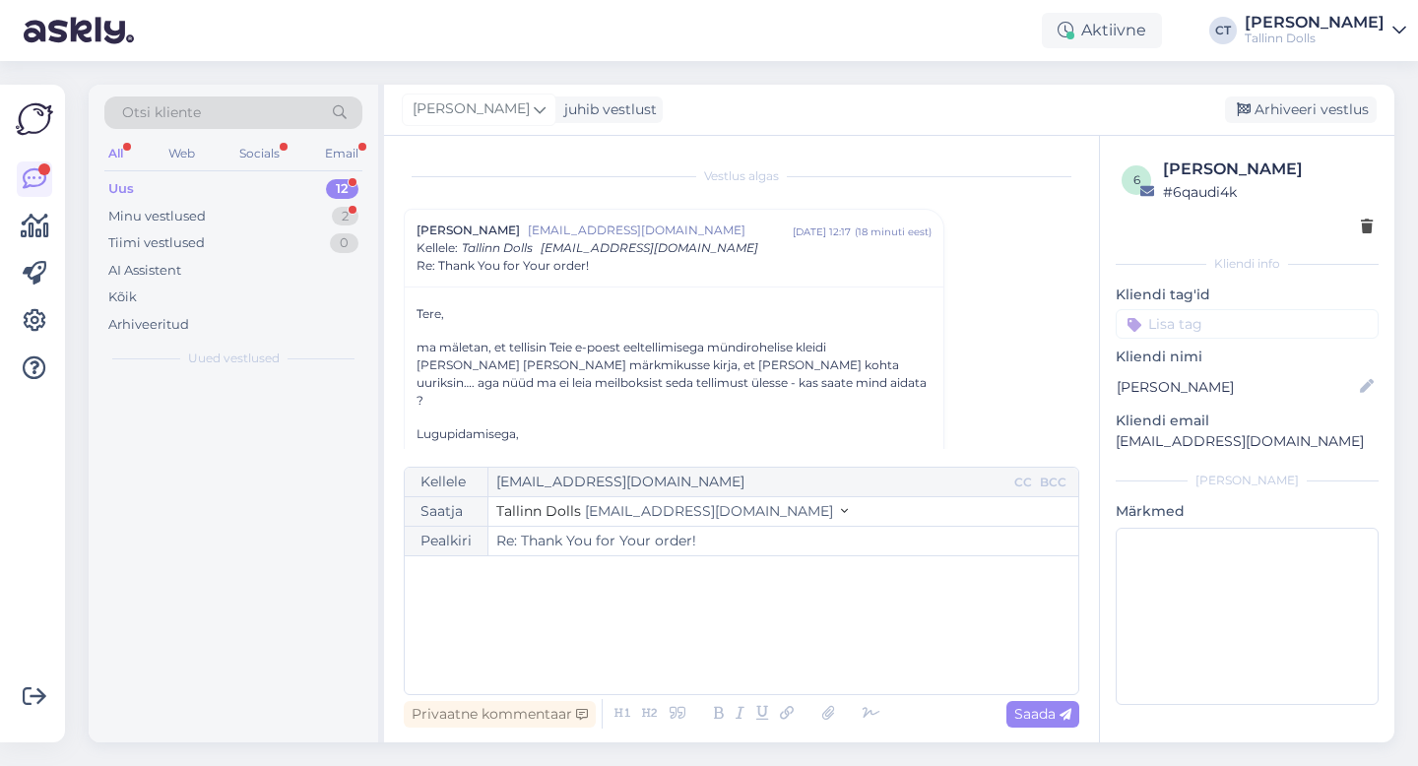
scroll to position [50, 0]
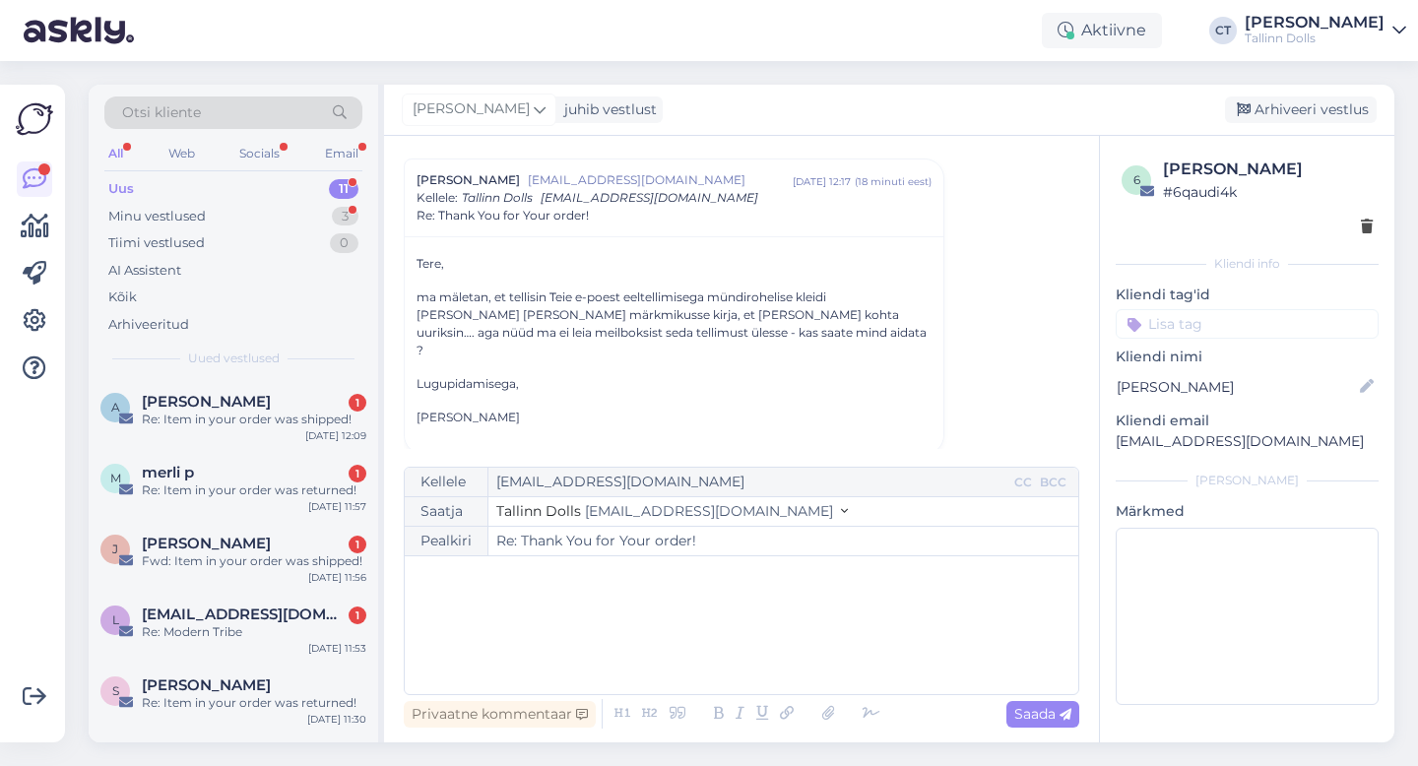
click at [779, 664] on div "﻿" at bounding box center [742, 625] width 654 height 118
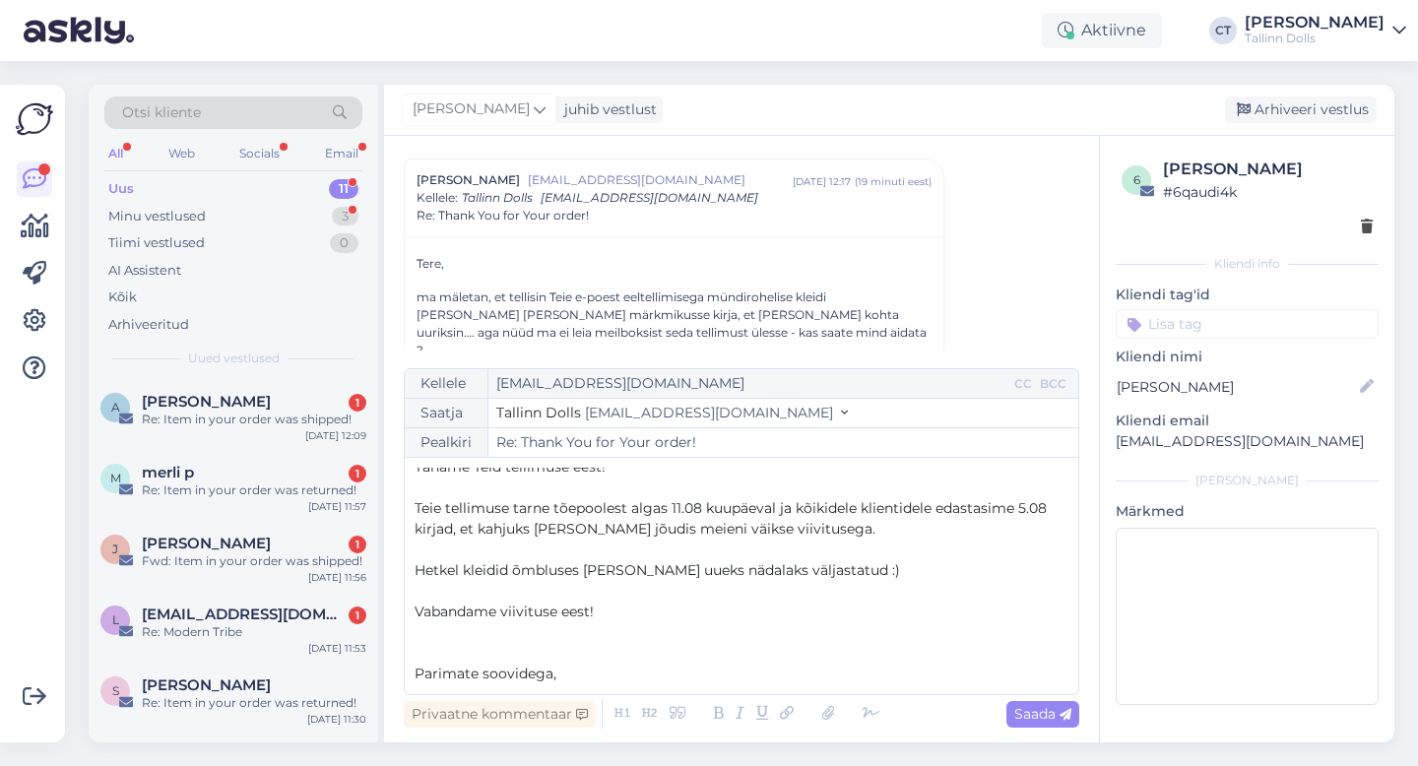
scroll to position [73, 0]
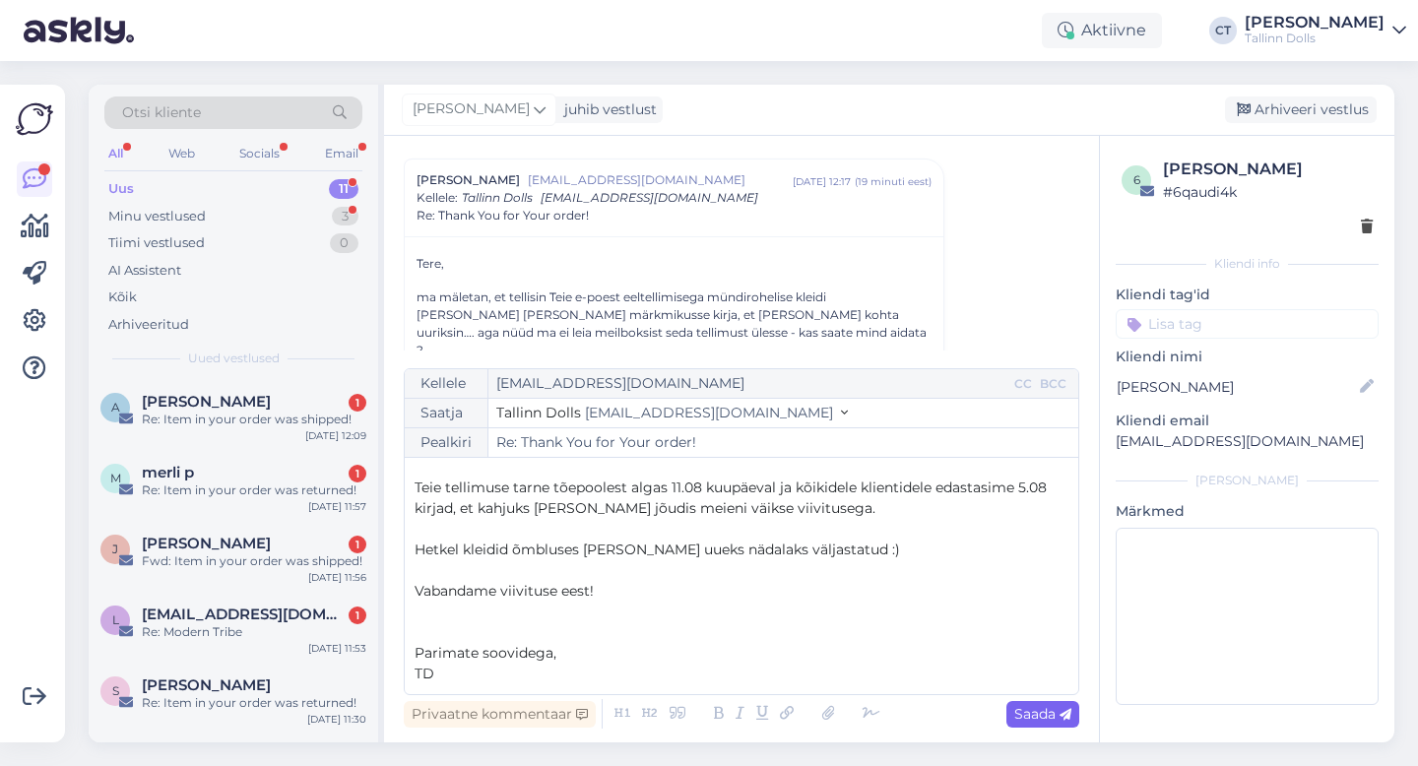
click at [1039, 709] on span "Saada" at bounding box center [1042, 714] width 57 height 18
type input "Re: Thank You for Your order!"
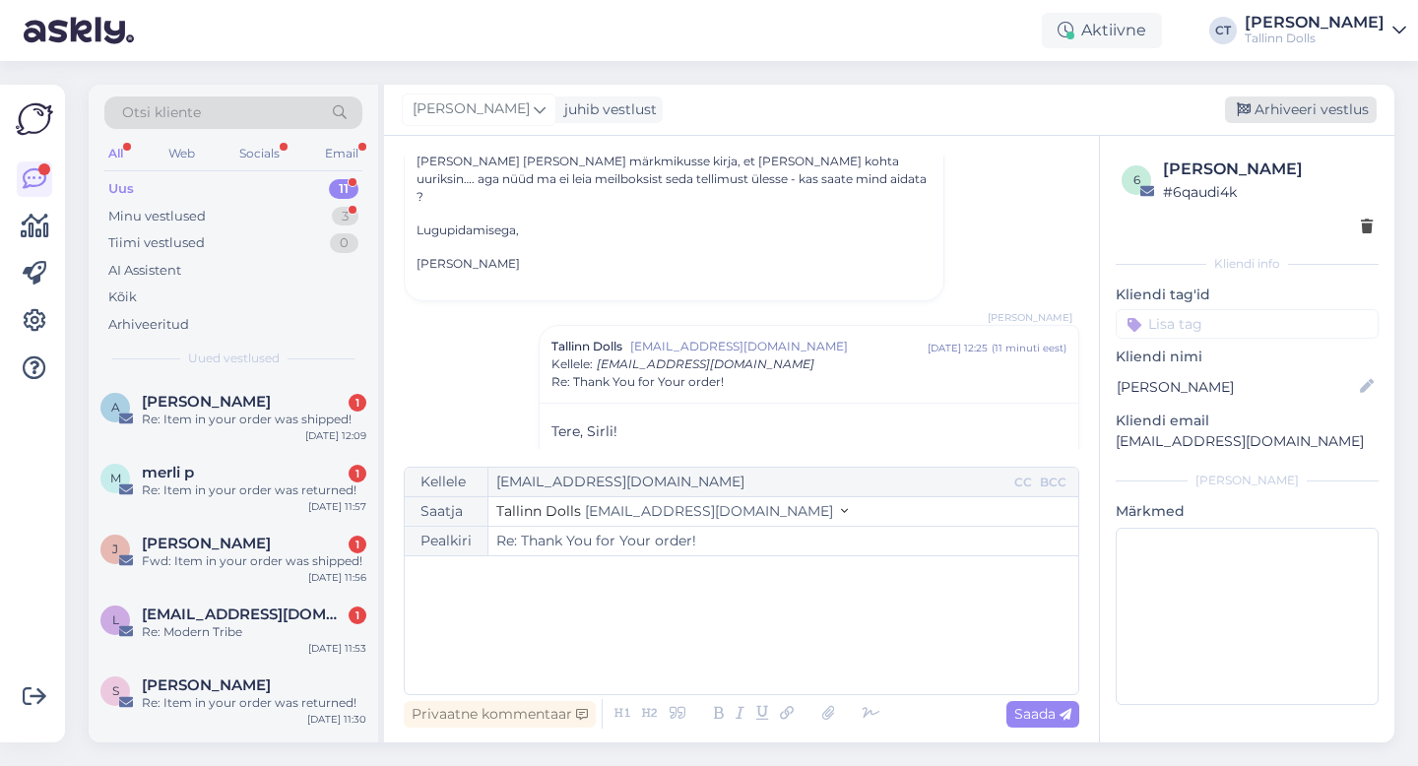
click at [1295, 116] on div "Arhiveeri vestlus" at bounding box center [1301, 110] width 152 height 27
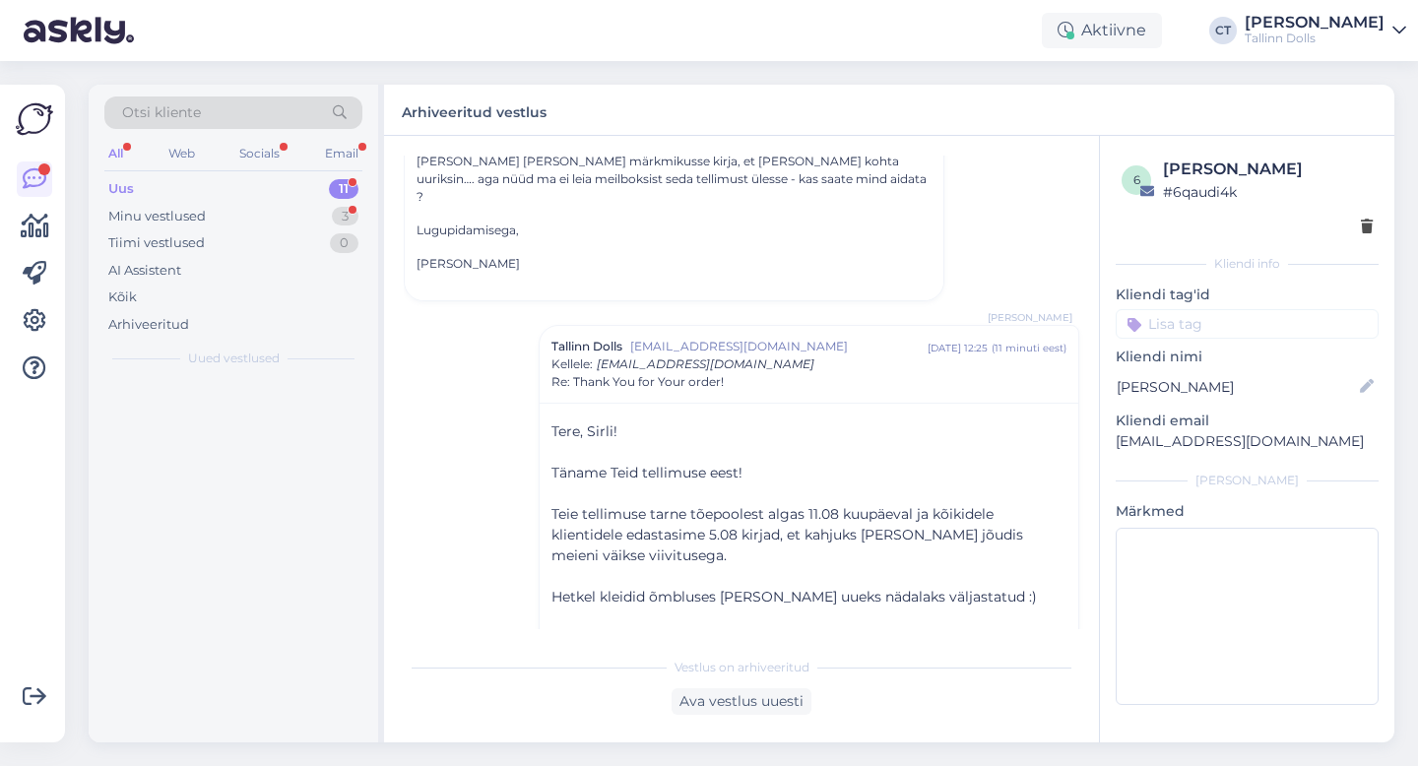
scroll to position [313, 0]
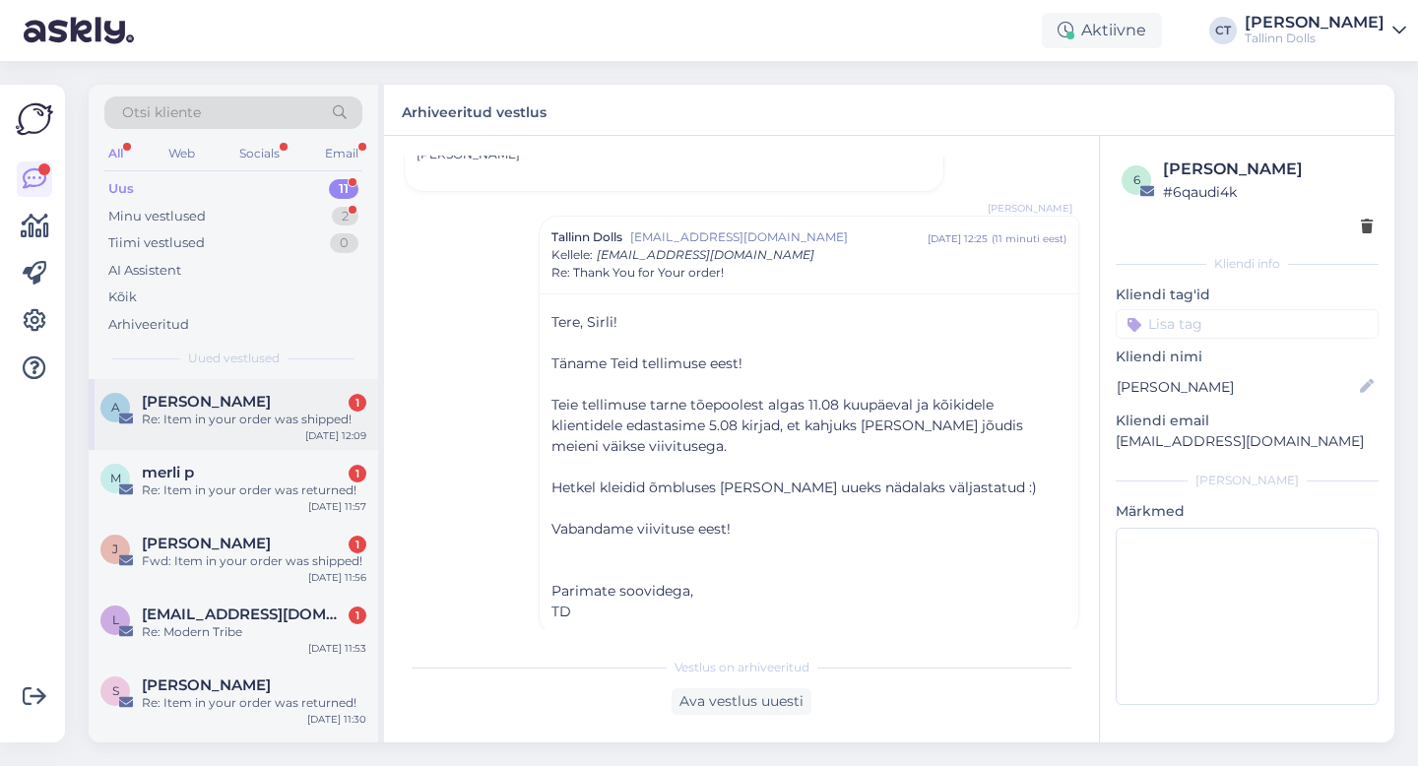
click at [281, 411] on div "Re: Item in your order was shipped!" at bounding box center [254, 420] width 225 height 18
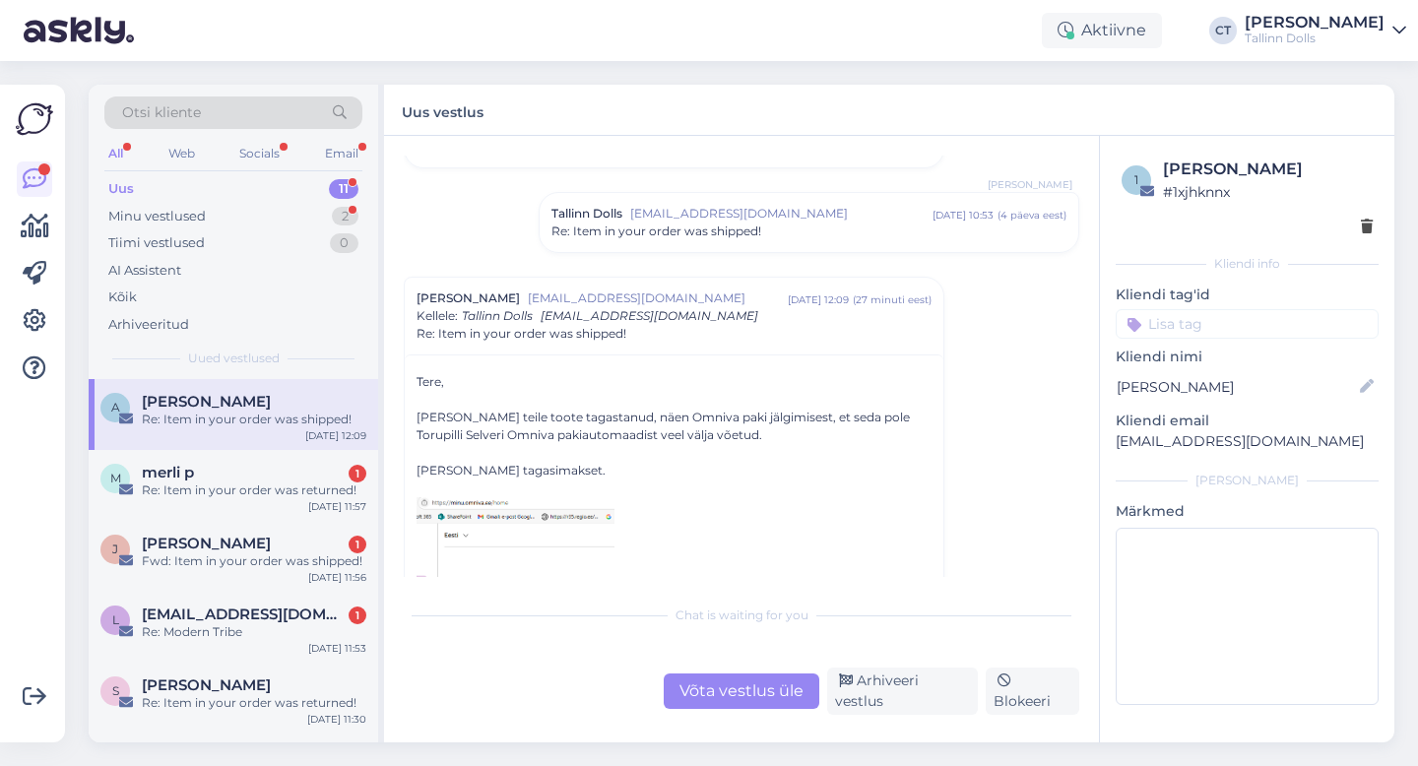
scroll to position [121, 0]
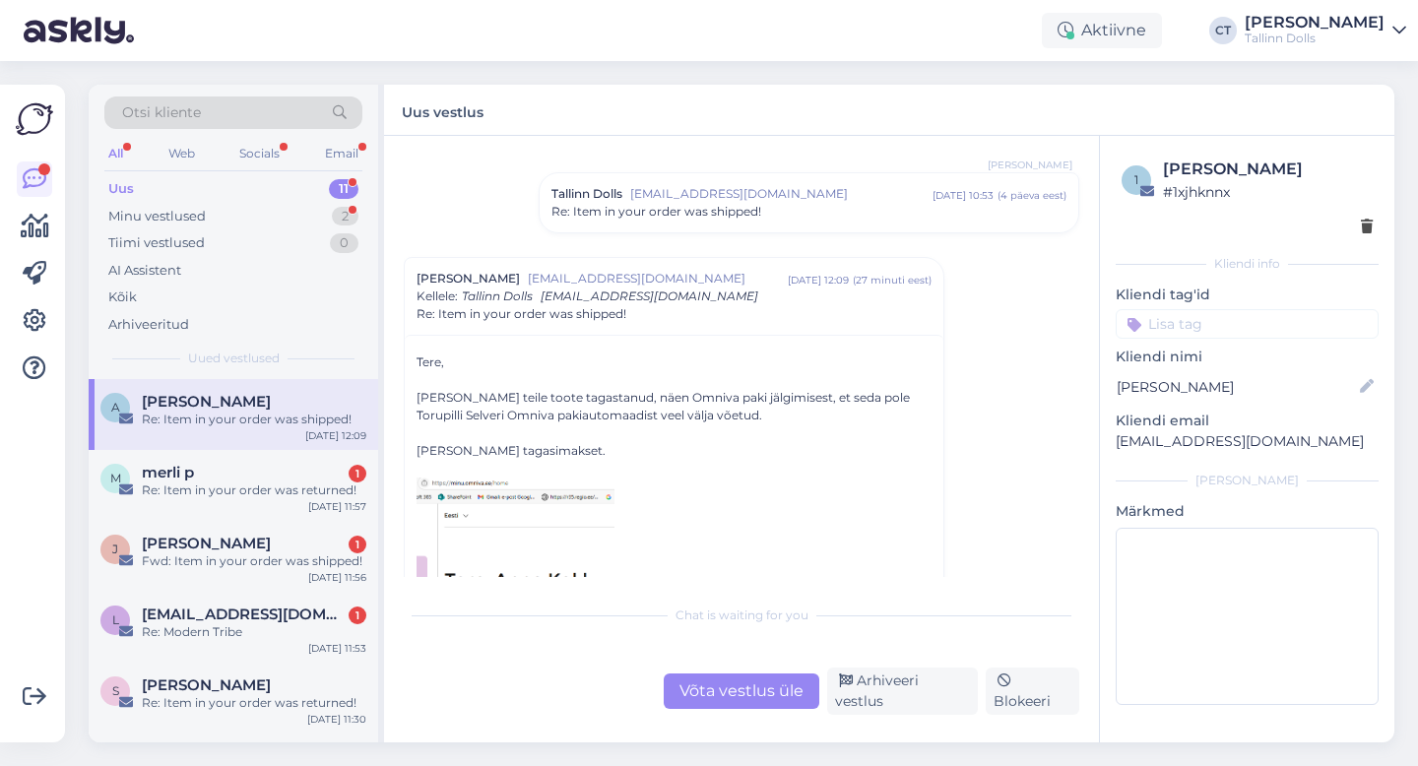
click at [751, 697] on div "Võta vestlus üle" at bounding box center [742, 691] width 156 height 35
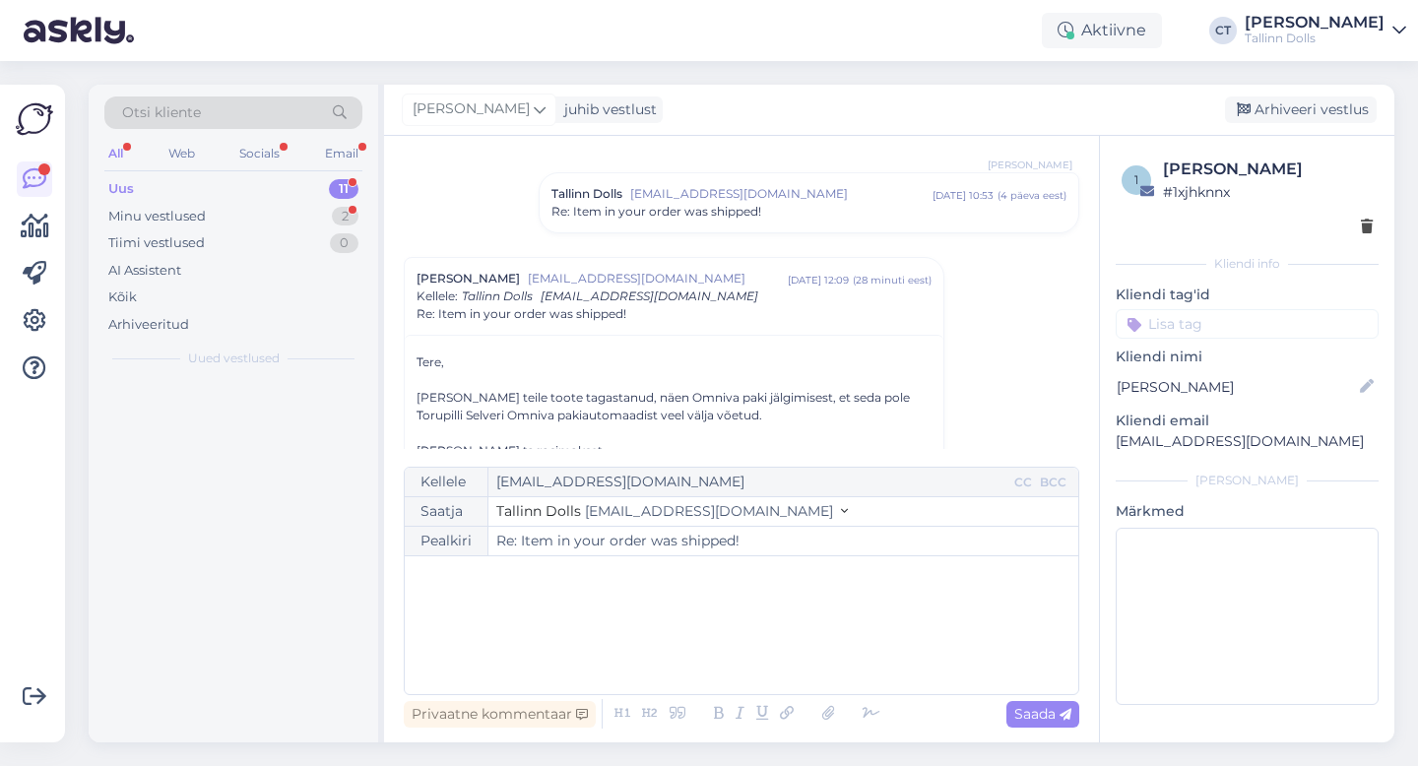
scroll to position [223, 0]
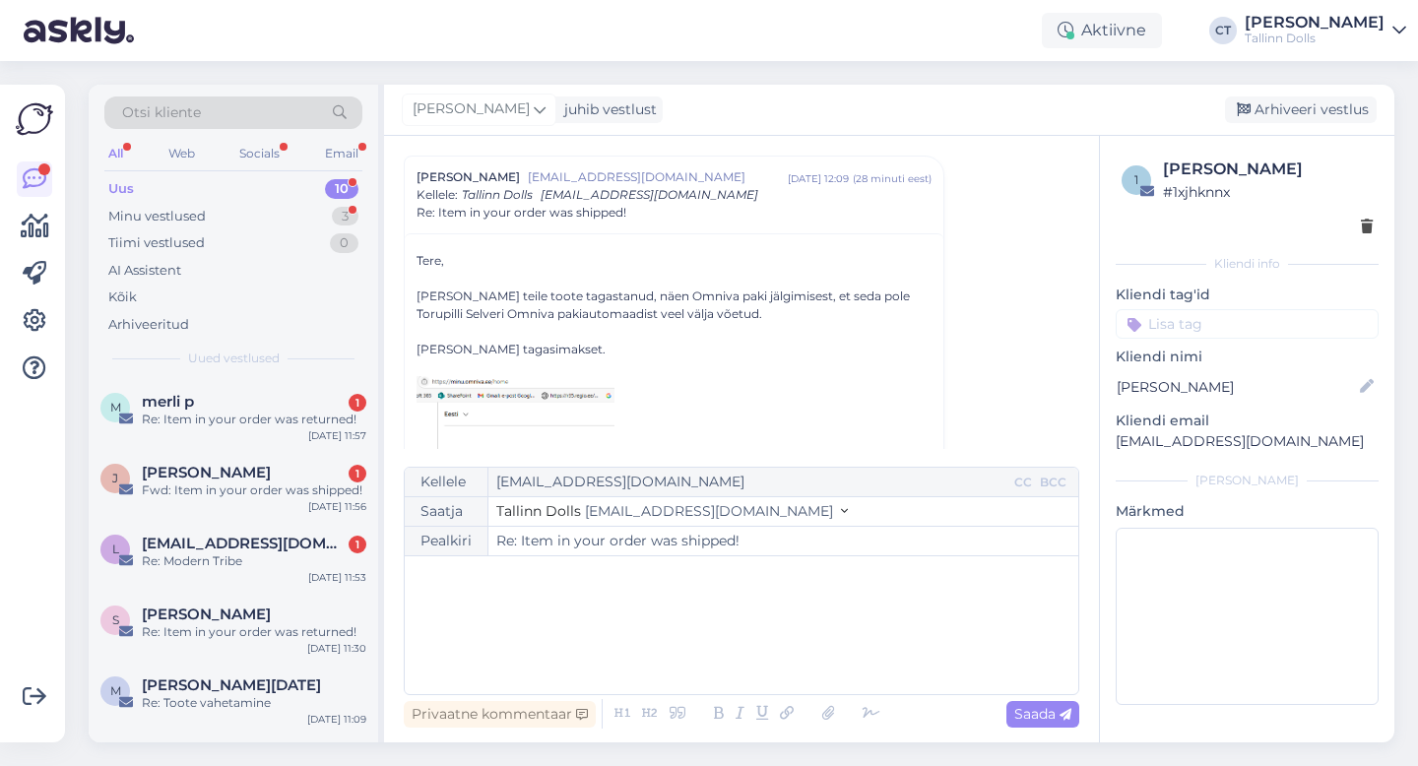
click at [771, 655] on div "﻿" at bounding box center [742, 625] width 654 height 118
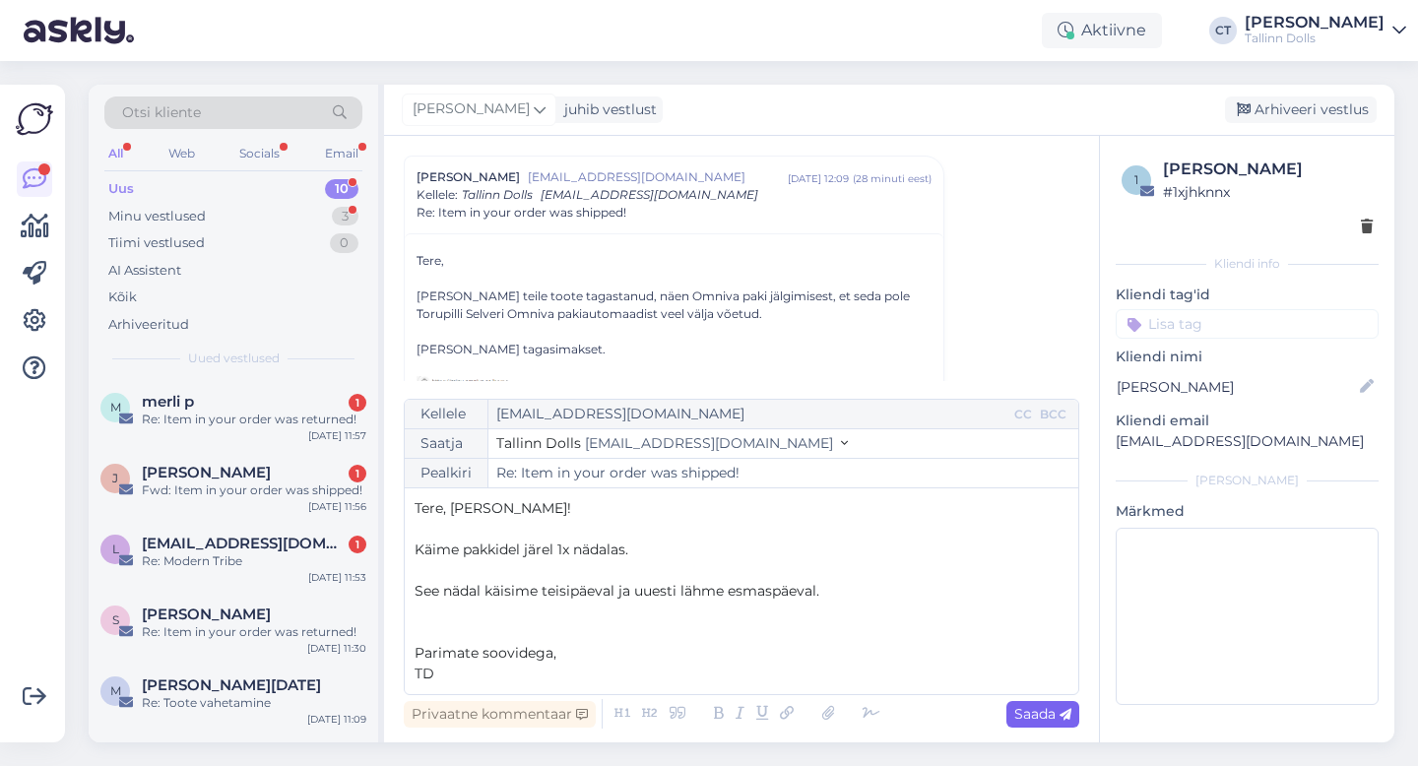
click at [1029, 723] on div "Saada" at bounding box center [1043, 714] width 73 height 27
type input "Re: Re: Item in your order was shipped!"
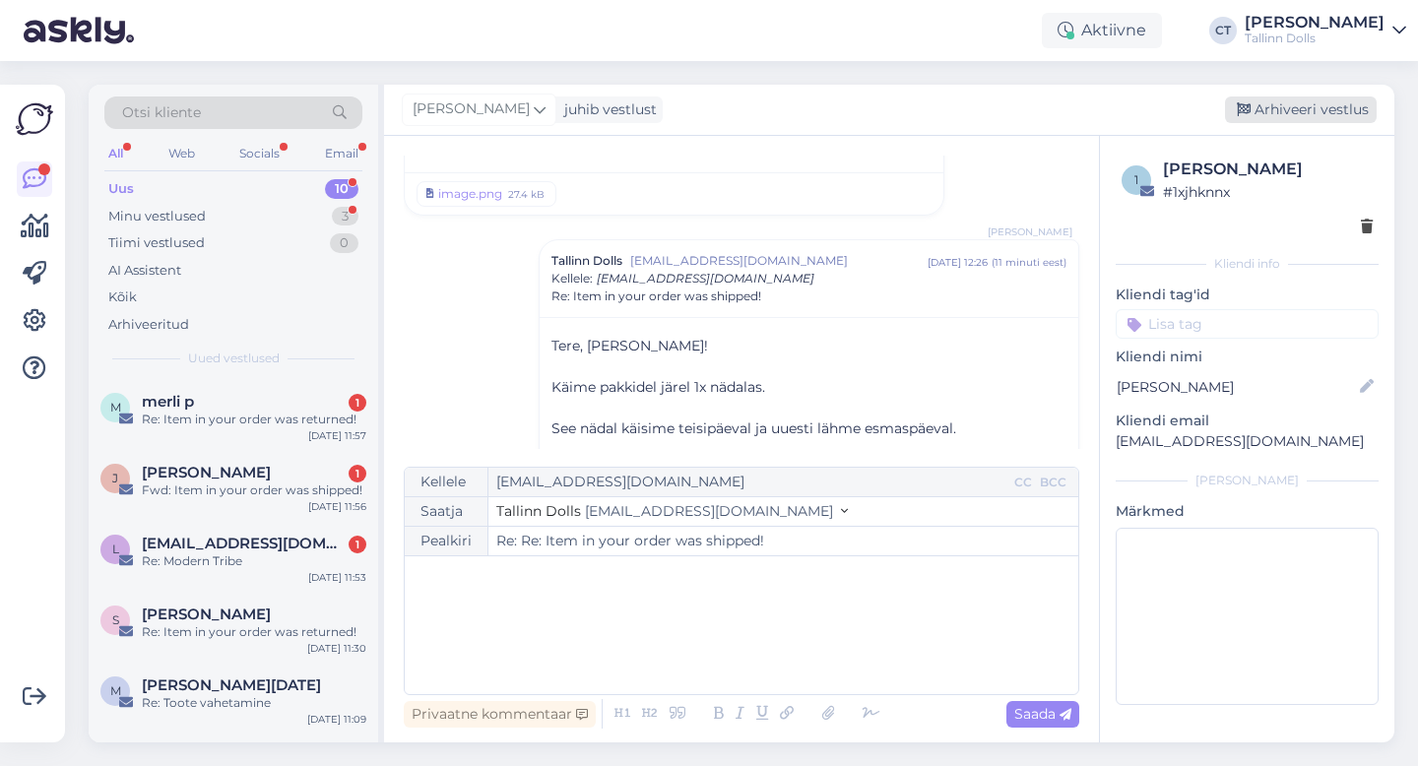
click at [1353, 114] on div "Arhiveeri vestlus" at bounding box center [1301, 110] width 152 height 27
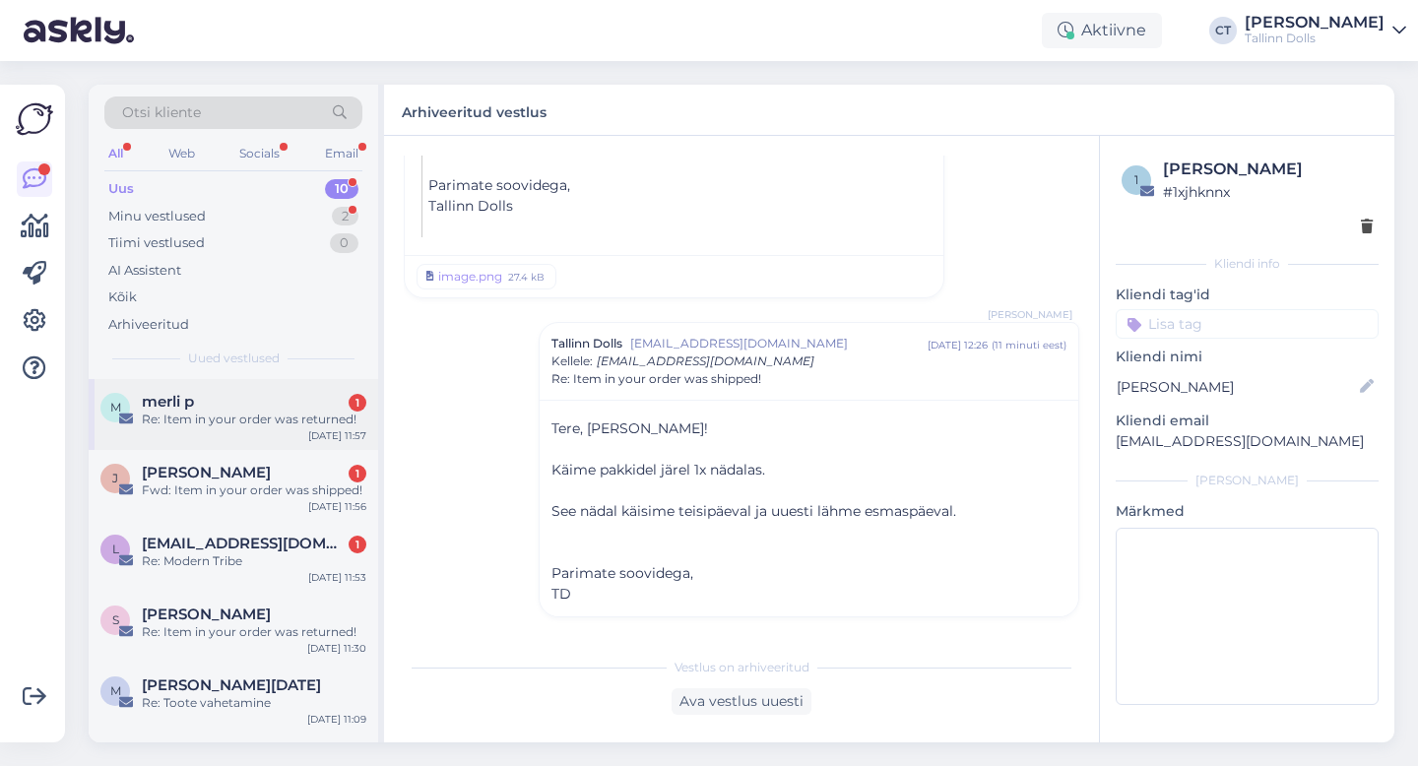
click at [262, 416] on div "Re: Item in your order was returned!" at bounding box center [254, 420] width 225 height 18
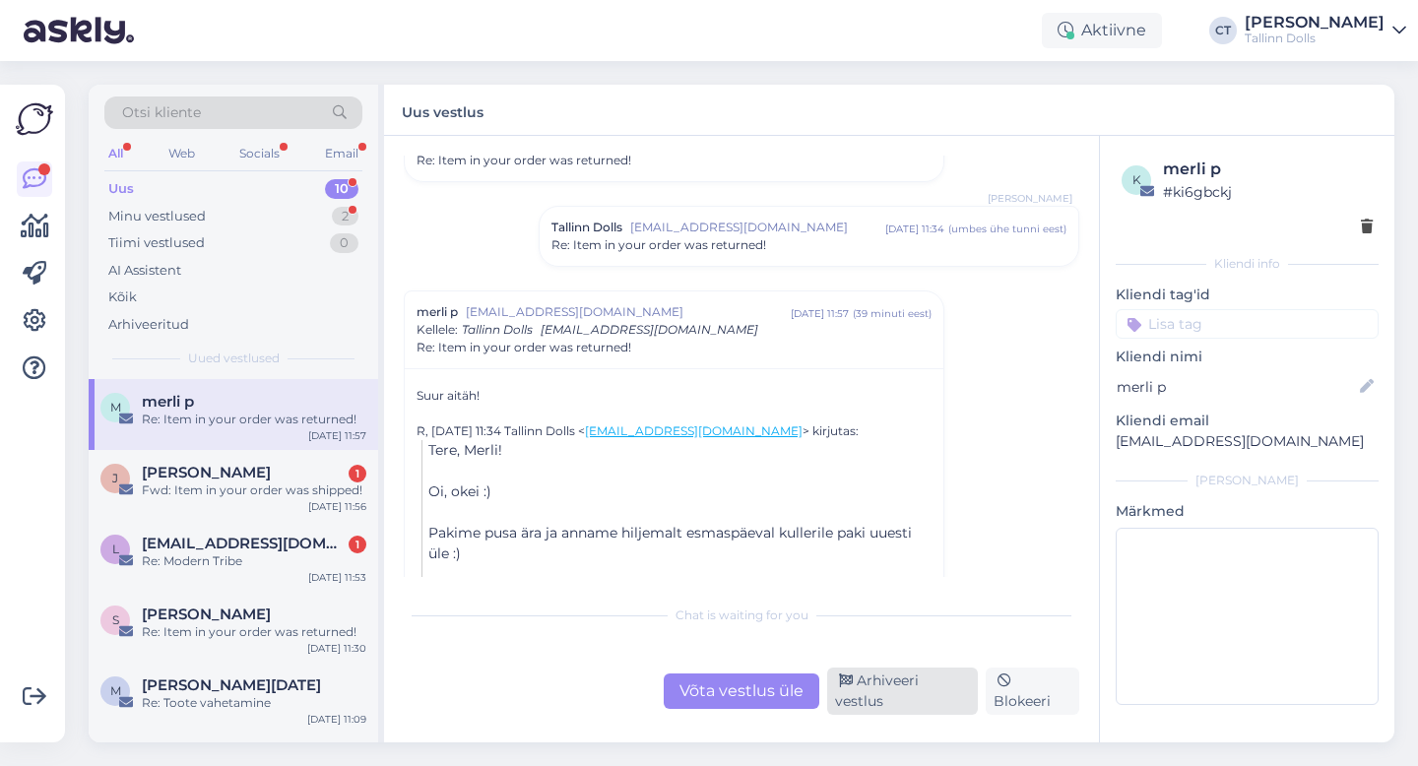
click at [896, 704] on div "Arhiveeri vestlus" at bounding box center [902, 691] width 151 height 47
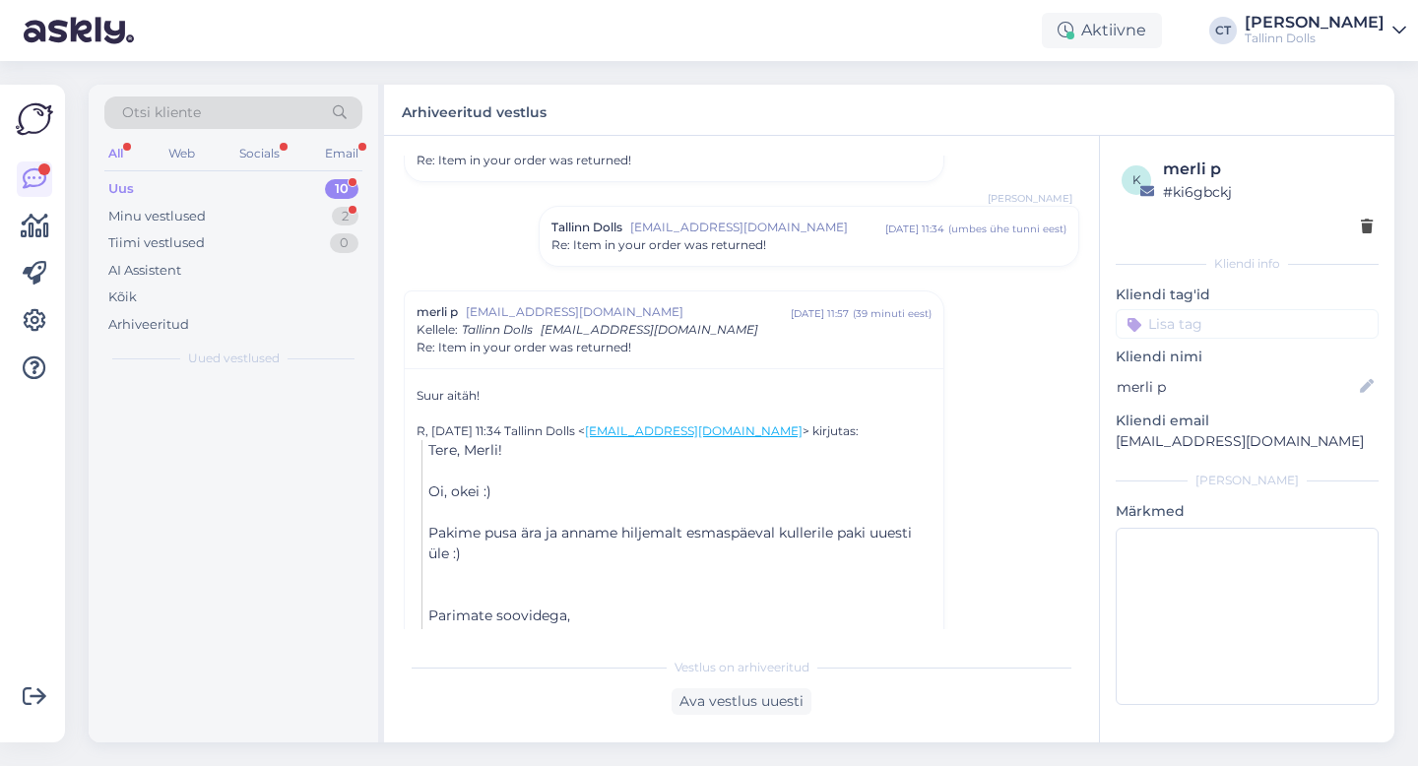
scroll to position [850, 0]
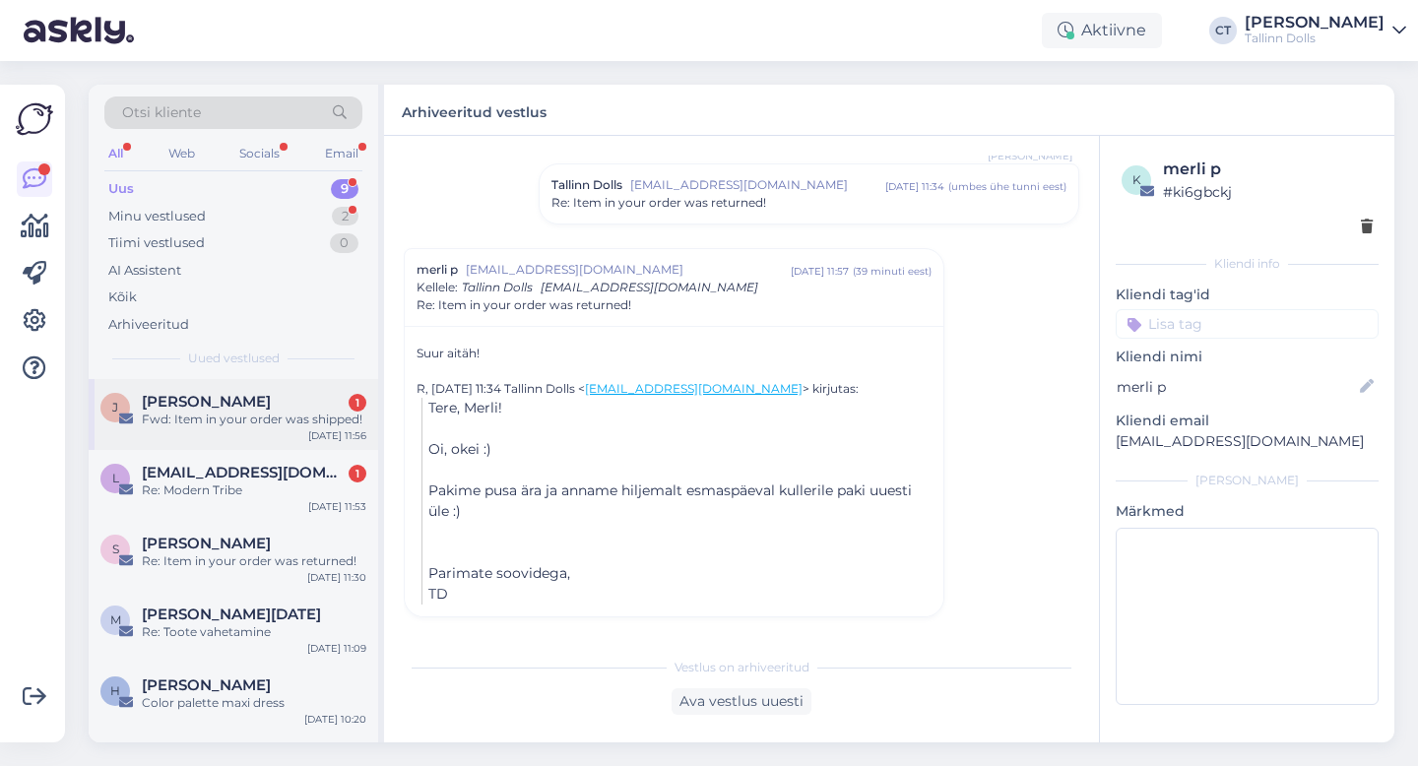
click at [274, 395] on div "[PERSON_NAME] 1" at bounding box center [254, 402] width 225 height 18
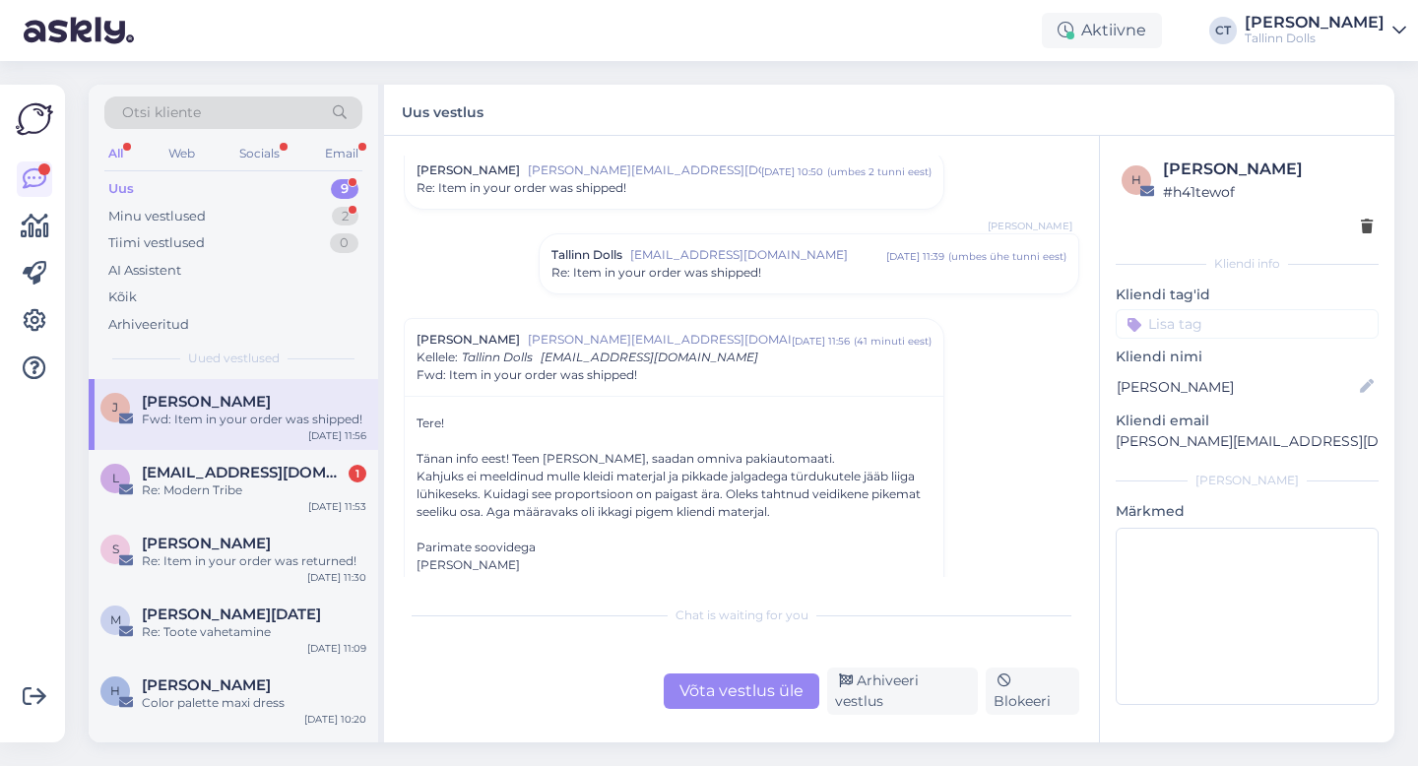
scroll to position [94, 0]
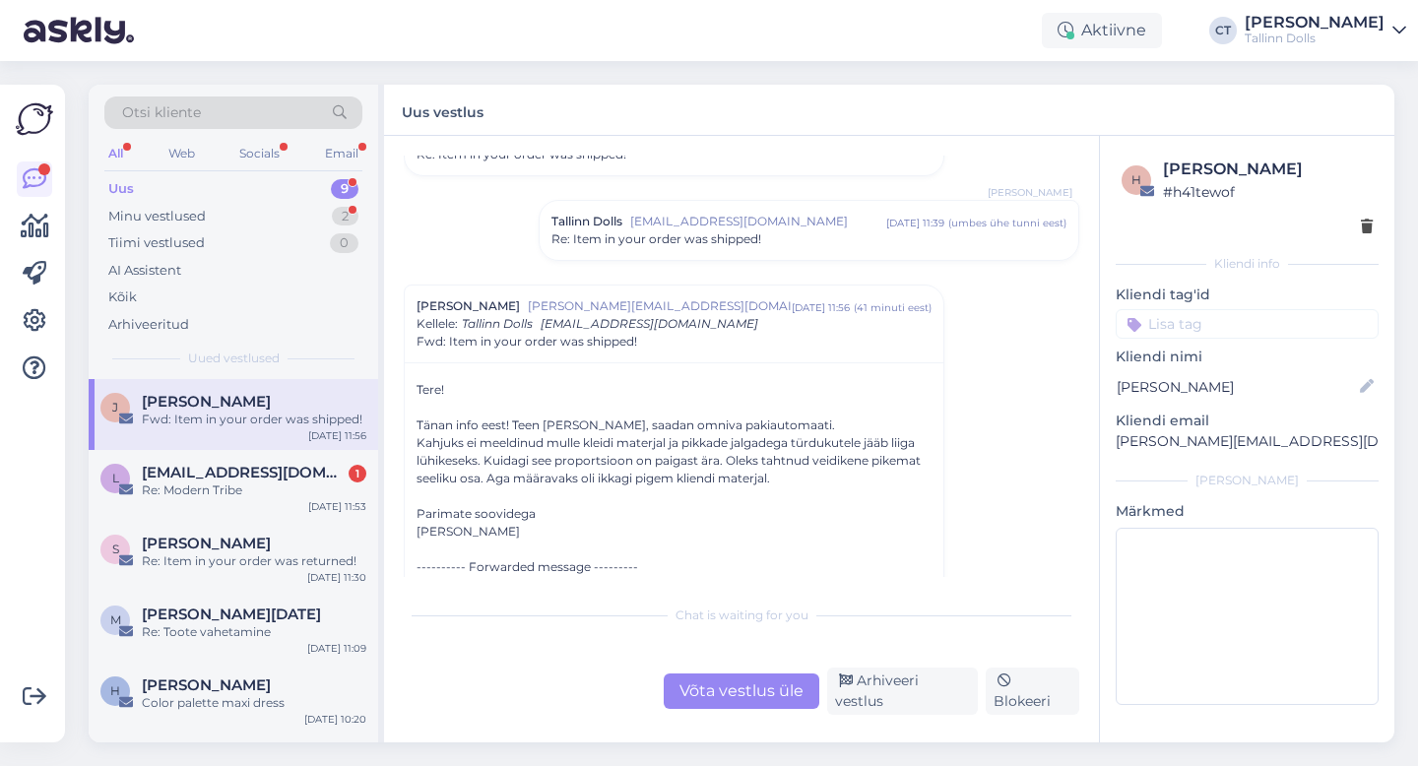
drag, startPoint x: 409, startPoint y: 435, endPoint x: 790, endPoint y: 475, distance: 383.2
click at [790, 475] on div "Tere! Tänan info eest! Teen [PERSON_NAME], saadan omniva pakiautomaati. [PERSON…" at bounding box center [674, 693] width 539 height 663
copy div "Kahjuks ei meeldinud mulle kleidi materjal ja pikkade jalgadega türdukutele jää…"
click at [630, 251] on div "Tallinn Dolls [EMAIL_ADDRESS][DOMAIN_NAME] [DATE] 11:39 ( umbes ühe tunni eest …" at bounding box center [809, 230] width 539 height 59
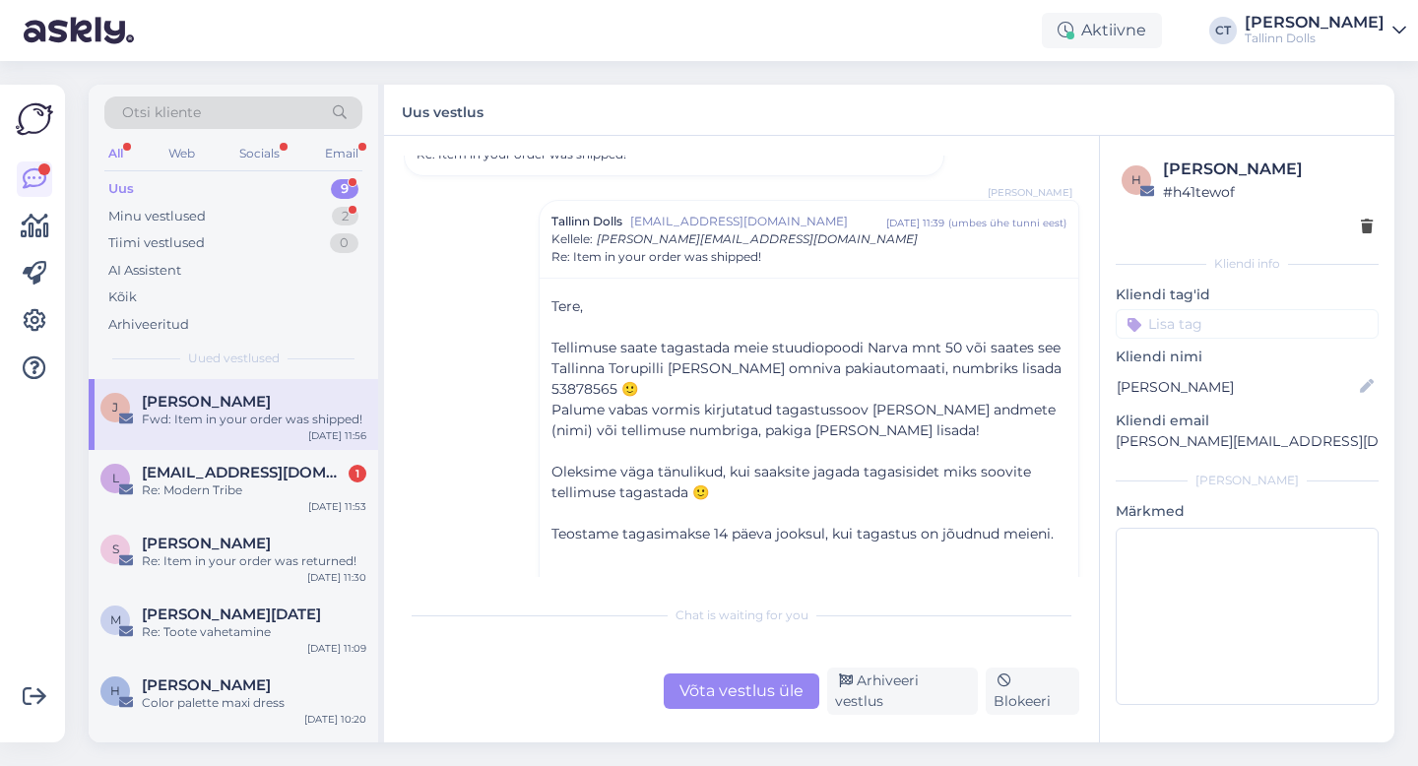
scroll to position [0, 0]
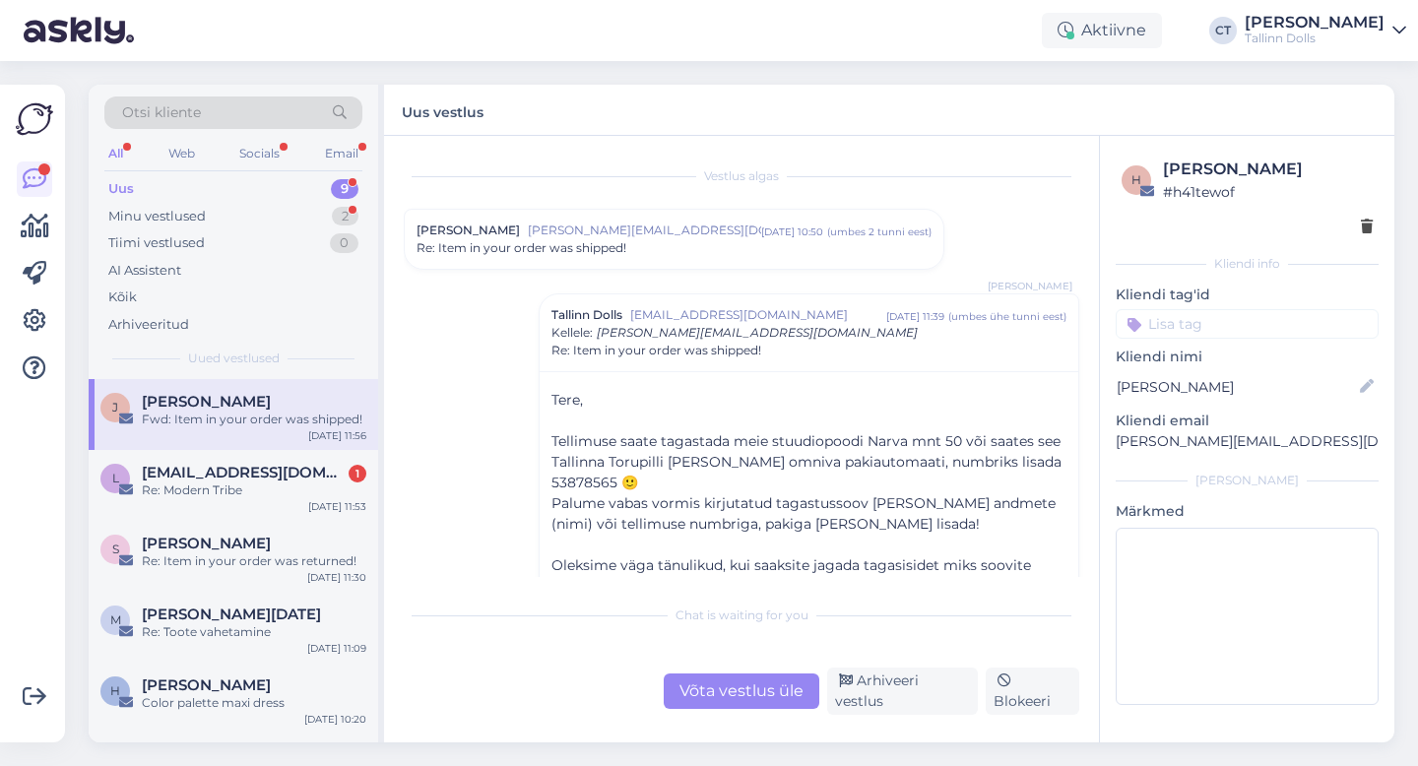
click at [630, 251] on div "Re: Item in your order was shipped!" at bounding box center [674, 248] width 515 height 18
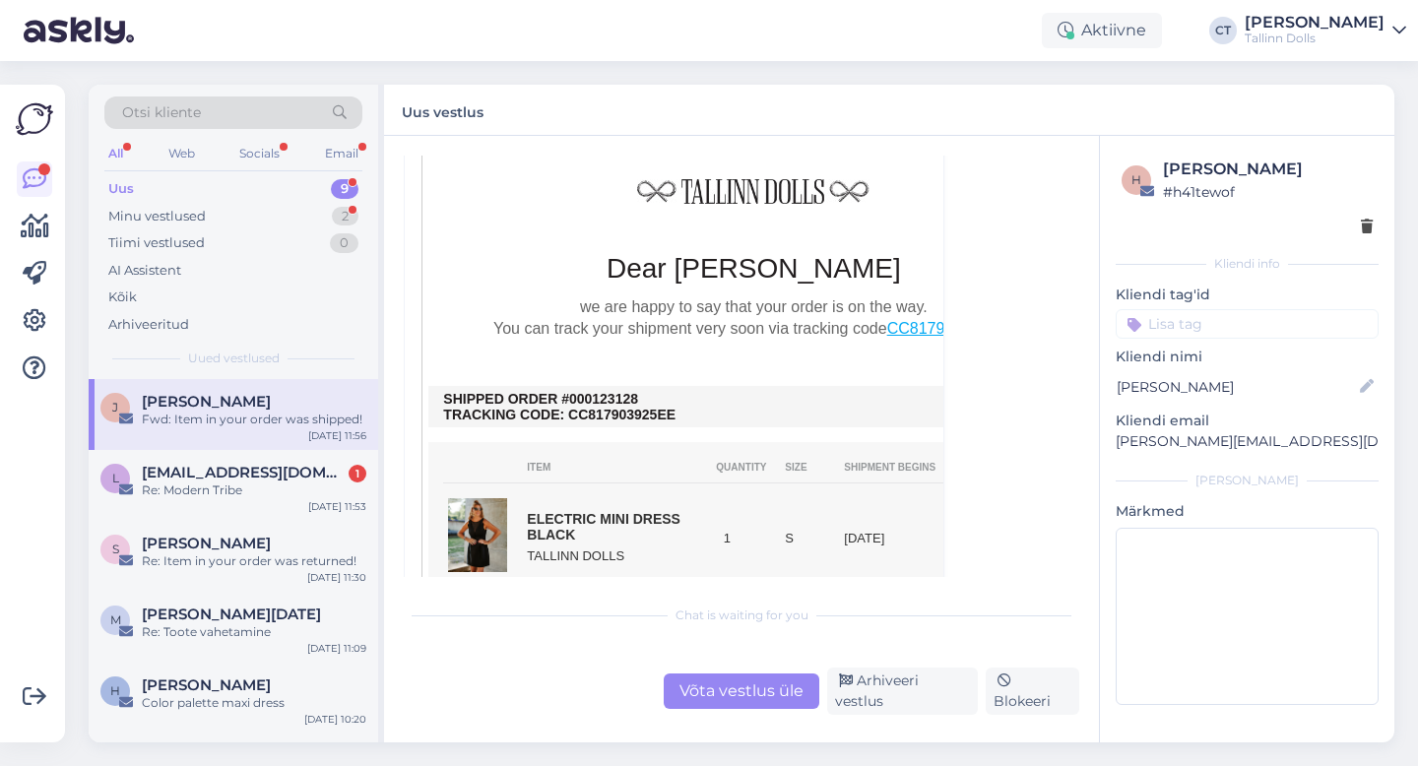
scroll to position [357, 0]
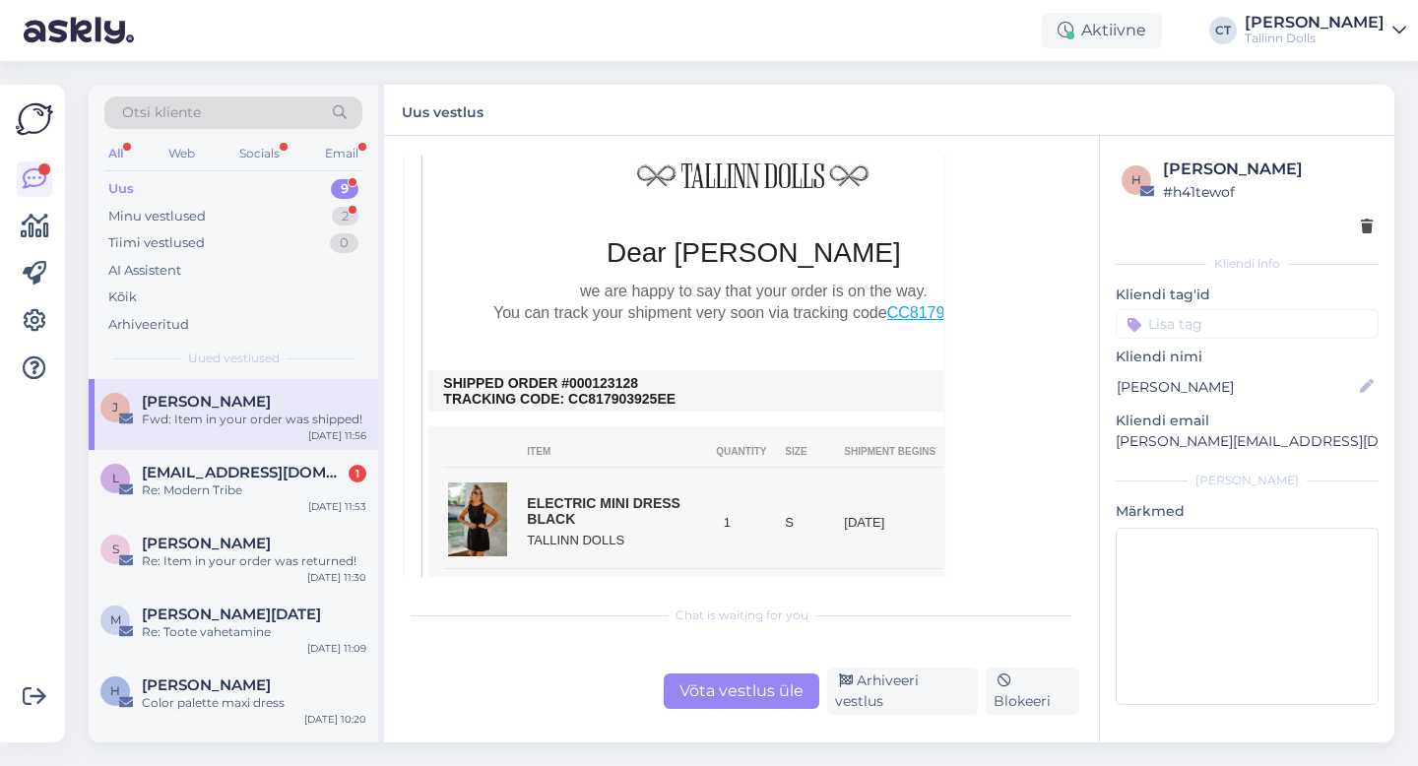
click at [754, 709] on div "Võta vestlus üle" at bounding box center [742, 691] width 156 height 35
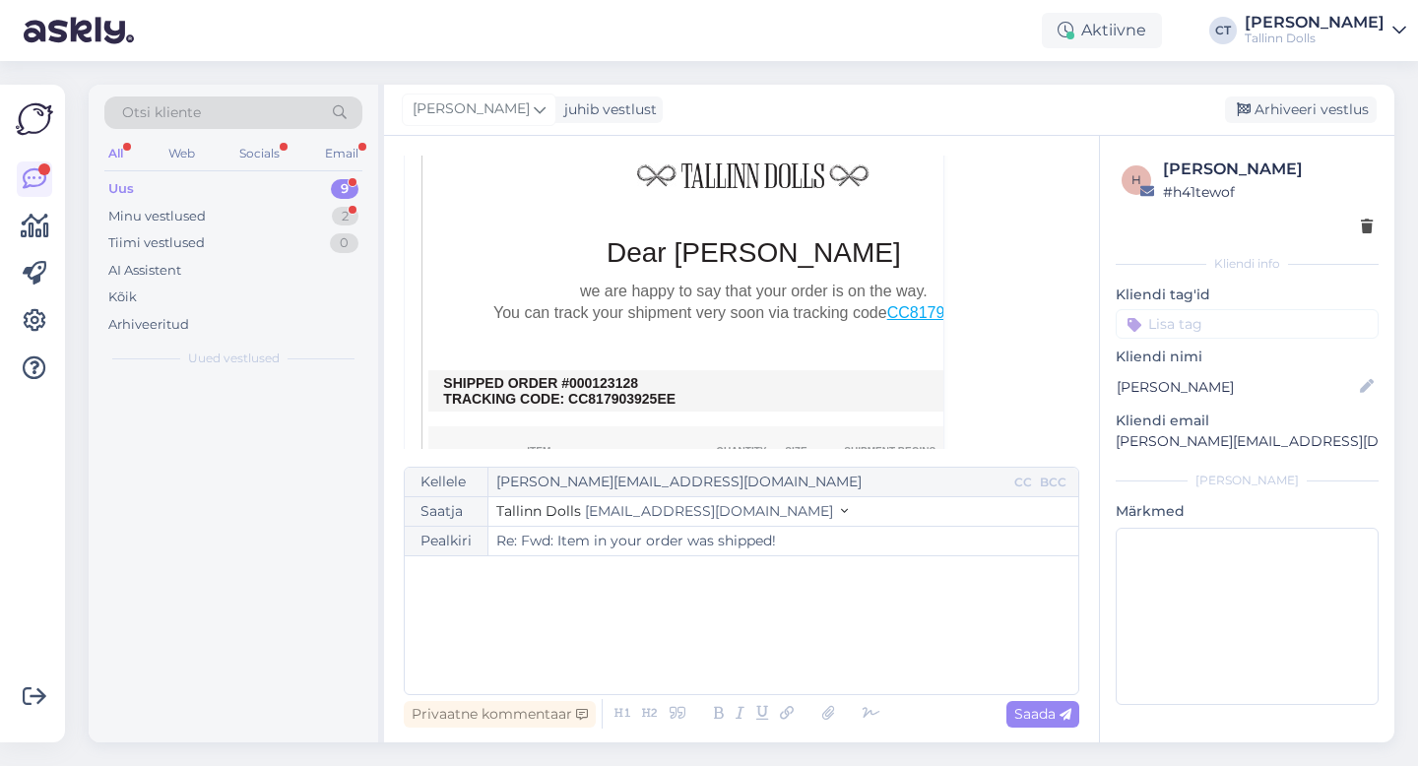
scroll to position [1797, 0]
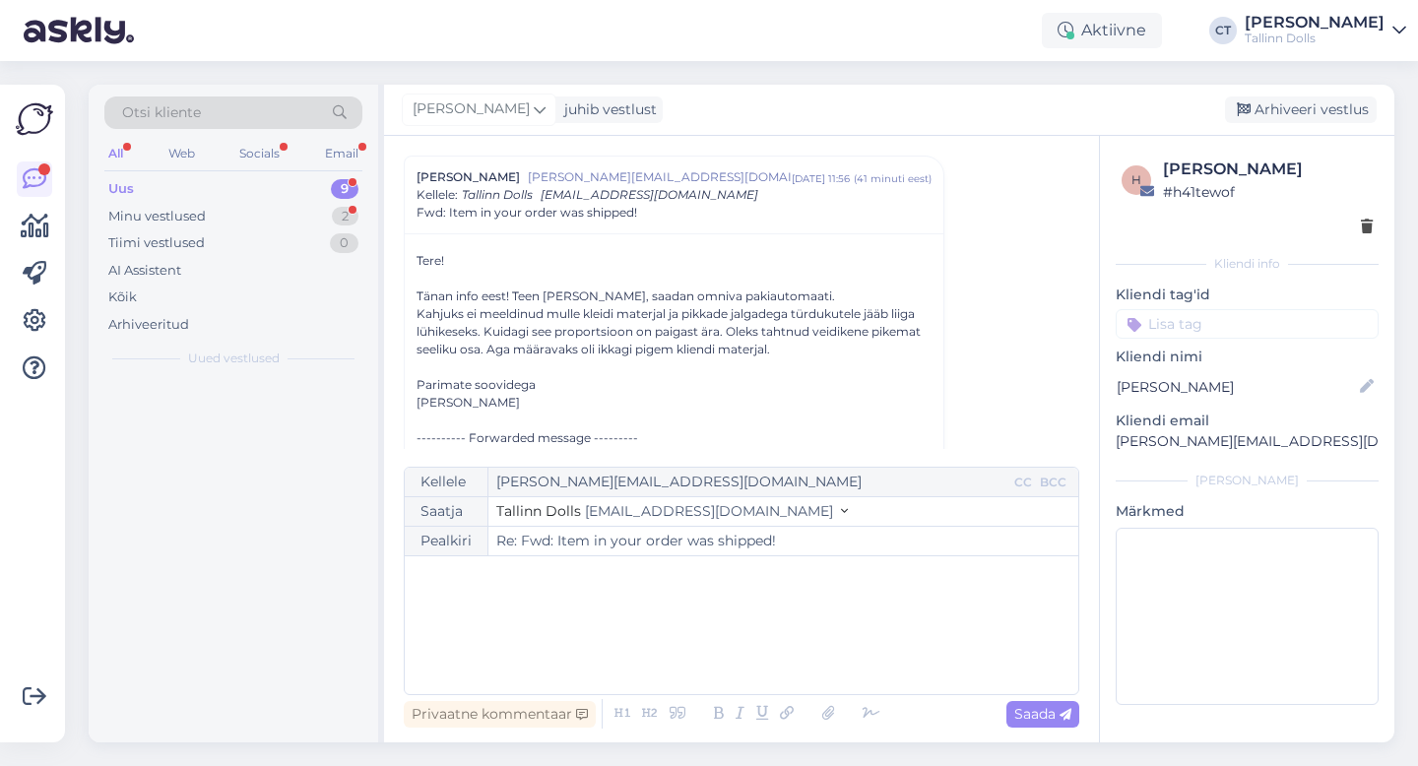
click at [786, 653] on div "﻿" at bounding box center [742, 625] width 654 height 118
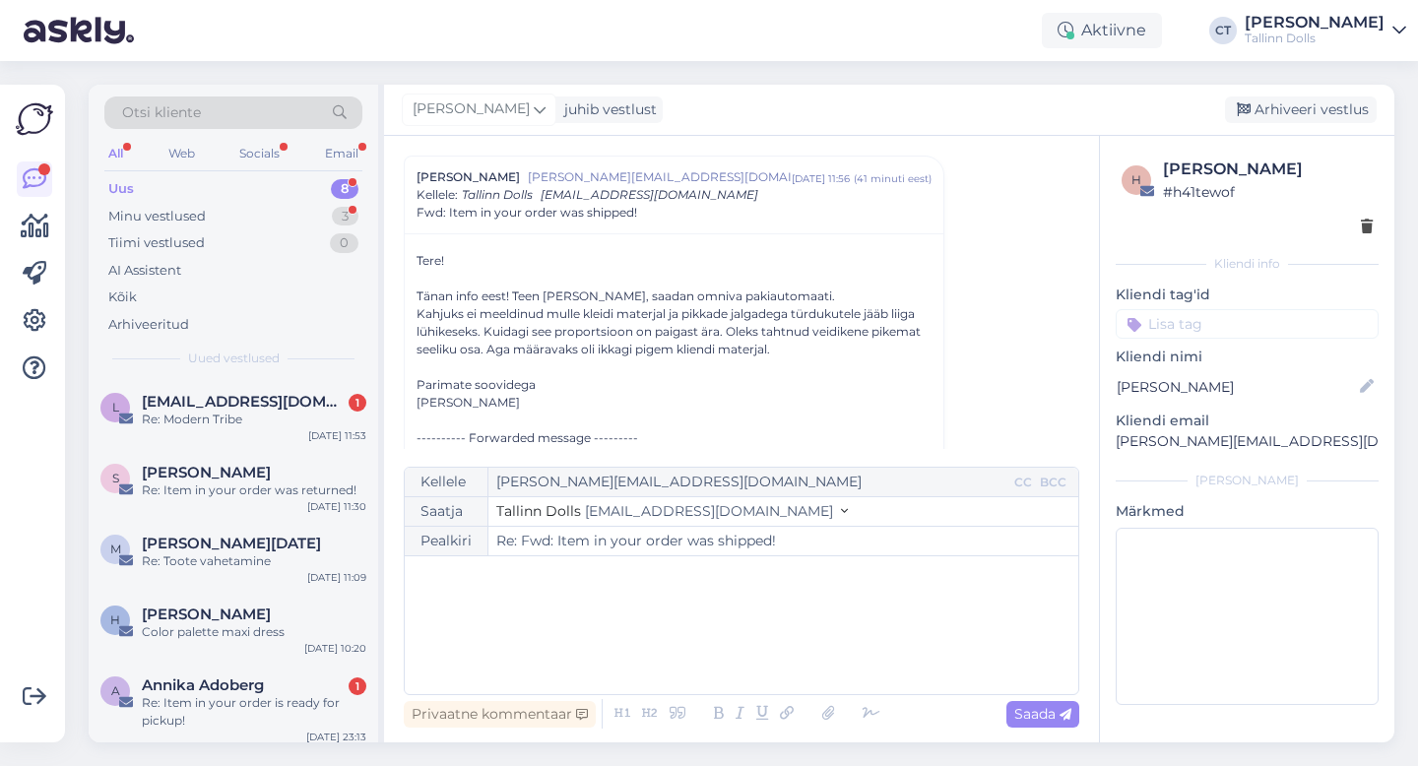
click at [786, 653] on div "﻿" at bounding box center [742, 625] width 654 height 118
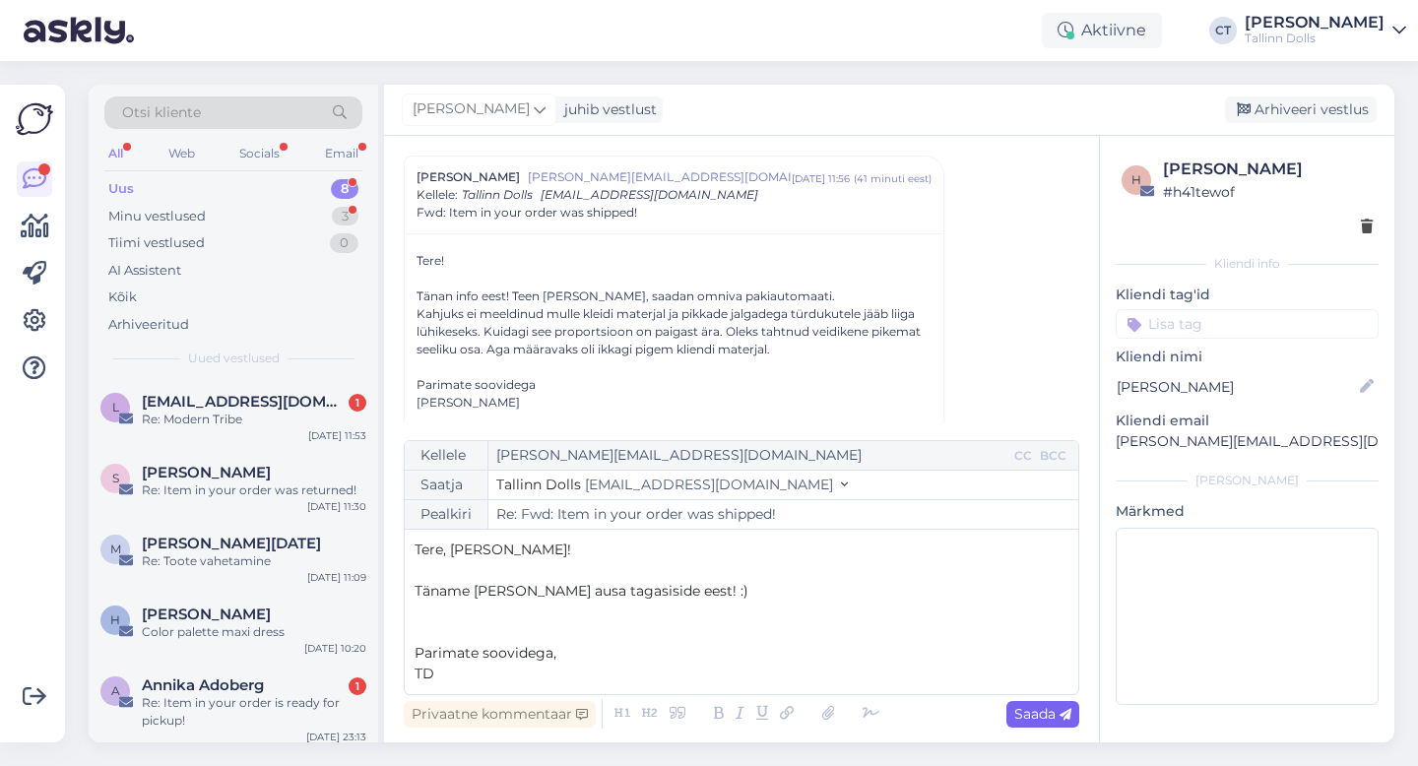
click at [1058, 713] on span "Saada" at bounding box center [1042, 714] width 57 height 18
type input "Re: Re: Fwd: Item in your order was shipped!"
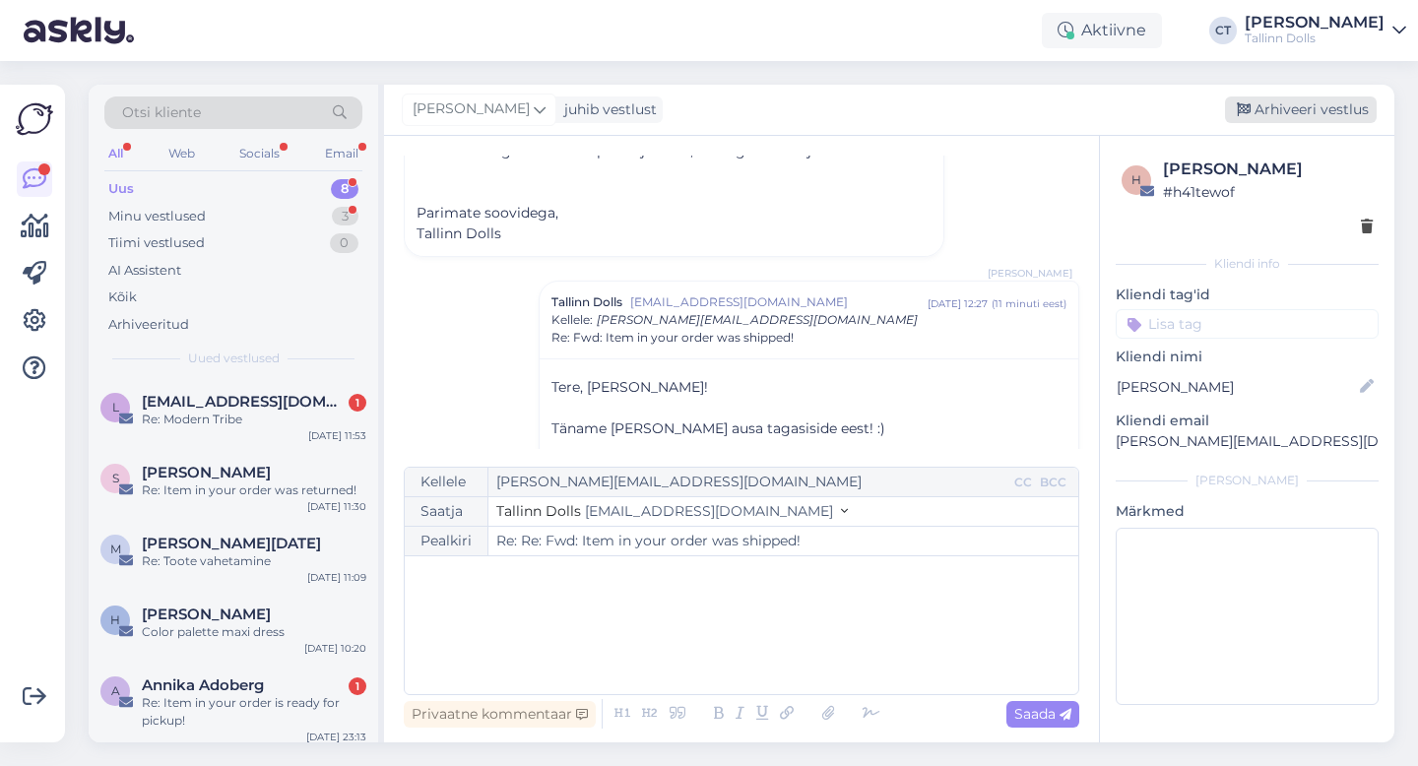
click at [1302, 107] on div "Arhiveeri vestlus" at bounding box center [1301, 110] width 152 height 27
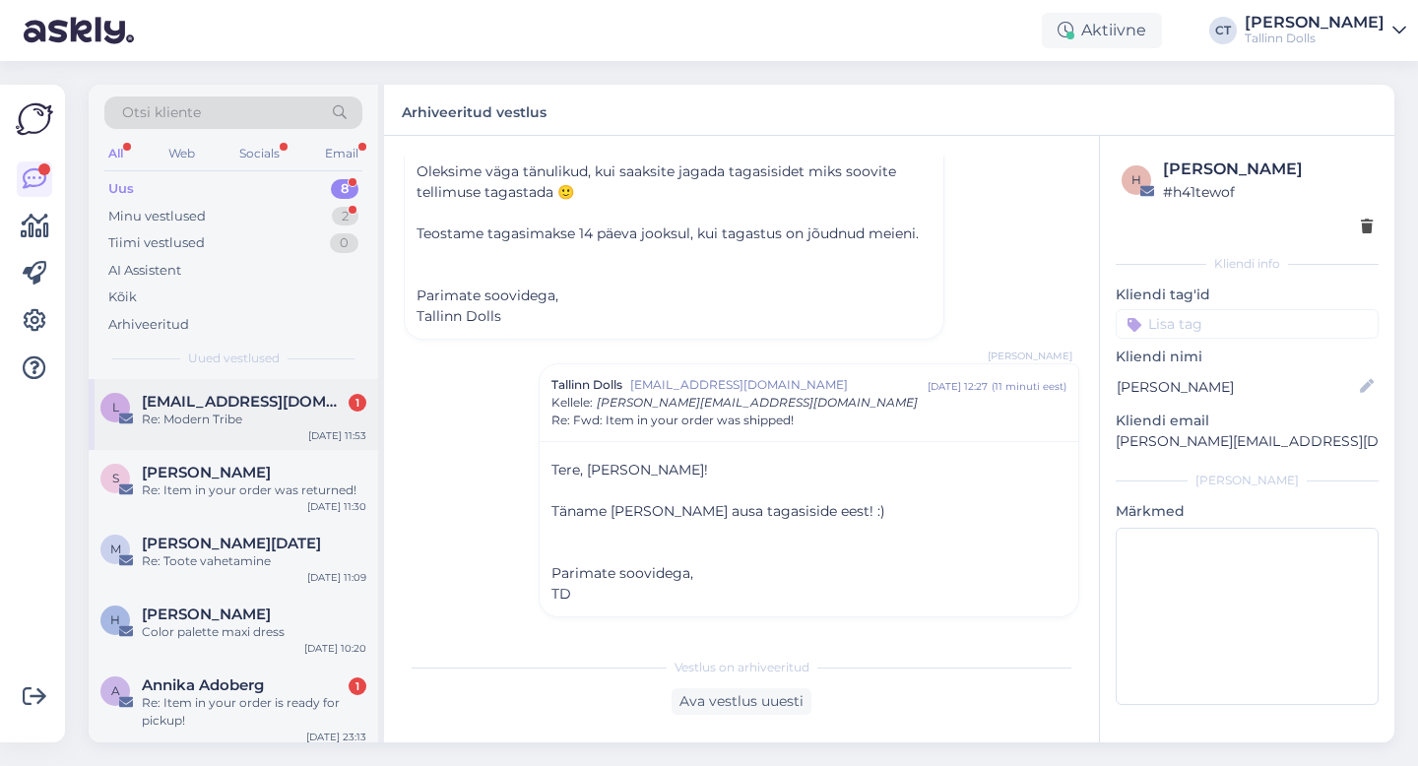
scroll to position [2355, 0]
click at [252, 420] on div "Re: Modern Tribe" at bounding box center [254, 420] width 225 height 18
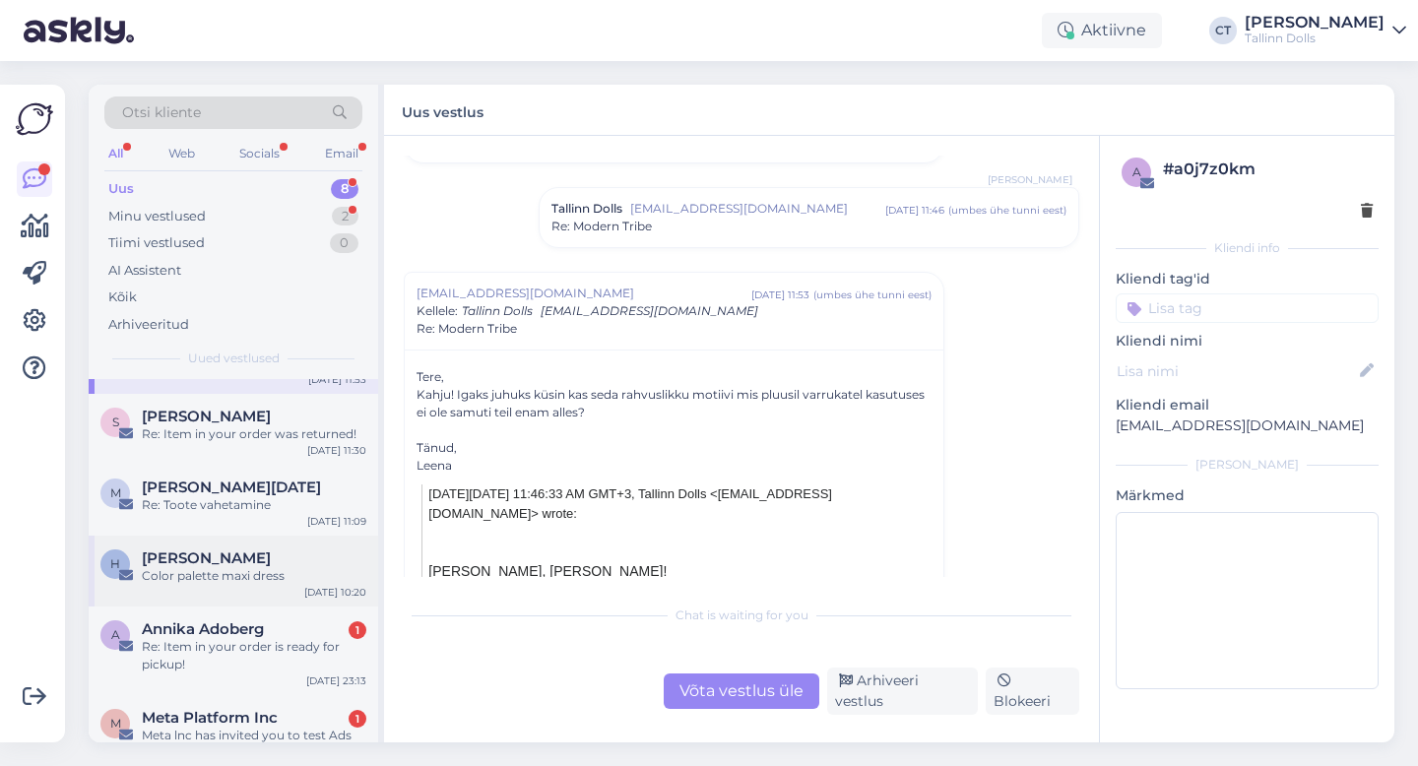
scroll to position [65, 0]
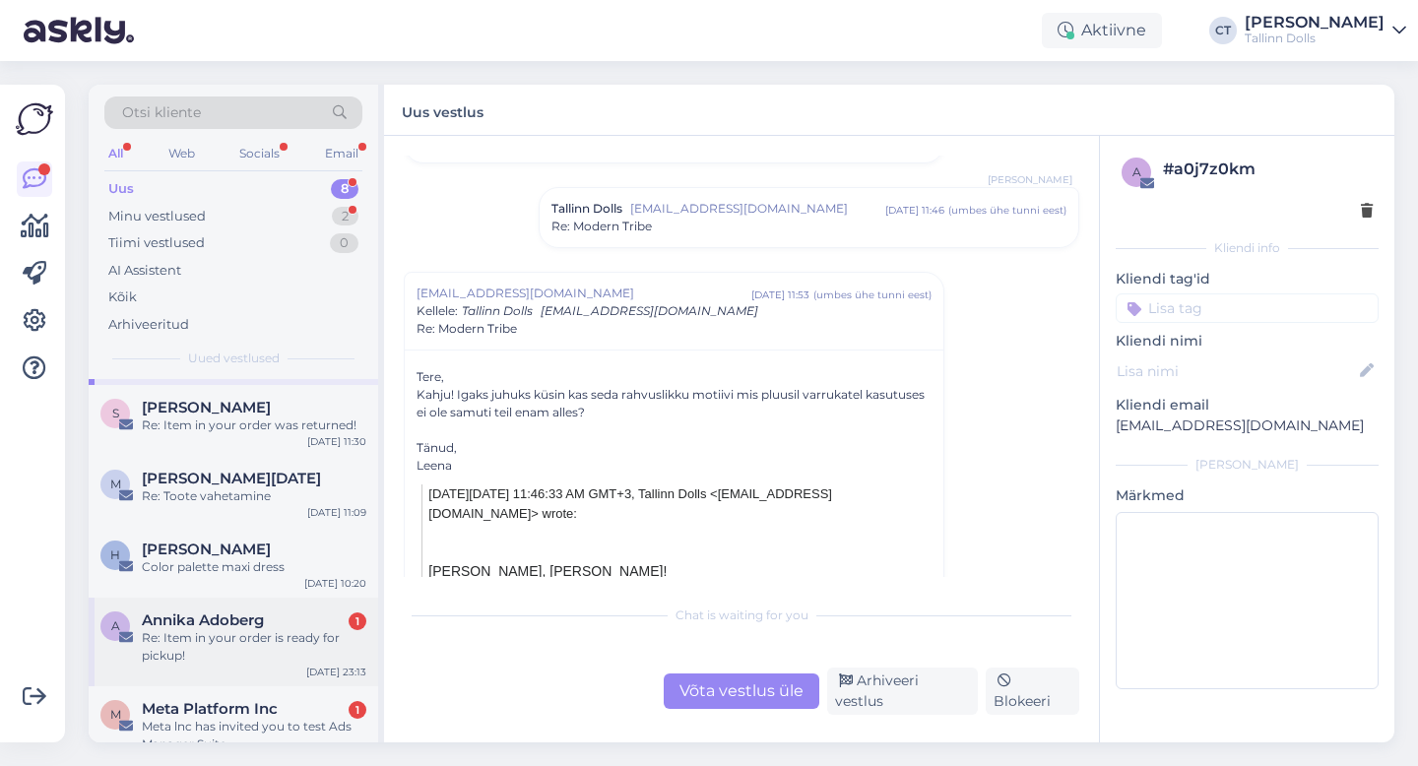
click at [285, 638] on div "Re: Item in your order is ready for pickup!" at bounding box center [254, 646] width 225 height 35
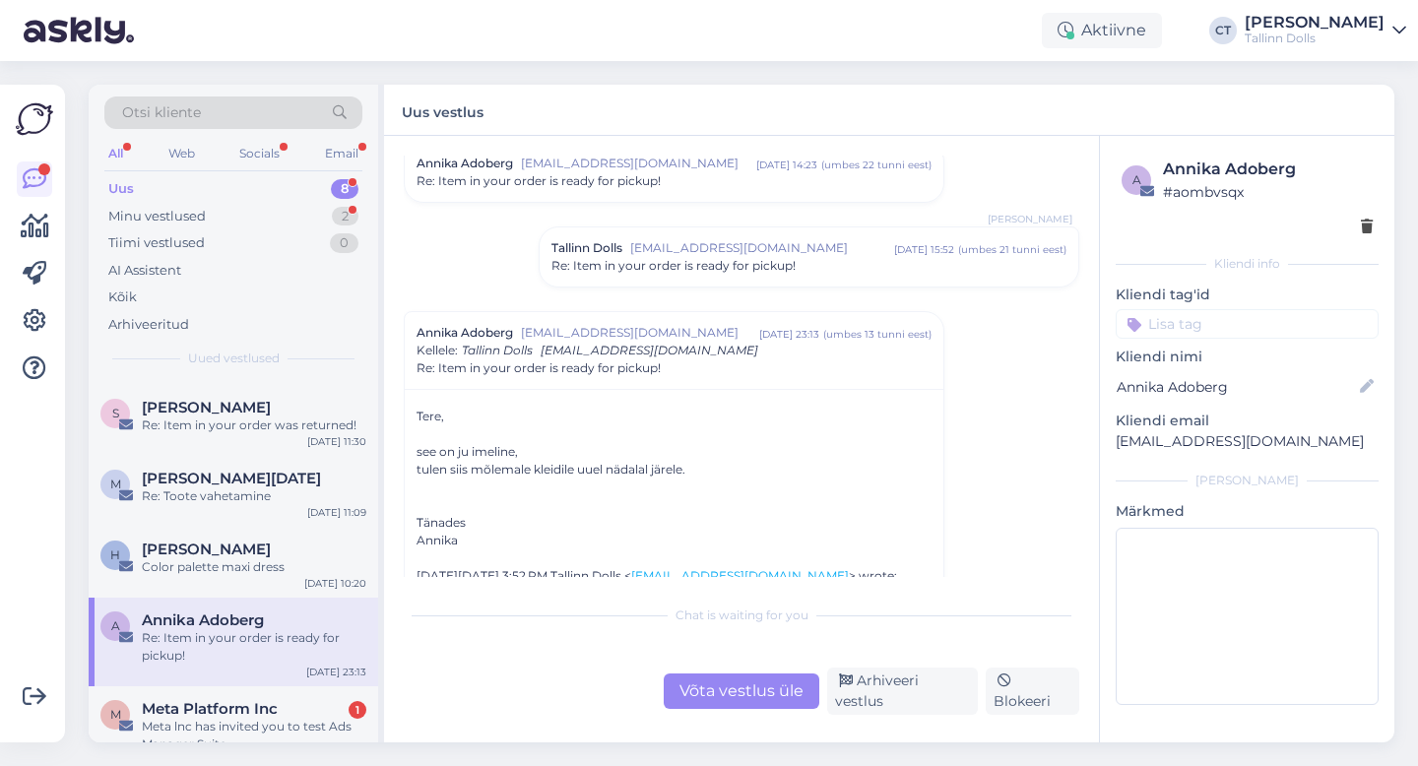
scroll to position [410, 0]
click at [802, 260] on div "Re: Item in your order is ready for pickup!" at bounding box center [809, 262] width 515 height 18
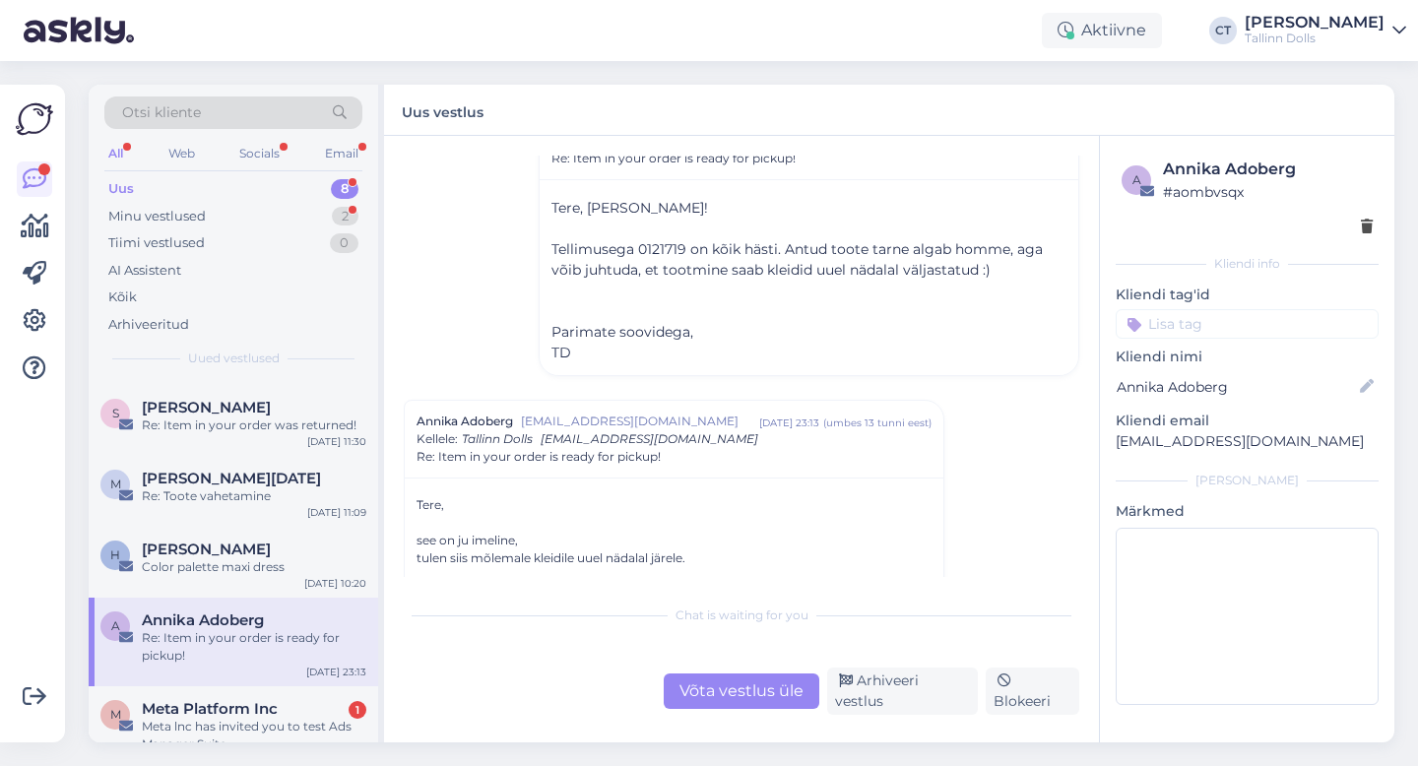
scroll to position [570, 0]
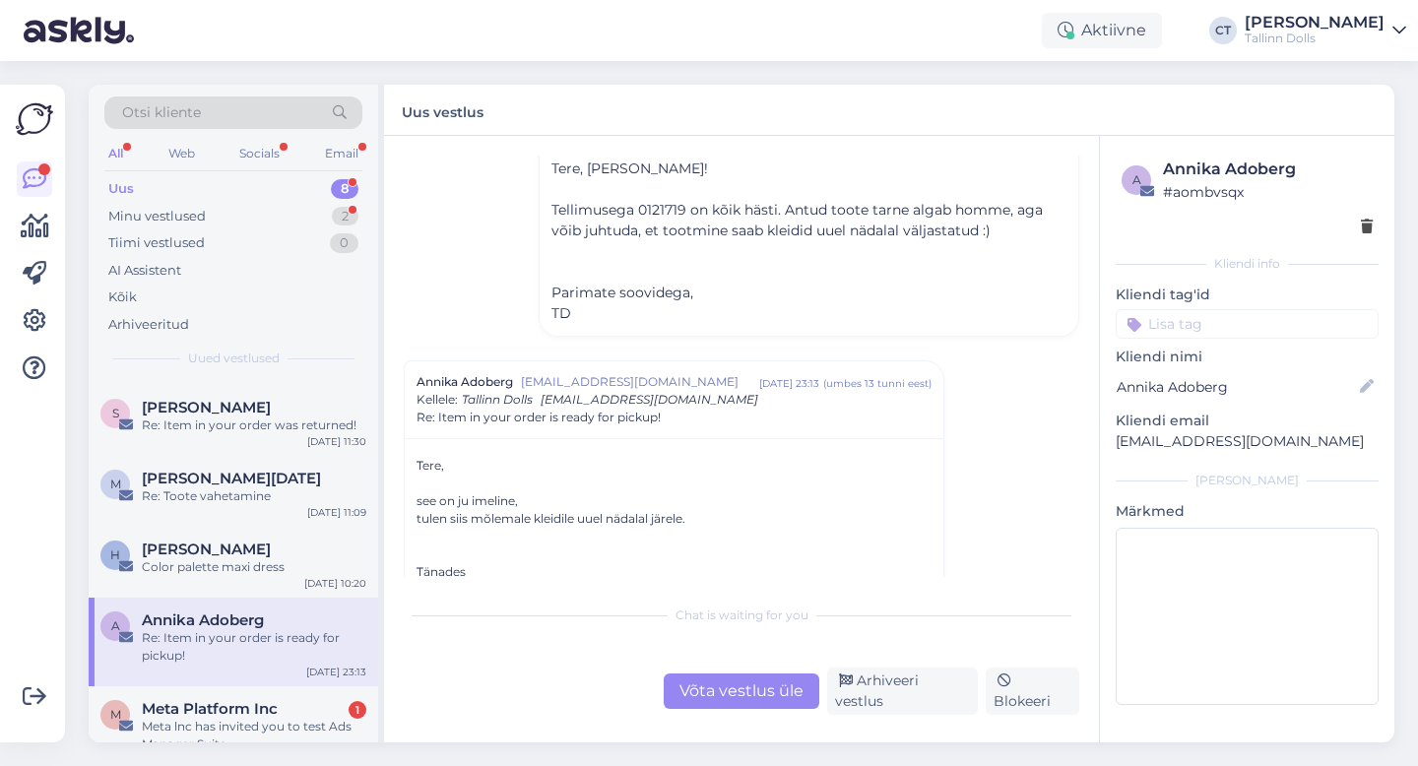
click at [762, 688] on div "Võta vestlus üle" at bounding box center [742, 691] width 156 height 35
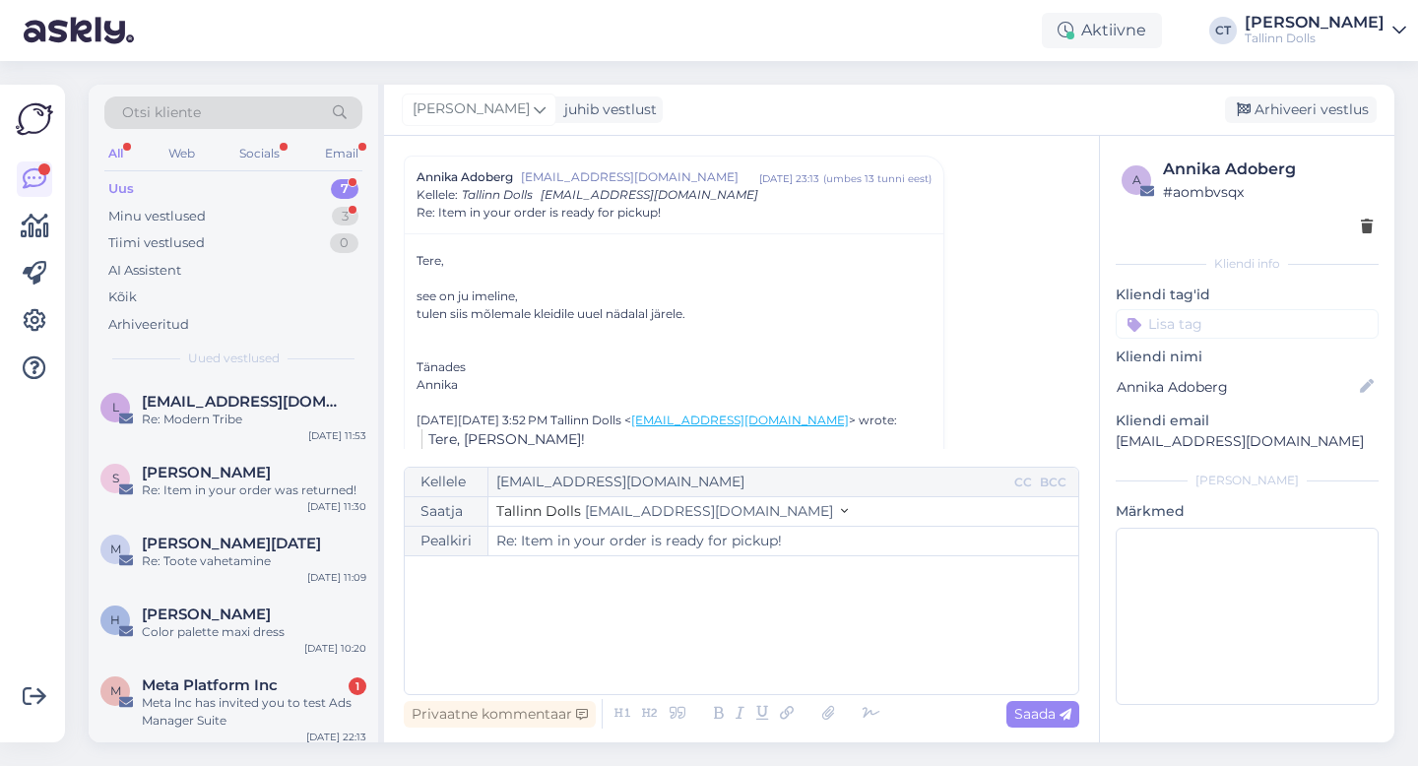
click at [795, 667] on div "﻿" at bounding box center [742, 625] width 654 height 118
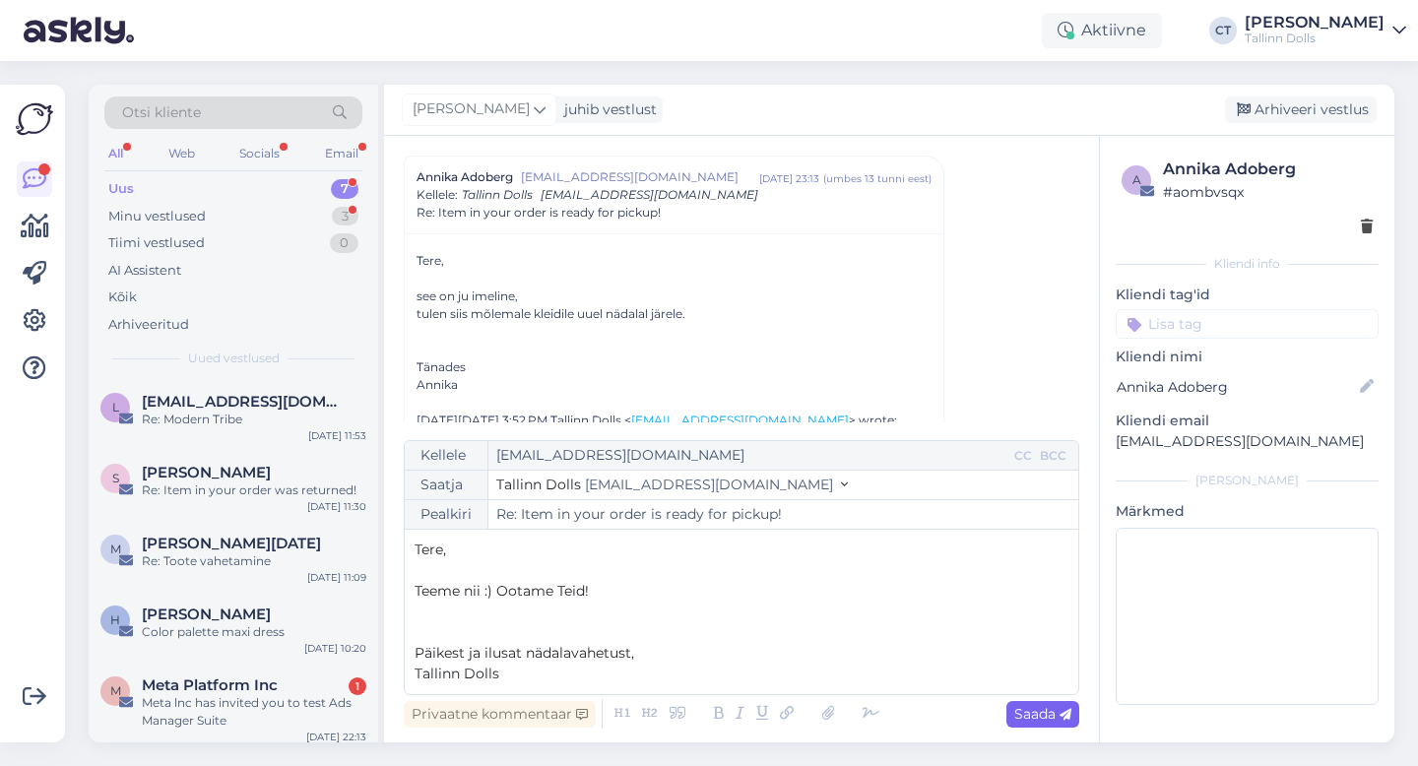
click at [1060, 717] on icon at bounding box center [1066, 715] width 12 height 12
type input "Re: Item in your order is ready for pickup!"
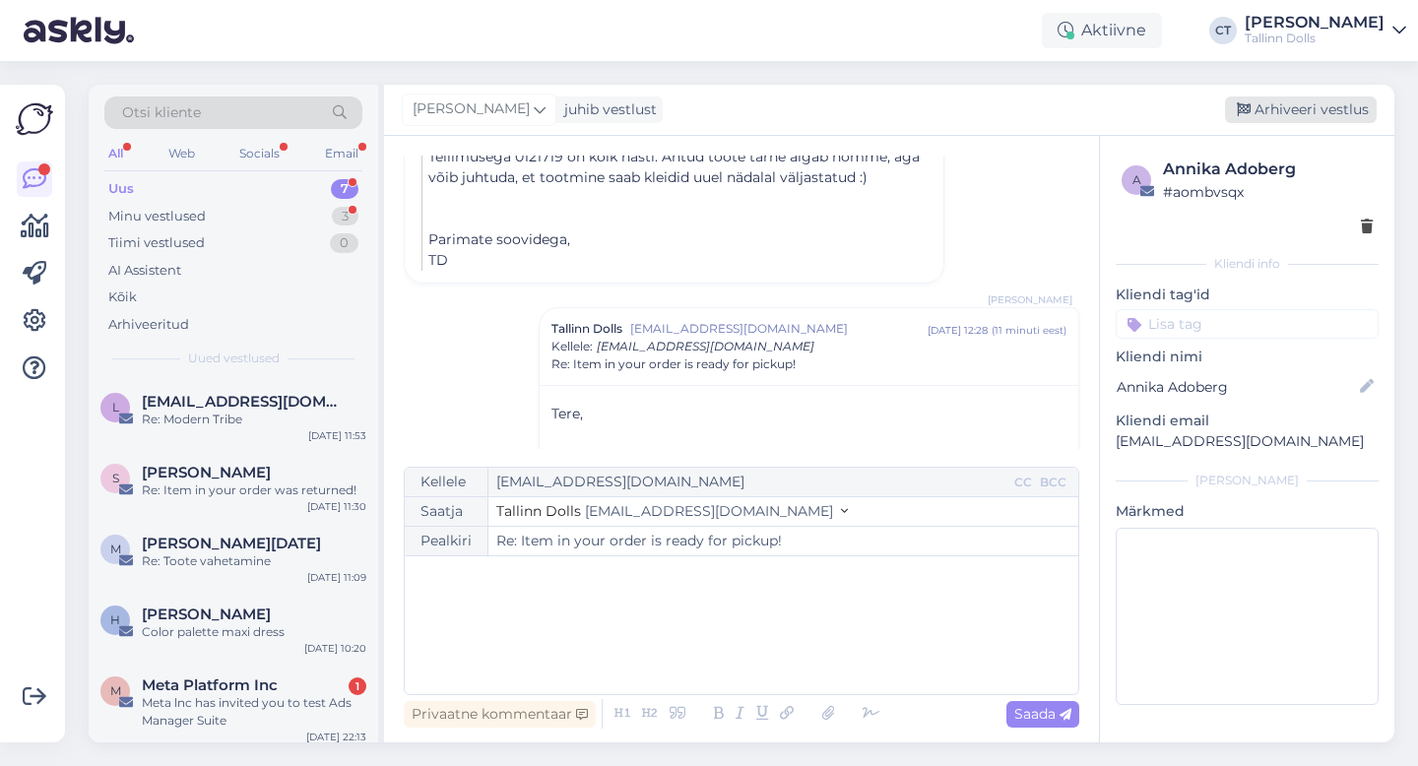
click at [1329, 115] on div "Arhiveeri vestlus" at bounding box center [1301, 110] width 152 height 27
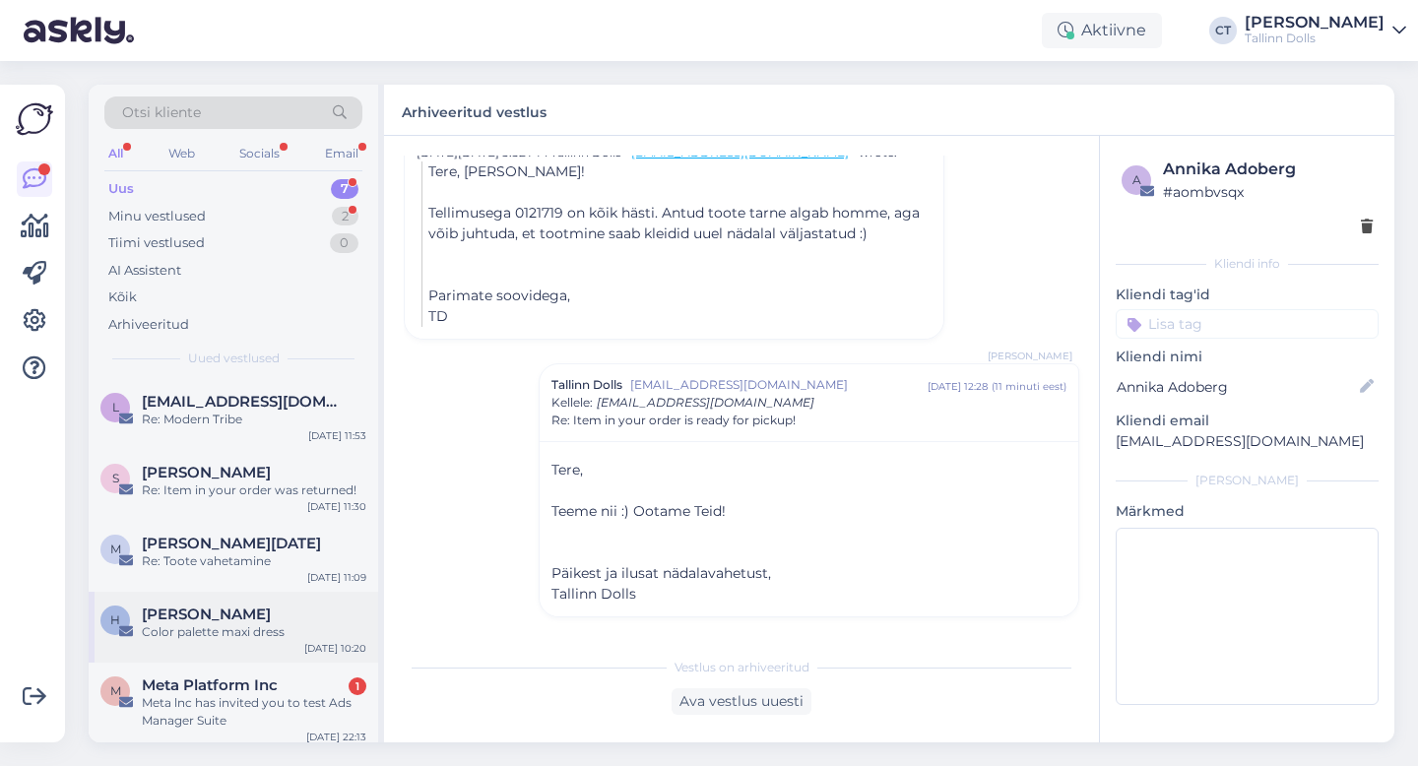
click at [220, 597] on div "H [PERSON_NAME] Color palette maxi dress [DATE] 10:20" at bounding box center [234, 627] width 290 height 71
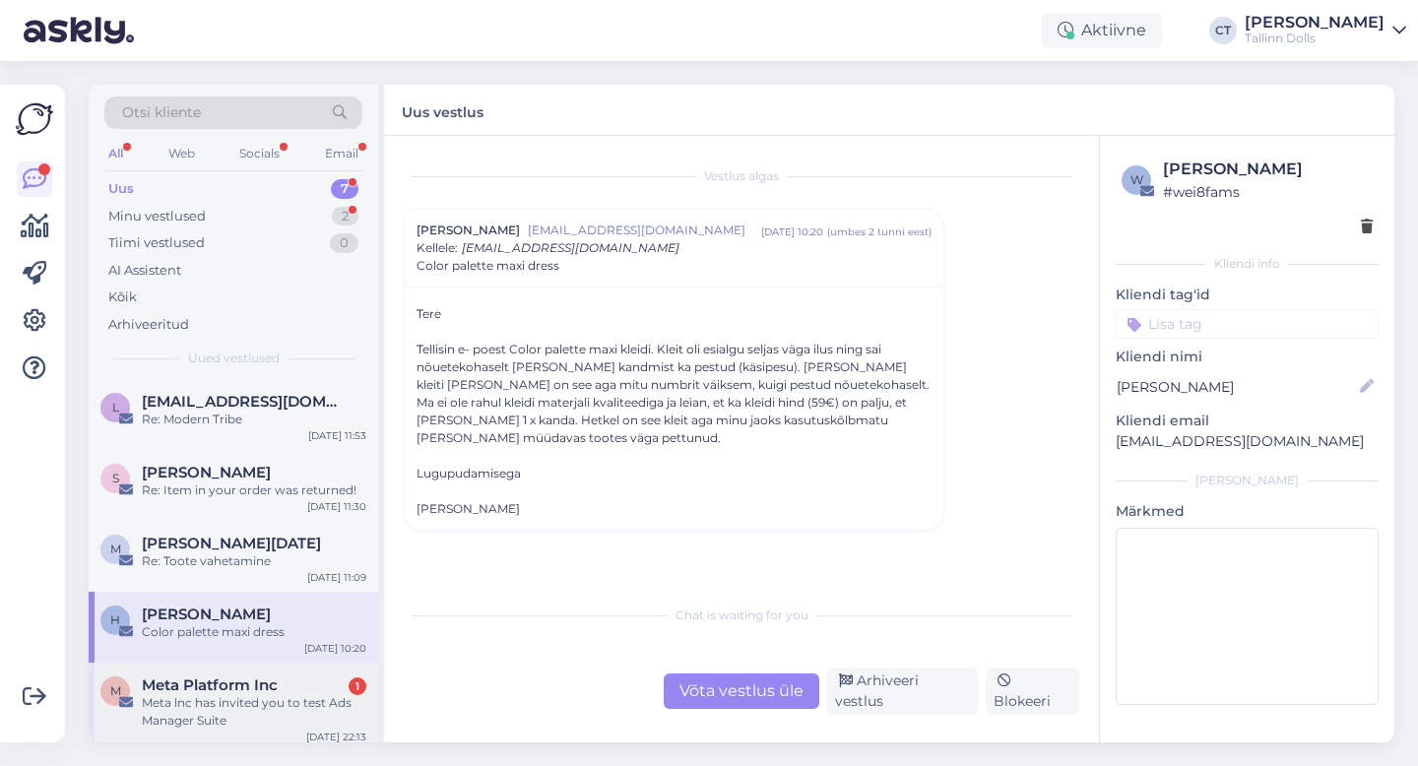
scroll to position [90, 0]
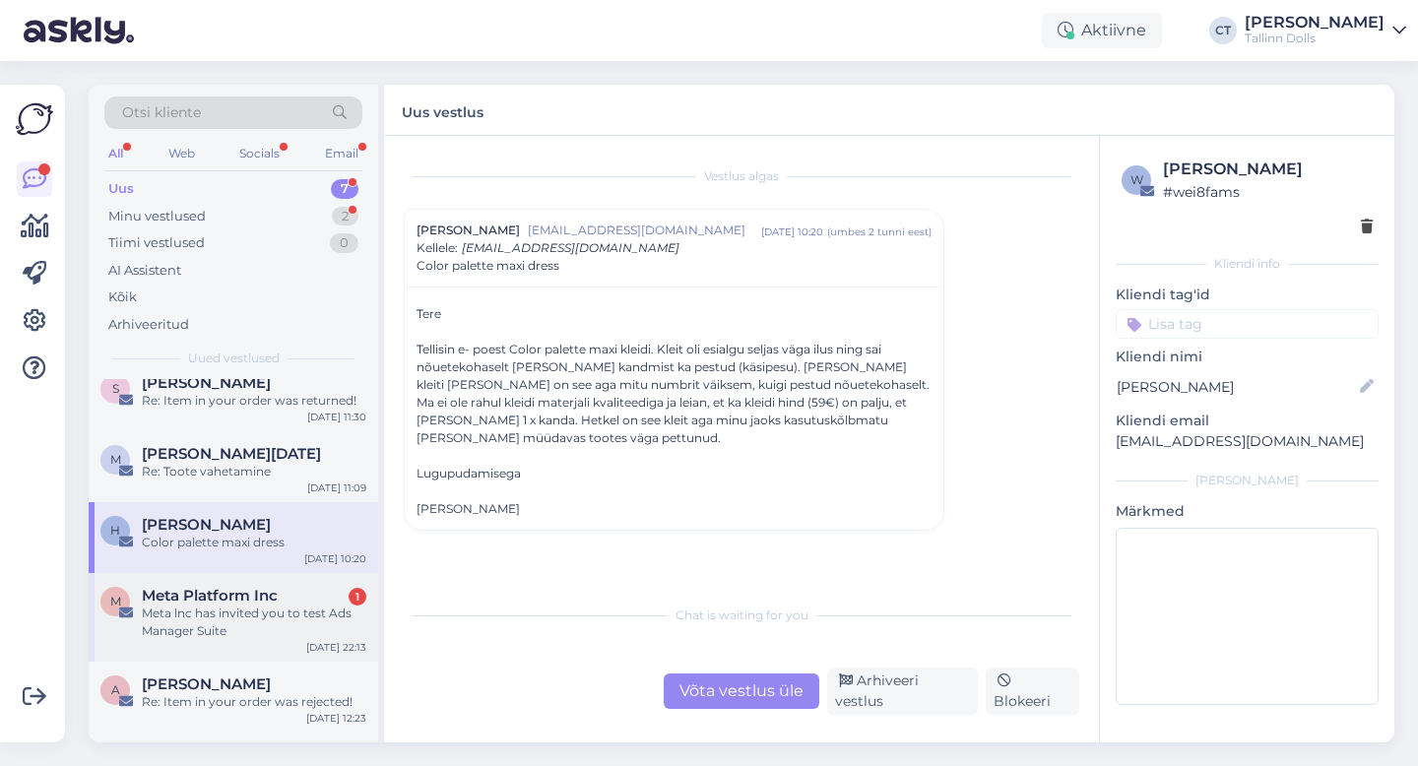
click at [259, 581] on div "M Meta Platform Inc 1 Meta lnc has invited you to test Ads Manager Suite [DATE]…" at bounding box center [234, 617] width 290 height 89
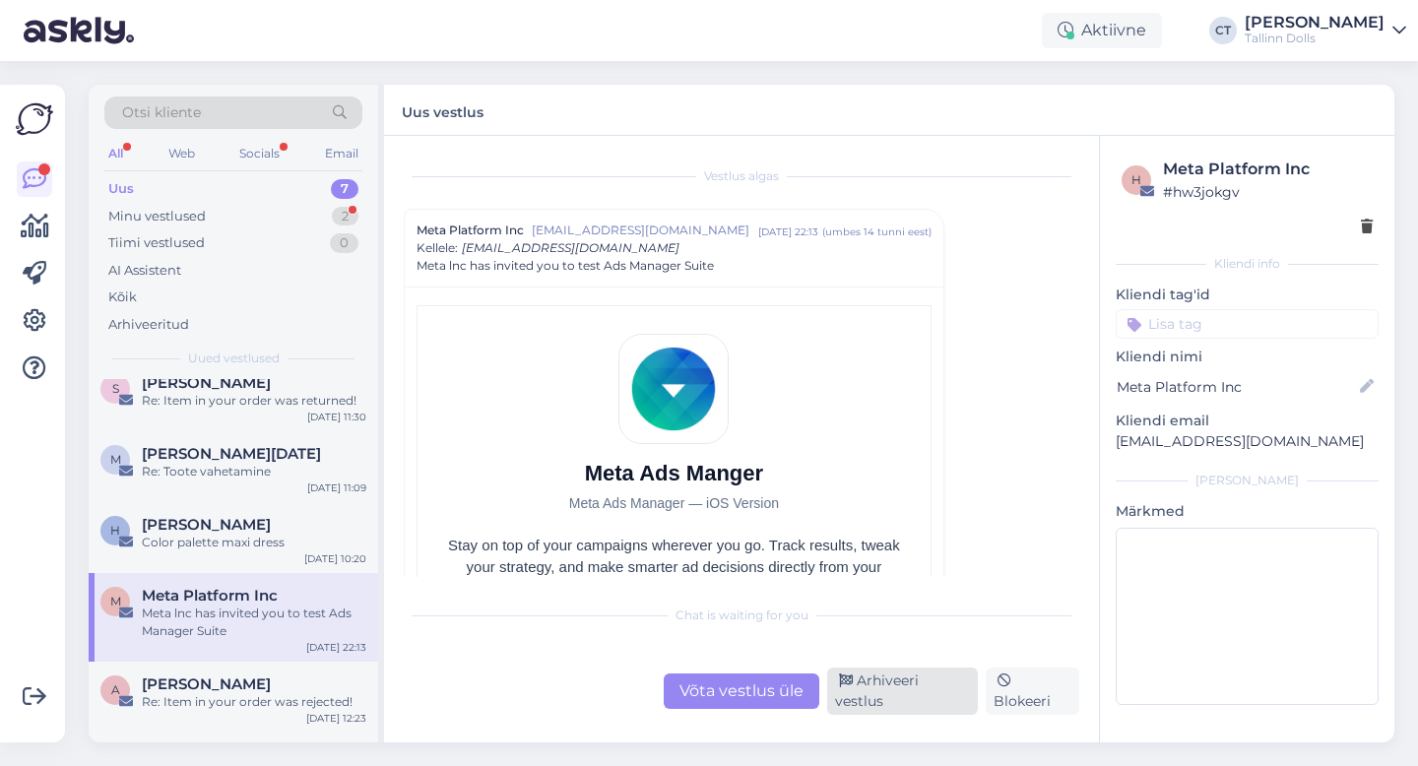
click at [921, 694] on div "Arhiveeri vestlus" at bounding box center [902, 691] width 151 height 47
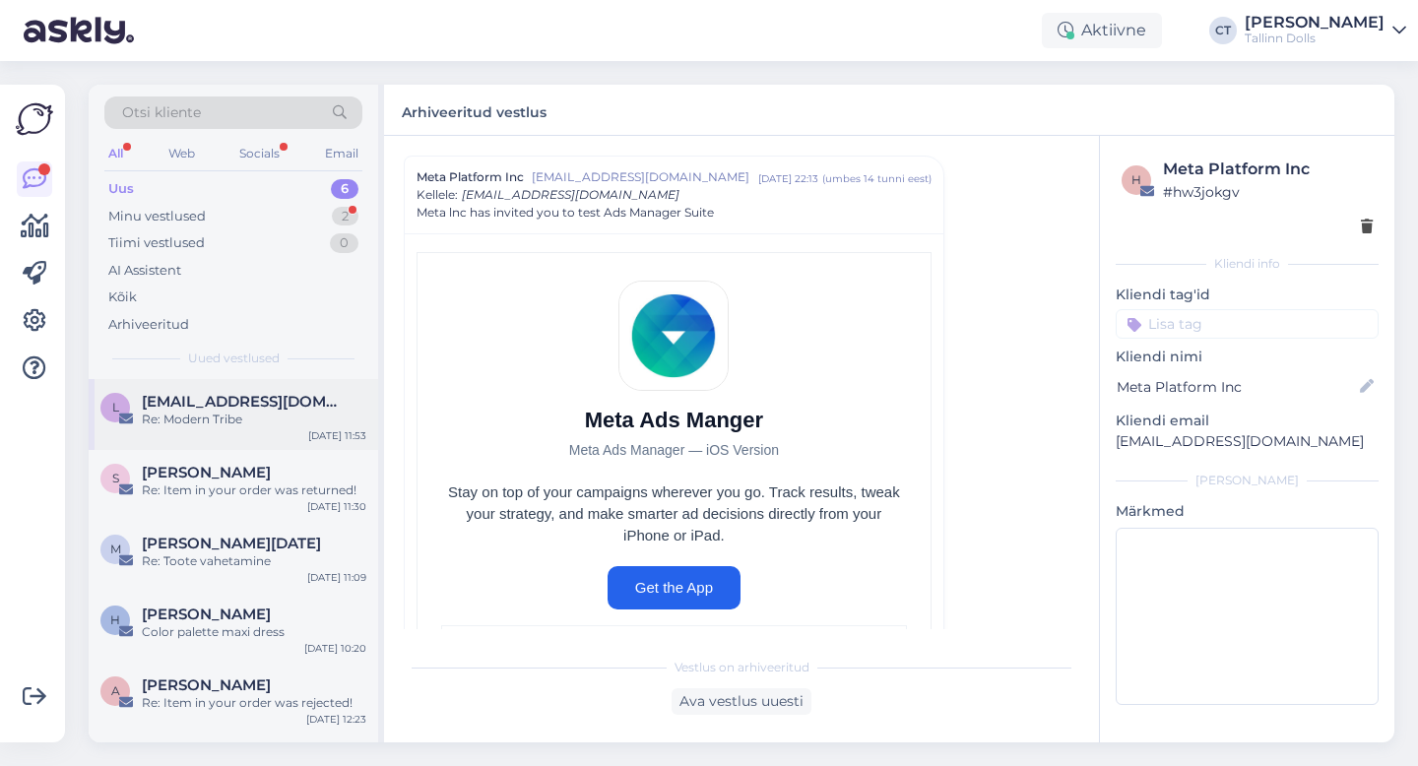
click at [261, 421] on div "Re: Modern Tribe" at bounding box center [254, 420] width 225 height 18
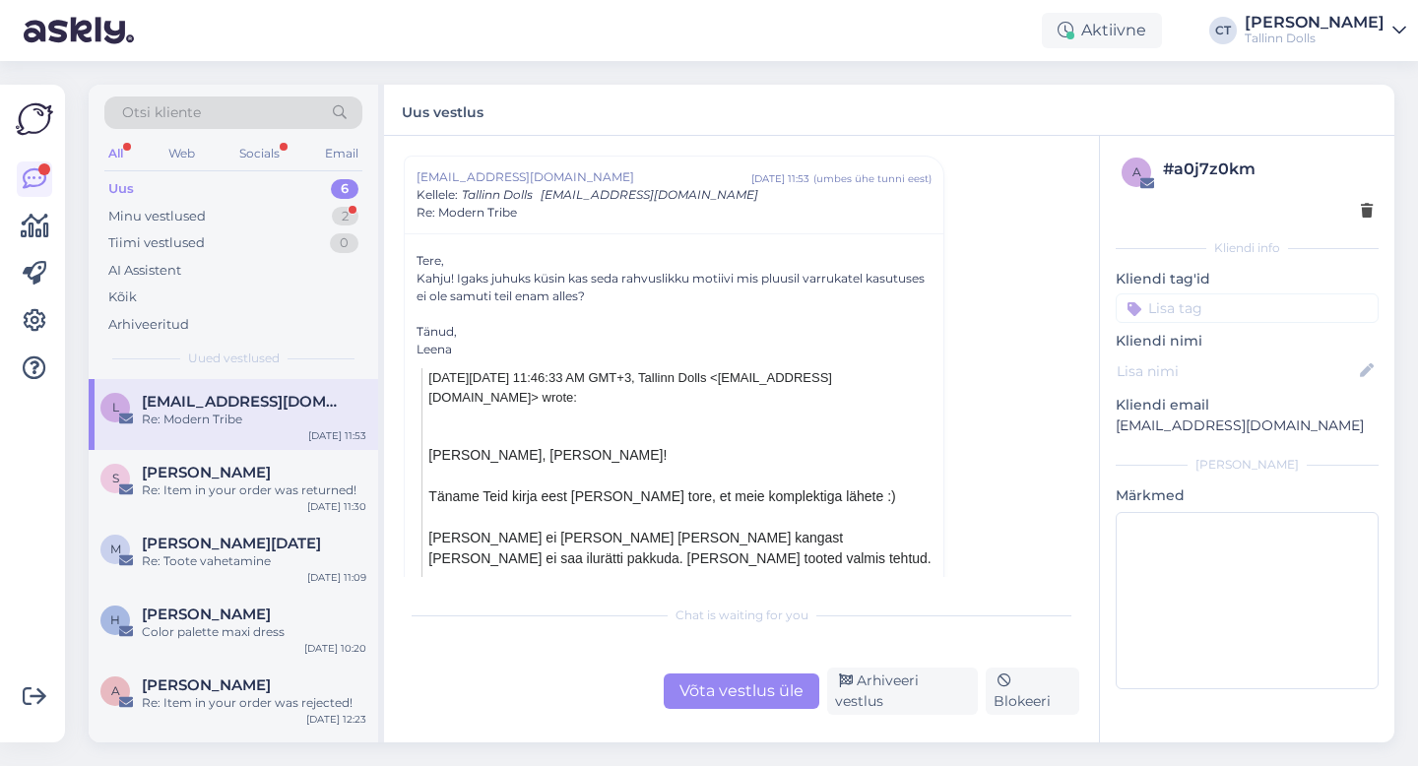
click at [725, 688] on div "Võta vestlus üle" at bounding box center [742, 691] width 156 height 35
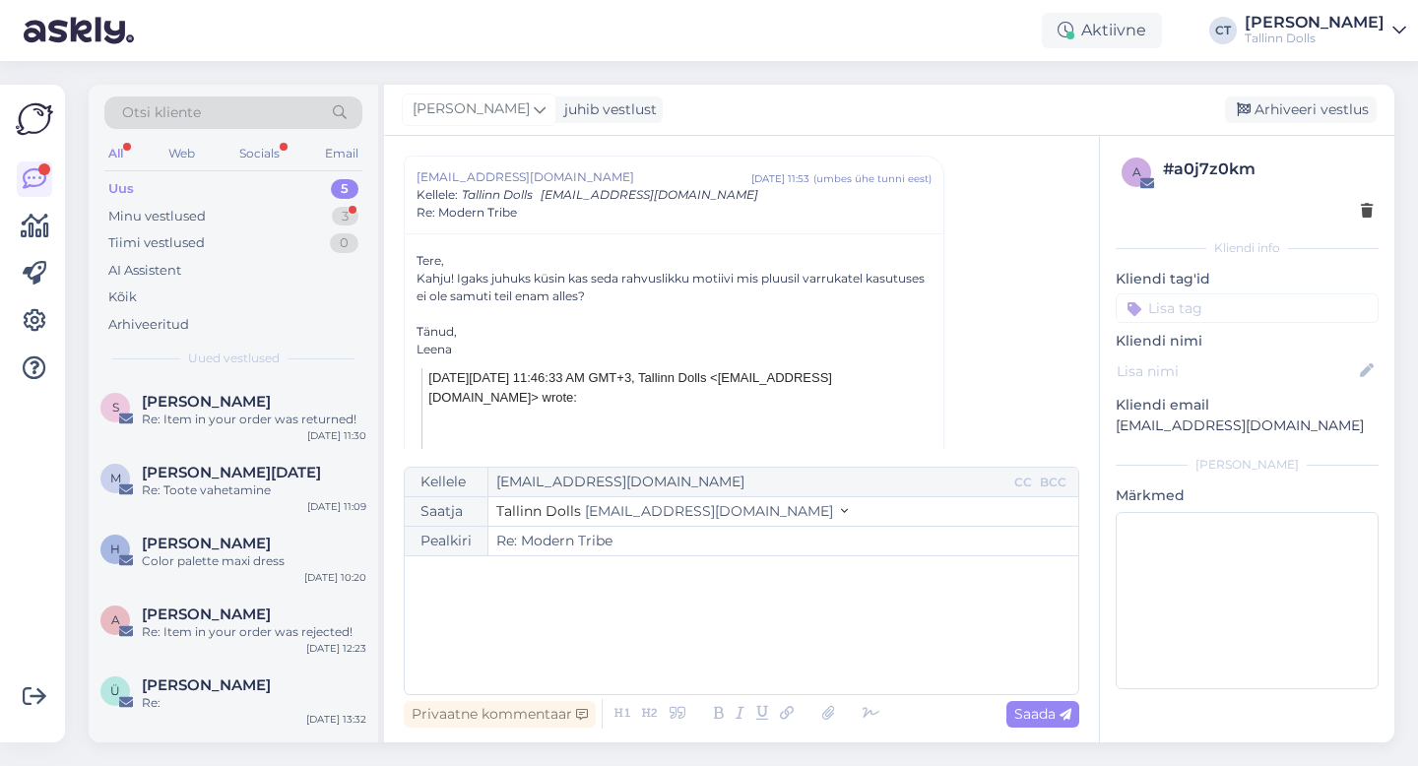
click at [758, 635] on div "﻿" at bounding box center [742, 625] width 654 height 118
click at [235, 427] on div "Re: Item in your order was returned!" at bounding box center [254, 420] width 225 height 18
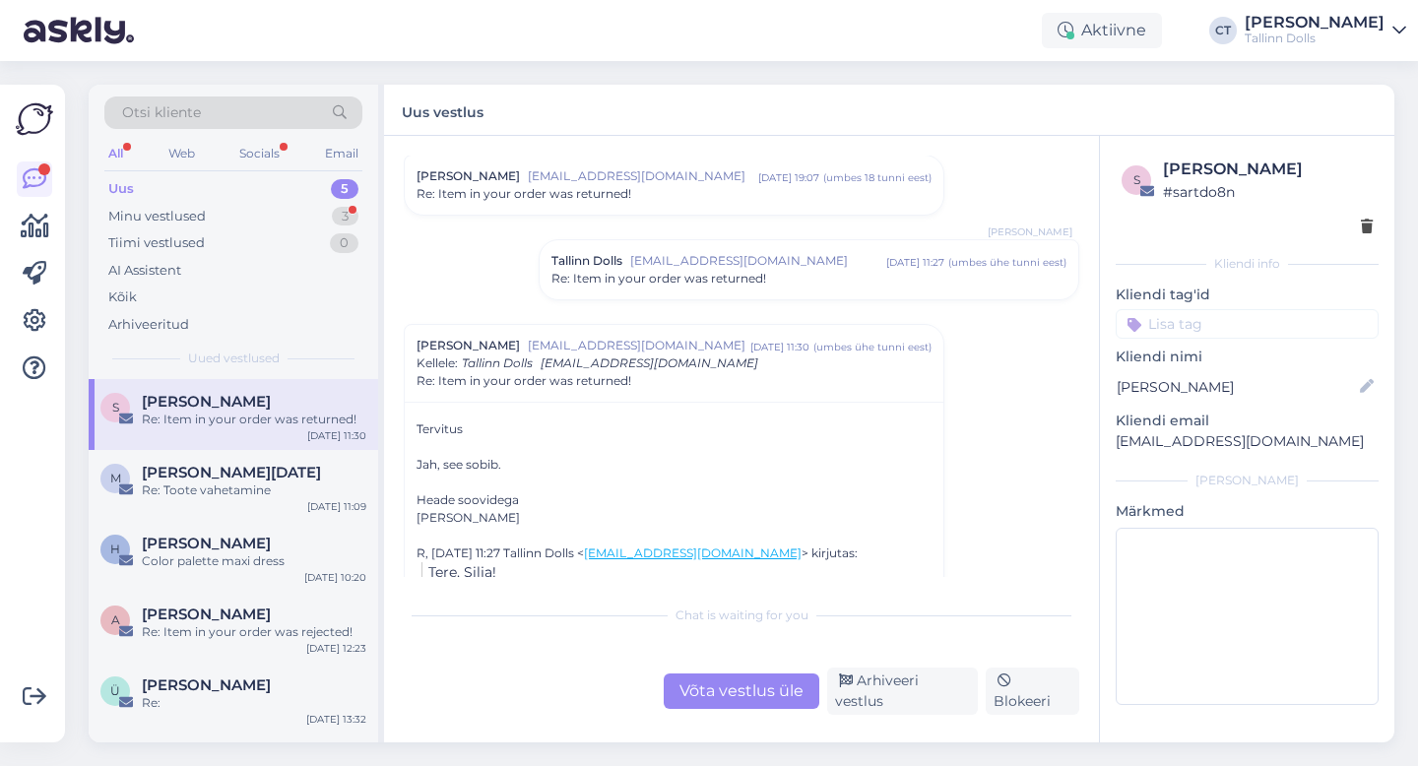
scroll to position [1157, 0]
click at [787, 251] on span "[EMAIL_ADDRESS][DOMAIN_NAME]" at bounding box center [758, 259] width 256 height 18
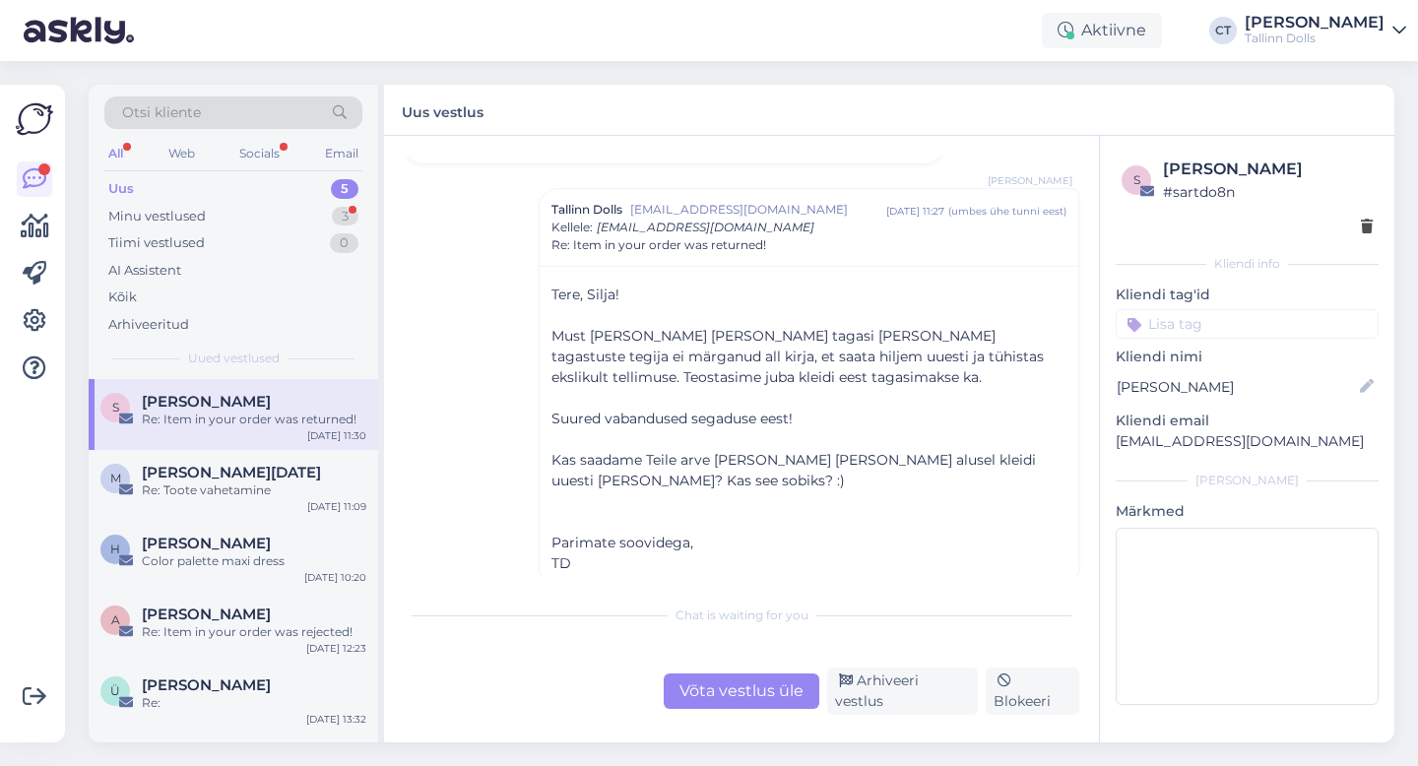
scroll to position [1212, 0]
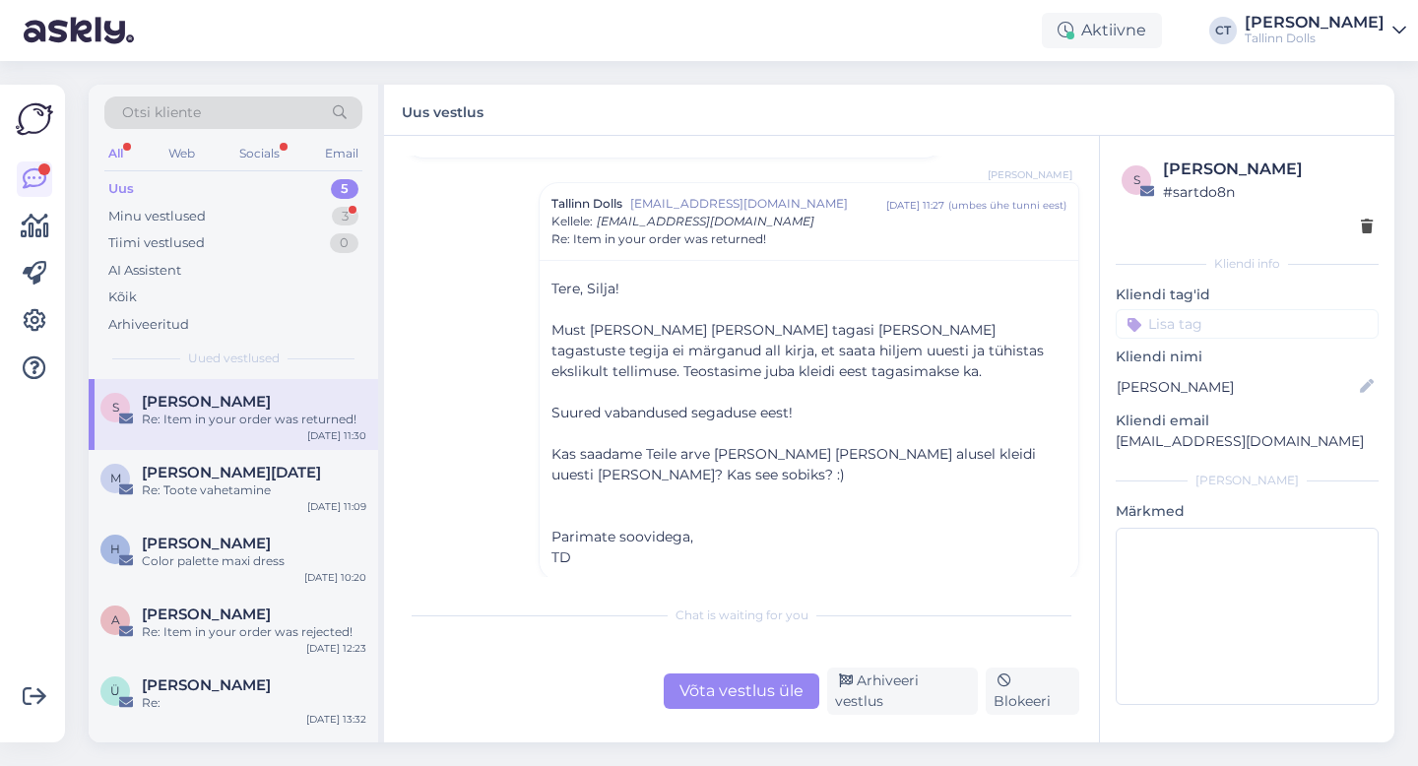
click at [769, 698] on div "Võta vestlus üle" at bounding box center [742, 691] width 156 height 35
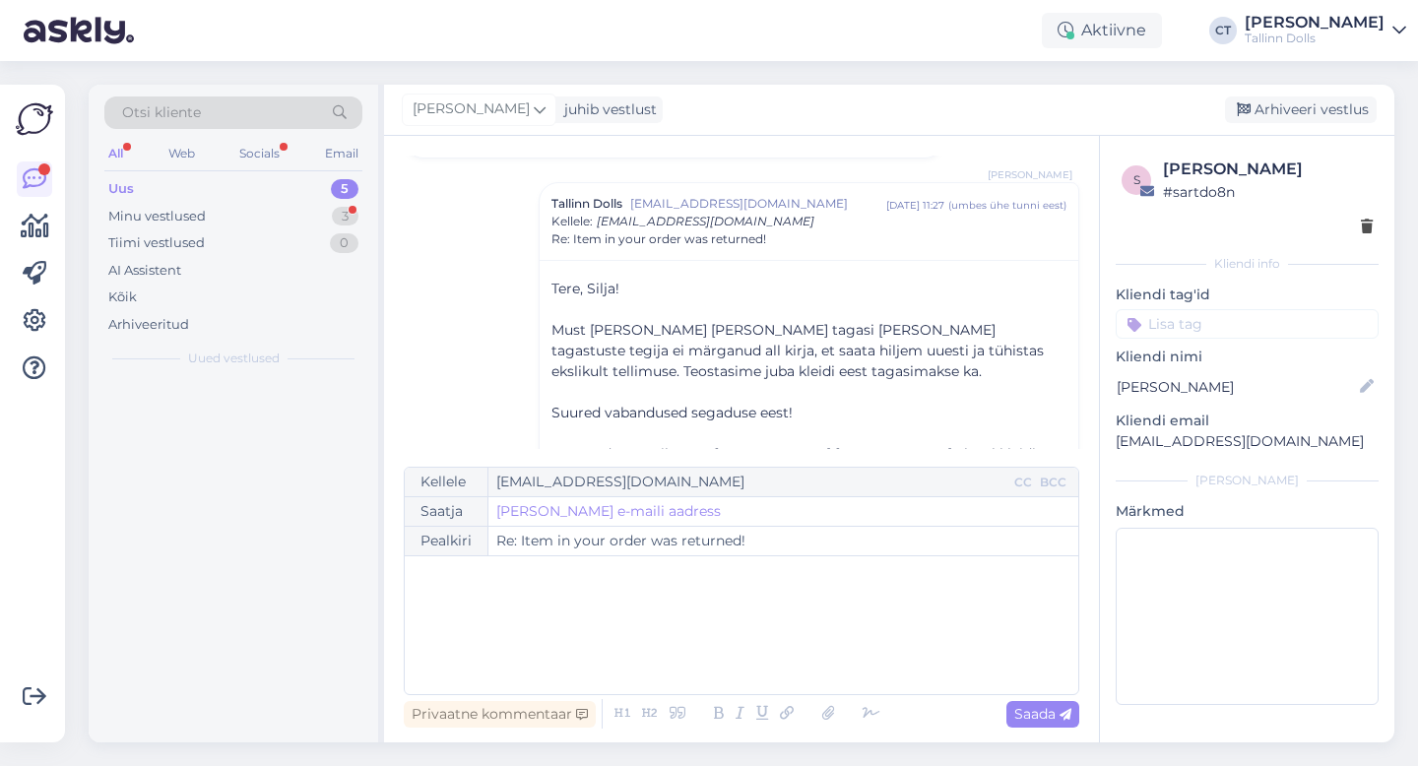
scroll to position [1662, 0]
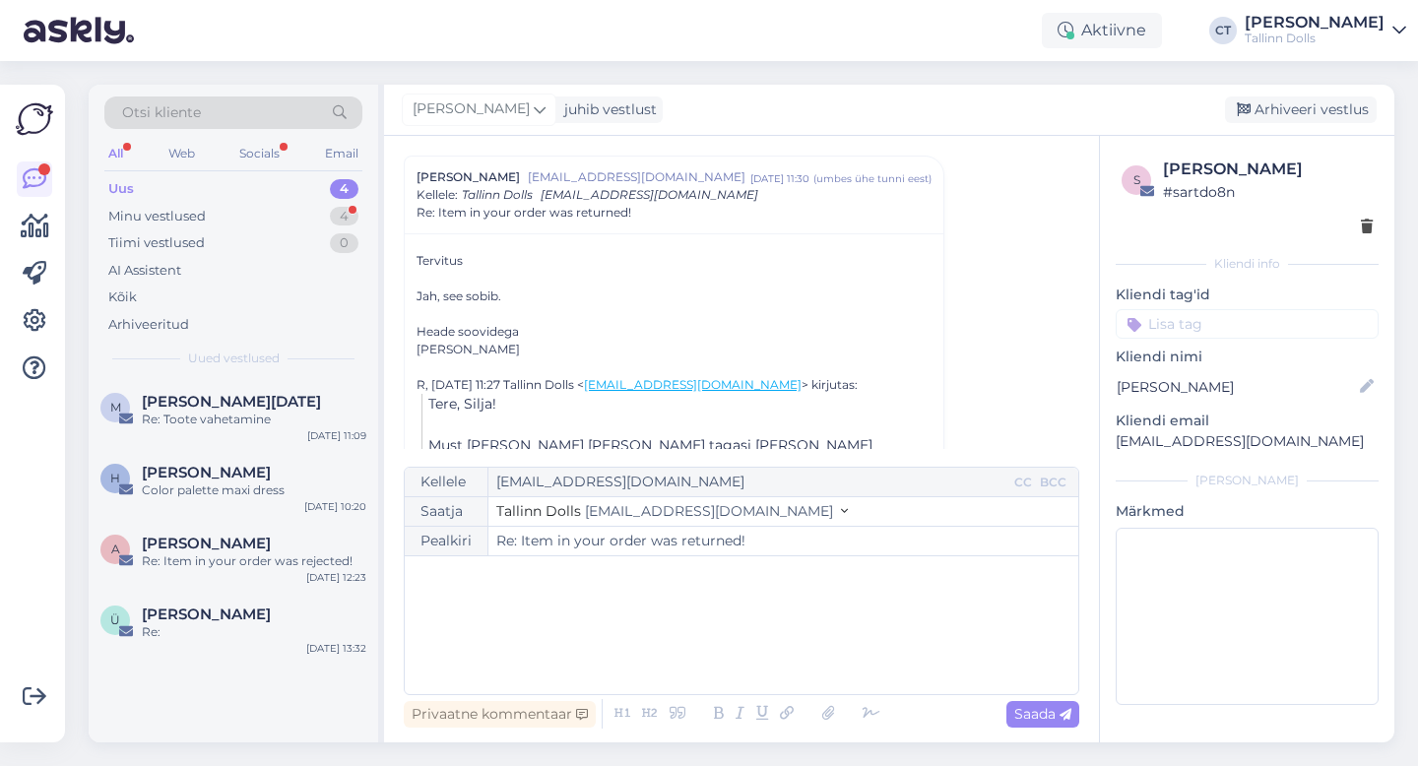
click at [778, 665] on div "﻿" at bounding box center [742, 625] width 654 height 118
click at [828, 718] on icon at bounding box center [828, 714] width 26 height 28
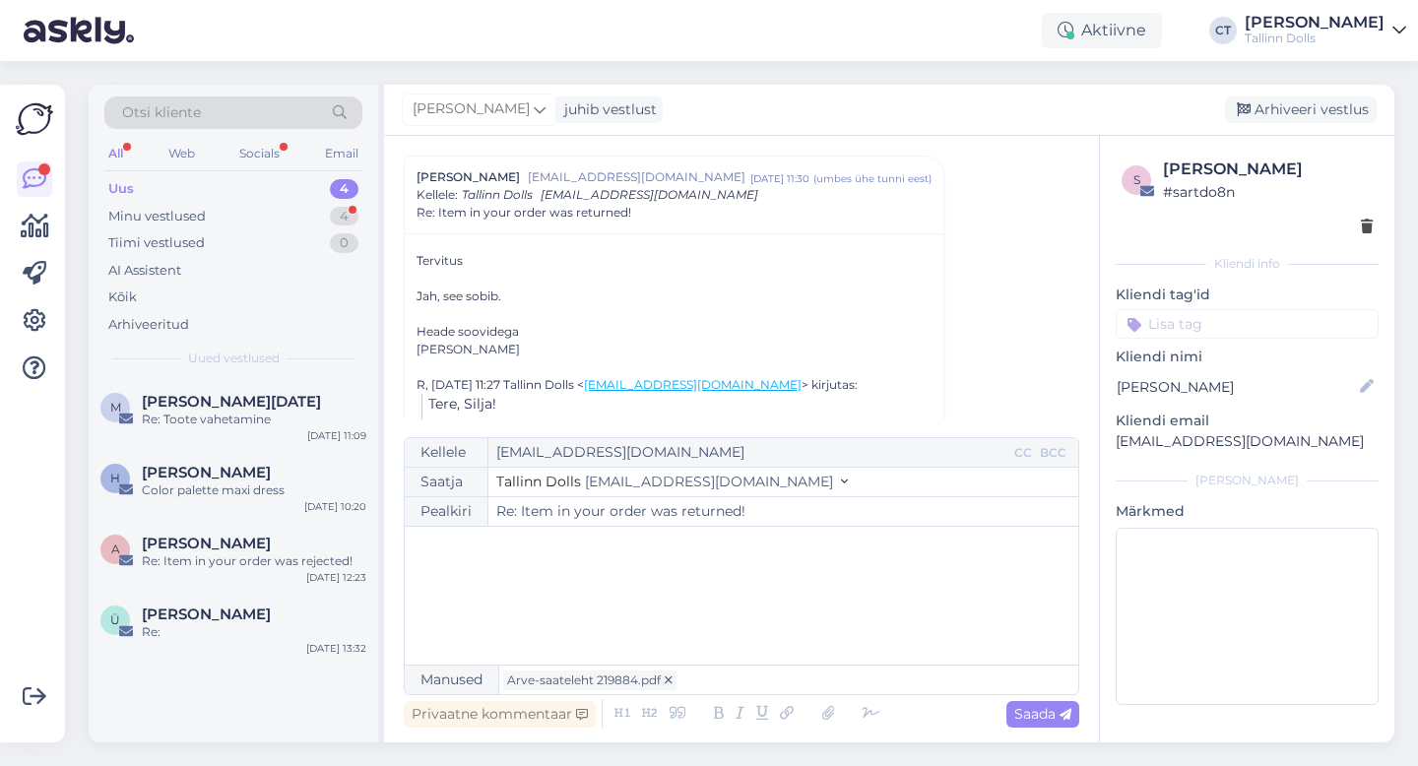
click at [929, 580] on div "﻿" at bounding box center [742, 596] width 654 height 118
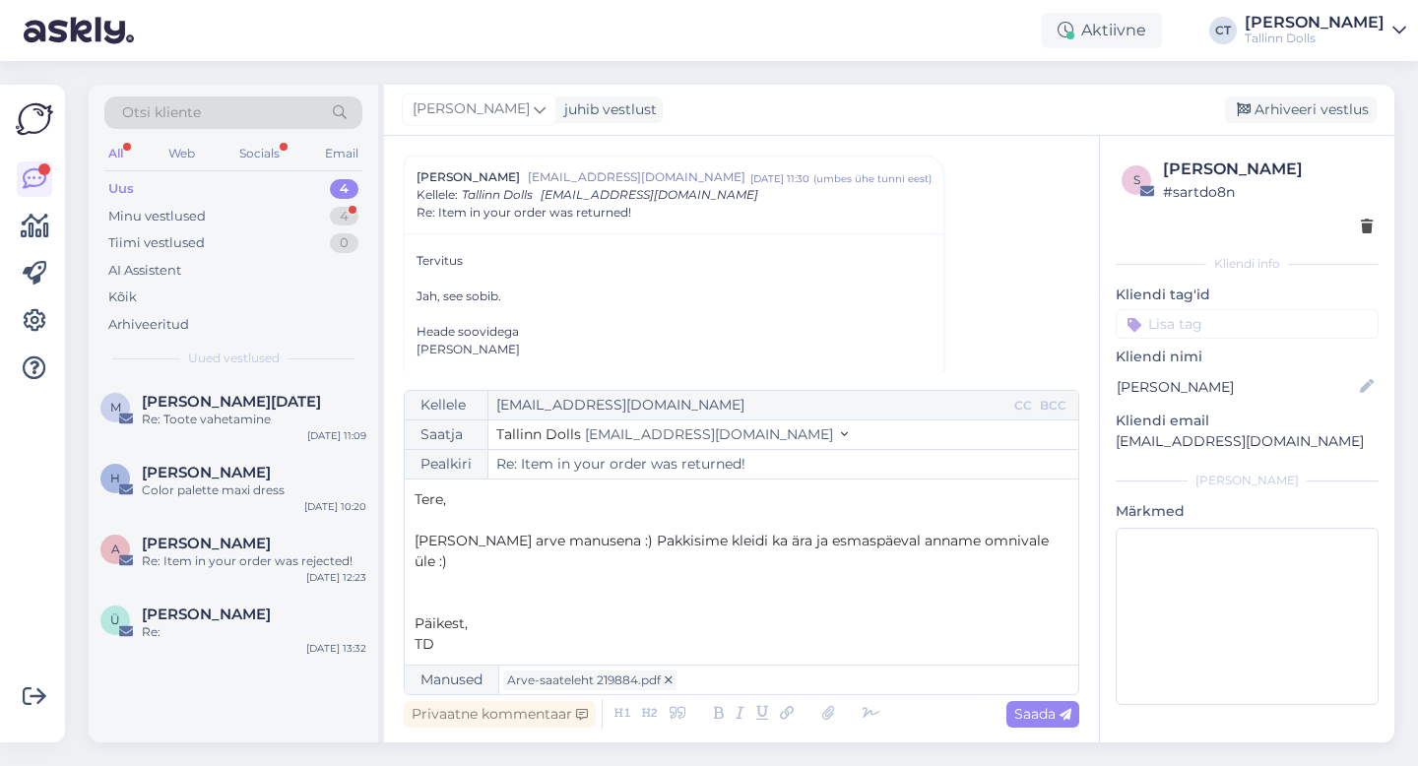
click at [695, 591] on p "﻿" at bounding box center [742, 582] width 654 height 21
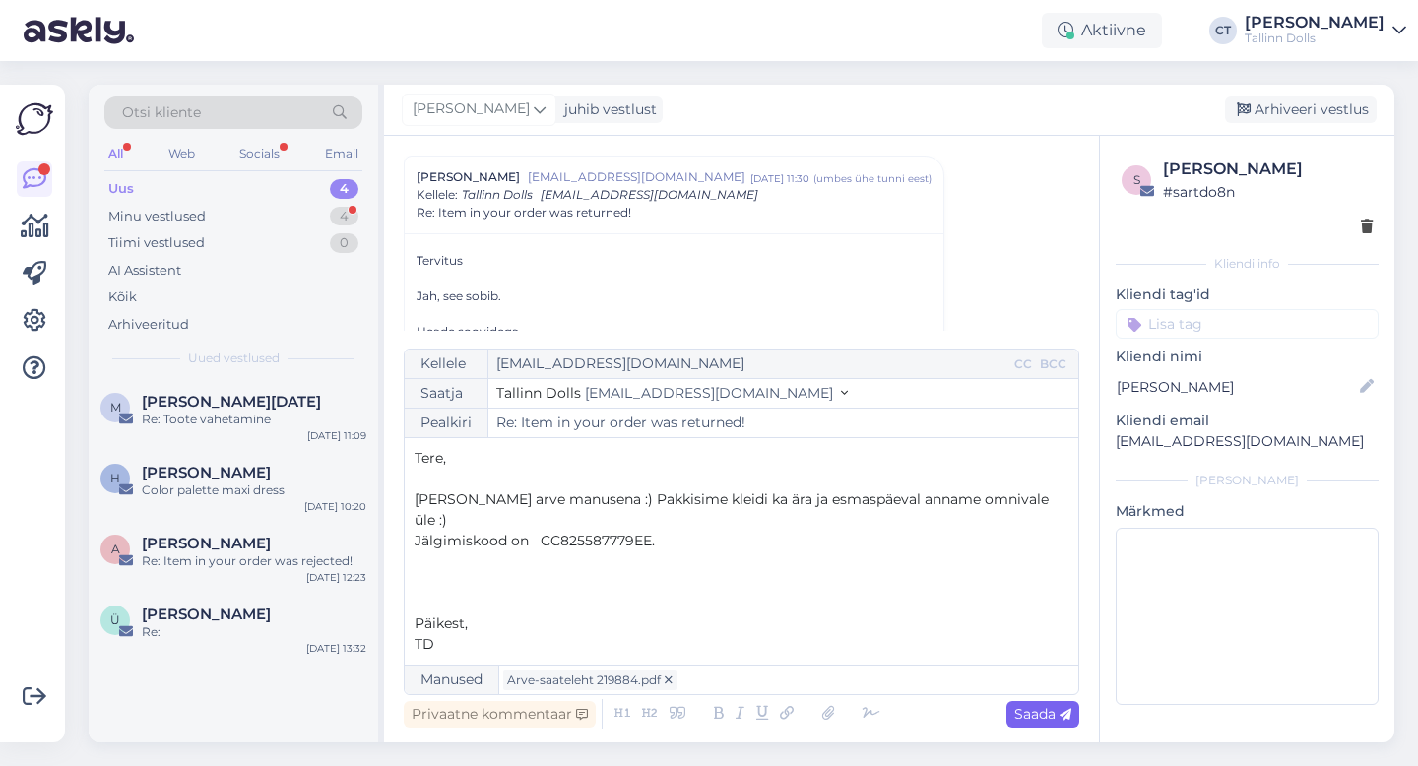
click at [1033, 705] on span "Saada" at bounding box center [1042, 714] width 57 height 18
type input "Re: Re: Item in your order was returned!"
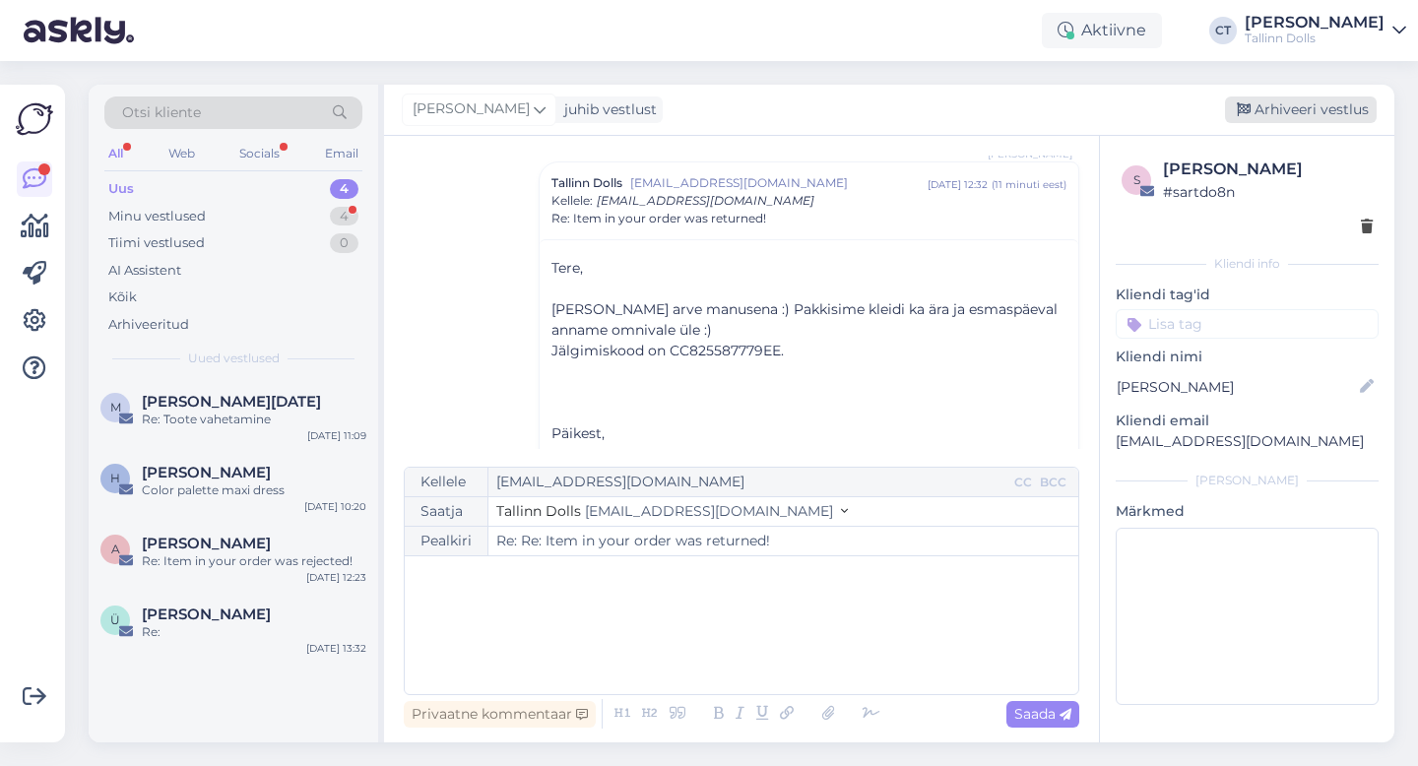
click at [1309, 113] on div "Arhiveeri vestlus" at bounding box center [1301, 110] width 152 height 27
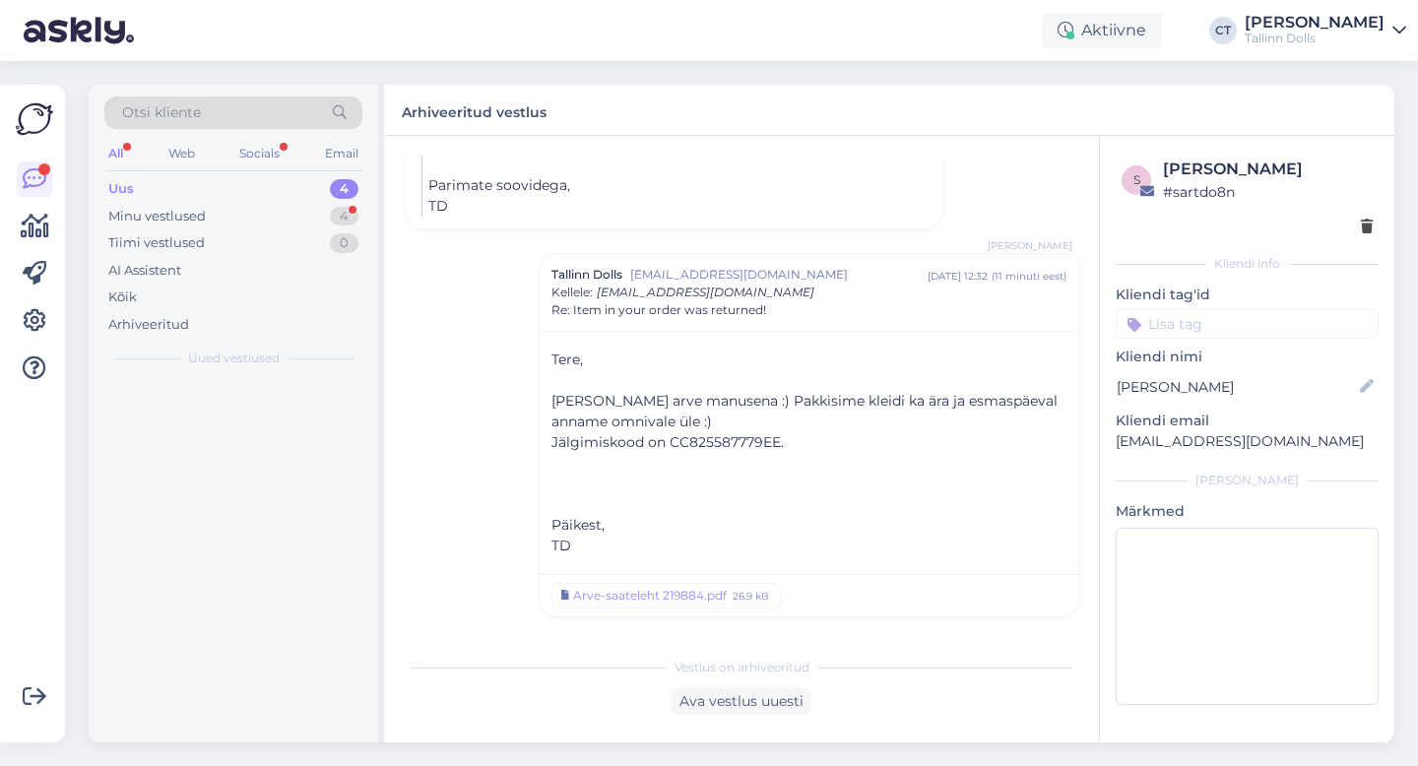
scroll to position [2128, 0]
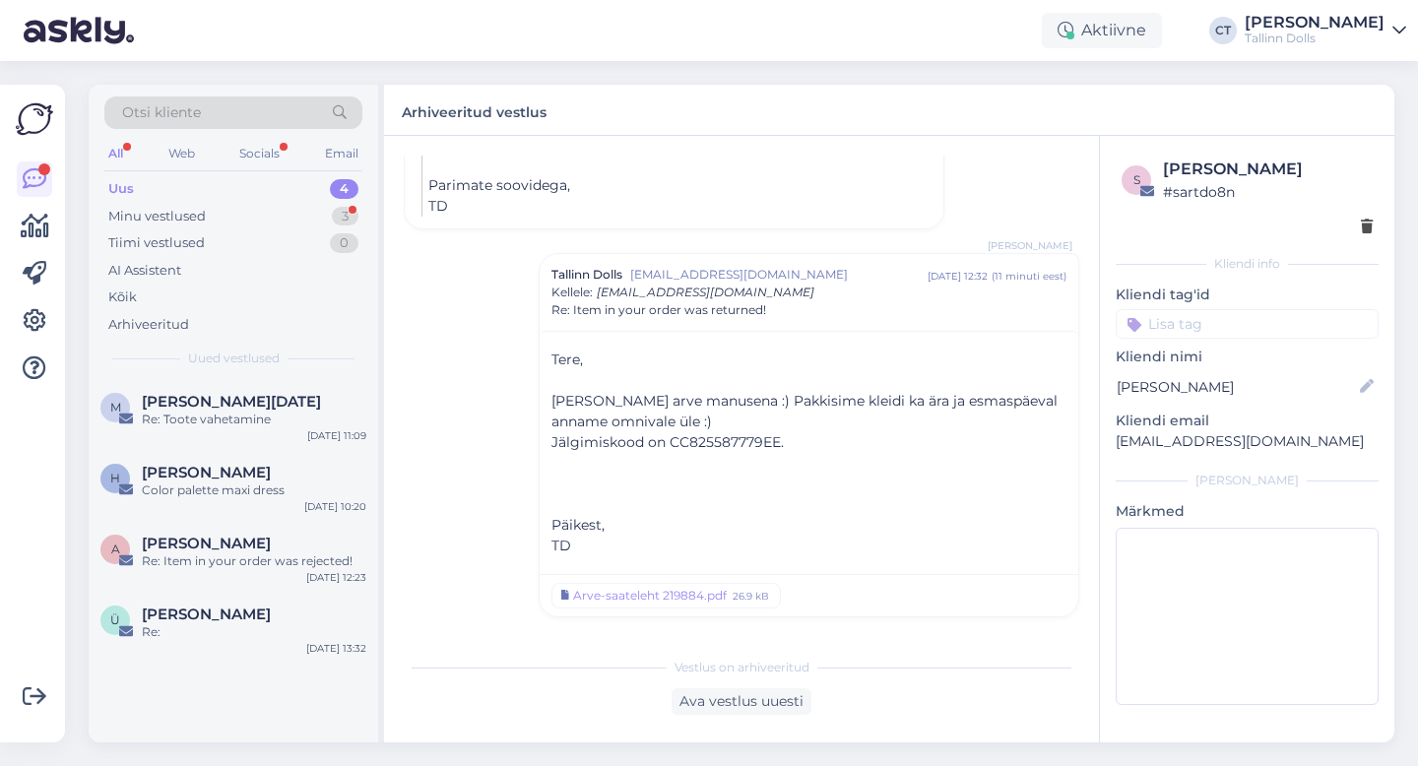
click at [192, 201] on div "Uus 4" at bounding box center [233, 189] width 258 height 28
click at [174, 208] on div "Minu vestlused" at bounding box center [157, 217] width 98 height 20
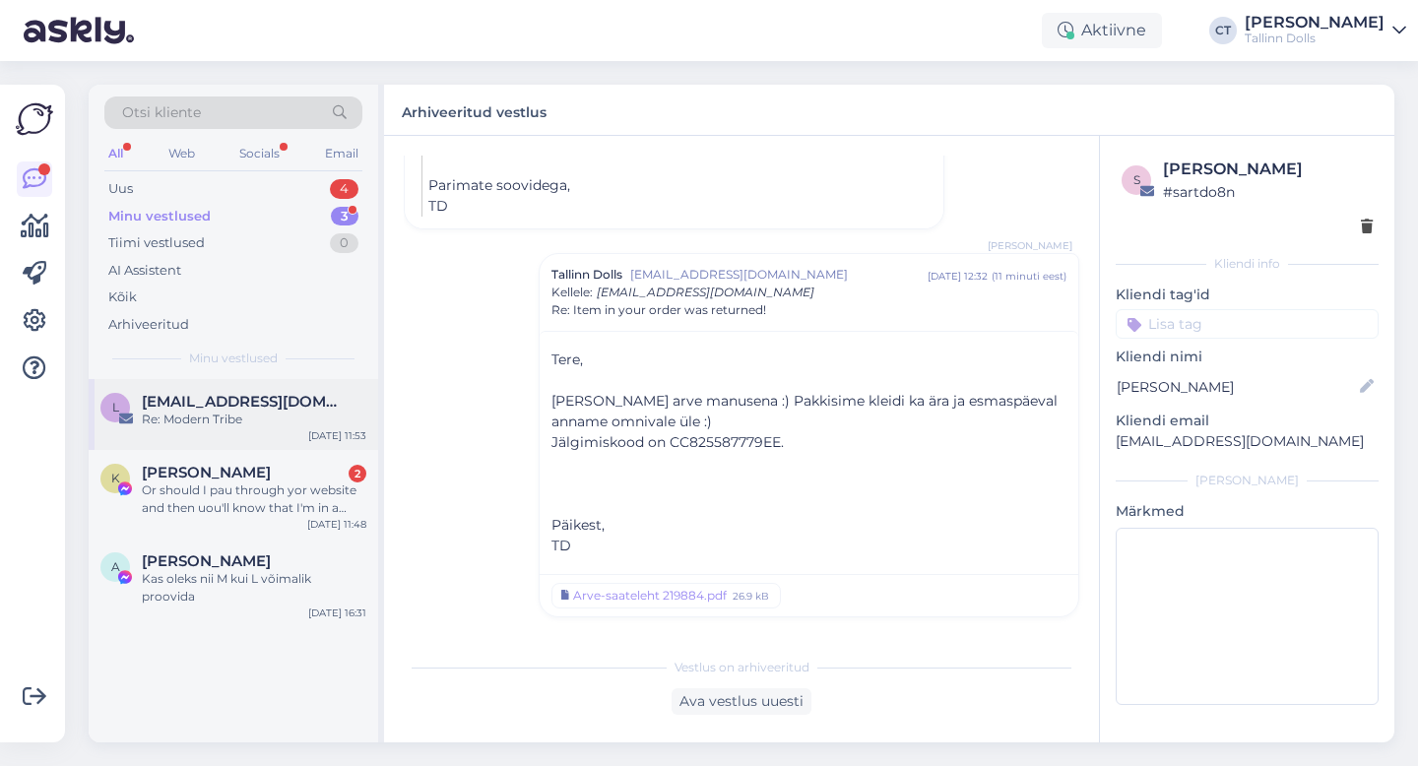
click at [212, 407] on span "[EMAIL_ADDRESS][DOMAIN_NAME]" at bounding box center [244, 402] width 205 height 18
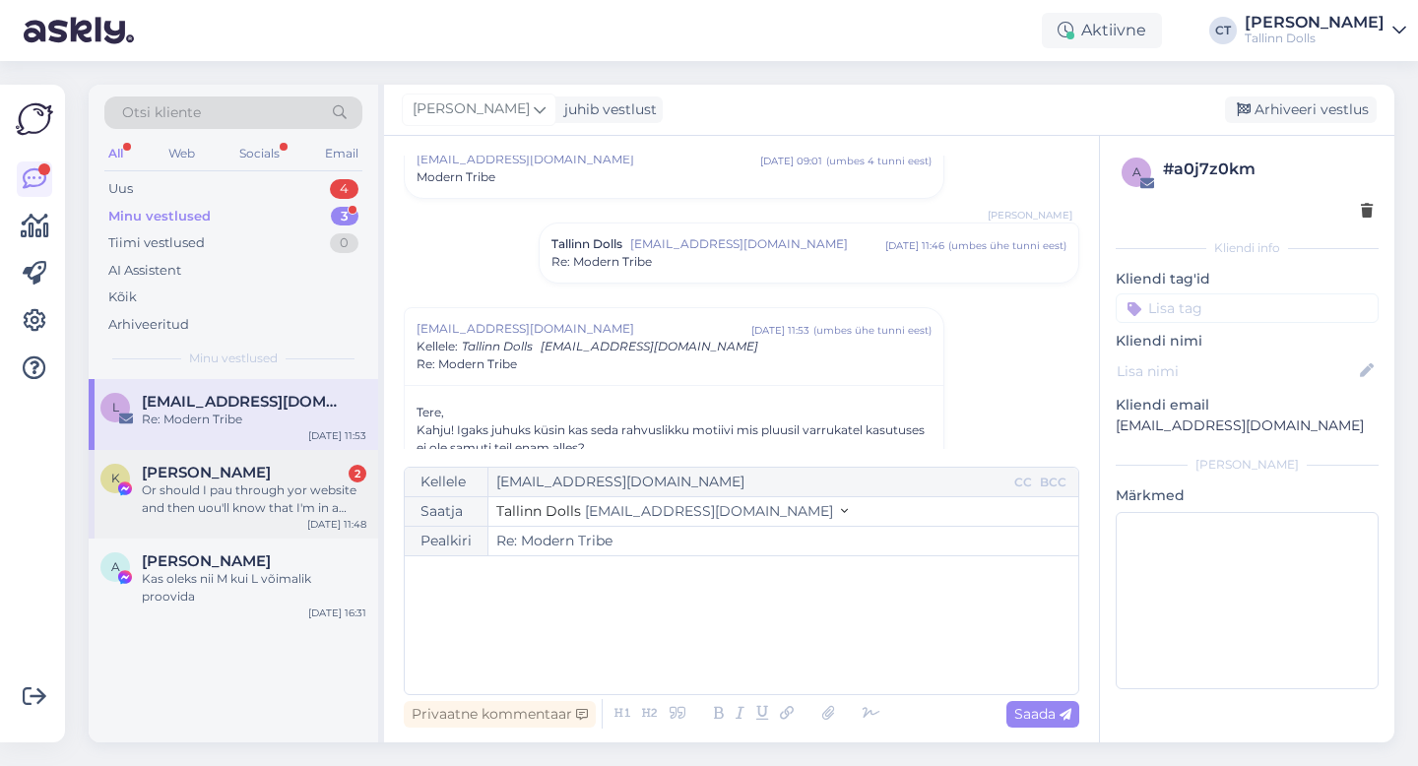
click at [212, 503] on div "Or should I pau through yor website and then uou'll know that I'm in a hurry? :)" at bounding box center [254, 499] width 225 height 35
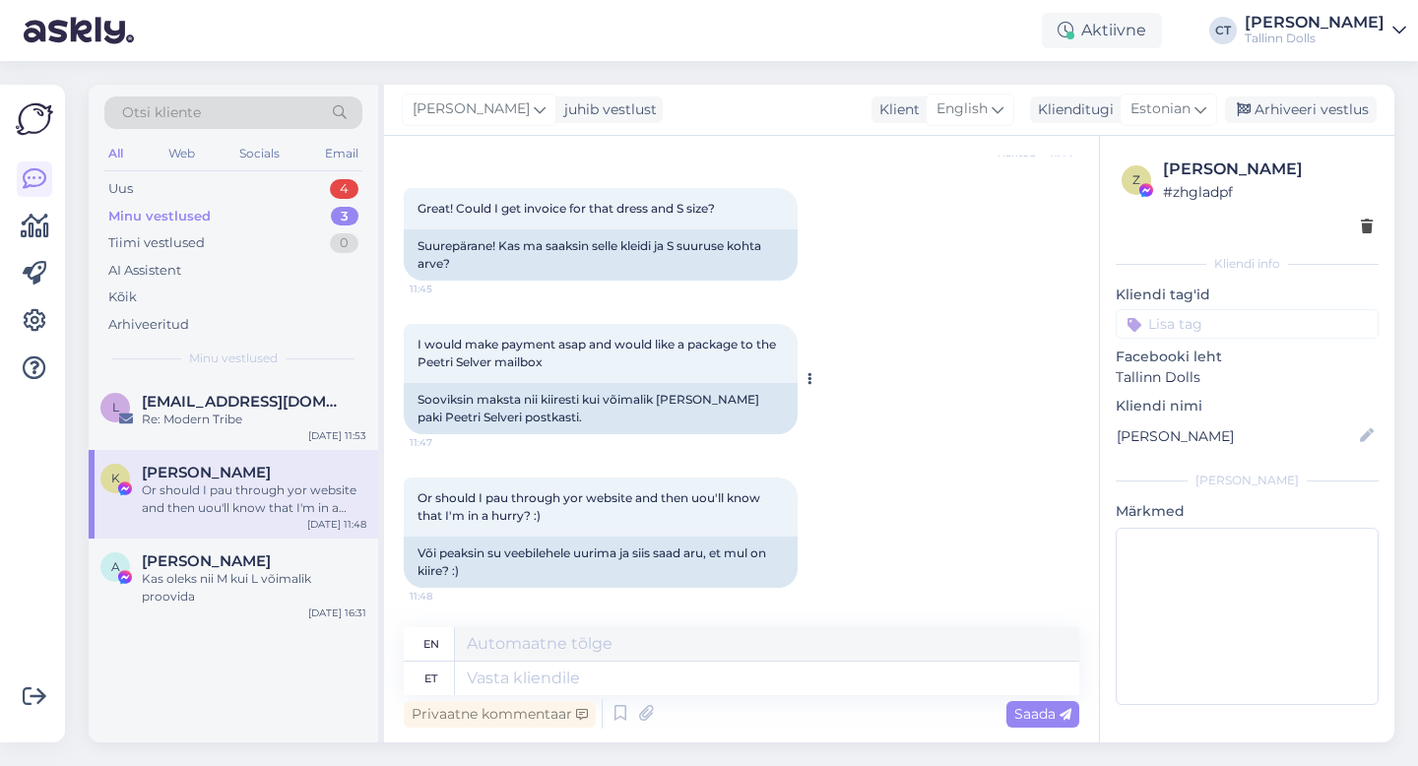
scroll to position [849, 0]
